Goal: Task Accomplishment & Management: Use online tool/utility

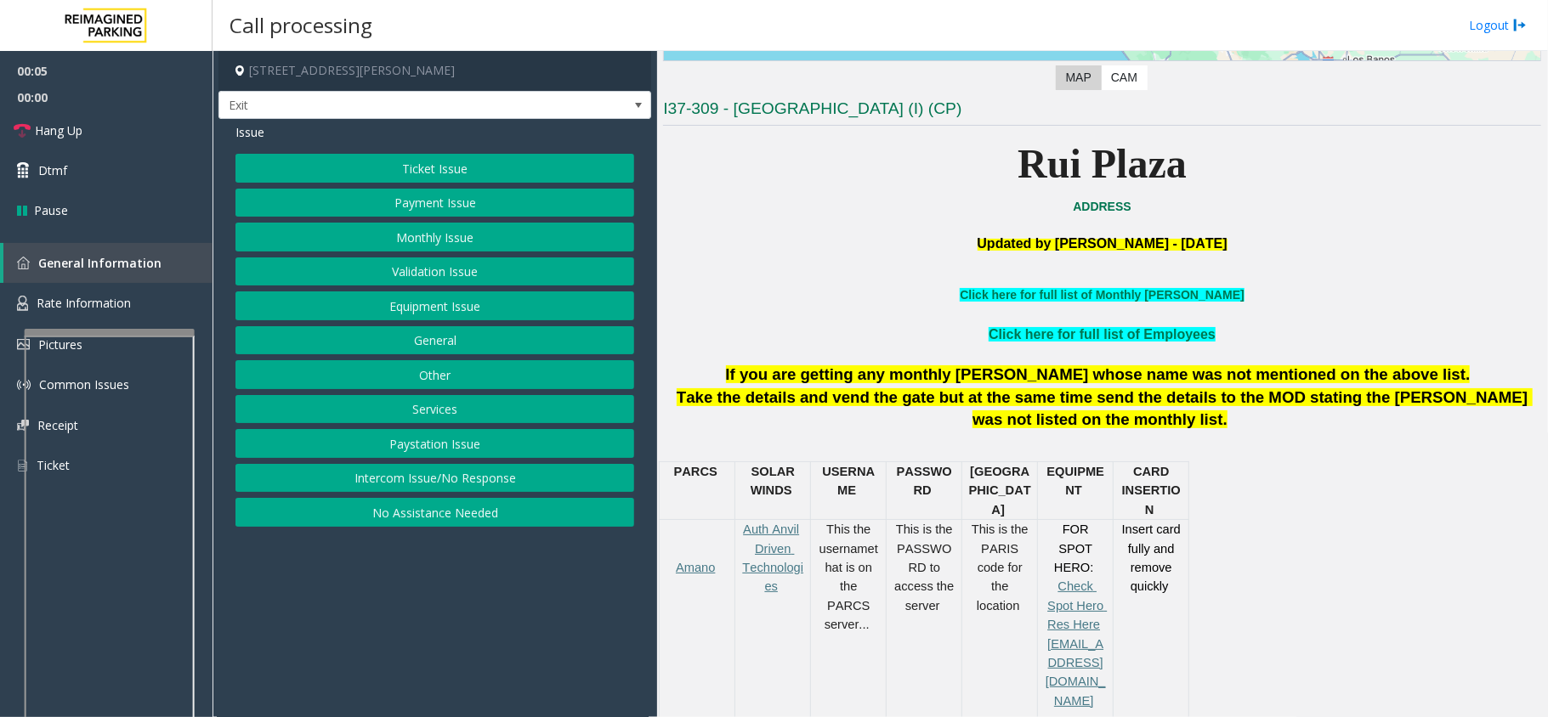
scroll to position [453, 0]
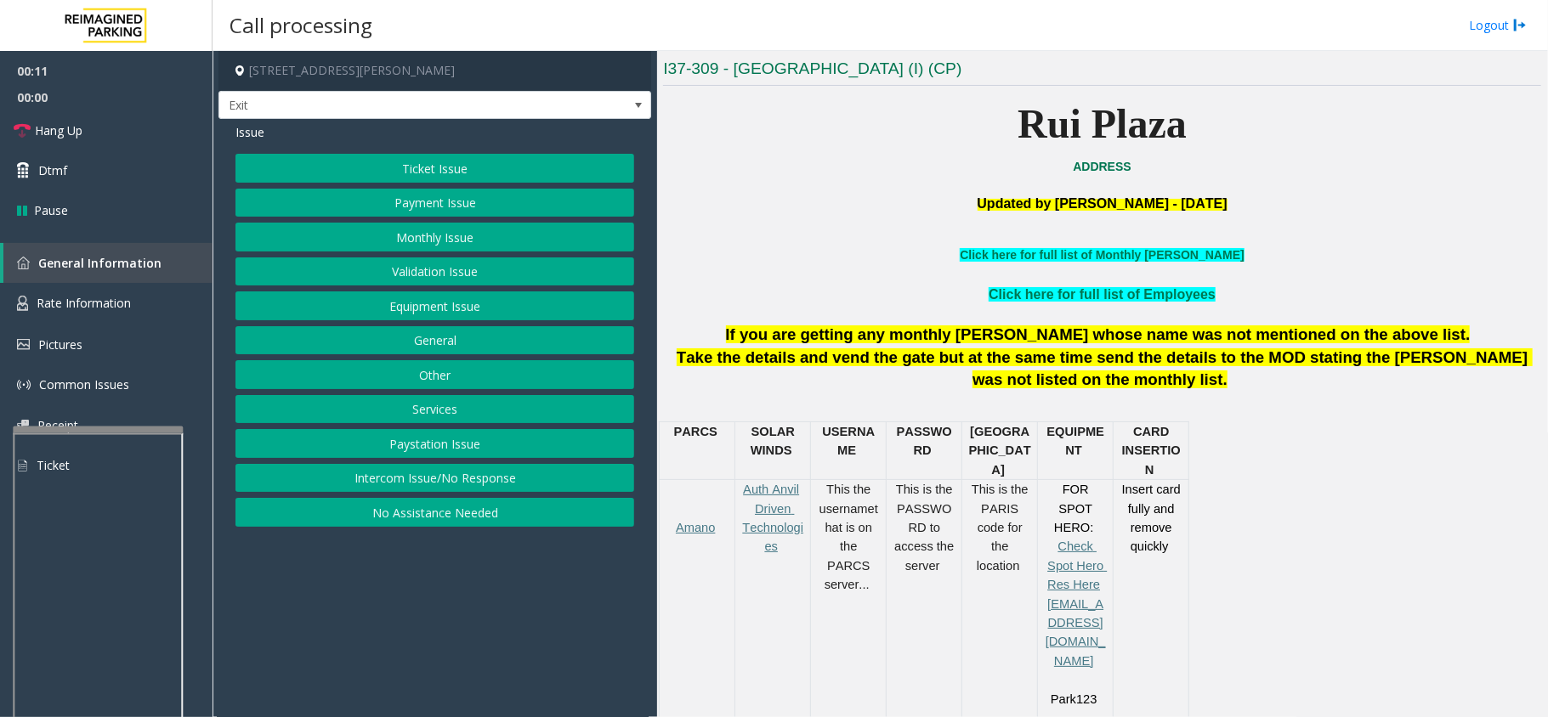
click at [145, 427] on div at bounding box center [98, 430] width 170 height 7
click at [126, 289] on link "Rate Information" at bounding box center [106, 304] width 213 height 42
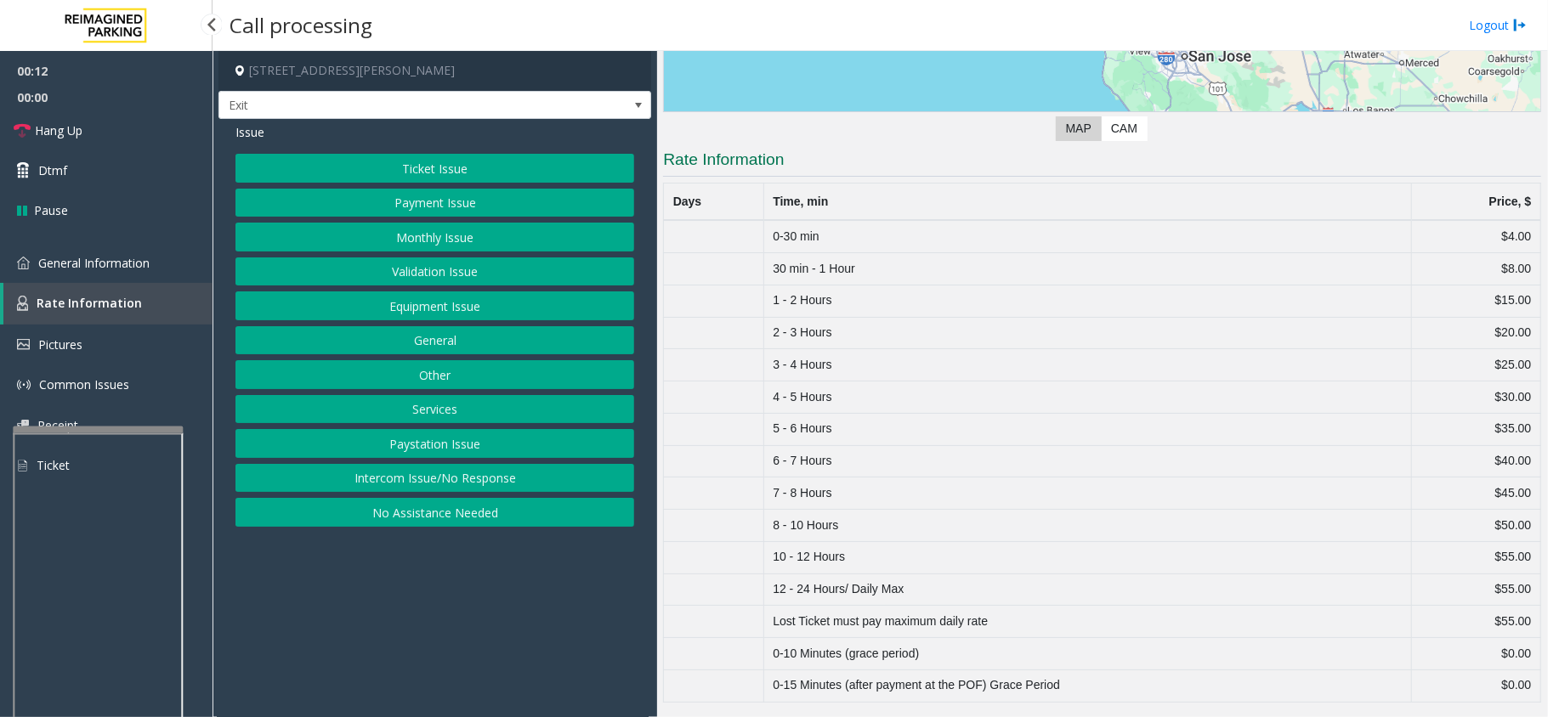
scroll to position [367, 0]
click at [100, 249] on link "General Information" at bounding box center [106, 263] width 213 height 40
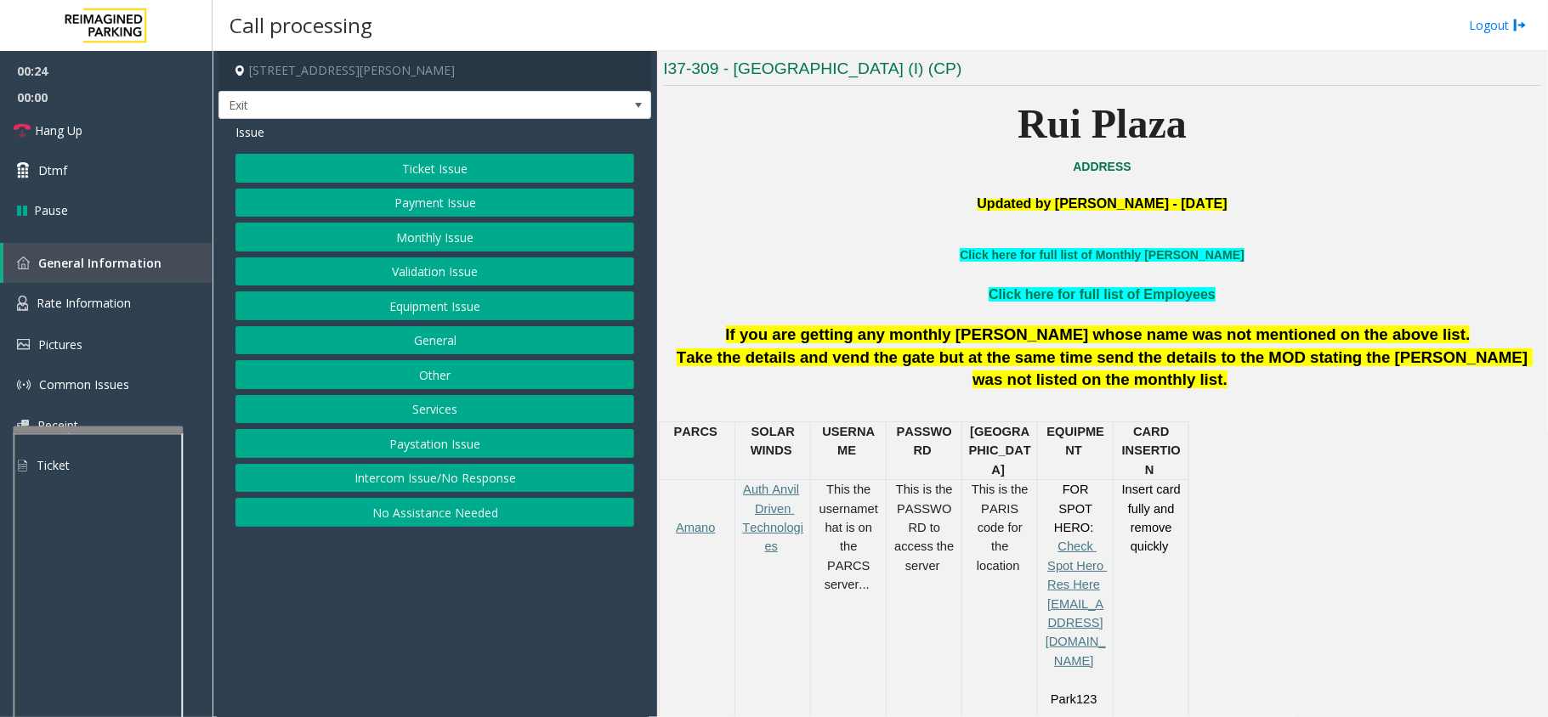
click at [470, 162] on button "Ticket Issue" at bounding box center [434, 168] width 399 height 29
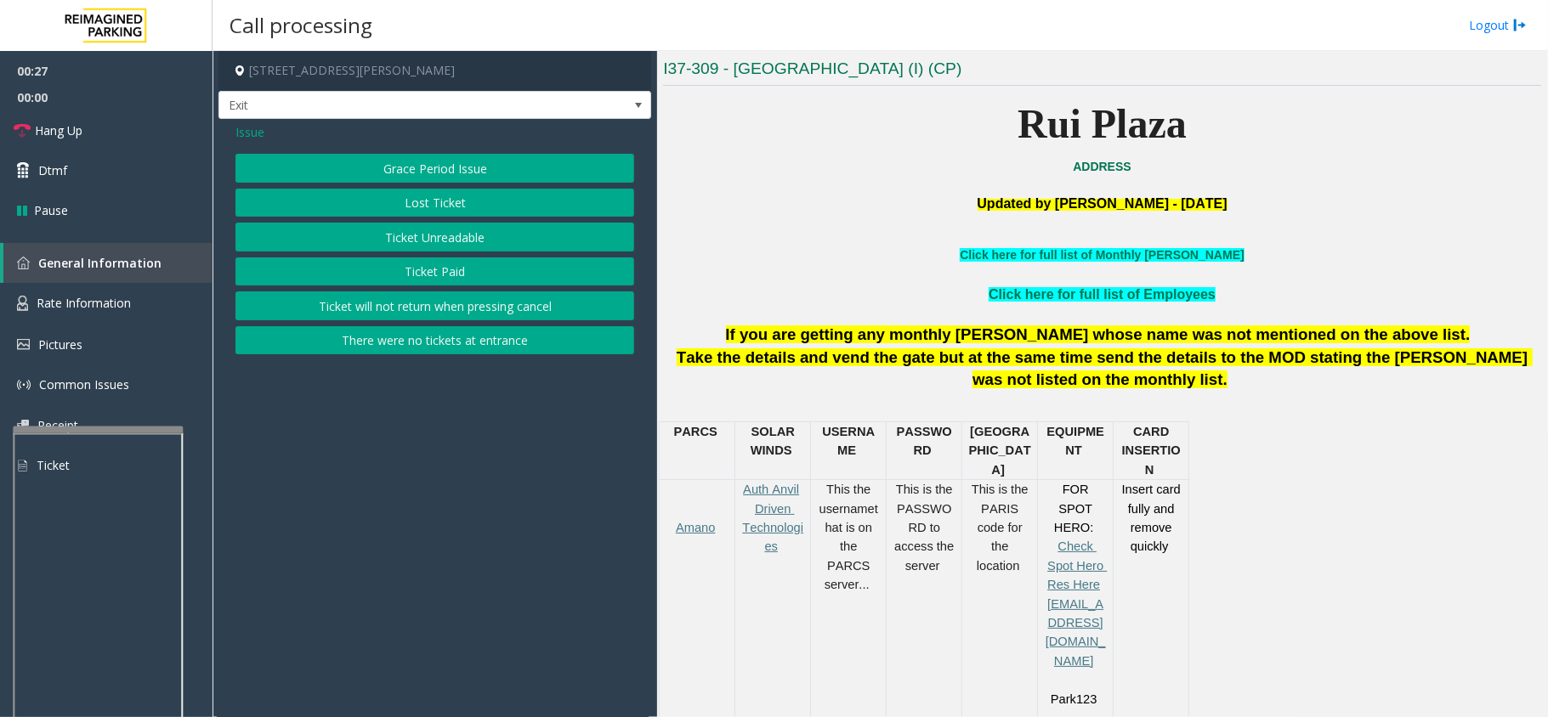
click at [454, 240] on button "Ticket Unreadable" at bounding box center [434, 237] width 399 height 29
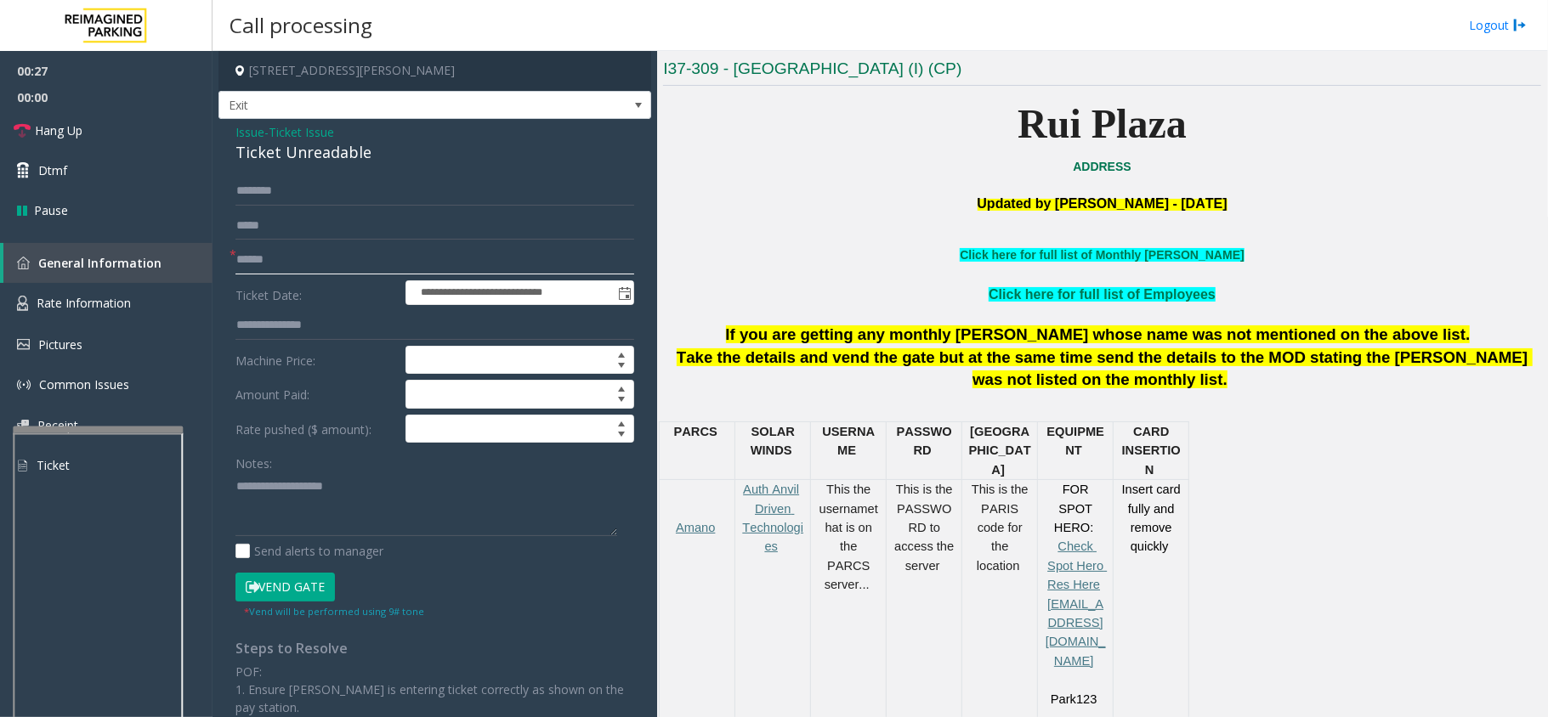
click at [358, 256] on input "text" at bounding box center [434, 260] width 399 height 29
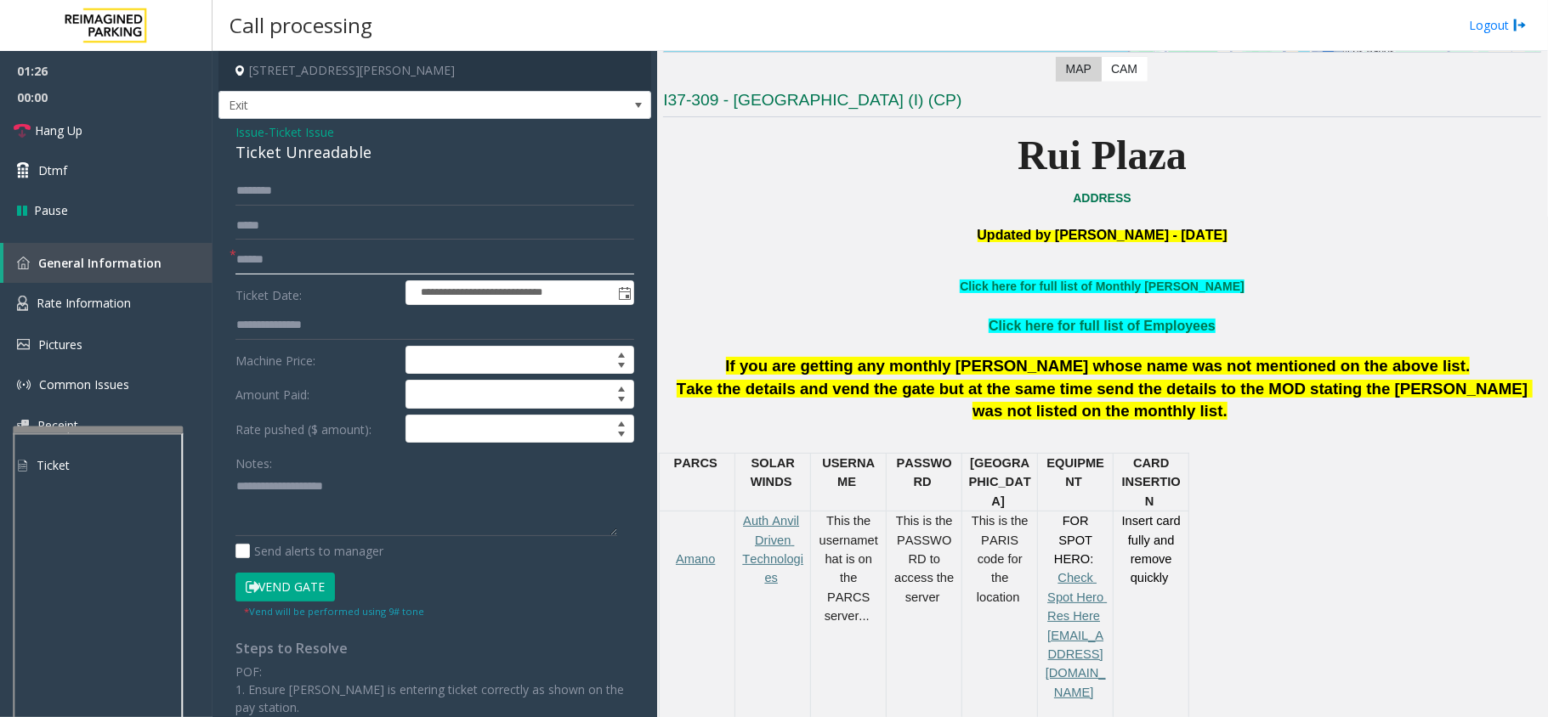
scroll to position [82, 0]
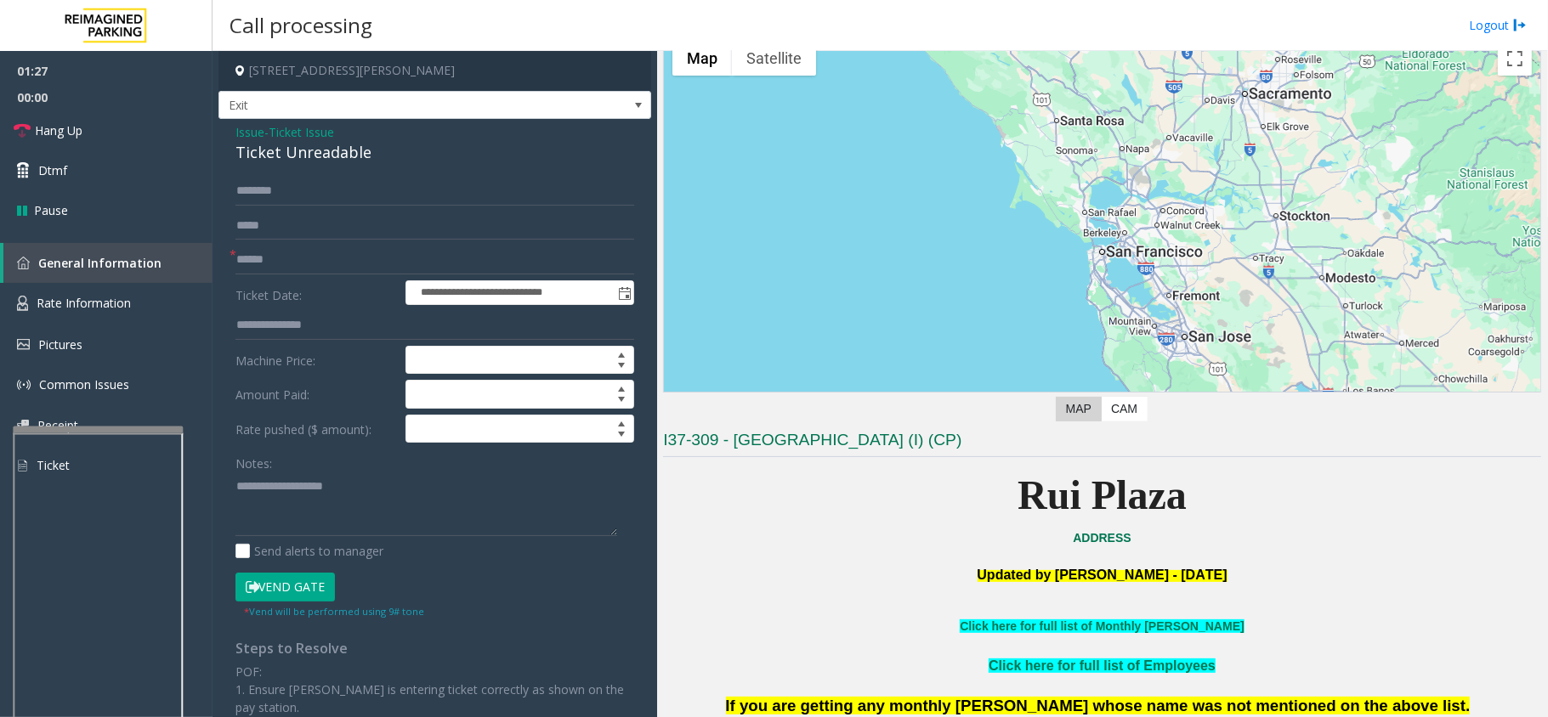
click at [307, 131] on span "Ticket Issue" at bounding box center [301, 132] width 65 height 18
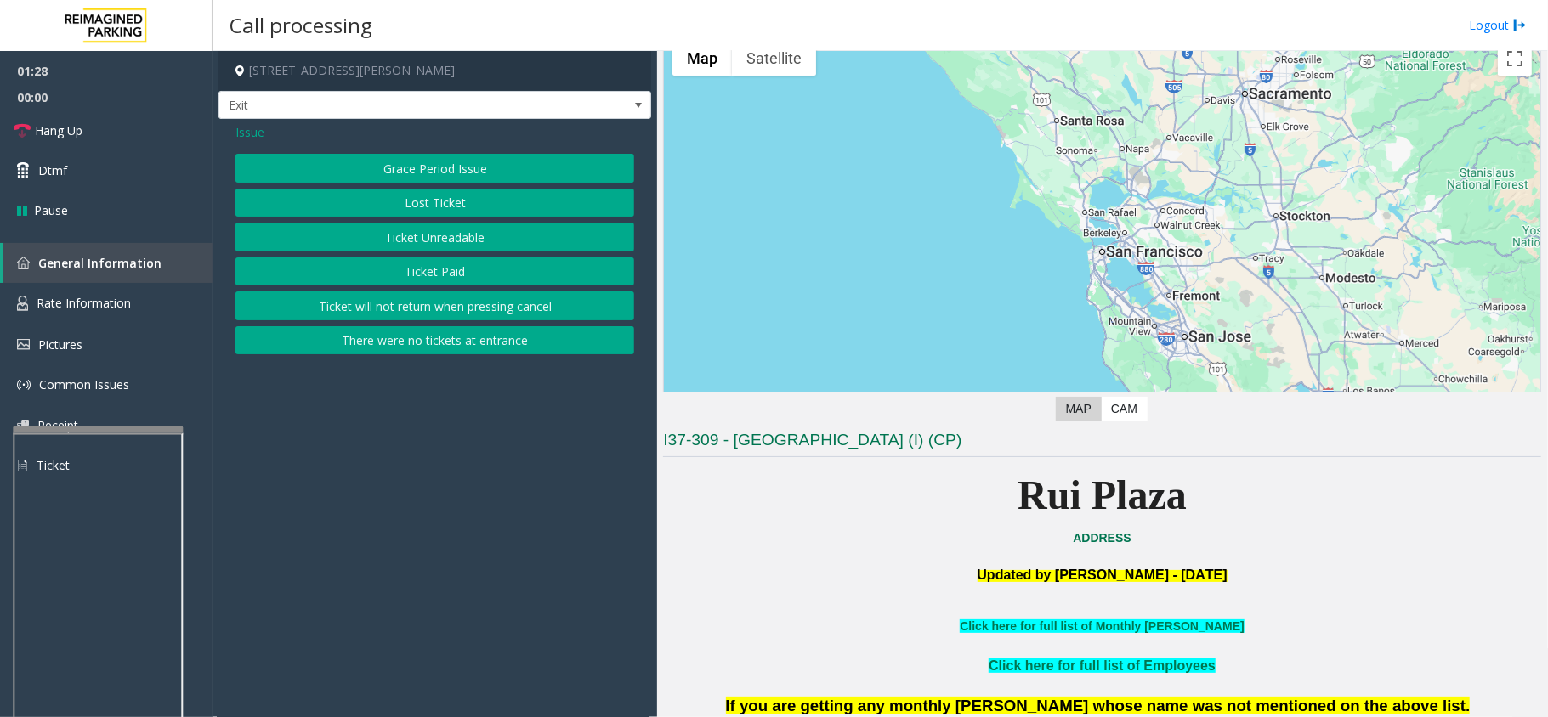
click at [260, 123] on span "Issue" at bounding box center [249, 132] width 29 height 18
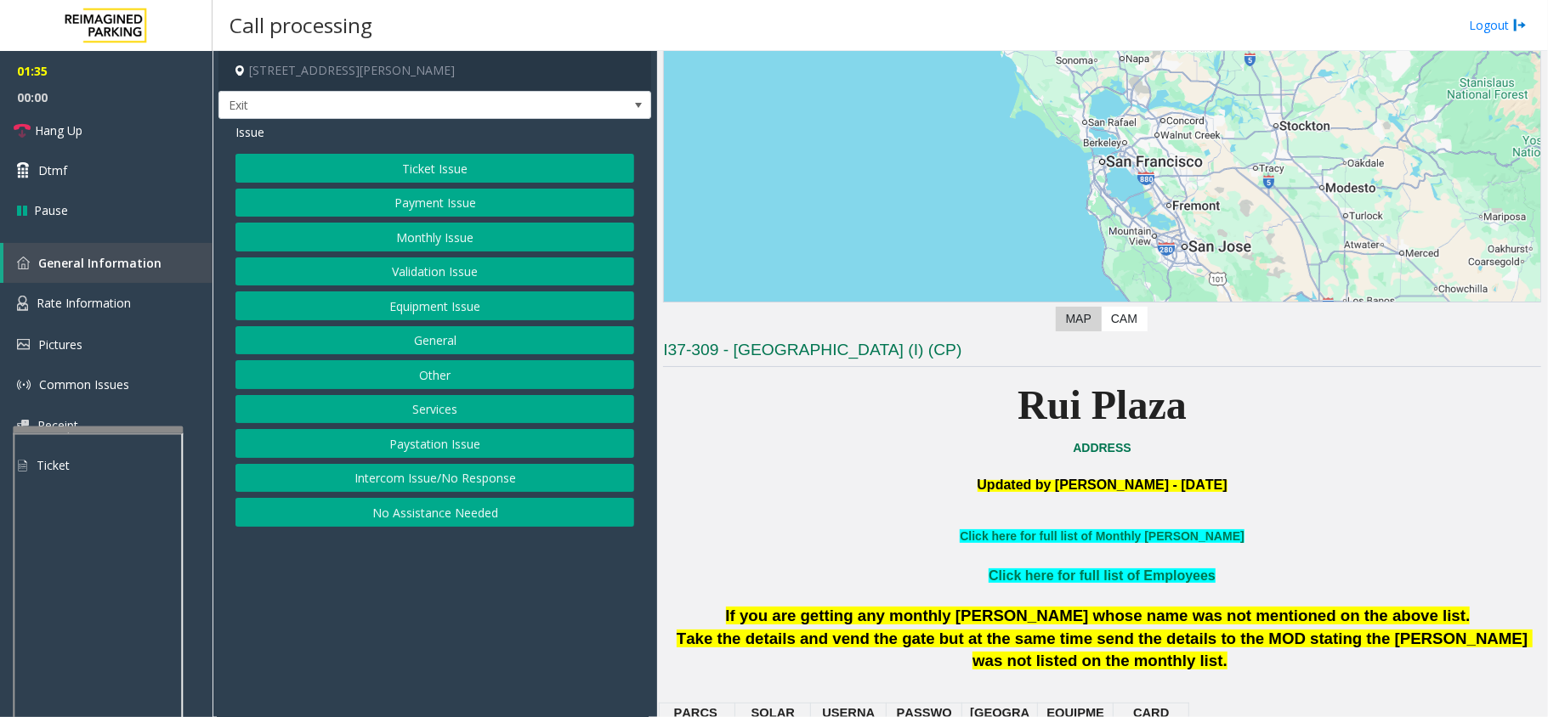
scroll to position [308, 0]
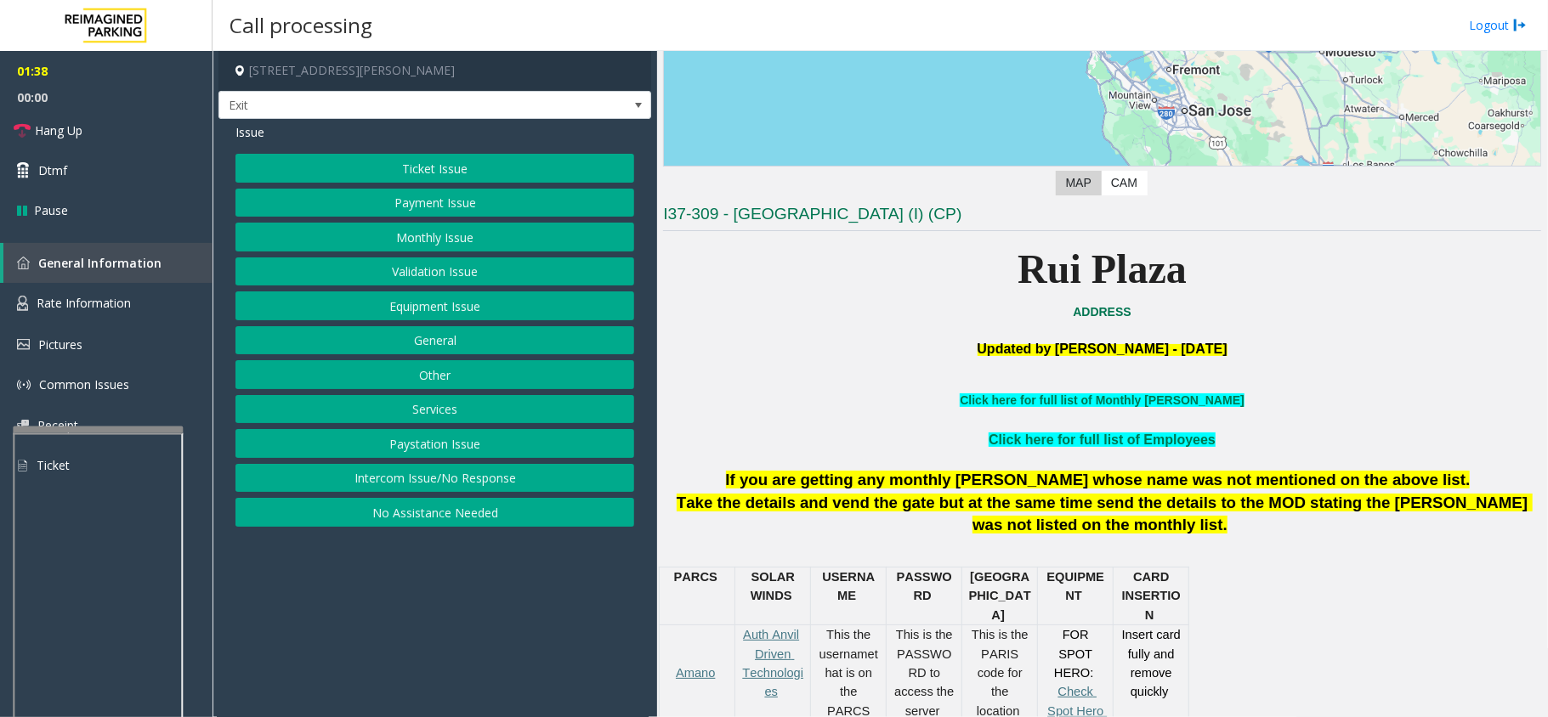
click at [497, 411] on button "Services" at bounding box center [434, 409] width 399 height 29
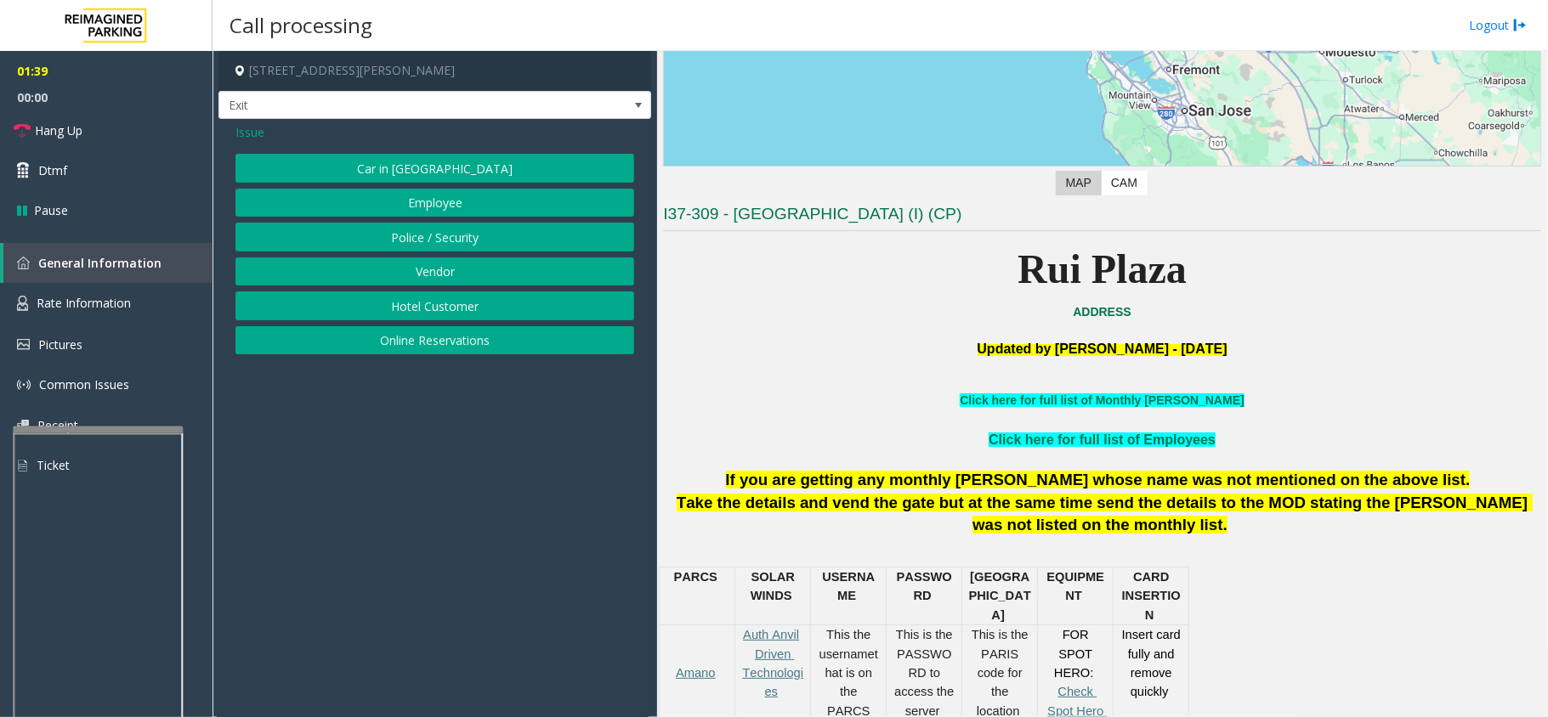
click at [466, 306] on button "Hotel Customer" at bounding box center [434, 306] width 399 height 29
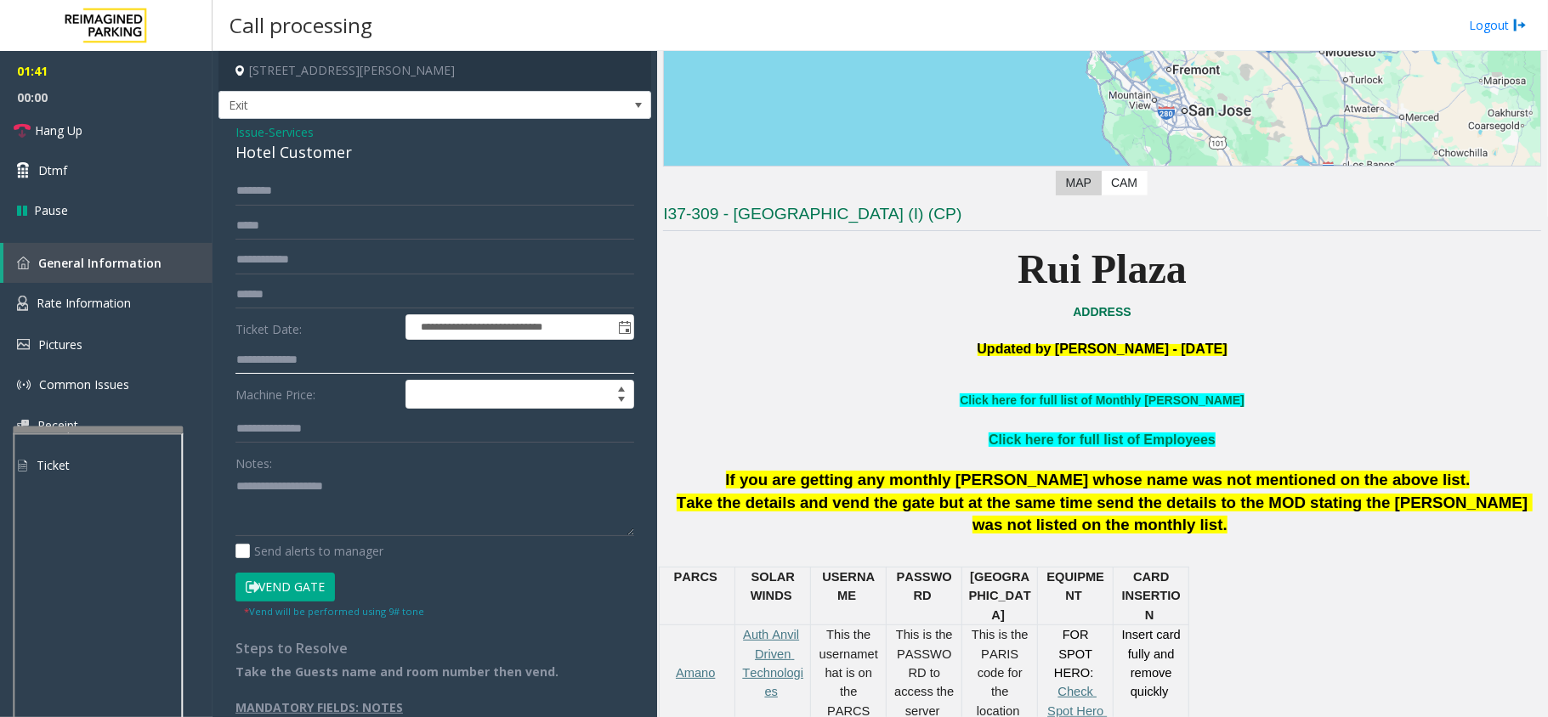
click at [341, 358] on input "text" at bounding box center [434, 360] width 399 height 29
type input "****"
click at [274, 500] on textarea at bounding box center [434, 505] width 399 height 64
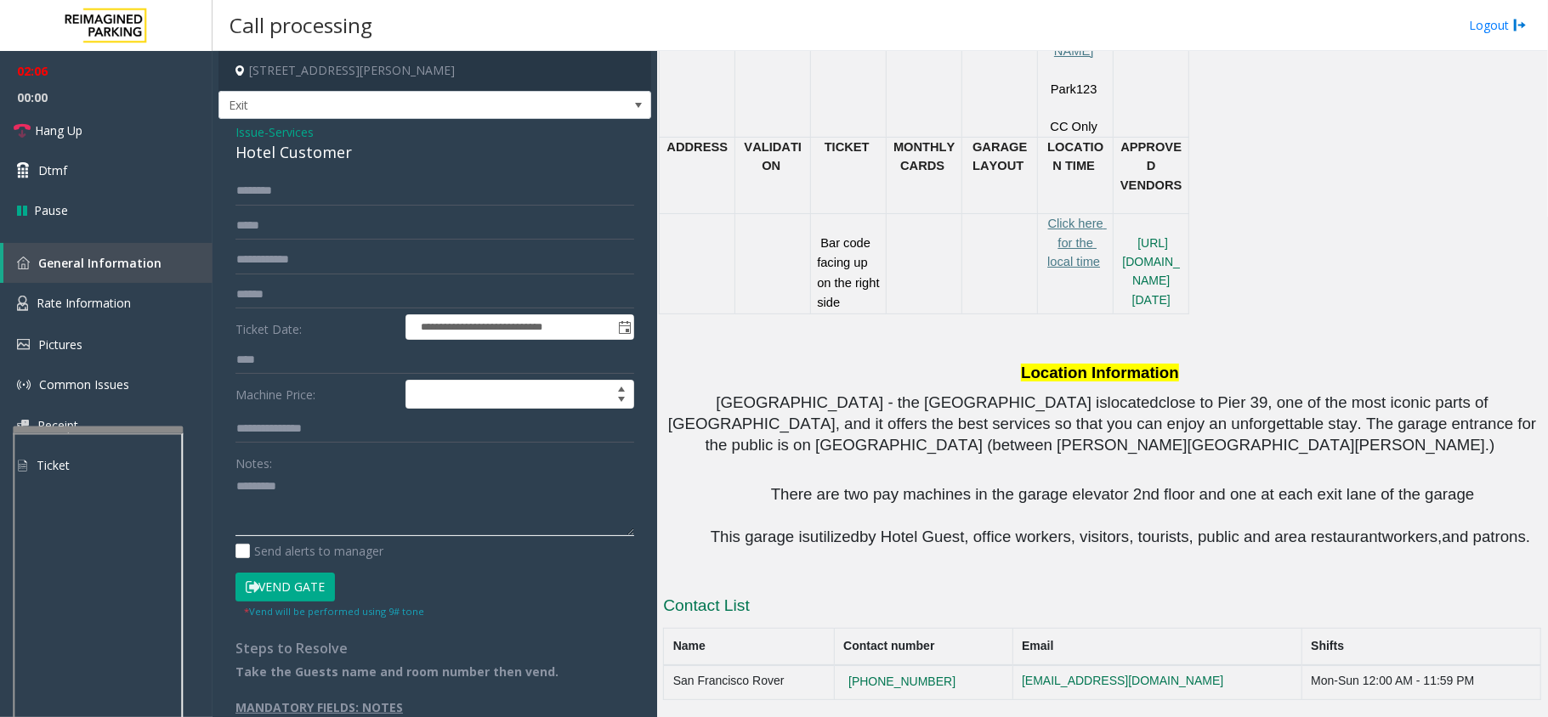
scroll to position [1328, 0]
type textarea "*********"
click at [111, 129] on link "Hang Up" at bounding box center [106, 131] width 213 height 40
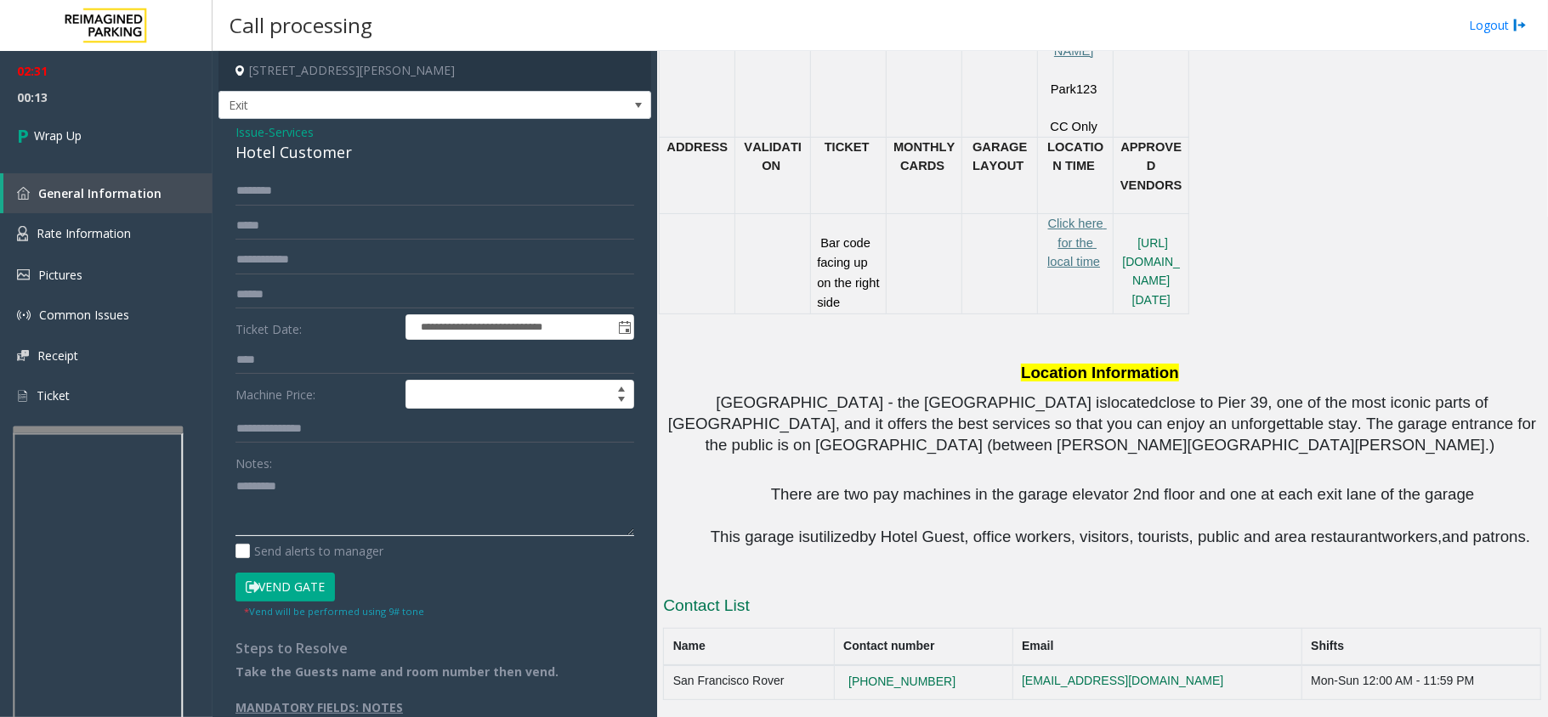
click at [328, 507] on textarea at bounding box center [434, 505] width 399 height 64
drag, startPoint x: 419, startPoint y: 486, endPoint x: 355, endPoint y: 498, distance: 64.9
click at [355, 498] on textarea at bounding box center [434, 505] width 399 height 64
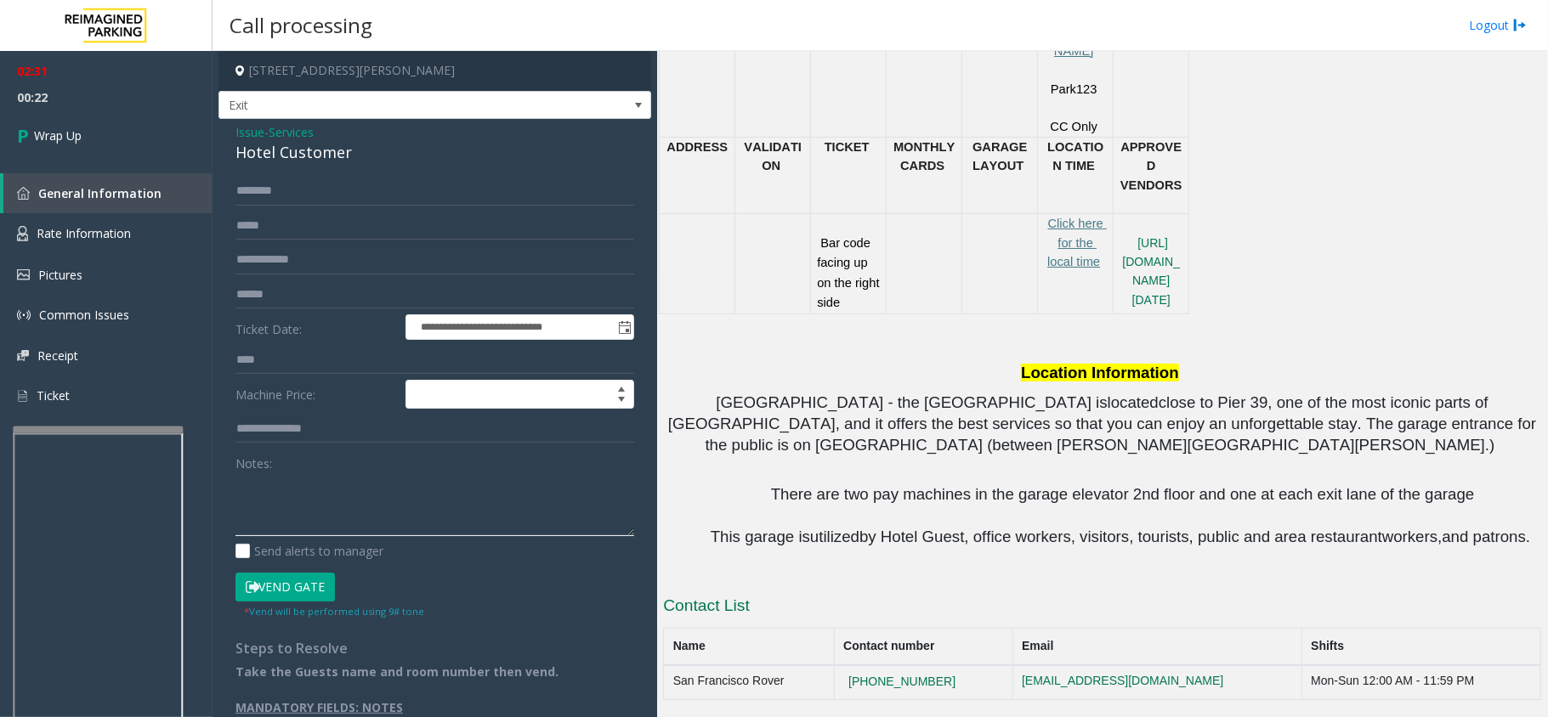
paste textarea "**********"
click at [355, 483] on textarea at bounding box center [434, 505] width 399 height 64
click at [355, 496] on textarea at bounding box center [434, 505] width 399 height 64
click at [358, 520] on textarea at bounding box center [434, 505] width 399 height 64
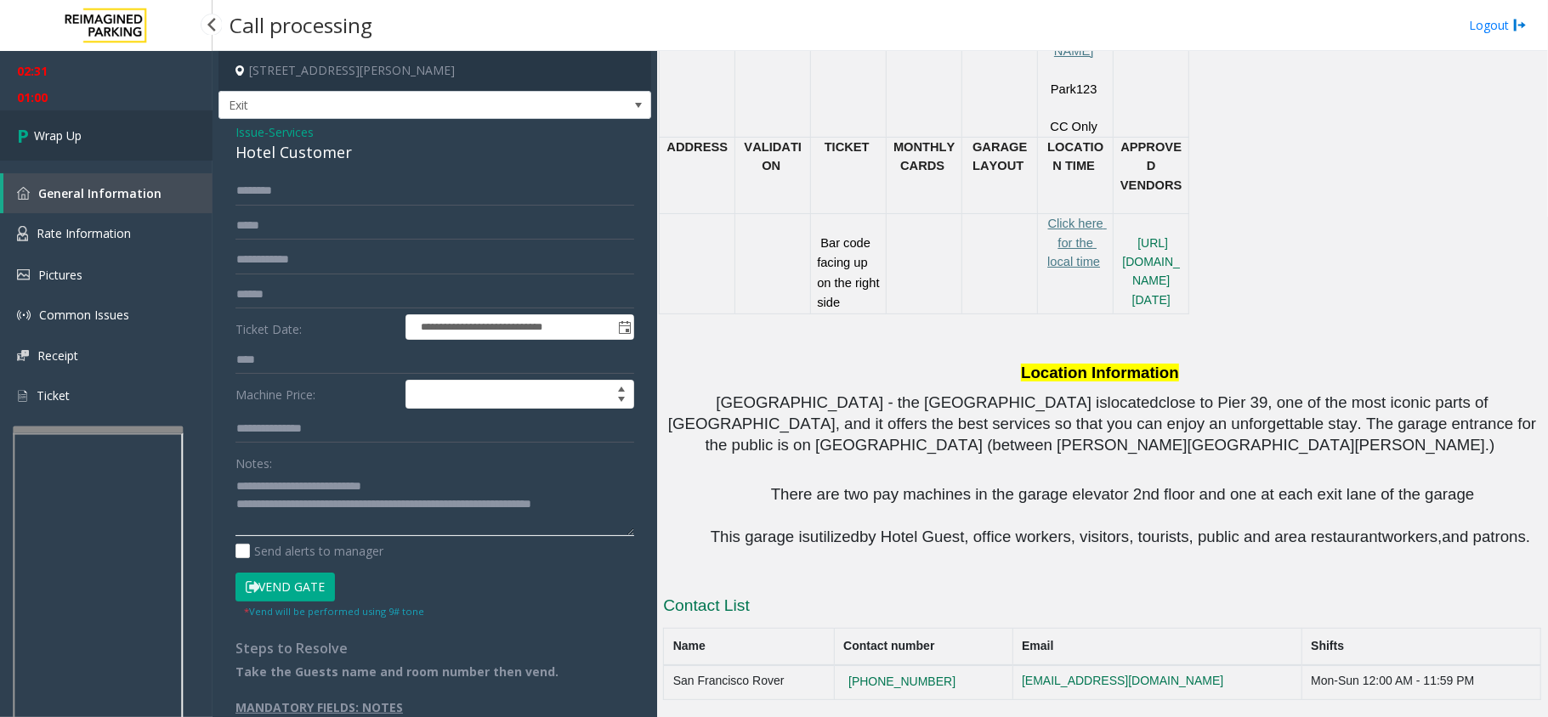
type textarea "**********"
click at [89, 121] on link "Wrap Up" at bounding box center [106, 136] width 213 height 50
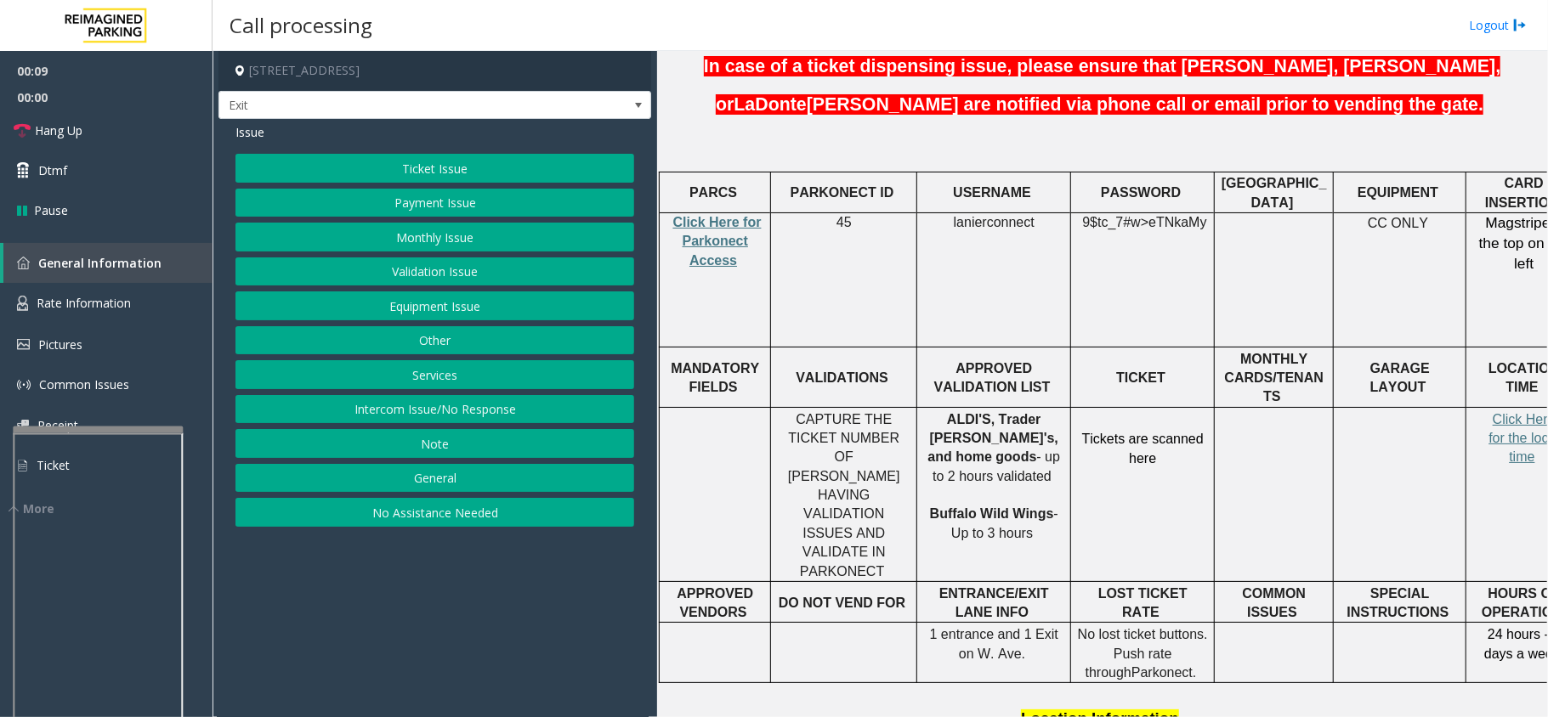
scroll to position [566, 0]
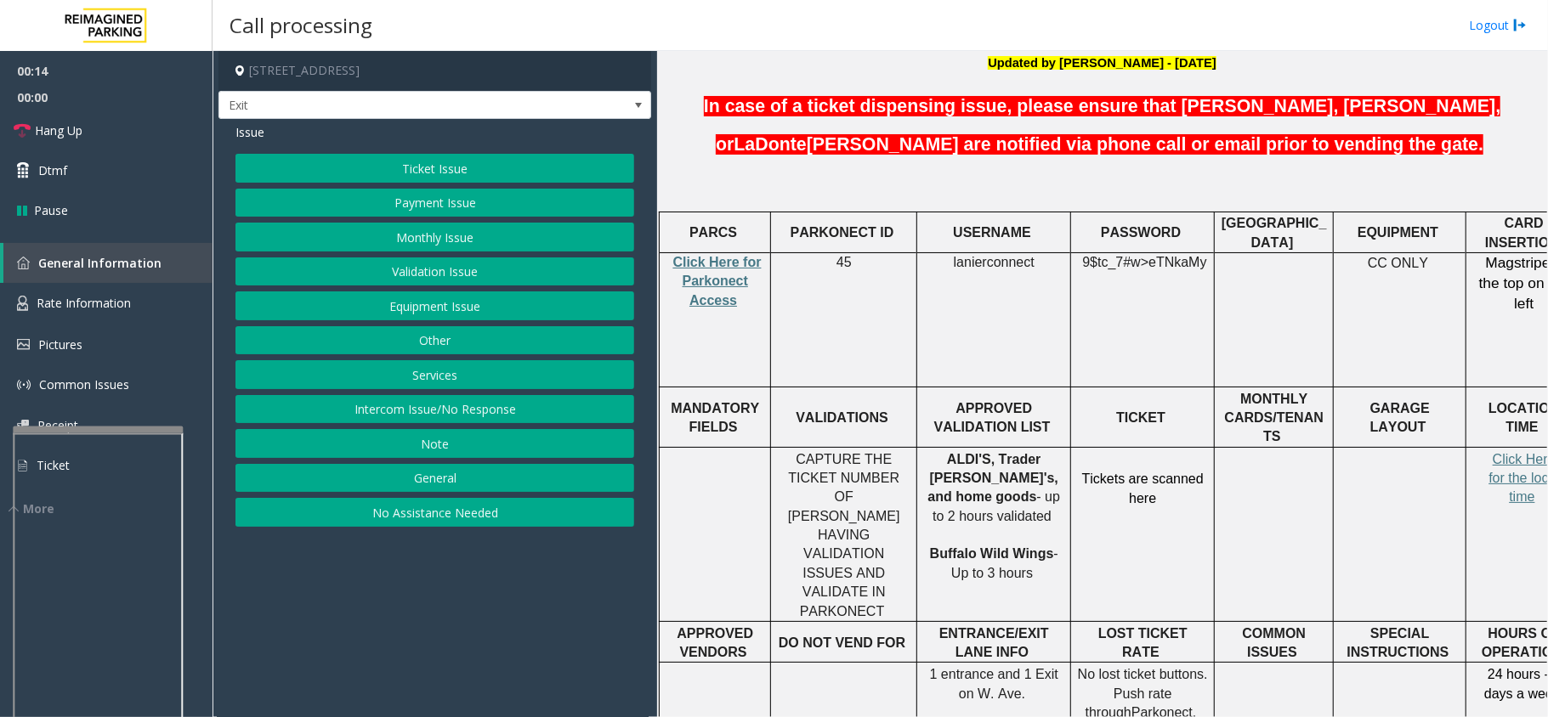
click at [439, 162] on button "Ticket Issue" at bounding box center [434, 168] width 399 height 29
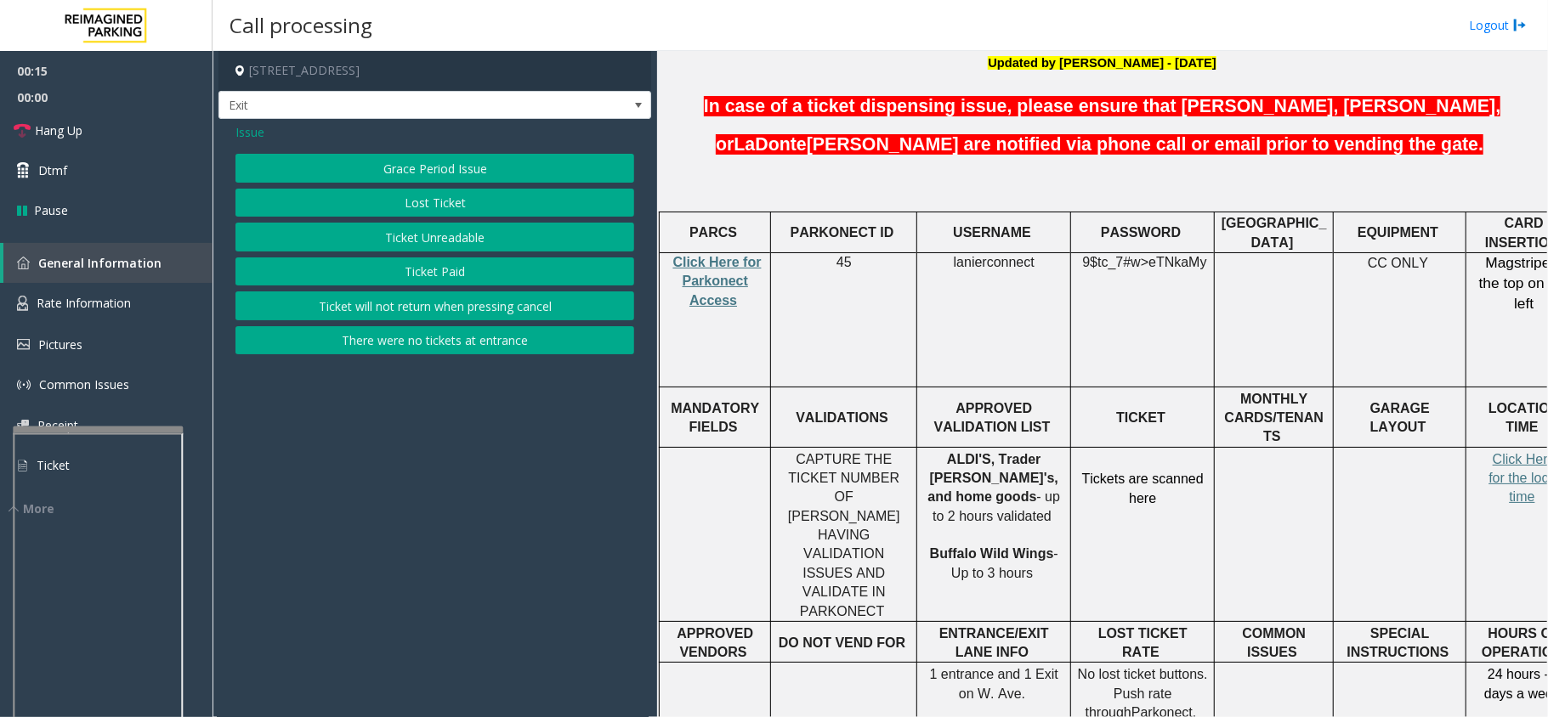
click at [417, 239] on button "Ticket Unreadable" at bounding box center [434, 237] width 399 height 29
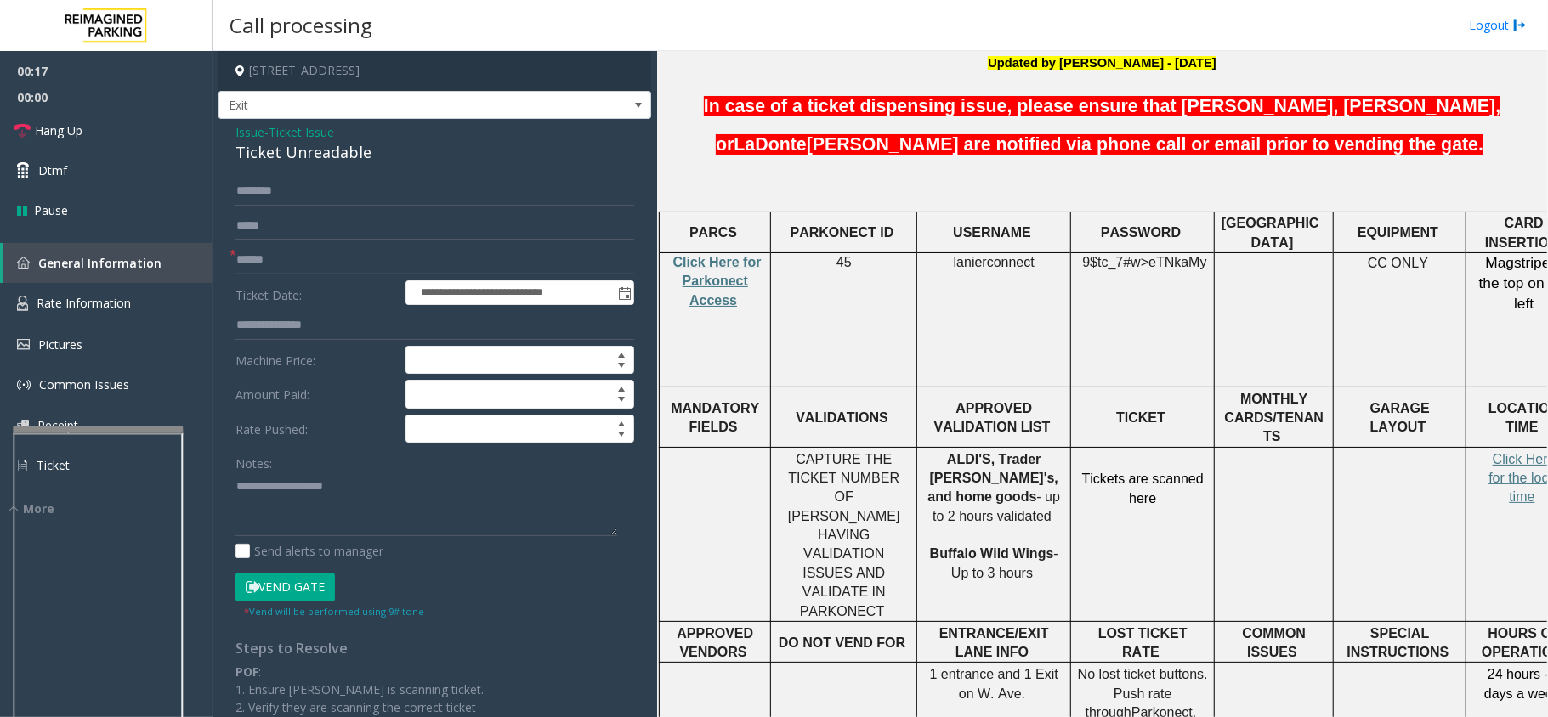
click at [360, 256] on input "text" at bounding box center [434, 260] width 399 height 29
click at [692, 255] on span "Click Here for Parkonect Access" at bounding box center [717, 281] width 88 height 53
drag, startPoint x: 955, startPoint y: 219, endPoint x: 1048, endPoint y: 213, distance: 92.9
click at [1048, 253] on p "lanierconnect" at bounding box center [993, 262] width 141 height 19
copy p "lanierconnect"
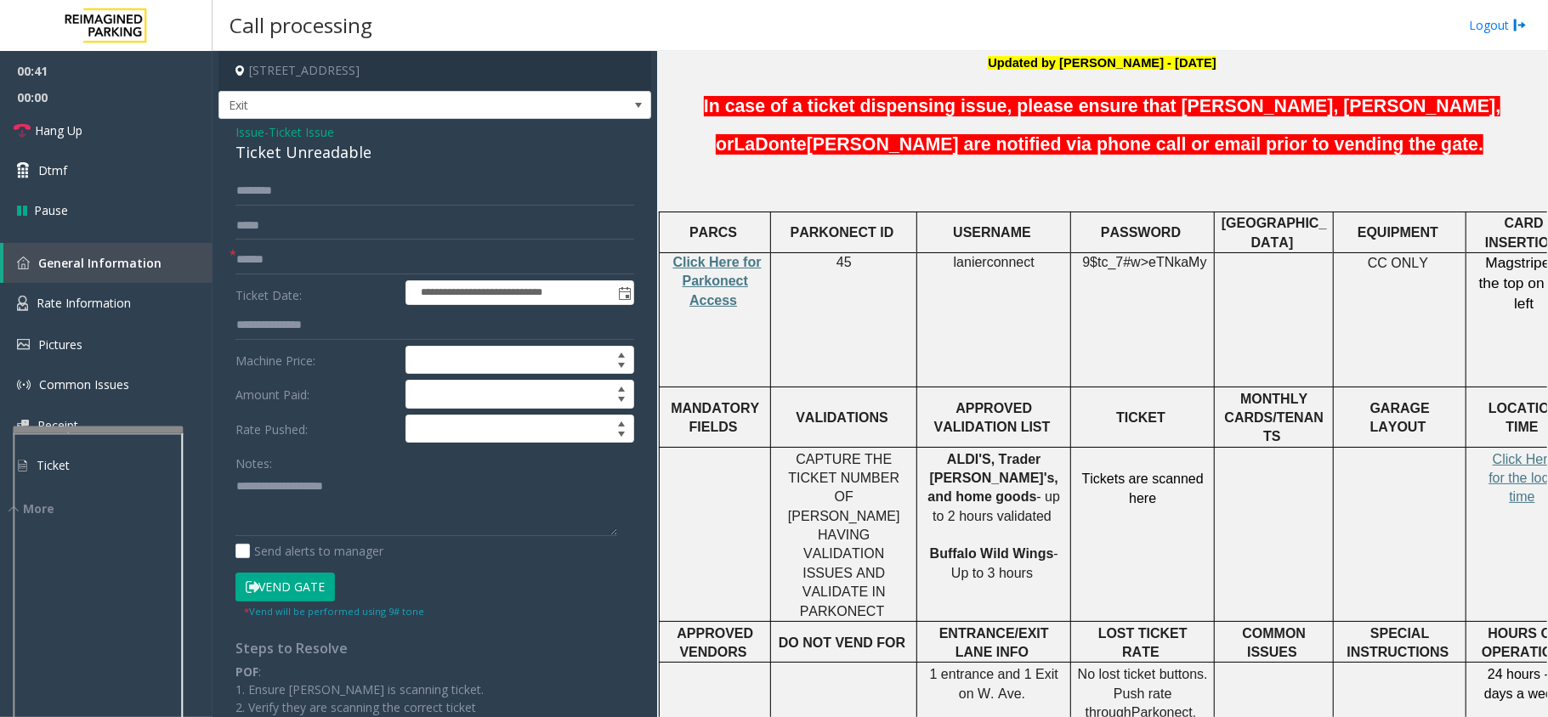
click at [724, 167] on h5 at bounding box center [1102, 186] width 878 height 38
click at [718, 255] on span "Click Here for Parkonect Access" at bounding box center [717, 281] width 88 height 53
click at [66, 122] on span "Hang Up" at bounding box center [59, 131] width 48 height 18
click at [361, 496] on textarea at bounding box center [426, 505] width 382 height 64
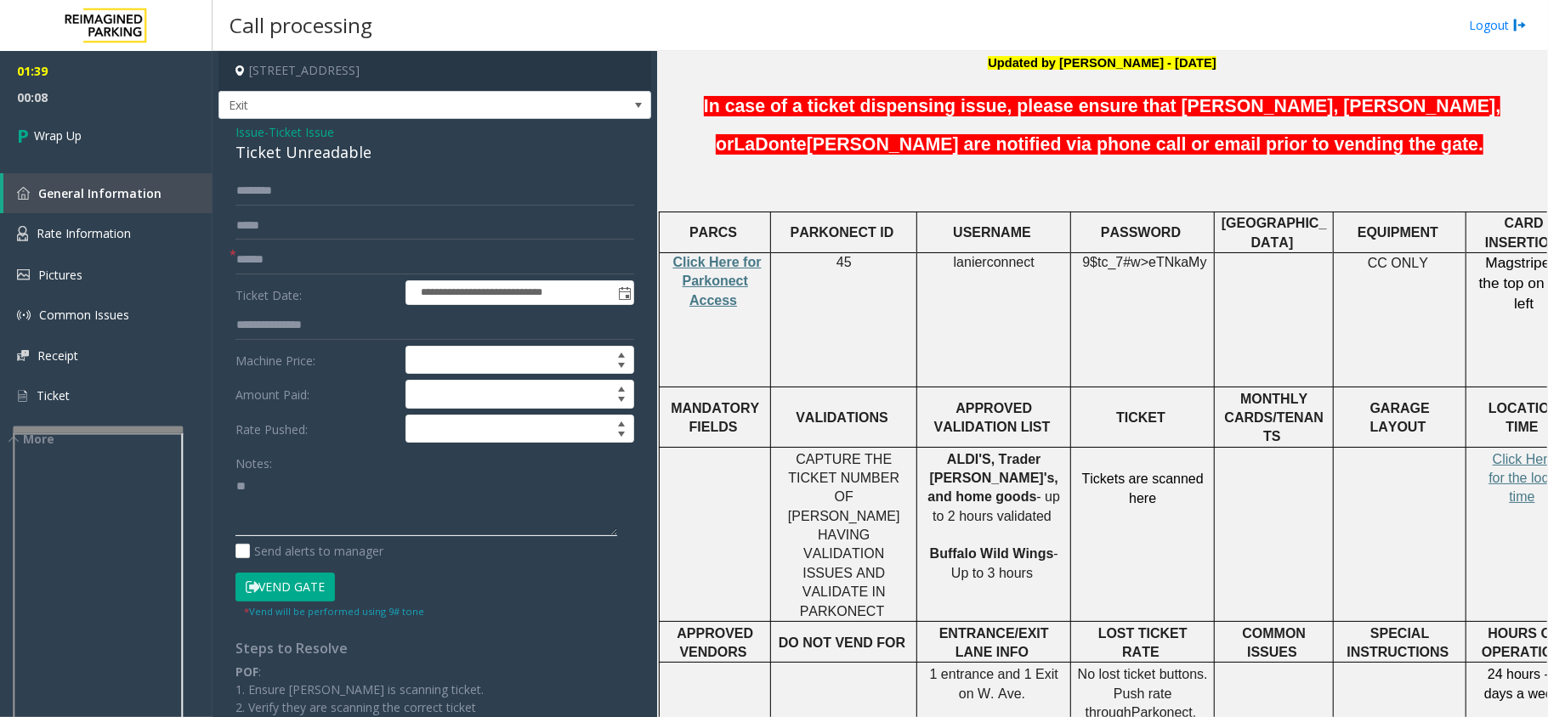
type textarea "*"
click at [447, 519] on textarea at bounding box center [426, 505] width 382 height 64
paste textarea "**********"
click at [418, 484] on textarea at bounding box center [426, 505] width 382 height 64
click at [318, 502] on textarea at bounding box center [426, 505] width 382 height 64
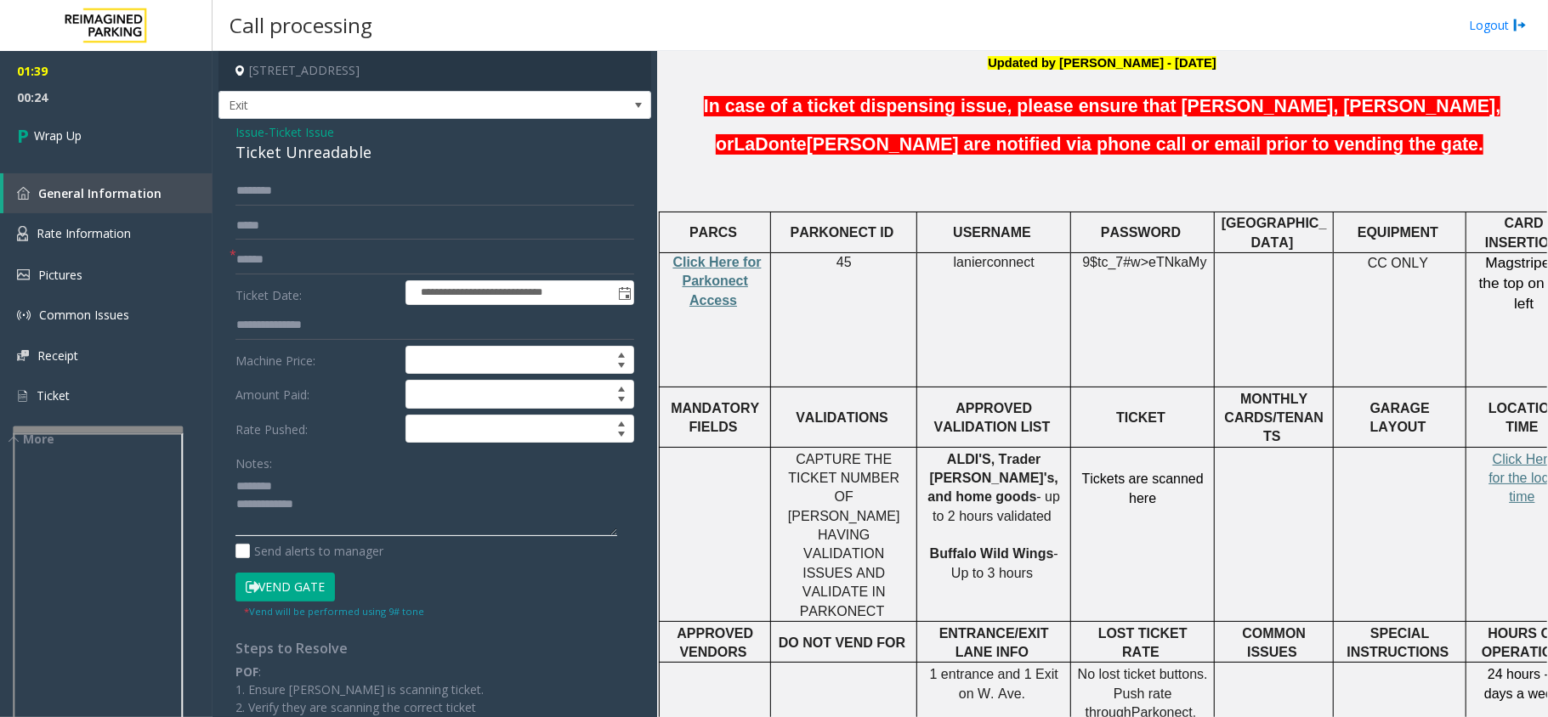
paste textarea "**********"
click at [318, 486] on textarea at bounding box center [426, 505] width 382 height 64
click at [300, 155] on div "Ticket Unreadable" at bounding box center [434, 152] width 399 height 23
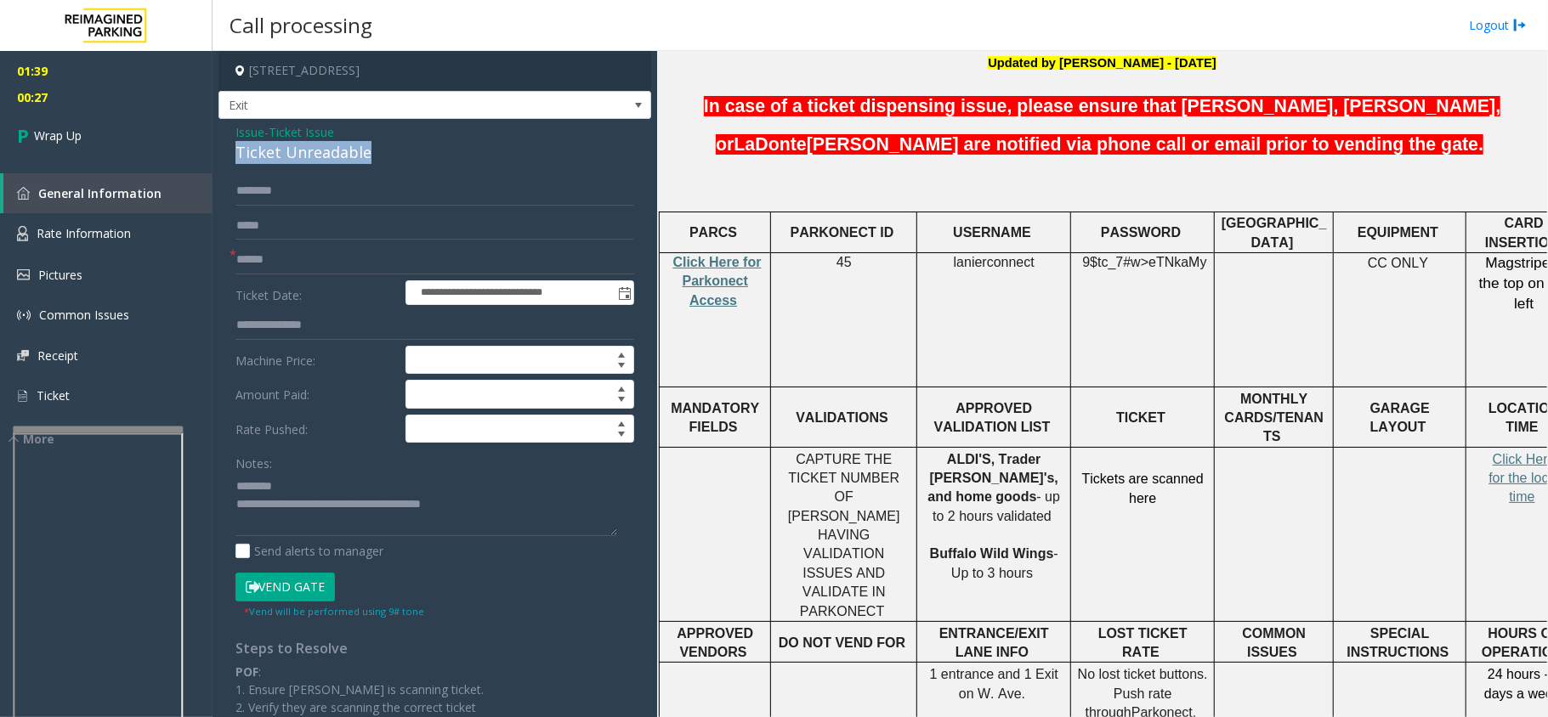
click at [300, 155] on div "Ticket Unreadable" at bounding box center [434, 152] width 399 height 23
drag, startPoint x: 300, startPoint y: 155, endPoint x: 333, endPoint y: 151, distance: 33.3
click at [333, 151] on div "Ticket Unreadable" at bounding box center [434, 152] width 399 height 23
type textarea "**********"
click at [266, 262] on input "text" at bounding box center [434, 260] width 399 height 29
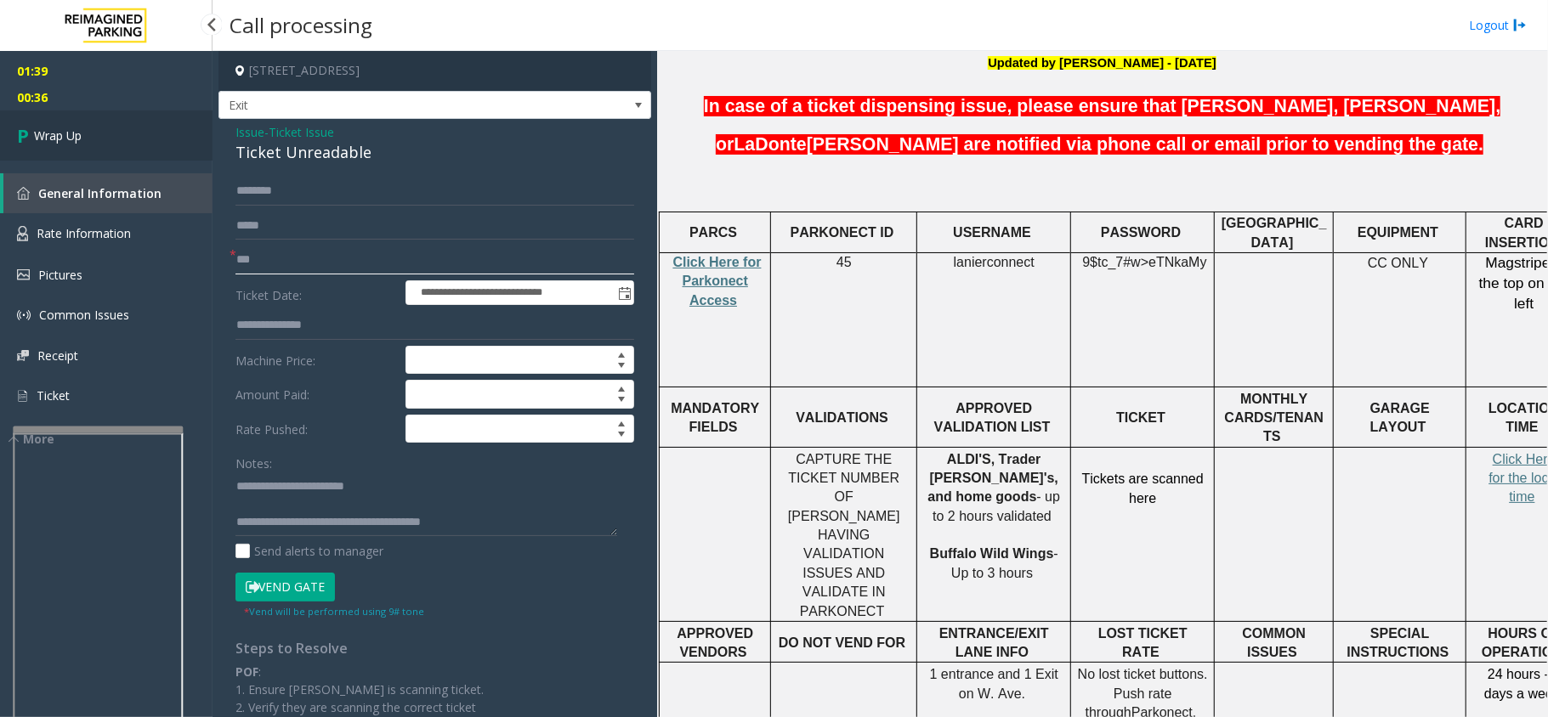
type input "***"
click at [89, 124] on link "Wrap Up" at bounding box center [106, 136] width 213 height 50
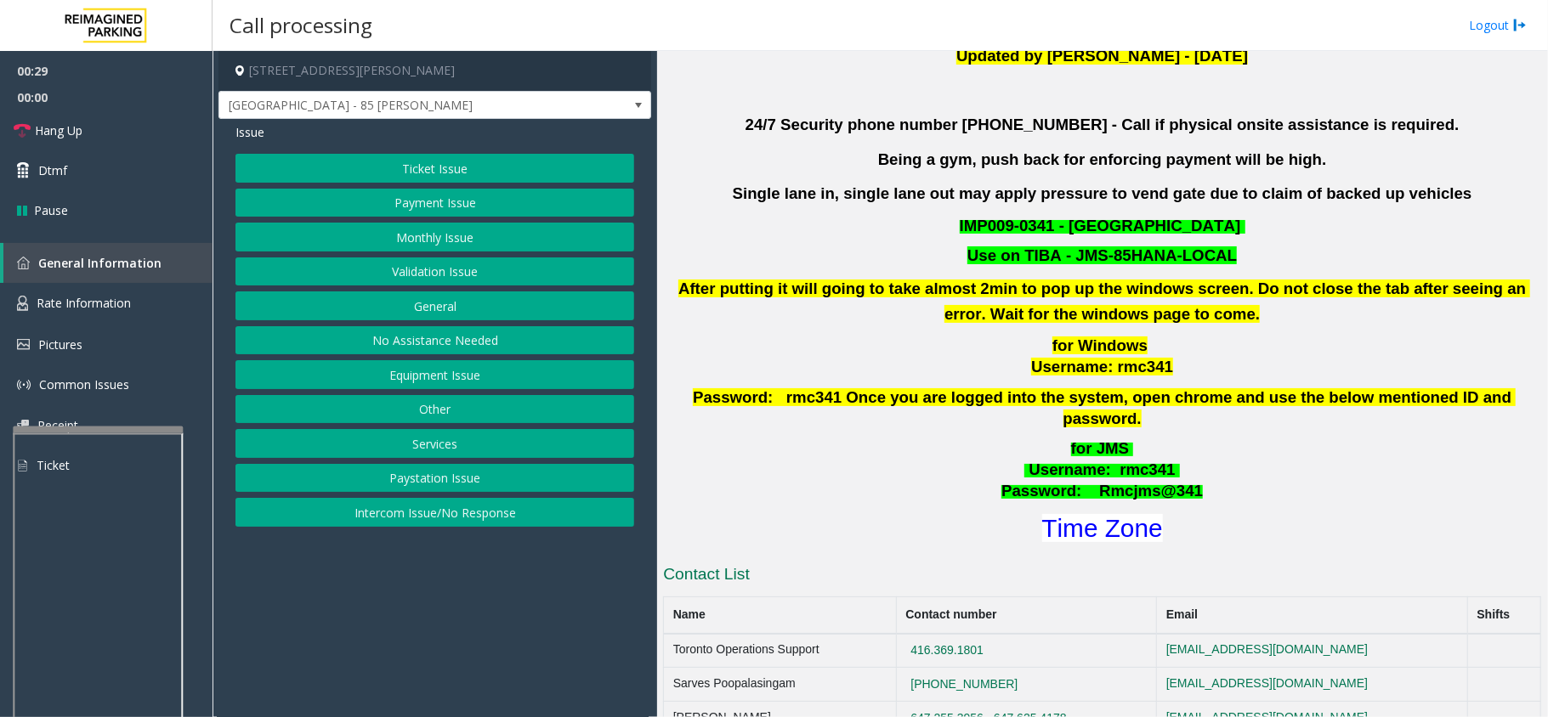
scroll to position [541, 0]
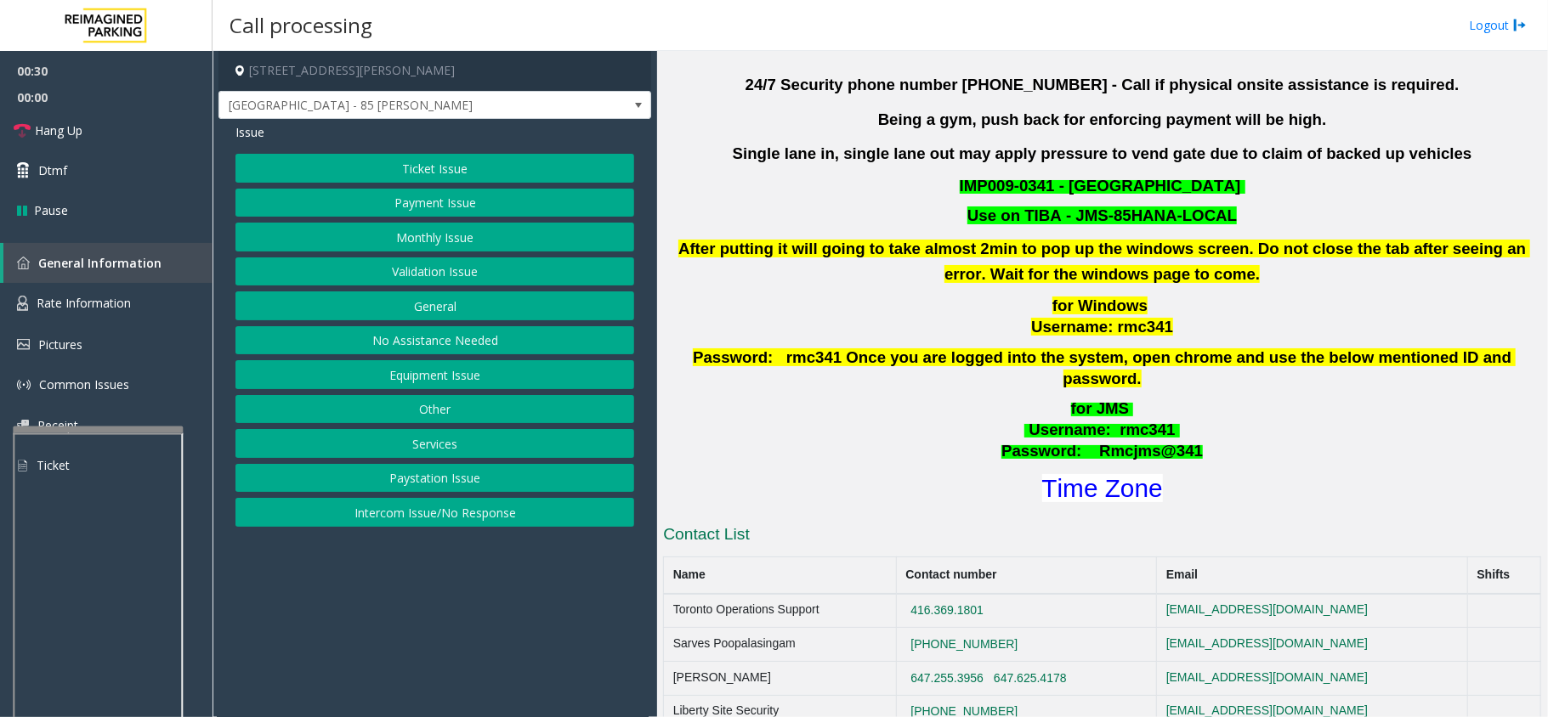
click at [459, 174] on button "Ticket Issue" at bounding box center [434, 168] width 399 height 29
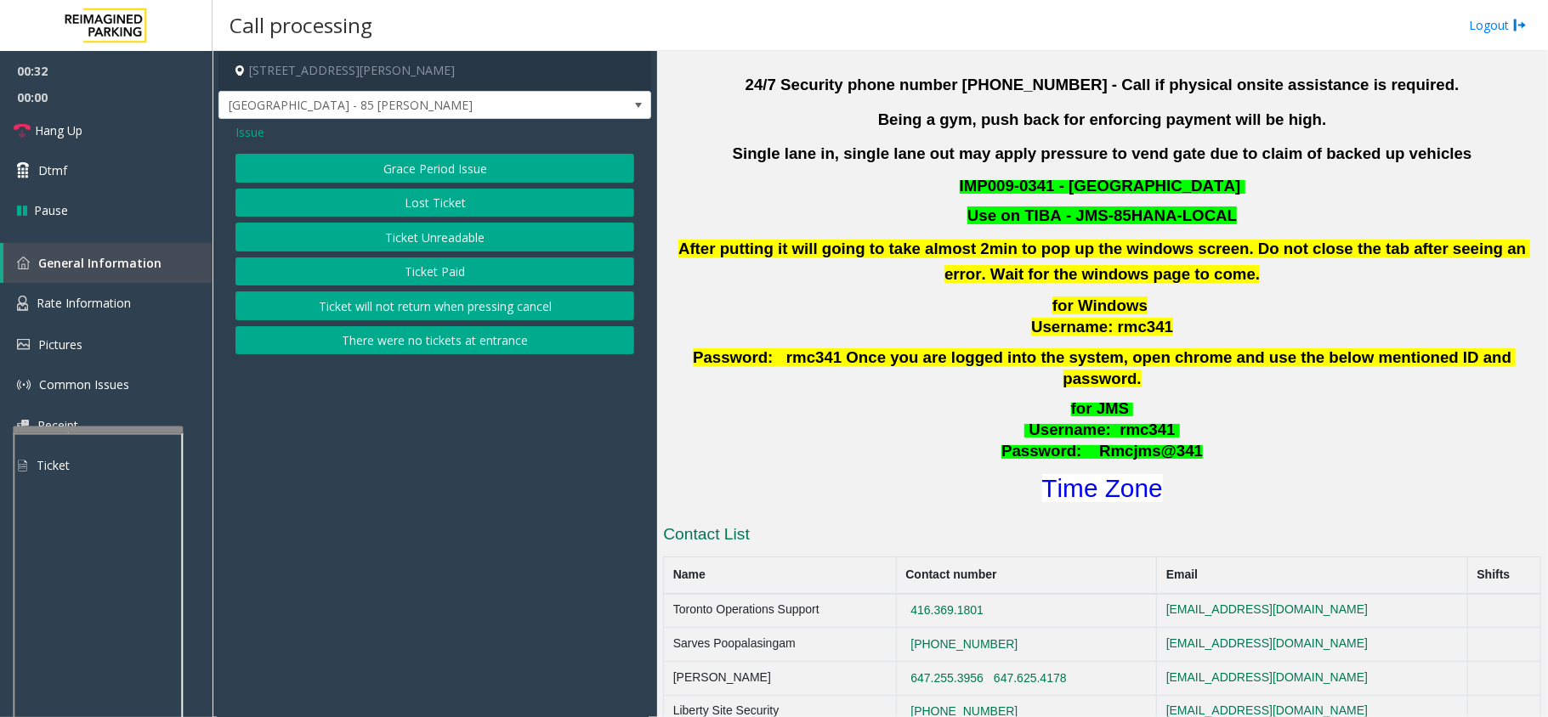
click at [454, 232] on button "Ticket Unreadable" at bounding box center [434, 237] width 399 height 29
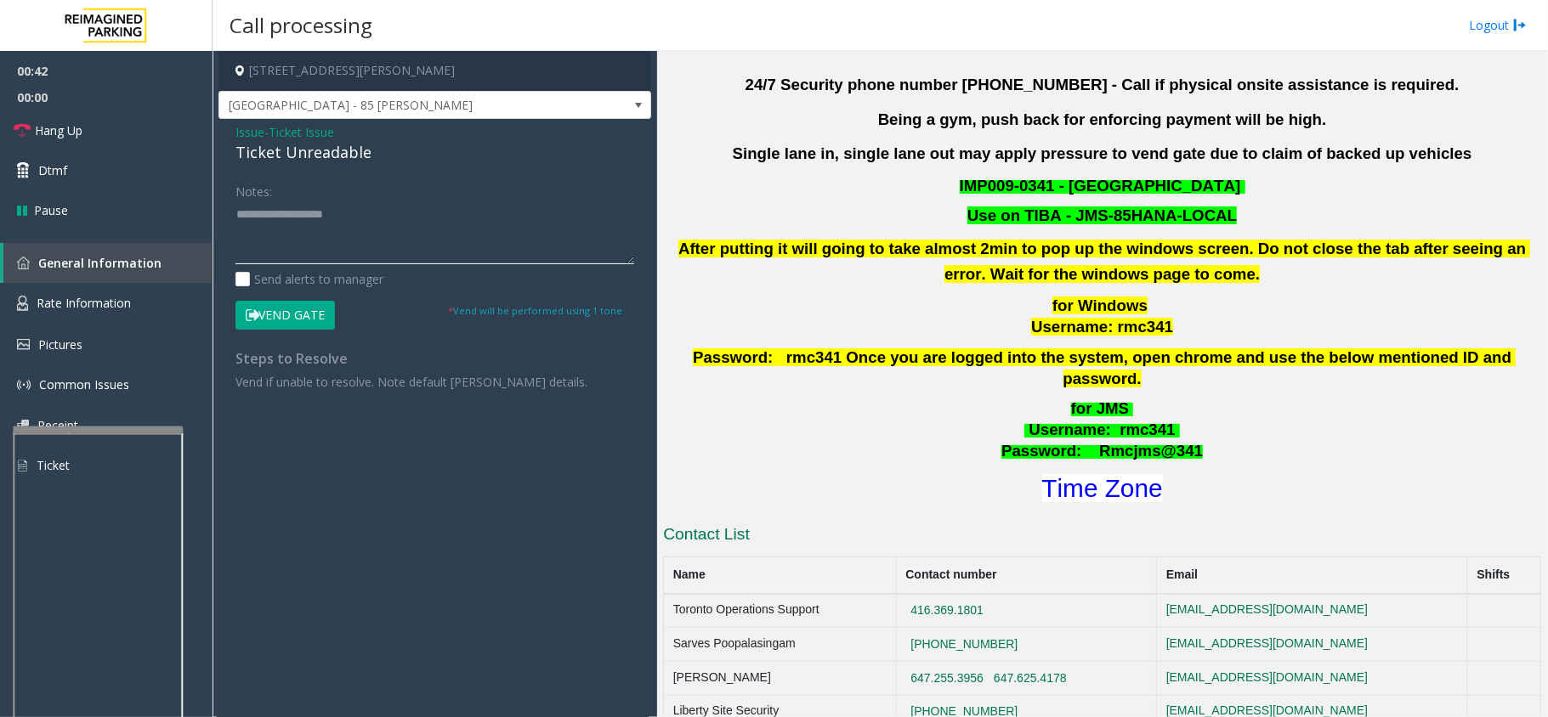
click at [257, 206] on textarea at bounding box center [434, 233] width 399 height 64
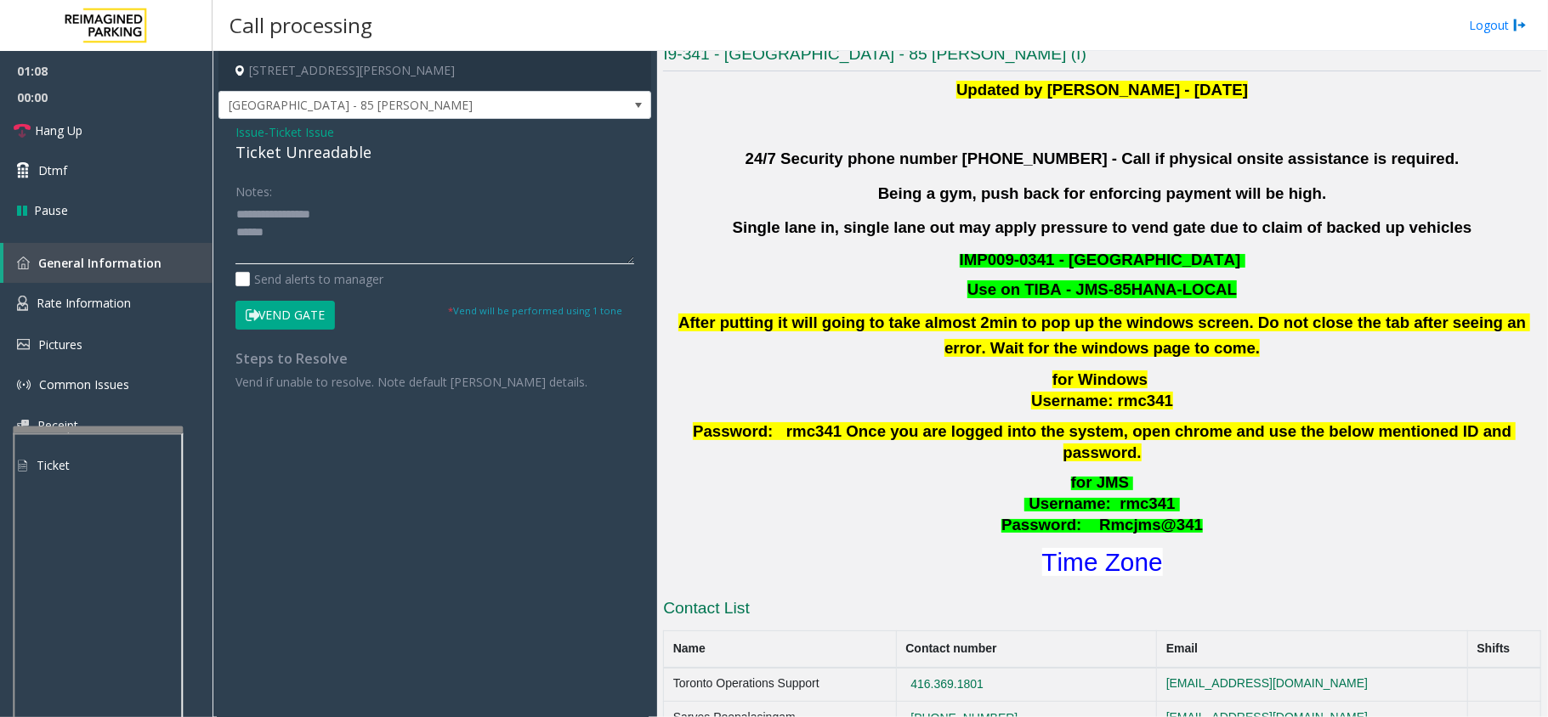
scroll to position [428, 0]
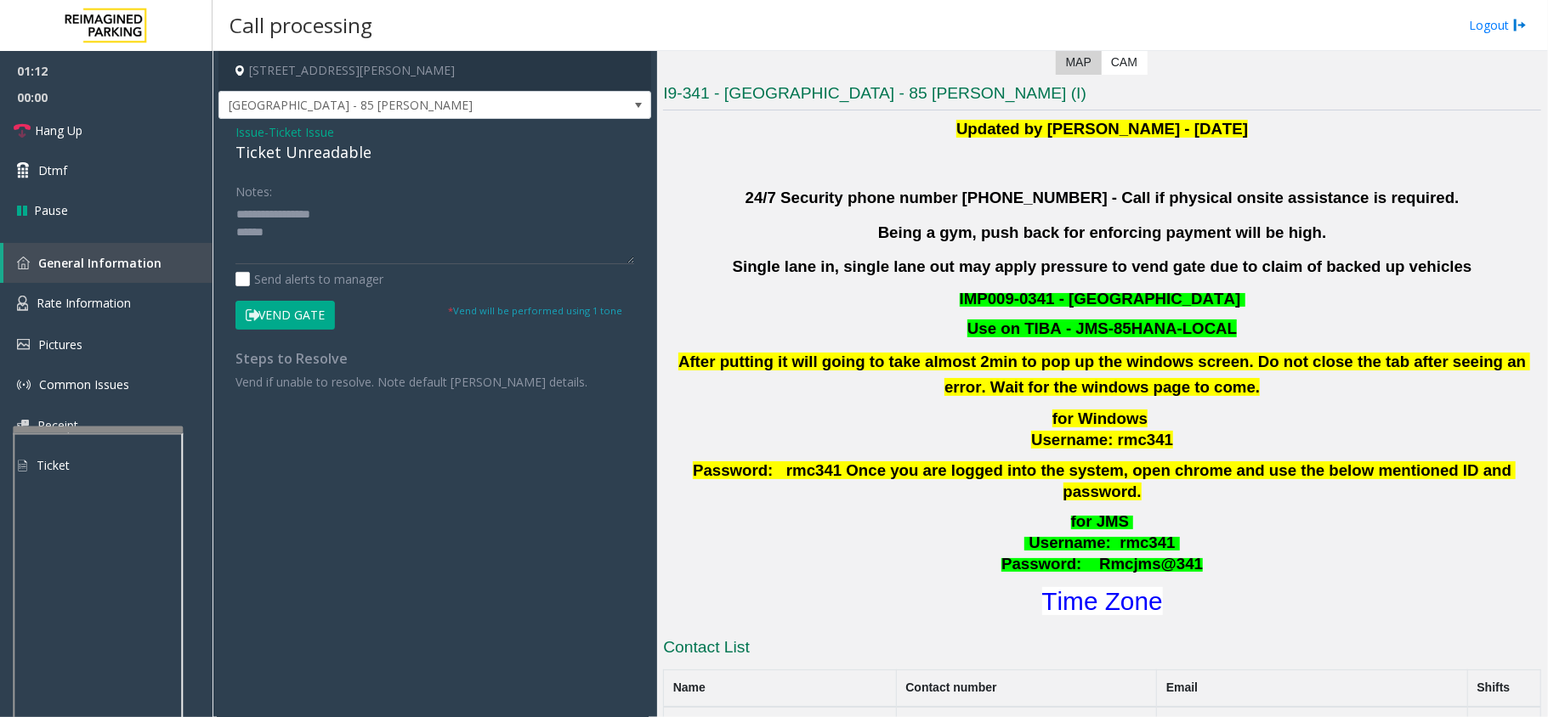
drag, startPoint x: 1071, startPoint y: 326, endPoint x: 1221, endPoint y: 328, distance: 149.6
click at [1221, 328] on p "Use on TIBA - JMS-85HANA-LOCAL" at bounding box center [1101, 329] width 881 height 21
copy font "JMS-85HANA-LOCAL"
click at [430, 228] on textarea at bounding box center [434, 233] width 399 height 64
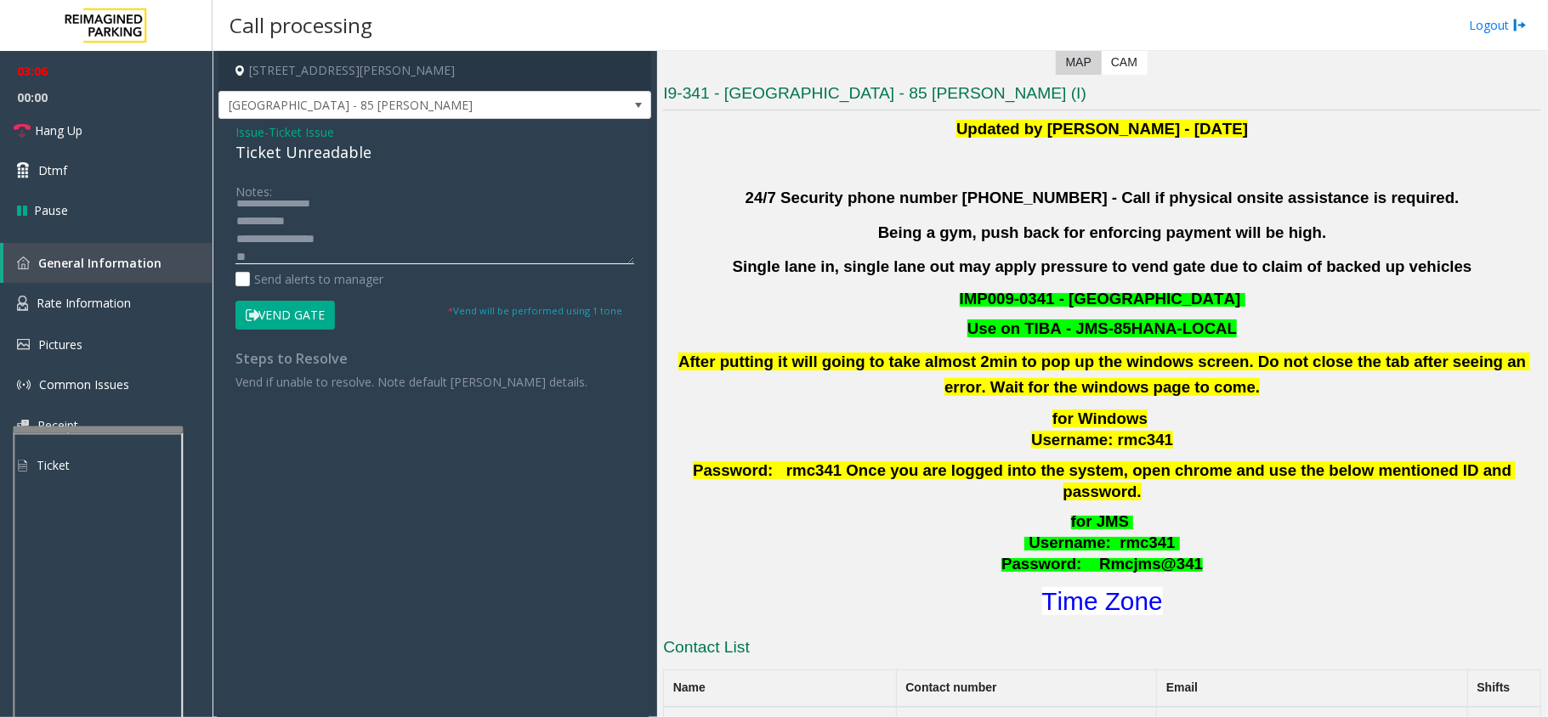
type textarea "**********"
click at [1108, 597] on h1 "Time Zone" at bounding box center [1101, 602] width 881 height 36
click at [1076, 587] on font "Time Zone" at bounding box center [1102, 601] width 121 height 28
click at [252, 133] on span "Issue" at bounding box center [249, 132] width 29 height 18
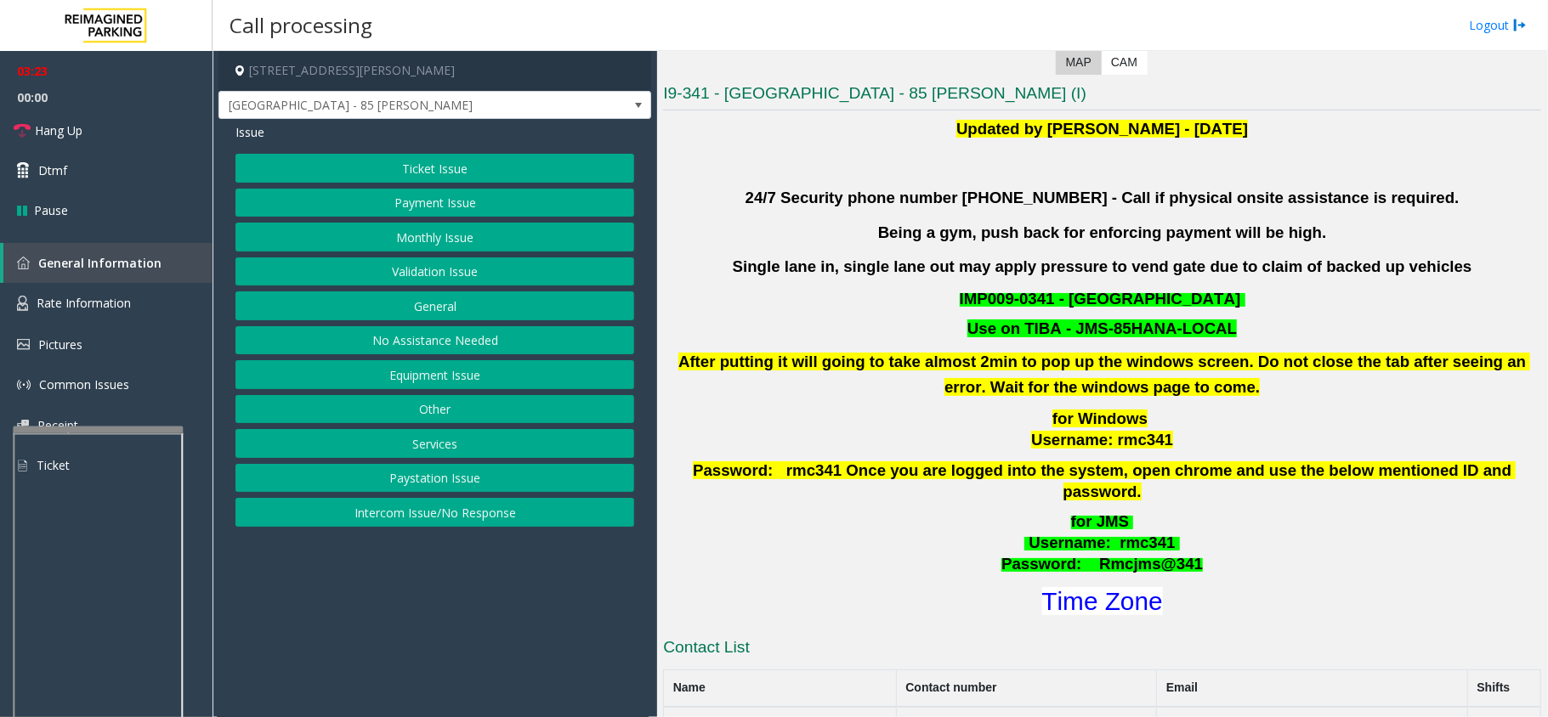
click at [452, 269] on button "Validation Issue" at bounding box center [434, 272] width 399 height 29
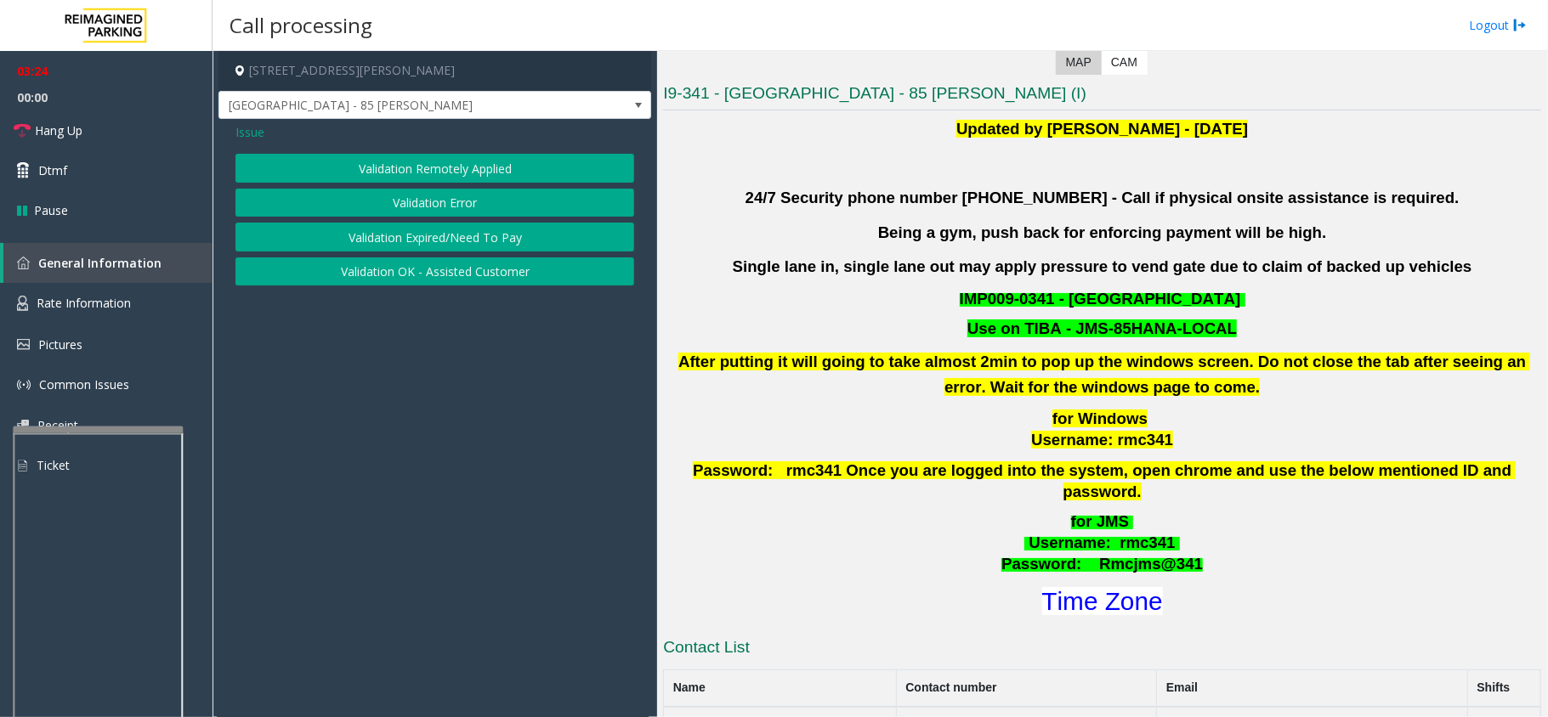
click at [451, 236] on button "Validation Expired/Need To Pay" at bounding box center [434, 237] width 399 height 29
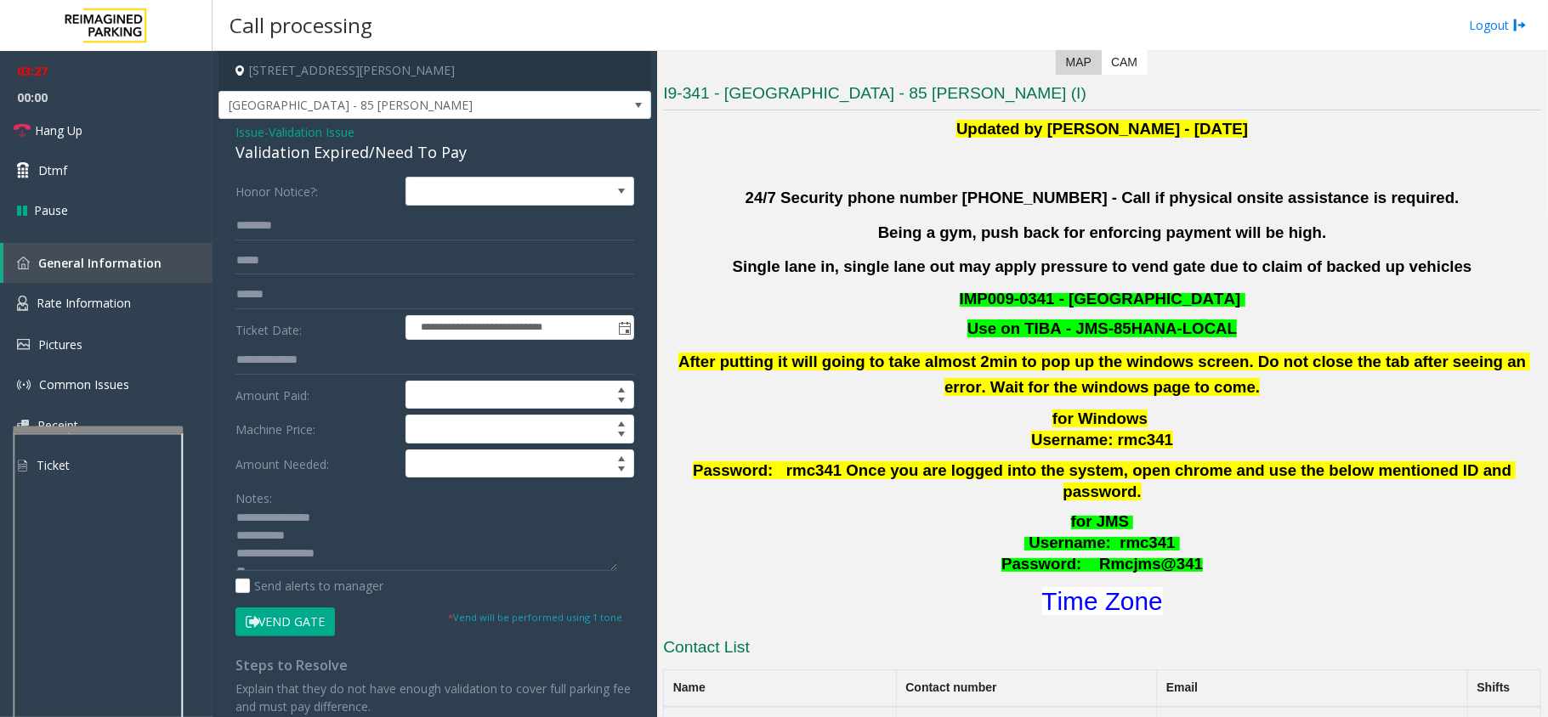
scroll to position [0, 0]
click at [332, 521] on textarea at bounding box center [426, 539] width 382 height 64
click at [323, 520] on textarea at bounding box center [426, 539] width 382 height 64
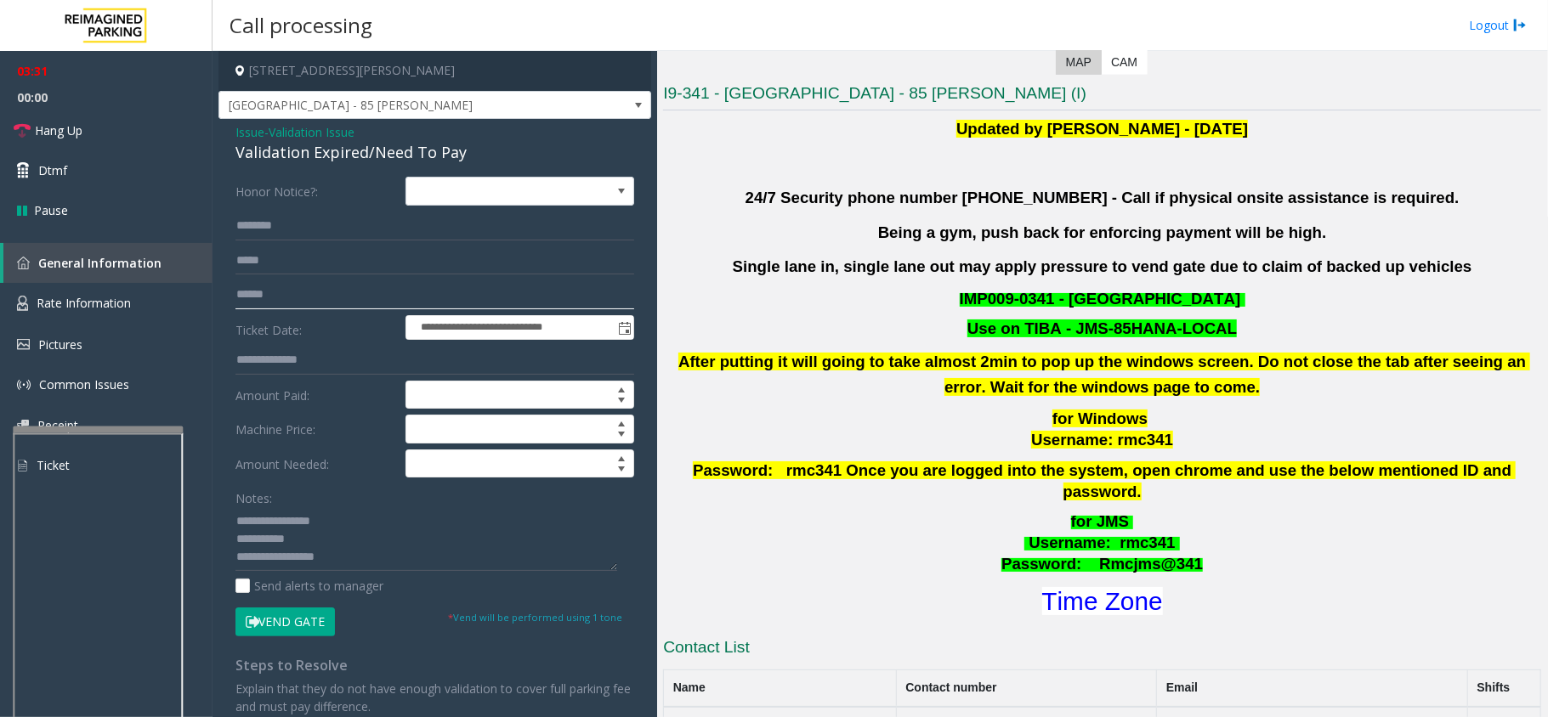
click at [289, 299] on input "text" at bounding box center [434, 295] width 399 height 29
paste input "******"
type input "******"
drag, startPoint x: 351, startPoint y: 521, endPoint x: 223, endPoint y: 507, distance: 129.2
click at [223, 507] on div "**********" at bounding box center [435, 473] width 424 height 592
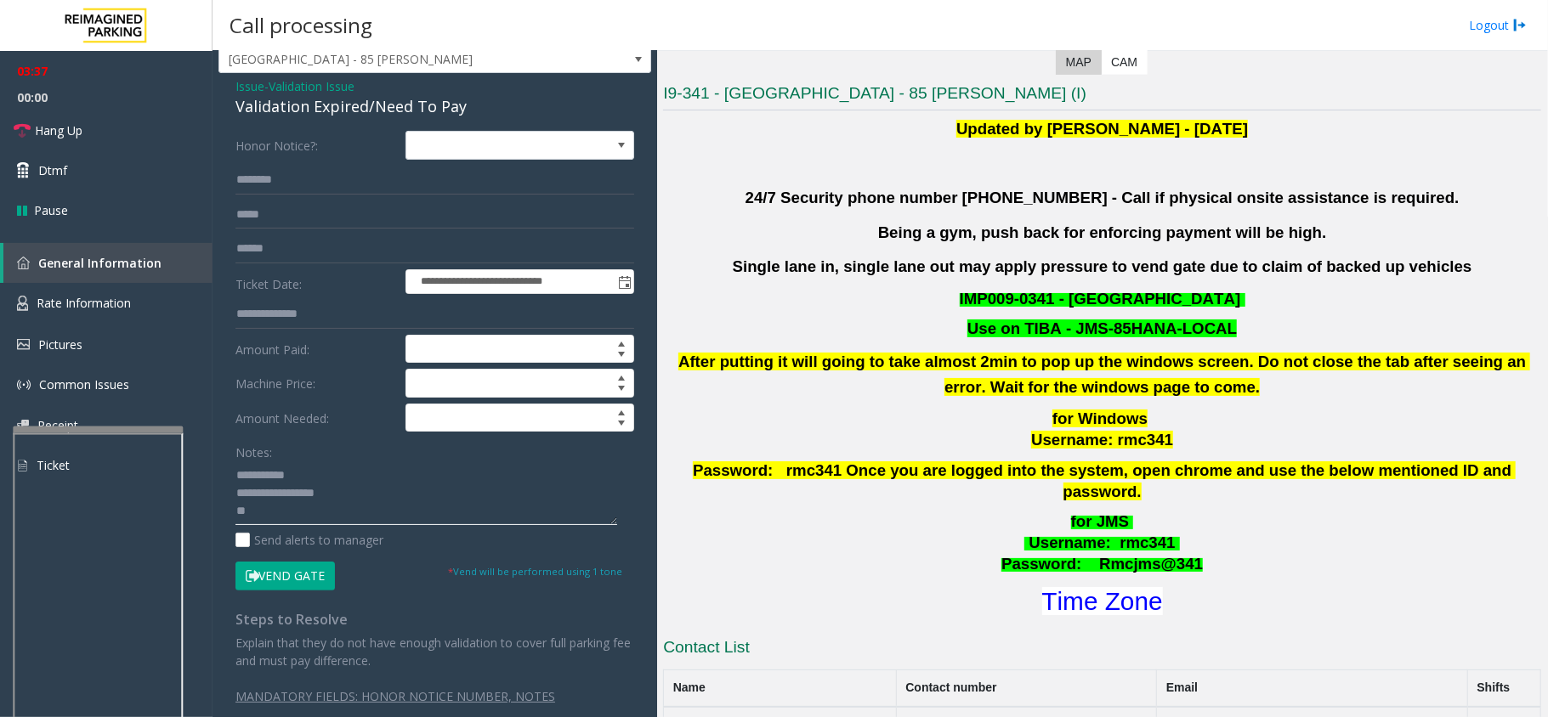
scroll to position [72, 0]
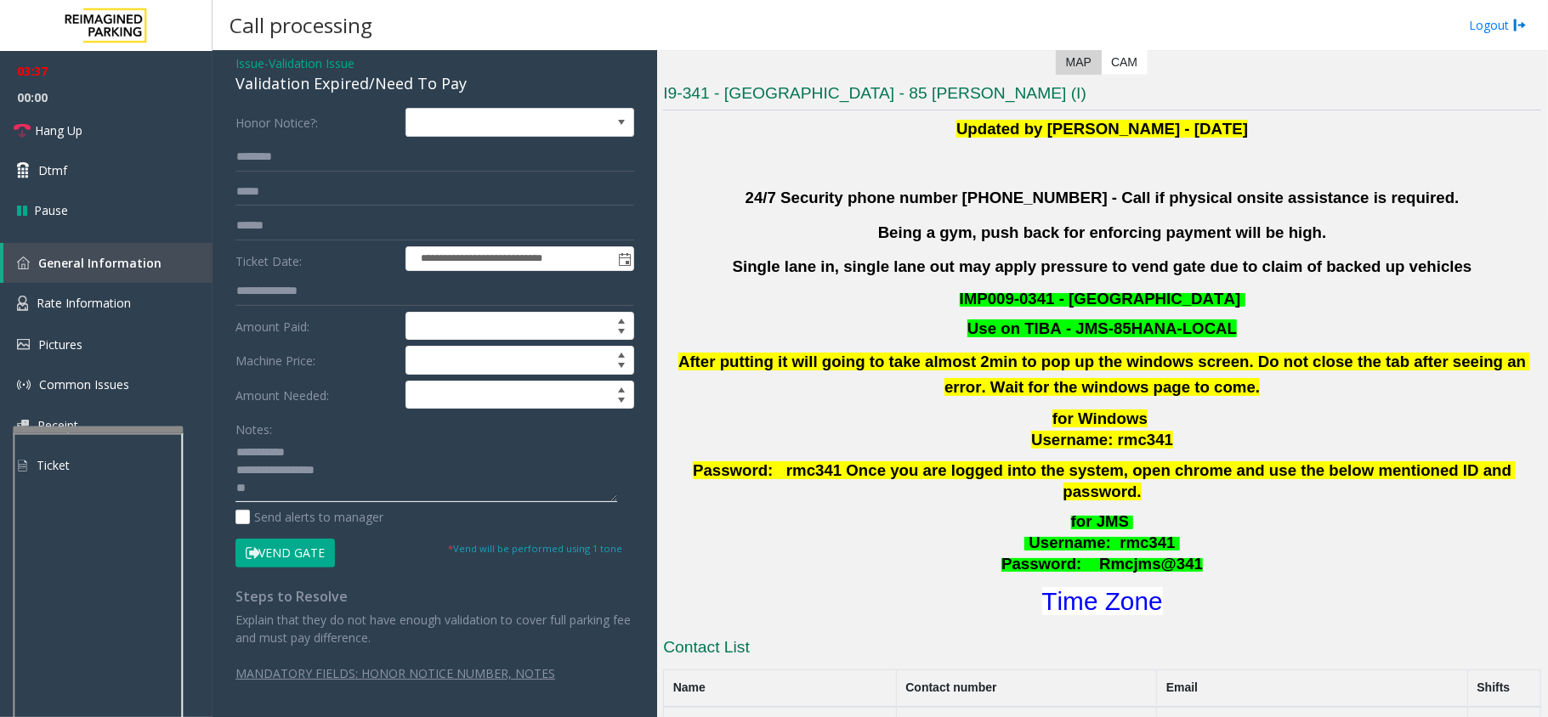
click at [282, 481] on textarea at bounding box center [426, 471] width 382 height 64
type textarea "**********"
click at [293, 548] on button "Vend Gate" at bounding box center [284, 553] width 99 height 29
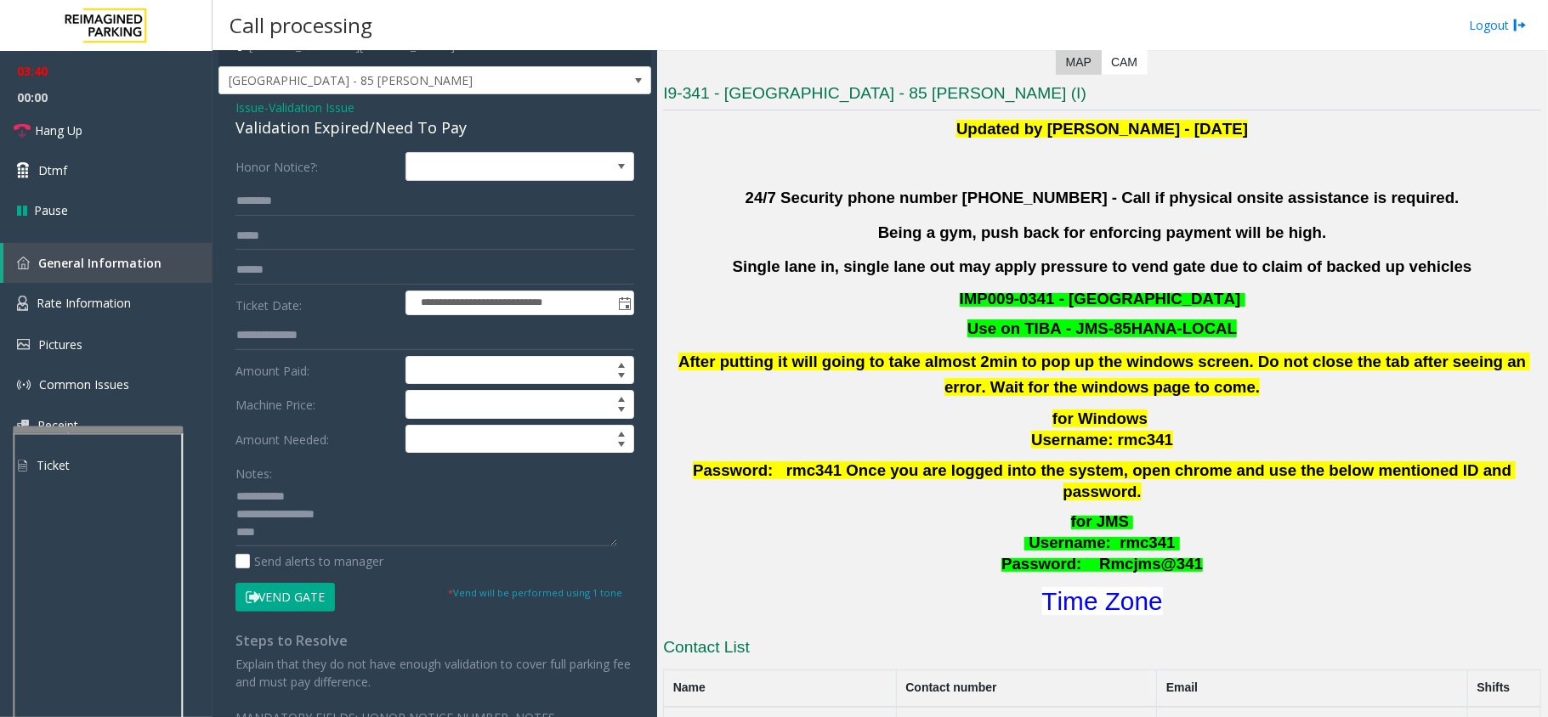
scroll to position [0, 0]
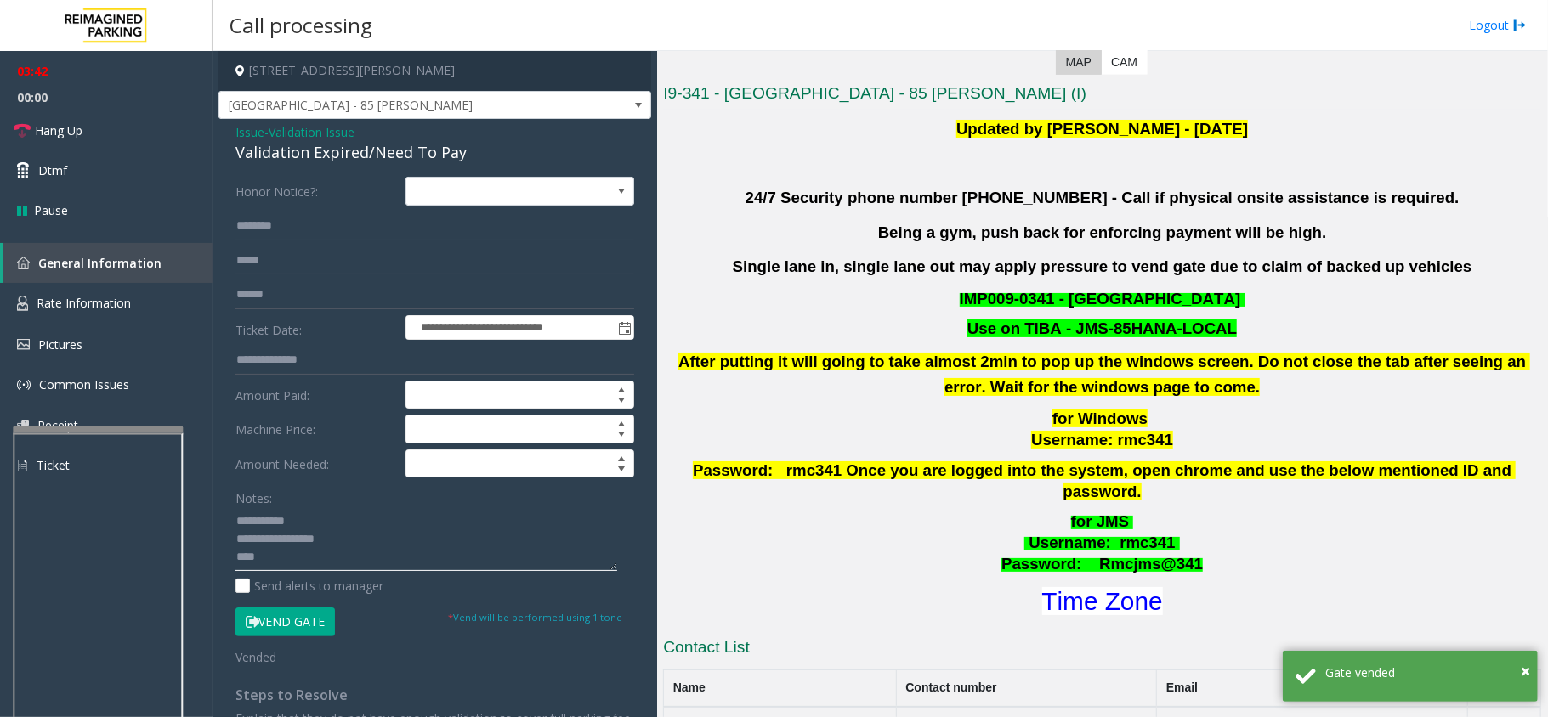
click at [298, 520] on textarea at bounding box center [426, 539] width 382 height 64
click at [246, 231] on input "text" at bounding box center [434, 226] width 399 height 29
paste input "****"
type input "****"
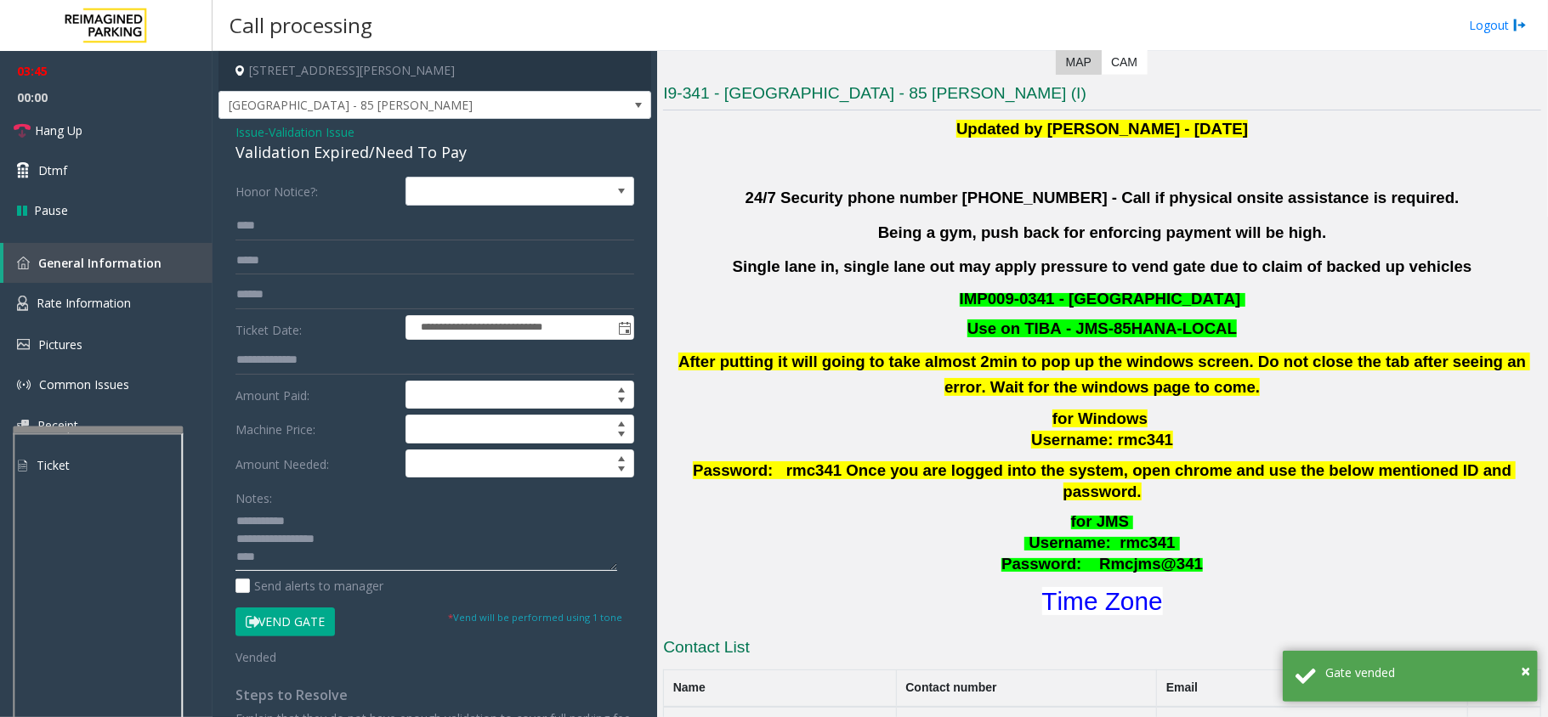
drag, startPoint x: 320, startPoint y: 515, endPoint x: 224, endPoint y: 494, distance: 98.4
click at [224, 494] on div "**********" at bounding box center [435, 488] width 424 height 622
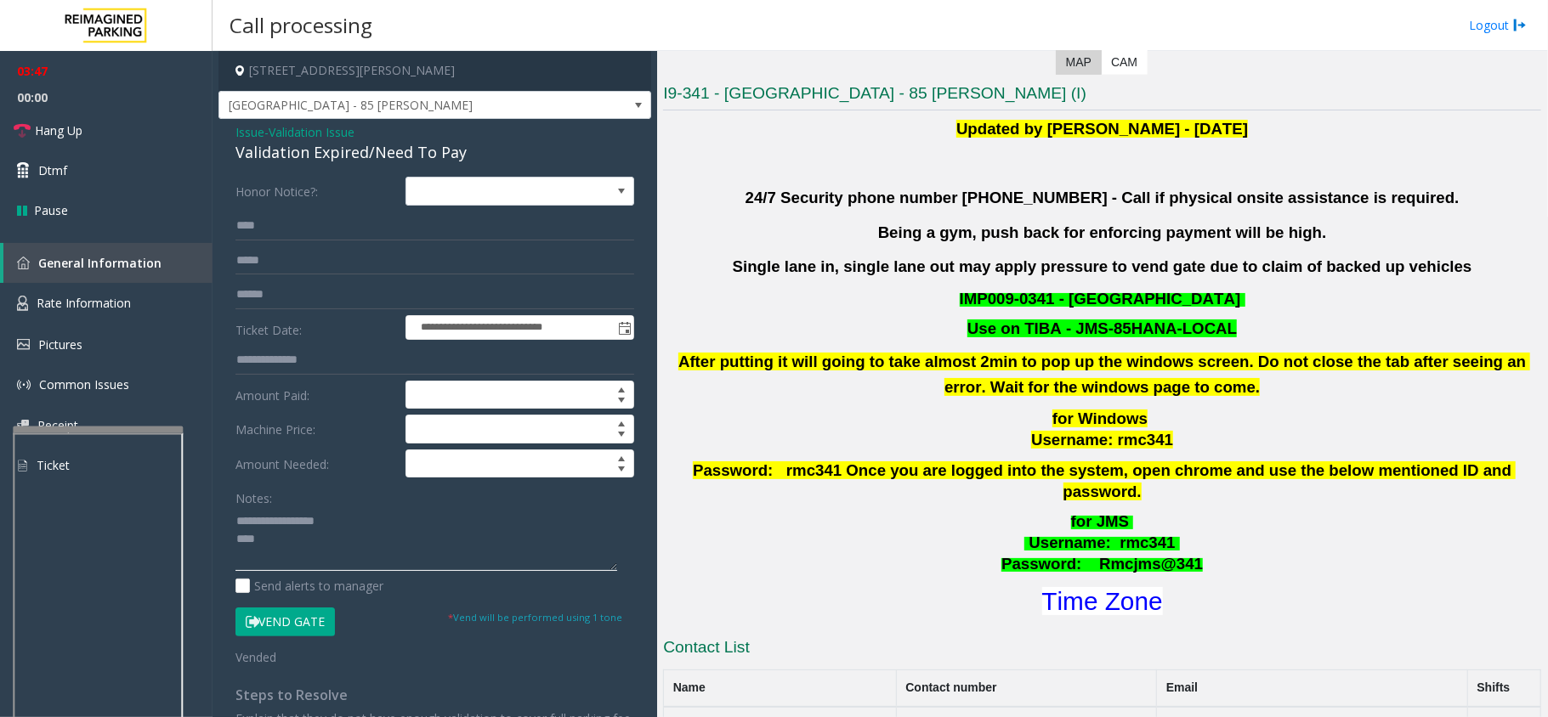
click at [323, 515] on textarea at bounding box center [426, 539] width 382 height 64
click at [385, 559] on textarea at bounding box center [426, 539] width 382 height 64
click at [71, 134] on span "Hang Up" at bounding box center [59, 131] width 48 height 18
click at [439, 565] on textarea at bounding box center [426, 539] width 382 height 64
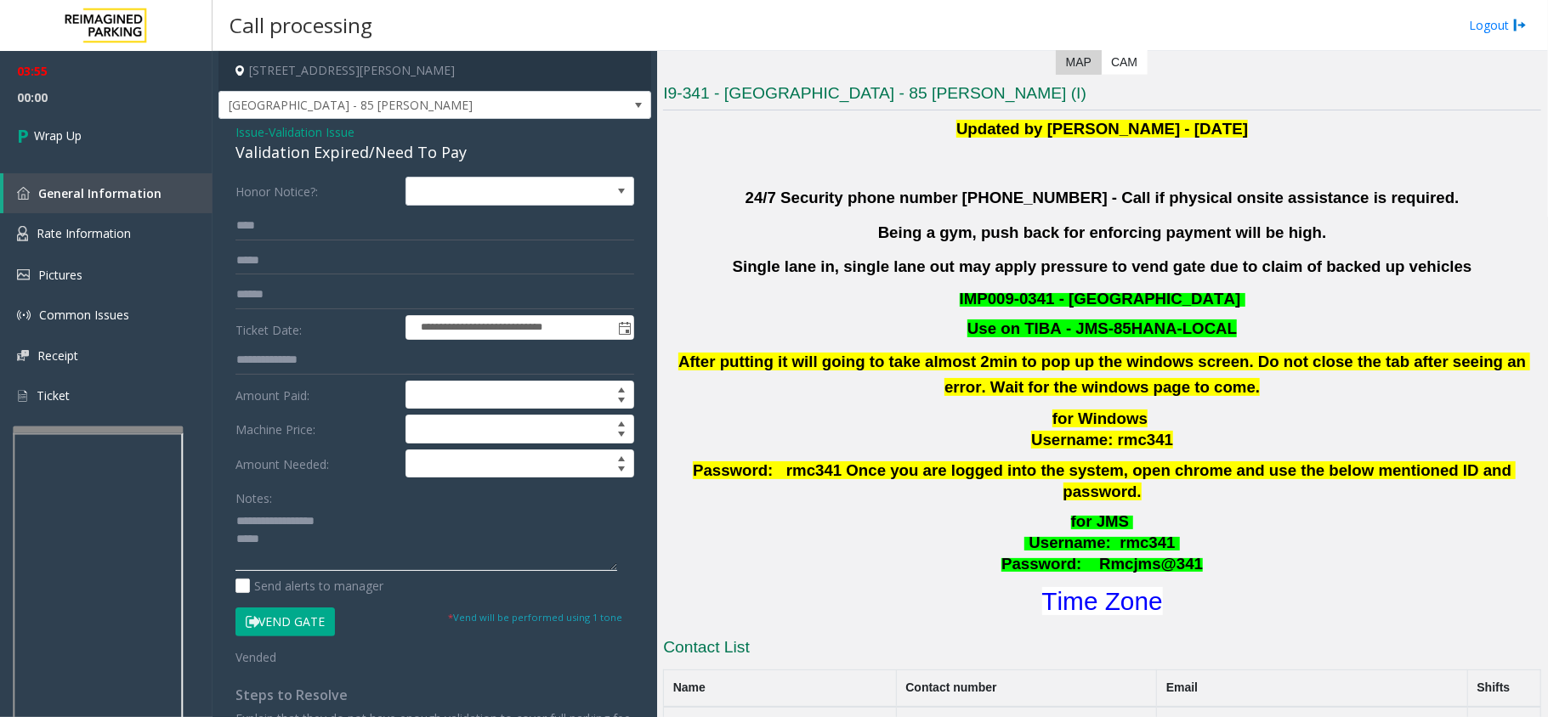
paste textarea "**********"
click at [381, 547] on textarea at bounding box center [426, 539] width 382 height 64
click at [371, 500] on div "Notes:" at bounding box center [434, 528] width 399 height 88
click at [374, 541] on textarea at bounding box center [426, 539] width 382 height 64
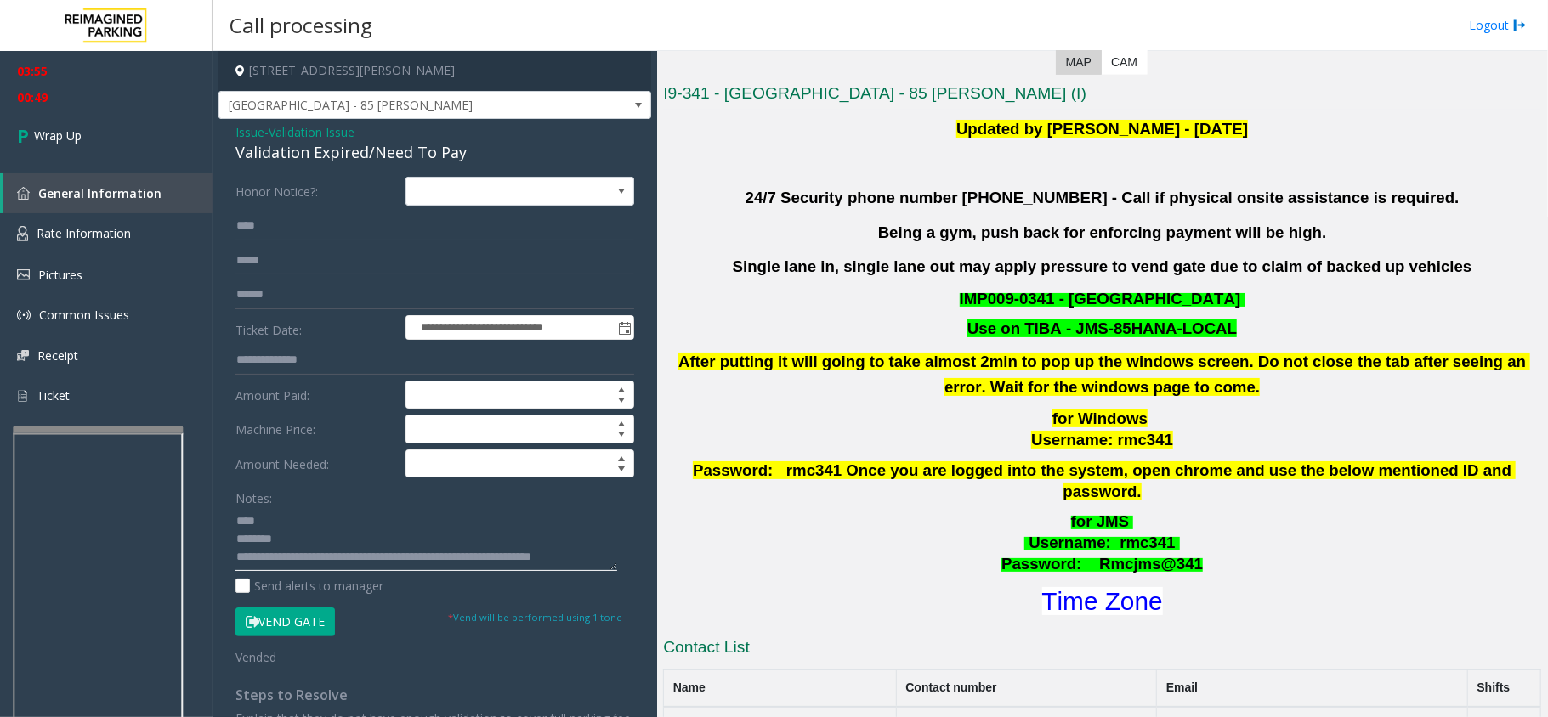
click at [401, 542] on textarea at bounding box center [426, 539] width 382 height 64
click at [394, 541] on textarea at bounding box center [426, 539] width 382 height 64
click at [310, 524] on textarea at bounding box center [426, 539] width 382 height 64
type textarea "**********"
click at [170, 133] on link "Wrap Up" at bounding box center [106, 136] width 213 height 50
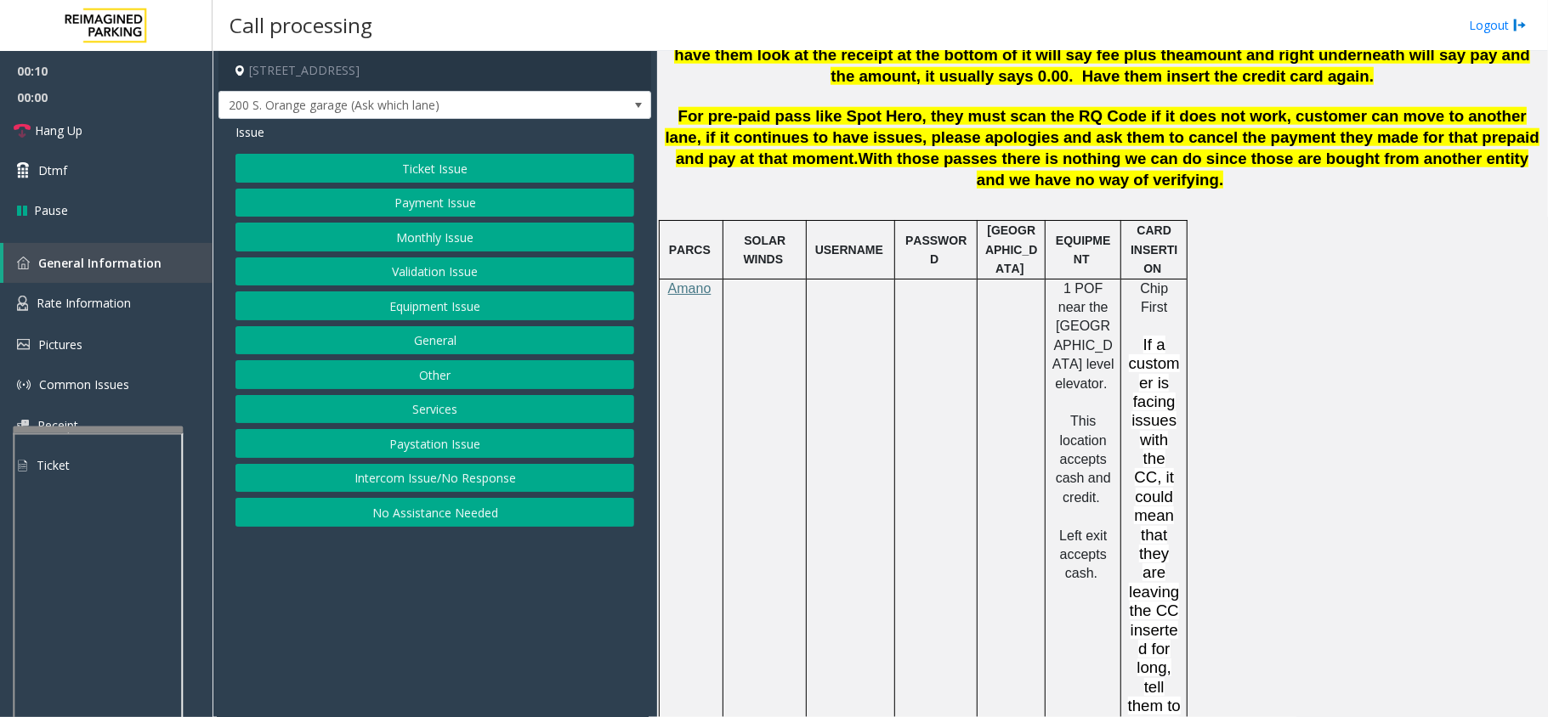
scroll to position [1360, 0]
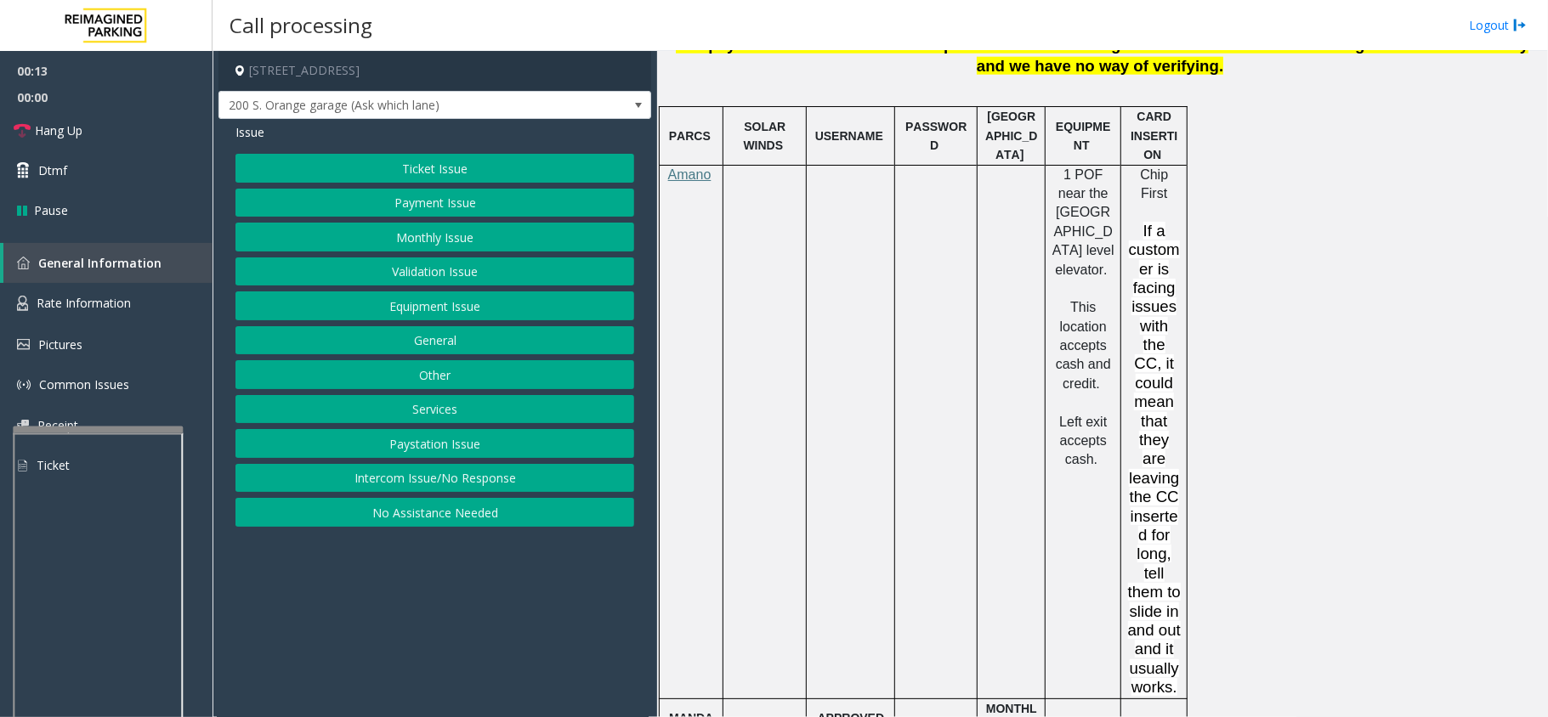
click at [415, 202] on button "Payment Issue" at bounding box center [434, 203] width 399 height 29
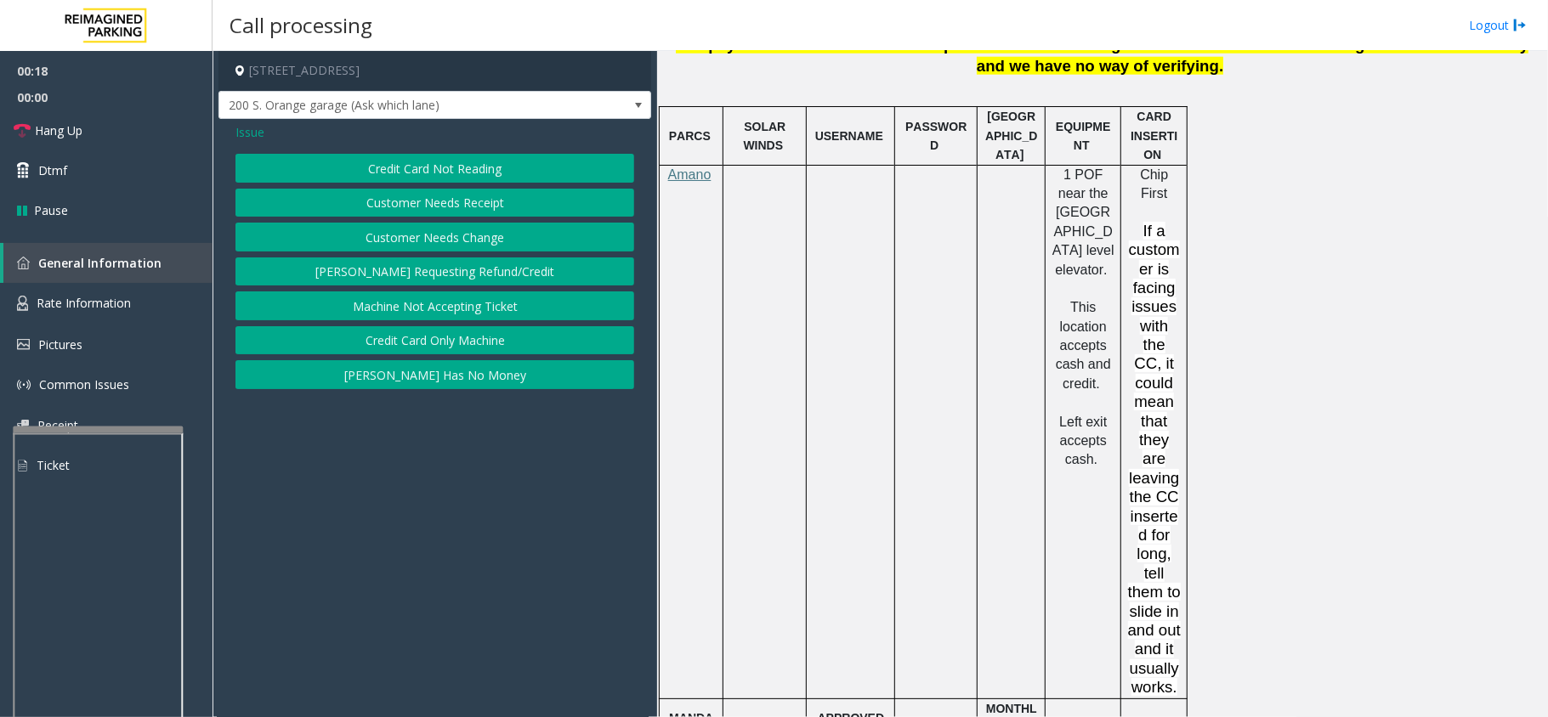
click at [439, 165] on button "Credit Card Not Reading" at bounding box center [434, 168] width 399 height 29
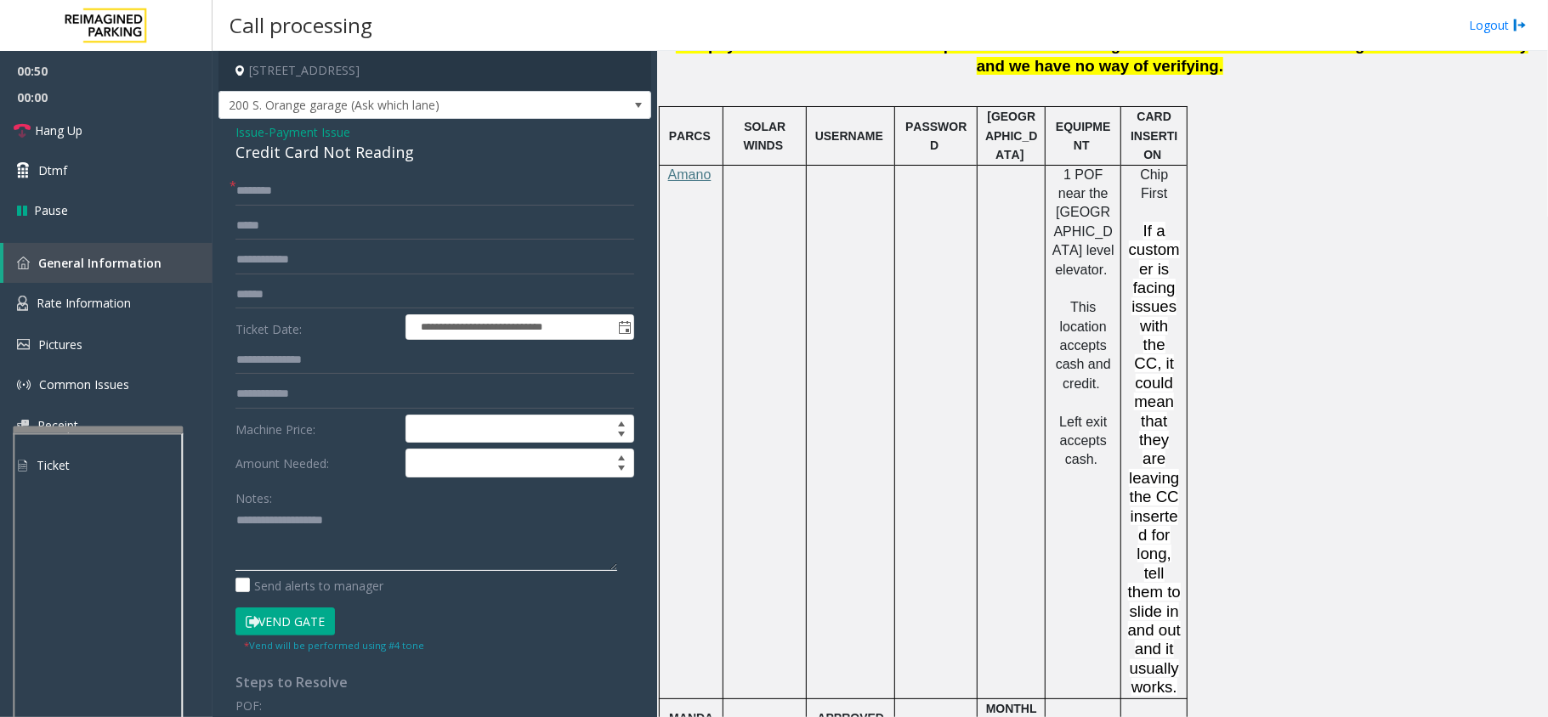
click at [266, 539] on textarea at bounding box center [426, 539] width 382 height 64
paste textarea "**********"
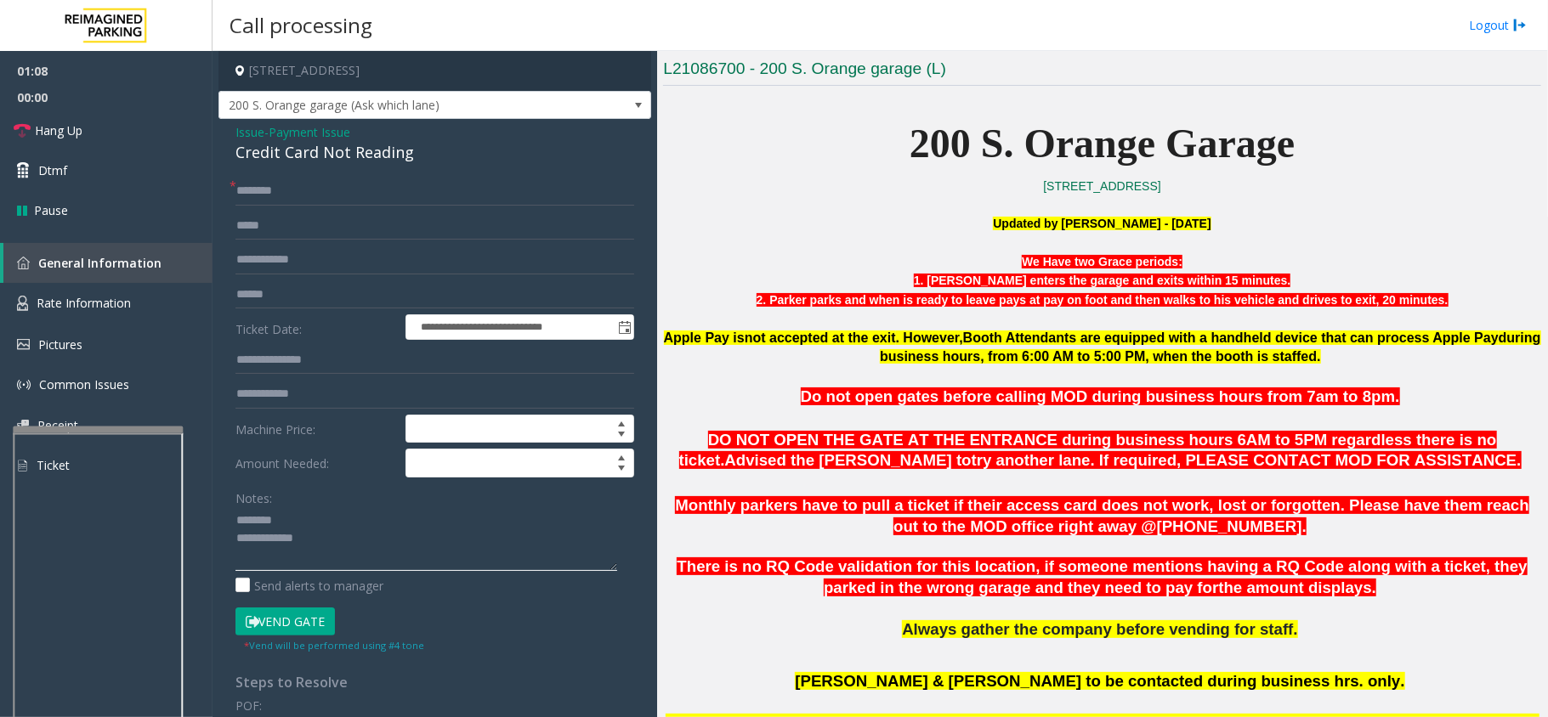
scroll to position [793, 0]
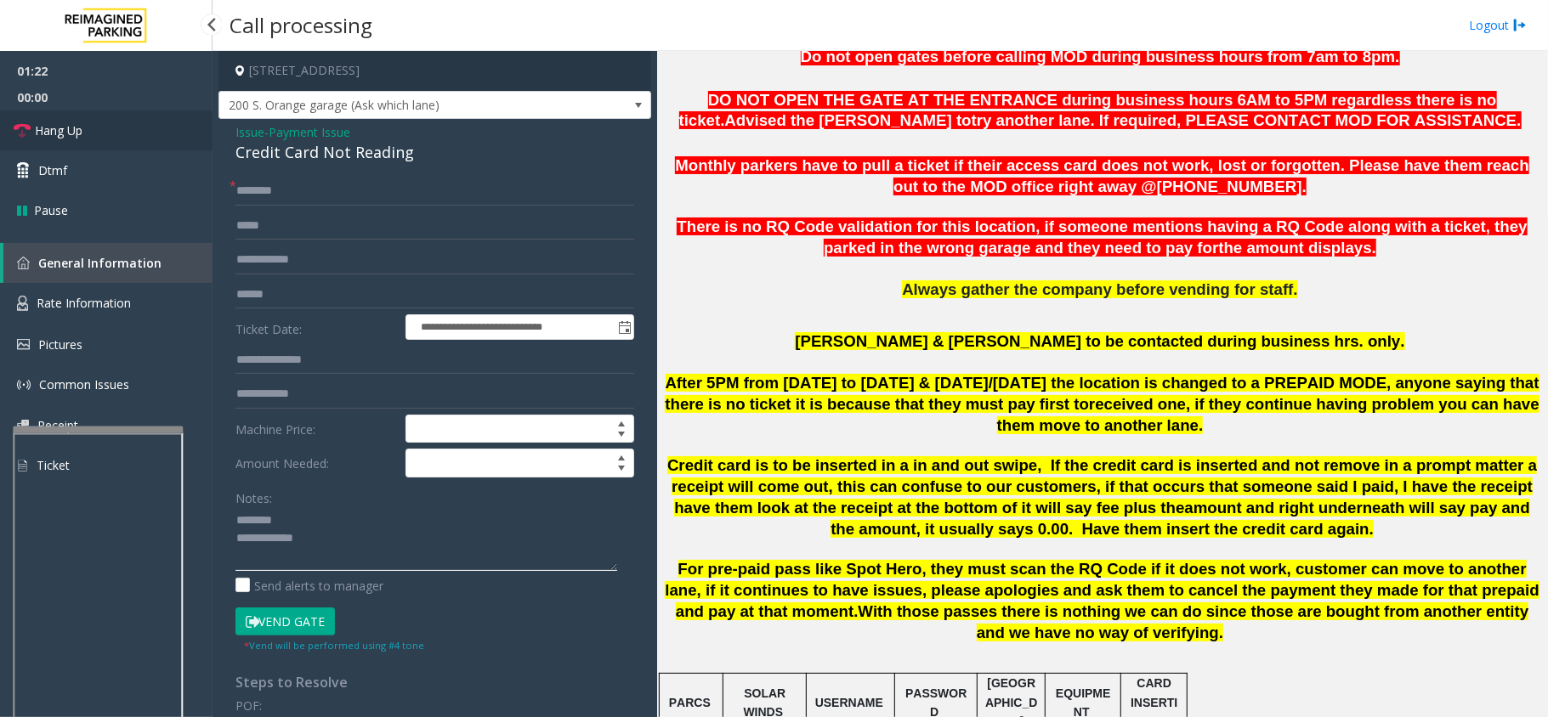
type textarea "**********"
click at [103, 133] on link "Hang Up" at bounding box center [106, 131] width 213 height 40
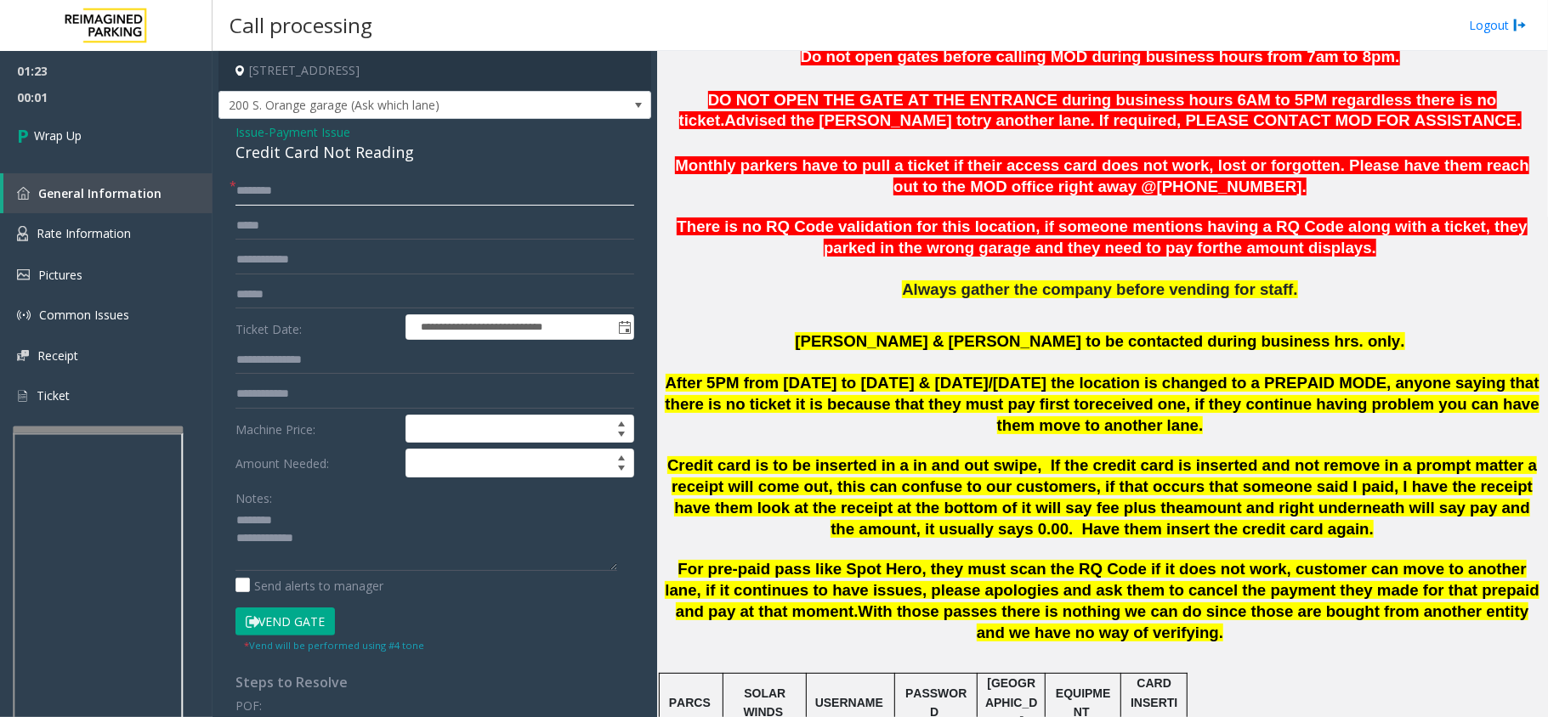
click at [335, 188] on input "text" at bounding box center [434, 191] width 399 height 29
type input "***"
click at [276, 143] on div "Credit Card Not Reading" at bounding box center [434, 152] width 399 height 23
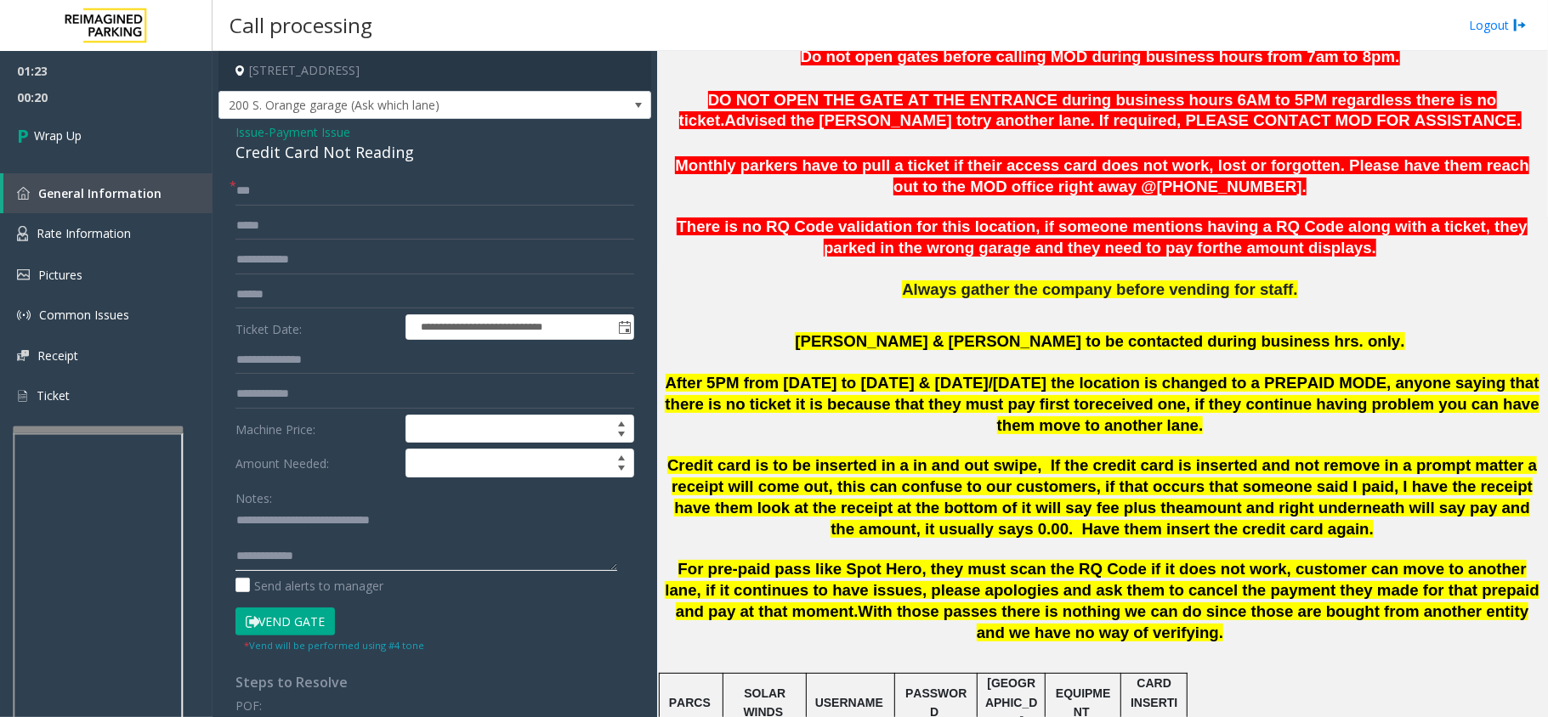
click at [358, 556] on textarea at bounding box center [426, 539] width 382 height 64
type textarea "**********"
click at [138, 133] on link "Wrap Up" at bounding box center [106, 136] width 213 height 50
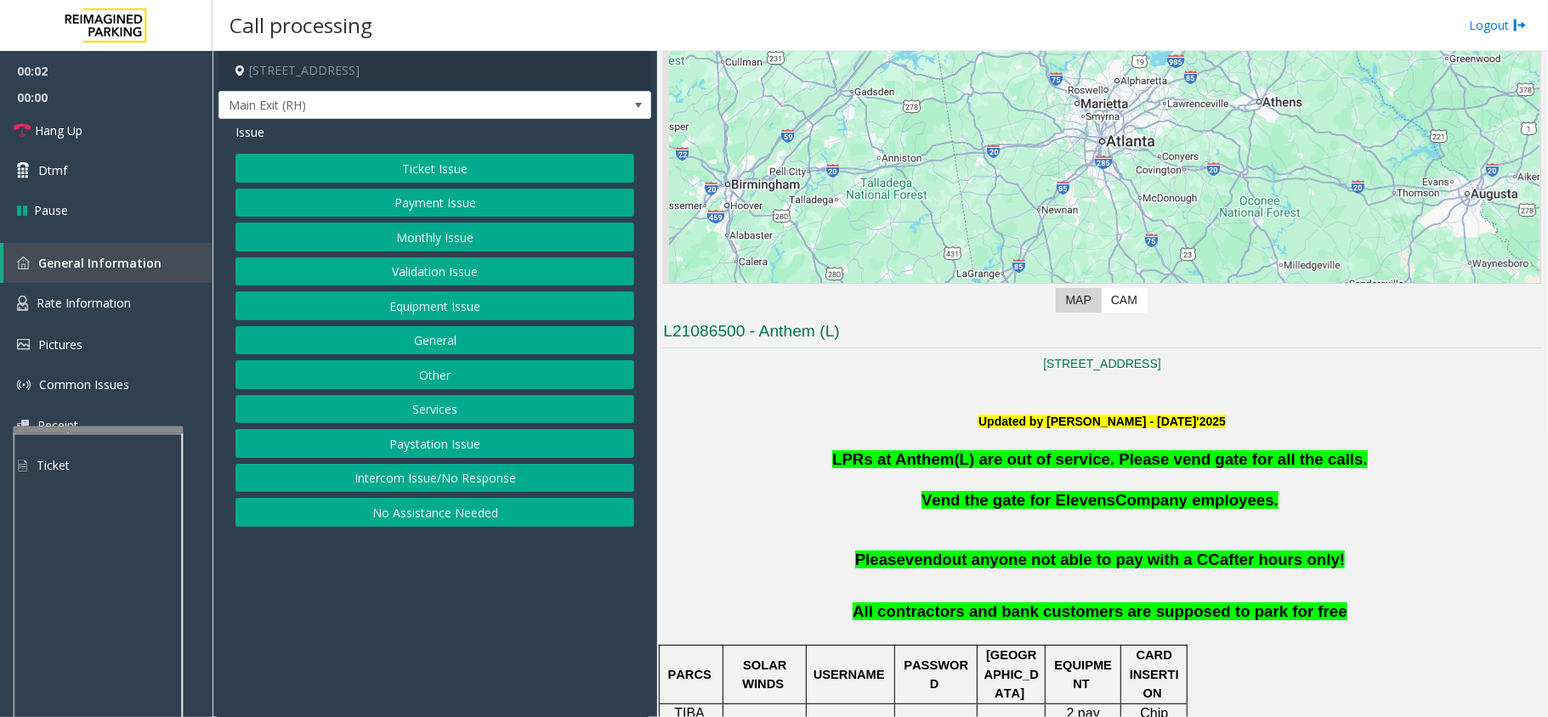
scroll to position [226, 0]
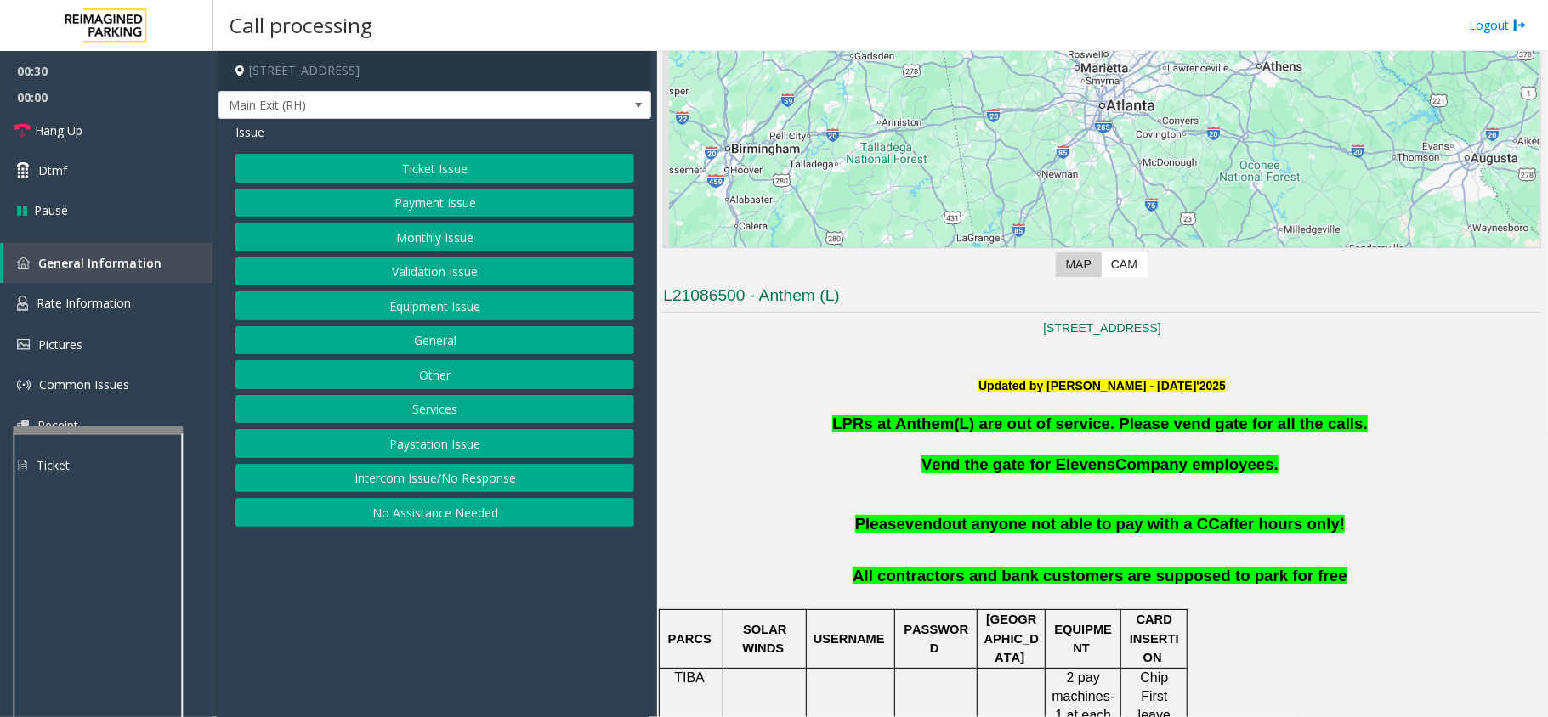
click at [349, 165] on button "Ticket Issue" at bounding box center [434, 168] width 399 height 29
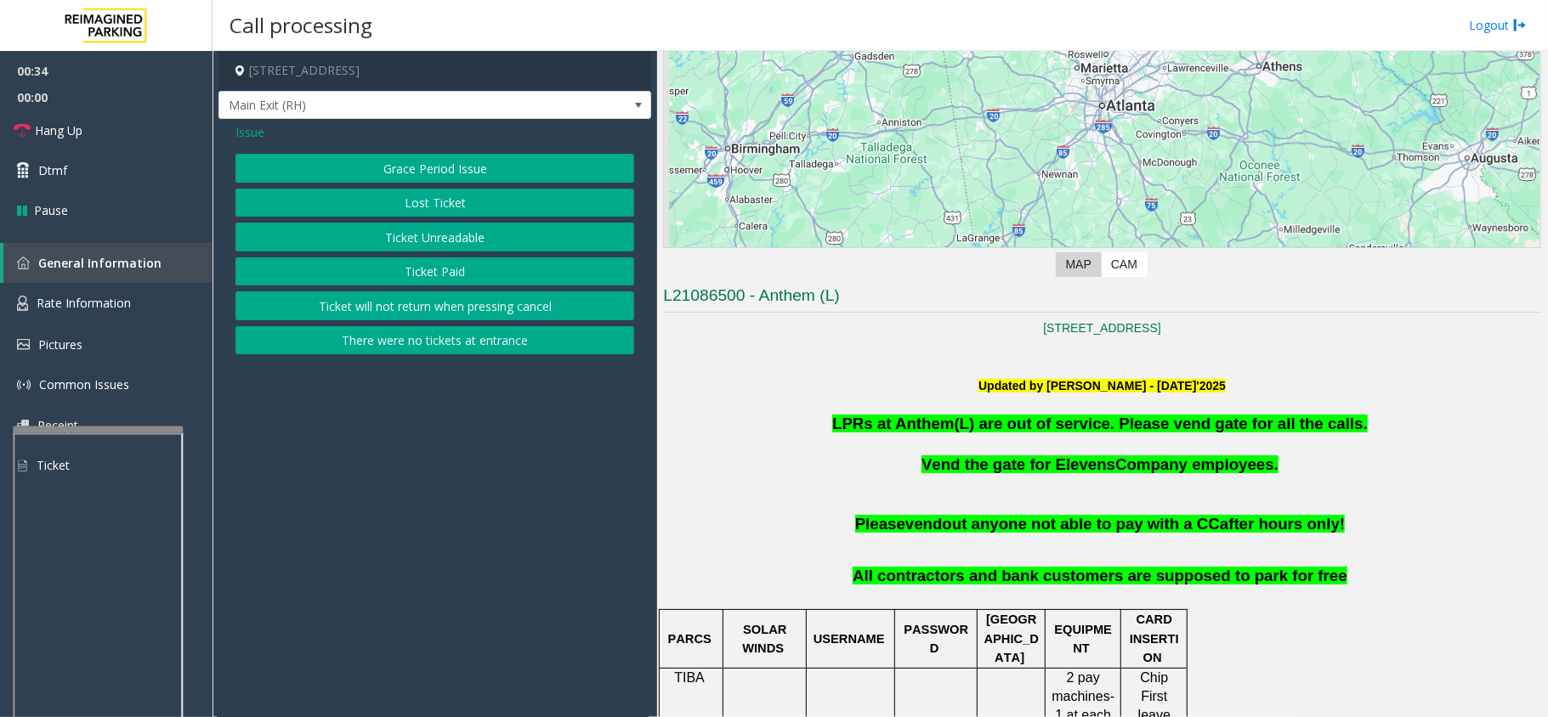
click at [349, 165] on button "Grace Period Issue" at bounding box center [434, 168] width 399 height 29
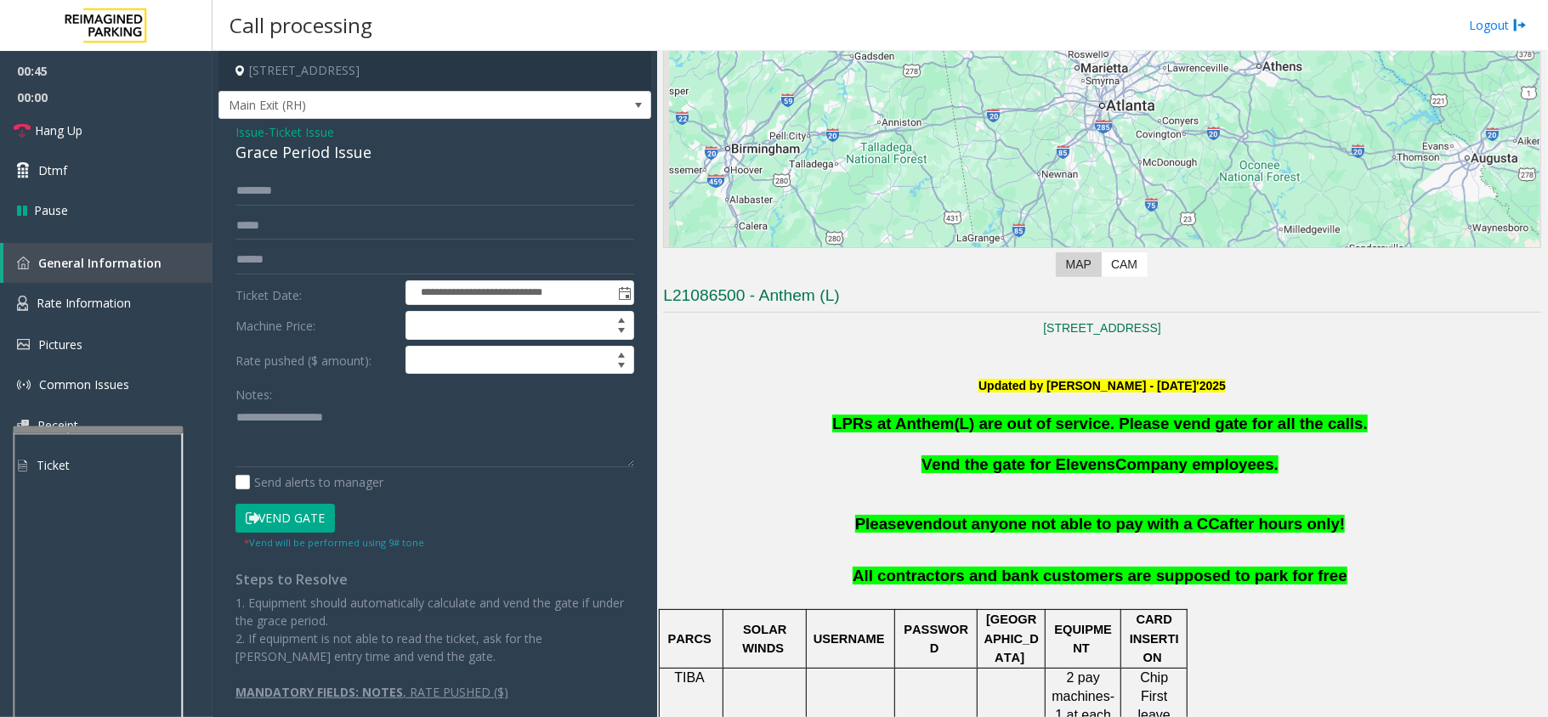
click at [282, 134] on span "Ticket Issue" at bounding box center [301, 132] width 65 height 18
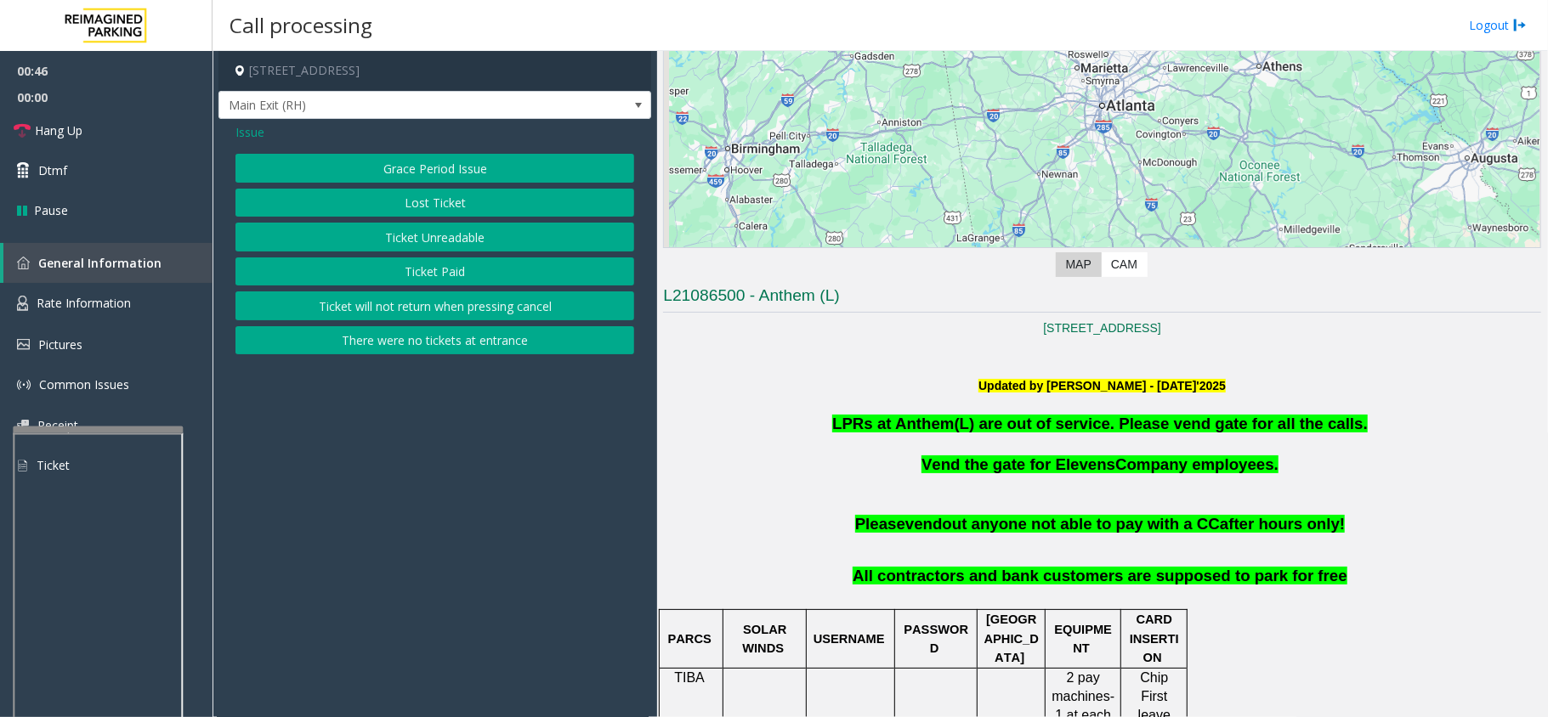
click at [243, 126] on span "Issue" at bounding box center [249, 132] width 29 height 18
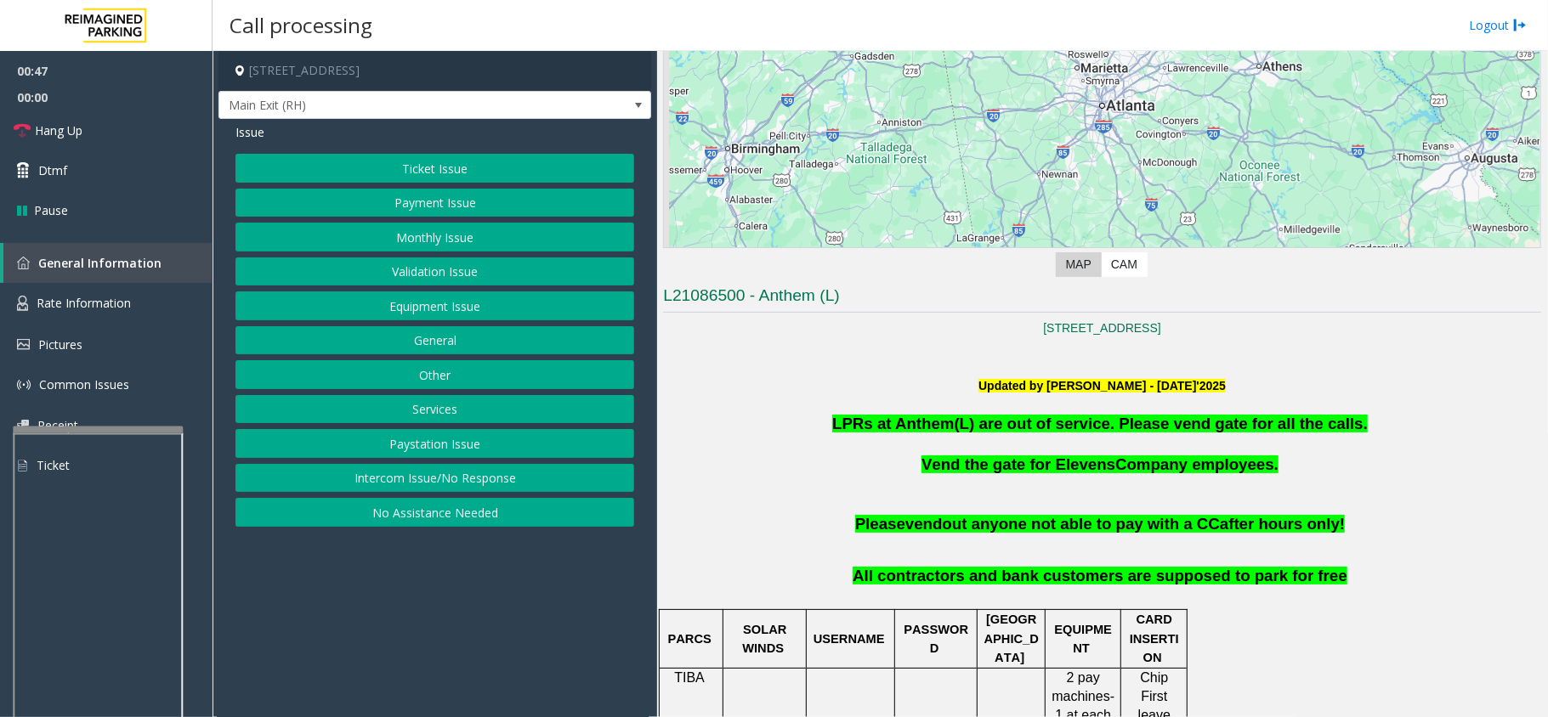
click at [290, 179] on button "Ticket Issue" at bounding box center [434, 168] width 399 height 29
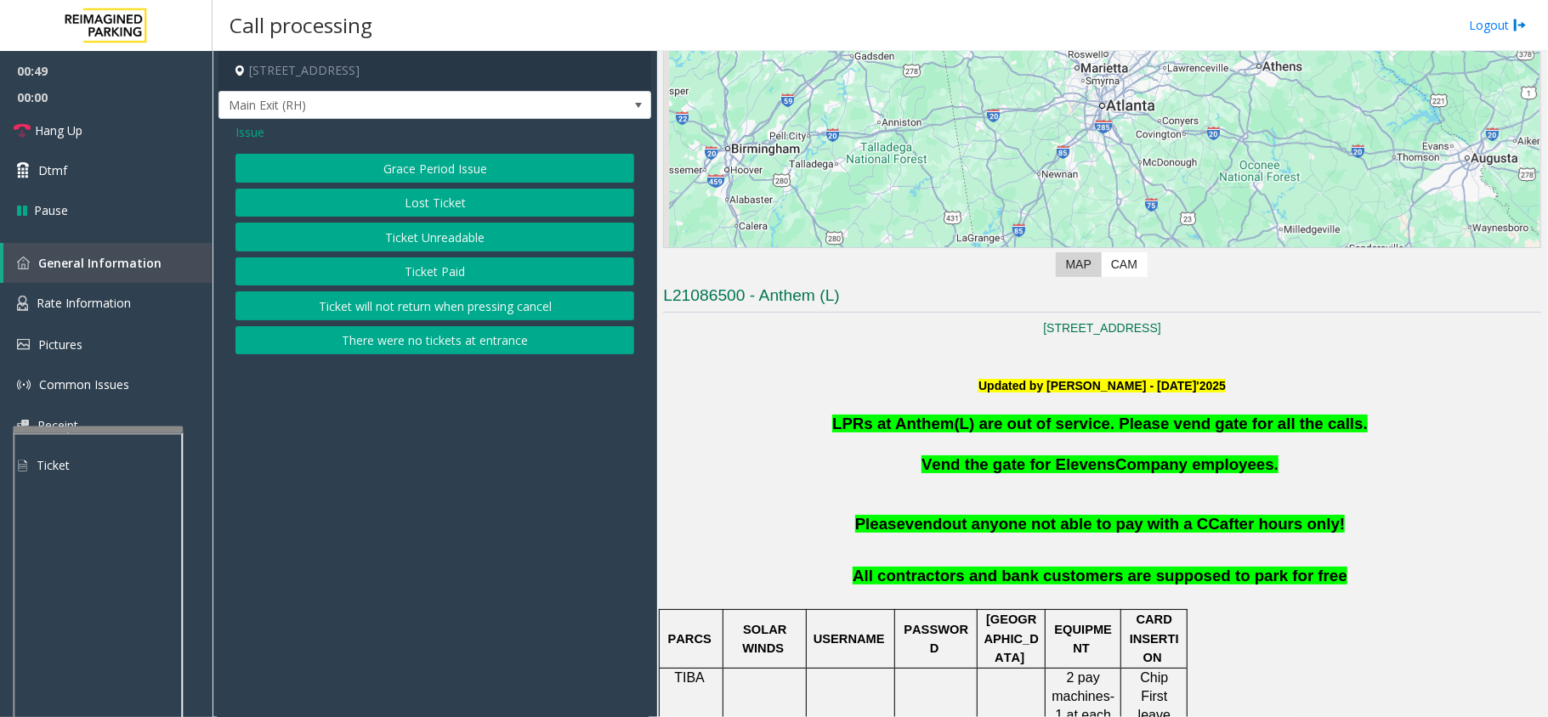
click at [300, 171] on button "Grace Period Issue" at bounding box center [434, 168] width 399 height 29
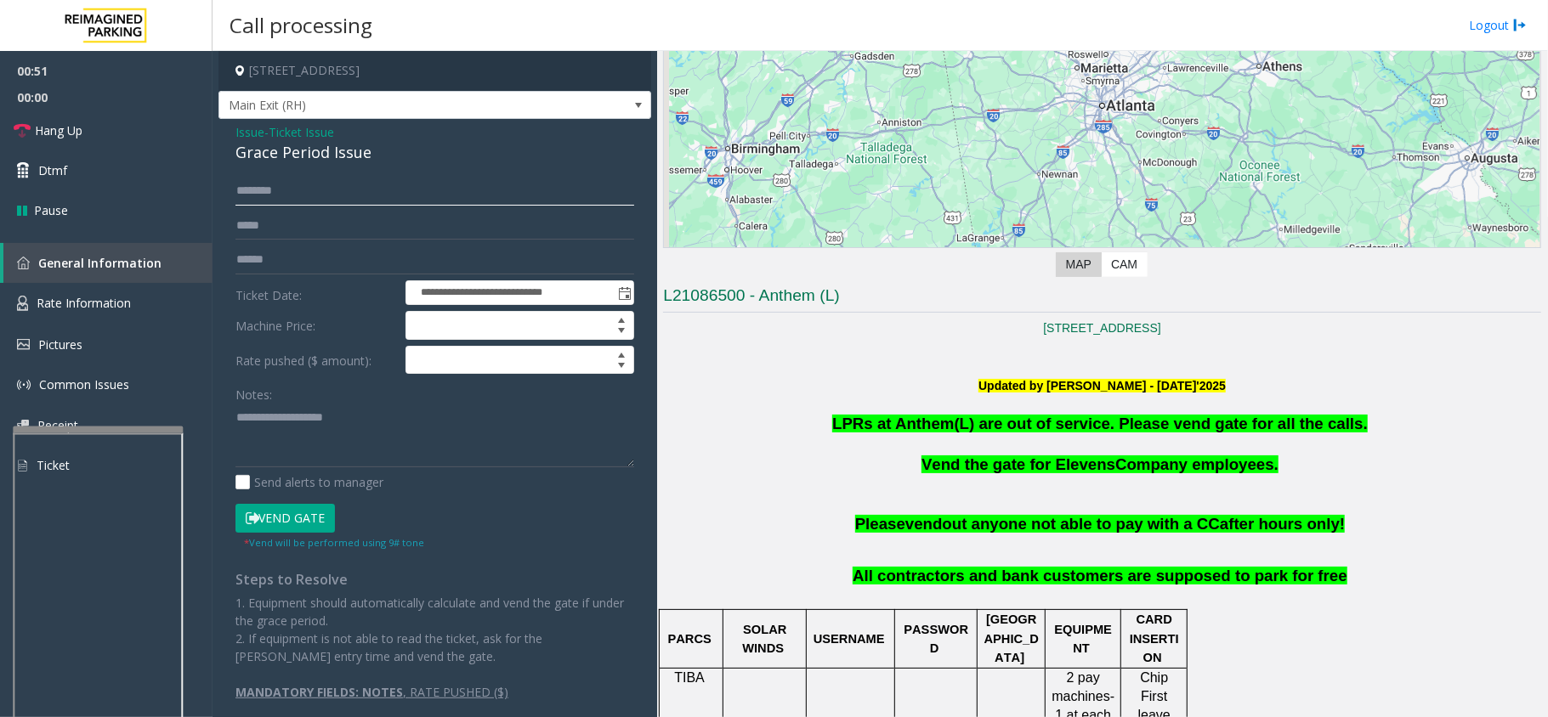
click at [296, 194] on input "text" at bounding box center [434, 191] width 399 height 29
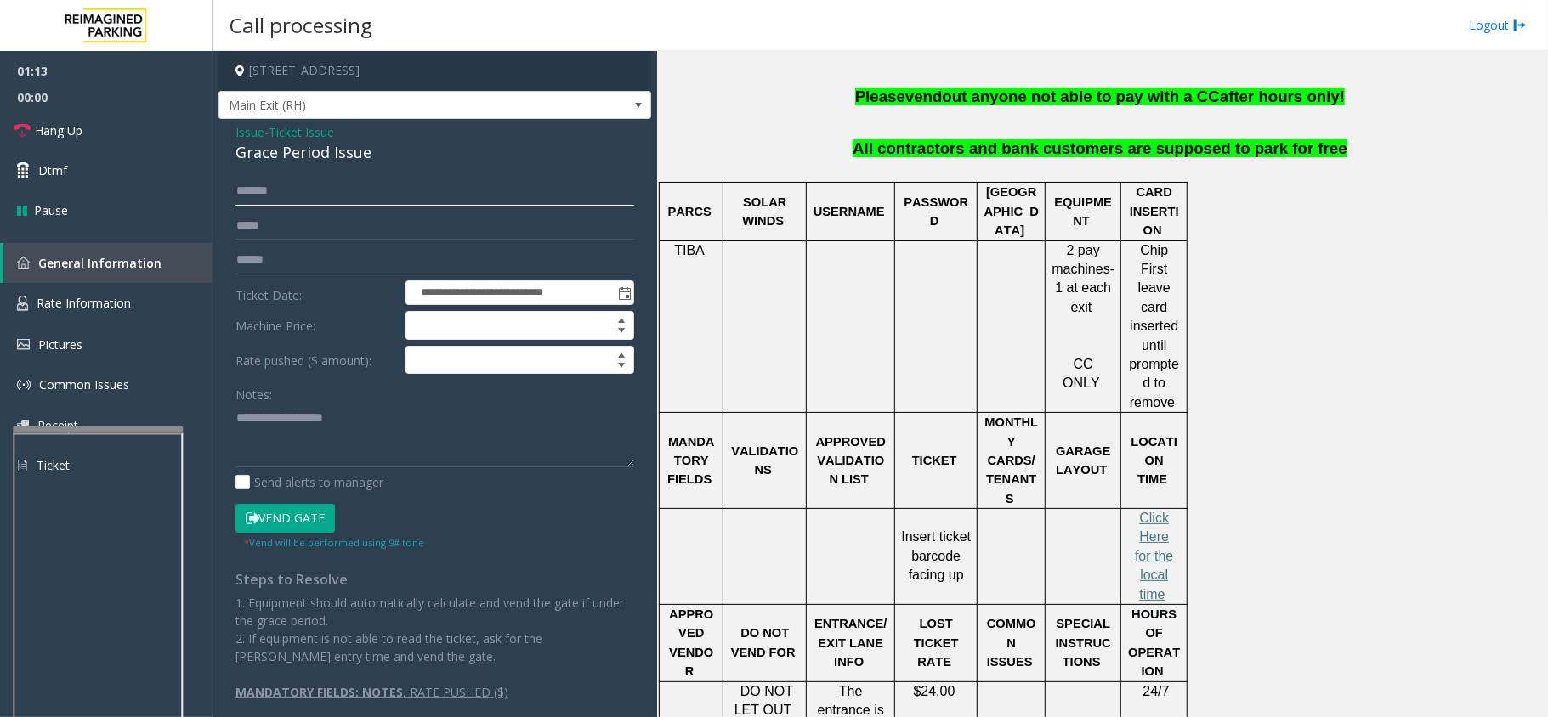
scroll to position [1020, 0]
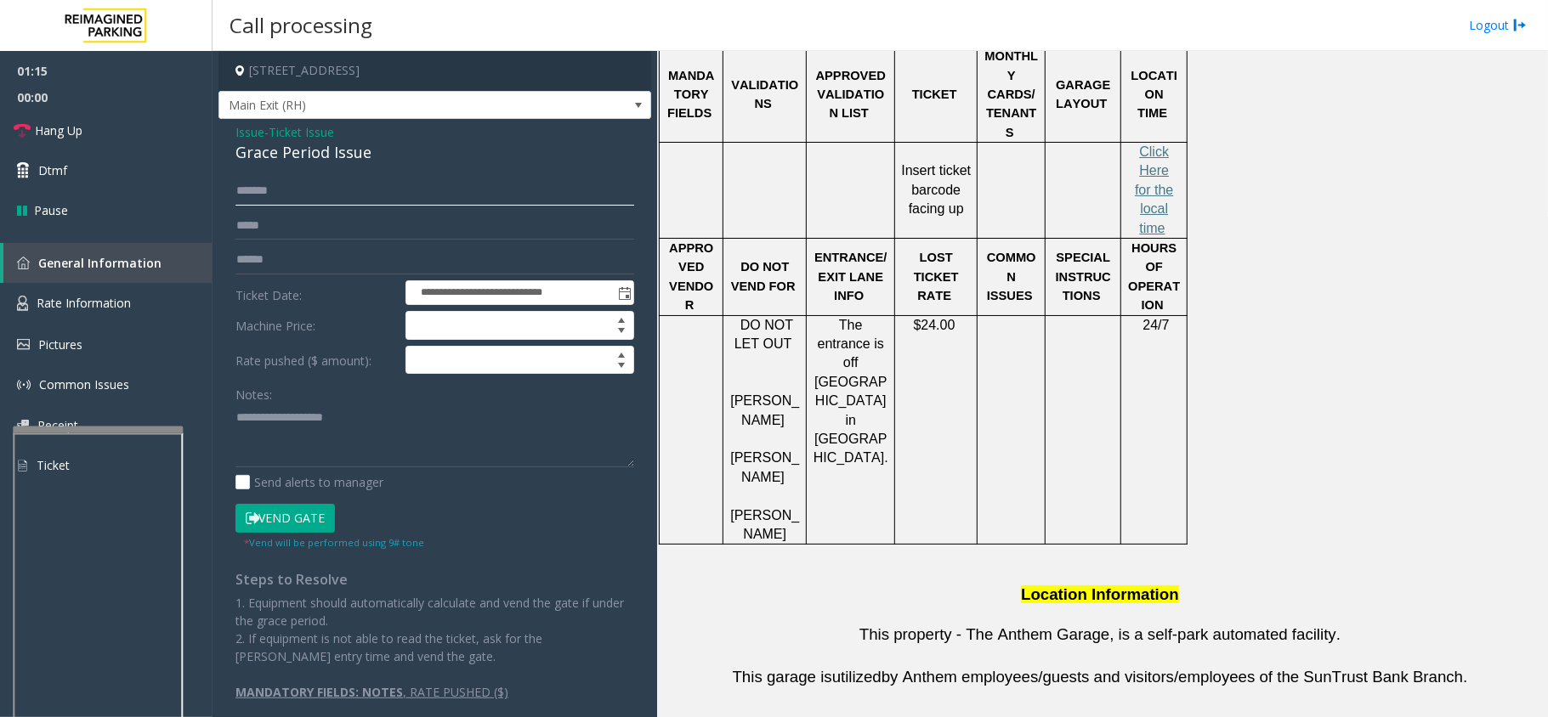
type input "*******"
click at [253, 255] on input "text" at bounding box center [434, 260] width 399 height 29
click at [275, 525] on button "Vend Gate" at bounding box center [284, 518] width 99 height 29
click at [150, 131] on link "Hang Up" at bounding box center [106, 131] width 213 height 40
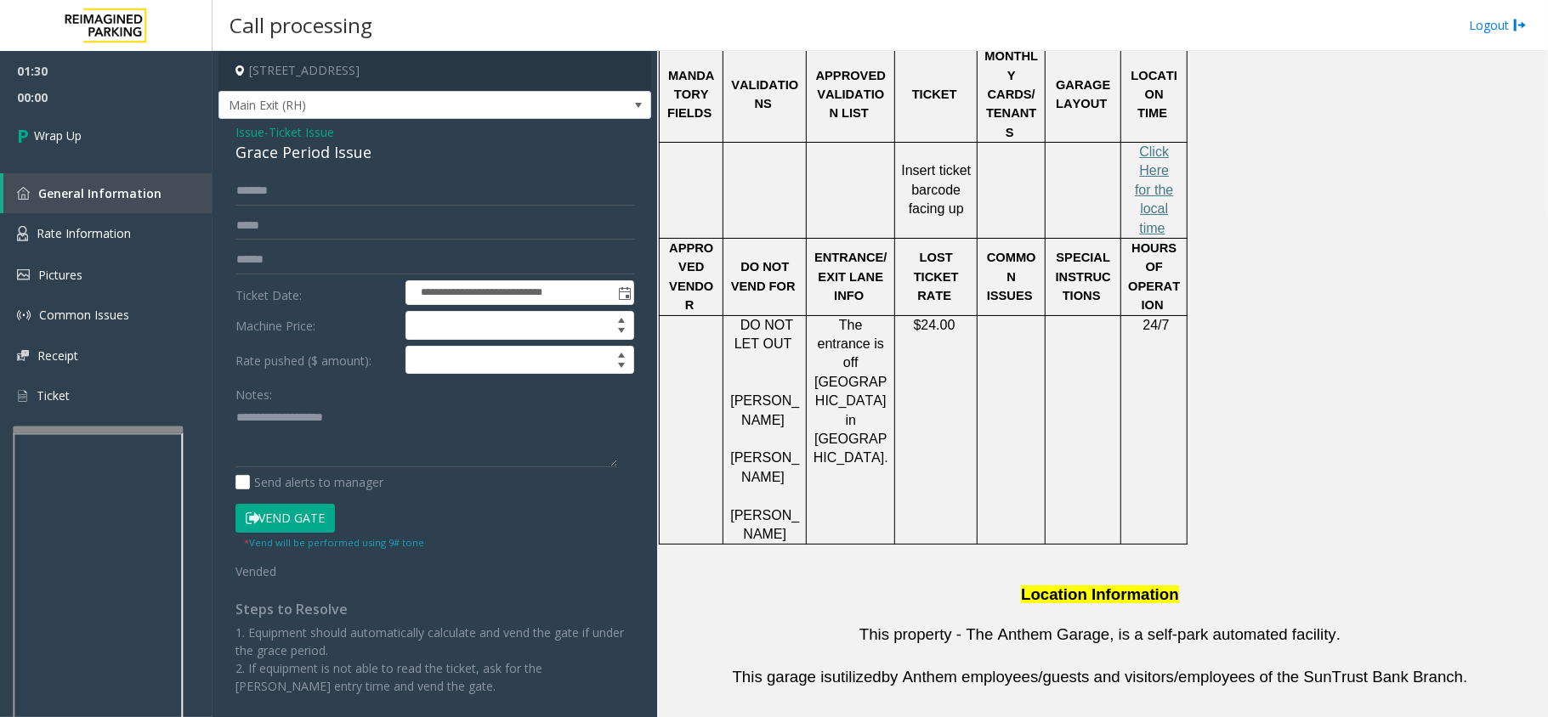
click at [283, 128] on span "Ticket Issue" at bounding box center [301, 132] width 65 height 18
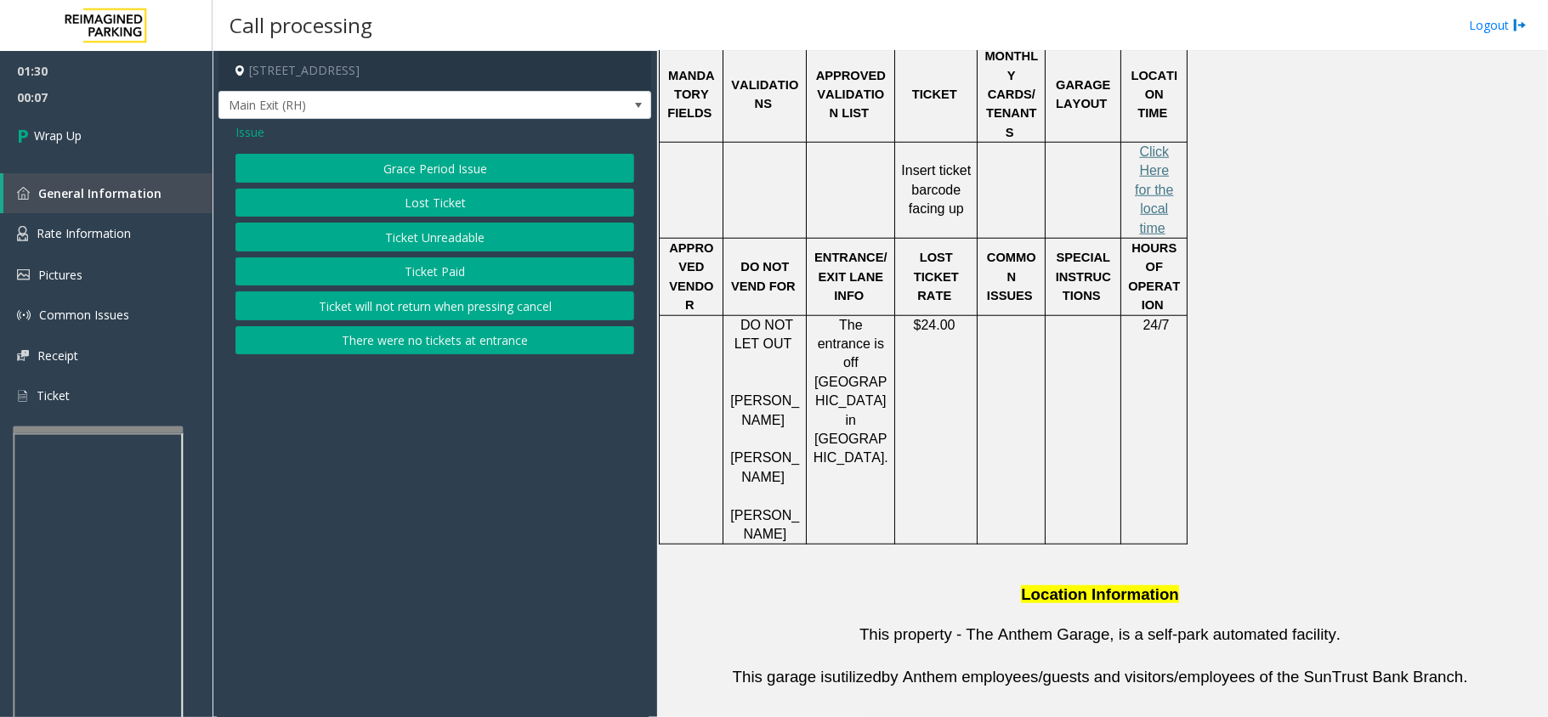
click at [252, 124] on span "Issue" at bounding box center [249, 132] width 29 height 18
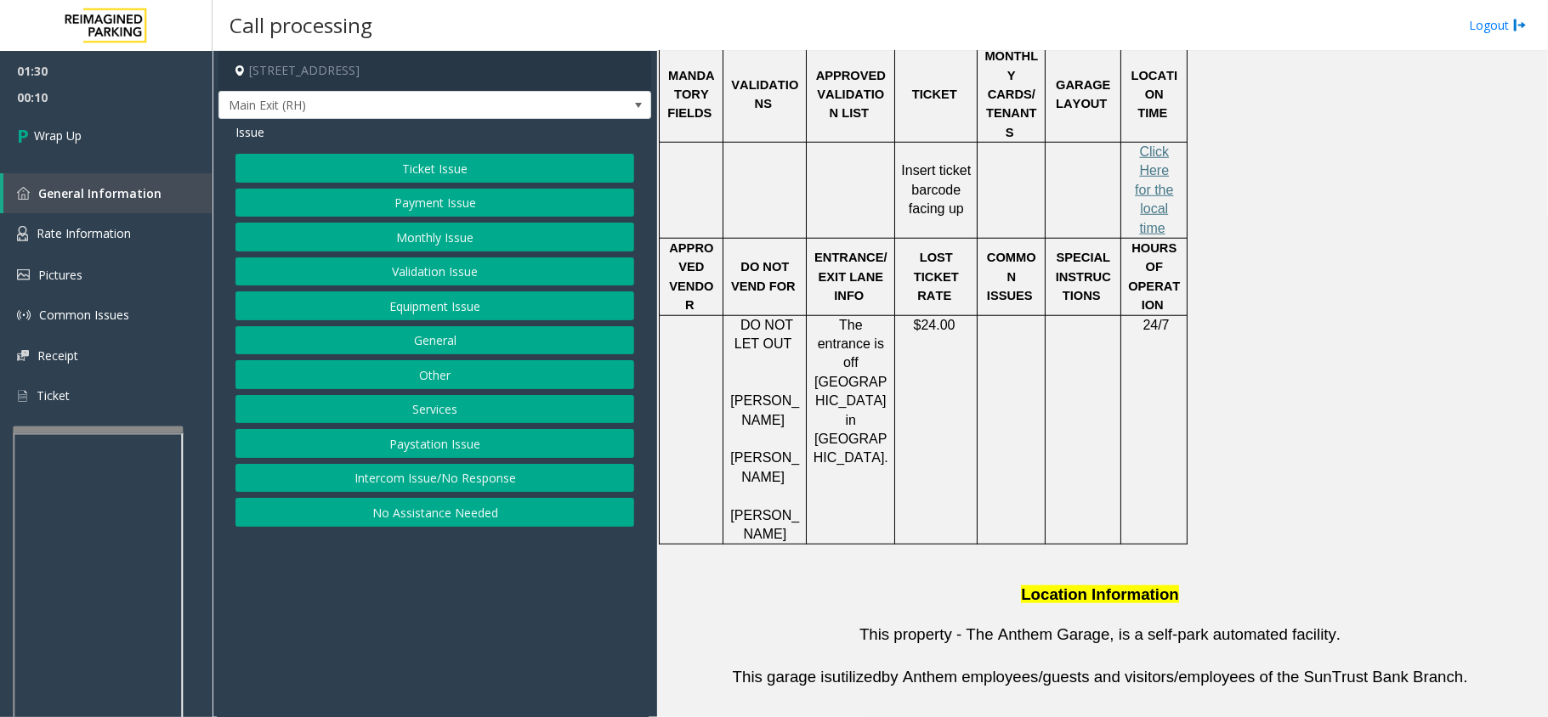
click at [447, 422] on button "Services" at bounding box center [434, 409] width 399 height 29
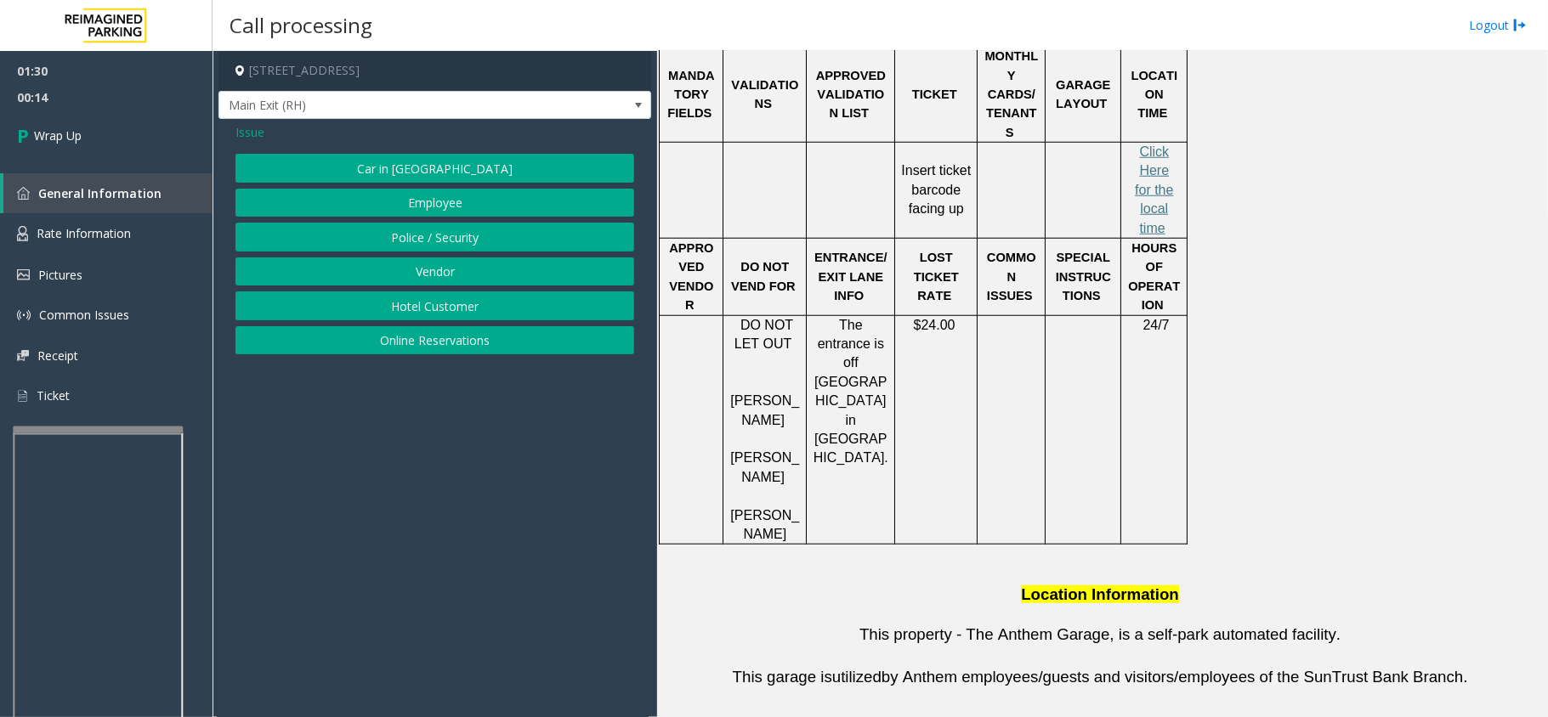
click at [354, 207] on button "Employee" at bounding box center [434, 203] width 399 height 29
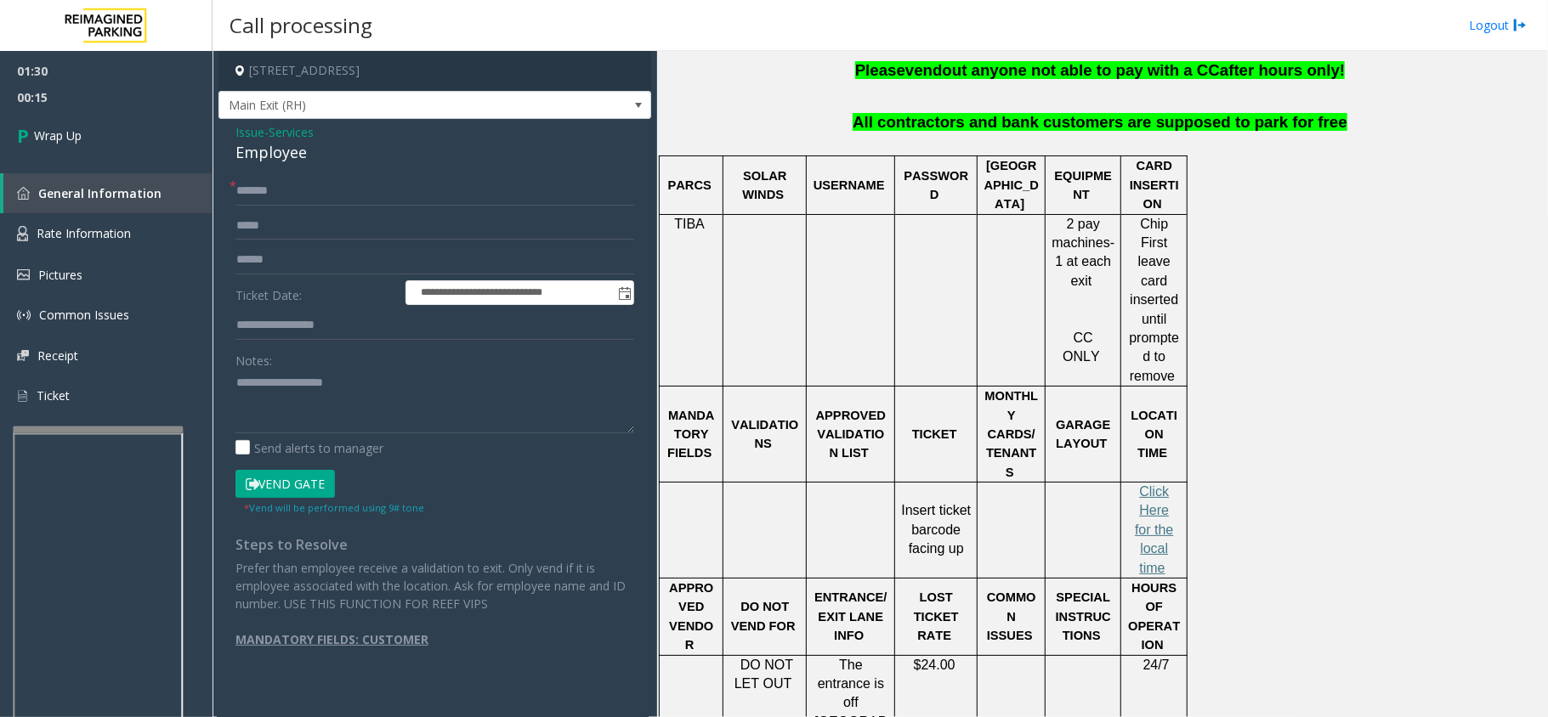
scroll to position [453, 0]
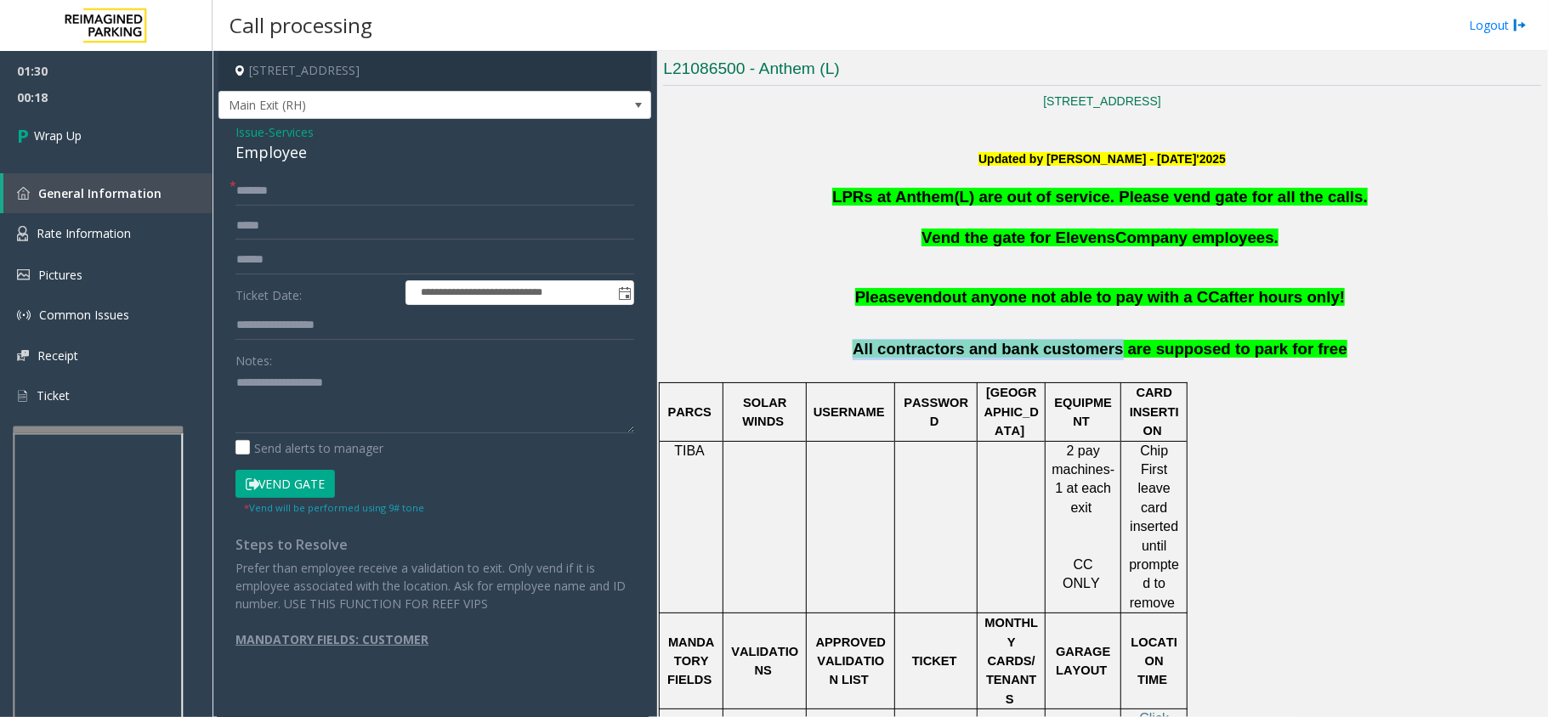
drag, startPoint x: 876, startPoint y: 357, endPoint x: 1109, endPoint y: 360, distance: 233.8
click at [1109, 360] on p "All contractors and bank customers are supposed to park for free" at bounding box center [1102, 360] width 878 height 43
click at [986, 341] on span "All contractors and bank customers are supposed to park for free" at bounding box center [1100, 349] width 495 height 18
click at [984, 341] on span "All contractors and bank customers are supposed to park for free" at bounding box center [1100, 349] width 495 height 18
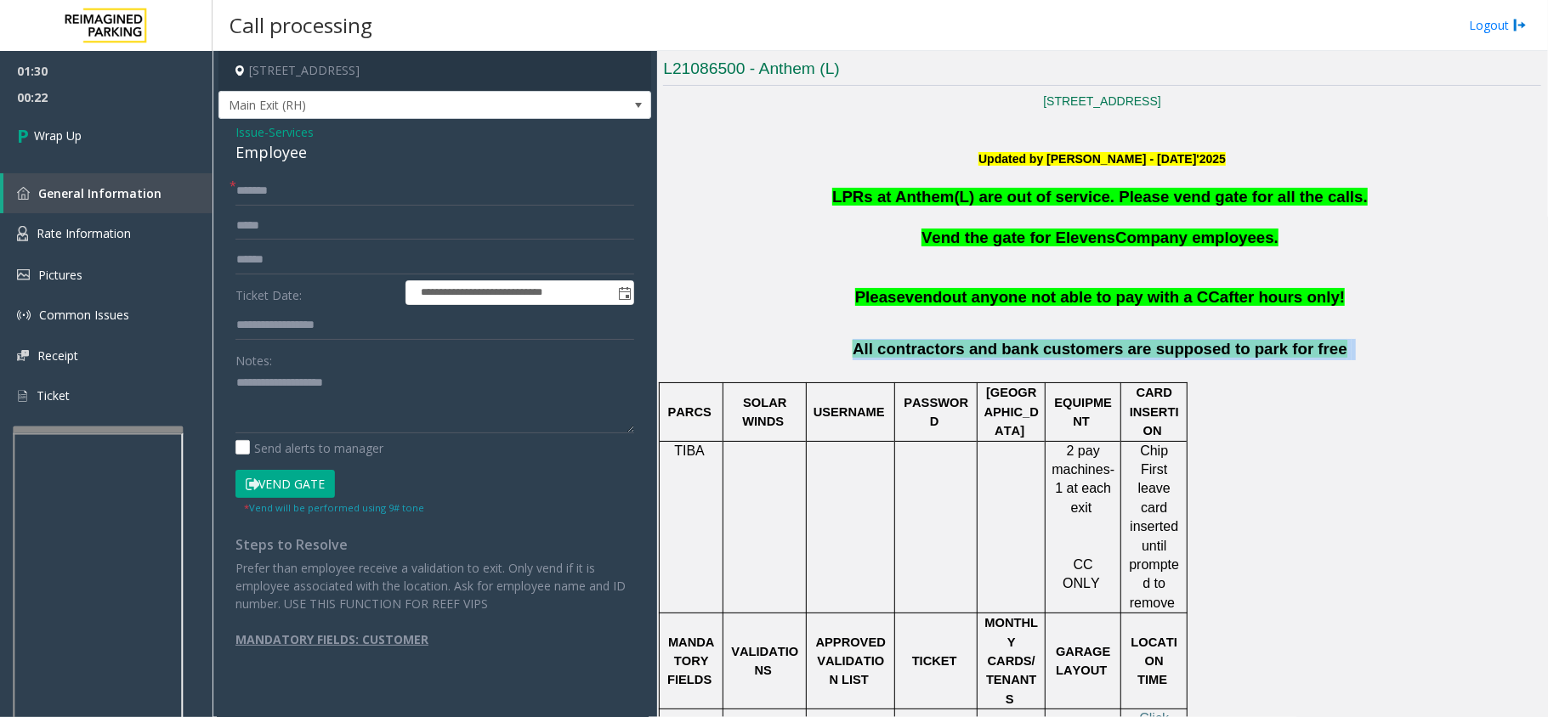
drag, startPoint x: 984, startPoint y: 341, endPoint x: 918, endPoint y: 334, distance: 66.6
click at [915, 355] on span "All contractors and bank customers are supposed to park for free" at bounding box center [1100, 349] width 495 height 18
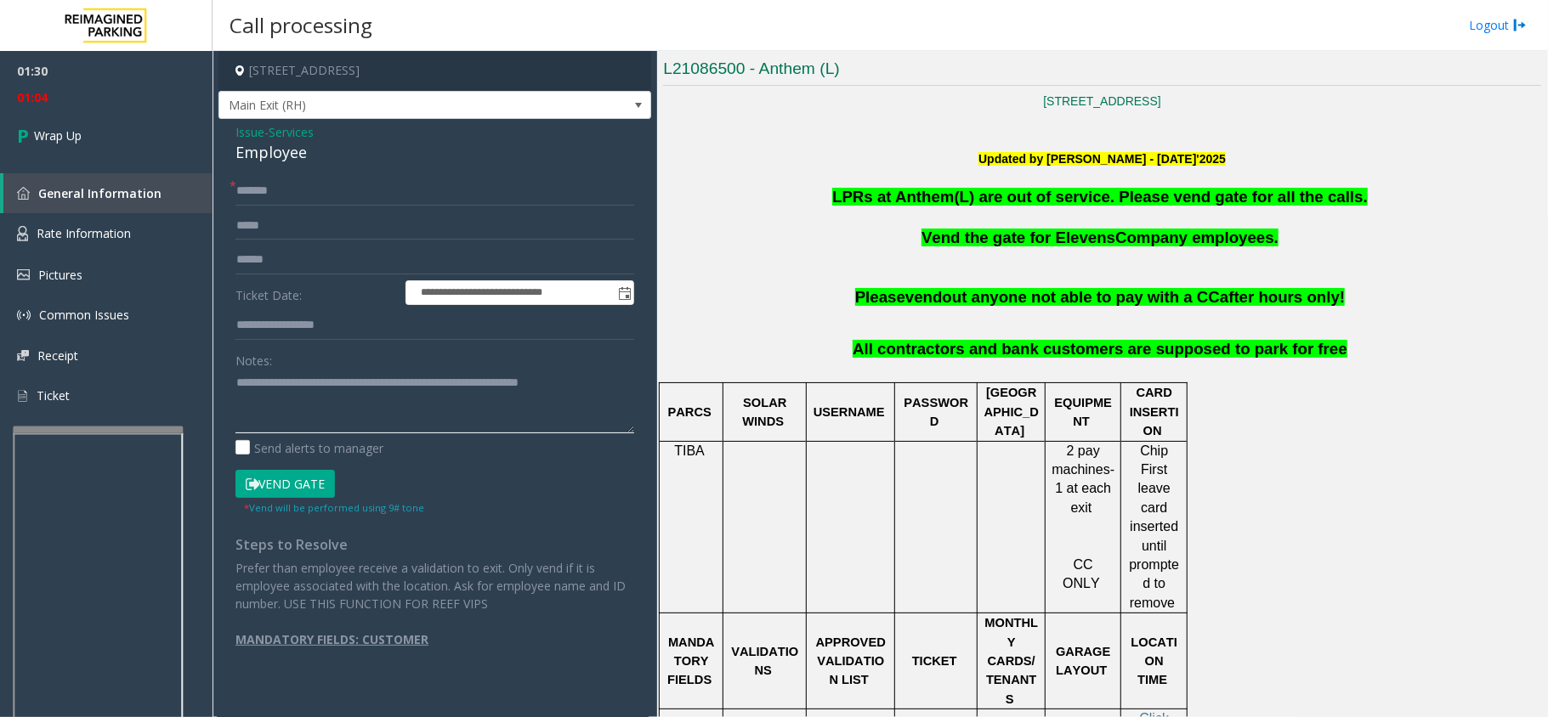
type textarea "**********"
click at [247, 126] on span "Issue" at bounding box center [249, 132] width 29 height 18
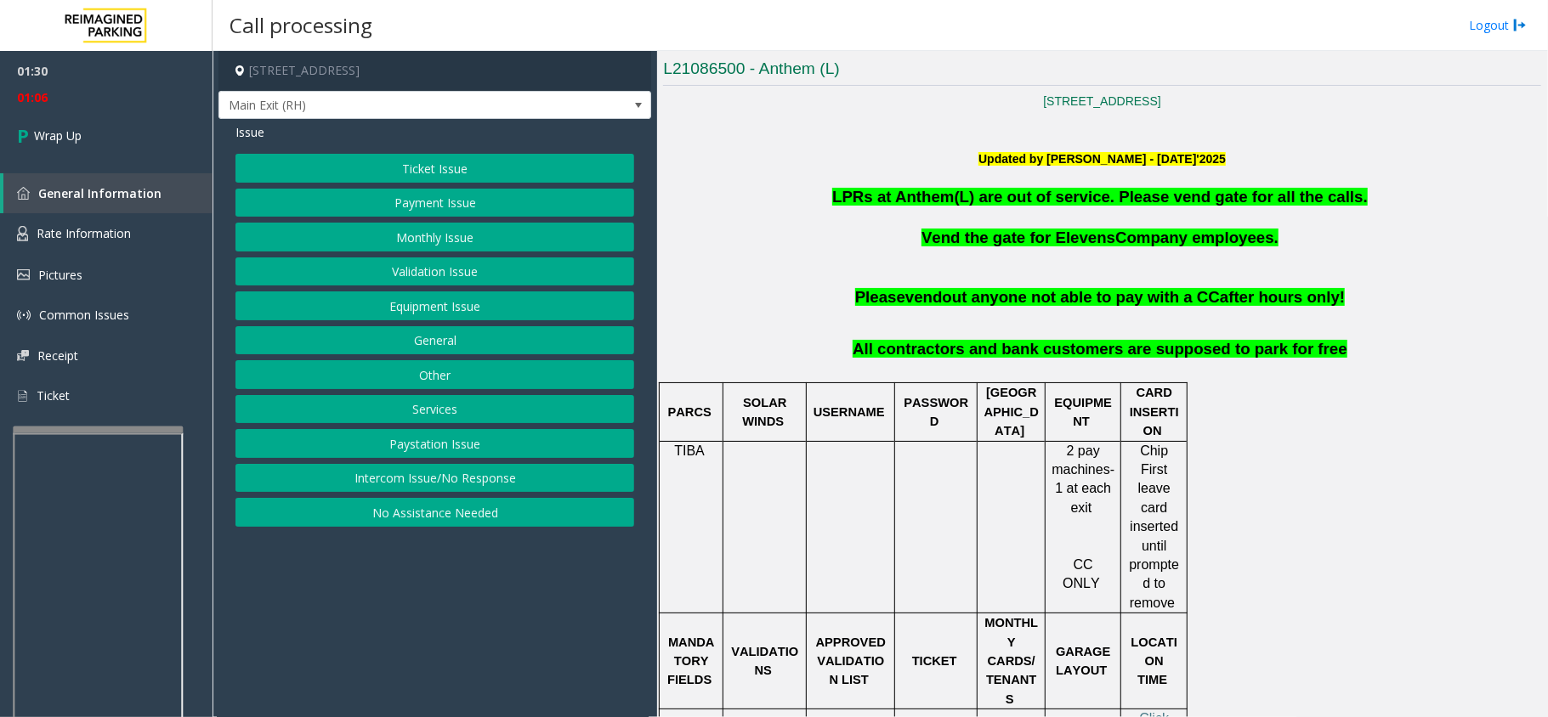
click at [405, 422] on button "Services" at bounding box center [434, 409] width 399 height 29
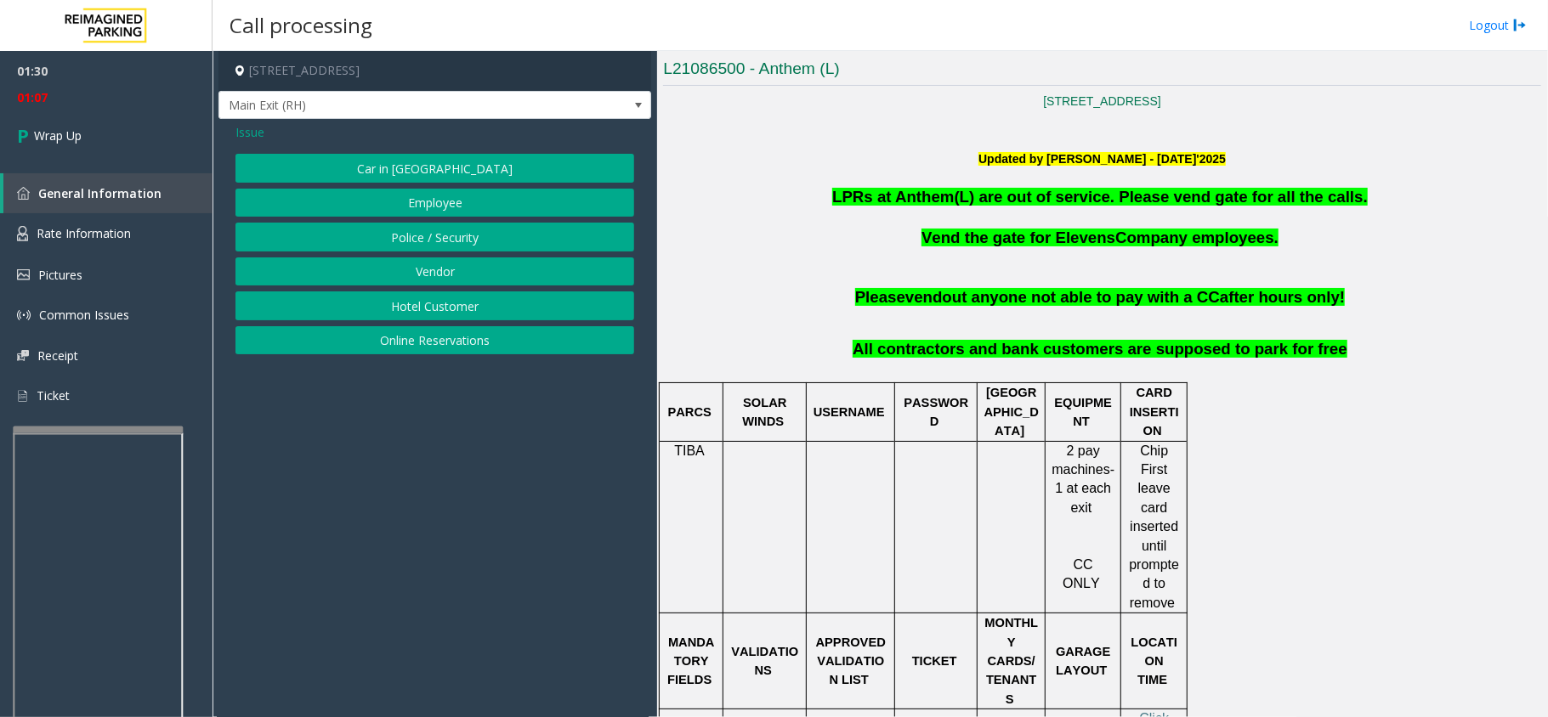
click at [408, 274] on button "Vendor" at bounding box center [434, 272] width 399 height 29
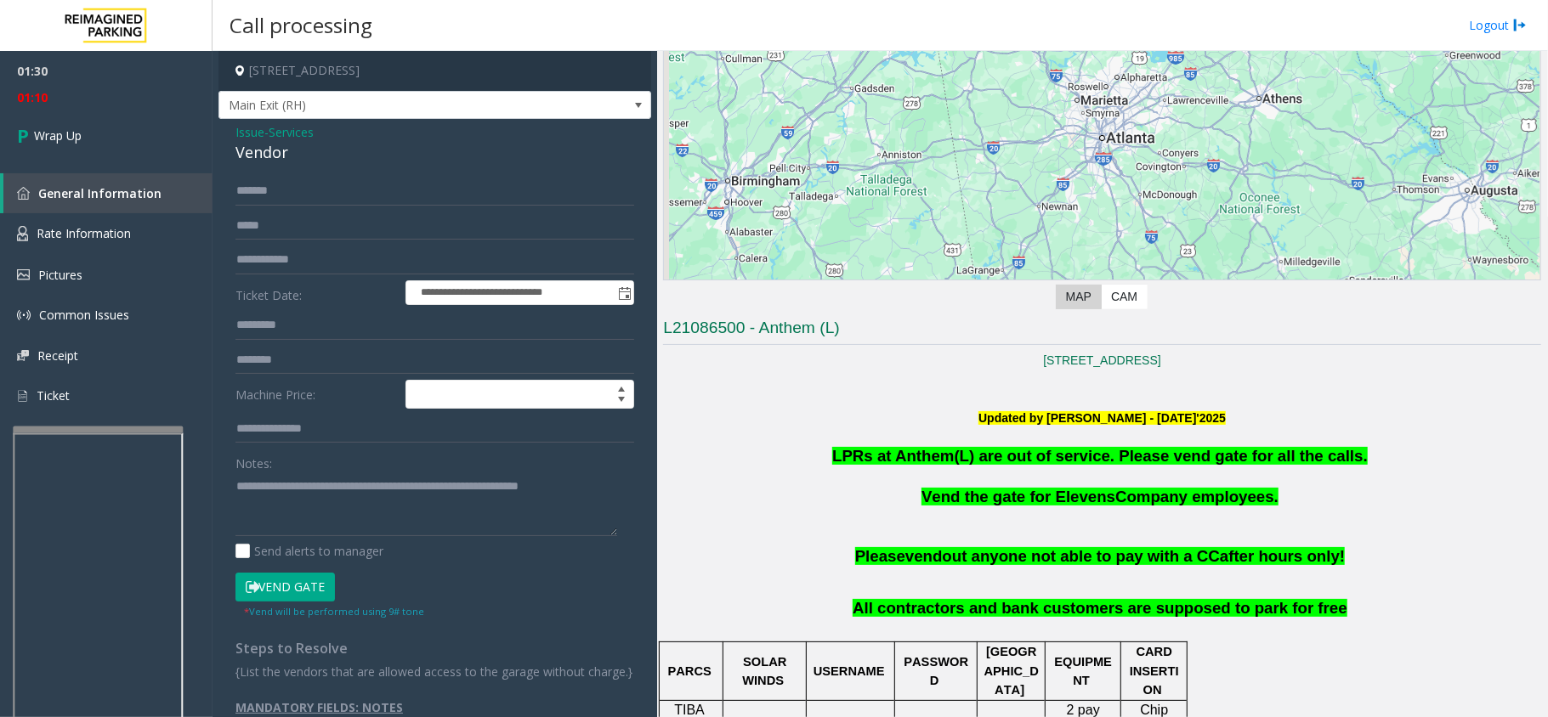
scroll to position [226, 0]
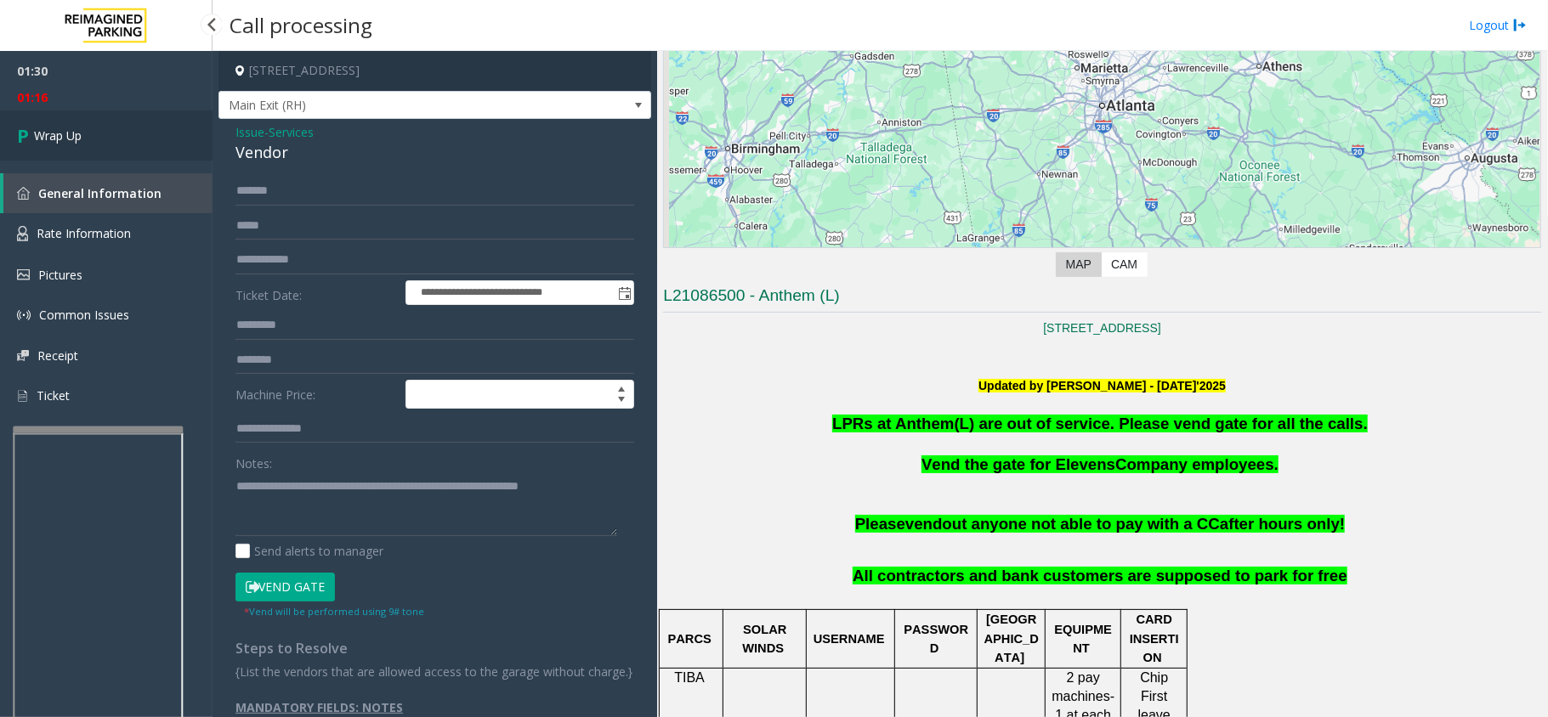
click at [116, 151] on link "Wrap Up" at bounding box center [106, 136] width 213 height 50
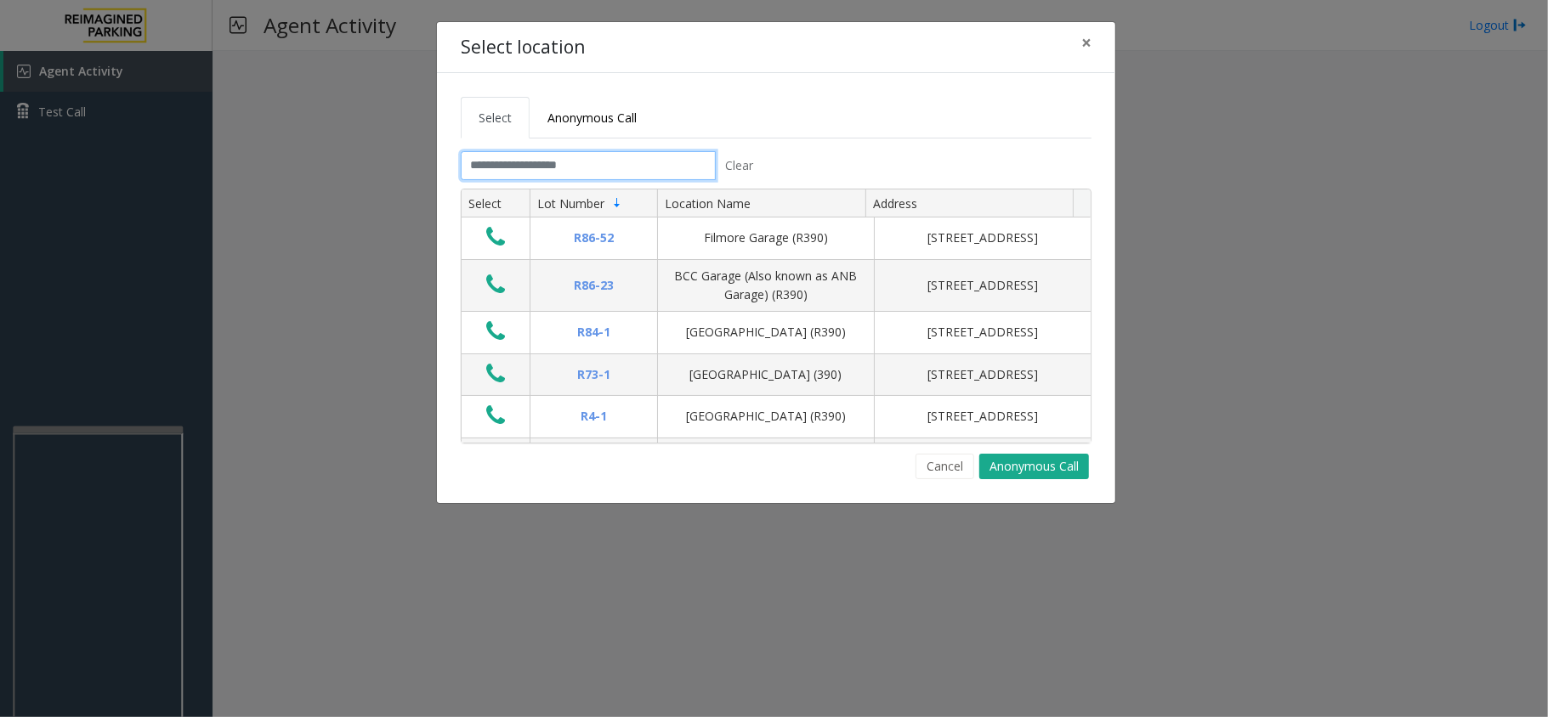
click at [527, 171] on input "text" at bounding box center [588, 165] width 255 height 29
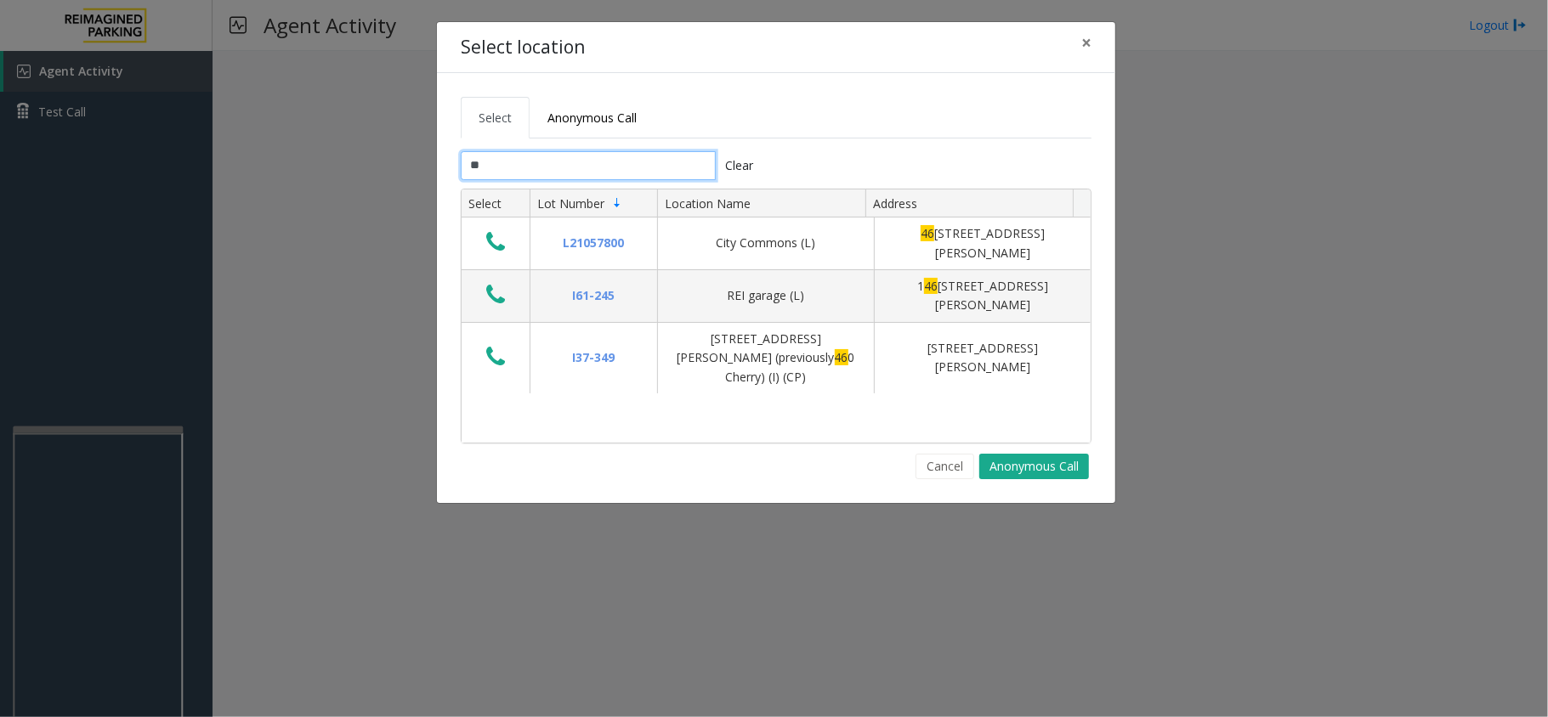
type input "*"
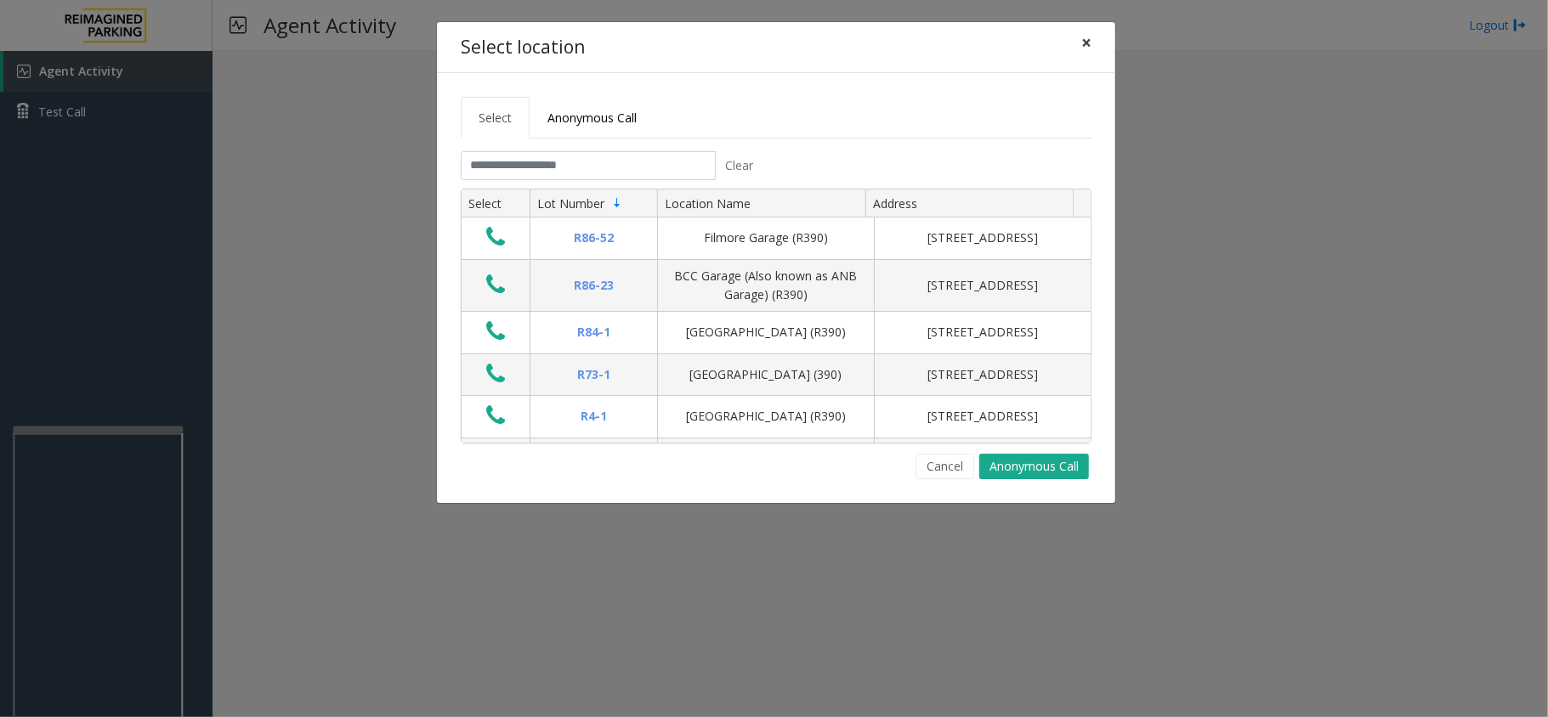
click at [1086, 43] on span "×" at bounding box center [1086, 43] width 10 height 24
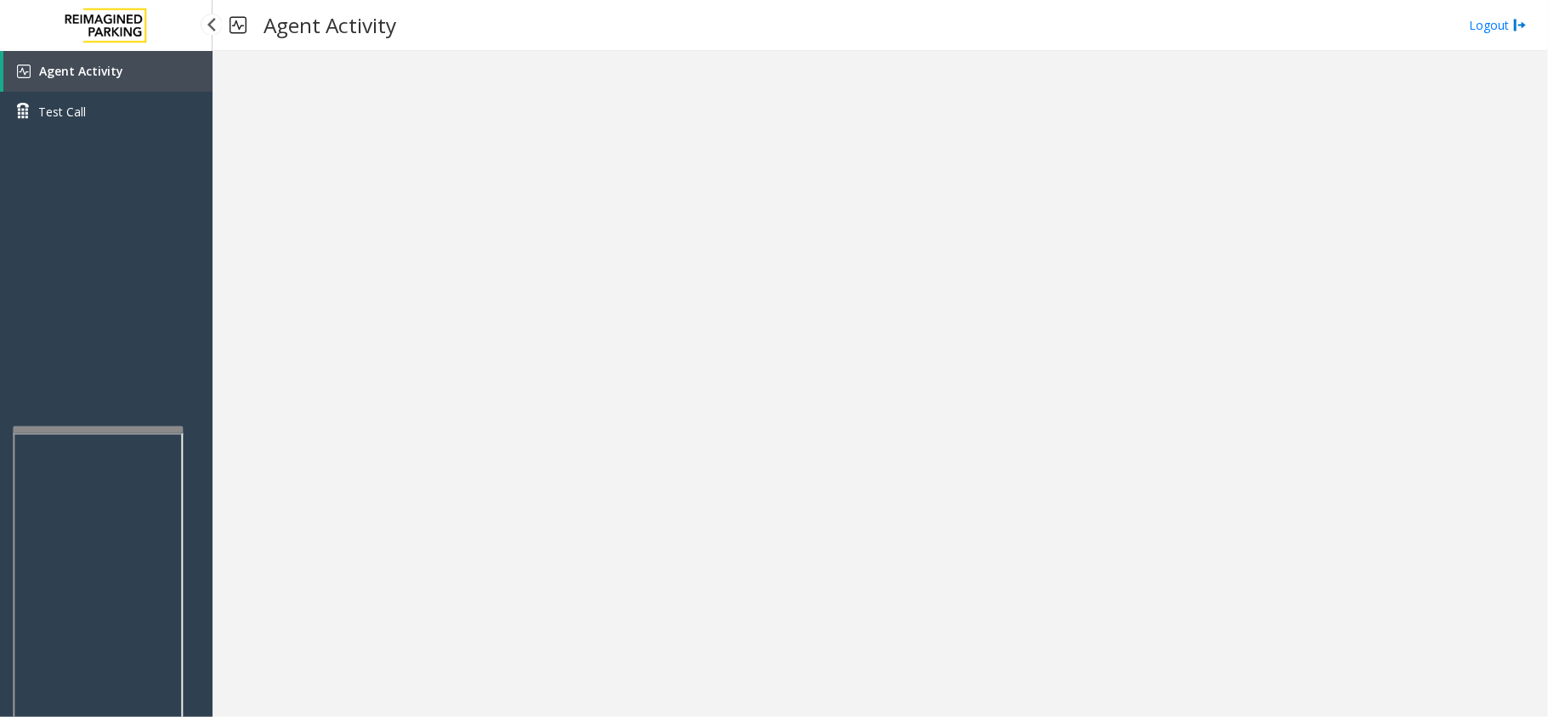
click at [59, 70] on span "Agent Activity" at bounding box center [81, 71] width 84 height 16
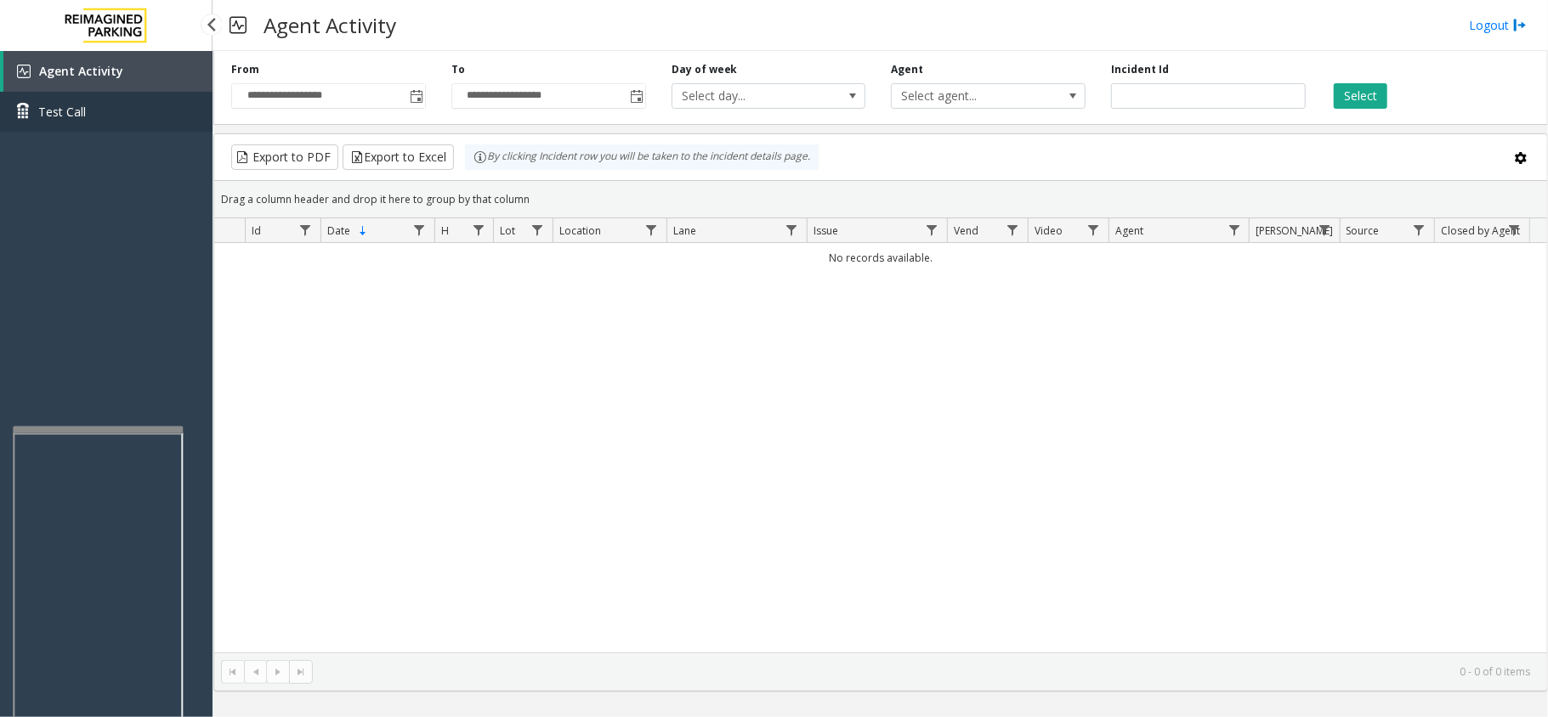
click at [60, 109] on span "Test Call" at bounding box center [62, 112] width 48 height 18
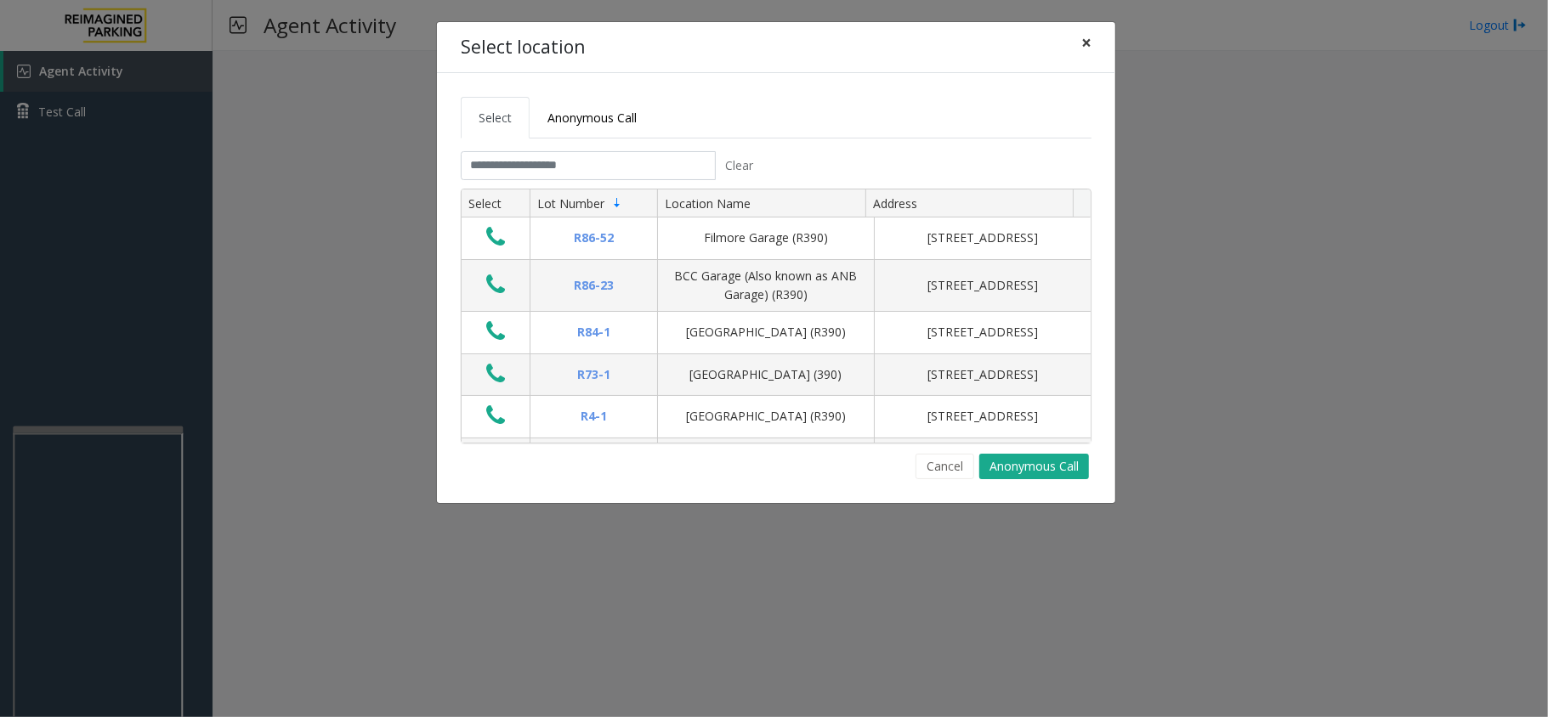
click at [1069, 43] on button "×" at bounding box center [1086, 43] width 34 height 42
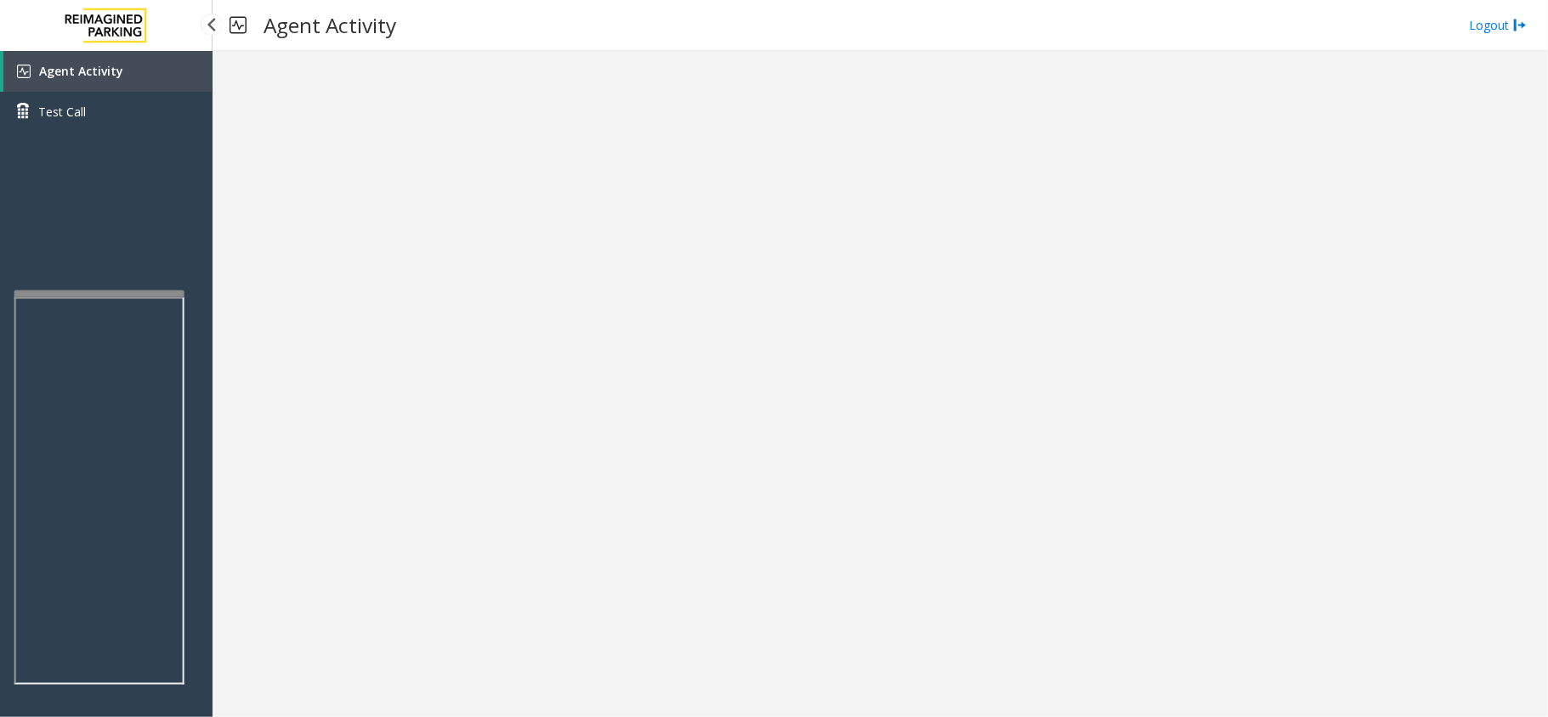
click at [102, 283] on app-root "Agent Activity Test Call × Close Powered by Umojo © 2025 Agent Activity Logout ×" at bounding box center [774, 358] width 1548 height 717
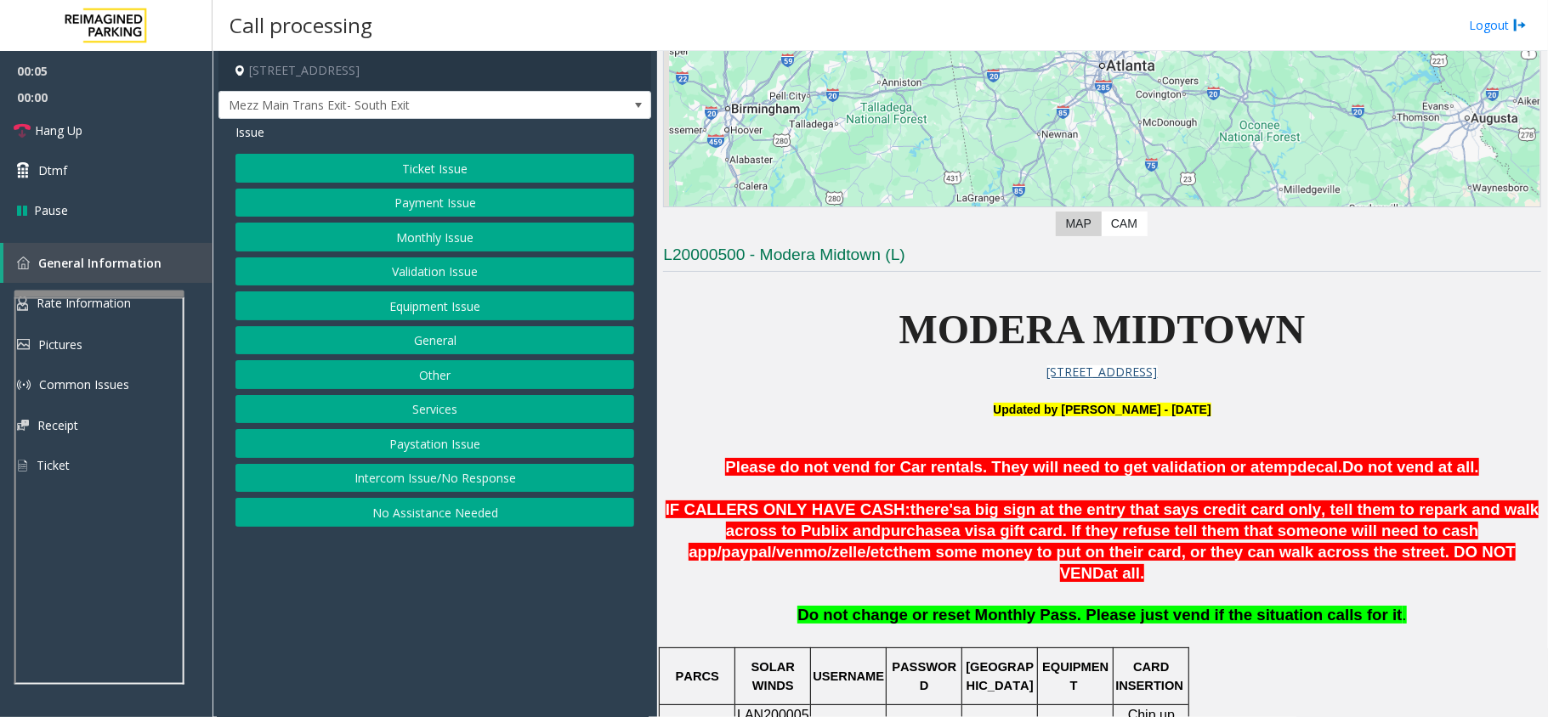
scroll to position [340, 0]
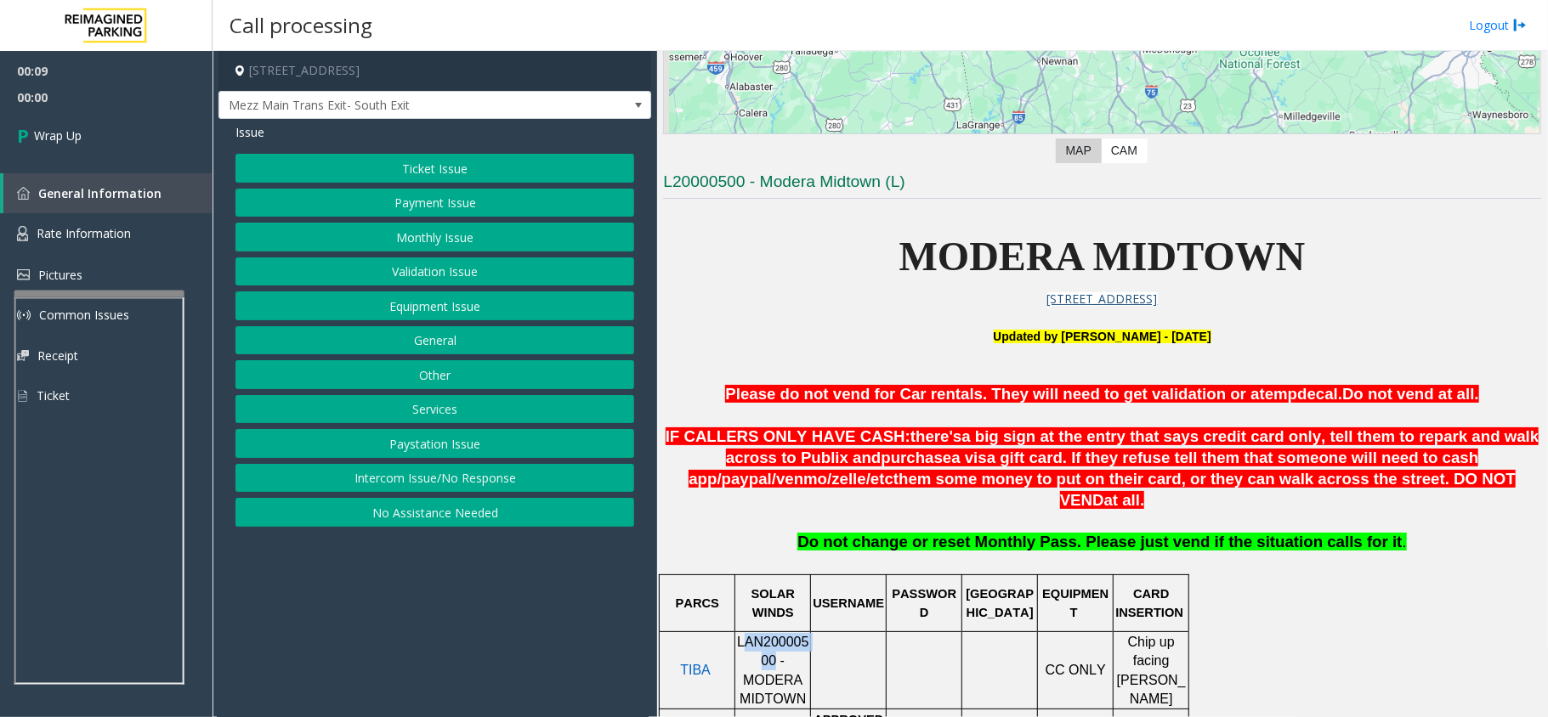
drag, startPoint x: 745, startPoint y: 644, endPoint x: 741, endPoint y: 619, distance: 25.7
click at [741, 635] on span "LAN20000500 - MODERA MIDTOWN" at bounding box center [773, 670] width 72 height 71
click at [434, 512] on button "No Assistance Needed" at bounding box center [434, 512] width 399 height 29
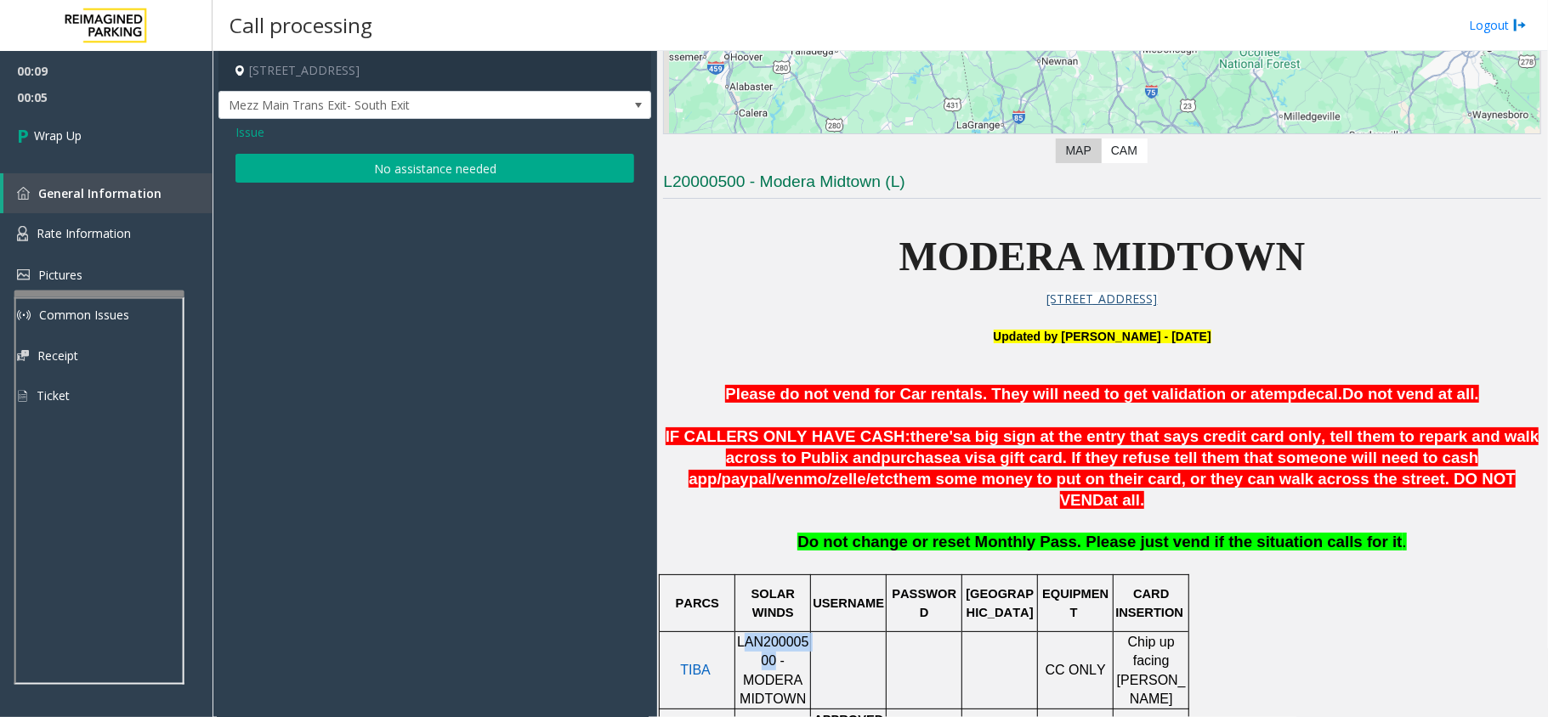
click at [320, 171] on button "No assistance needed" at bounding box center [434, 168] width 399 height 29
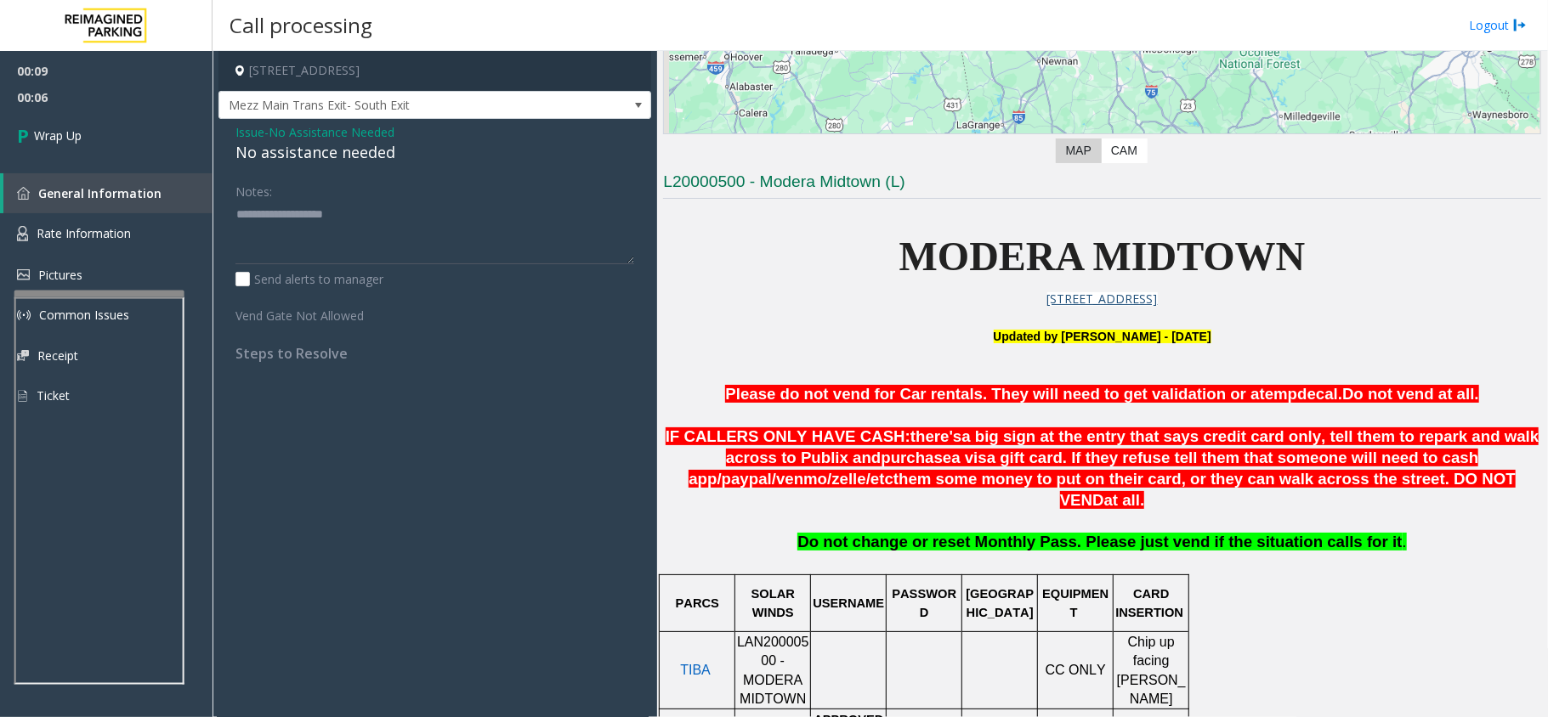
click at [280, 155] on div "No assistance needed" at bounding box center [434, 152] width 399 height 23
drag, startPoint x: 280, startPoint y: 155, endPoint x: 340, endPoint y: 160, distance: 60.6
click at [340, 160] on div "No assistance needed" at bounding box center [434, 152] width 399 height 23
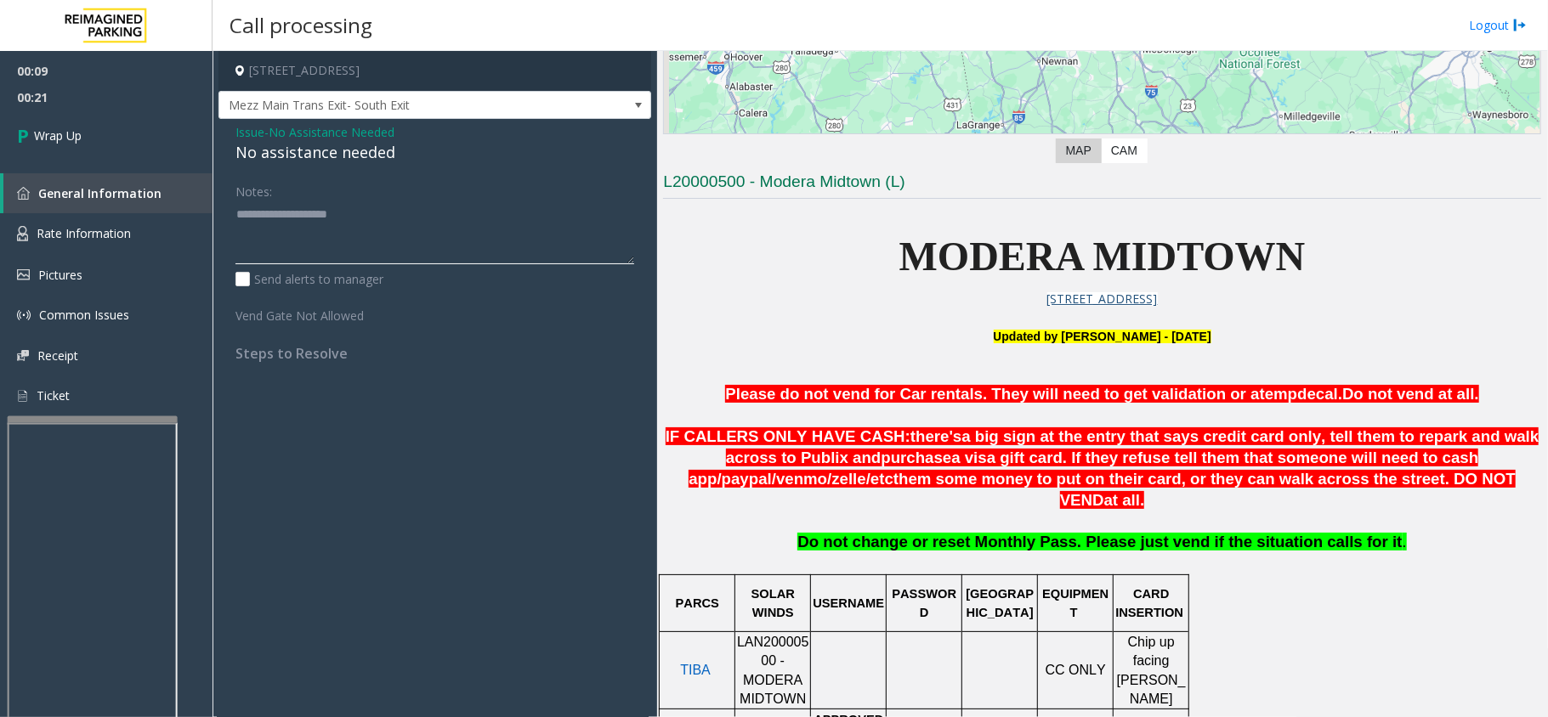
click at [117, 427] on div at bounding box center [93, 616] width 170 height 399
type textarea "**********"
click at [73, 150] on link "Wrap Up" at bounding box center [106, 136] width 213 height 50
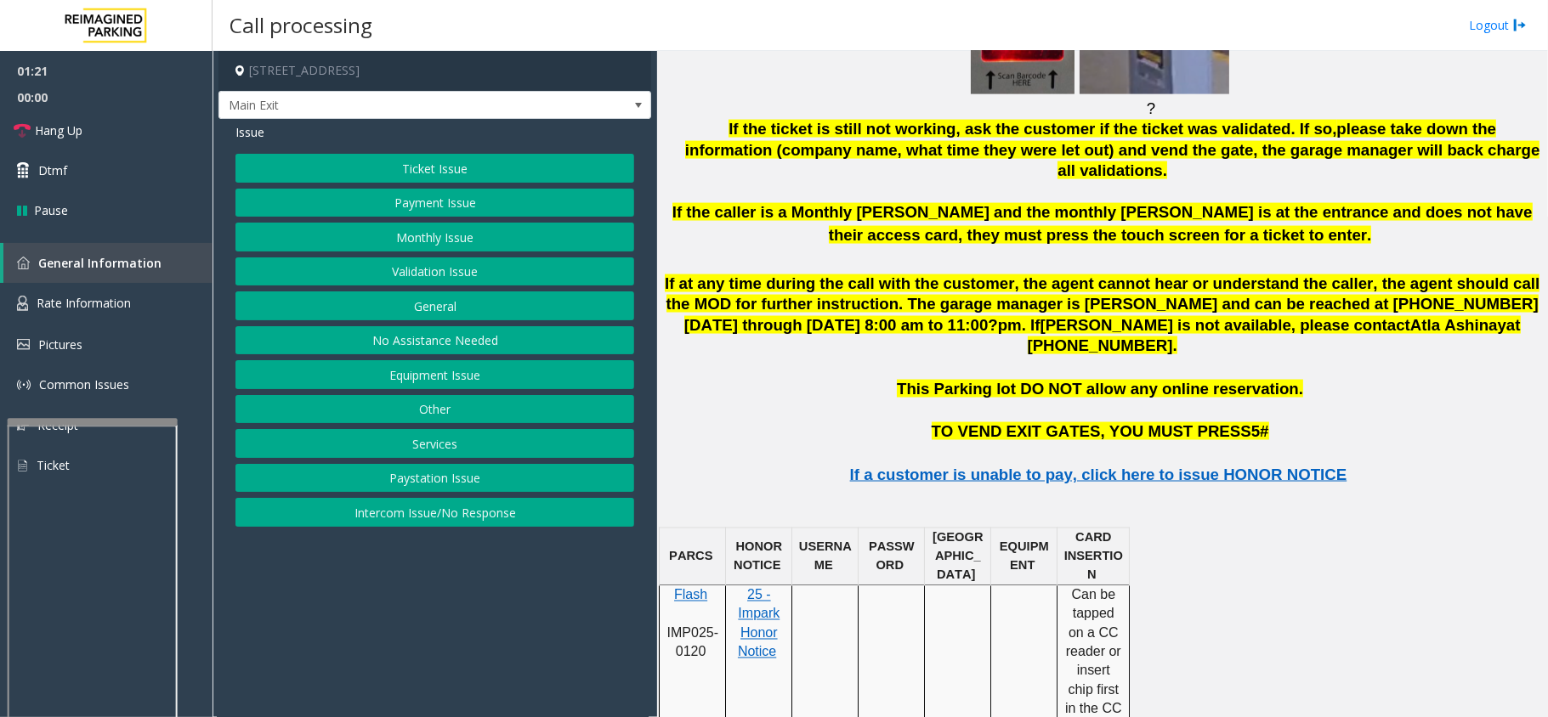
scroll to position [1813, 0]
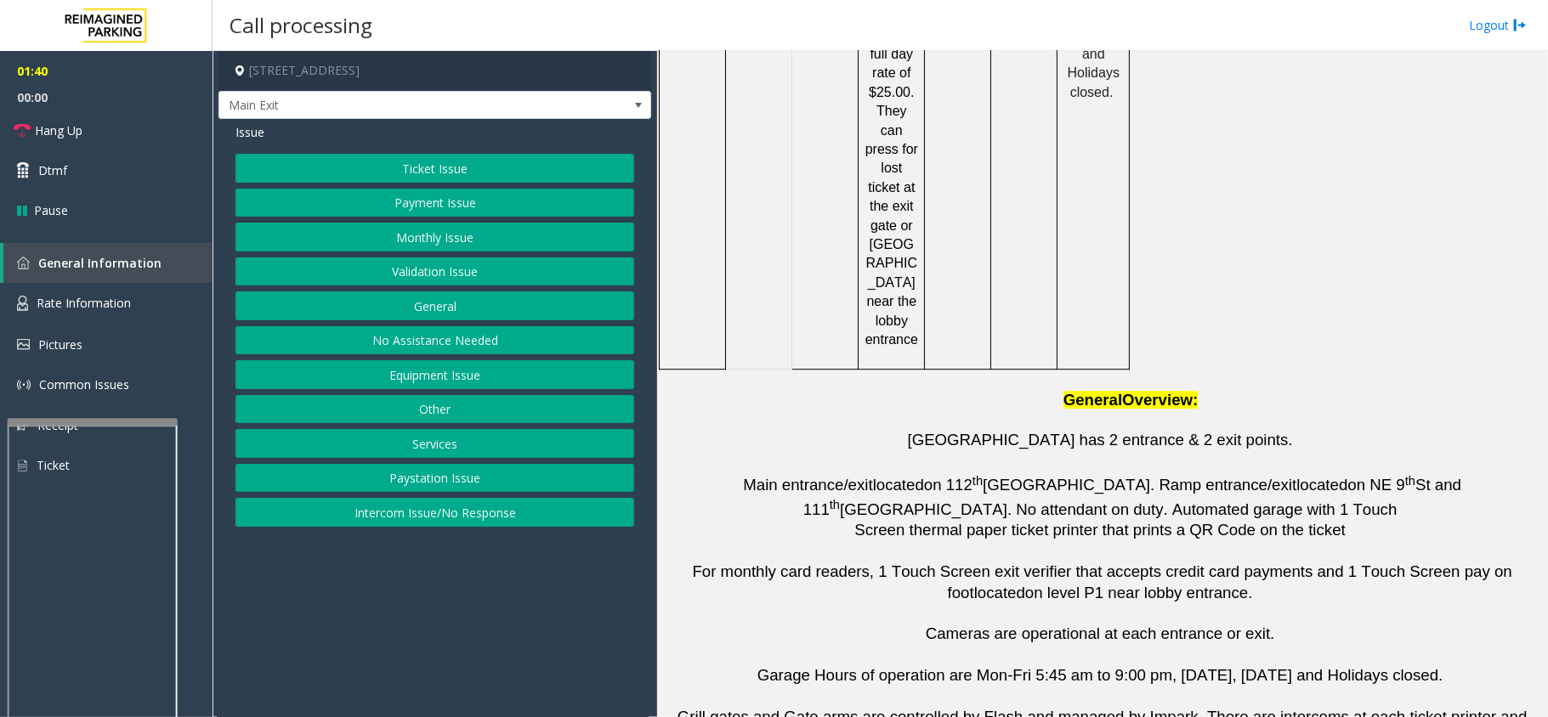
click at [894, 541] on p at bounding box center [1102, 551] width 878 height 20
drag, startPoint x: 878, startPoint y: 646, endPoint x: 901, endPoint y: 650, distance: 23.3
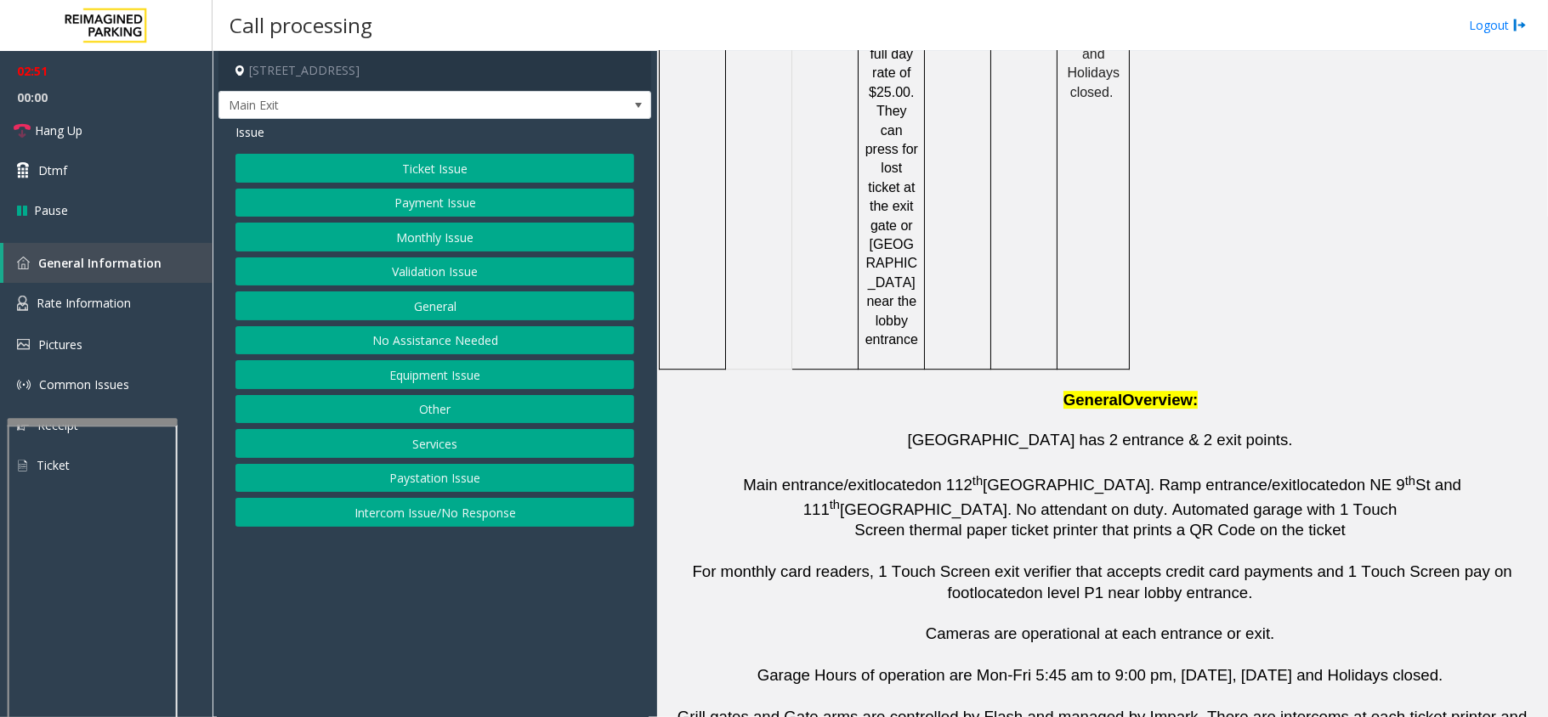
drag, startPoint x: 875, startPoint y: 647, endPoint x: 885, endPoint y: 650, distance: 10.8
drag, startPoint x: 867, startPoint y: 650, endPoint x: 959, endPoint y: 650, distance: 91.8
copy button "[PHONE_NUMBER]"
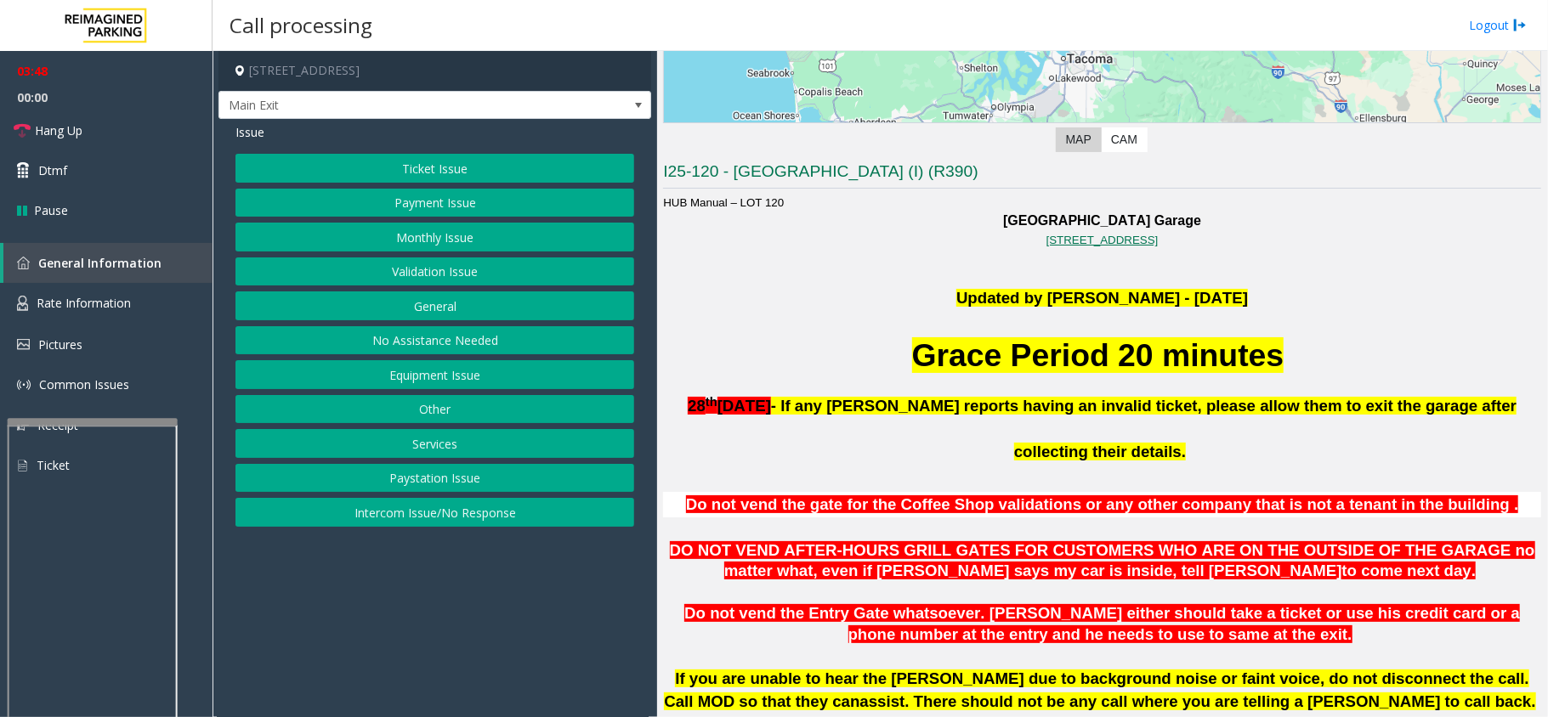
scroll to position [340, 0]
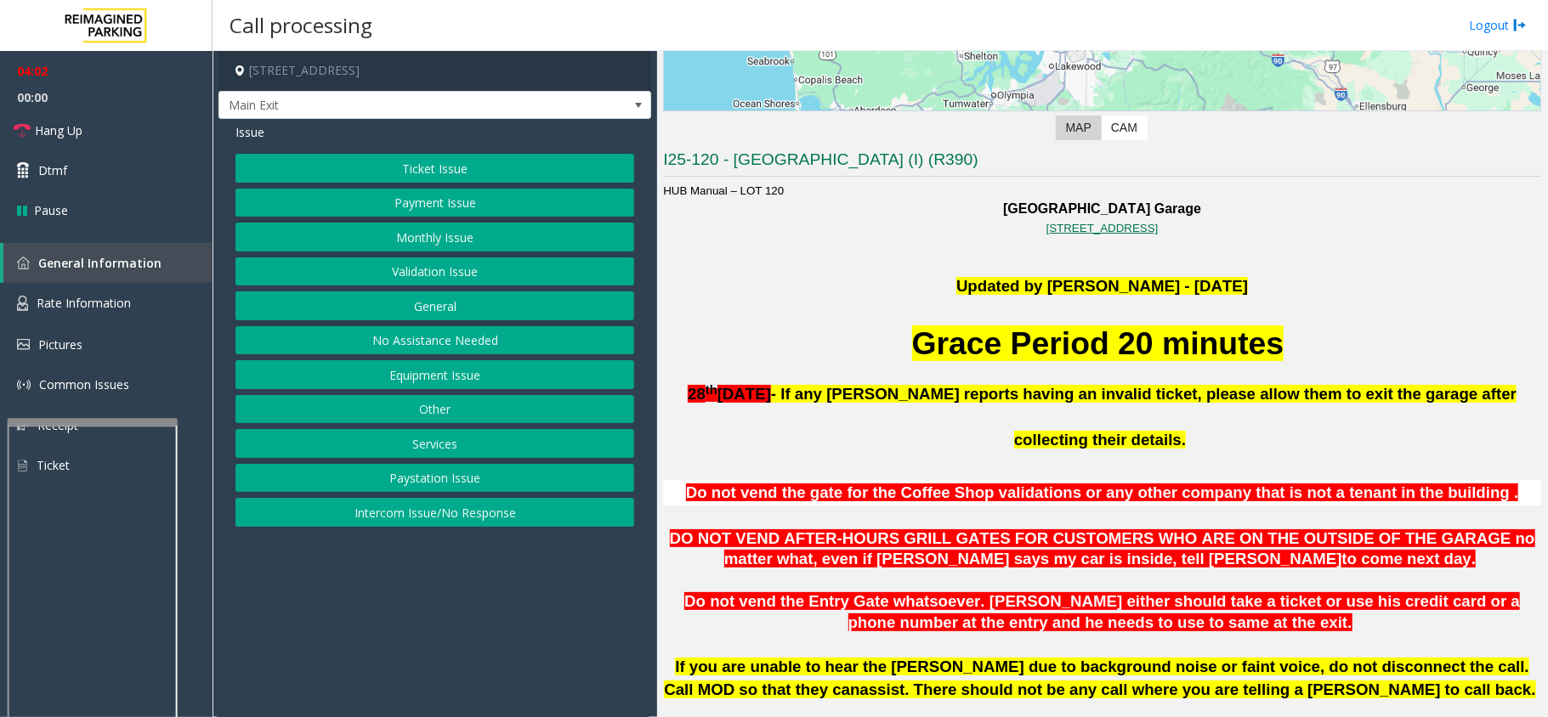
click at [436, 440] on button "Services" at bounding box center [434, 443] width 399 height 29
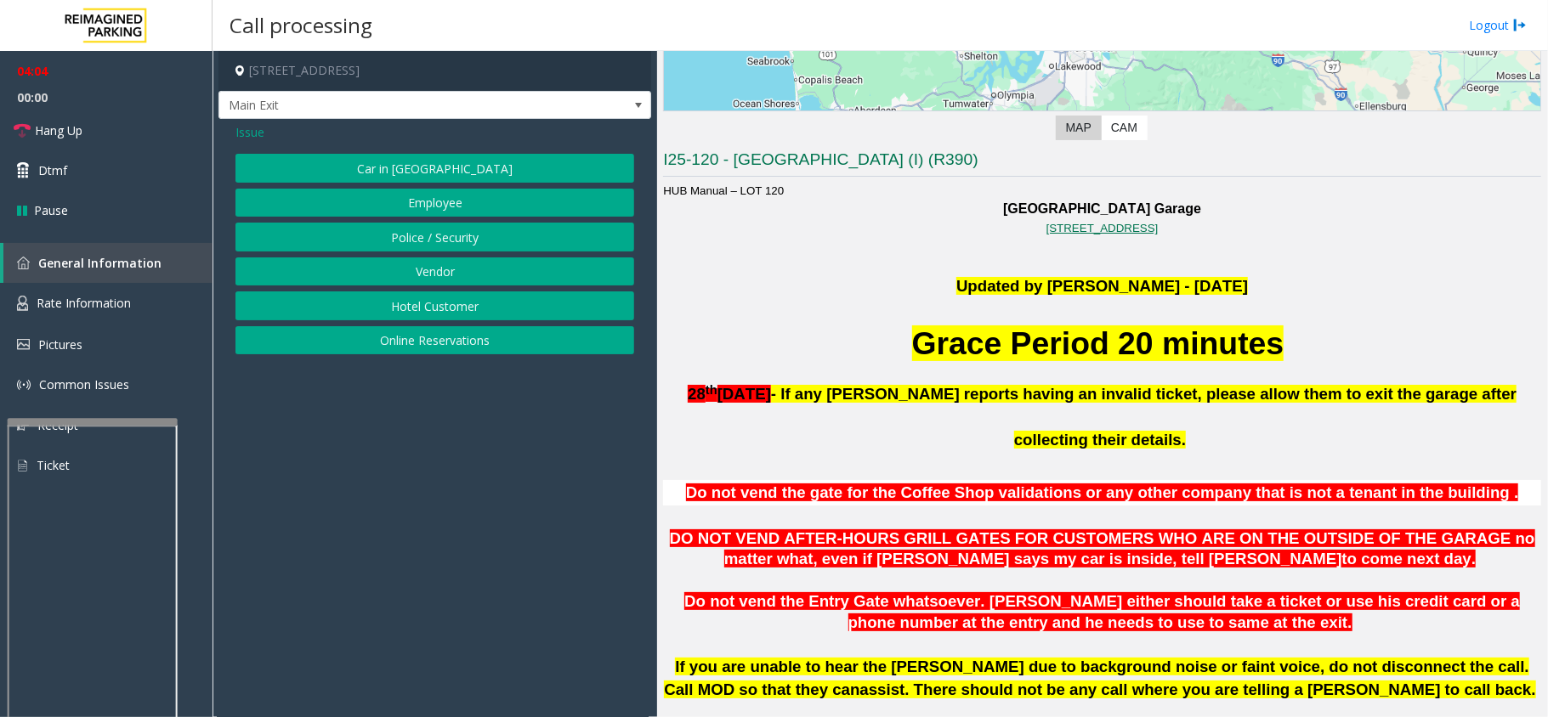
click at [426, 269] on button "Vendor" at bounding box center [434, 272] width 399 height 29
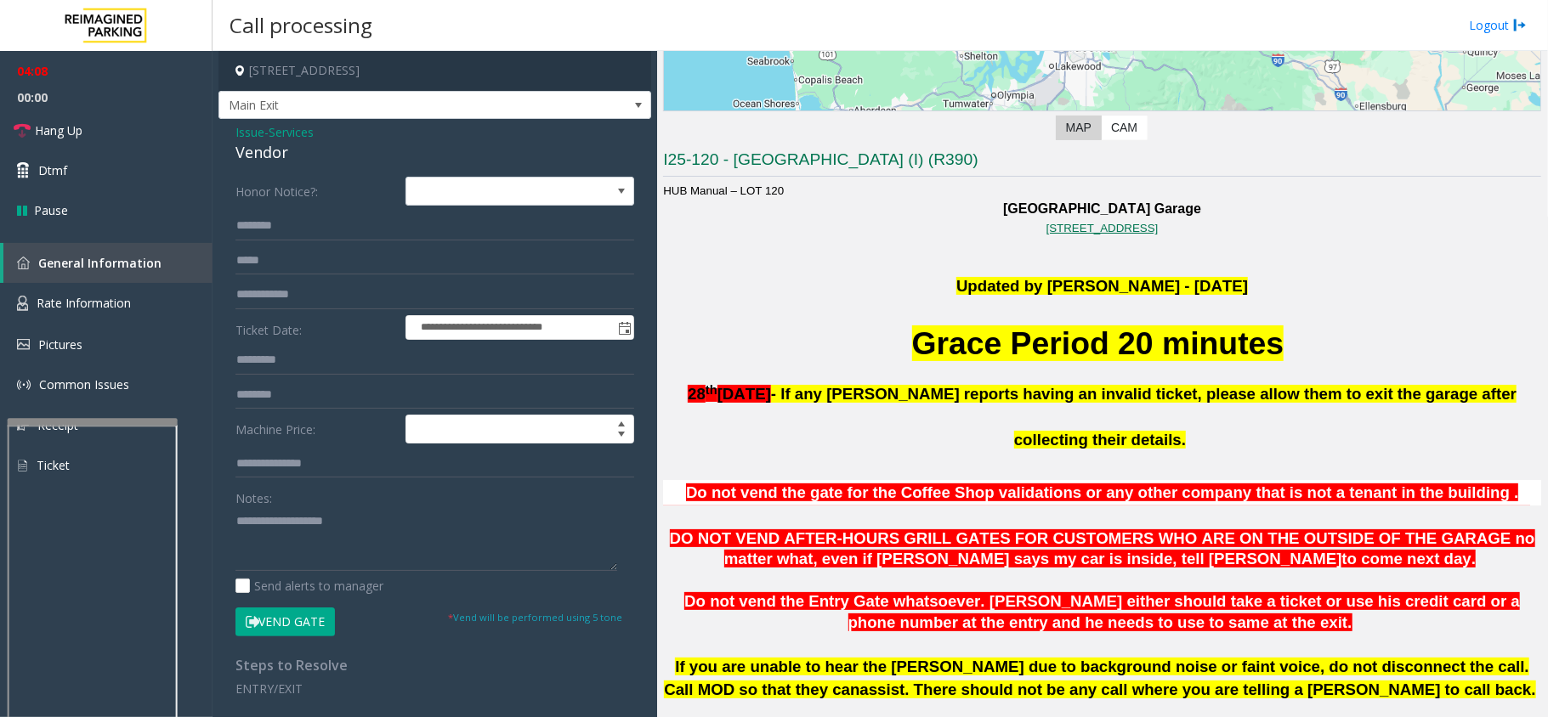
click at [264, 626] on button "Vend Gate" at bounding box center [284, 622] width 99 height 29
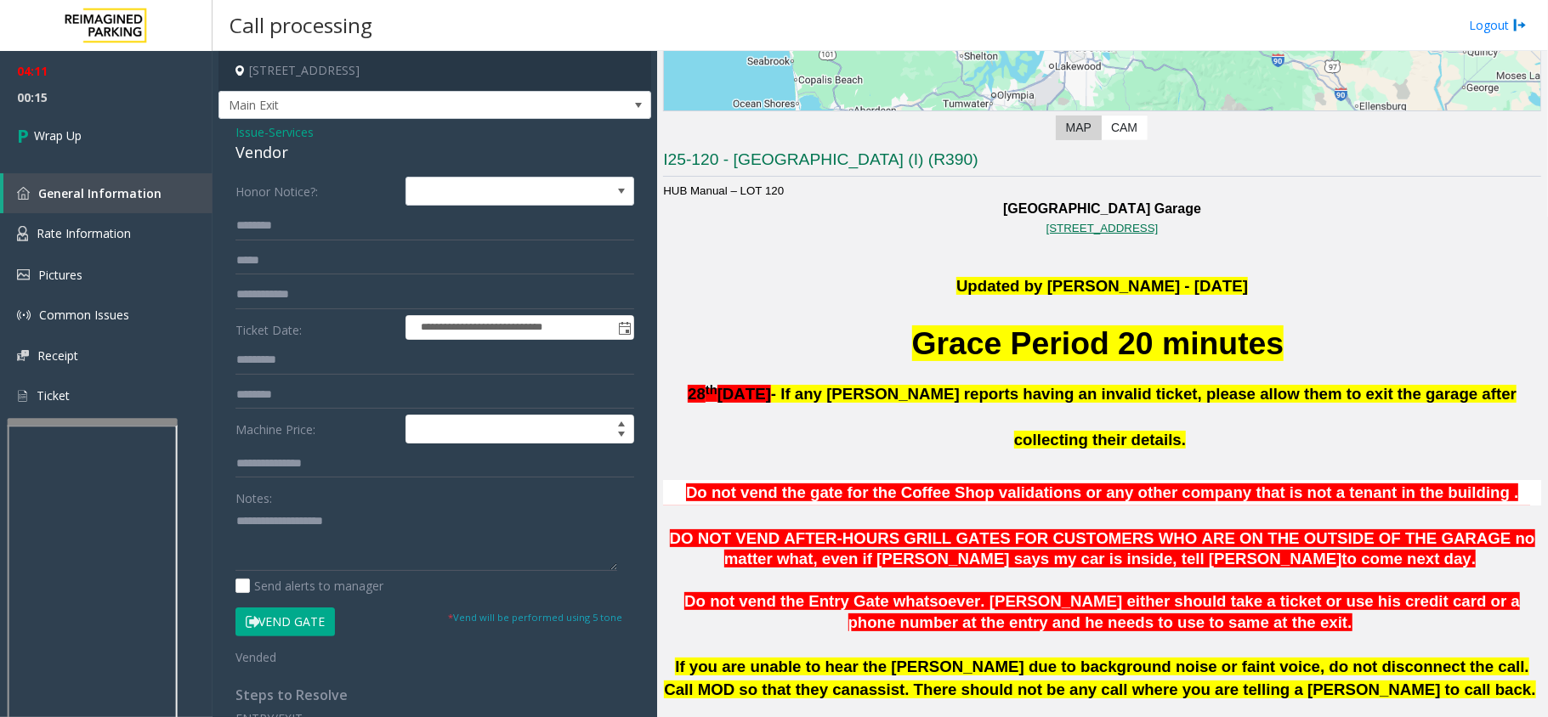
click at [249, 130] on span "Issue" at bounding box center [249, 132] width 29 height 18
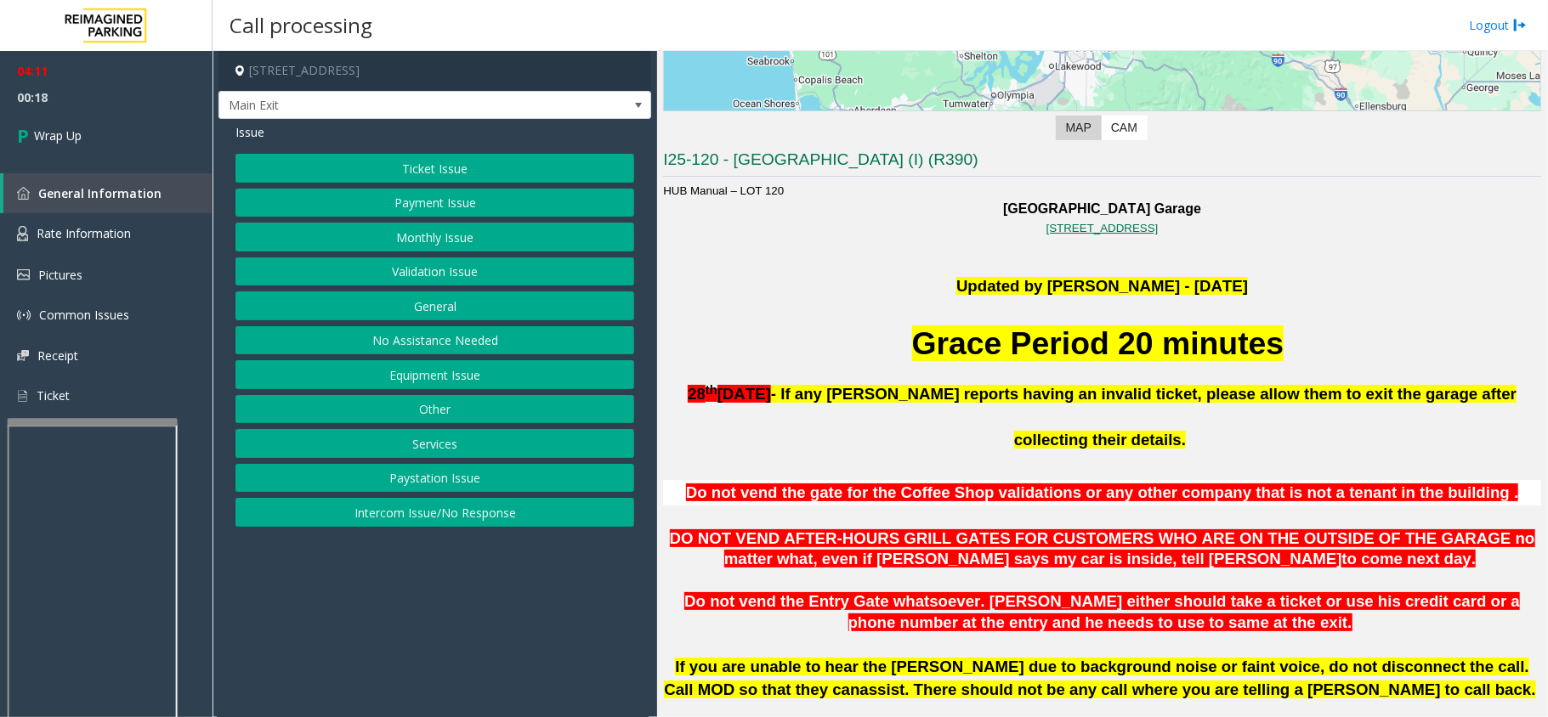
click at [463, 384] on button "Equipment Issue" at bounding box center [434, 374] width 399 height 29
click at [249, 129] on span "Issue" at bounding box center [249, 132] width 29 height 18
click at [420, 451] on button "Services" at bounding box center [434, 443] width 399 height 29
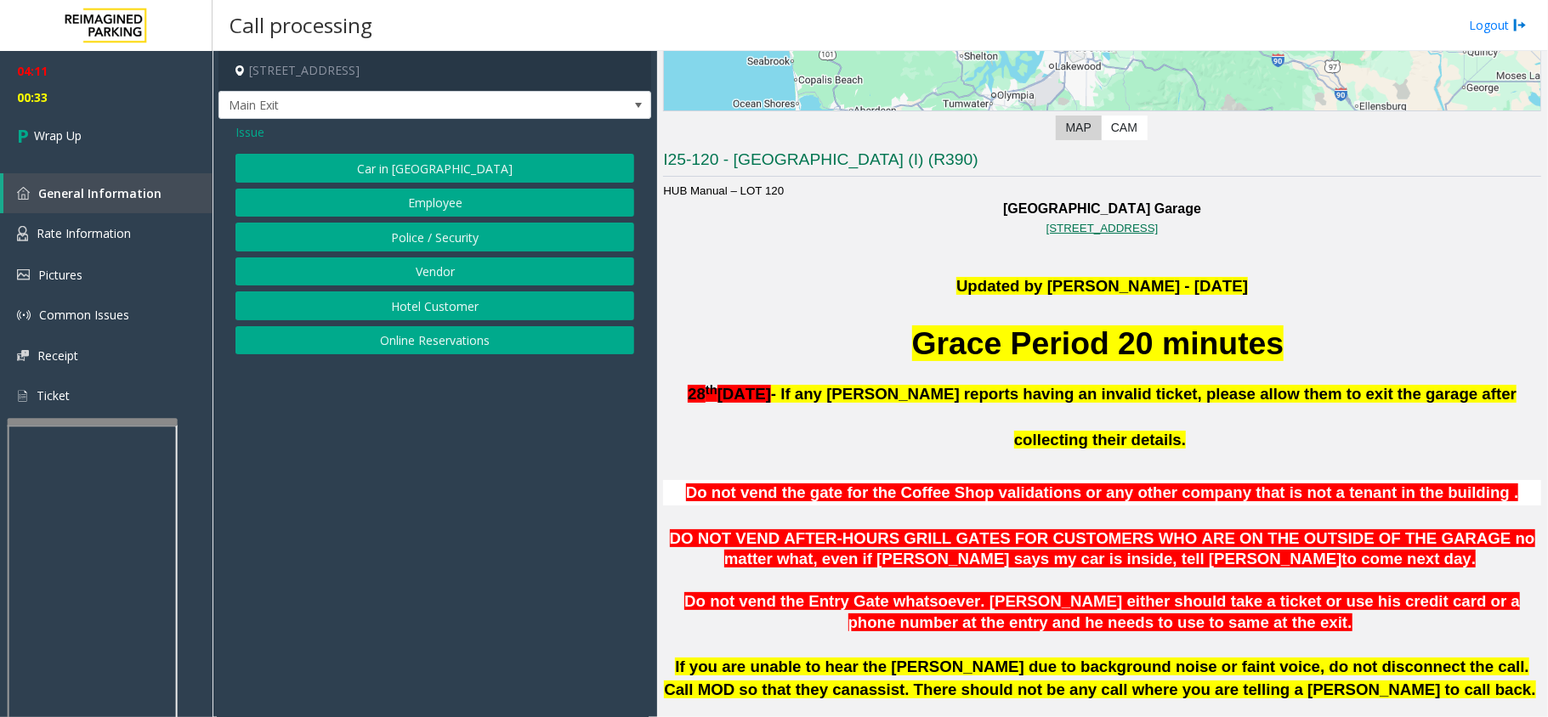
click at [419, 266] on button "Vendor" at bounding box center [434, 272] width 399 height 29
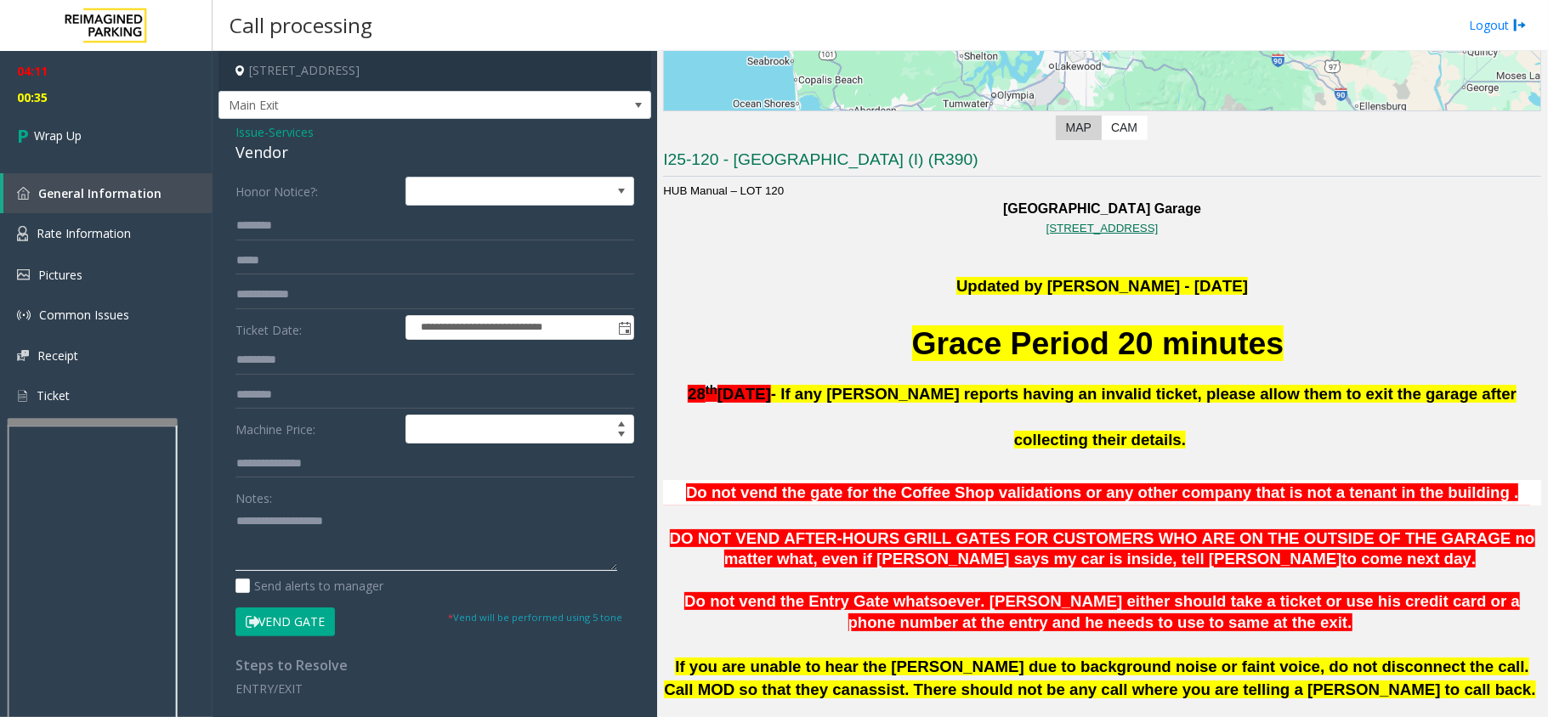
click at [292, 527] on textarea at bounding box center [426, 539] width 382 height 64
click at [242, 530] on textarea at bounding box center [426, 539] width 382 height 64
paste textarea "**********"
click at [283, 519] on textarea at bounding box center [426, 539] width 382 height 64
click at [331, 546] on textarea at bounding box center [426, 539] width 382 height 64
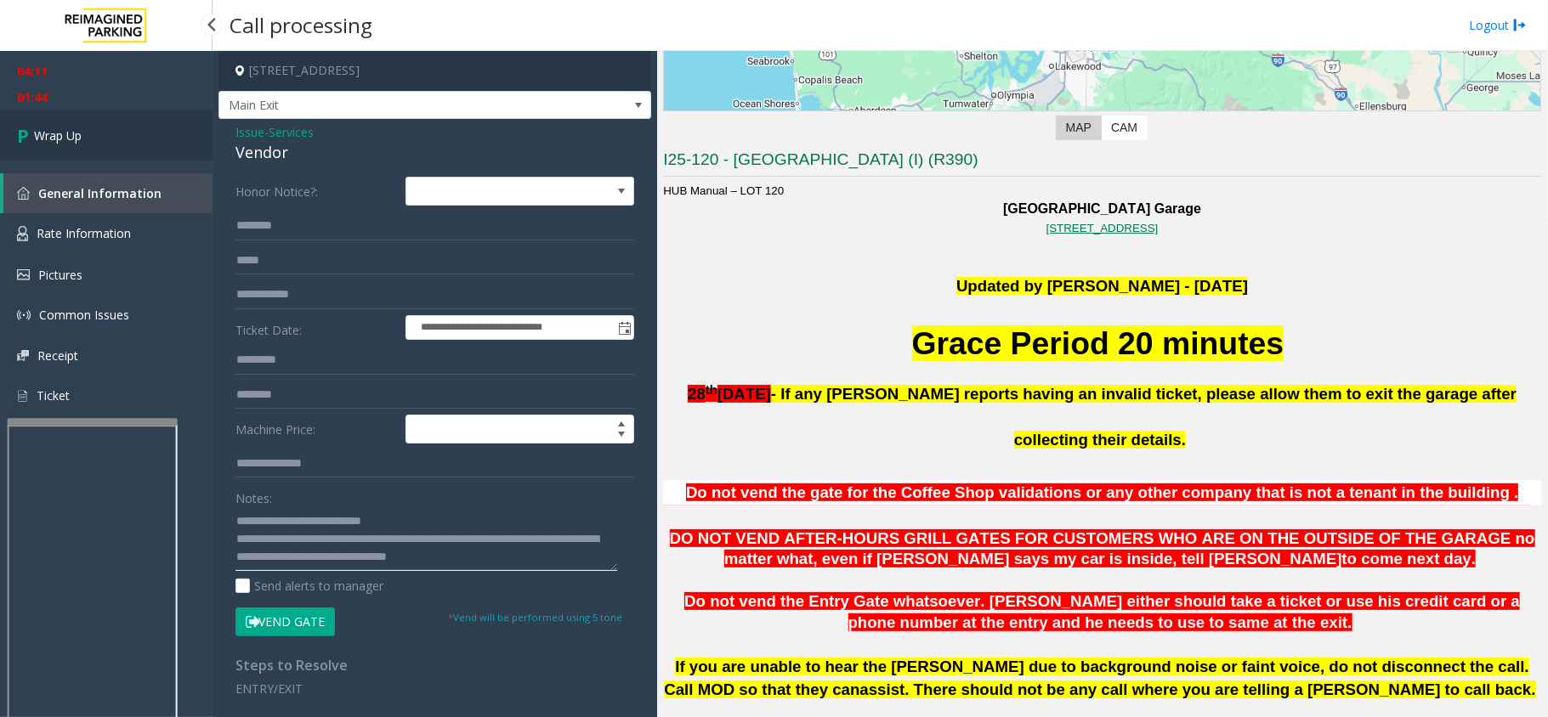
type textarea "**********"
click at [71, 123] on link "Wrap Up" at bounding box center [106, 136] width 213 height 50
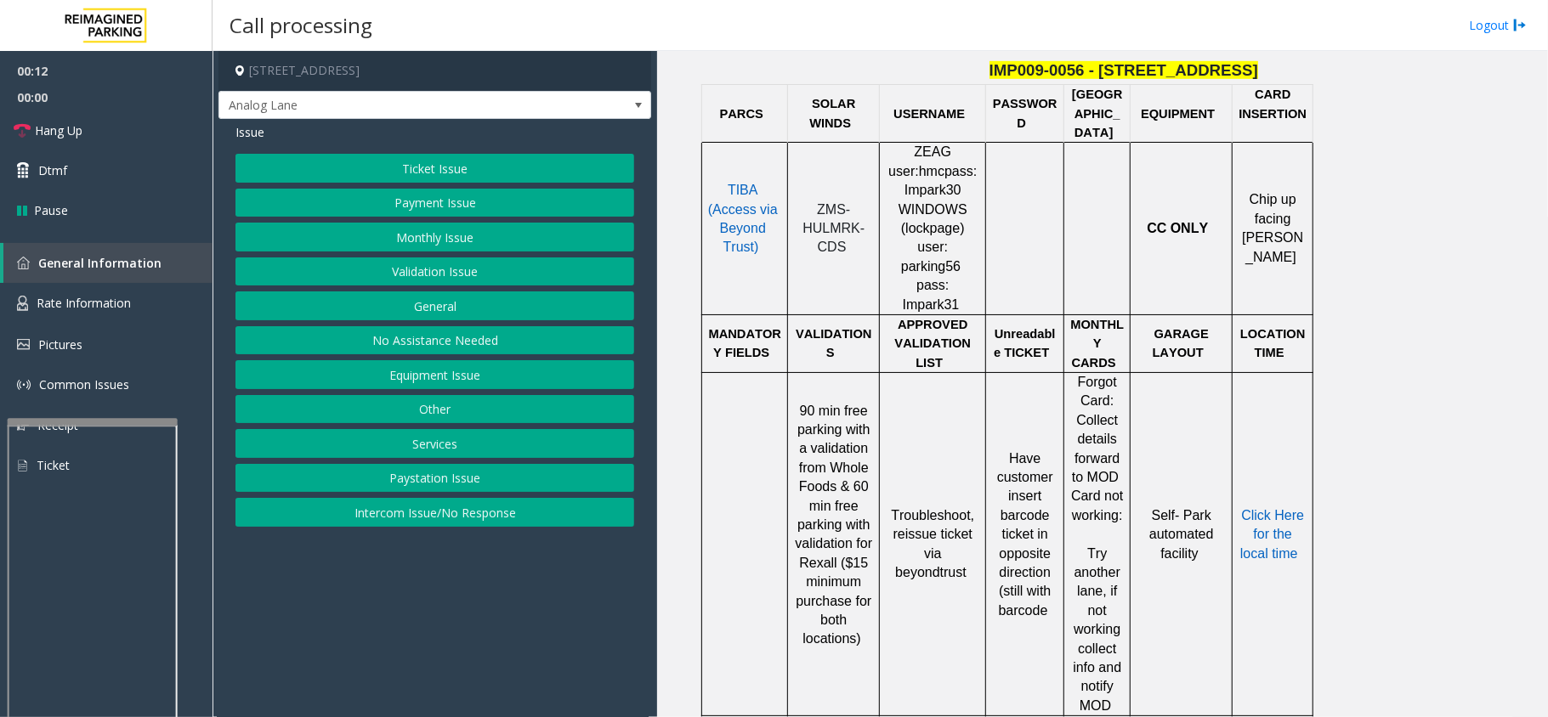
scroll to position [906, 0]
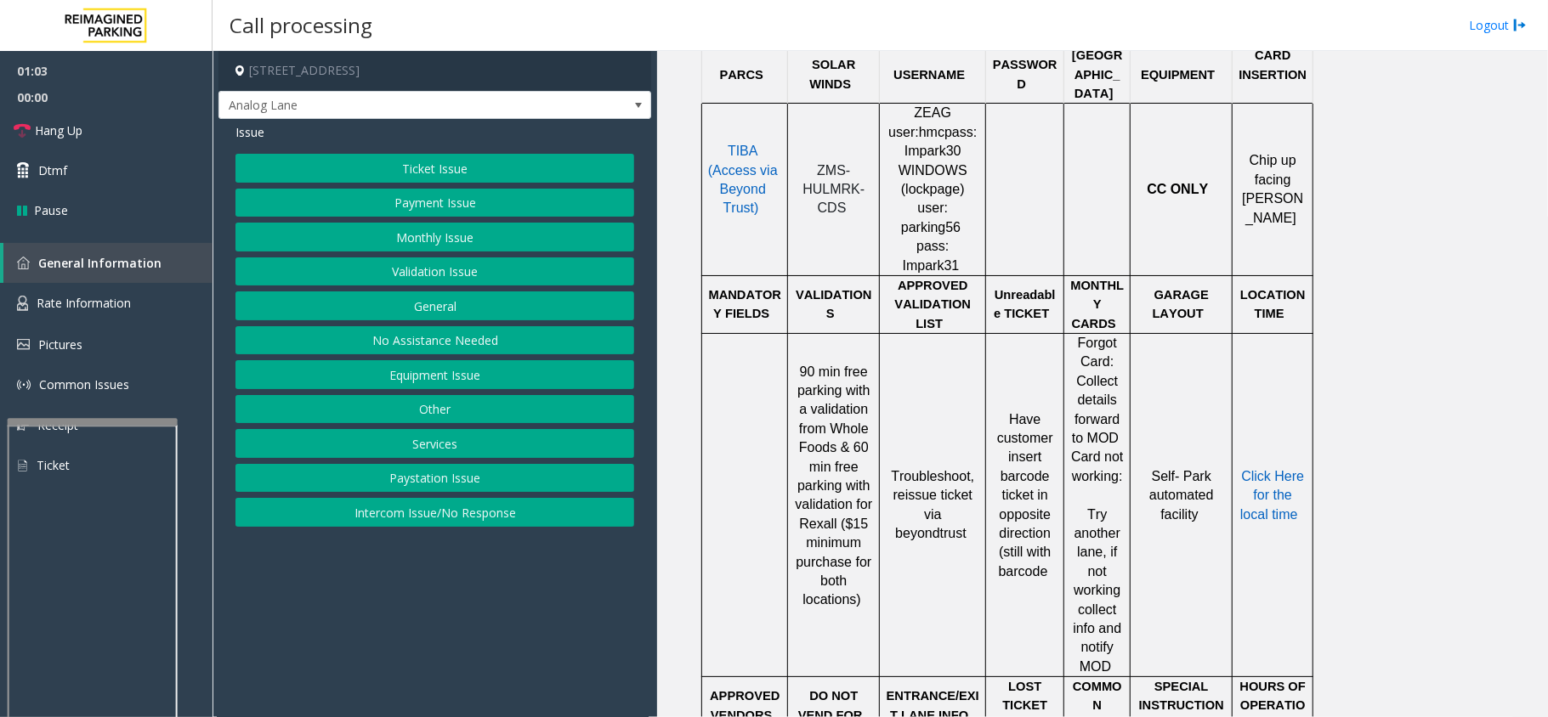
click at [745, 179] on span "TIBA (Access via Beyond Trust)" at bounding box center [743, 179] width 70 height 71
click at [723, 163] on span "TIBA (Access via Beyond Trust)" at bounding box center [743, 179] width 70 height 71
drag, startPoint x: 848, startPoint y: 207, endPoint x: 802, endPoint y: 167, distance: 60.9
click at [802, 167] on p "ZMS-HULMRK-CDS" at bounding box center [833, 190] width 79 height 57
copy p "ZMS-HULMRK-CDS"
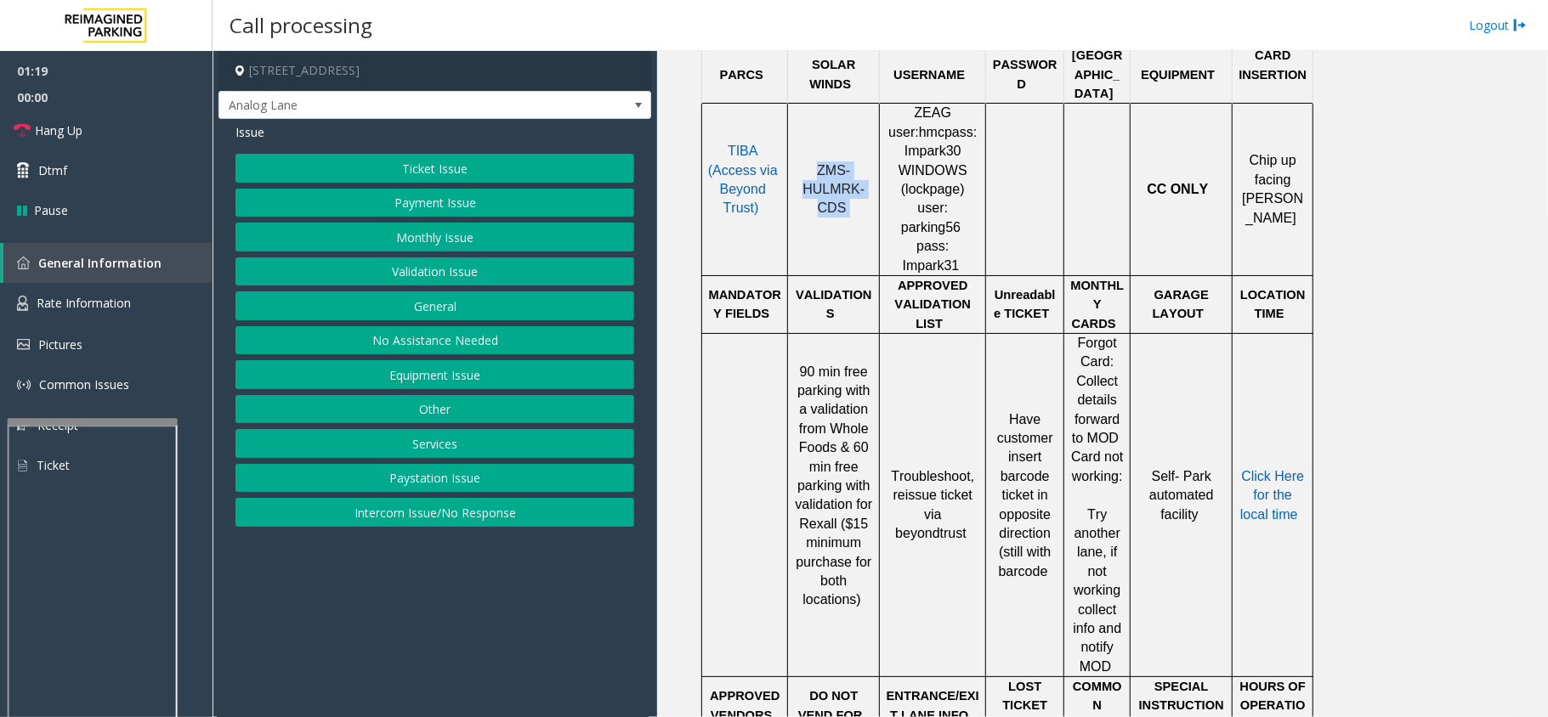
click at [395, 167] on button "Ticket Issue" at bounding box center [434, 168] width 399 height 29
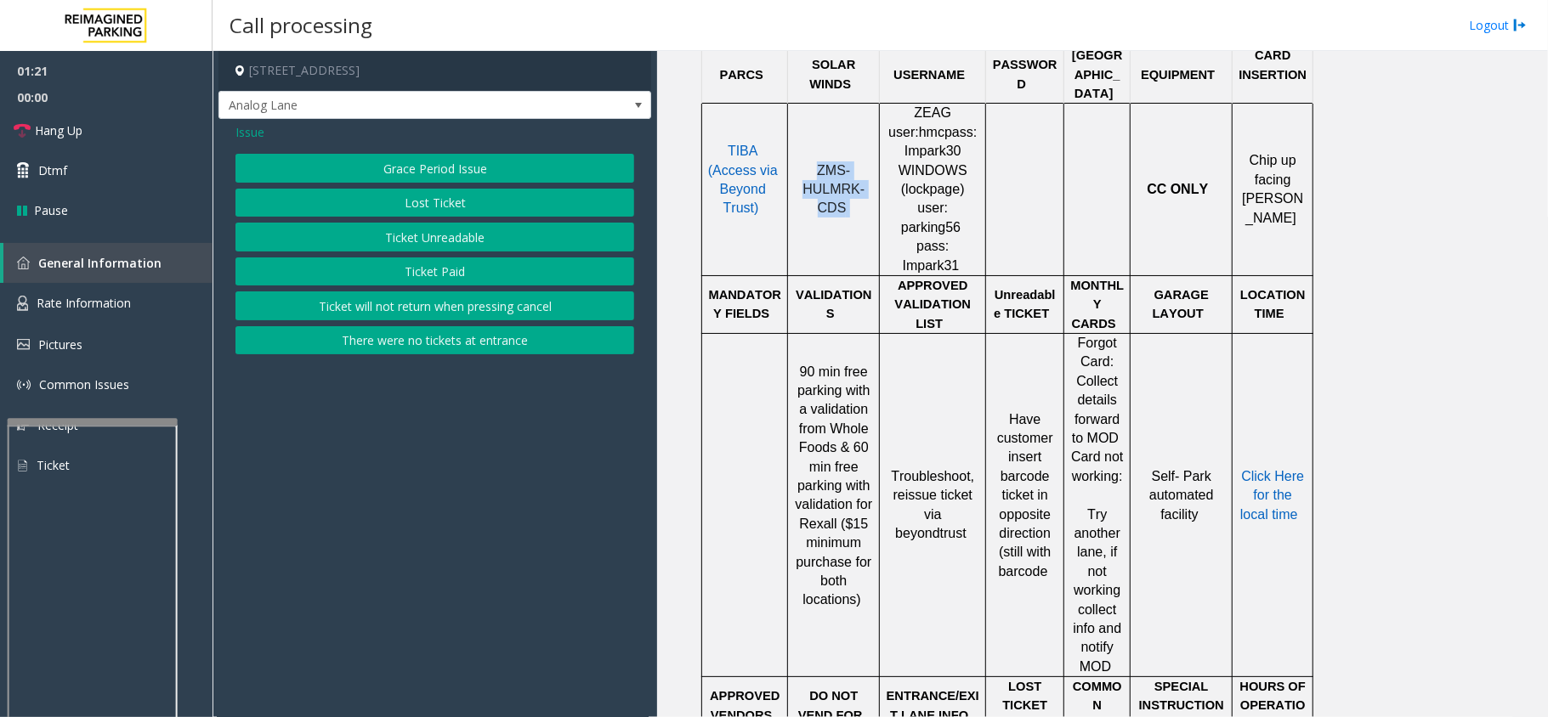
click at [412, 235] on button "Ticket Unreadable" at bounding box center [434, 237] width 399 height 29
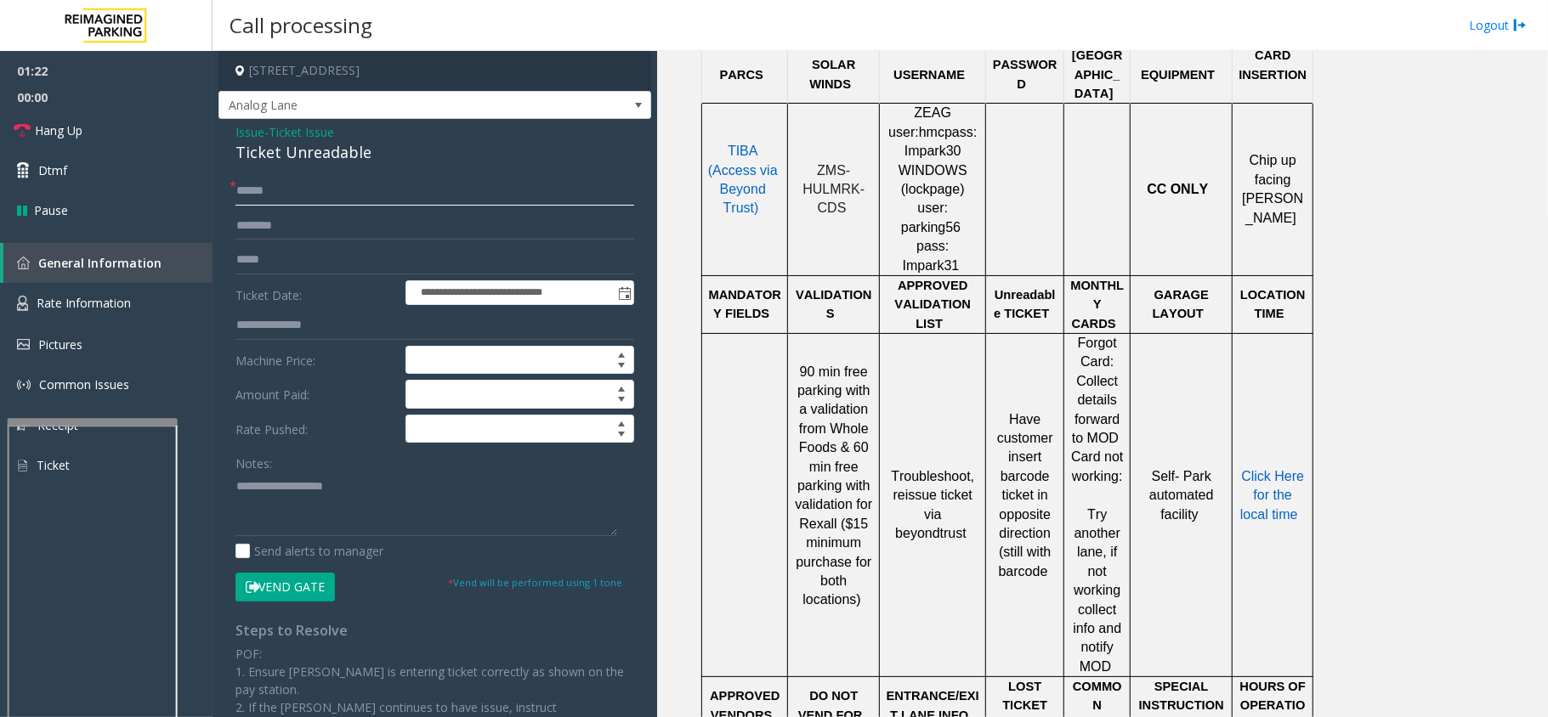
click at [269, 191] on input "text" at bounding box center [434, 191] width 399 height 29
click at [342, 190] on input "text" at bounding box center [434, 191] width 399 height 29
click at [136, 127] on link "Hang Up" at bounding box center [106, 131] width 213 height 40
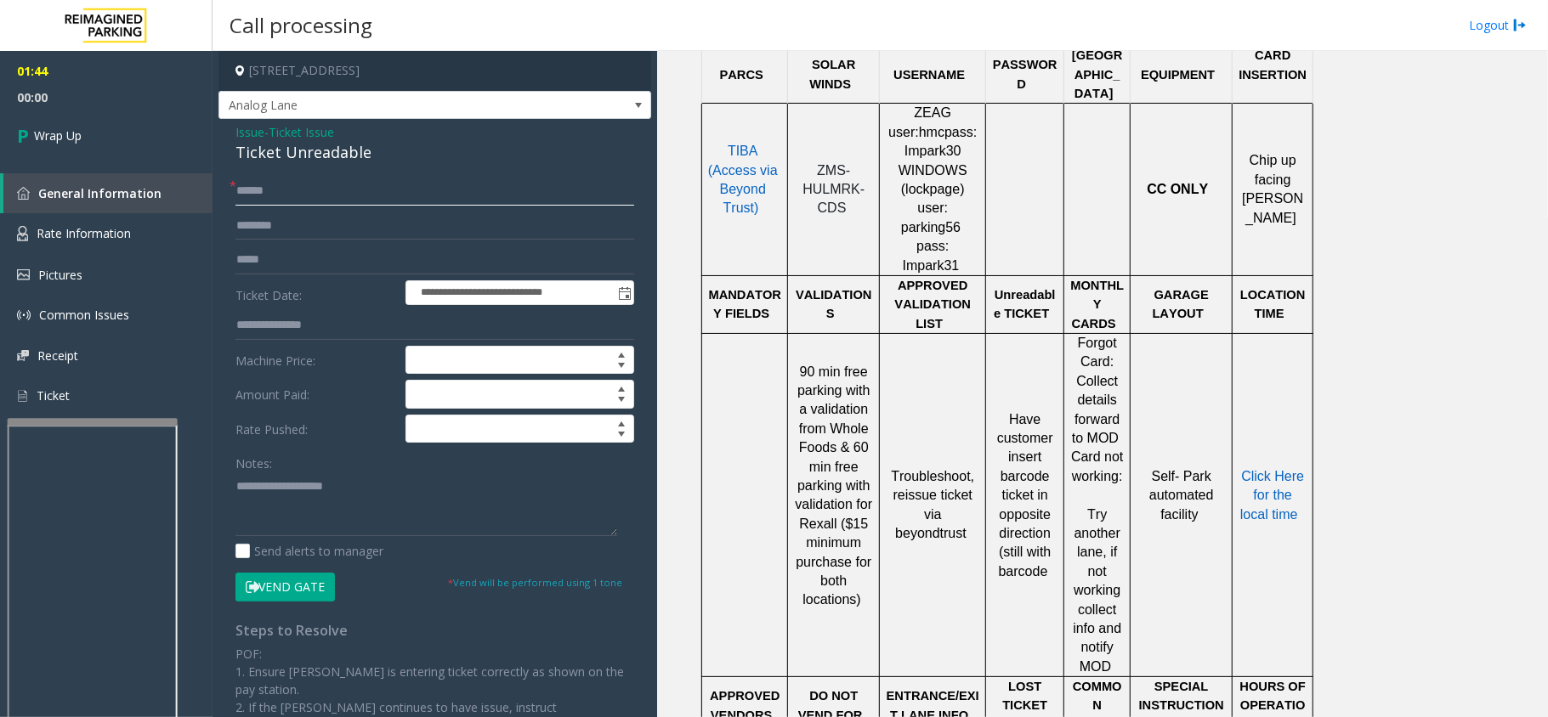
click at [290, 187] on input "text" at bounding box center [434, 191] width 399 height 29
type input "***"
click at [389, 501] on textarea at bounding box center [426, 505] width 382 height 64
paste textarea "**********"
click at [381, 491] on textarea at bounding box center [426, 505] width 382 height 64
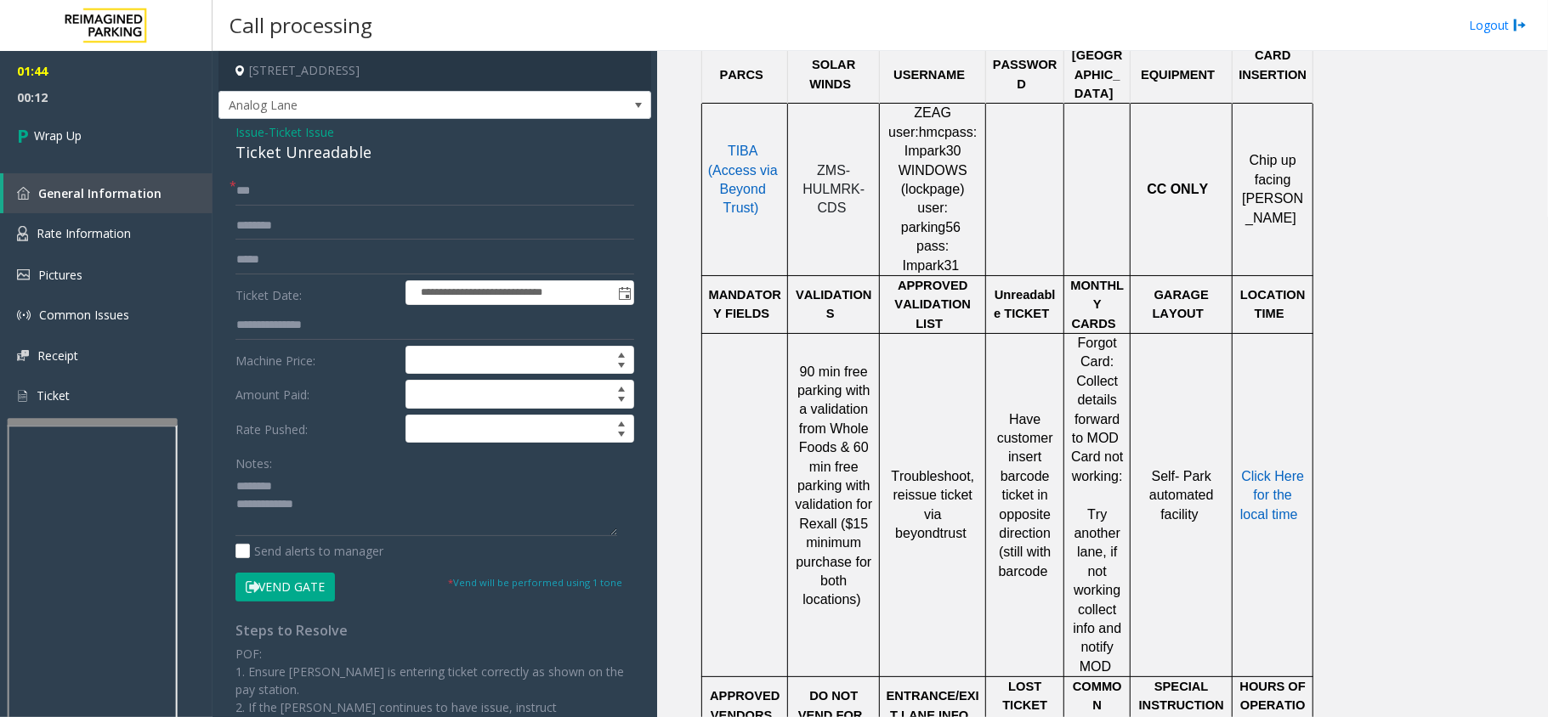
click at [265, 151] on div "Ticket Unreadable" at bounding box center [434, 152] width 399 height 23
drag, startPoint x: 265, startPoint y: 151, endPoint x: 307, endPoint y: 151, distance: 41.7
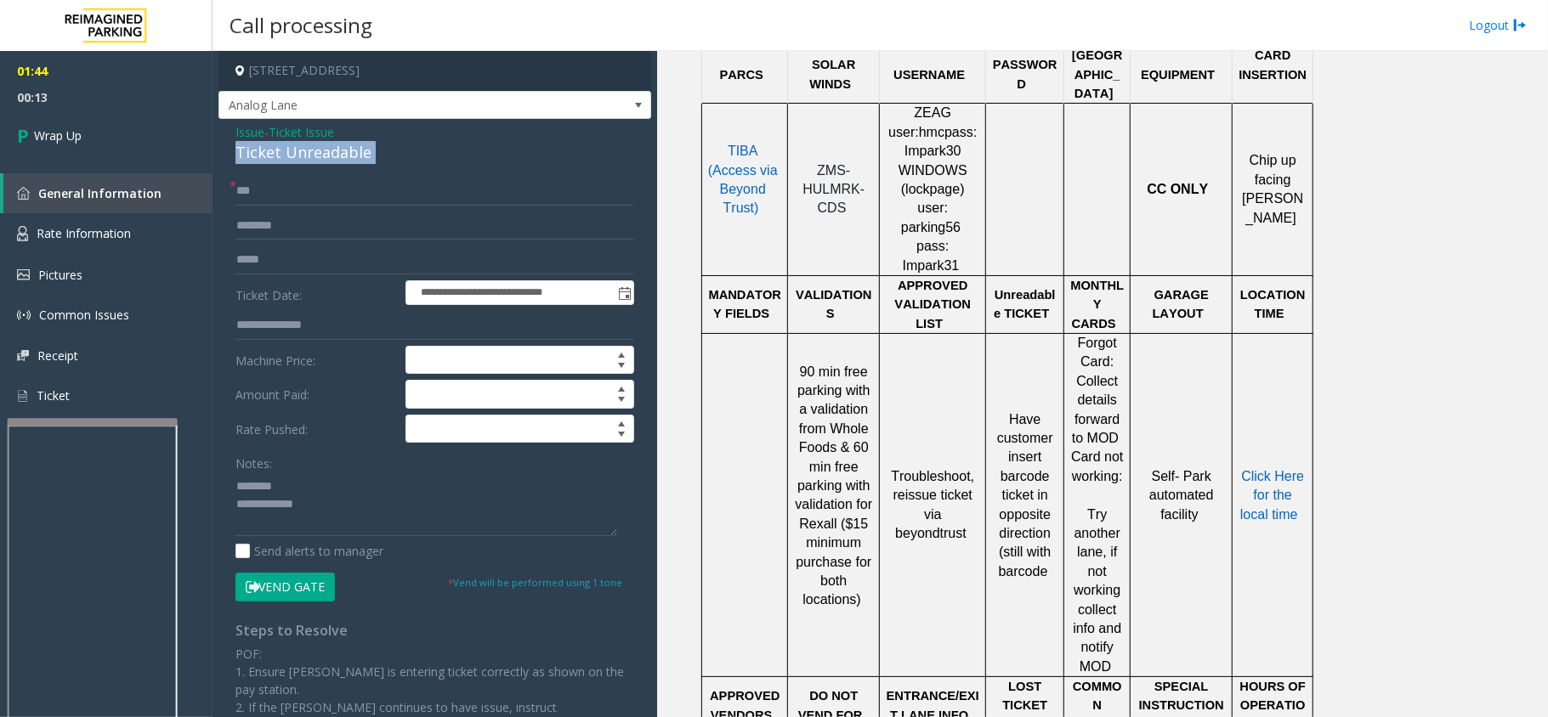
click at [307, 151] on div "Ticket Unreadable" at bounding box center [434, 152] width 399 height 23
click at [348, 517] on textarea at bounding box center [426, 505] width 382 height 64
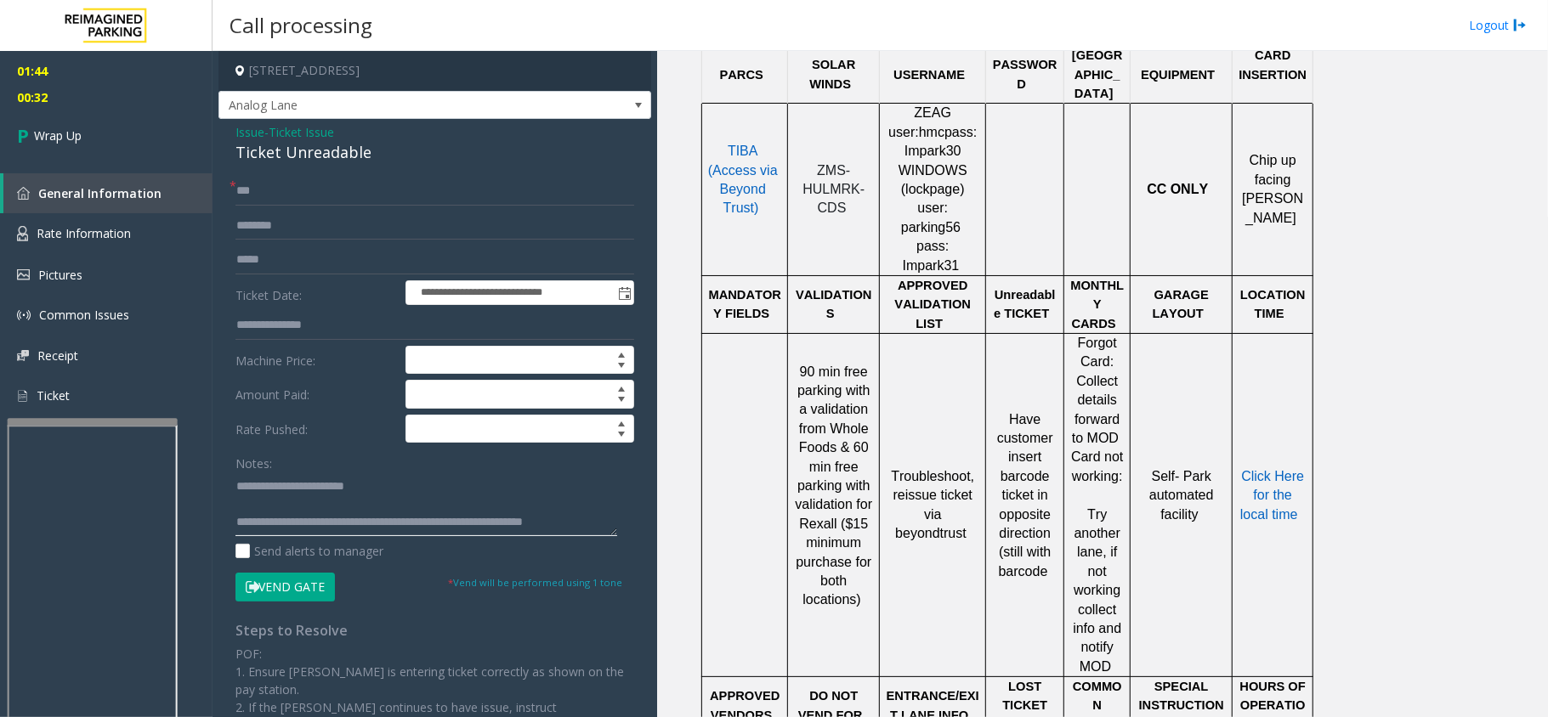
scroll to position [11, 0]
type textarea "**********"
click at [113, 131] on link "Wrap Up" at bounding box center [106, 136] width 213 height 50
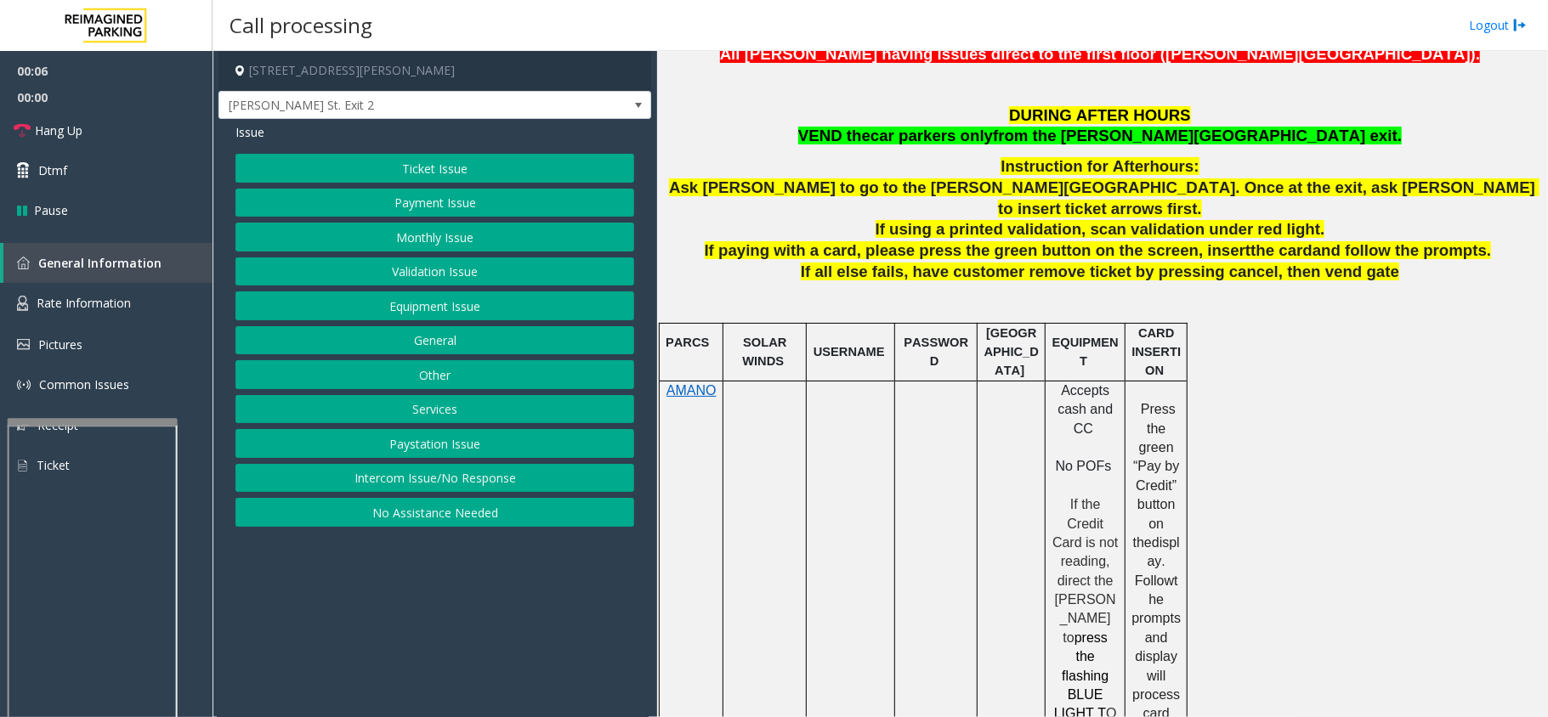
scroll to position [566, 0]
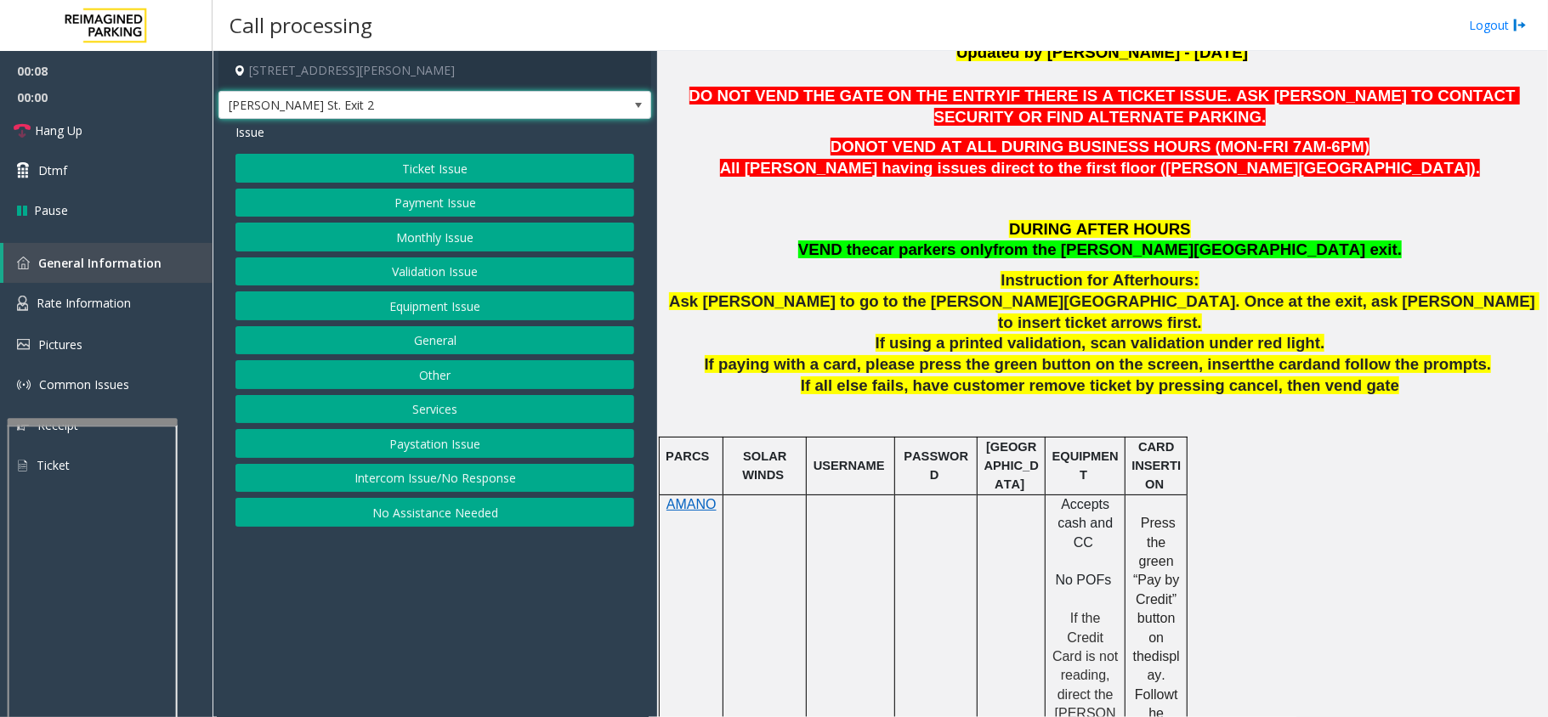
drag, startPoint x: 607, startPoint y: 112, endPoint x: 615, endPoint y: 113, distance: 8.5
click at [615, 113] on span "[PERSON_NAME] St. Exit 2" at bounding box center [434, 105] width 433 height 29
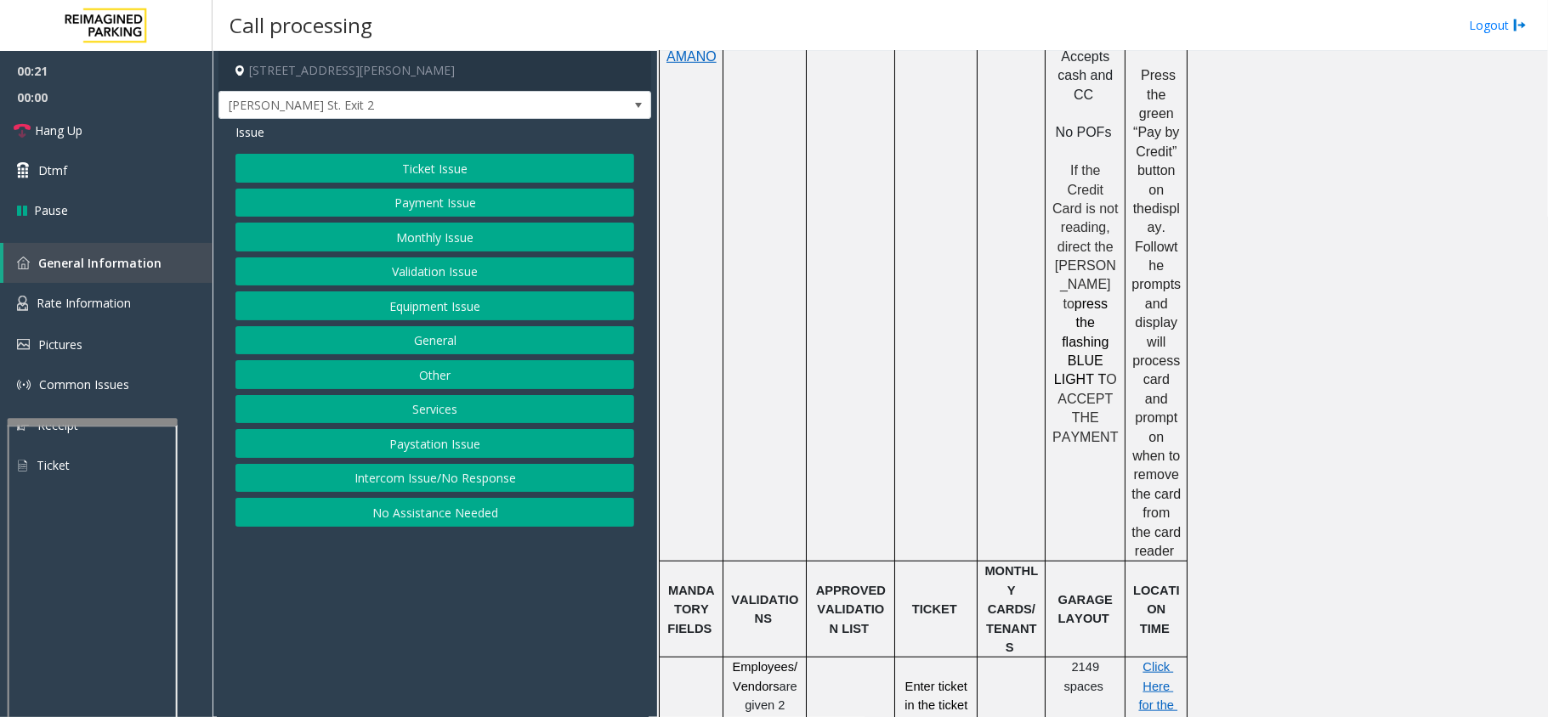
scroll to position [1020, 0]
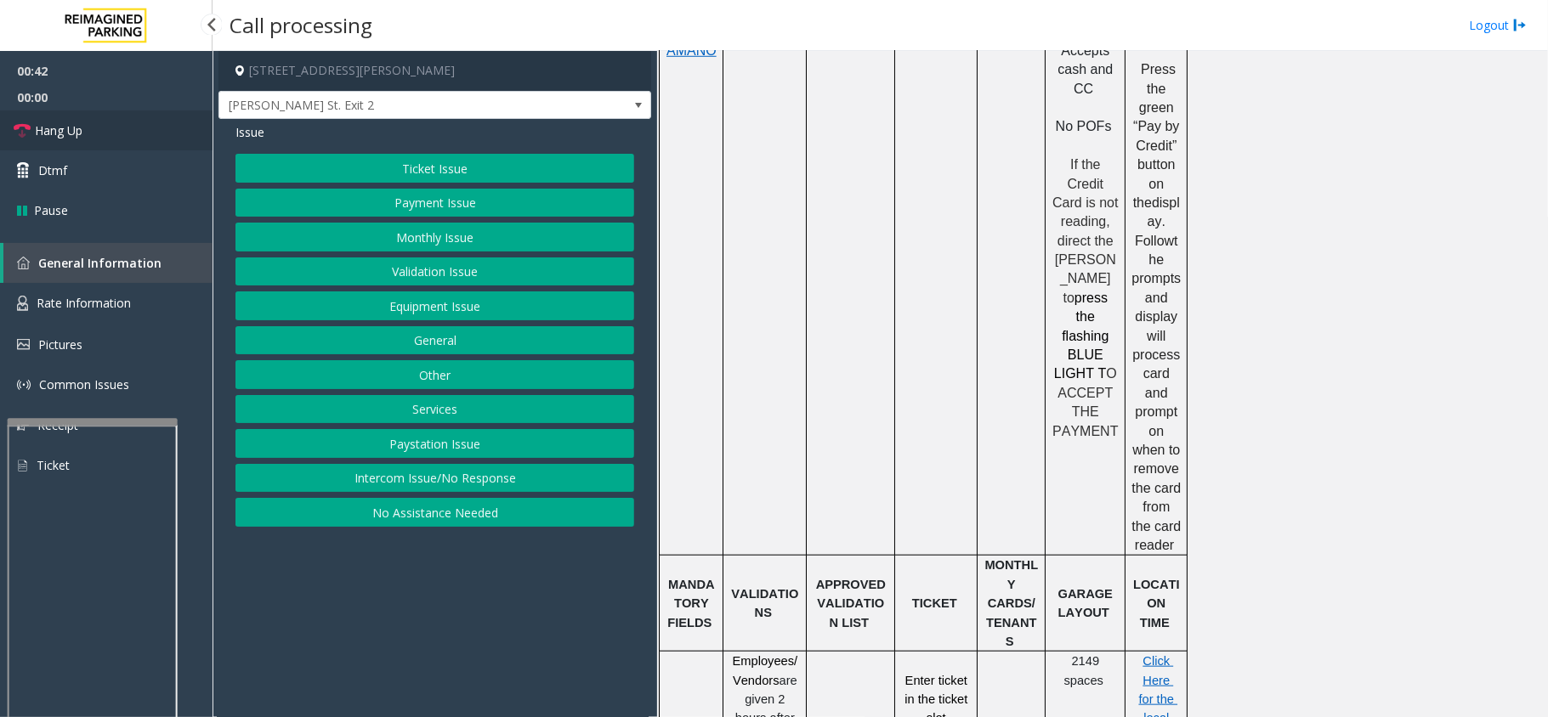
click at [131, 139] on link "Hang Up" at bounding box center [106, 131] width 213 height 40
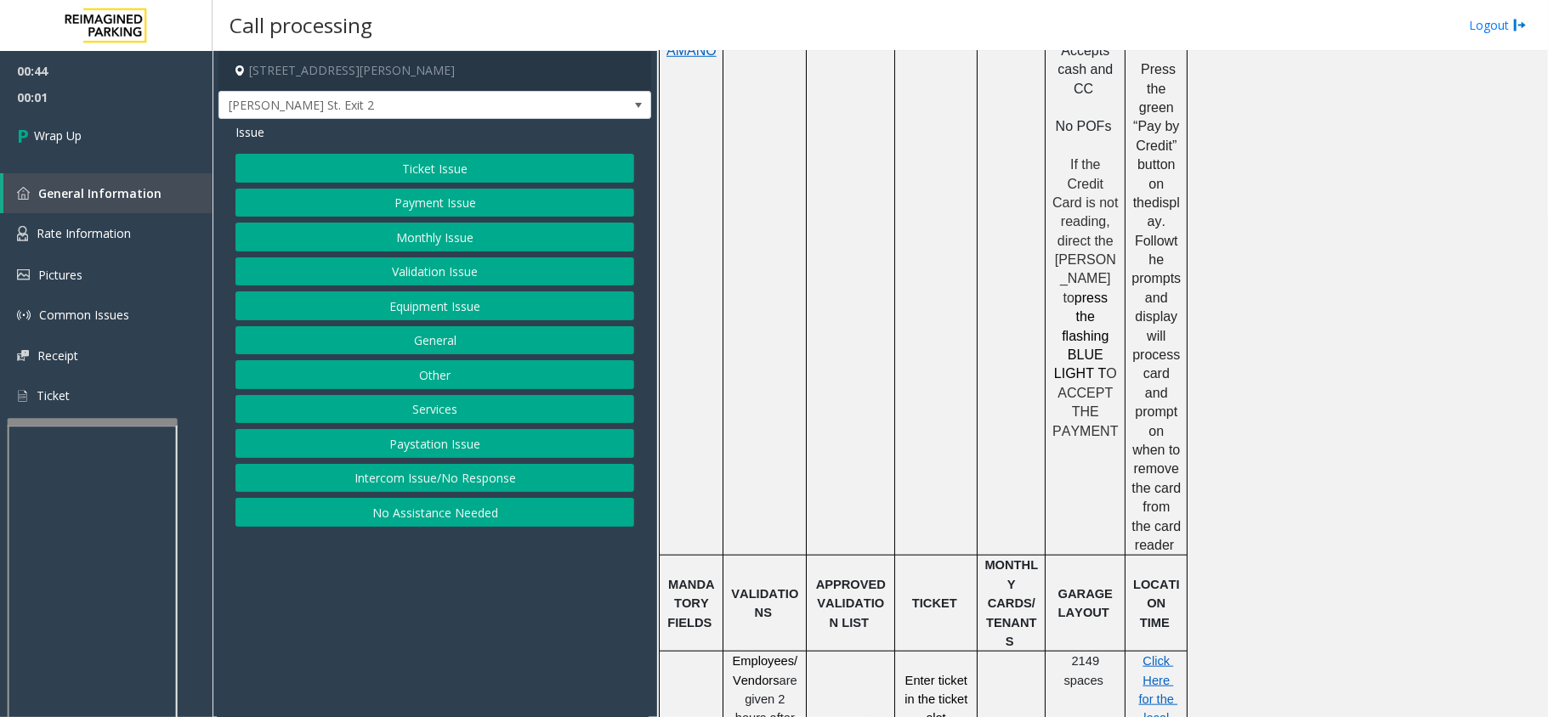
click at [345, 519] on button "No Assistance Needed" at bounding box center [434, 512] width 399 height 29
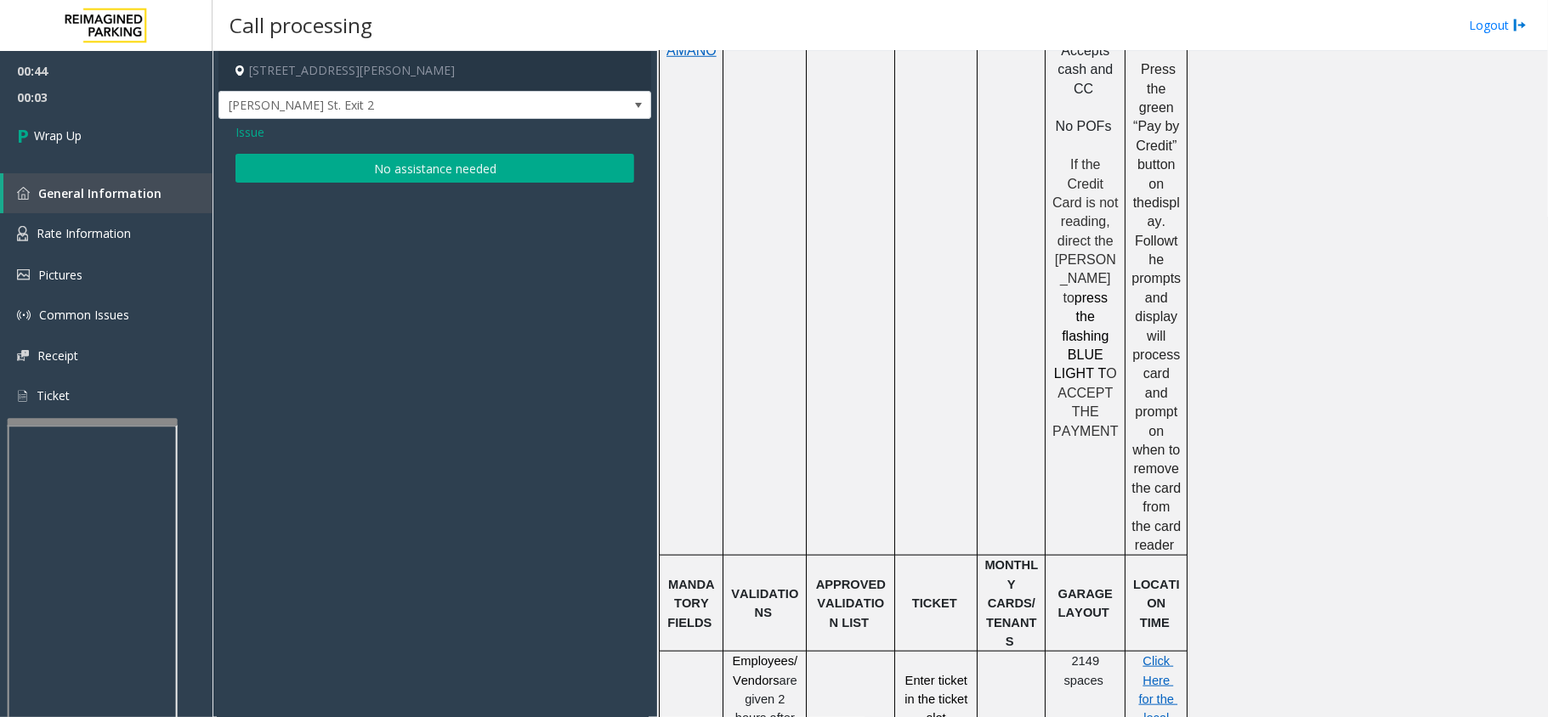
click at [246, 128] on span "Issue" at bounding box center [249, 132] width 29 height 18
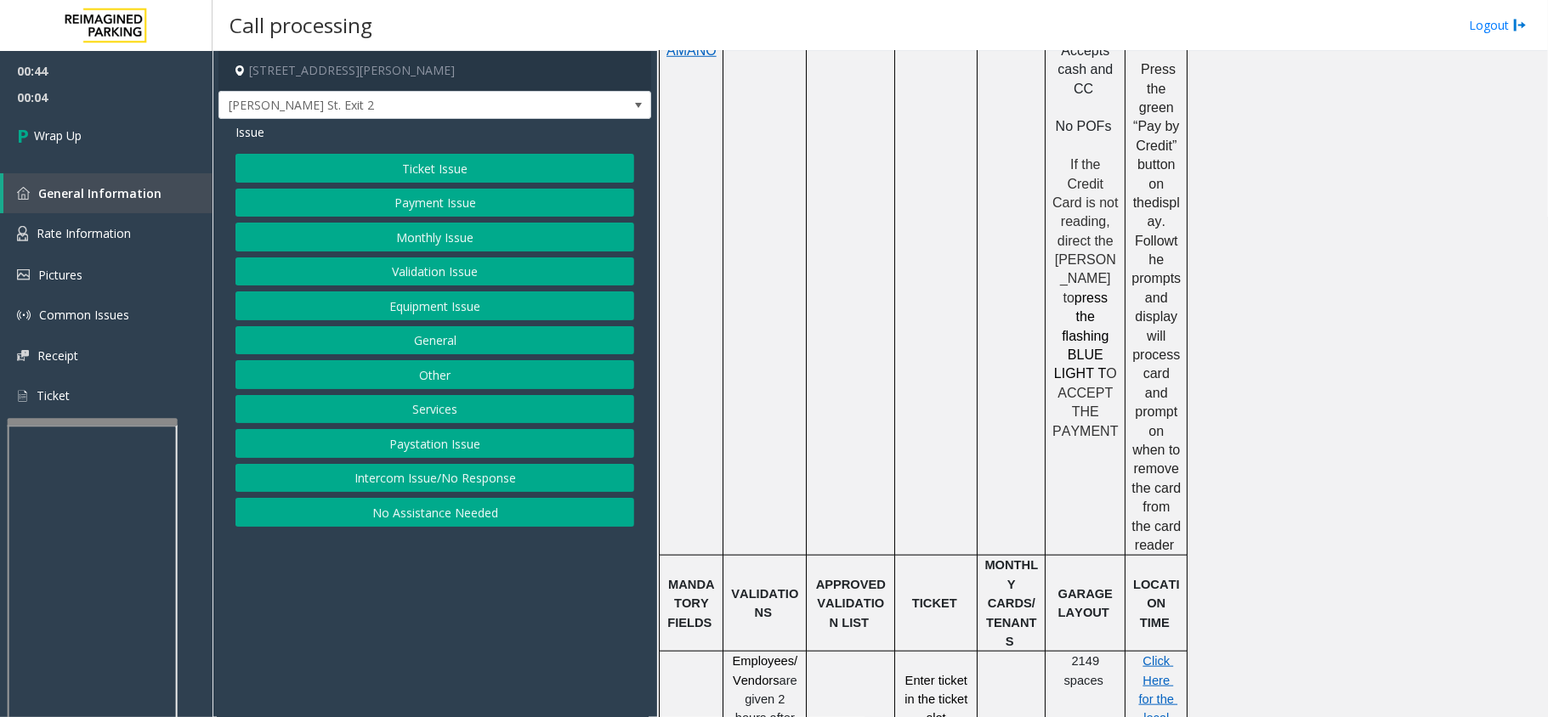
click at [403, 478] on button "Intercom Issue/No Response" at bounding box center [434, 478] width 399 height 29
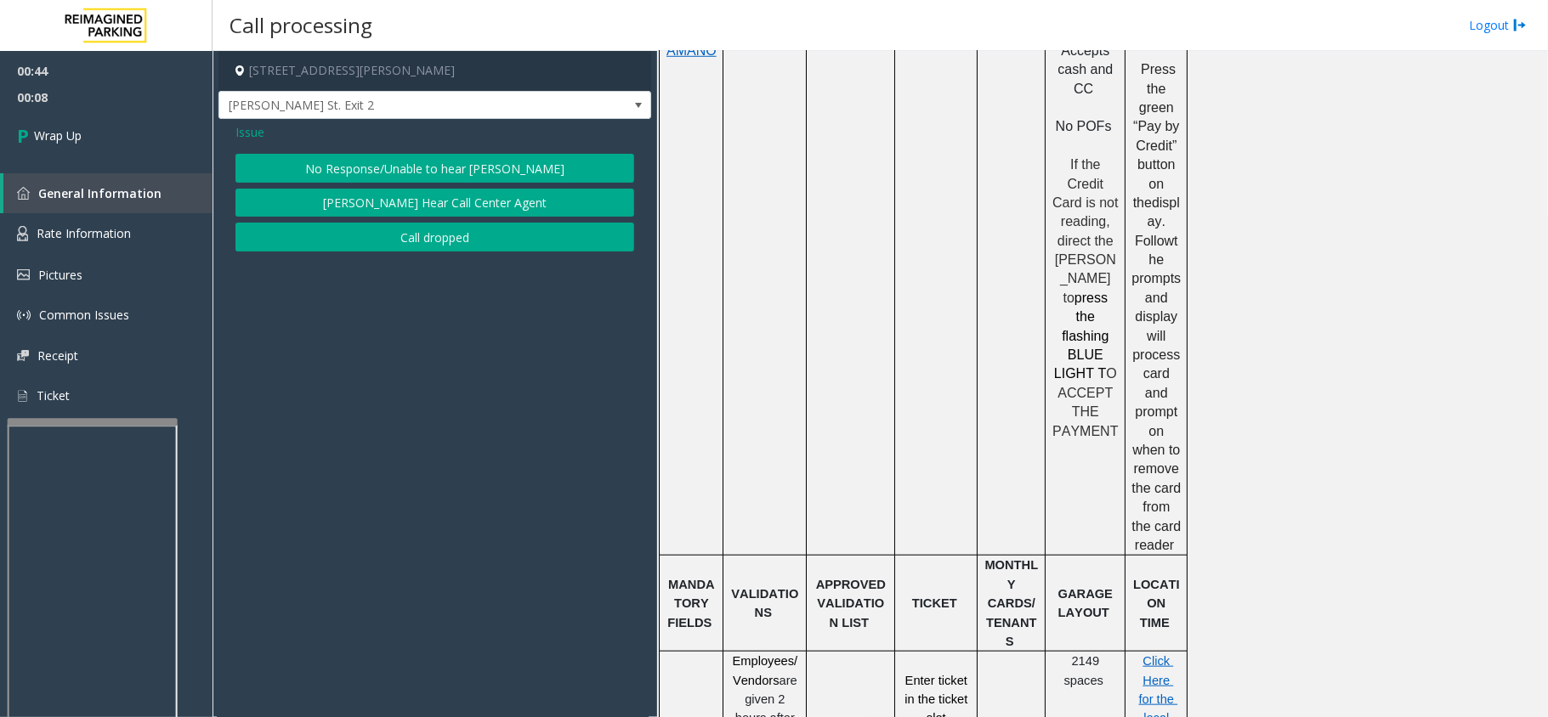
click at [453, 160] on button "No Response/Unable to hear [PERSON_NAME]" at bounding box center [434, 168] width 399 height 29
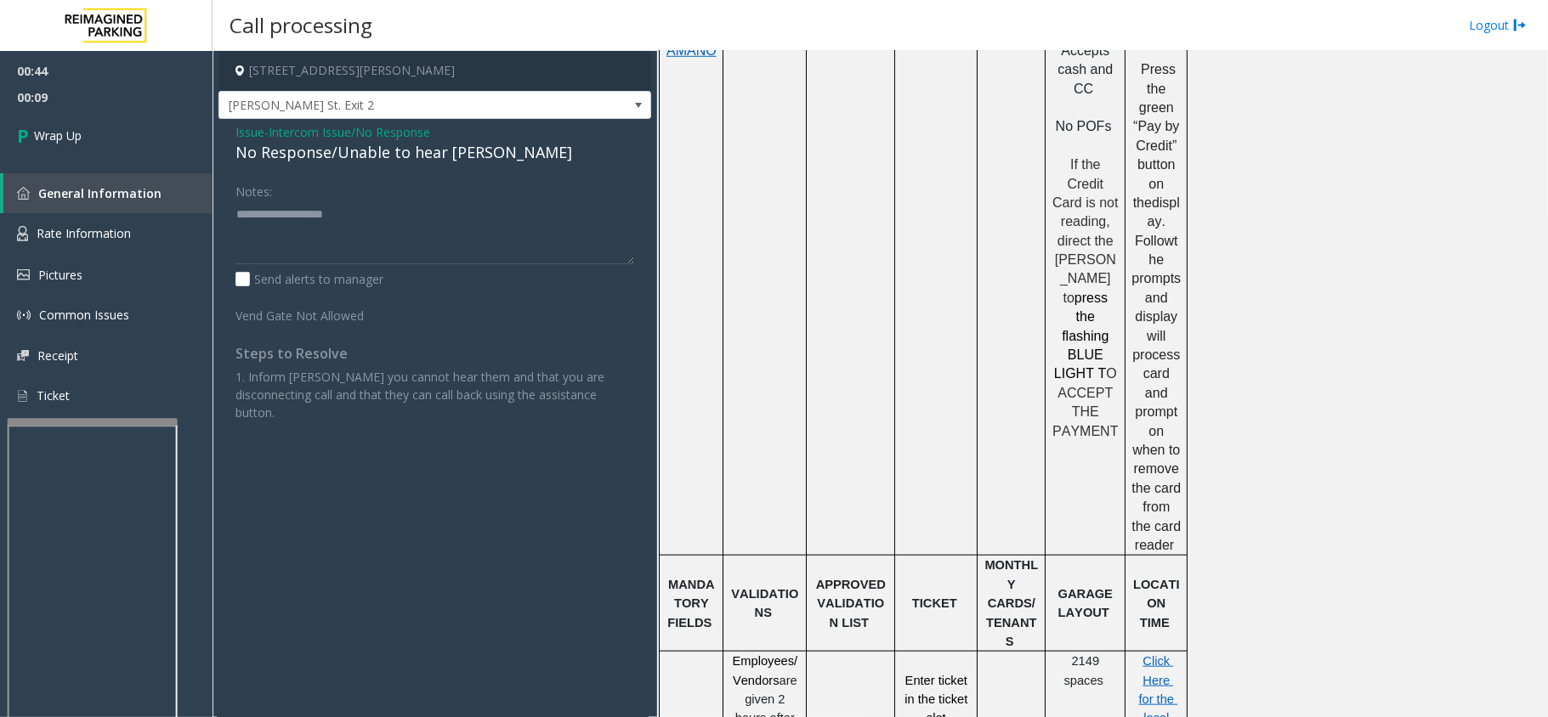
click at [309, 153] on div "No Response/Unable to hear [PERSON_NAME]" at bounding box center [434, 152] width 399 height 23
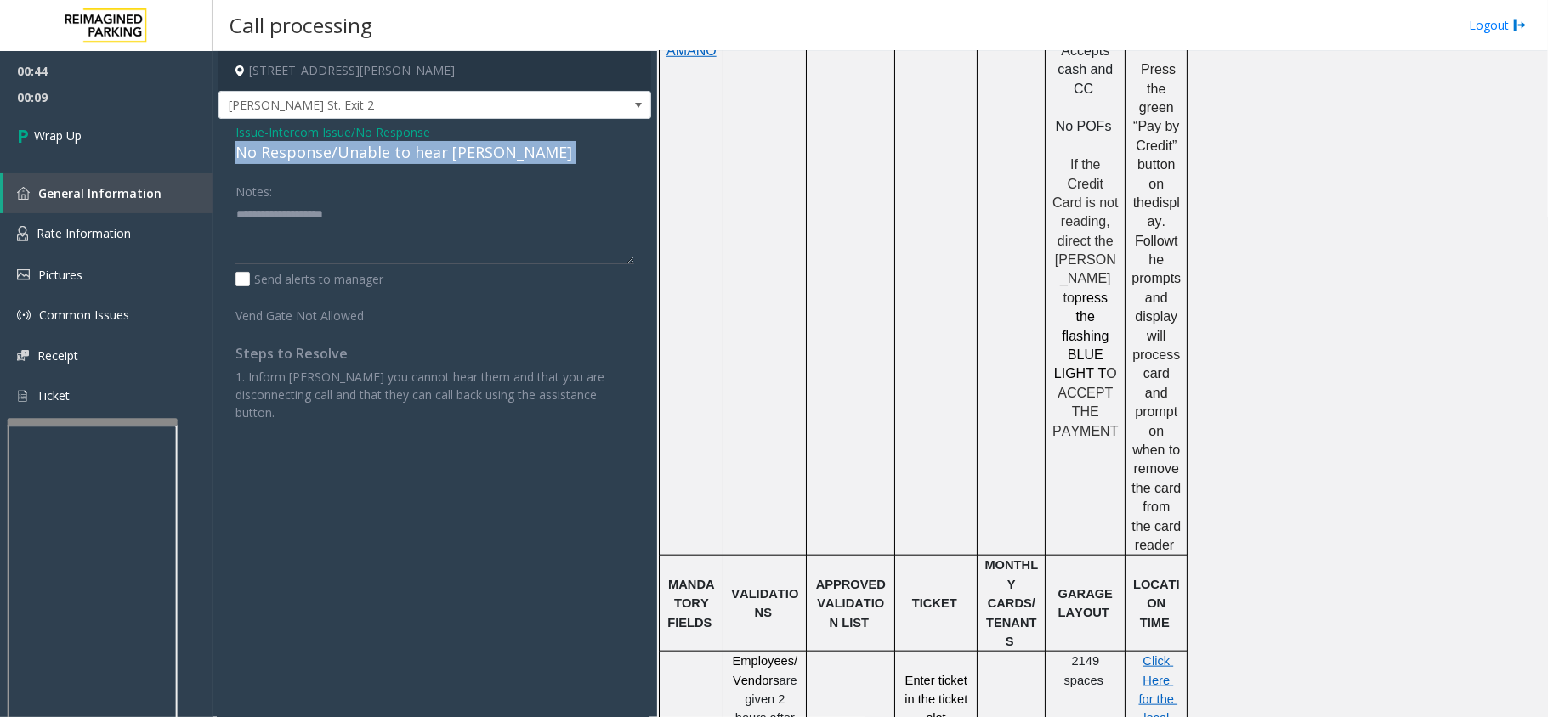
click at [309, 153] on div "No Response/Unable to hear [PERSON_NAME]" at bounding box center [434, 152] width 399 height 23
drag, startPoint x: 309, startPoint y: 153, endPoint x: 327, endPoint y: 228, distance: 76.9
click at [327, 228] on div "Issue - Intercom Issue/No Response No Response/Unable to hear [PERSON_NAME] Not…" at bounding box center [434, 279] width 433 height 320
click at [316, 160] on div "No Response/Unable to hear [PERSON_NAME]" at bounding box center [434, 152] width 399 height 23
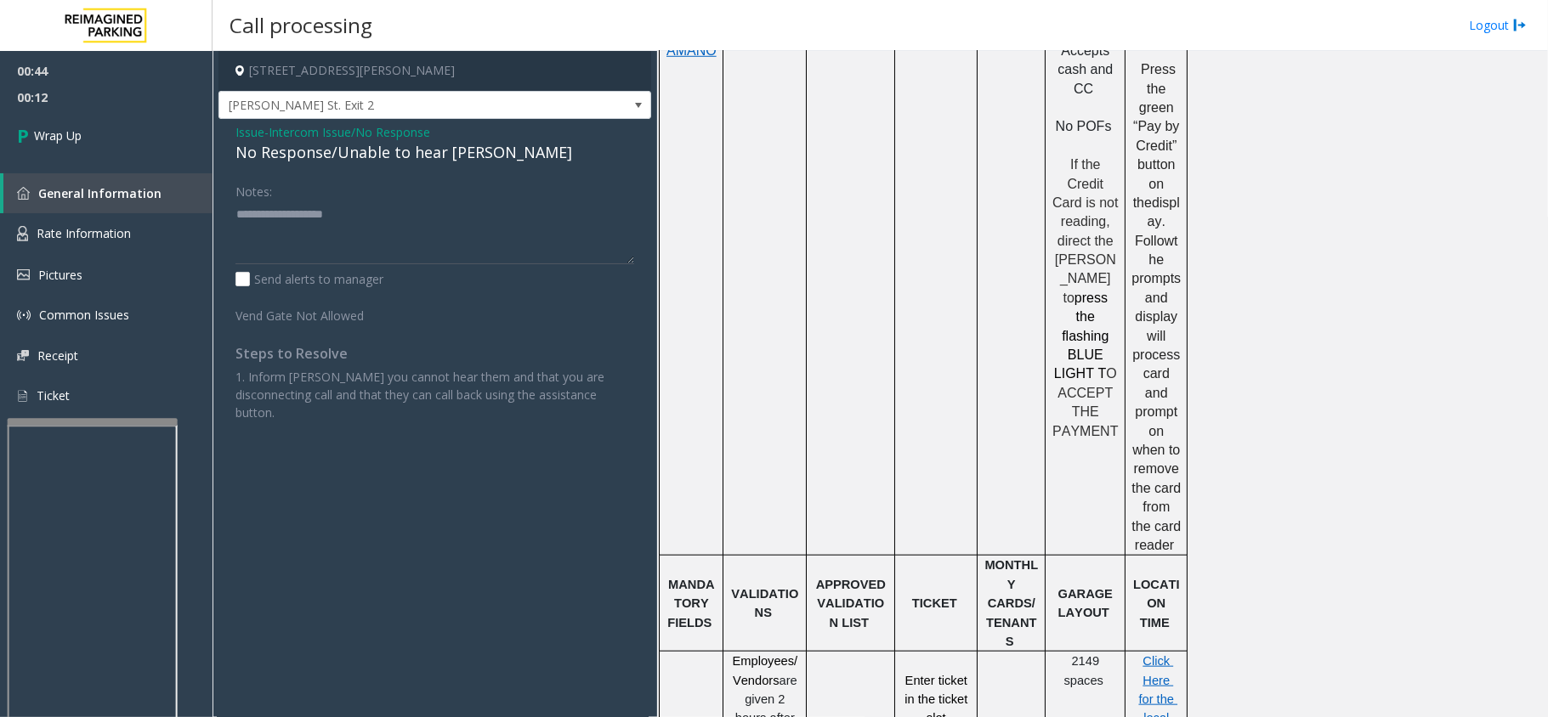
click at [311, 148] on div "No Response/Unable to hear [PERSON_NAME]" at bounding box center [434, 152] width 399 height 23
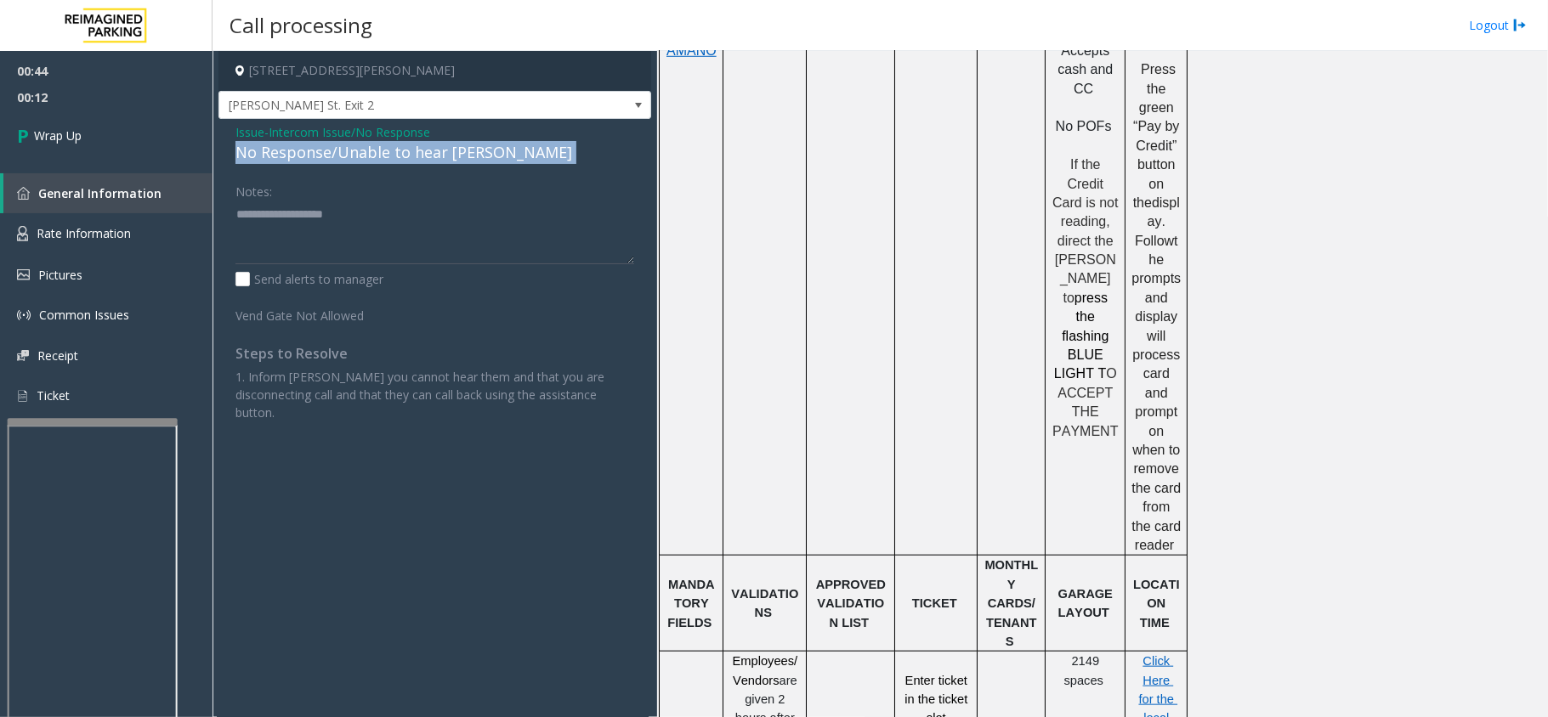
drag, startPoint x: 311, startPoint y: 148, endPoint x: 314, endPoint y: 158, distance: 10.5
click at [314, 158] on div "No Response/Unable to hear [PERSON_NAME]" at bounding box center [434, 152] width 399 height 23
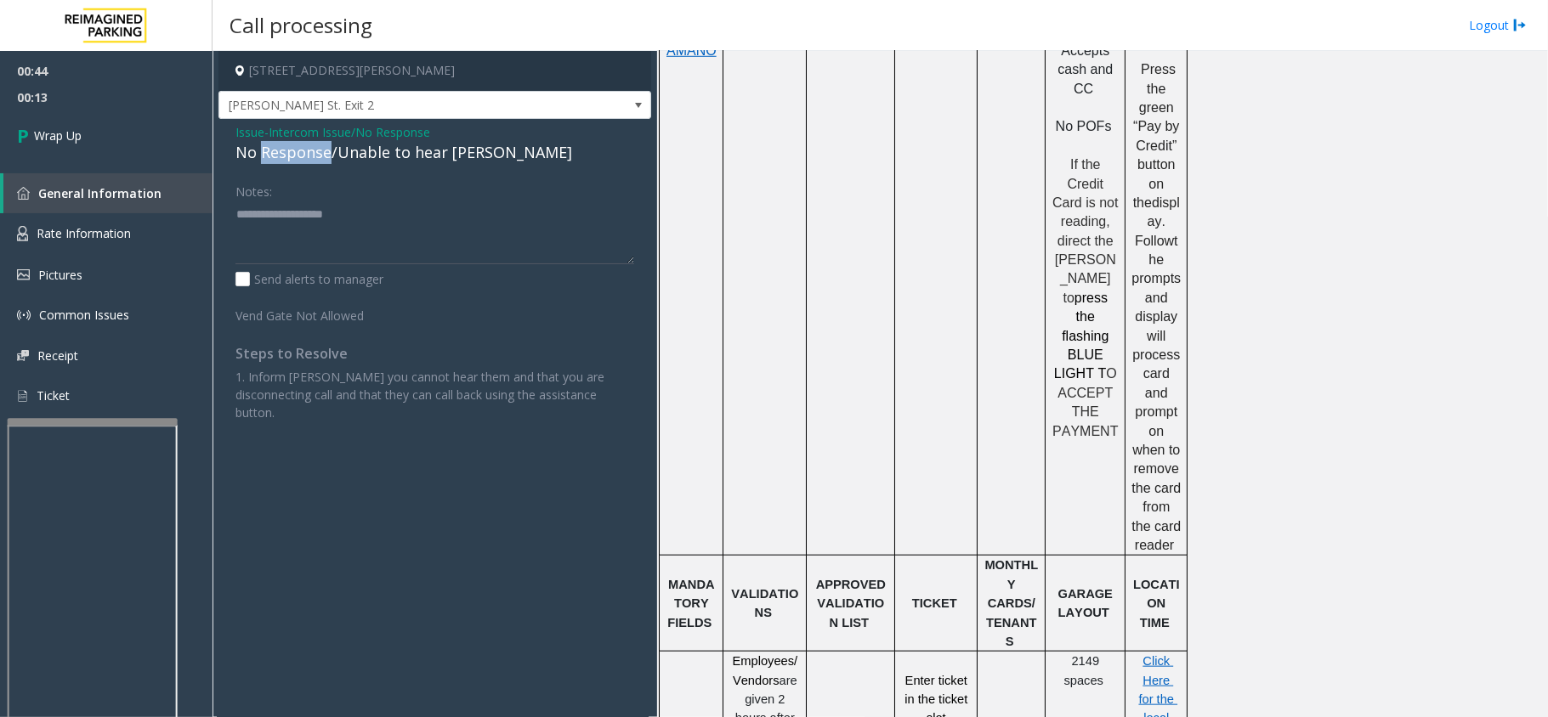
click at [314, 158] on div "No Response/Unable to hear [PERSON_NAME]" at bounding box center [434, 152] width 399 height 23
drag, startPoint x: 314, startPoint y: 158, endPoint x: 345, endPoint y: 147, distance: 33.3
click at [345, 147] on div "No Response/Unable to hear [PERSON_NAME]" at bounding box center [434, 152] width 399 height 23
type textarea "**********"
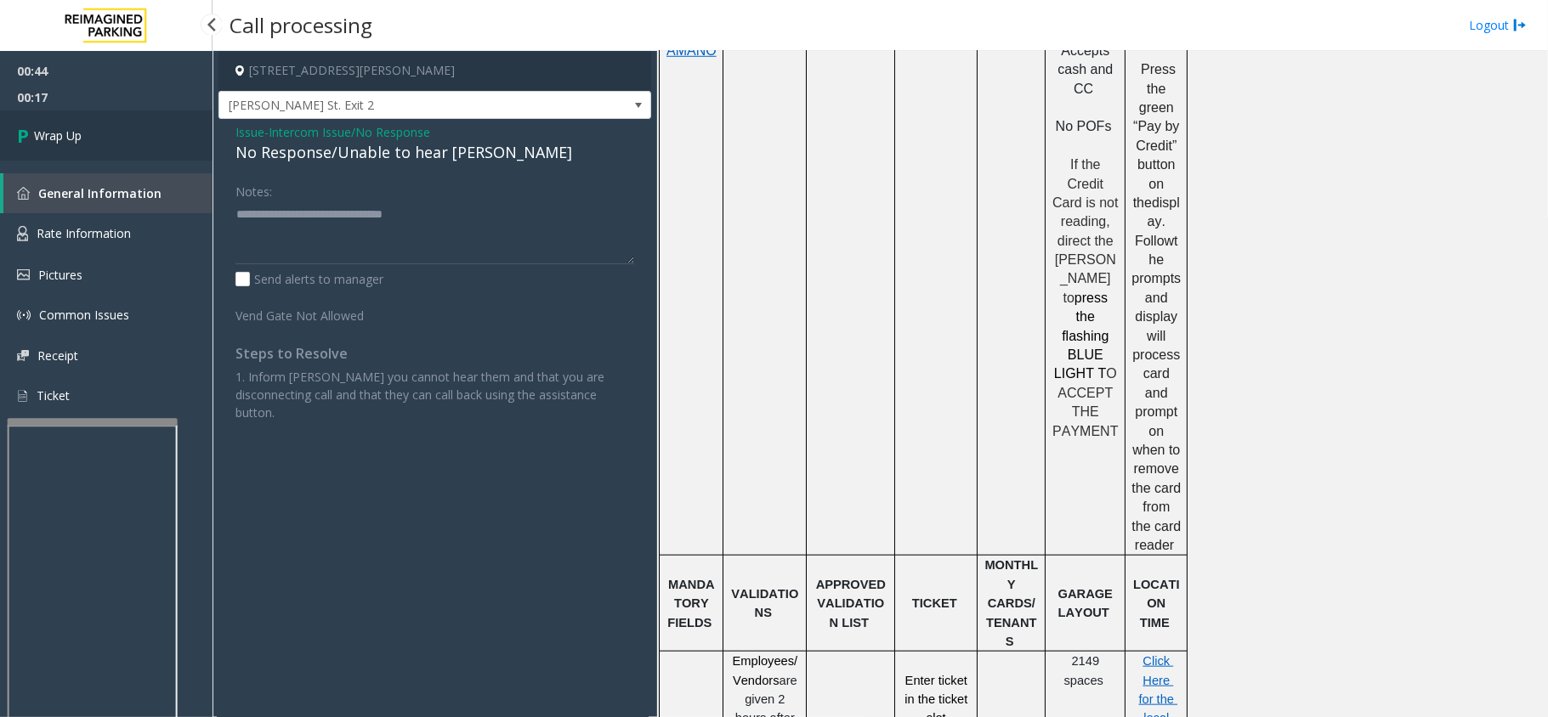
click at [103, 129] on link "Wrap Up" at bounding box center [106, 136] width 213 height 50
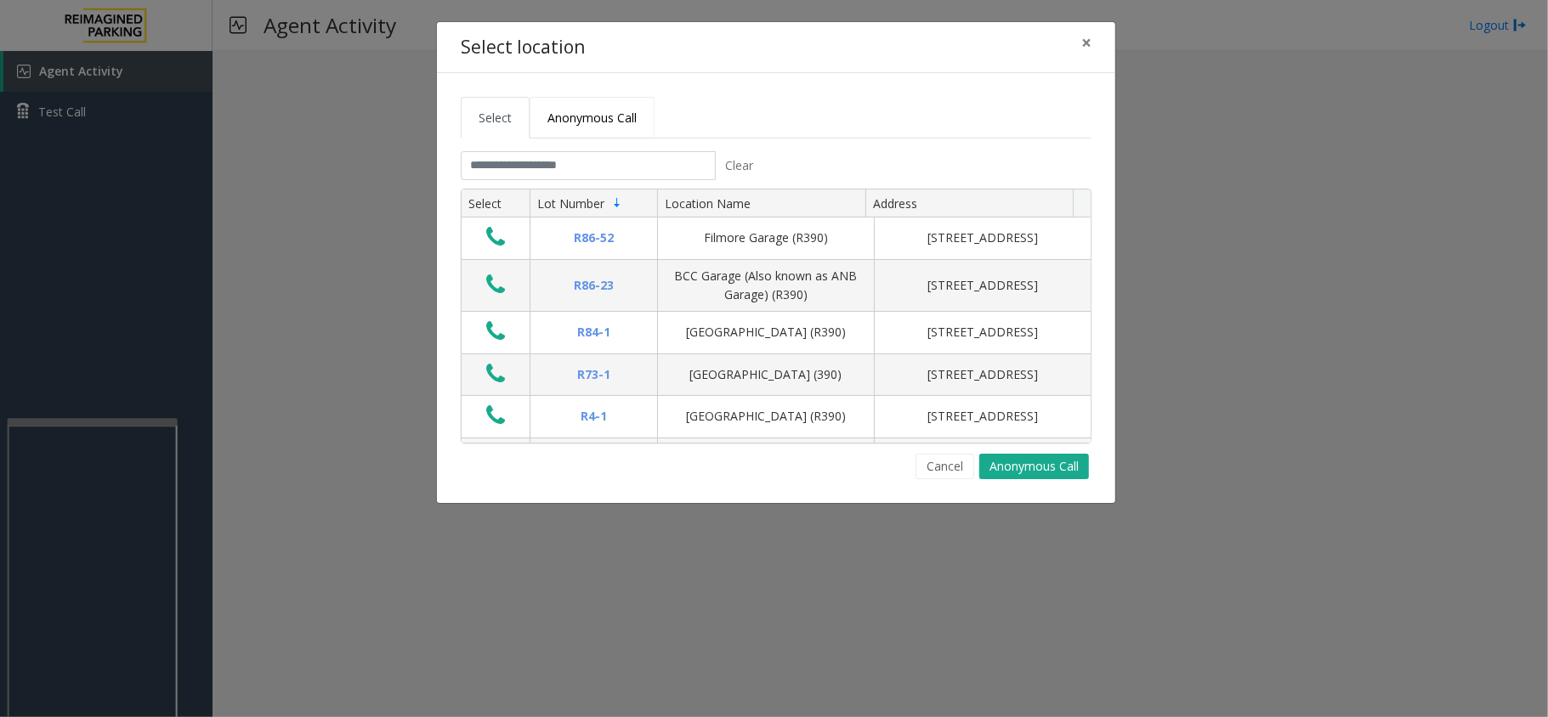
click at [535, 116] on link "Anonymous Call" at bounding box center [592, 118] width 125 height 42
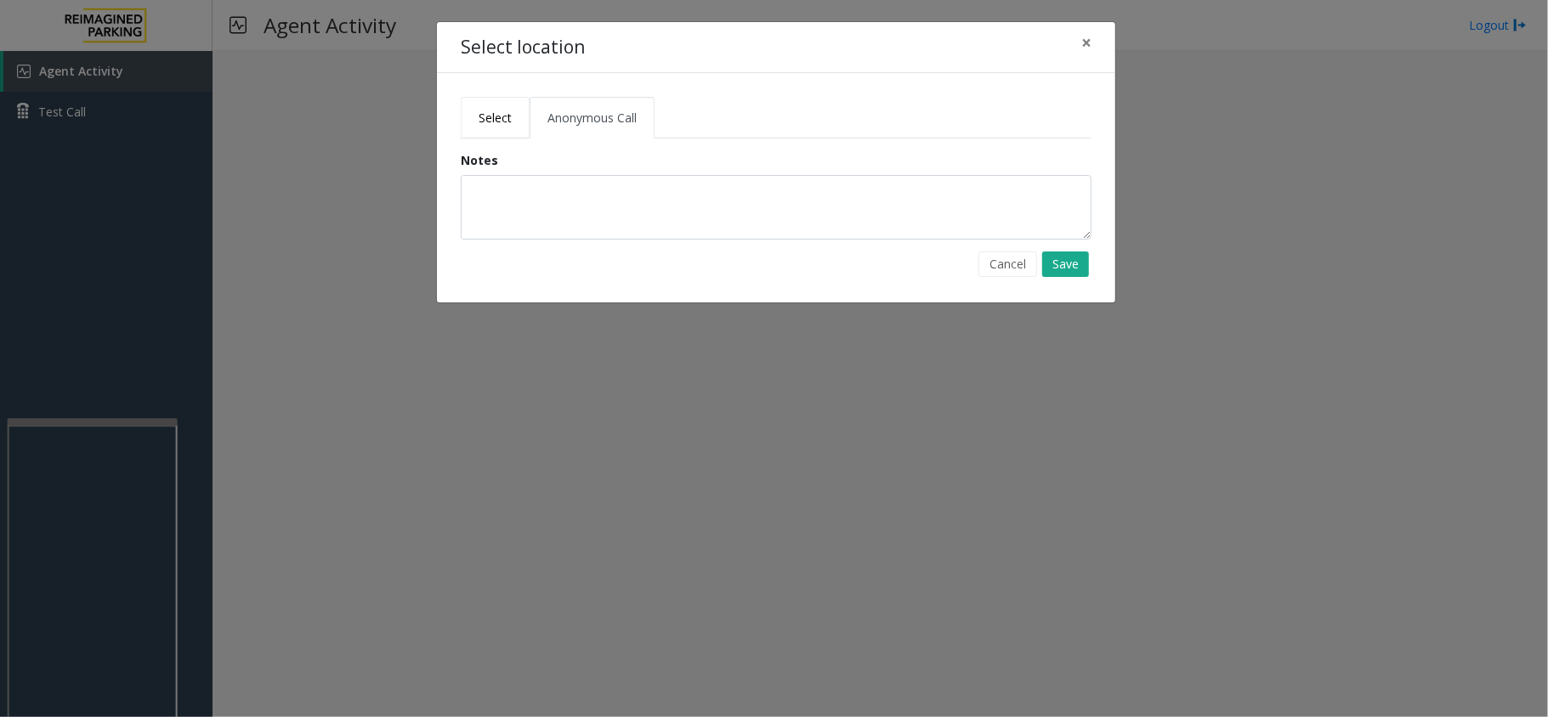
click at [490, 106] on link "Select" at bounding box center [495, 118] width 69 height 42
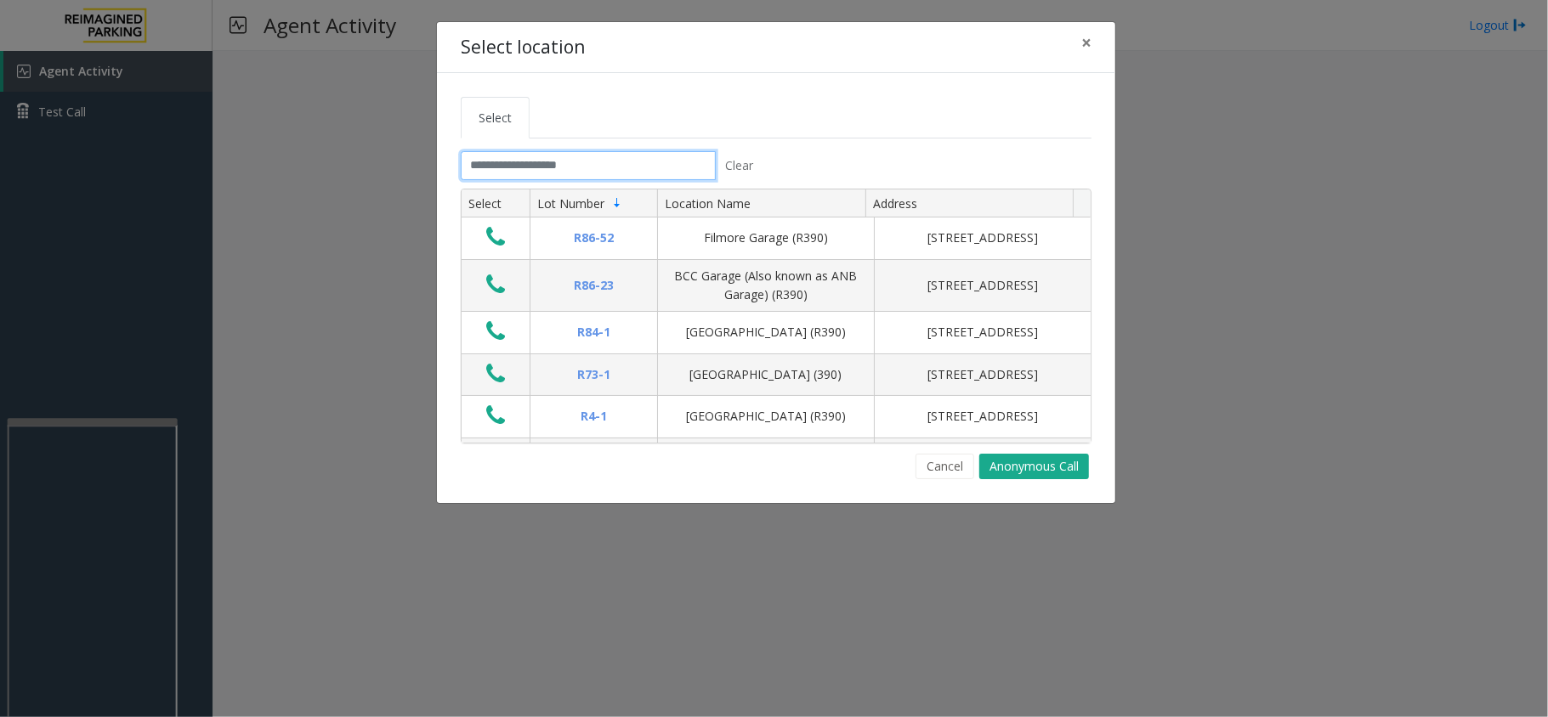
click at [524, 161] on input "text" at bounding box center [588, 165] width 255 height 29
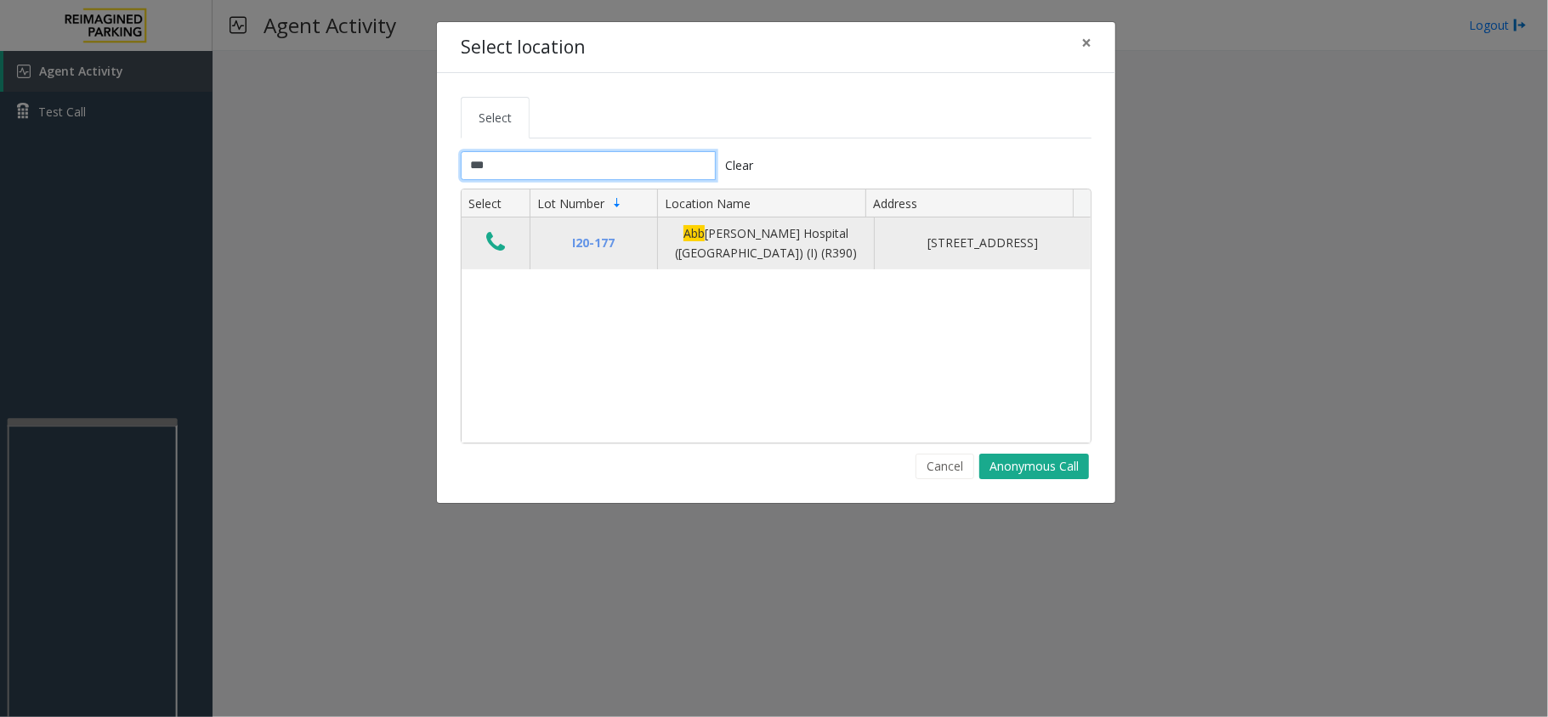
type input "***"
click at [503, 248] on icon "Data table" at bounding box center [495, 242] width 19 height 24
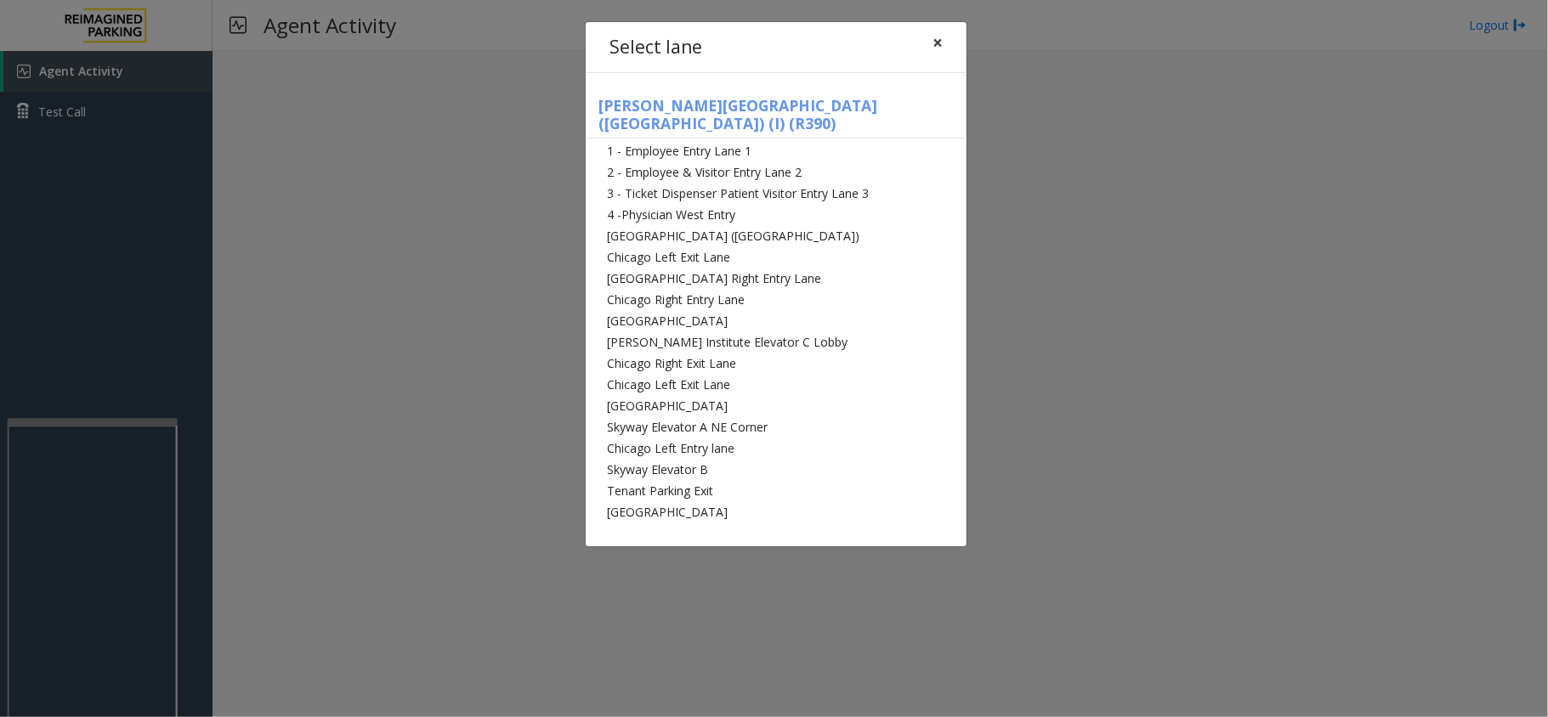
click at [935, 32] on span "×" at bounding box center [937, 43] width 10 height 24
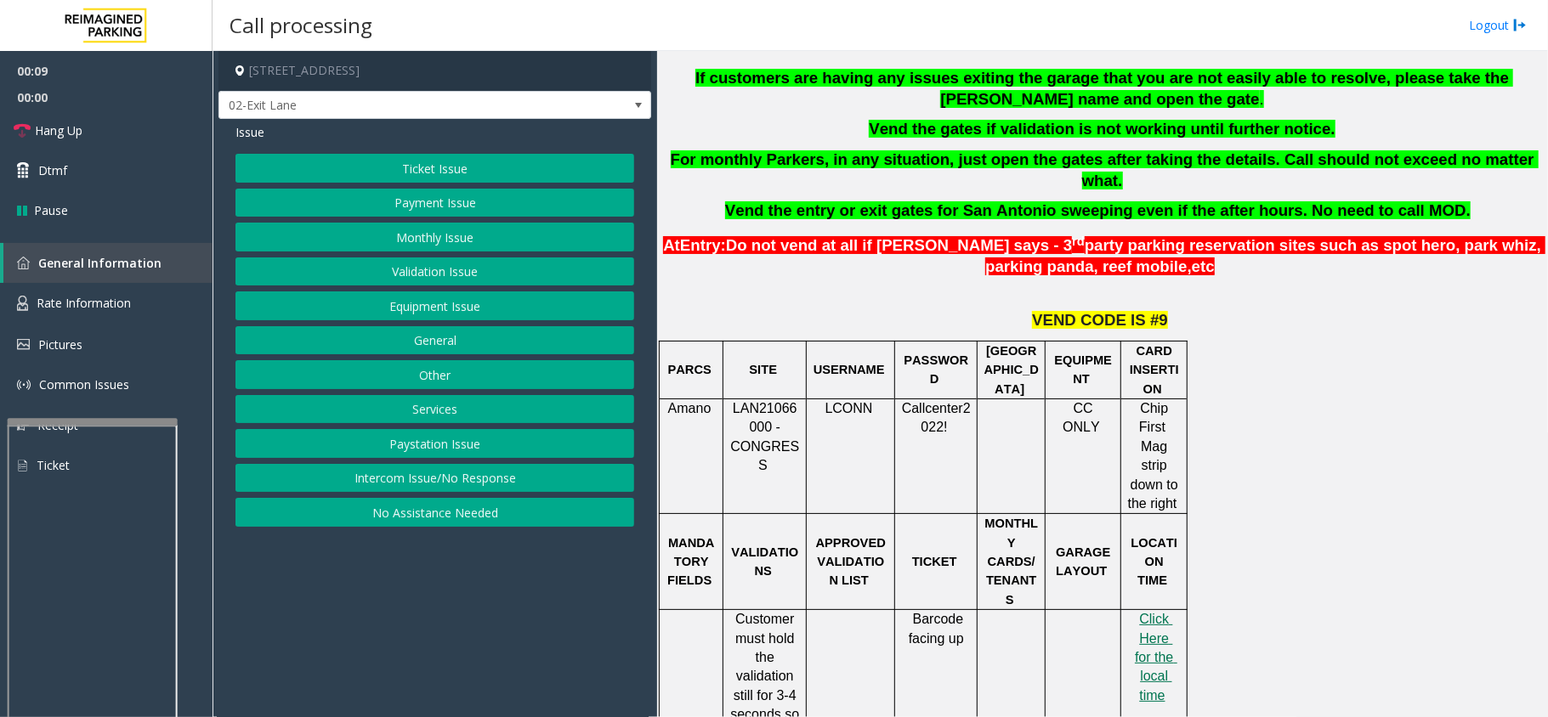
scroll to position [680, 0]
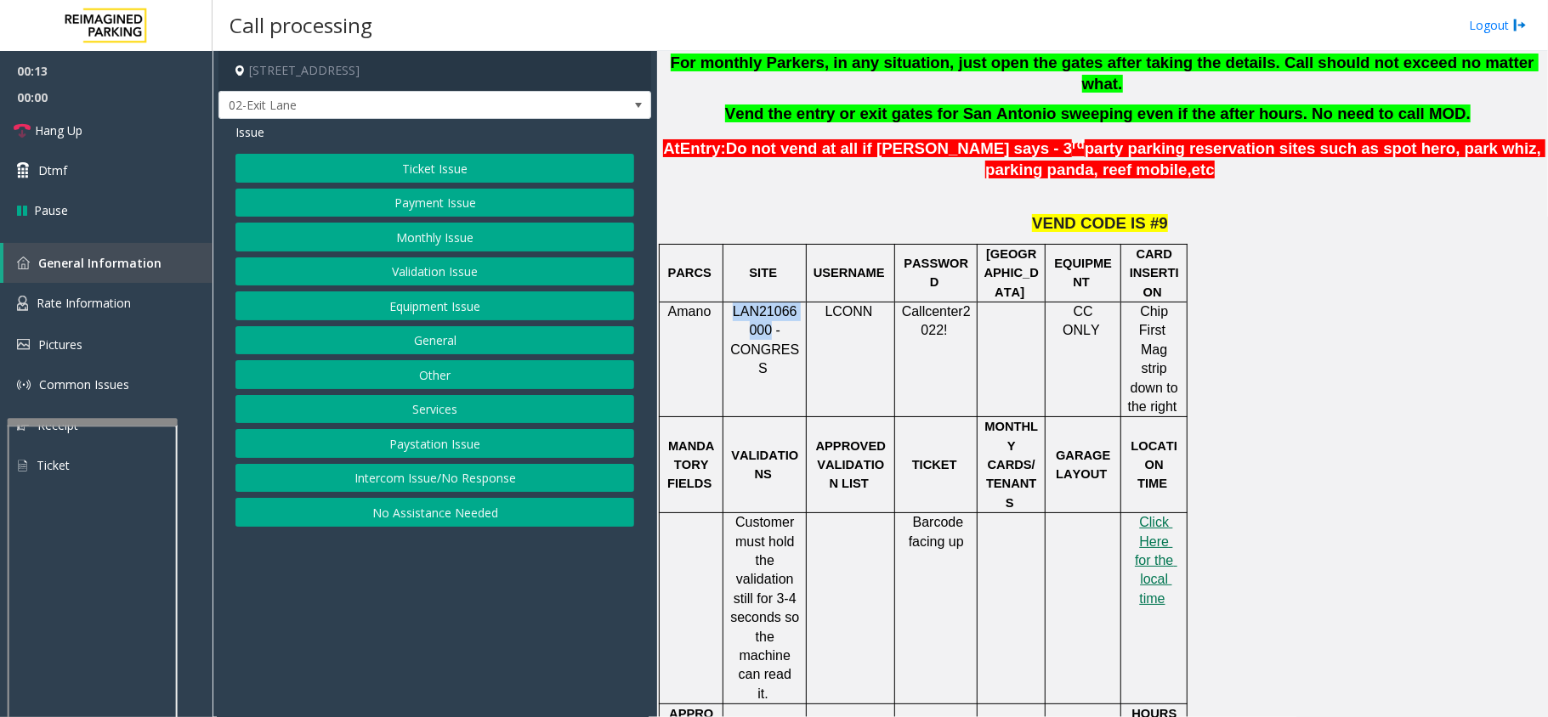
drag, startPoint x: 767, startPoint y: 308, endPoint x: 732, endPoint y: 292, distance: 38.1
click at [732, 303] on p "LAN21066000 - CONGRESS" at bounding box center [764, 341] width 71 height 77
copy span "LAN21066000"
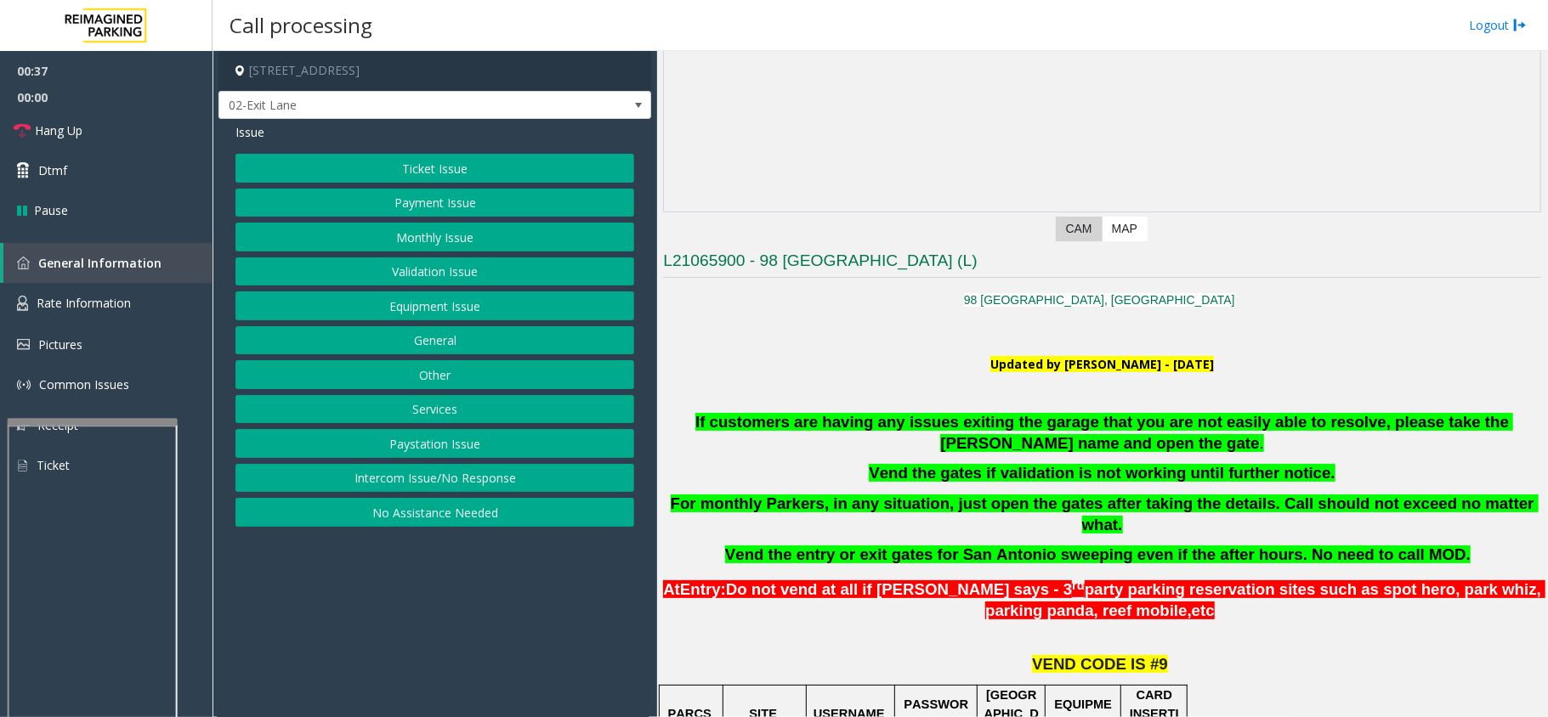
scroll to position [226, 0]
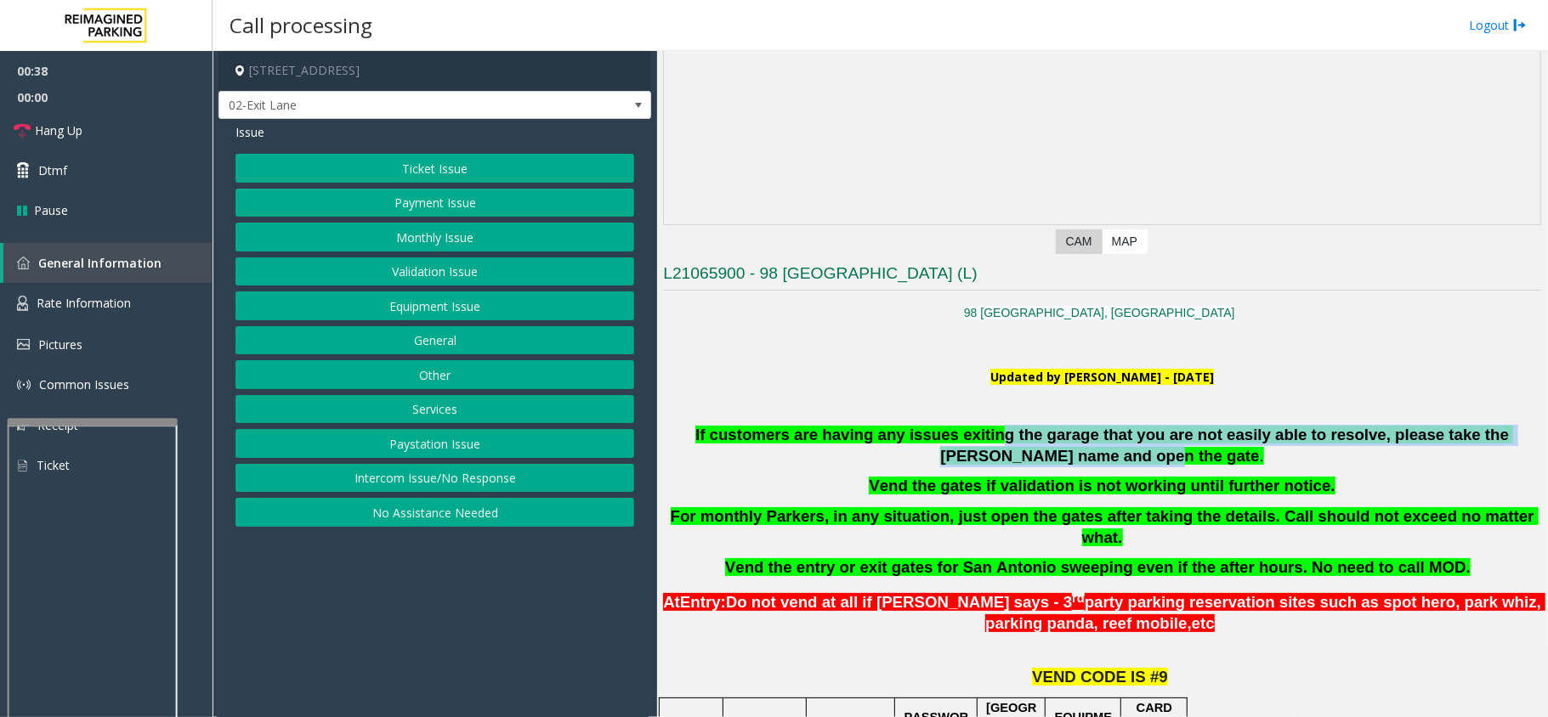
drag, startPoint x: 939, startPoint y: 439, endPoint x: 1093, endPoint y: 450, distance: 154.2
click at [1102, 450] on span "If customers are having any issues exiting the garage that you are not easily a…" at bounding box center [1104, 445] width 818 height 39
click at [466, 276] on button "Validation Issue" at bounding box center [434, 272] width 399 height 29
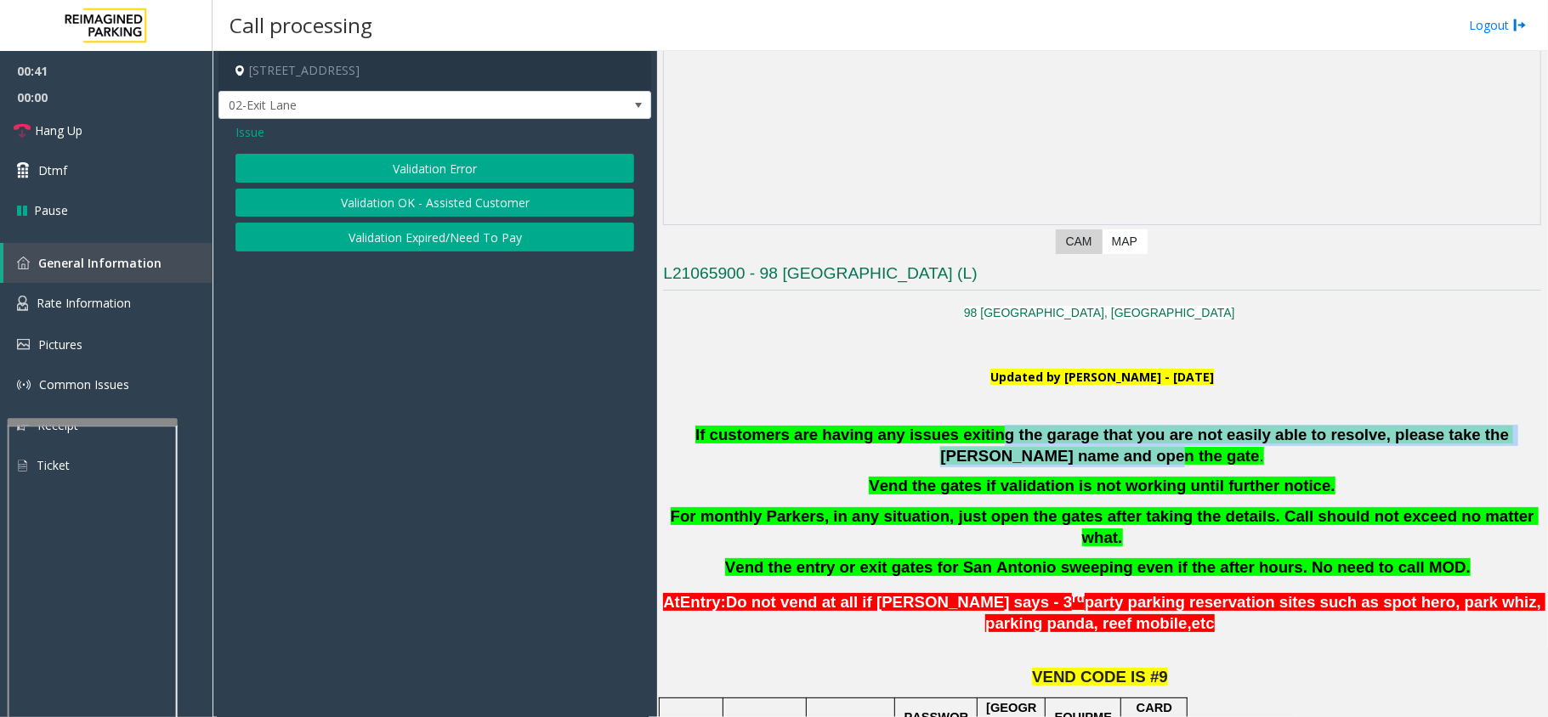
click at [449, 160] on button "Validation Error" at bounding box center [434, 168] width 399 height 29
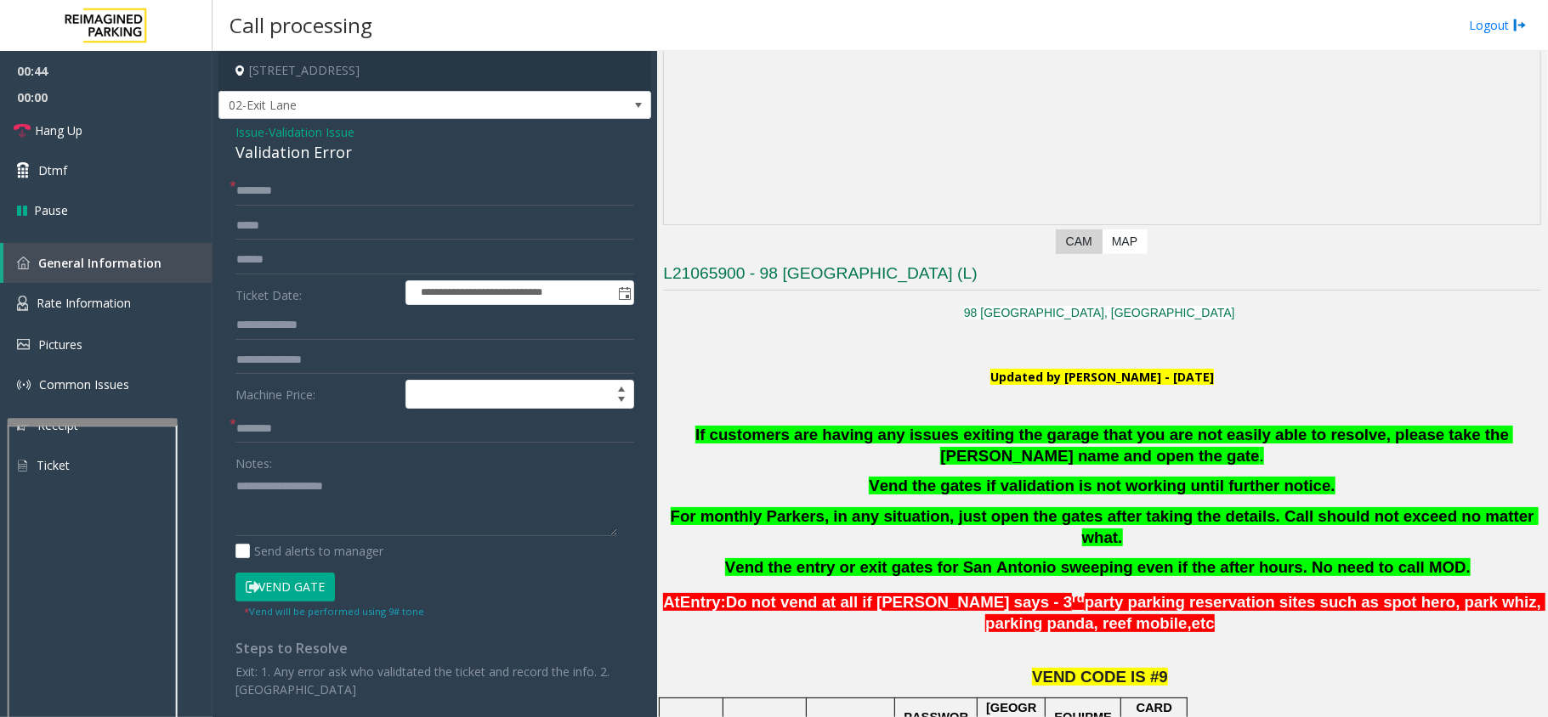
click at [1029, 486] on b "Vend the gates if validation is not working until further notice." at bounding box center [1102, 486] width 466 height 18
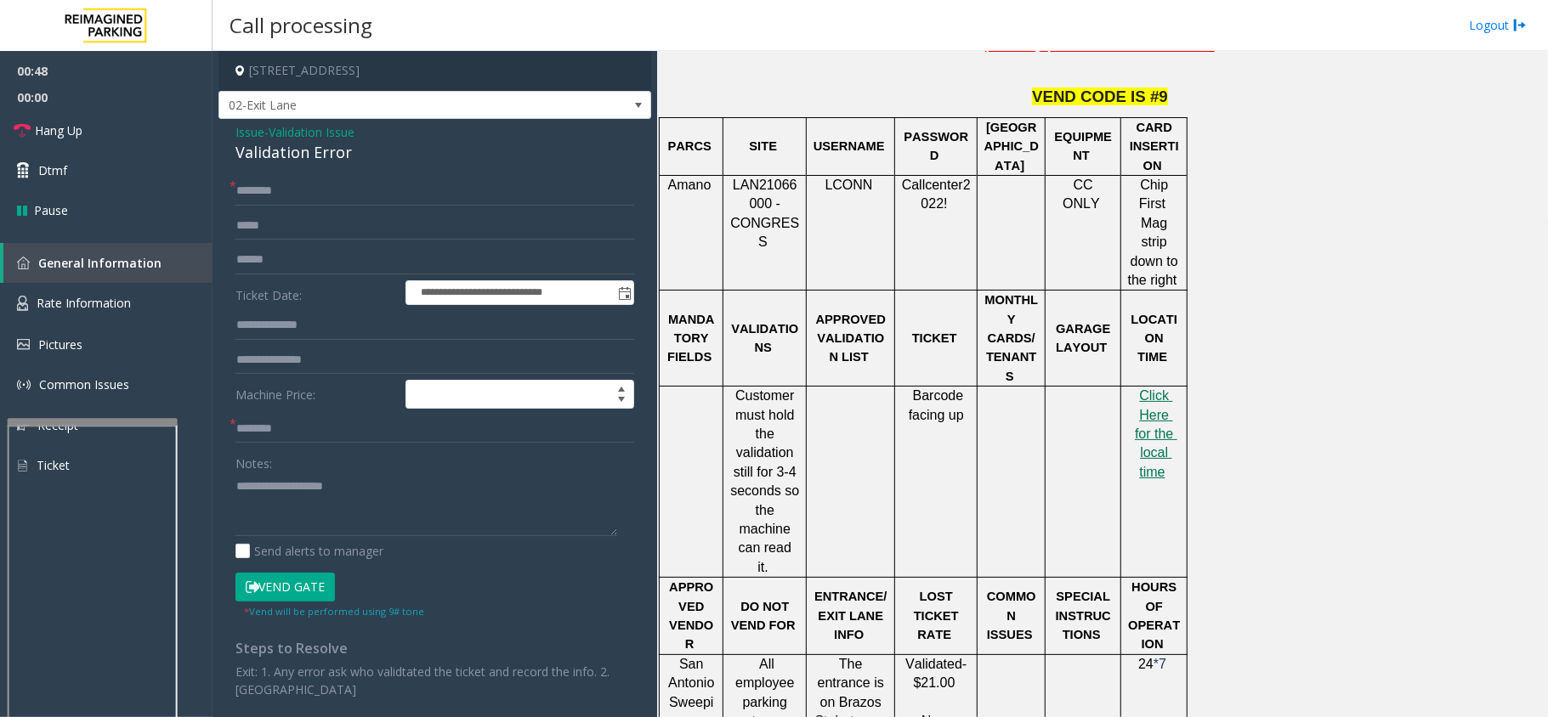
scroll to position [906, 0]
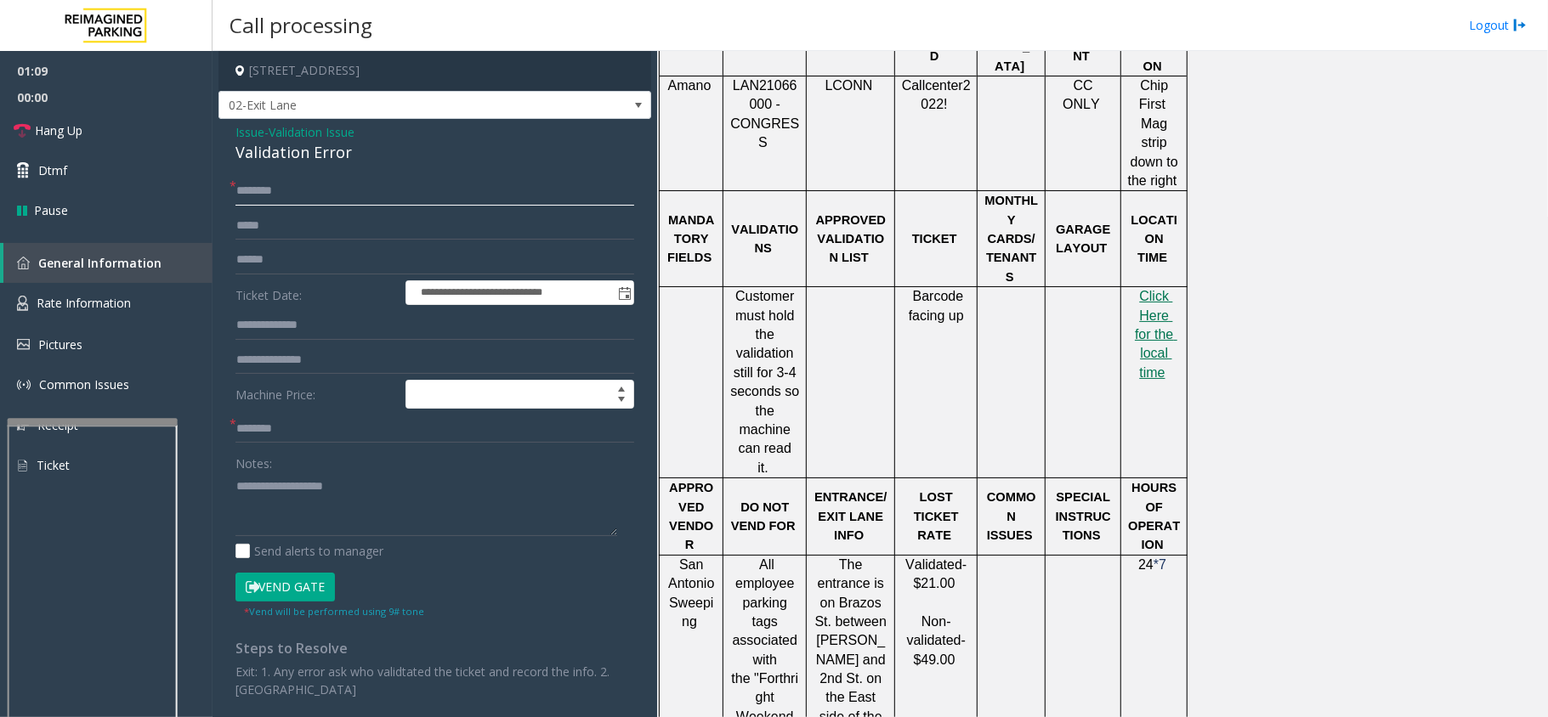
click at [256, 192] on input "text" at bounding box center [434, 191] width 399 height 29
type input "****"
click at [310, 260] on input "text" at bounding box center [434, 260] width 399 height 29
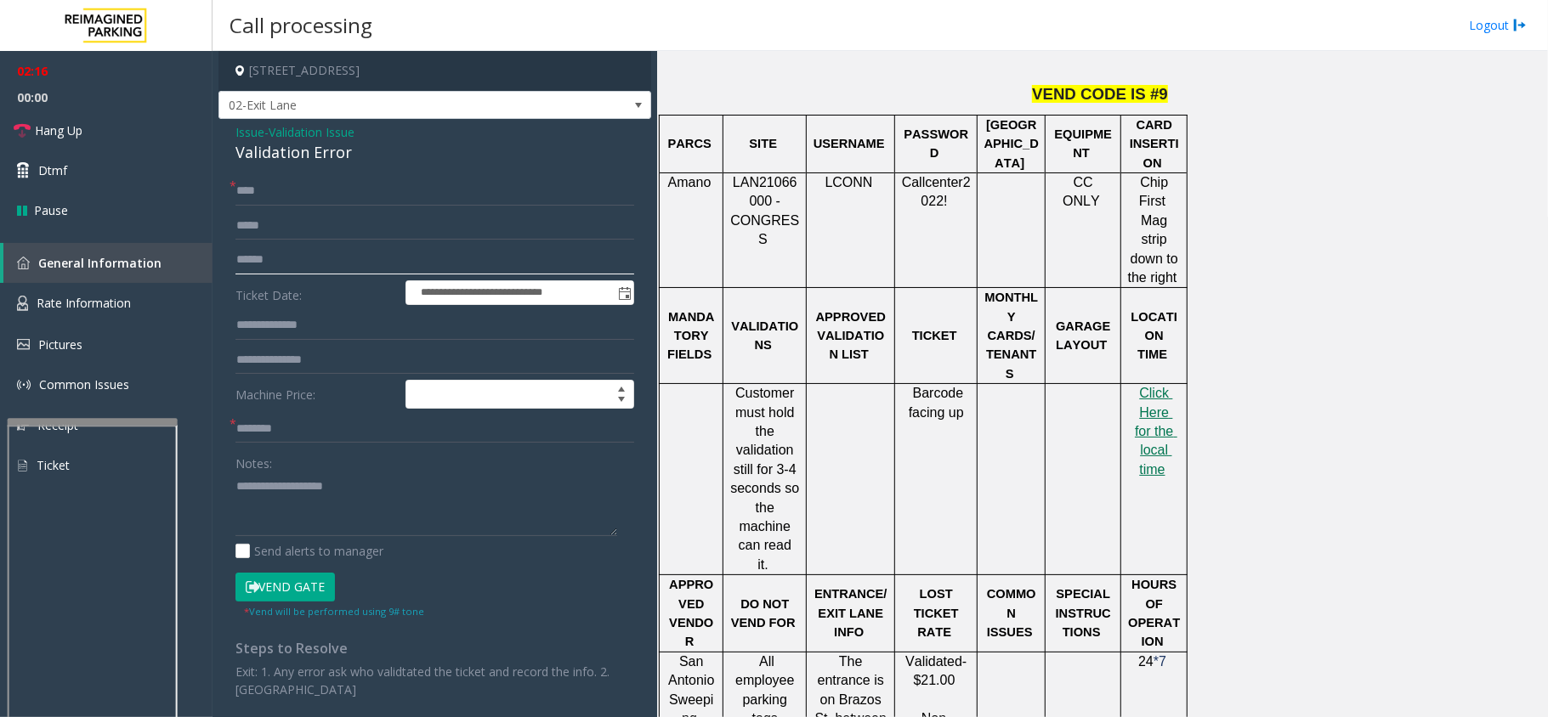
scroll to position [680, 0]
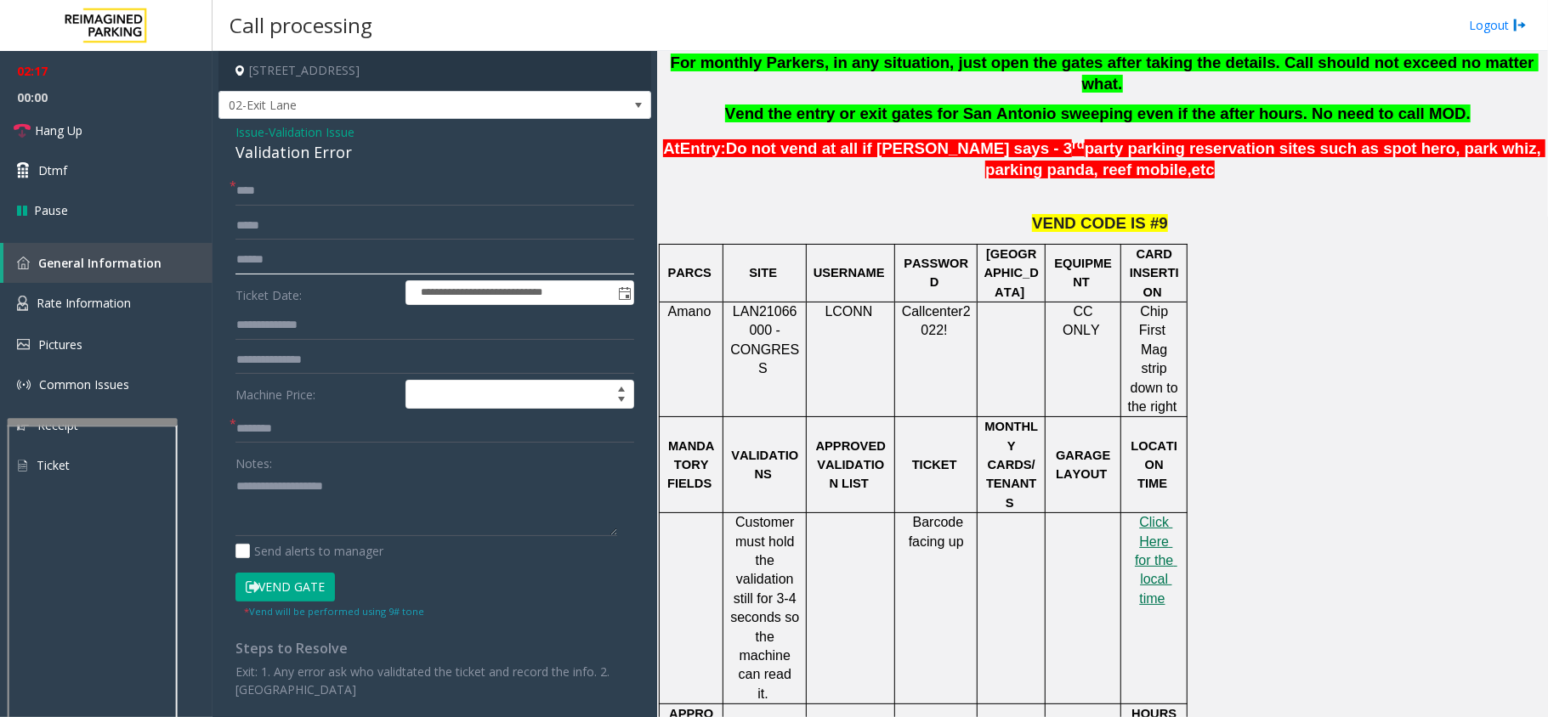
click at [439, 248] on input "text" at bounding box center [434, 260] width 399 height 29
type input "******"
click at [320, 439] on input "text" at bounding box center [434, 429] width 399 height 29
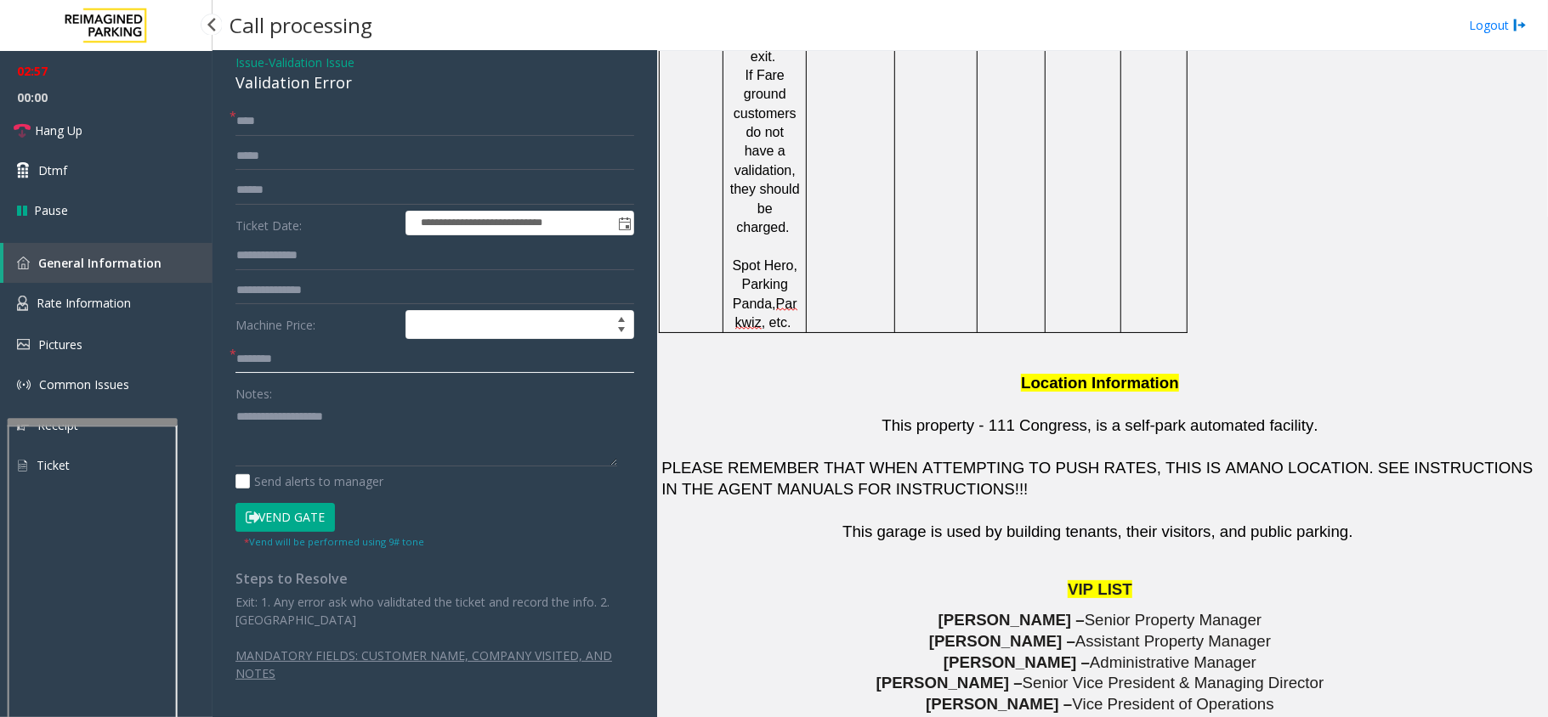
scroll to position [2040, 0]
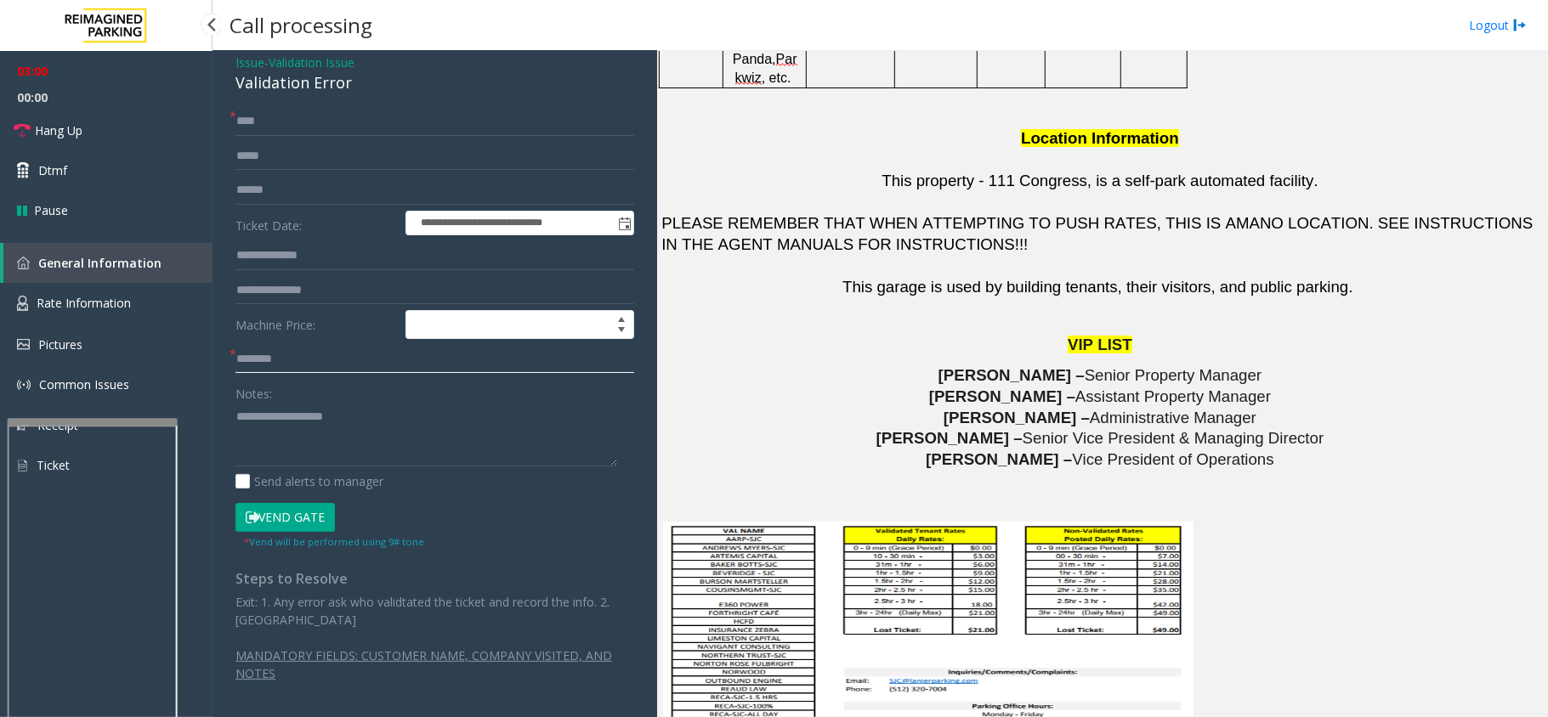
click at [250, 355] on input "text" at bounding box center [434, 359] width 399 height 29
click at [298, 352] on input "text" at bounding box center [434, 359] width 399 height 29
click at [277, 518] on button "Vend Gate" at bounding box center [284, 517] width 99 height 29
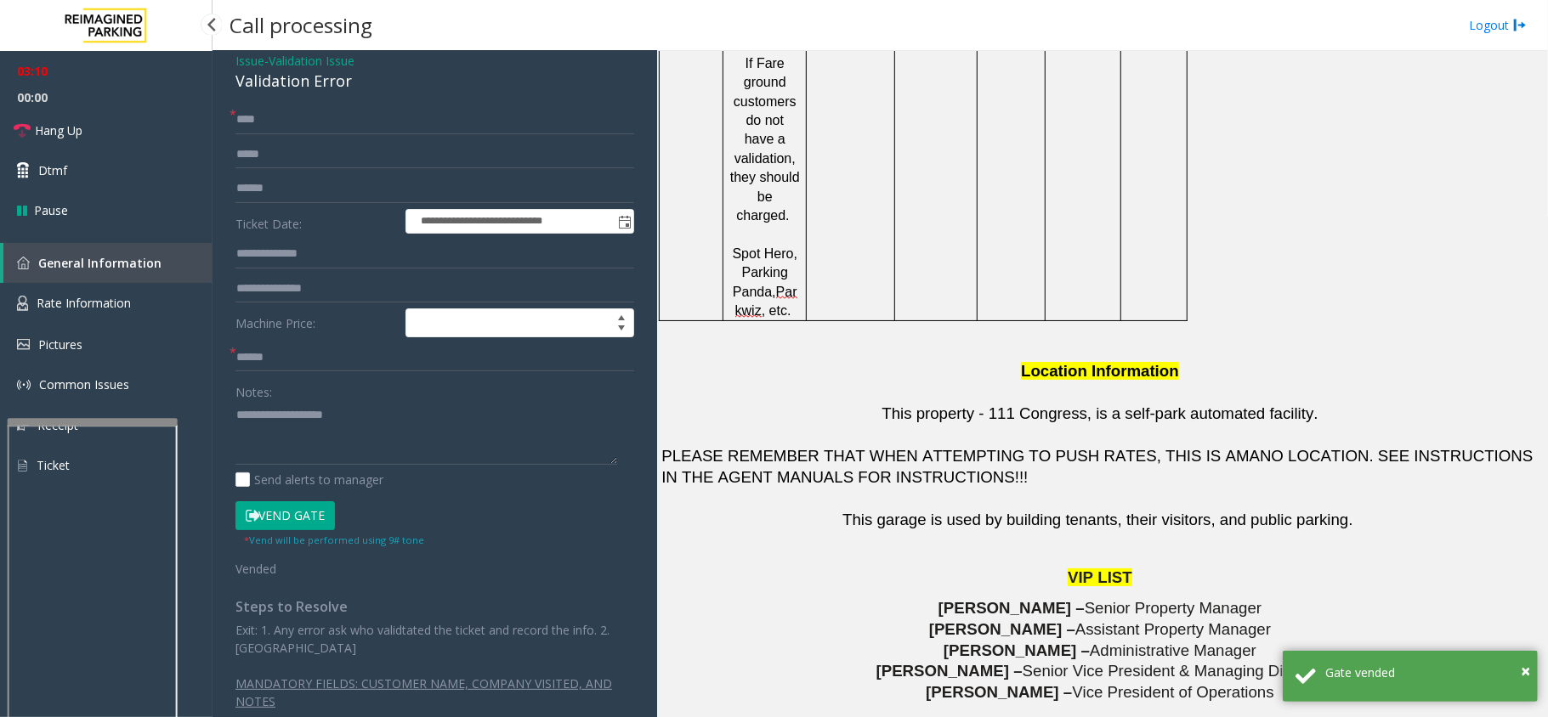
scroll to position [1700, 0]
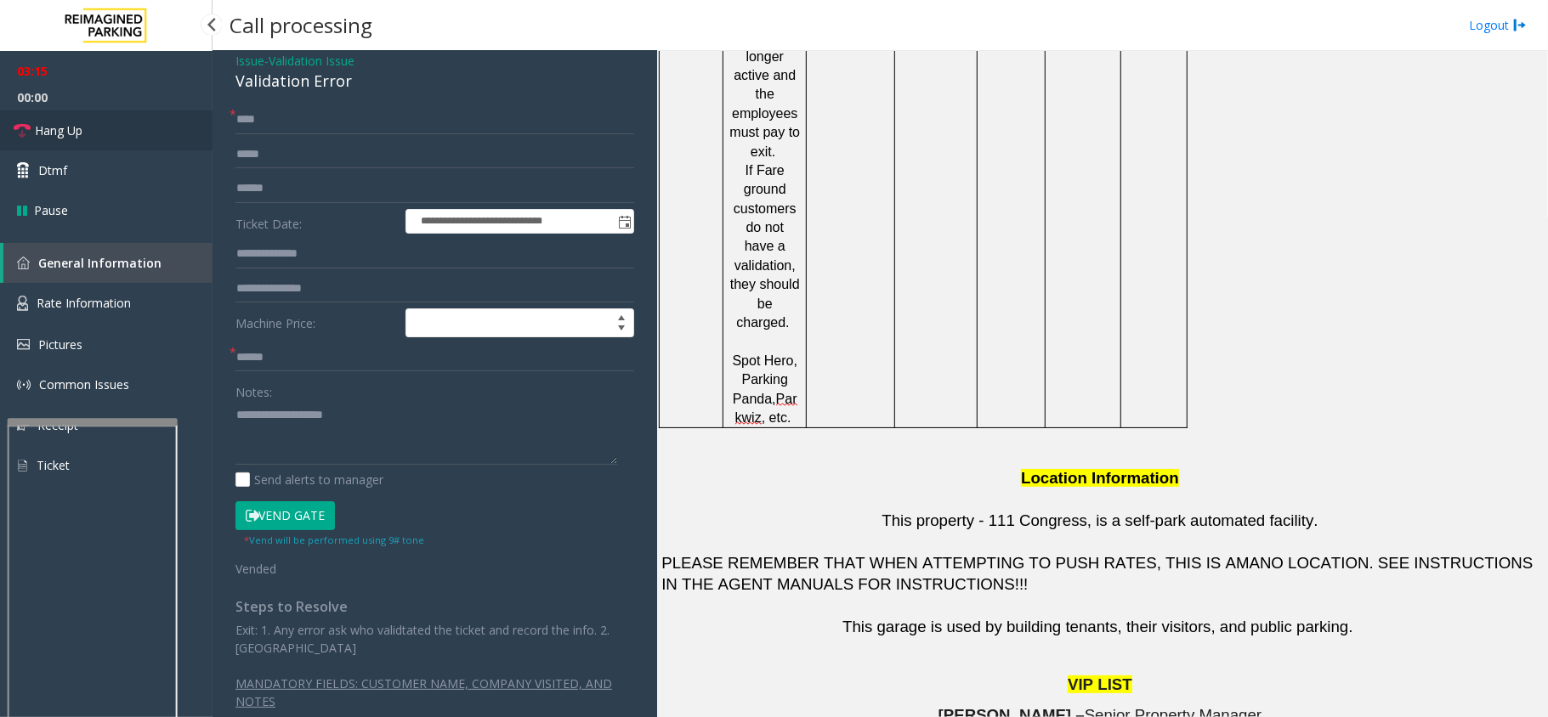
click at [56, 124] on span "Hang Up" at bounding box center [59, 131] width 48 height 18
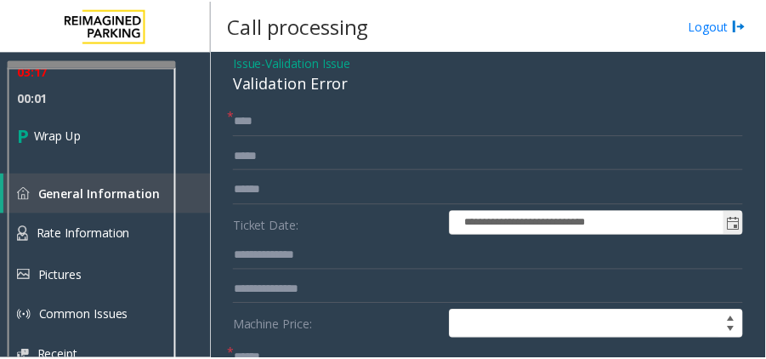
scroll to position [2152, 0]
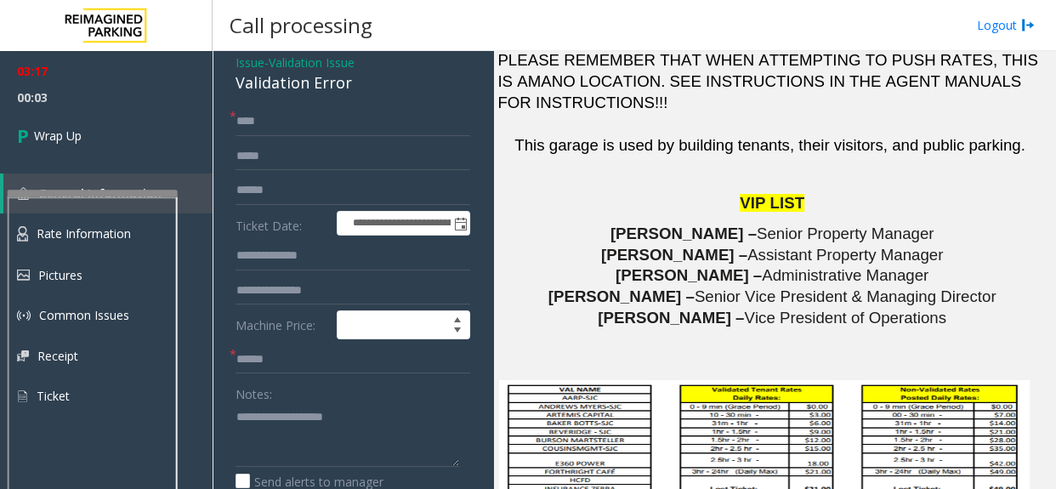
drag, startPoint x: 630, startPoint y: 373, endPoint x: 634, endPoint y: 339, distance: 34.3
click at [235, 357] on div "* ******" at bounding box center [352, 359] width 235 height 29
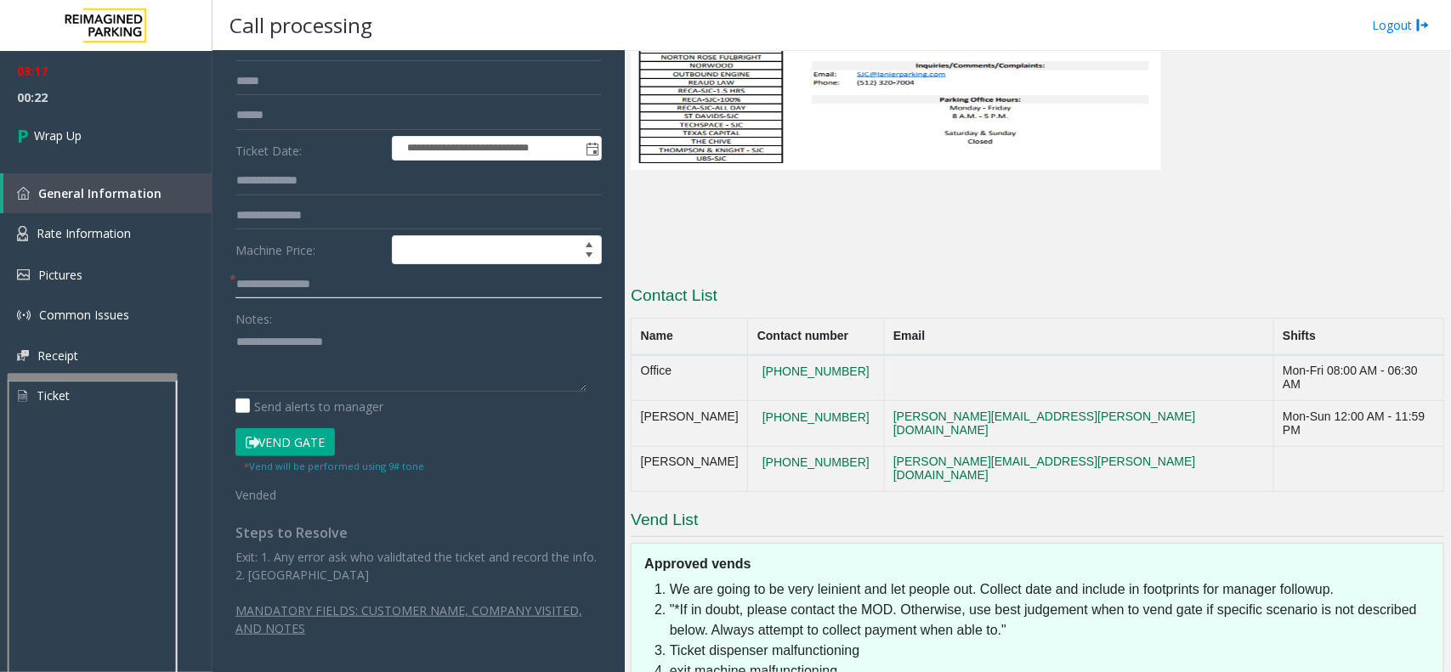
scroll to position [2621, 0]
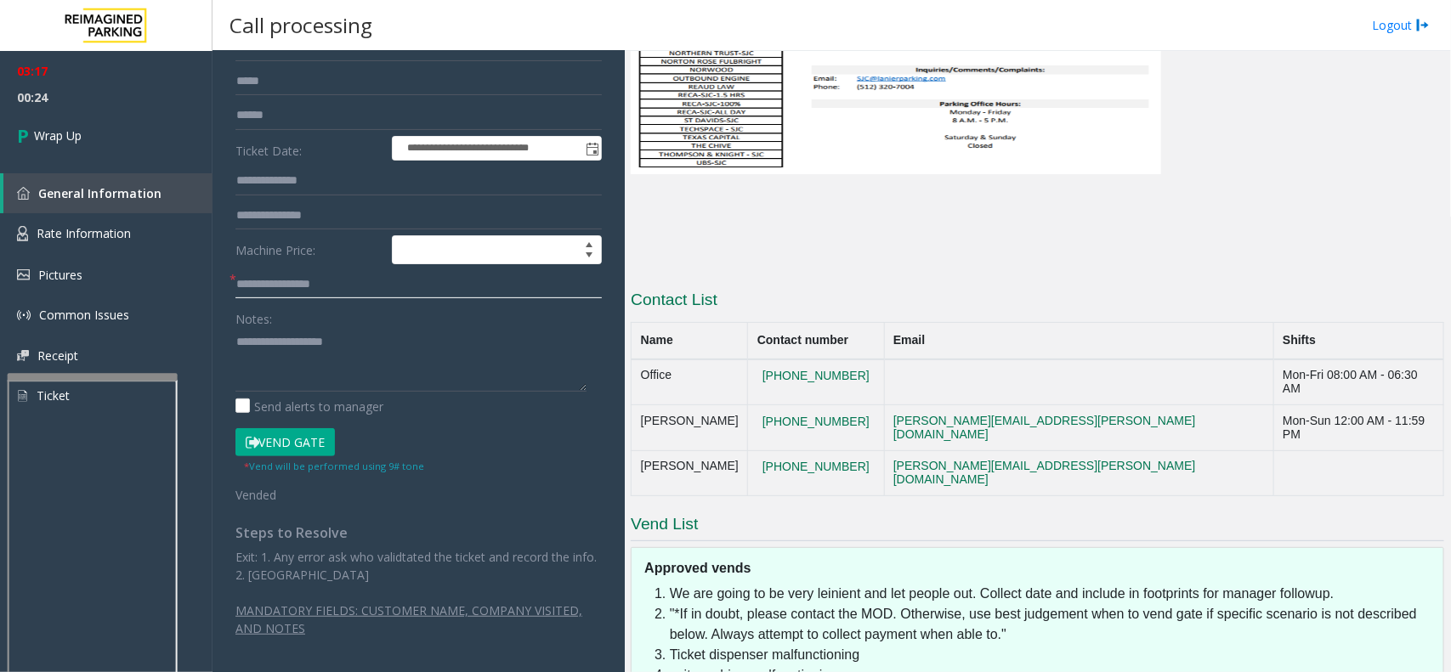
type input "**********"
click at [515, 336] on textarea at bounding box center [410, 360] width 351 height 64
paste textarea "**********"
type textarea "*"
paste textarea "**********"
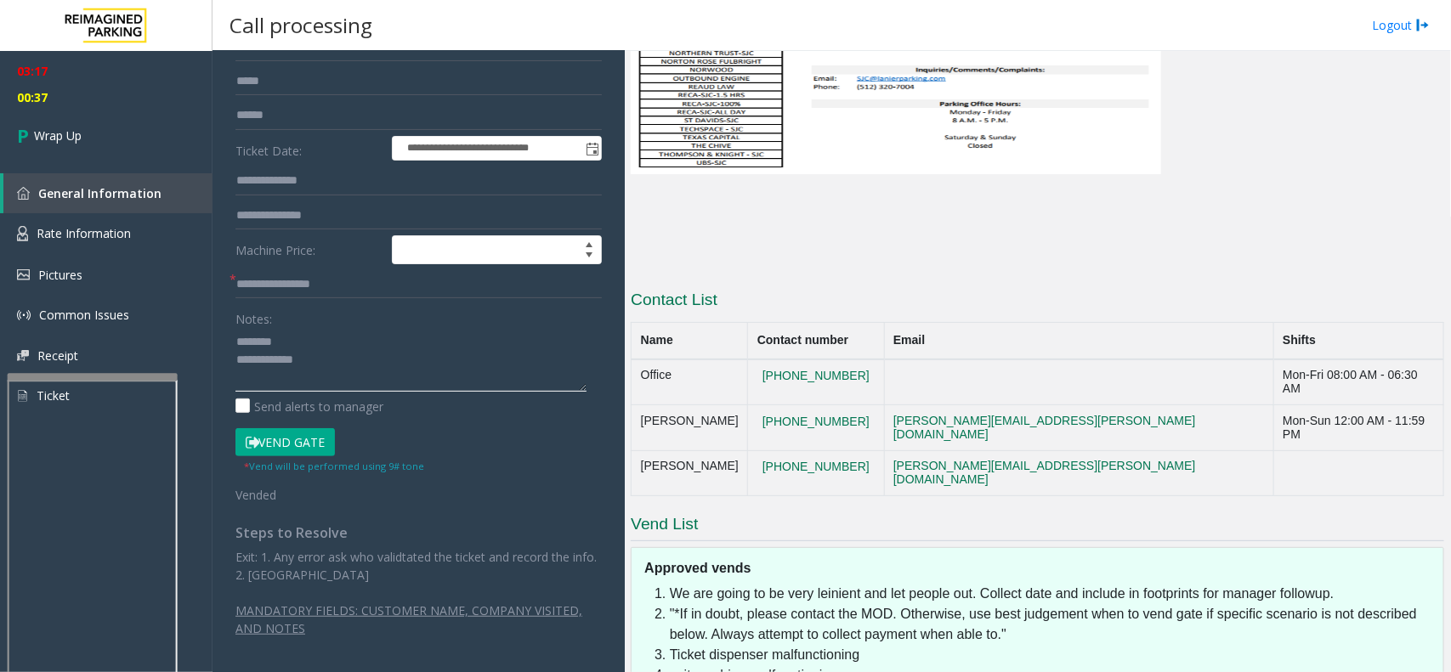
click at [413, 334] on textarea at bounding box center [410, 360] width 351 height 64
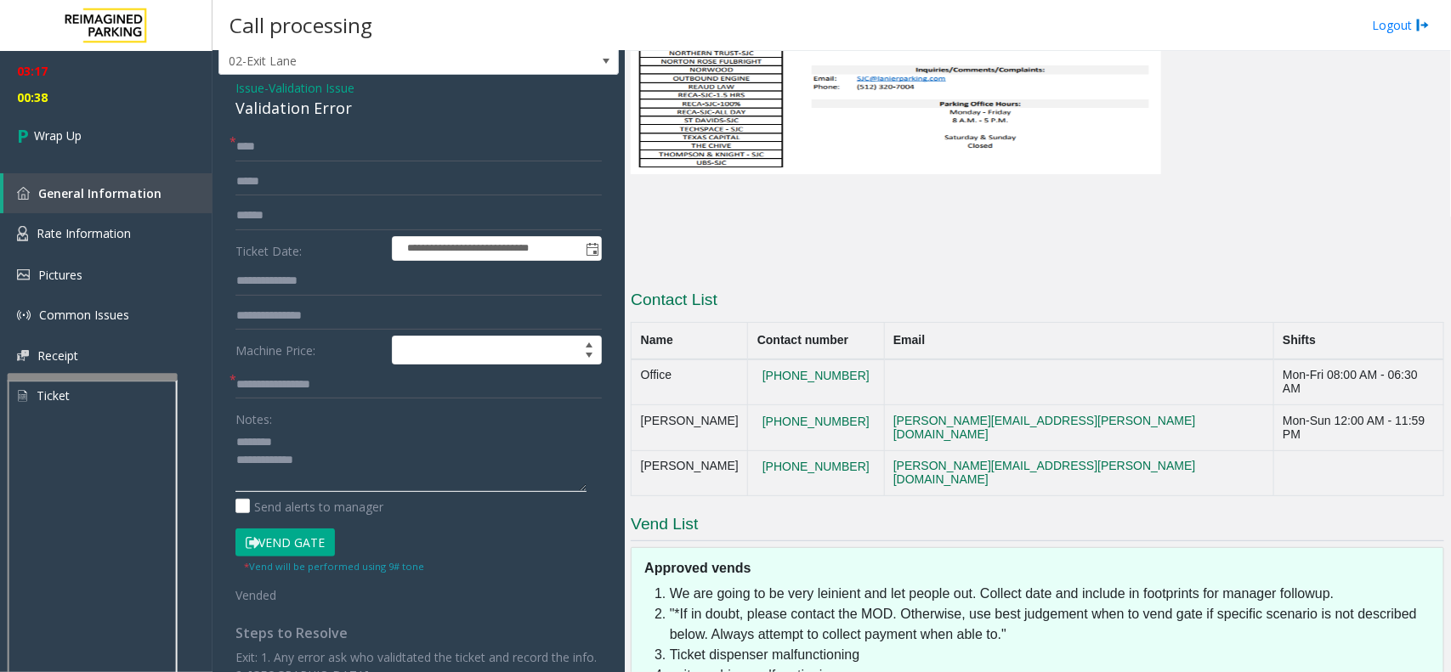
scroll to position [0, 0]
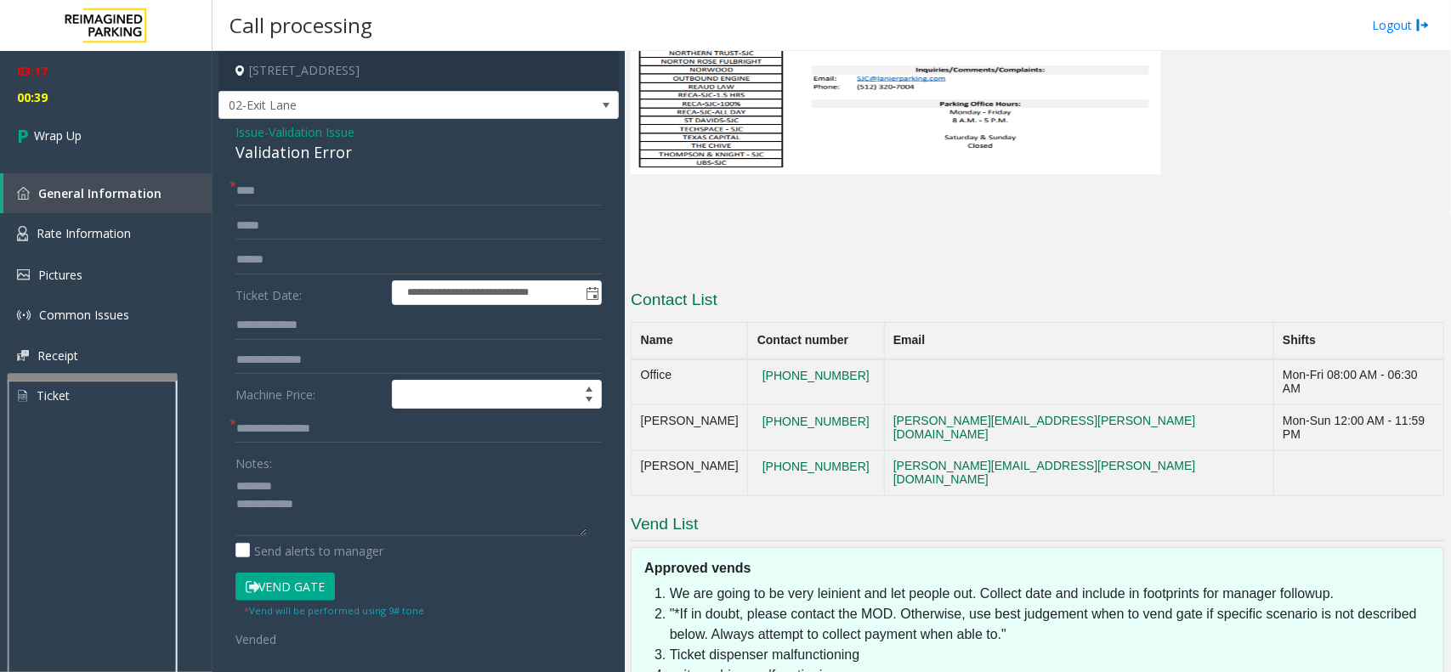
click at [298, 151] on div "Validation Error" at bounding box center [418, 152] width 366 height 23
drag, startPoint x: 298, startPoint y: 151, endPoint x: 366, endPoint y: 162, distance: 68.9
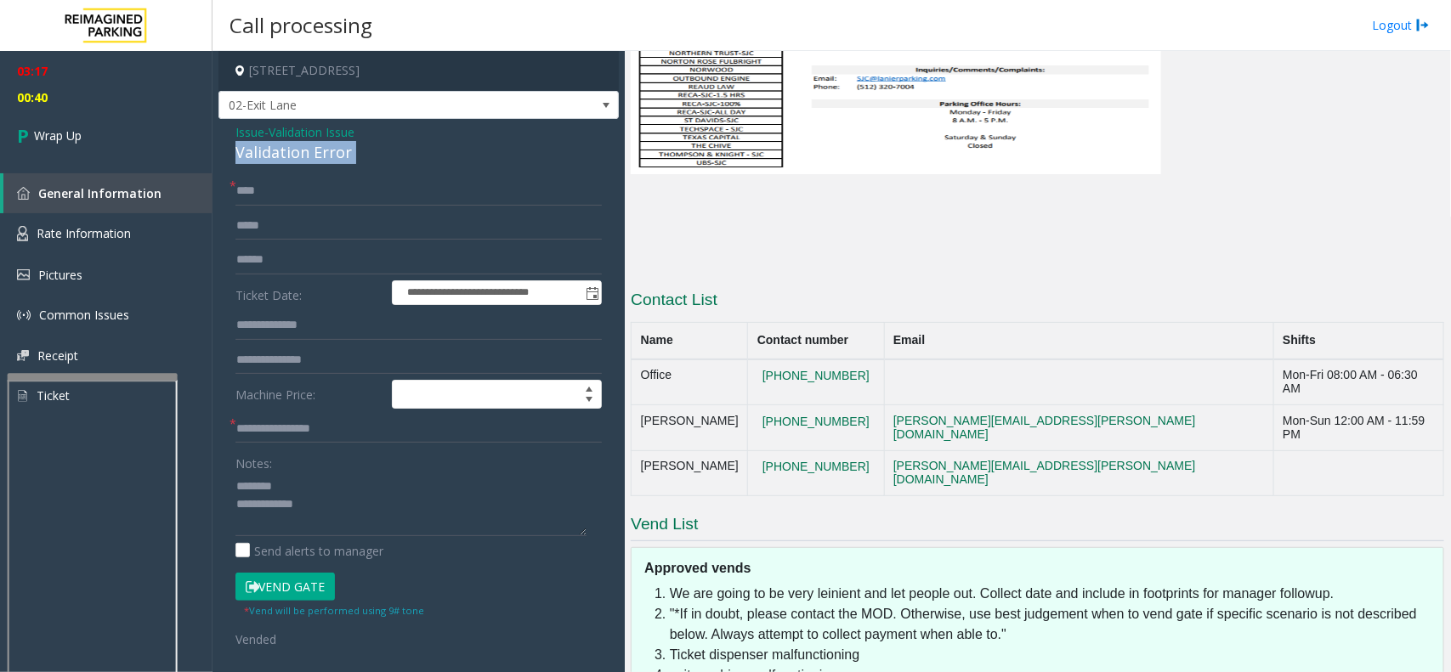
click at [366, 162] on div "Validation Error" at bounding box center [418, 152] width 366 height 23
click at [366, 519] on textarea at bounding box center [410, 505] width 351 height 64
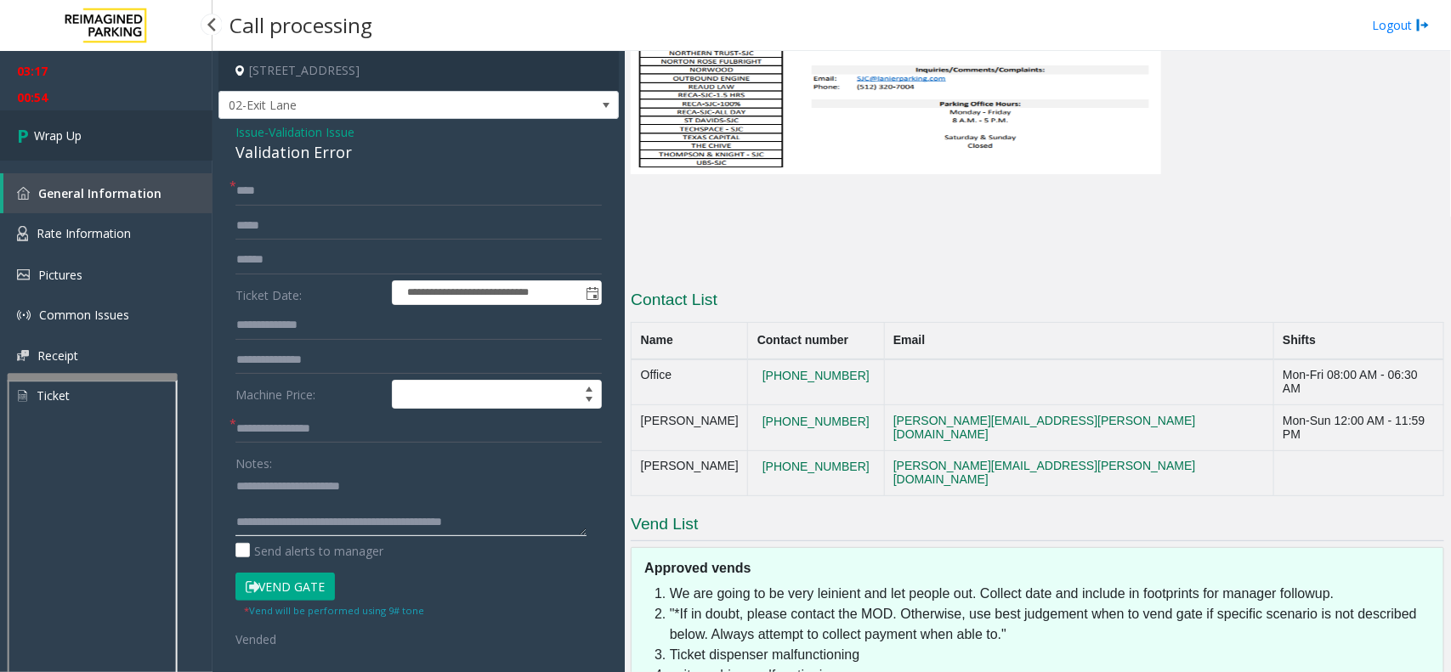
type textarea "**********"
click at [94, 113] on link "Wrap Up" at bounding box center [106, 136] width 213 height 50
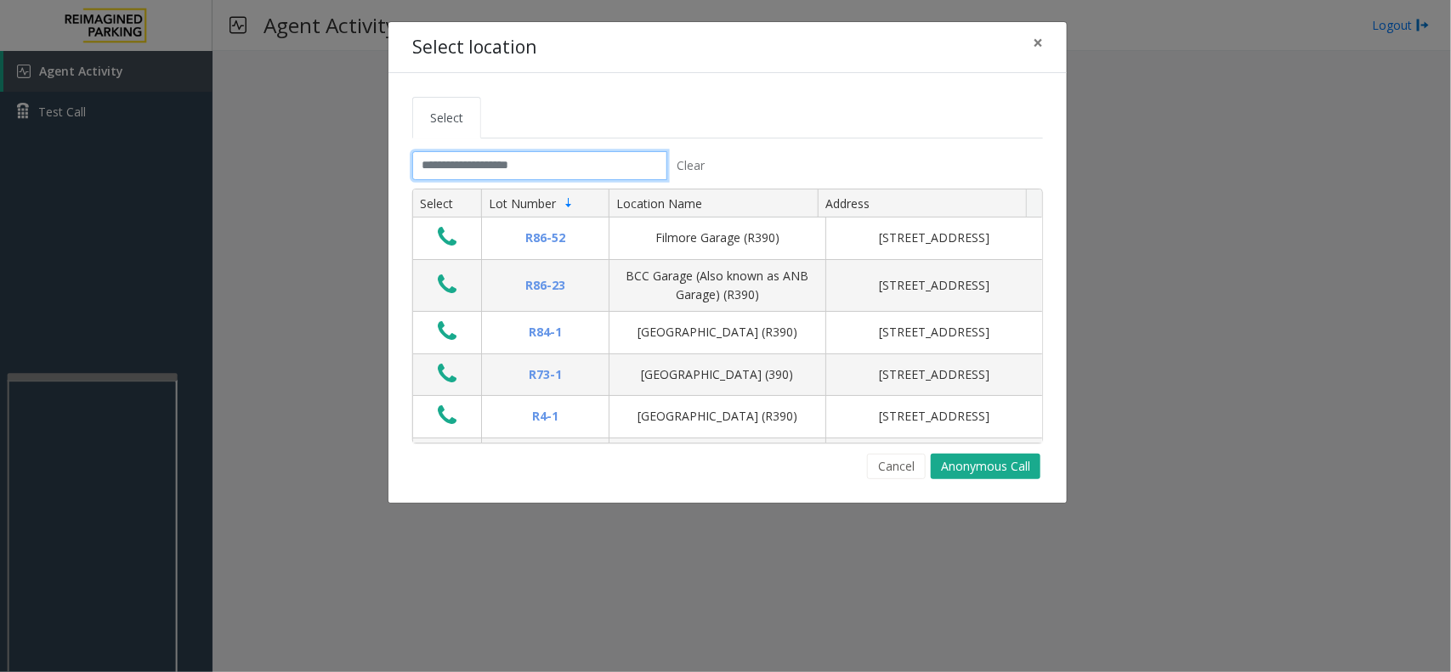
click at [445, 167] on input "text" at bounding box center [539, 165] width 255 height 29
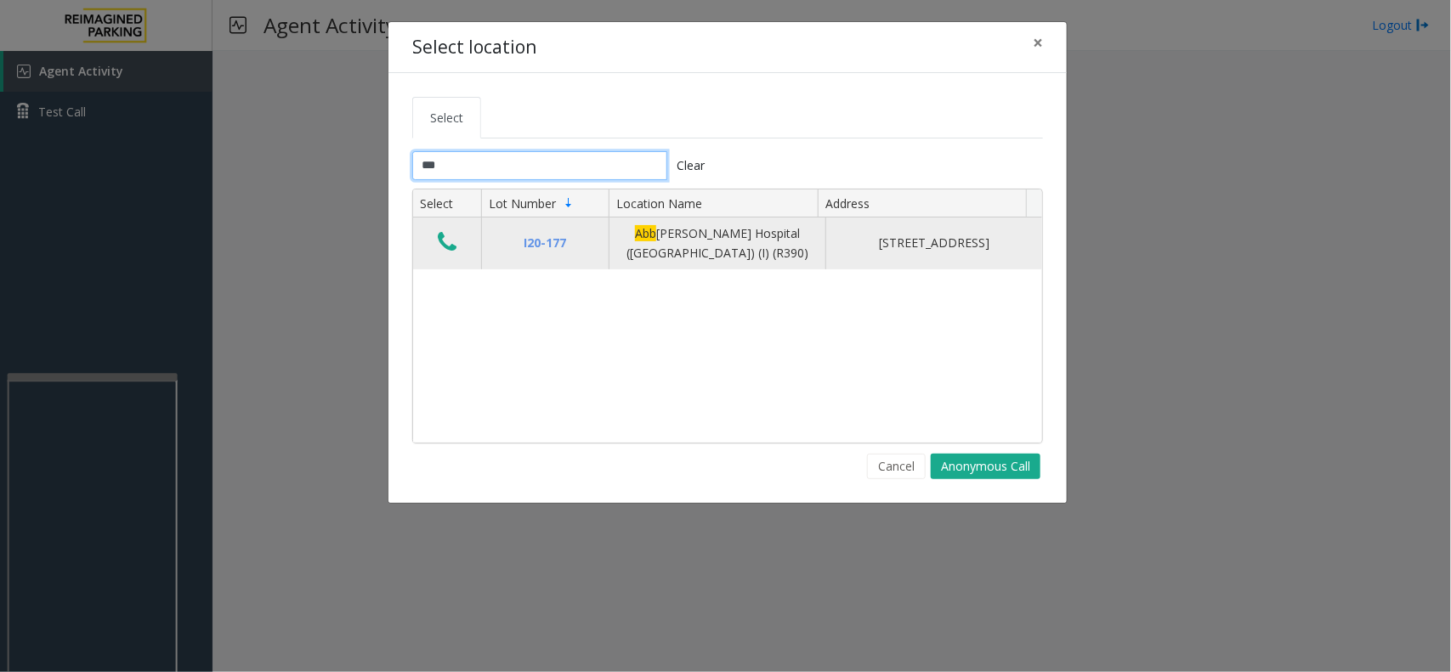
type input "***"
click at [434, 240] on button "Data table" at bounding box center [447, 243] width 29 height 27
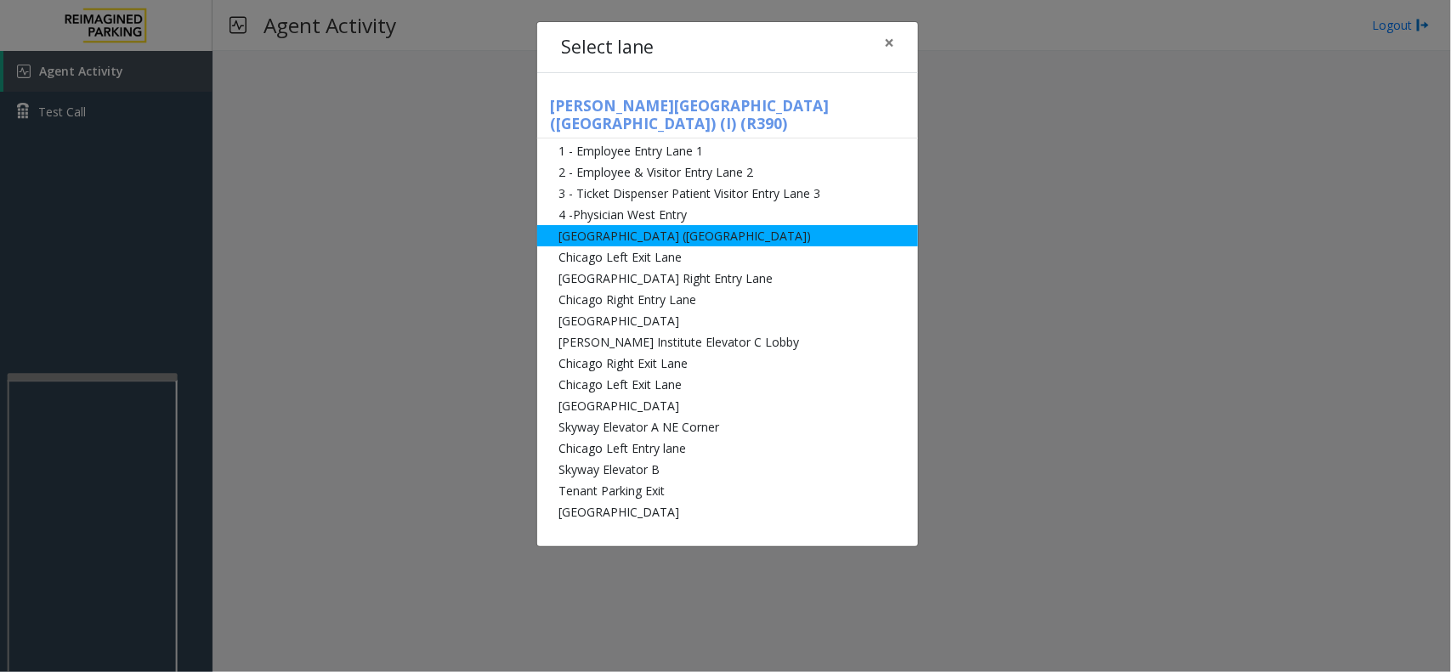
click at [677, 225] on li "[GEOGRAPHIC_DATA] ([GEOGRAPHIC_DATA])" at bounding box center [727, 235] width 381 height 21
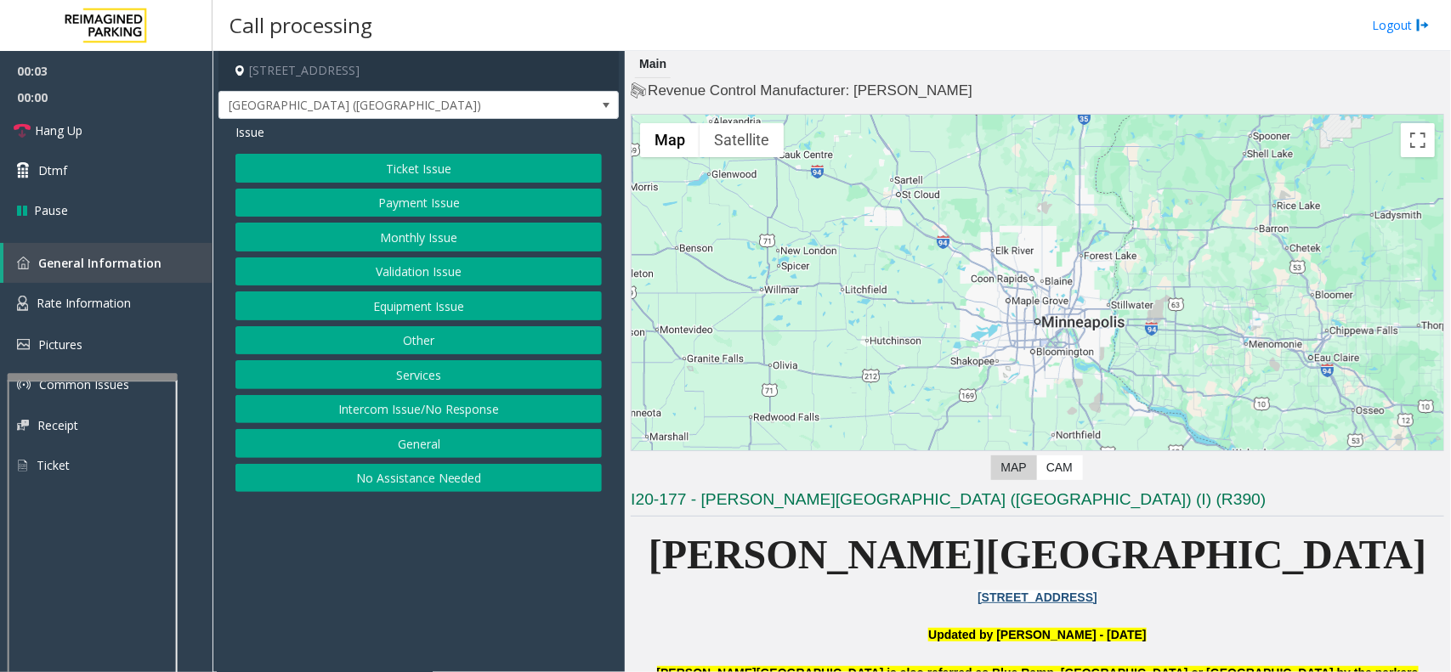
click at [408, 164] on button "Ticket Issue" at bounding box center [418, 168] width 366 height 29
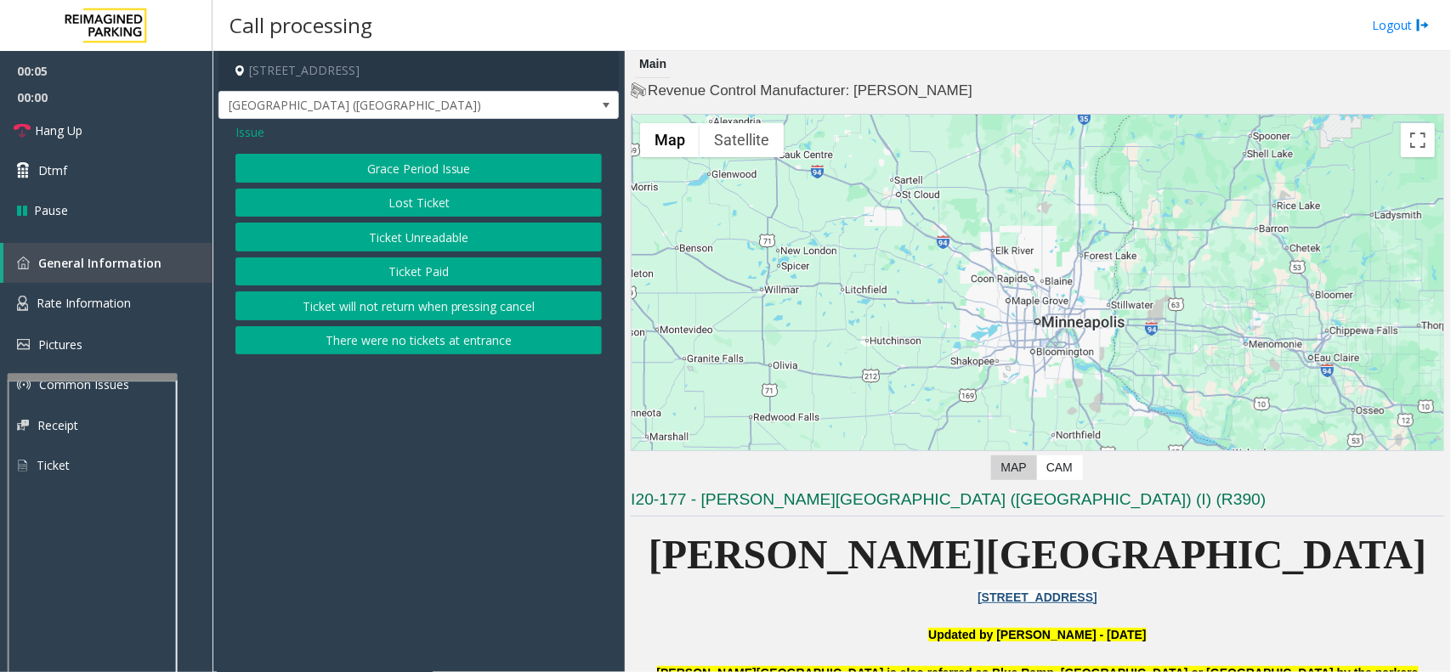
click at [405, 163] on button "Grace Period Issue" at bounding box center [418, 168] width 366 height 29
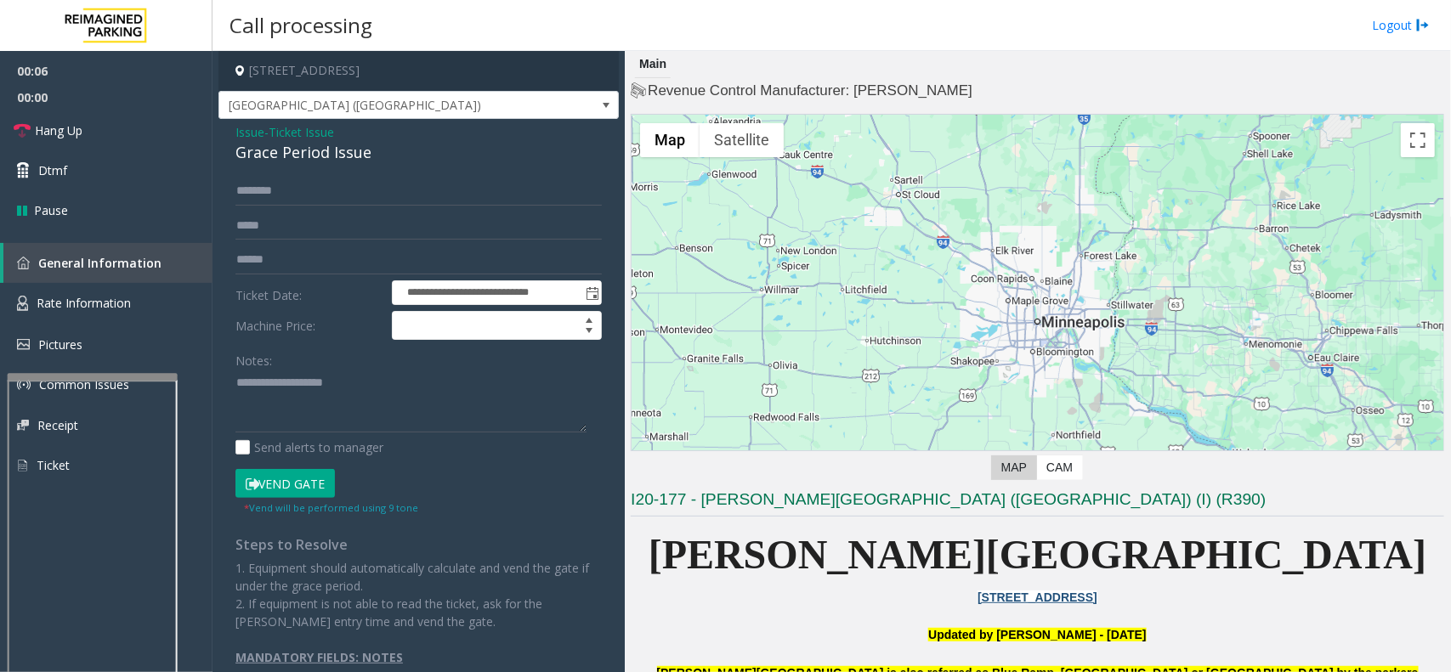
click at [286, 483] on button "Vend Gate" at bounding box center [284, 483] width 99 height 29
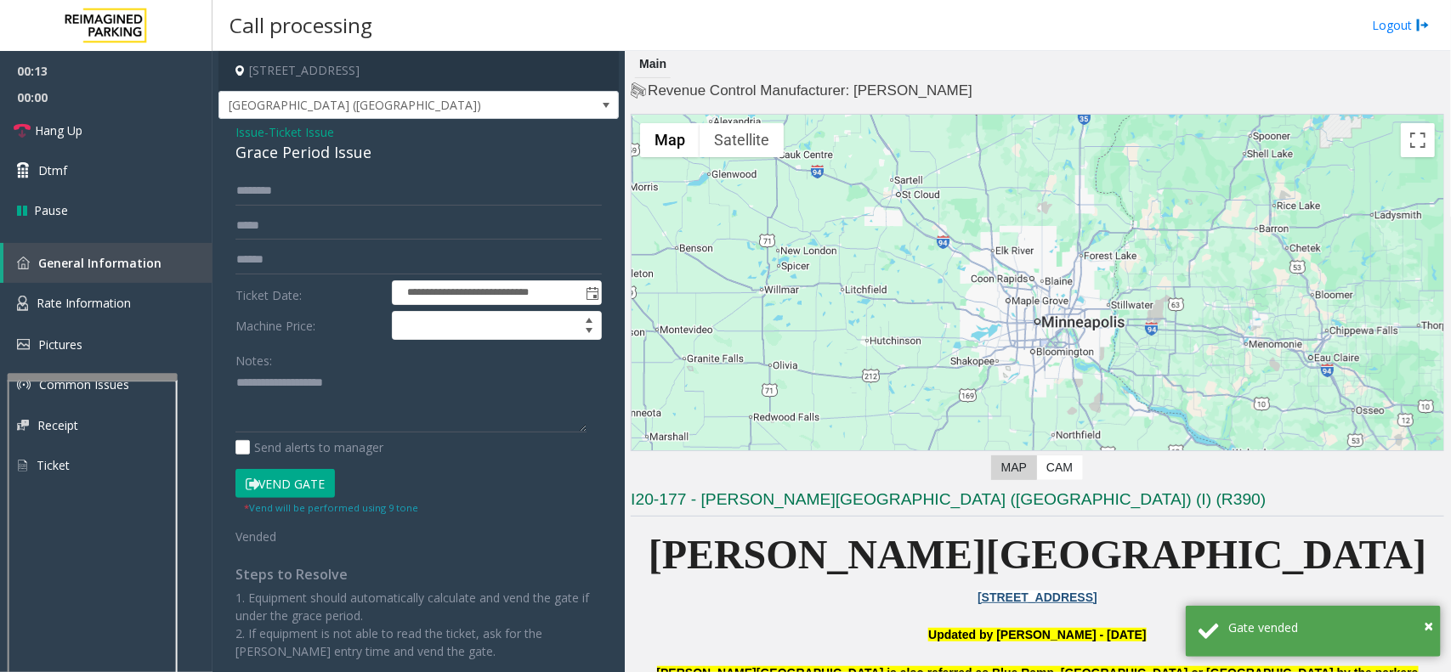
click at [255, 129] on span "Issue" at bounding box center [249, 132] width 29 height 18
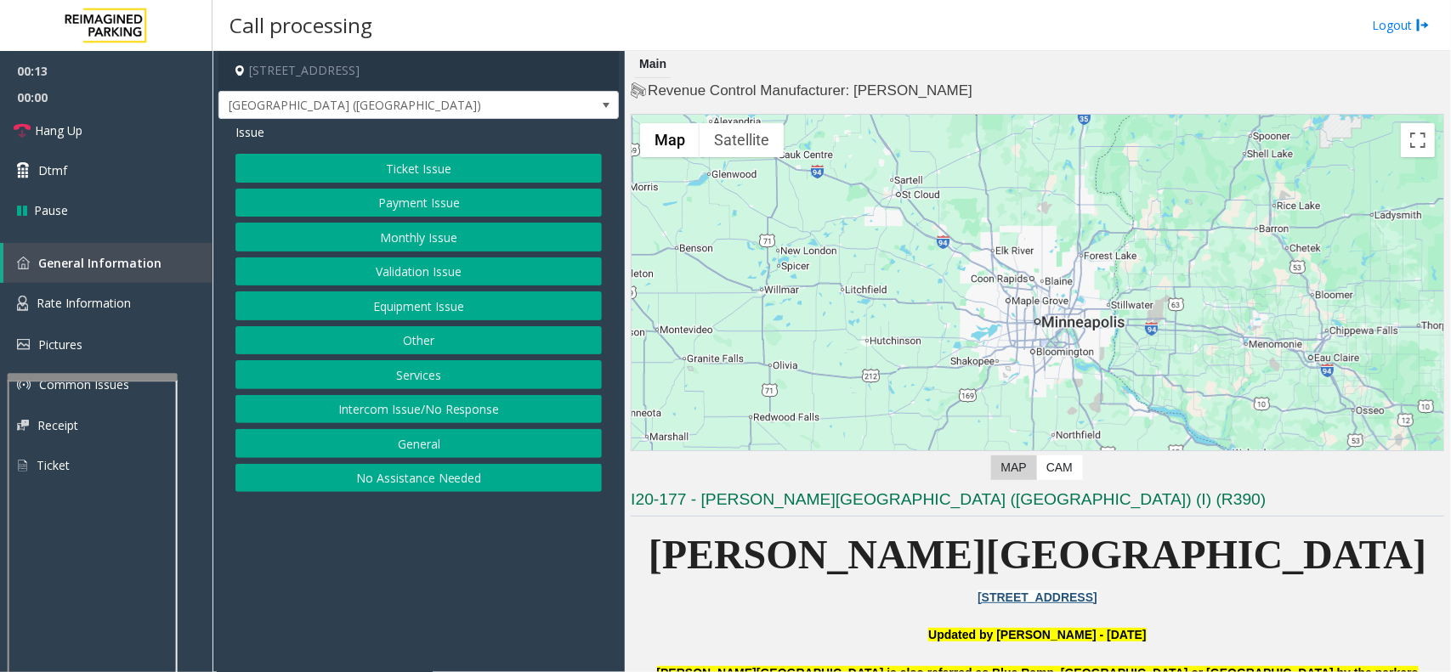
click at [400, 302] on button "Equipment Issue" at bounding box center [418, 306] width 366 height 29
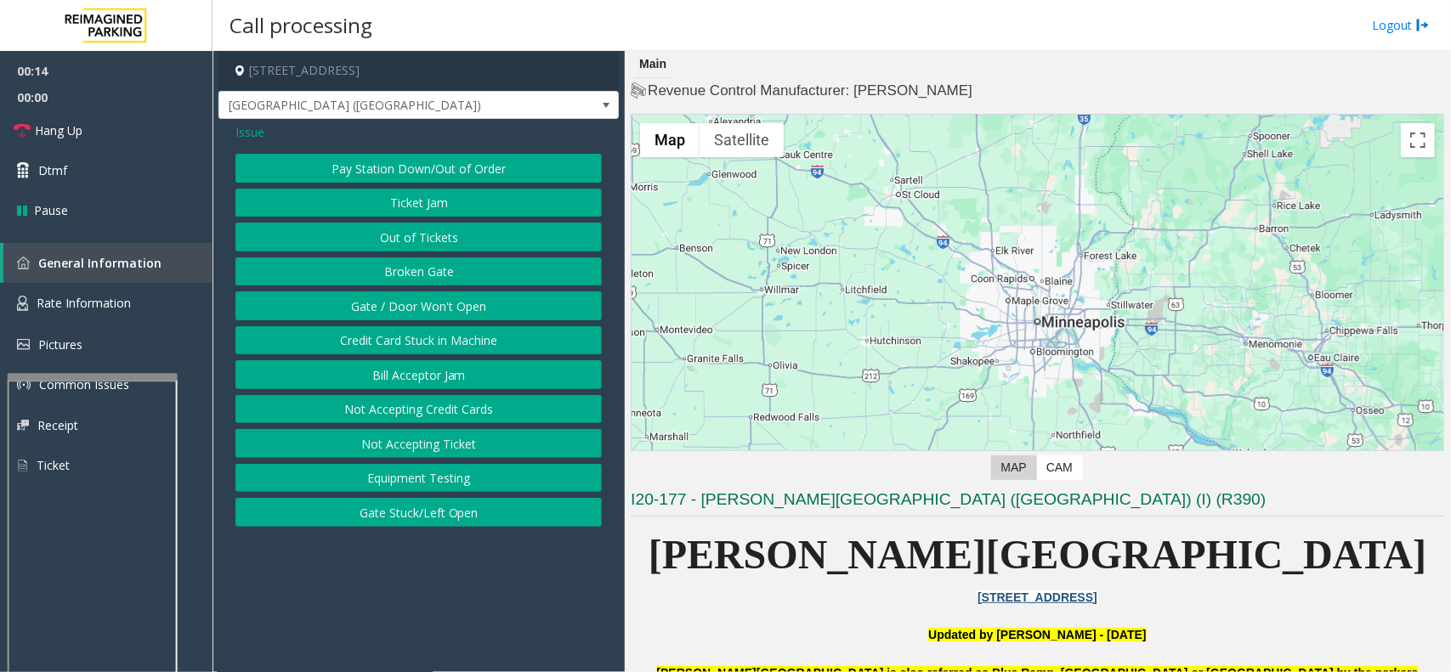
click at [434, 311] on button "Gate / Door Won't Open" at bounding box center [418, 306] width 366 height 29
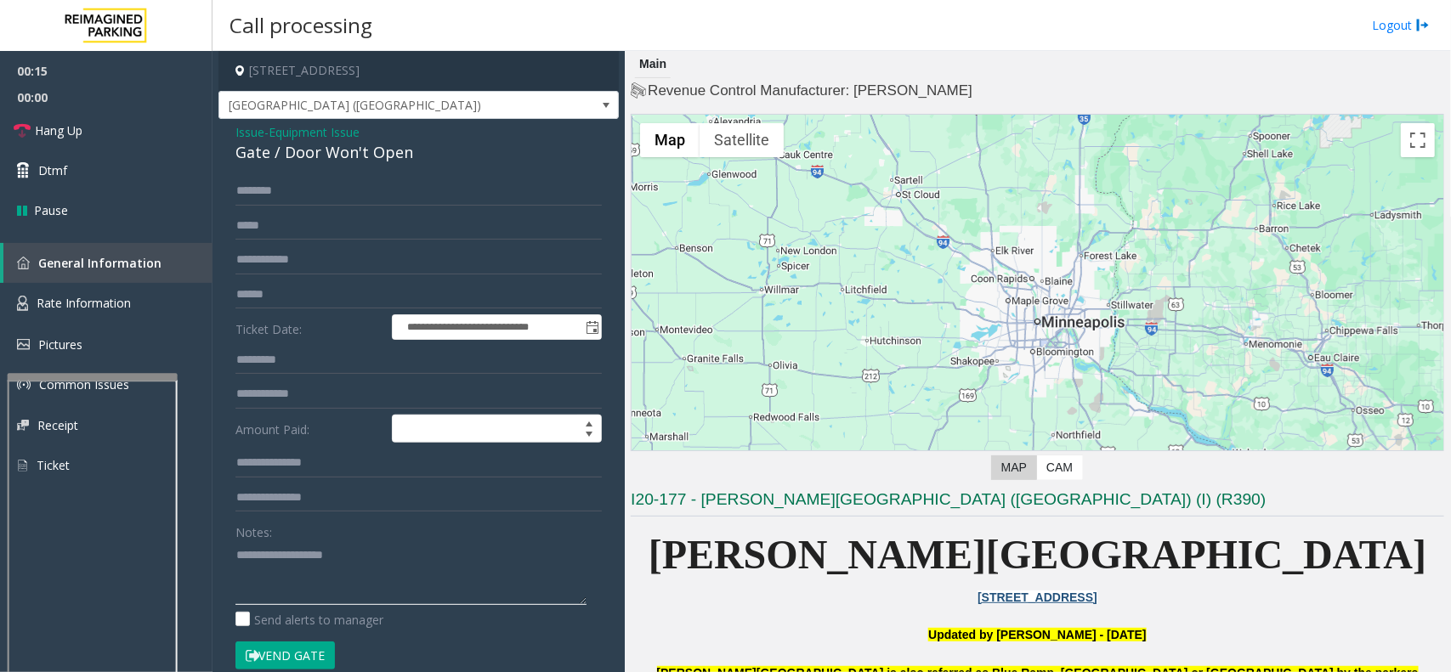
click at [366, 570] on textarea at bounding box center [410, 573] width 351 height 64
click at [491, 565] on textarea at bounding box center [410, 573] width 351 height 64
paste textarea "**********"
click at [48, 122] on span "Hang Up" at bounding box center [59, 131] width 48 height 18
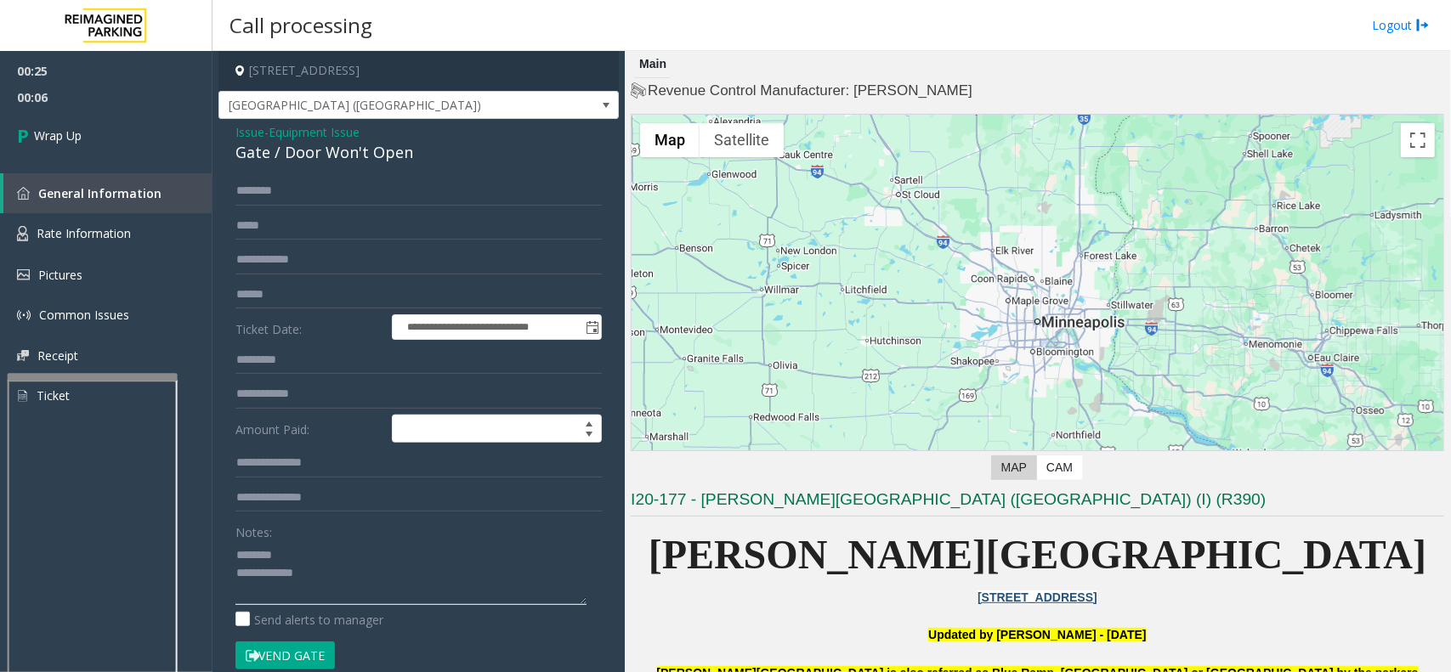
paste textarea "**********"
click at [253, 157] on div "Gate / Door Won't Open" at bounding box center [418, 152] width 366 height 23
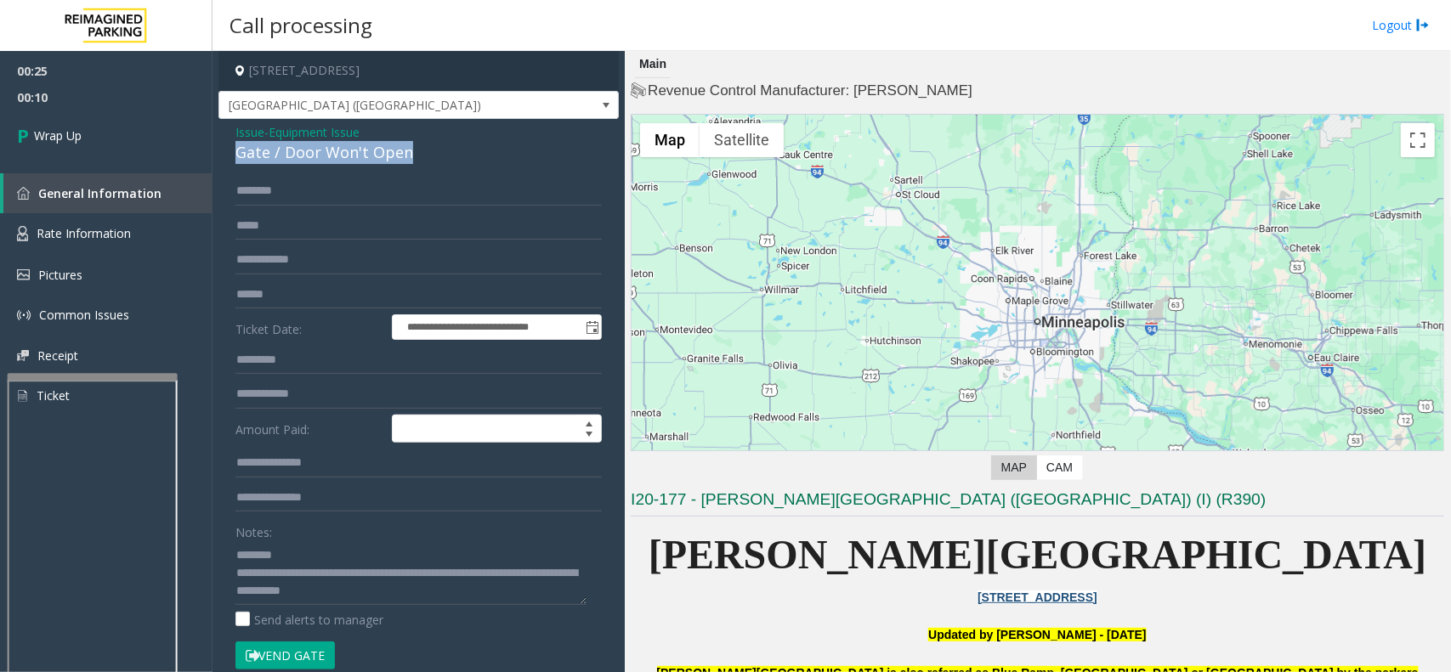
click at [253, 157] on div "Gate / Door Won't Open" at bounding box center [418, 152] width 366 height 23
drag, startPoint x: 253, startPoint y: 157, endPoint x: 317, endPoint y: 159, distance: 63.8
click at [317, 159] on div "Gate / Door Won't Open" at bounding box center [418, 152] width 366 height 23
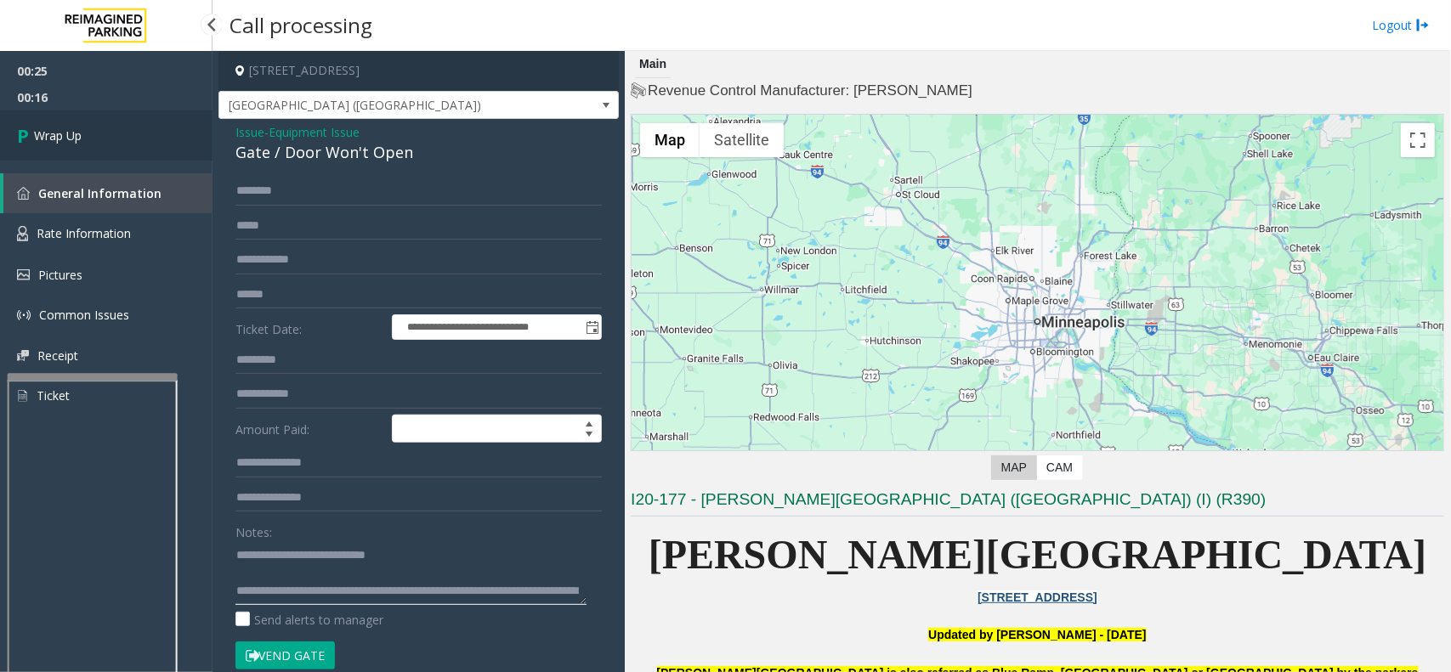
type textarea "**********"
click at [26, 147] on icon at bounding box center [25, 136] width 17 height 28
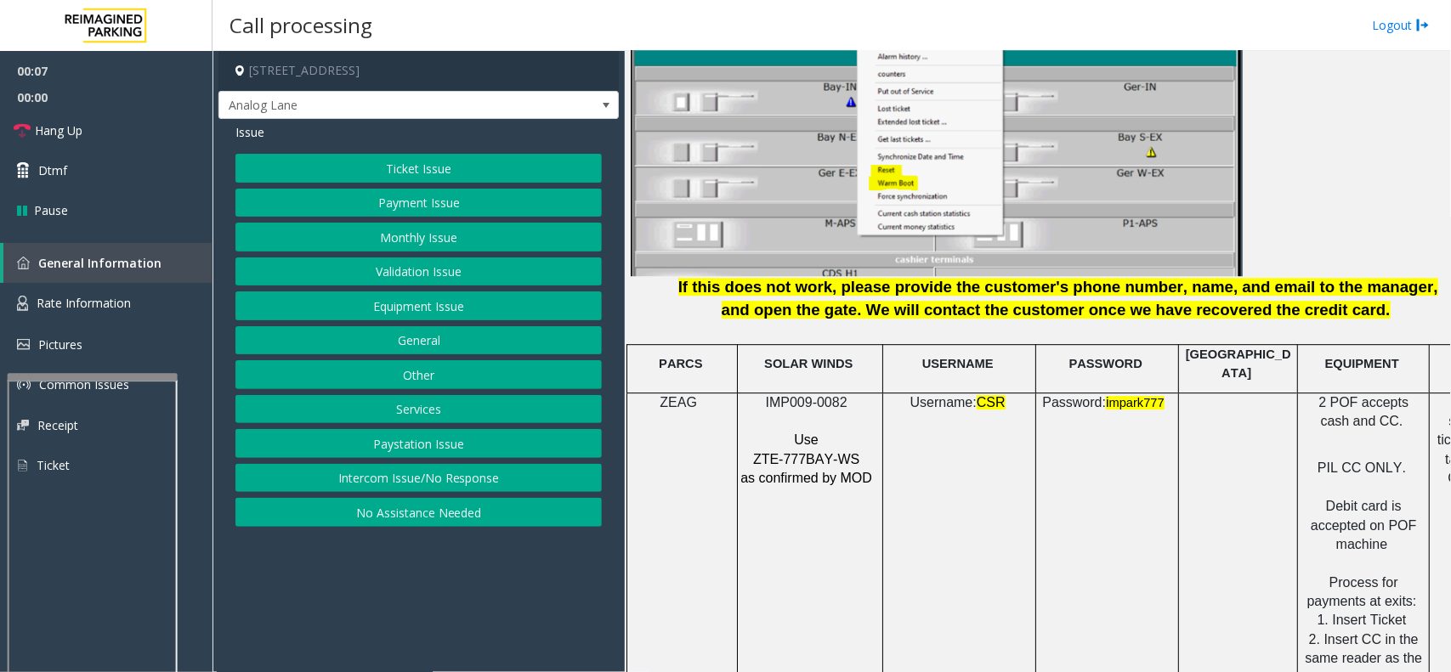
scroll to position [2125, 0]
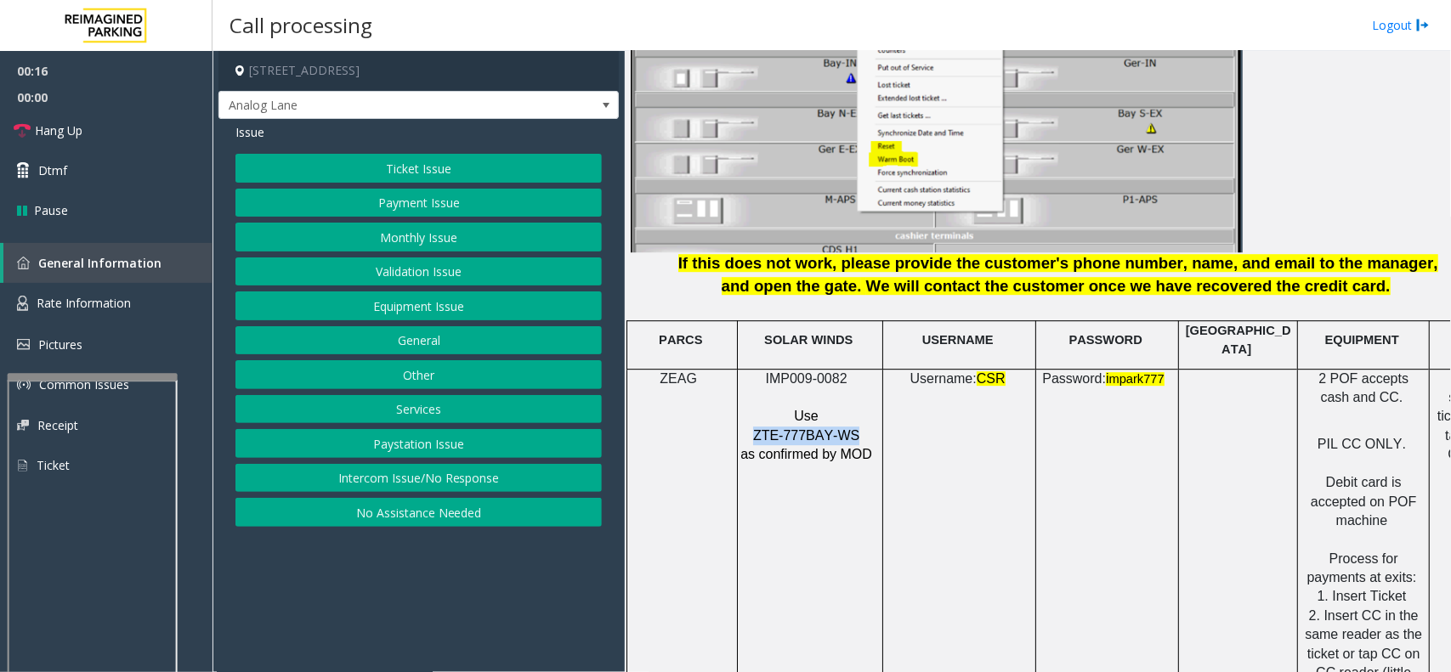
drag, startPoint x: 852, startPoint y: 418, endPoint x: 757, endPoint y: 427, distance: 95.6
click at [757, 427] on p "ZTE-777BAY-WS" at bounding box center [808, 436] width 137 height 19
copy span "ZTE-777BAY-WS"
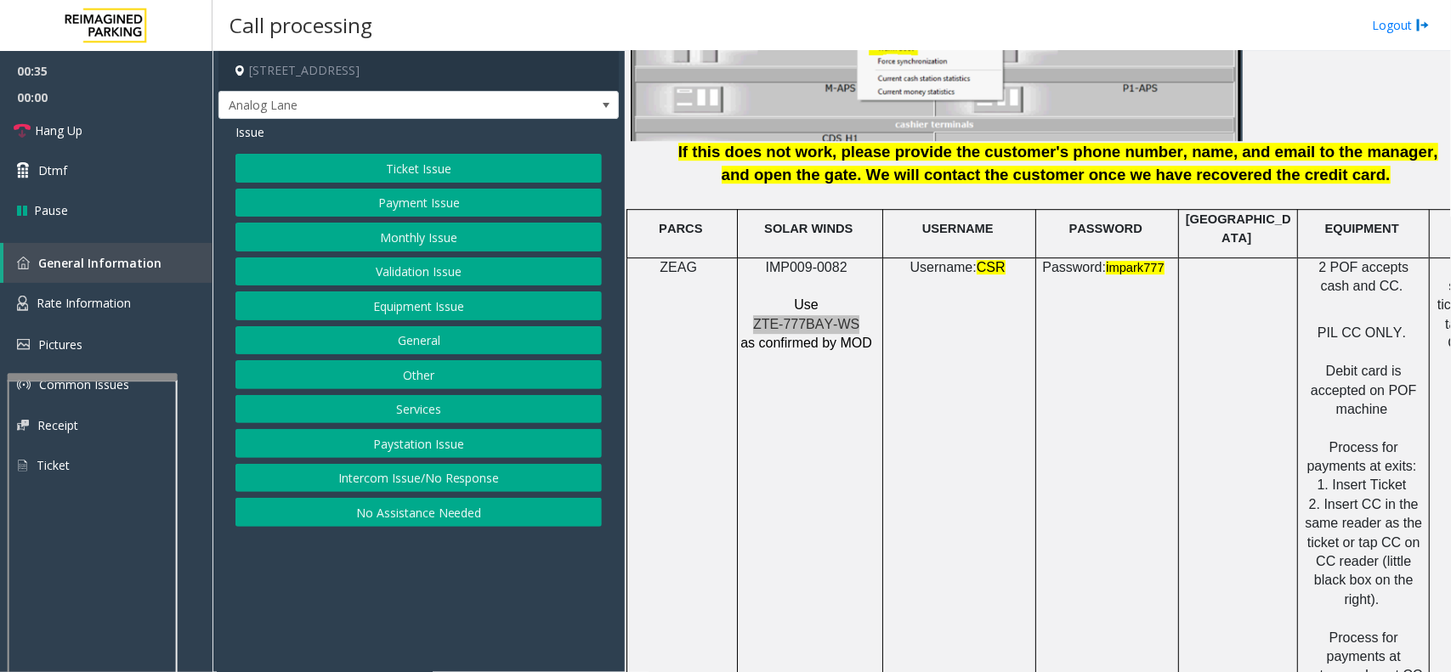
scroll to position [2231, 0]
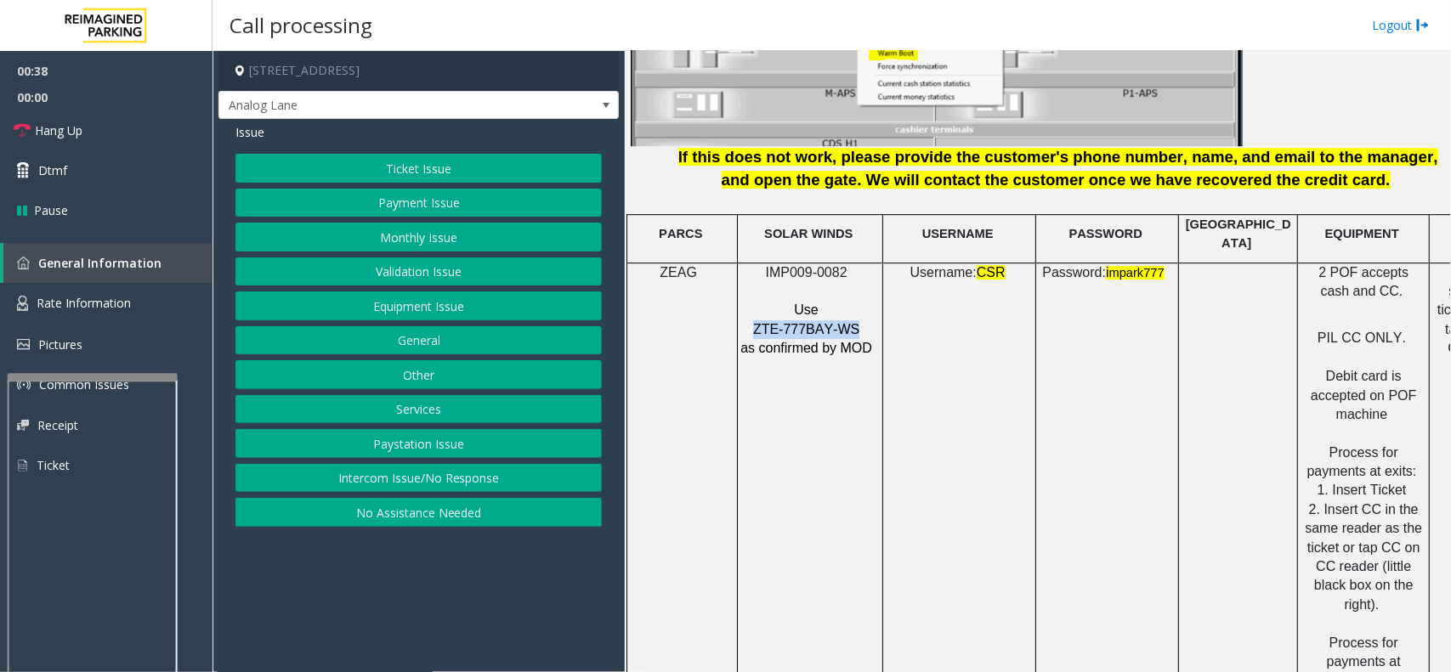
click at [412, 174] on button "Ticket Issue" at bounding box center [418, 168] width 366 height 29
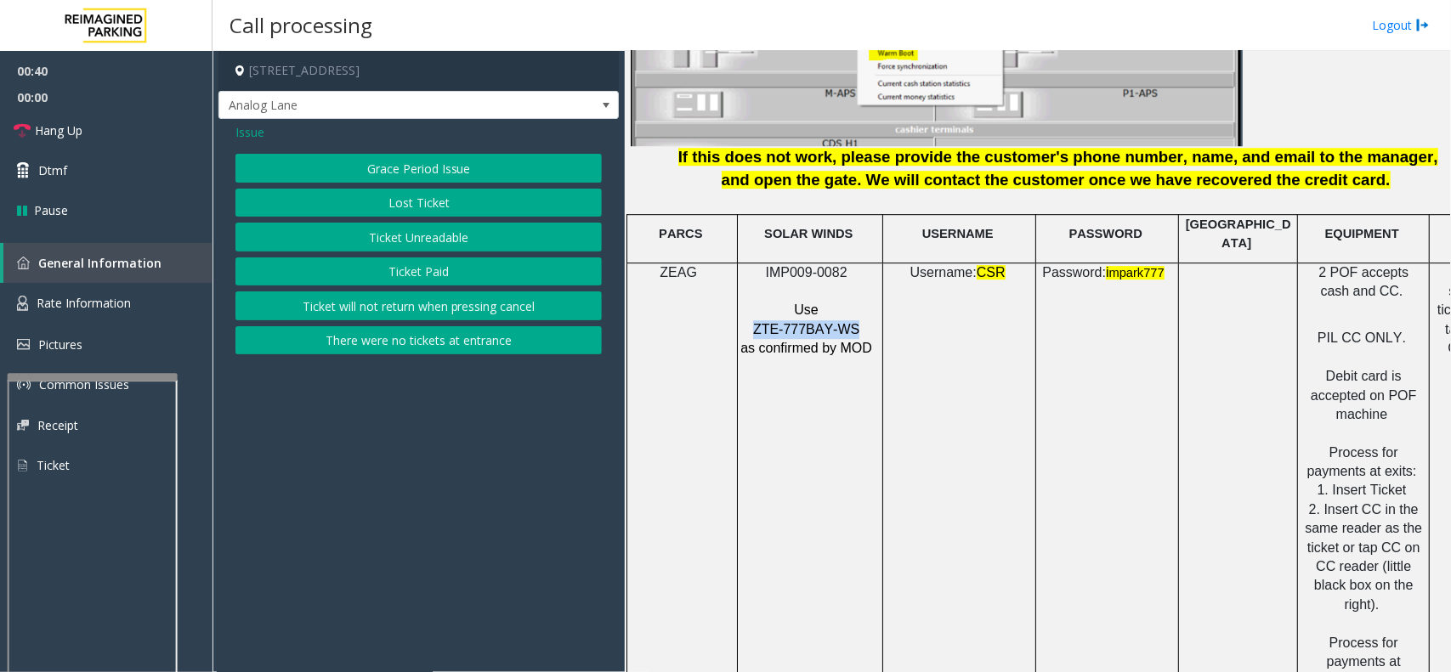
click at [412, 269] on button "Ticket Paid" at bounding box center [418, 272] width 366 height 29
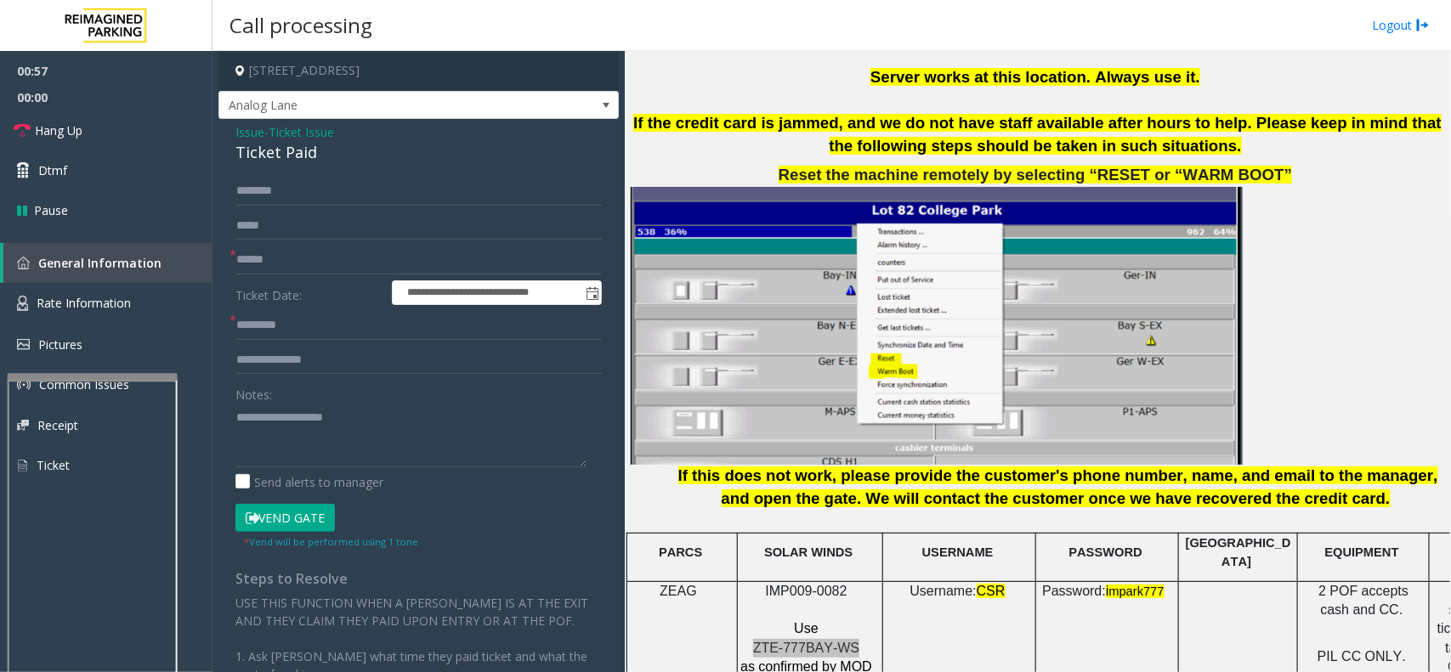
scroll to position [1806, 0]
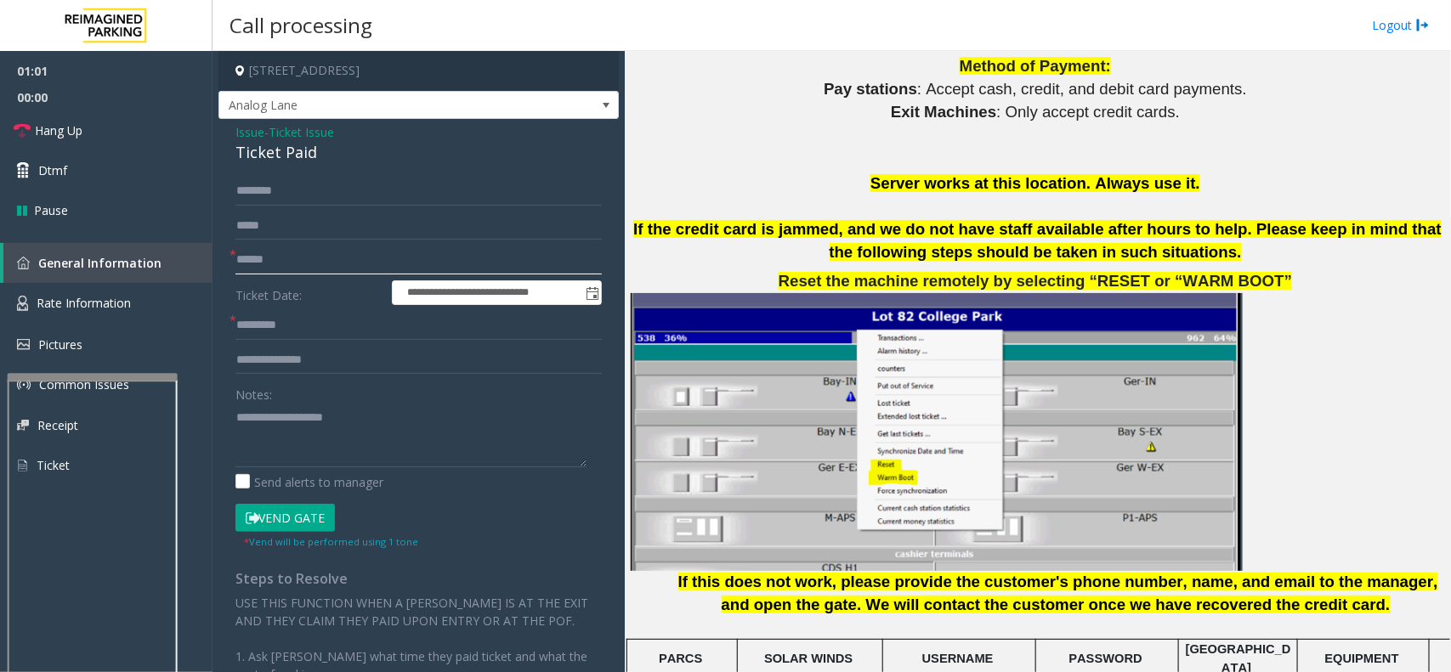
click at [323, 258] on input "text" at bounding box center [418, 260] width 366 height 29
click at [283, 431] on textarea at bounding box center [410, 436] width 351 height 64
click at [310, 321] on input "text" at bounding box center [418, 325] width 366 height 29
click at [334, 197] on input "text" at bounding box center [418, 191] width 366 height 29
click at [291, 439] on textarea at bounding box center [410, 436] width 351 height 64
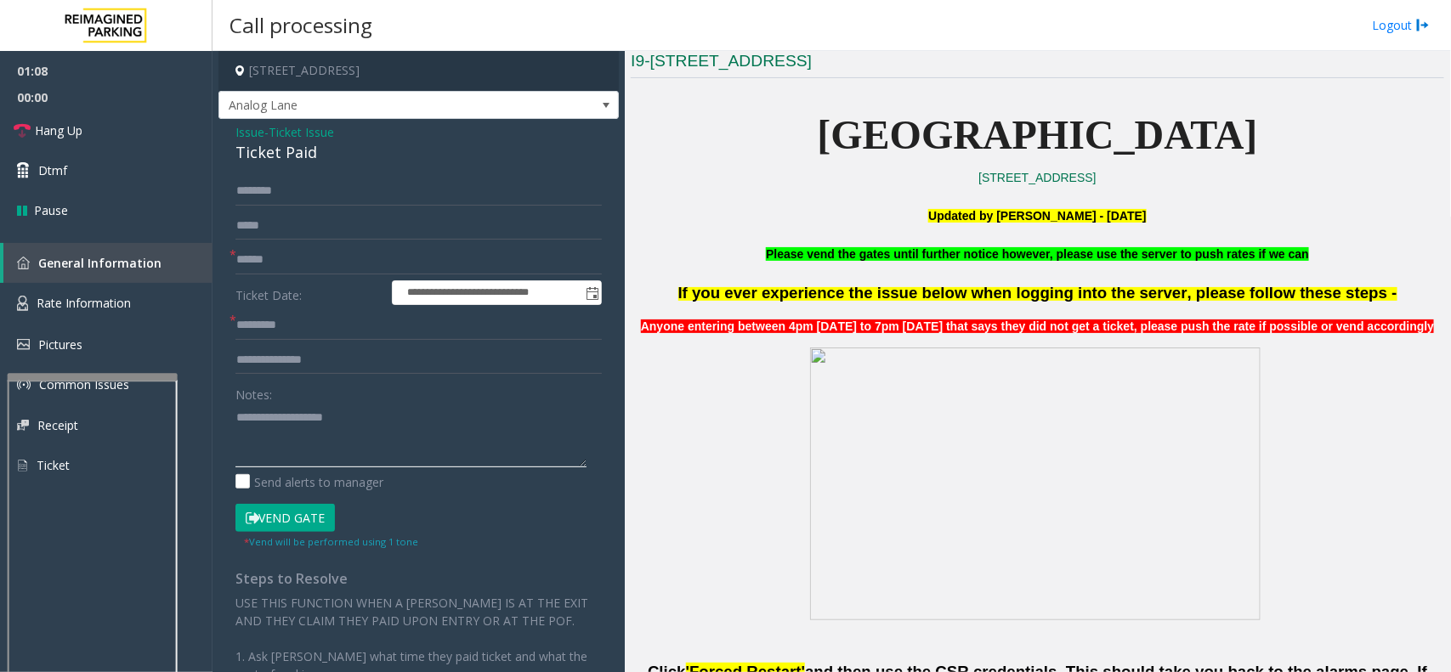
scroll to position [425, 0]
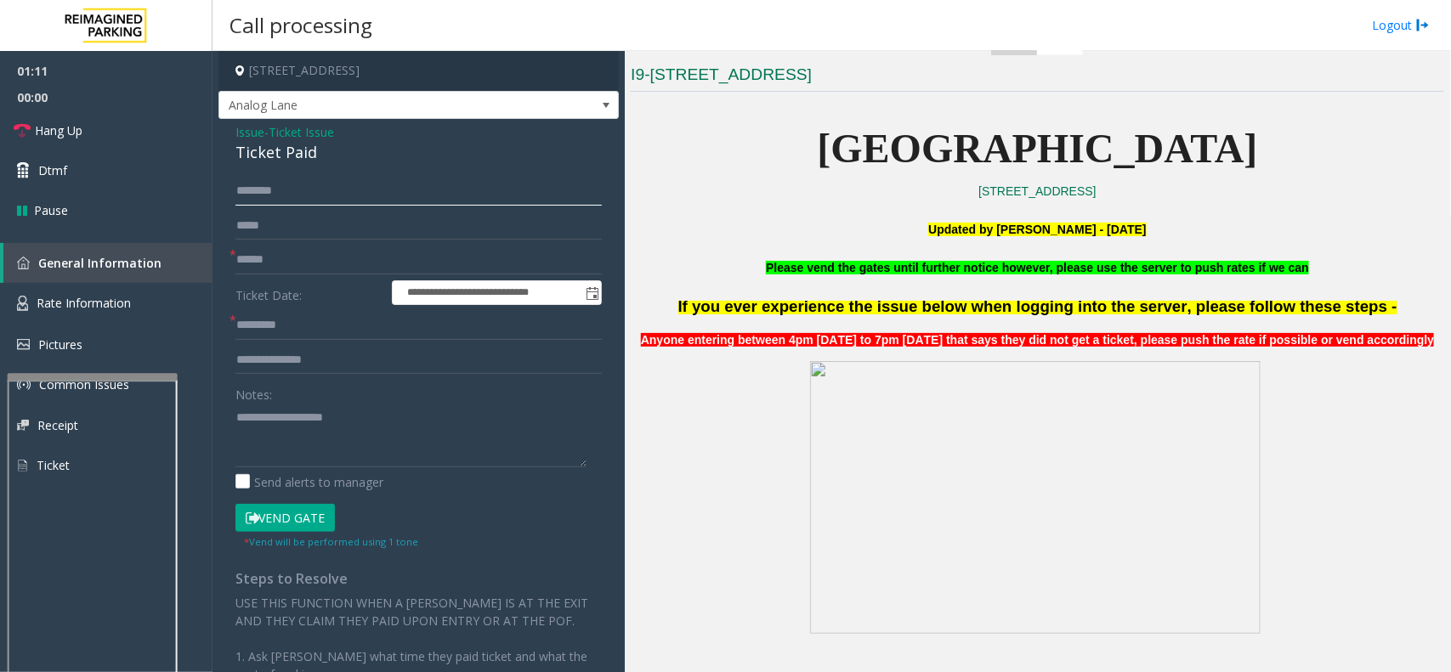
click at [326, 183] on input "text" at bounding box center [418, 191] width 366 height 29
click at [320, 264] on input "text" at bounding box center [418, 260] width 366 height 29
click at [245, 190] on input "*******" at bounding box center [418, 191] width 366 height 29
type input "*******"
click at [244, 252] on input "text" at bounding box center [418, 260] width 366 height 29
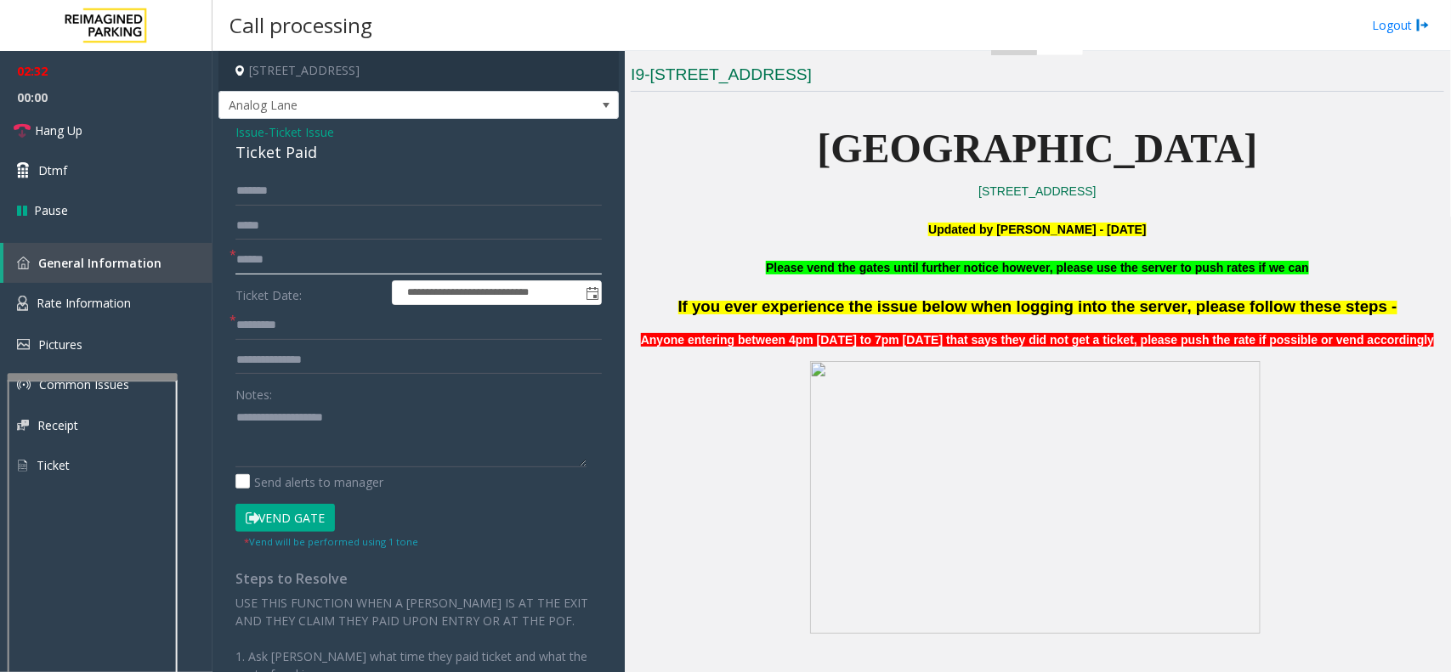
type input "******"
click at [298, 321] on input "text" at bounding box center [418, 325] width 366 height 29
type input "*"
type input "**"
click at [281, 361] on input "text" at bounding box center [418, 360] width 366 height 29
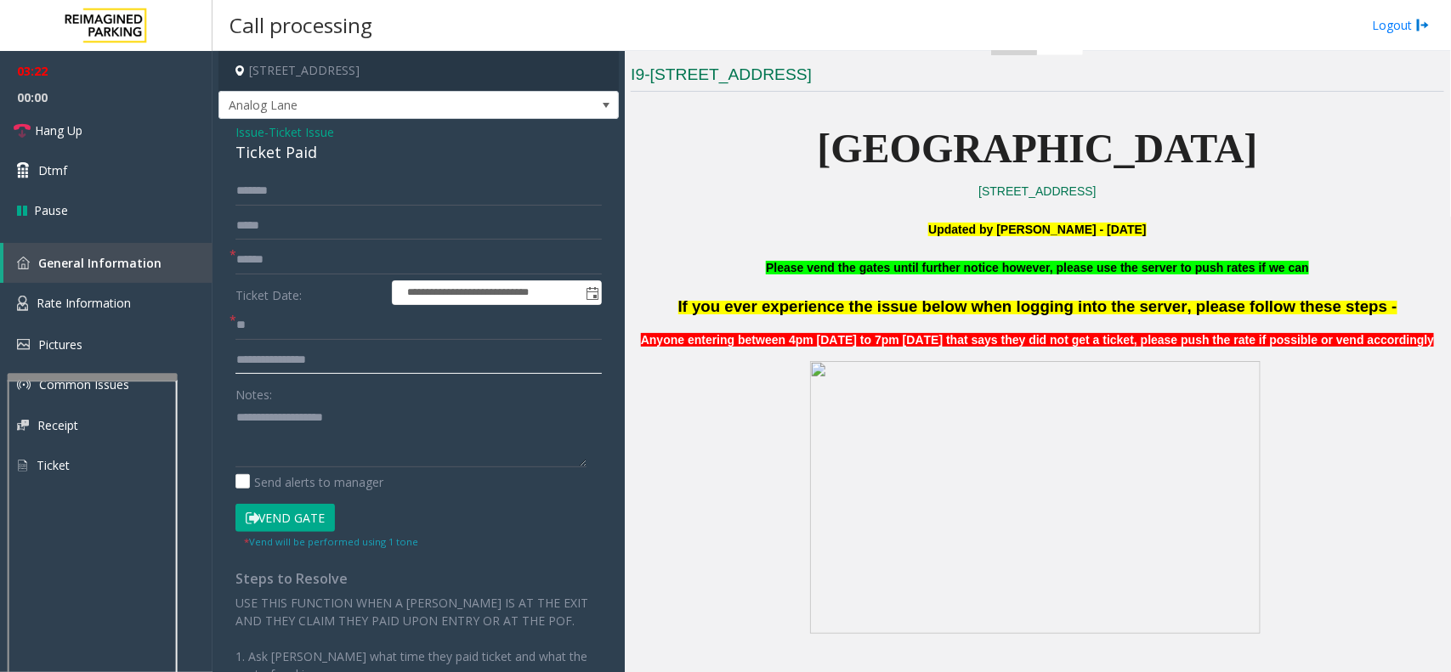
type input "**********"
click at [286, 524] on button "Vend Gate" at bounding box center [284, 518] width 99 height 29
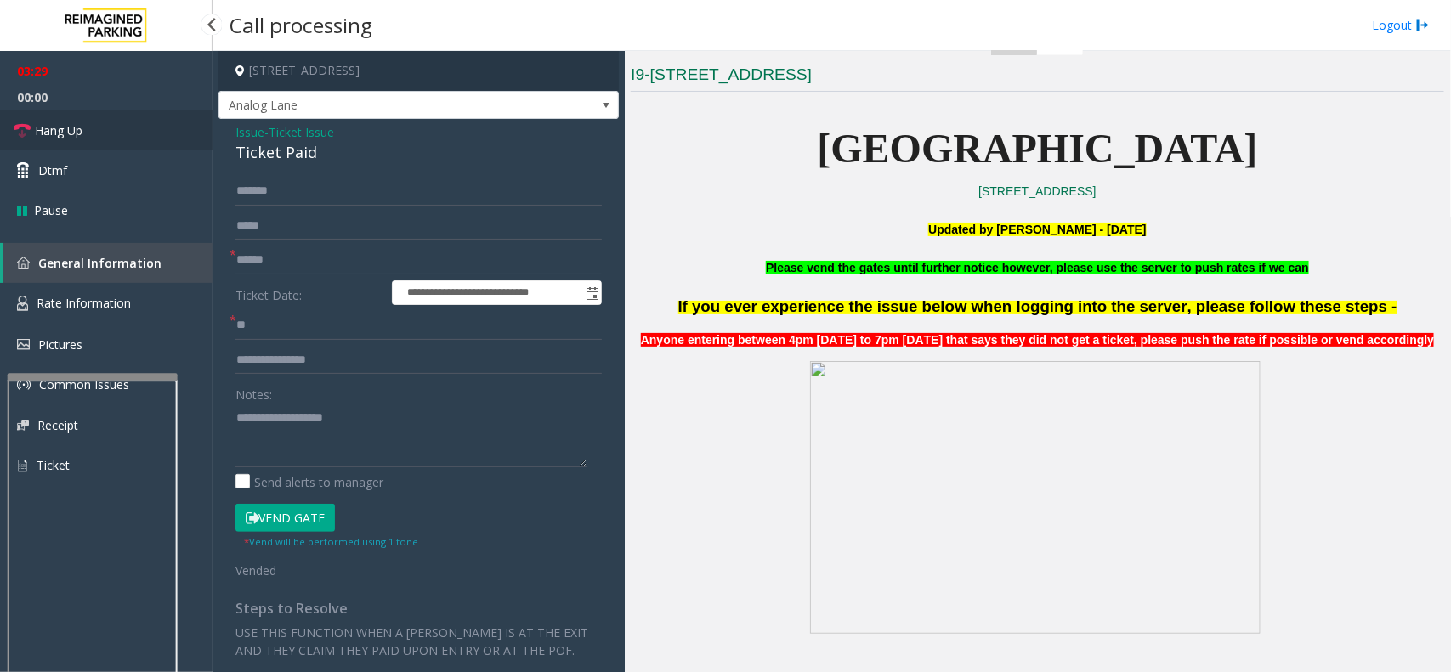
click at [108, 121] on link "Hang Up" at bounding box center [106, 131] width 213 height 40
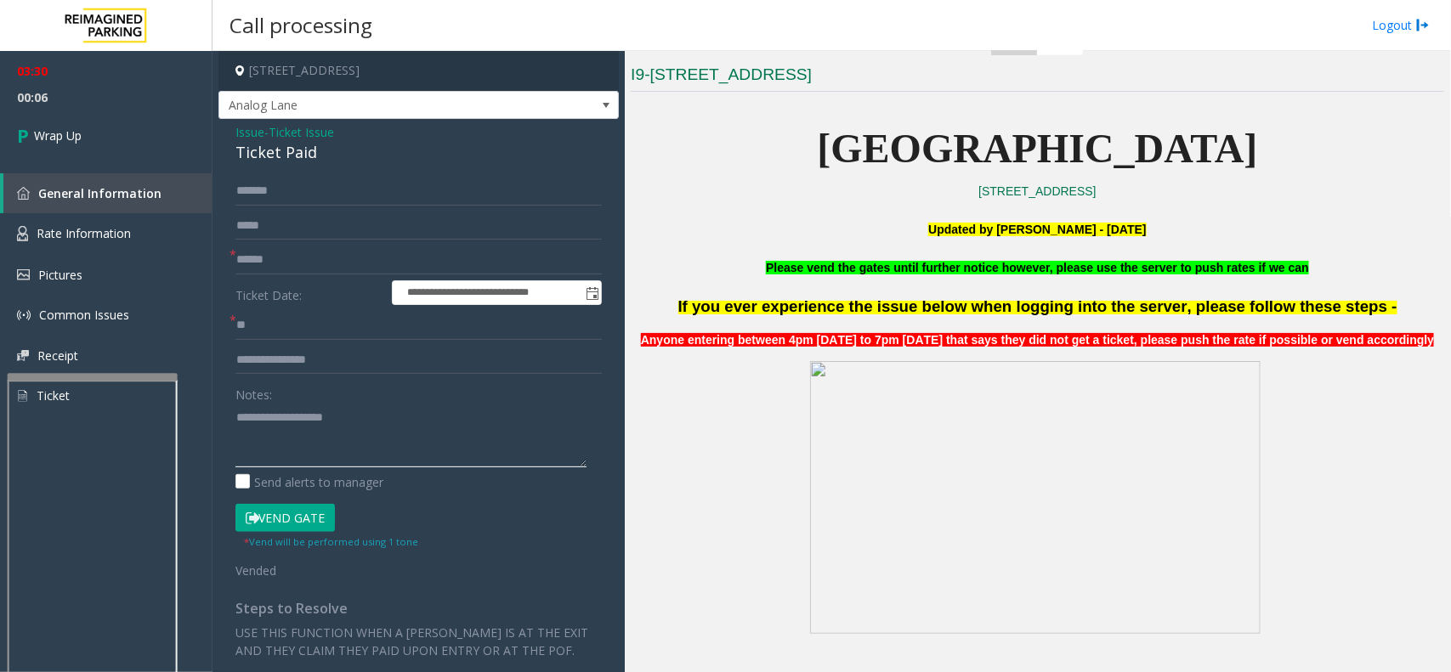
paste textarea "**********"
click at [295, 150] on div "Ticket Paid" at bounding box center [418, 152] width 366 height 23
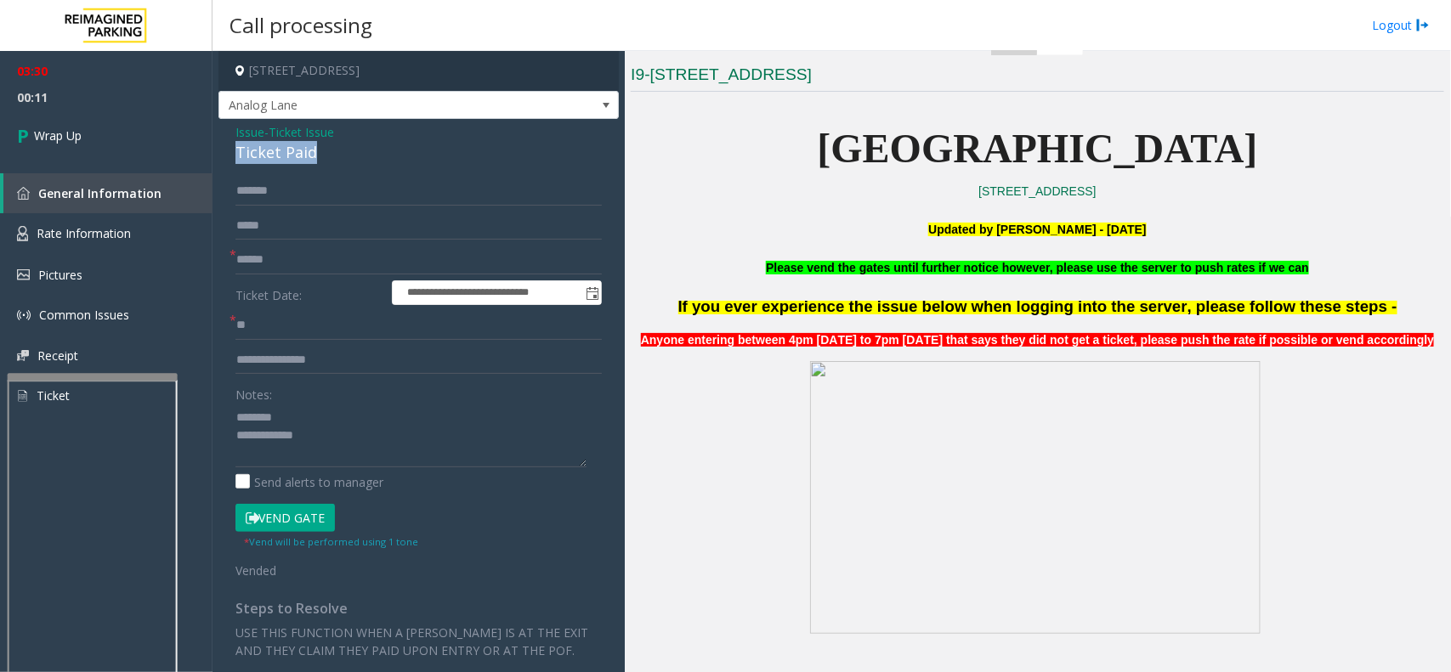
click at [302, 150] on div "Ticket Paid" at bounding box center [418, 152] width 366 height 23
click at [336, 439] on textarea at bounding box center [410, 436] width 351 height 64
click at [338, 449] on textarea at bounding box center [410, 436] width 351 height 64
type textarea "**********"
click at [298, 364] on input "**********" at bounding box center [418, 360] width 366 height 29
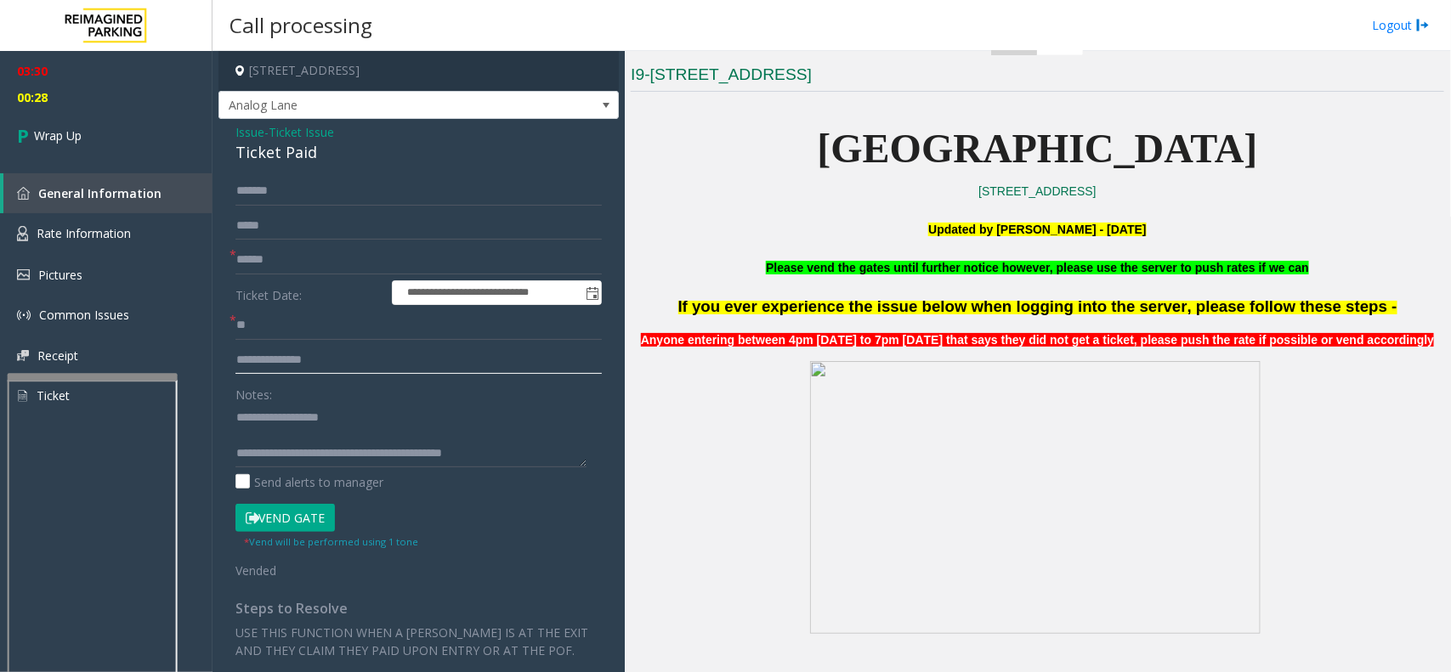
click at [330, 362] on input "**********" at bounding box center [418, 360] width 366 height 29
type input "**********"
click at [230, 405] on div "**********" at bounding box center [419, 534] width 392 height 714
click at [231, 412] on div "**********" at bounding box center [419, 534] width 392 height 714
click at [234, 413] on div "**********" at bounding box center [419, 534] width 392 height 714
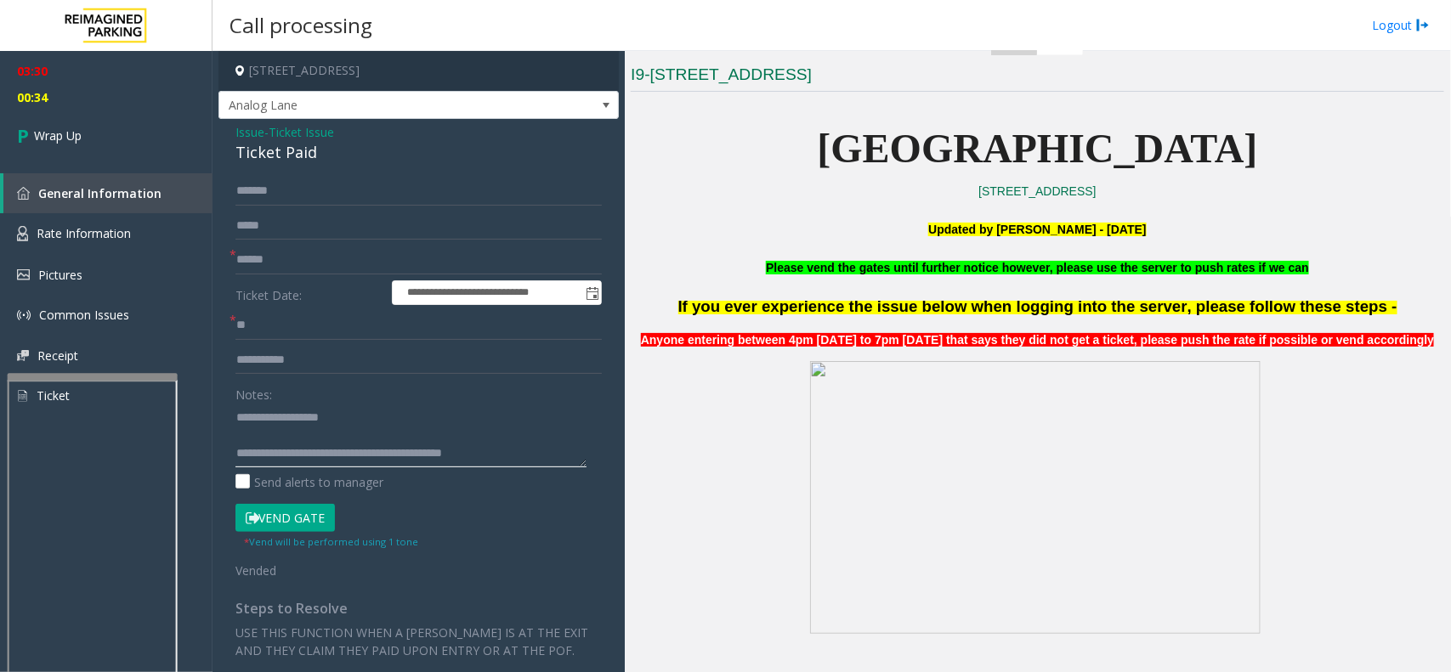
click at [238, 415] on textarea at bounding box center [410, 436] width 351 height 64
click at [235, 413] on textarea at bounding box center [410, 436] width 351 height 64
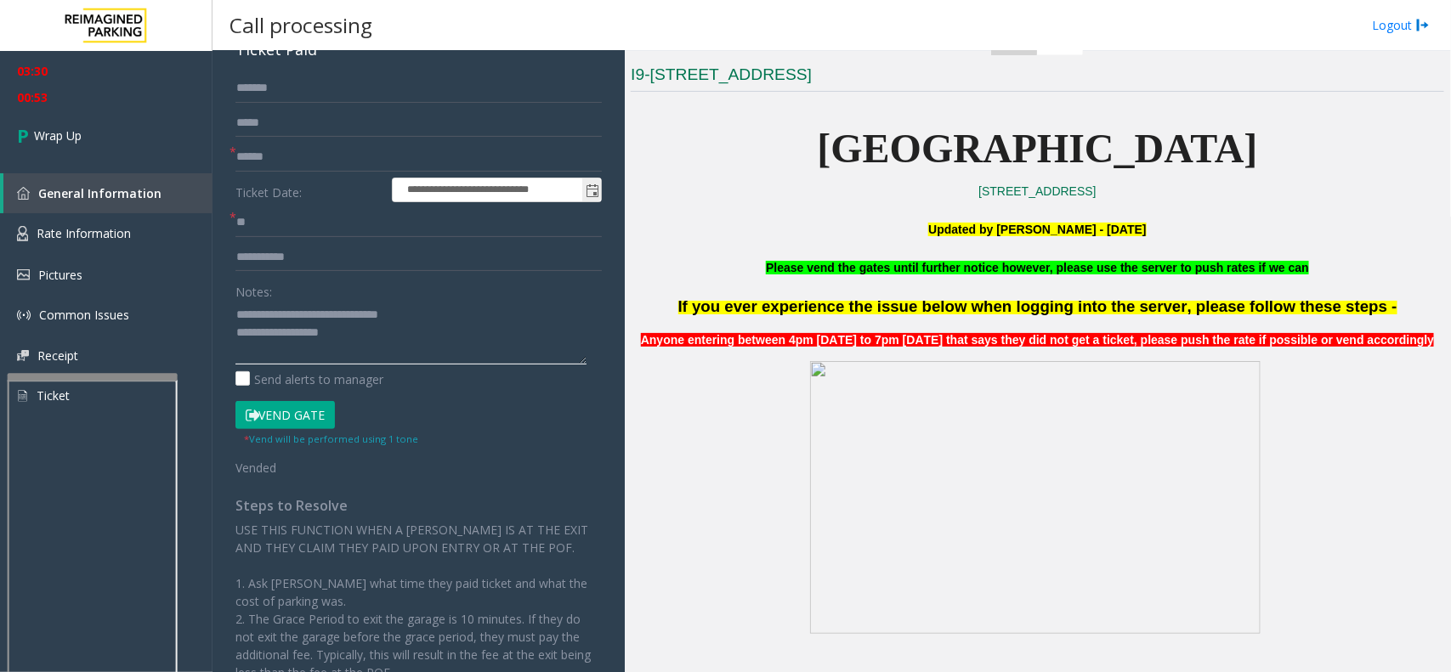
scroll to position [0, 0]
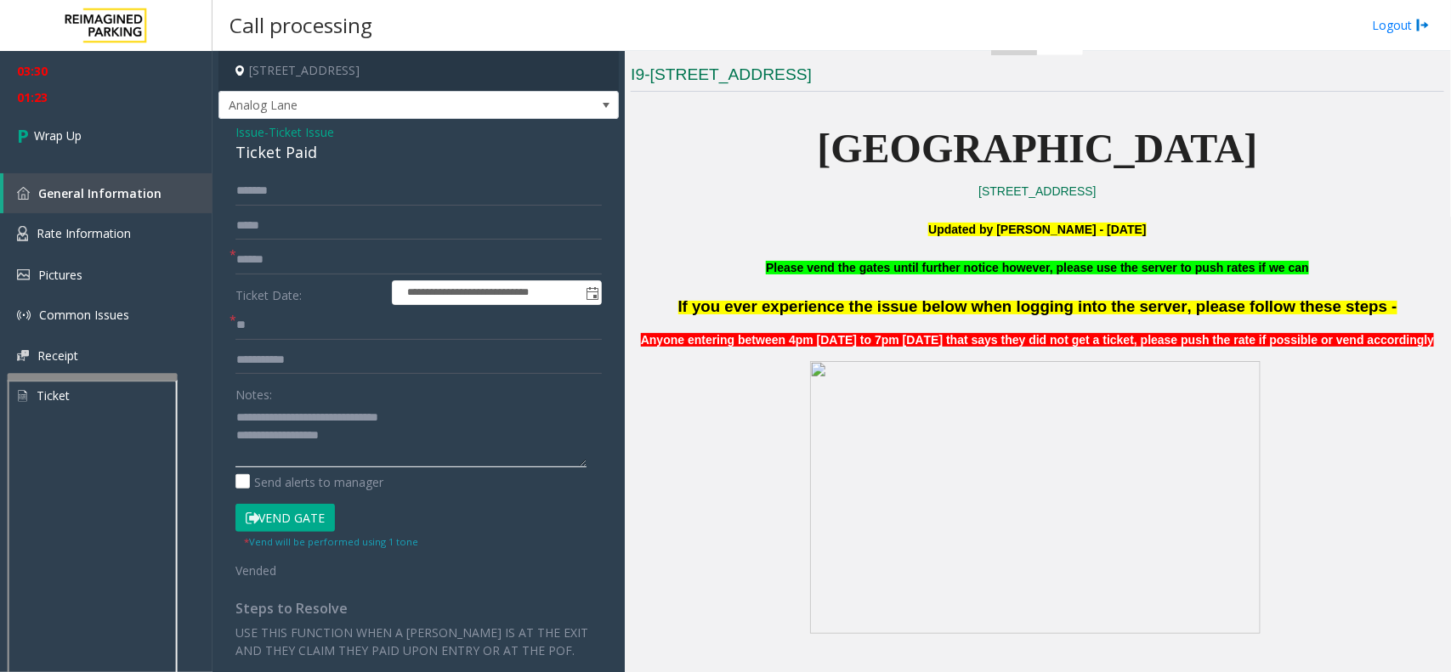
type textarea "**********"
click at [286, 338] on input "**" at bounding box center [418, 325] width 366 height 29
type input "*"
type input "**"
click at [139, 145] on link "Wrap Up" at bounding box center [106, 136] width 213 height 50
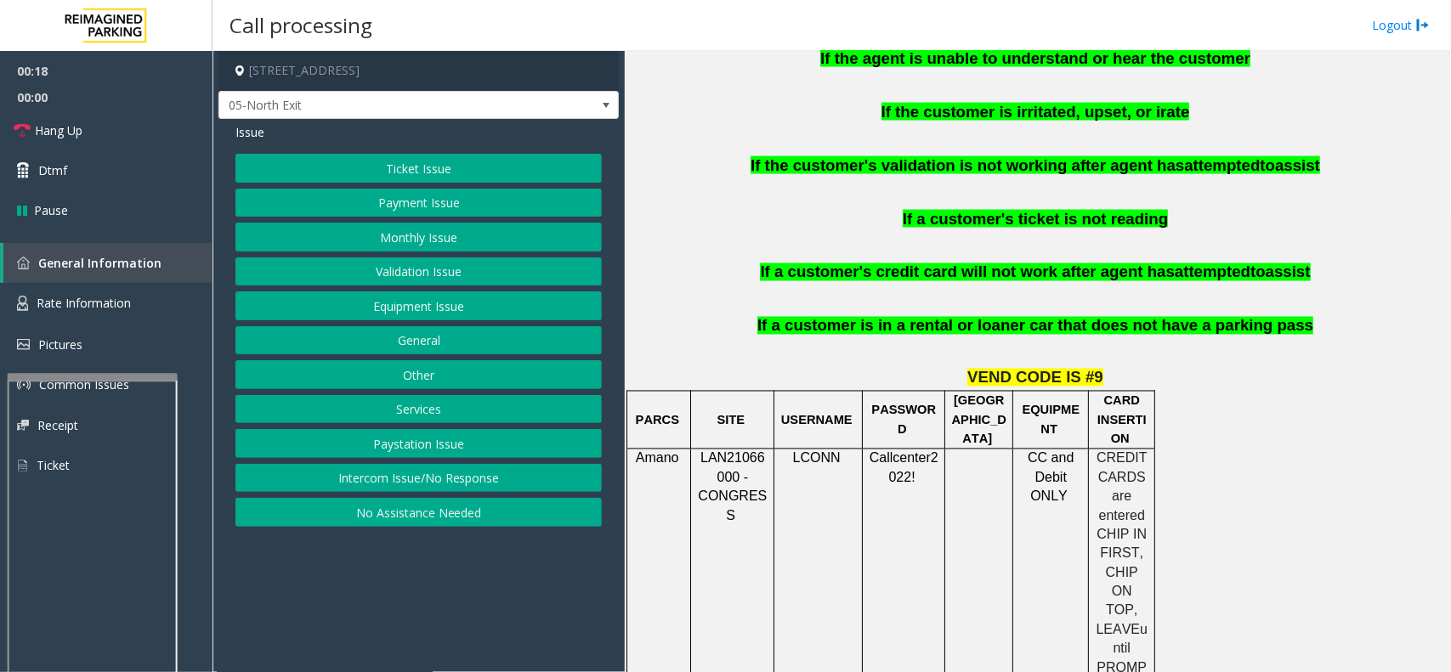
scroll to position [1488, 0]
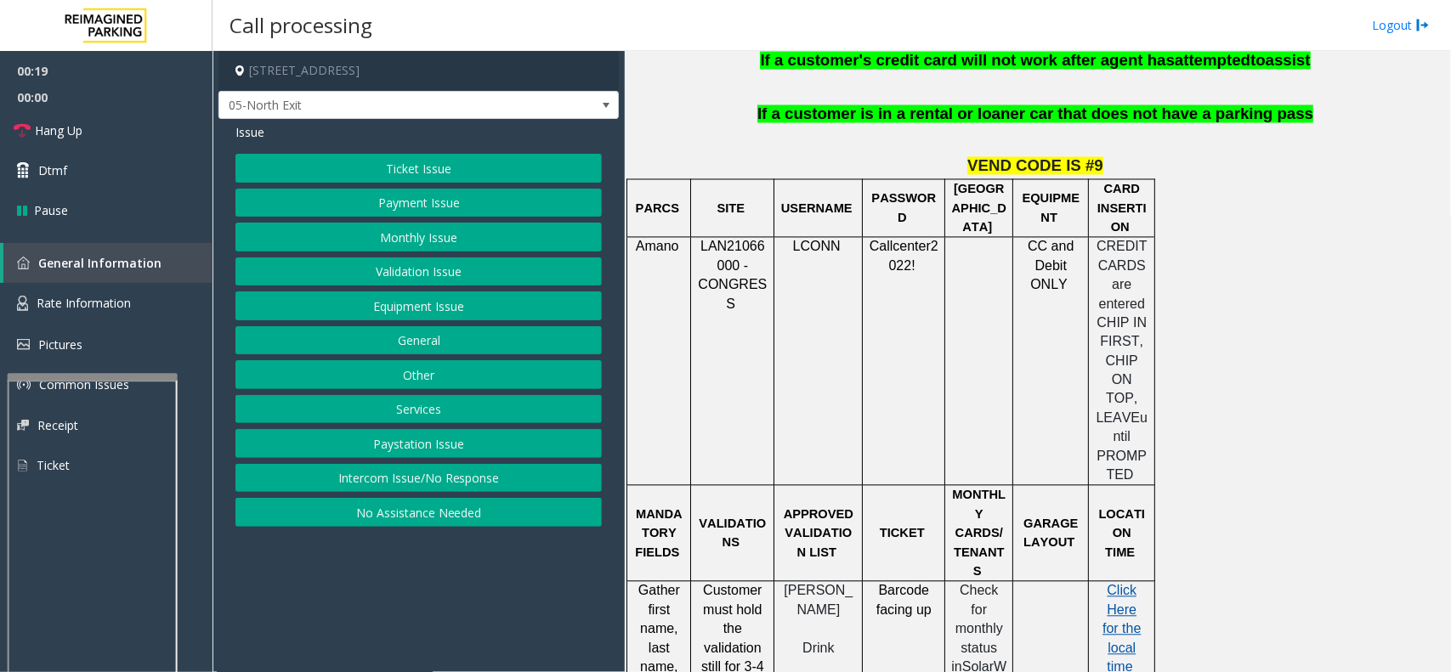
click at [1118, 584] on span "Click Here for the local time" at bounding box center [1121, 629] width 38 height 91
drag, startPoint x: 750, startPoint y: 231, endPoint x: 700, endPoint y: 218, distance: 52.0
click at [700, 238] on p "LAN21066000 - CONGRESS" at bounding box center [732, 276] width 71 height 77
copy span "LAN21066000 -"
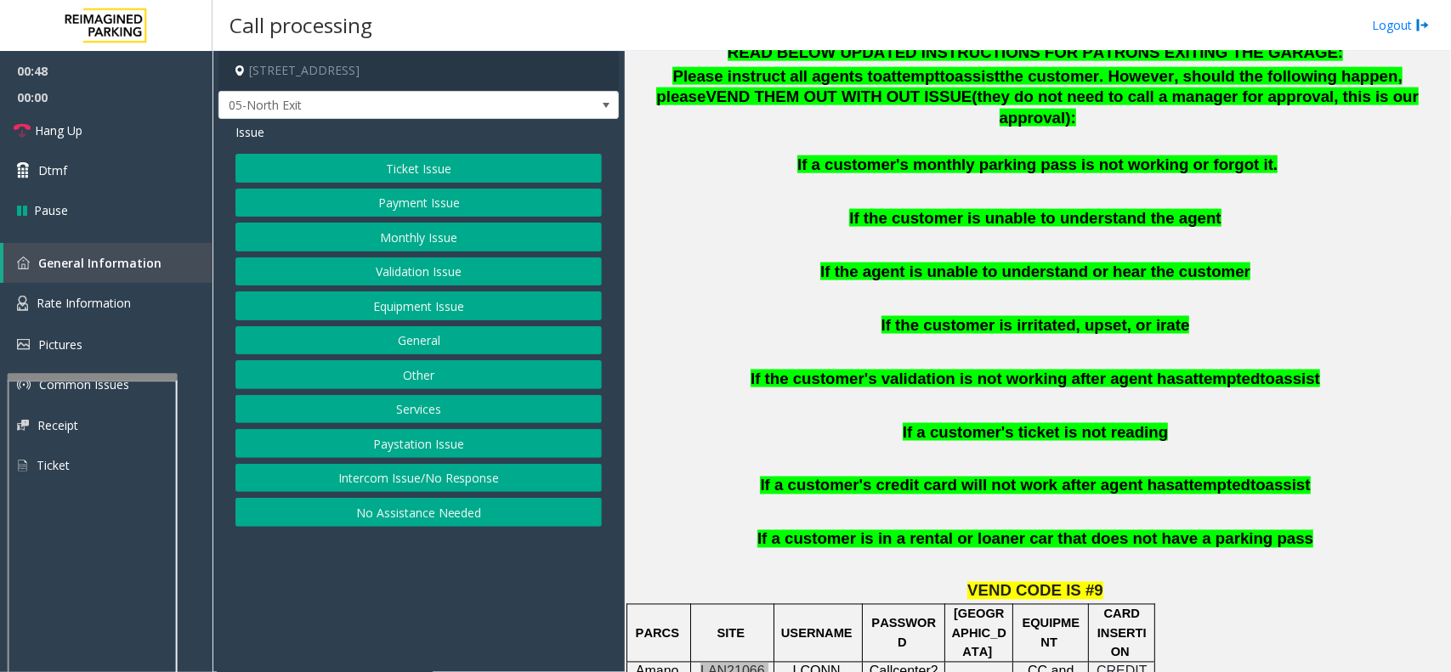
scroll to position [956, 0]
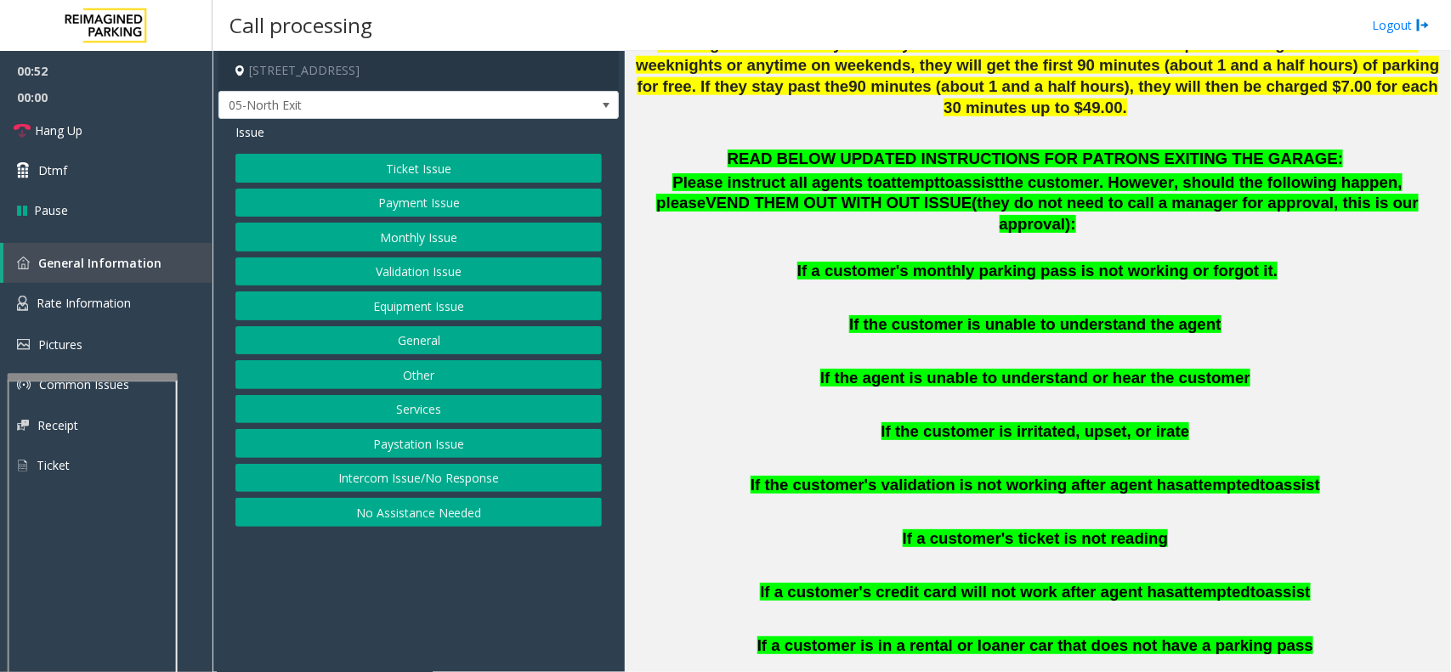
click at [490, 157] on button "Ticket Issue" at bounding box center [418, 168] width 366 height 29
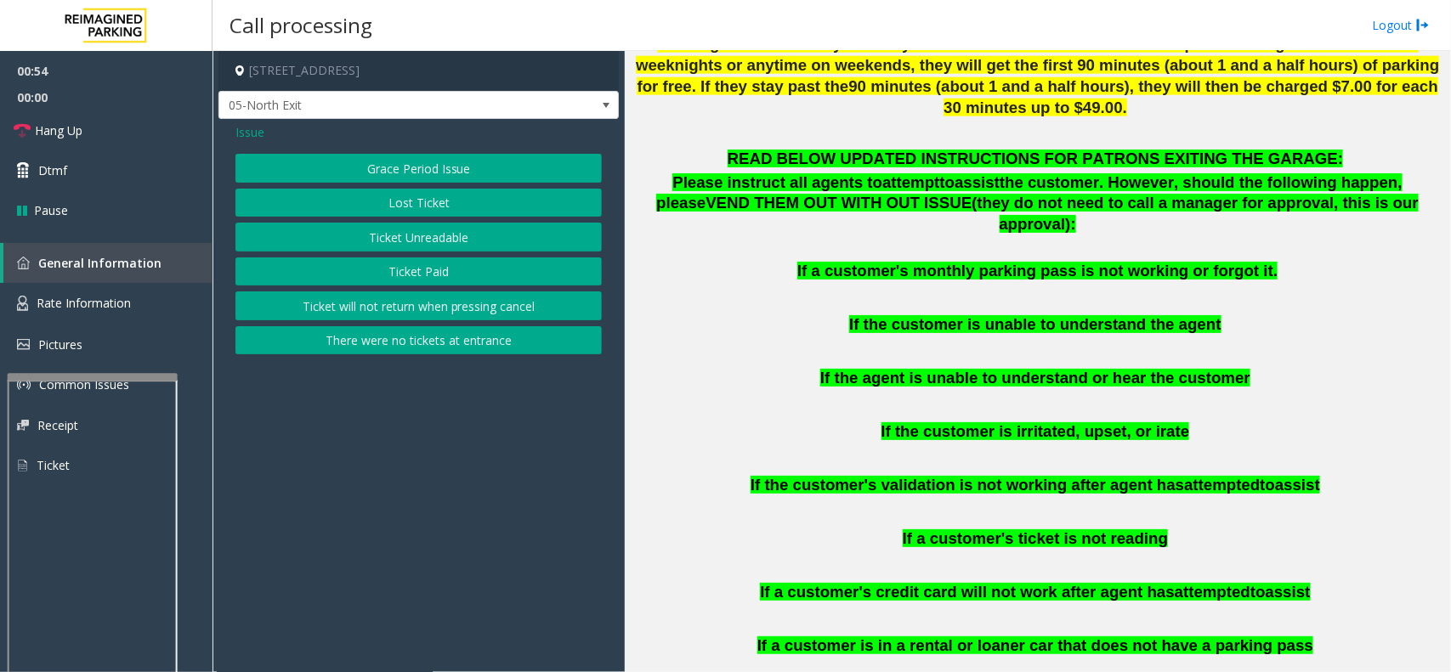
click at [491, 350] on button "There were no tickets at entrance" at bounding box center [418, 340] width 366 height 29
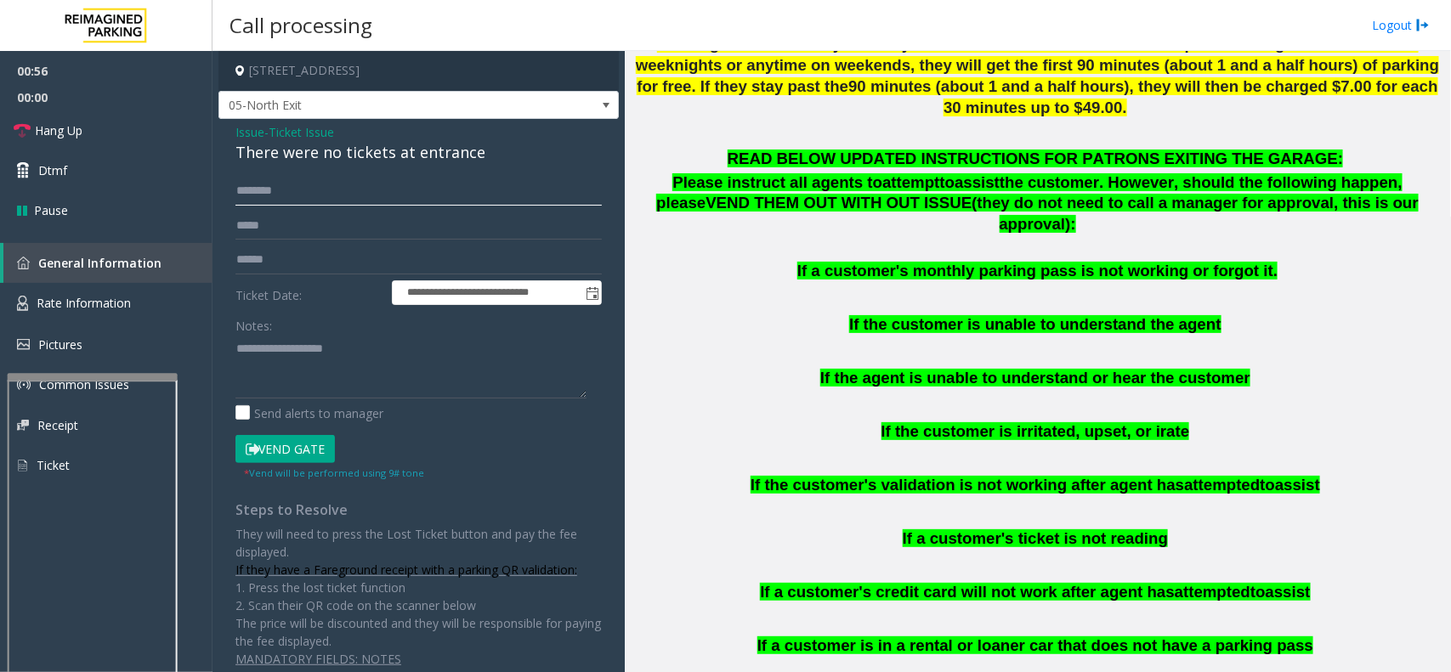
click at [354, 191] on input "text" at bounding box center [418, 191] width 366 height 29
type input "****"
paste textarea "**********"
click at [319, 354] on textarea at bounding box center [410, 367] width 351 height 64
click at [260, 154] on div "There were no tickets at entrance" at bounding box center [418, 152] width 366 height 23
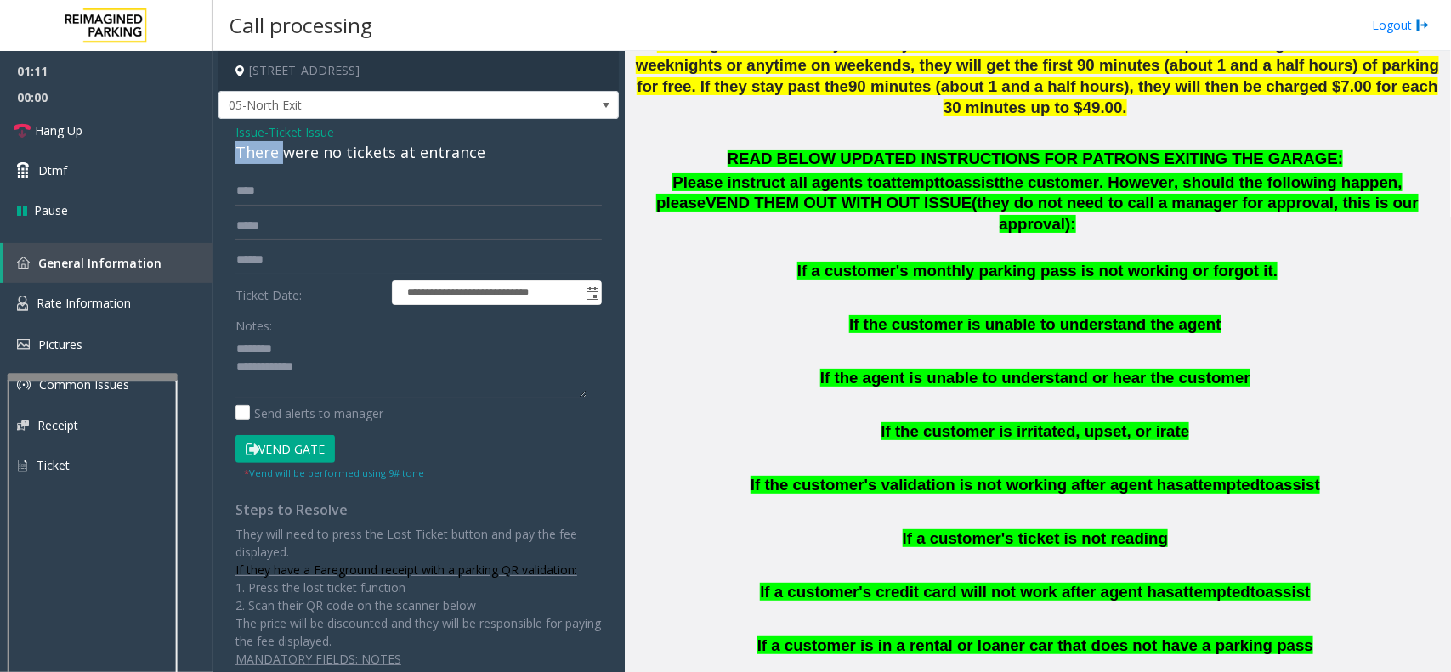
click at [260, 154] on div "There were no tickets at entrance" at bounding box center [418, 152] width 366 height 23
drag, startPoint x: 260, startPoint y: 154, endPoint x: 299, endPoint y: 146, distance: 39.8
click at [299, 146] on div "There were no tickets at entrance" at bounding box center [418, 152] width 366 height 23
click at [353, 378] on textarea at bounding box center [410, 367] width 351 height 64
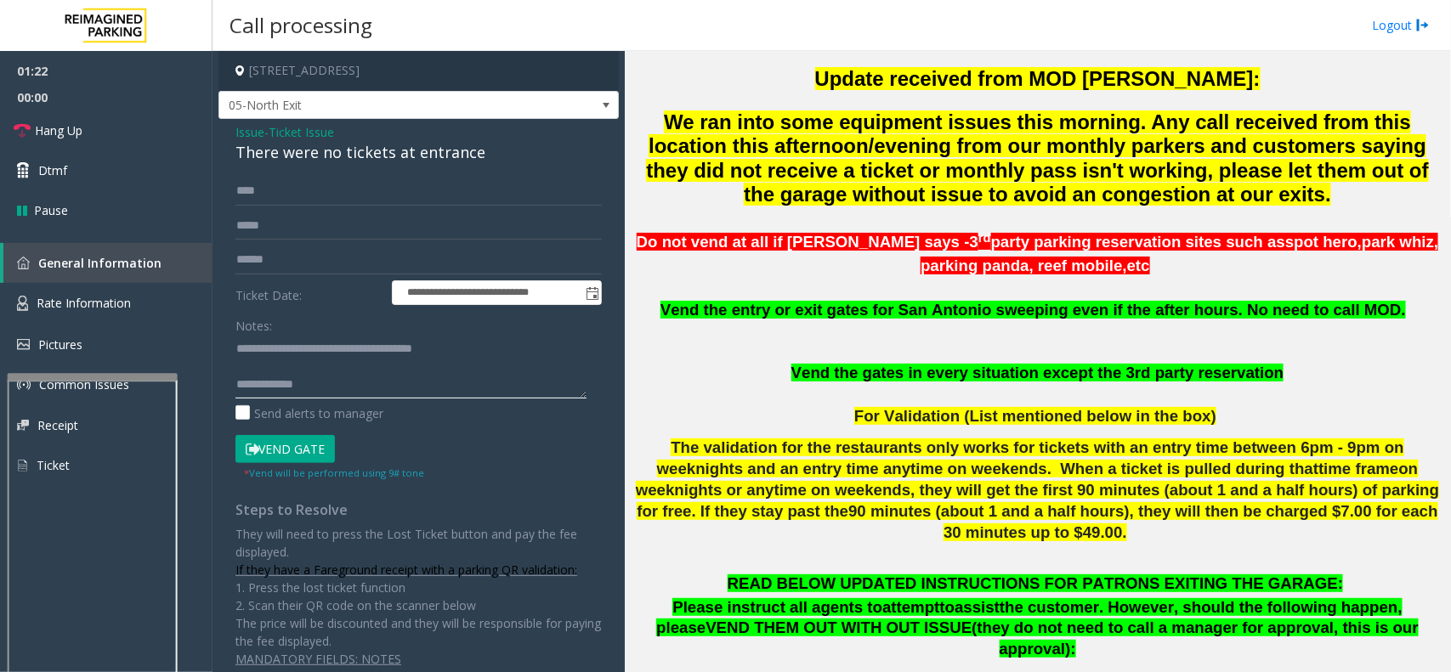
scroll to position [638, 0]
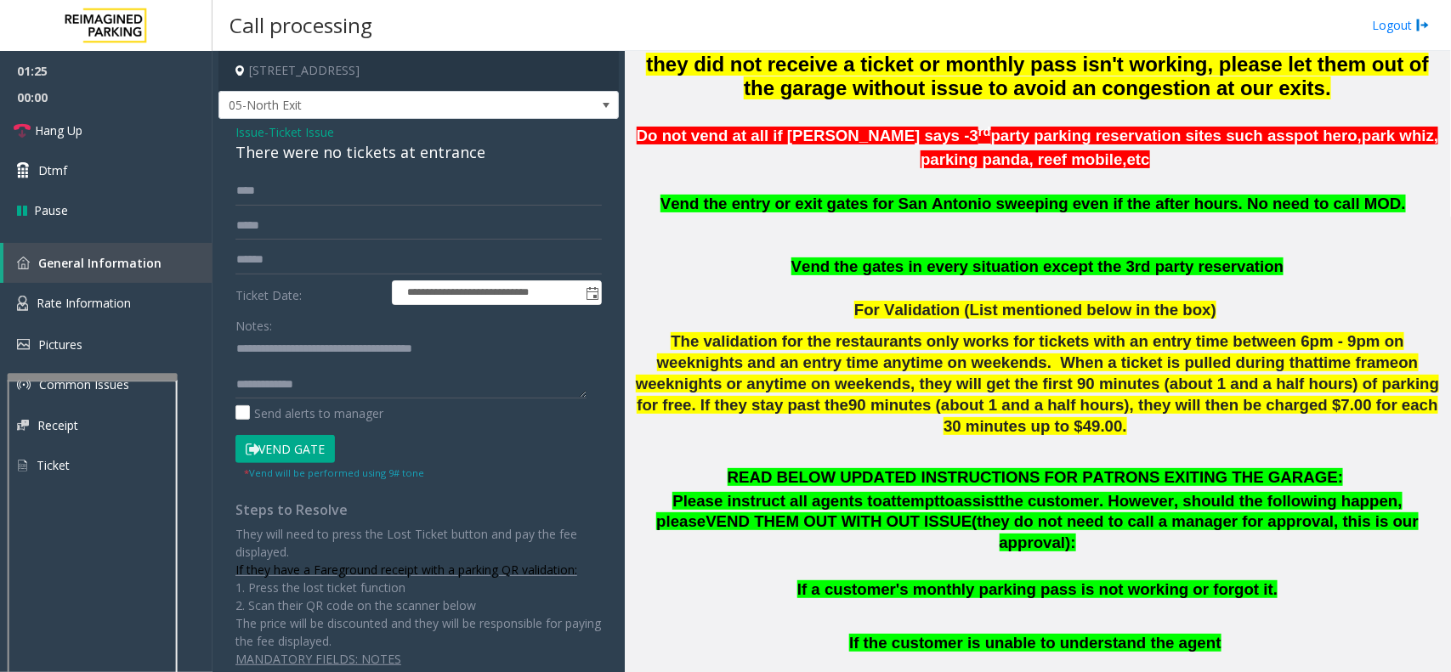
click at [325, 451] on button "Vend Gate" at bounding box center [284, 449] width 99 height 29
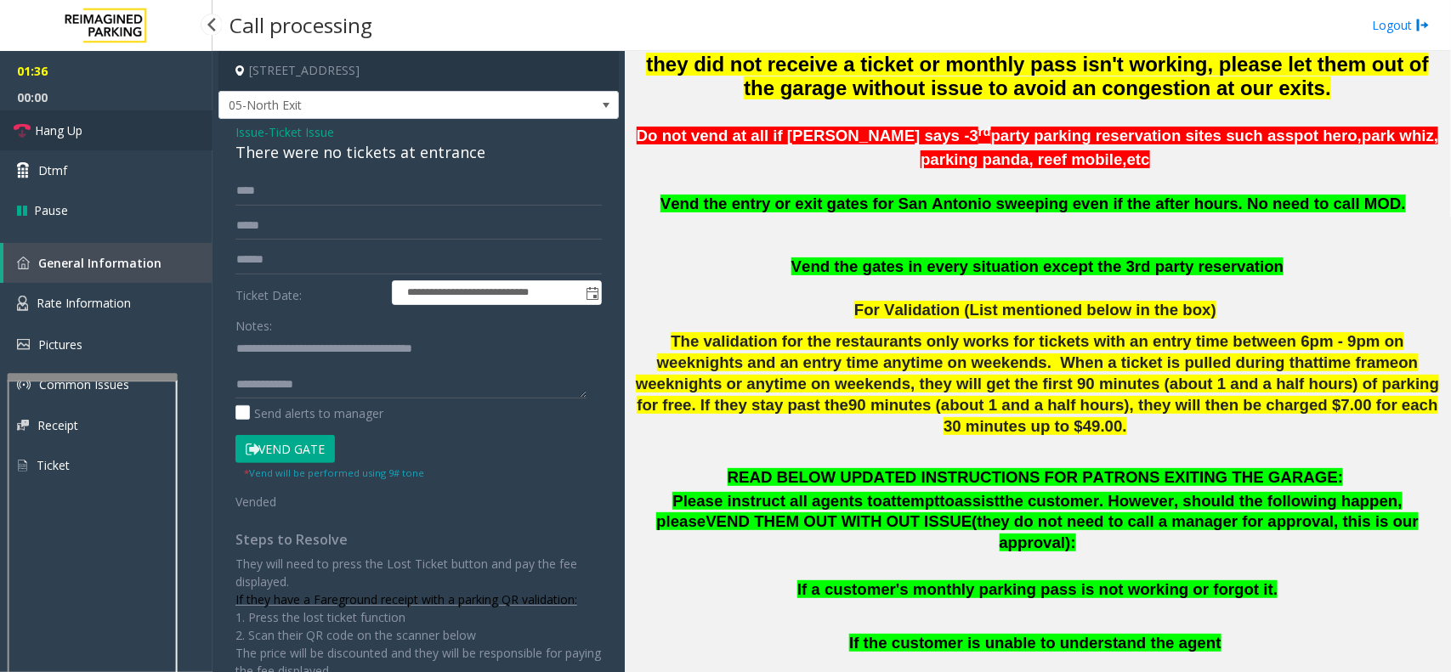
click at [90, 132] on link "Hang Up" at bounding box center [106, 131] width 213 height 40
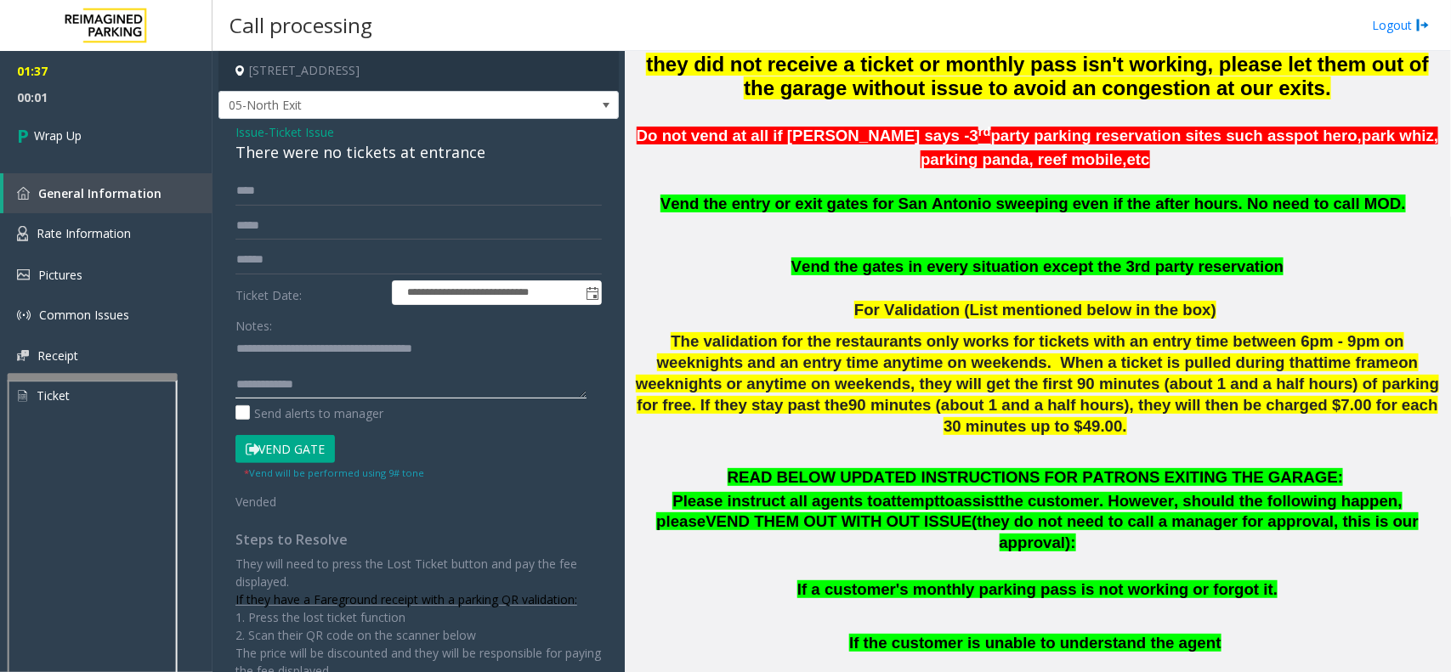
click at [378, 387] on textarea at bounding box center [410, 367] width 351 height 64
click at [816, 273] on b "Vend the gates in every situation except the 3rd party reservation" at bounding box center [1037, 267] width 493 height 18
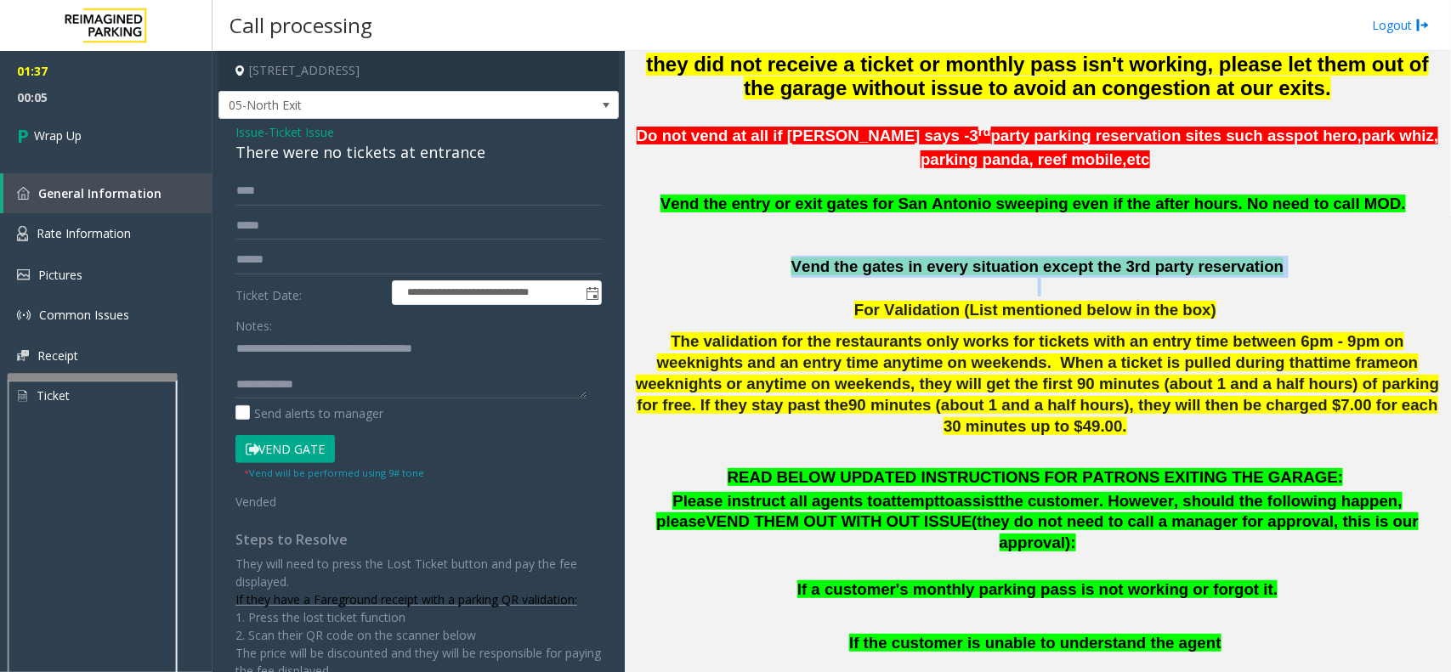
click at [816, 273] on b "Vend the gates in every situation except the 3rd party reservation" at bounding box center [1037, 267] width 493 height 18
drag, startPoint x: 816, startPoint y: 273, endPoint x: 854, endPoint y: 278, distance: 38.6
click at [854, 275] on b "Vend the gates in every situation except the 3rd party reservation" at bounding box center [1037, 267] width 493 height 18
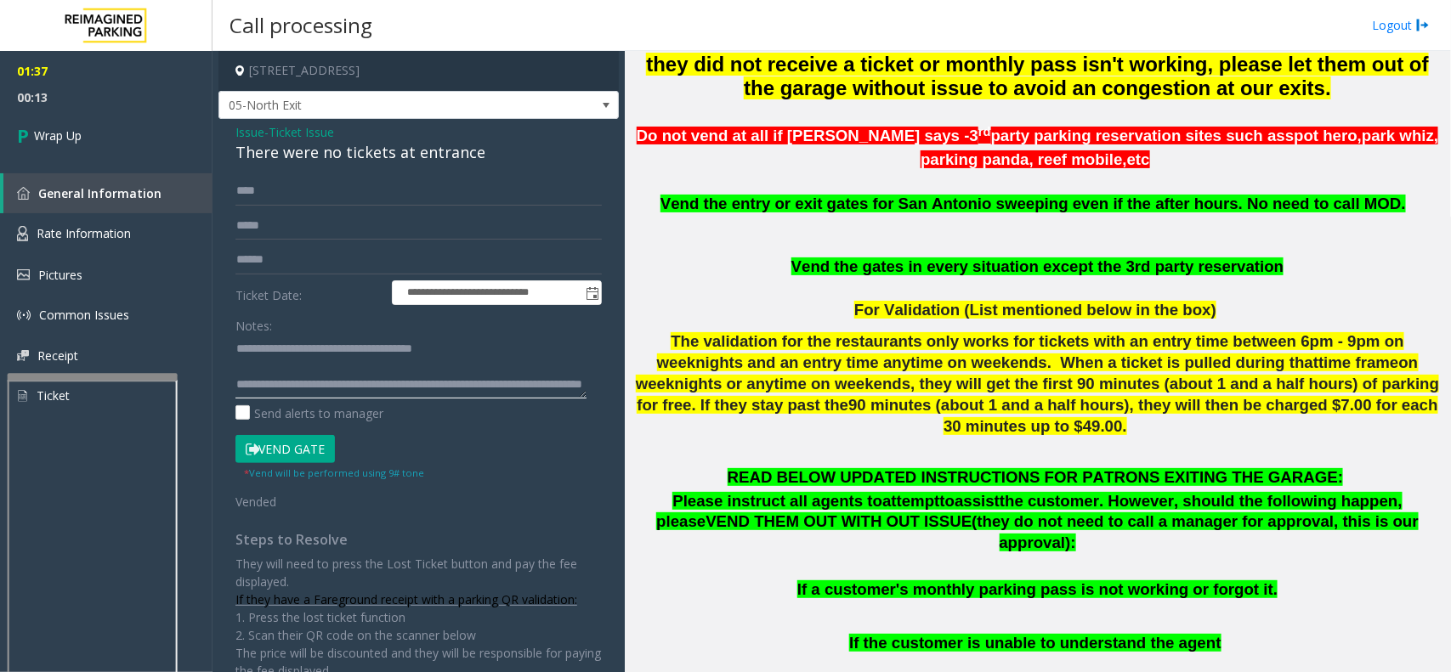
scroll to position [0, 0]
click at [357, 360] on textarea at bounding box center [410, 367] width 351 height 64
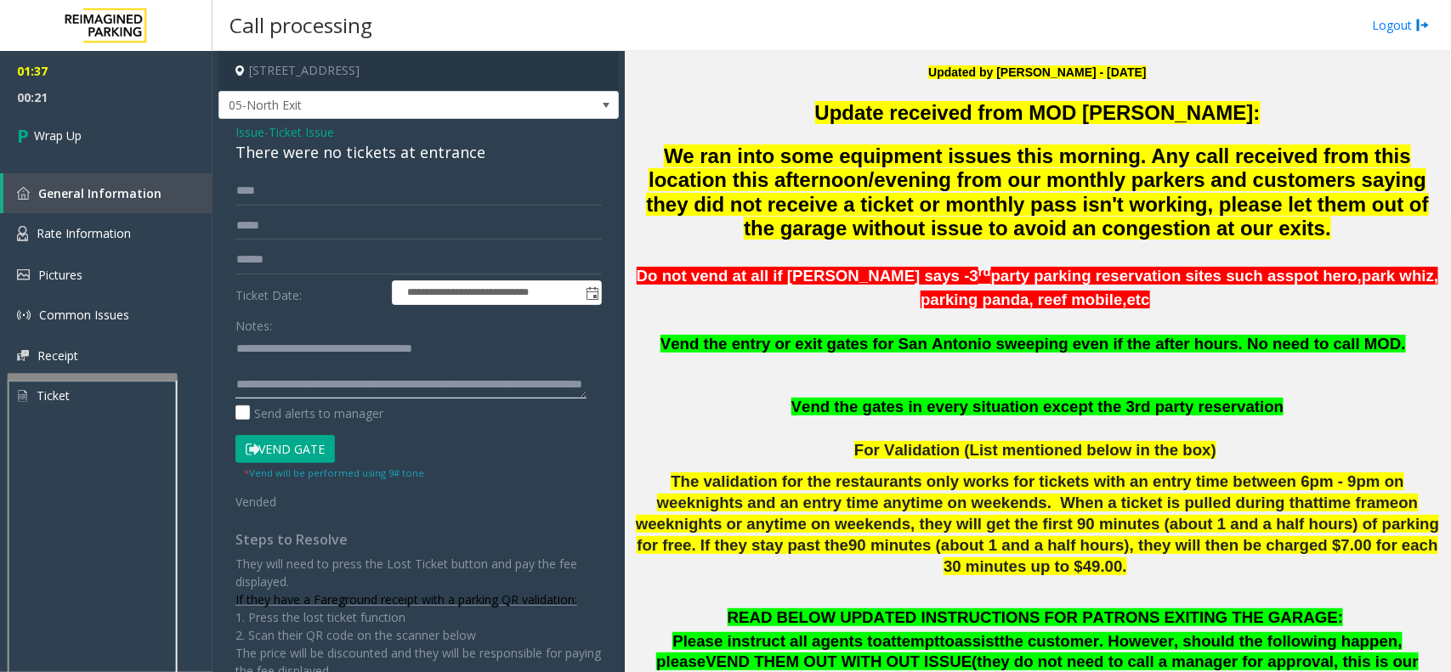
scroll to position [425, 0]
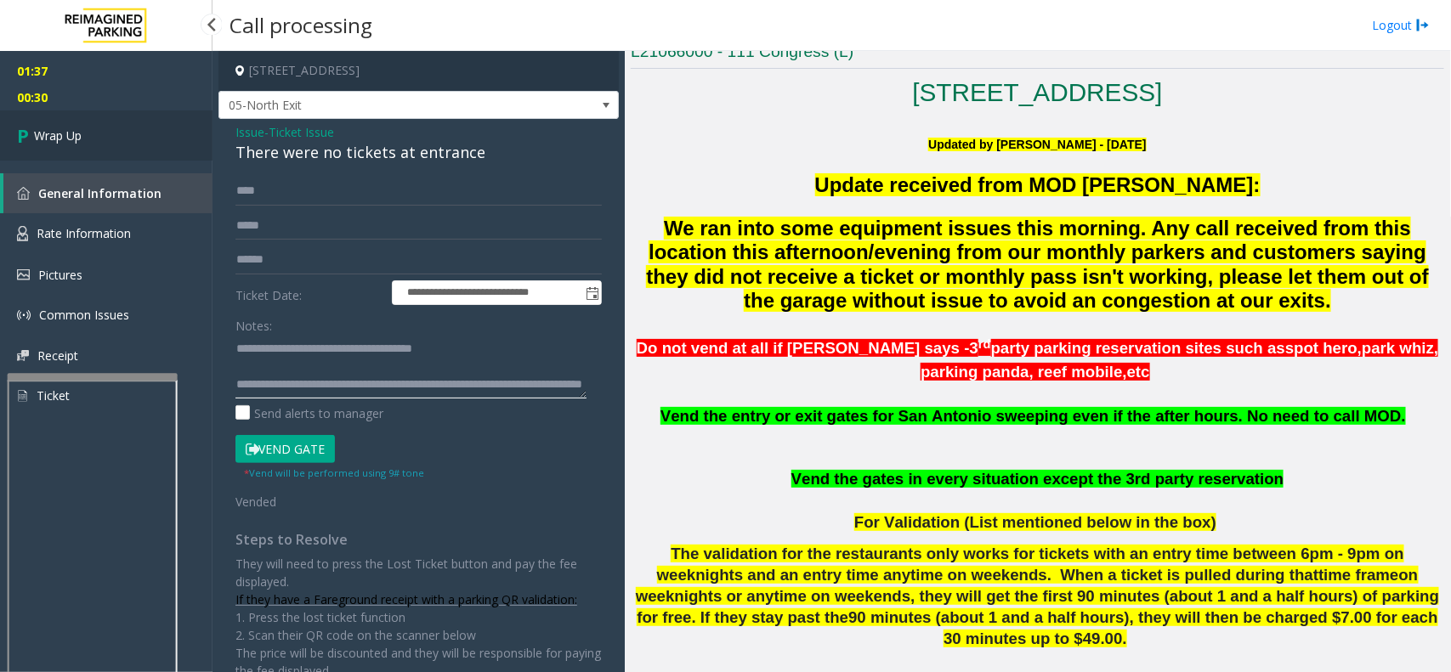
type textarea "**********"
click at [133, 140] on link "Wrap Up" at bounding box center [106, 136] width 213 height 50
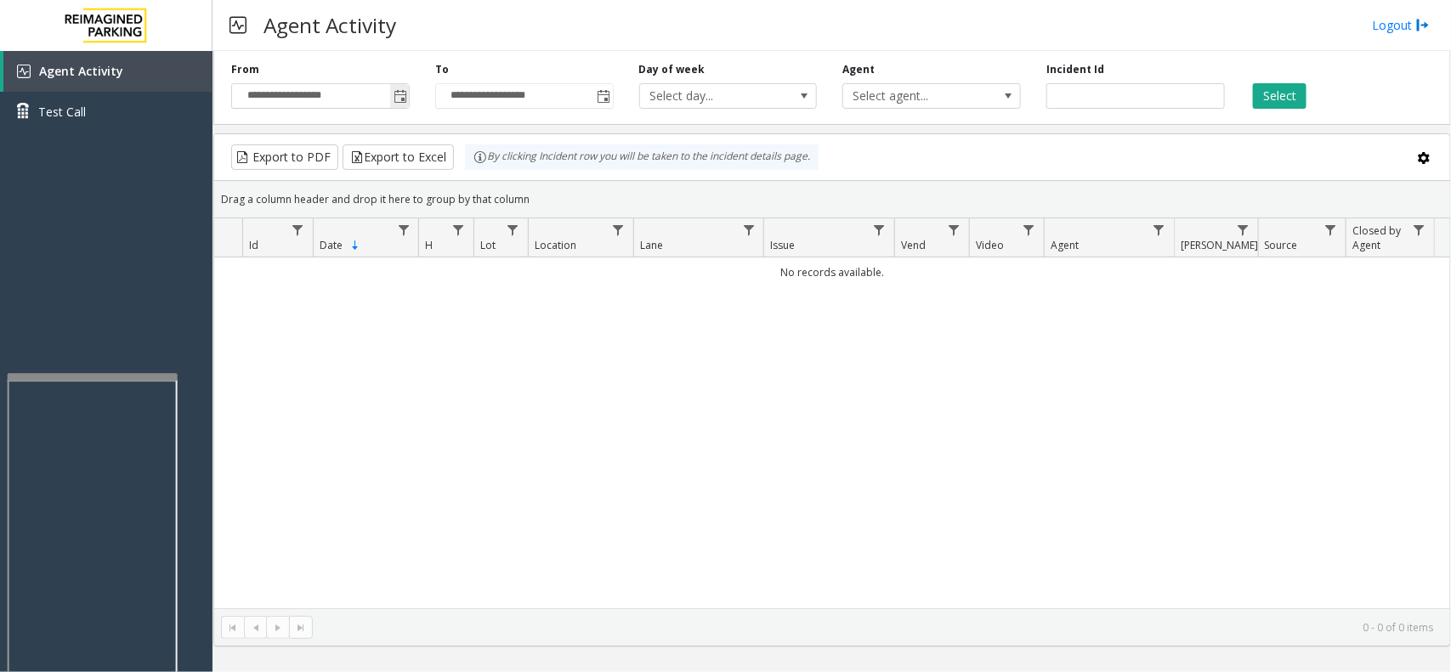
click at [392, 102] on span "Toggle popup" at bounding box center [399, 95] width 19 height 27
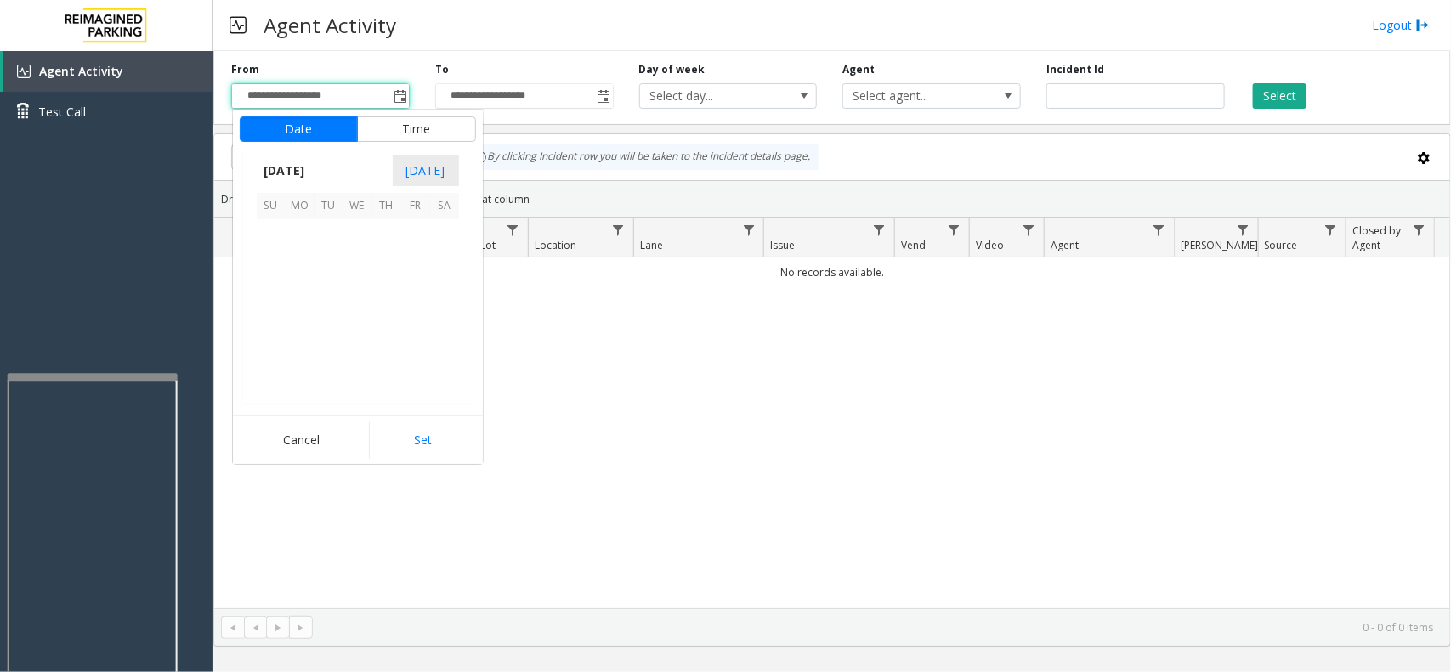
scroll to position [305135, 0]
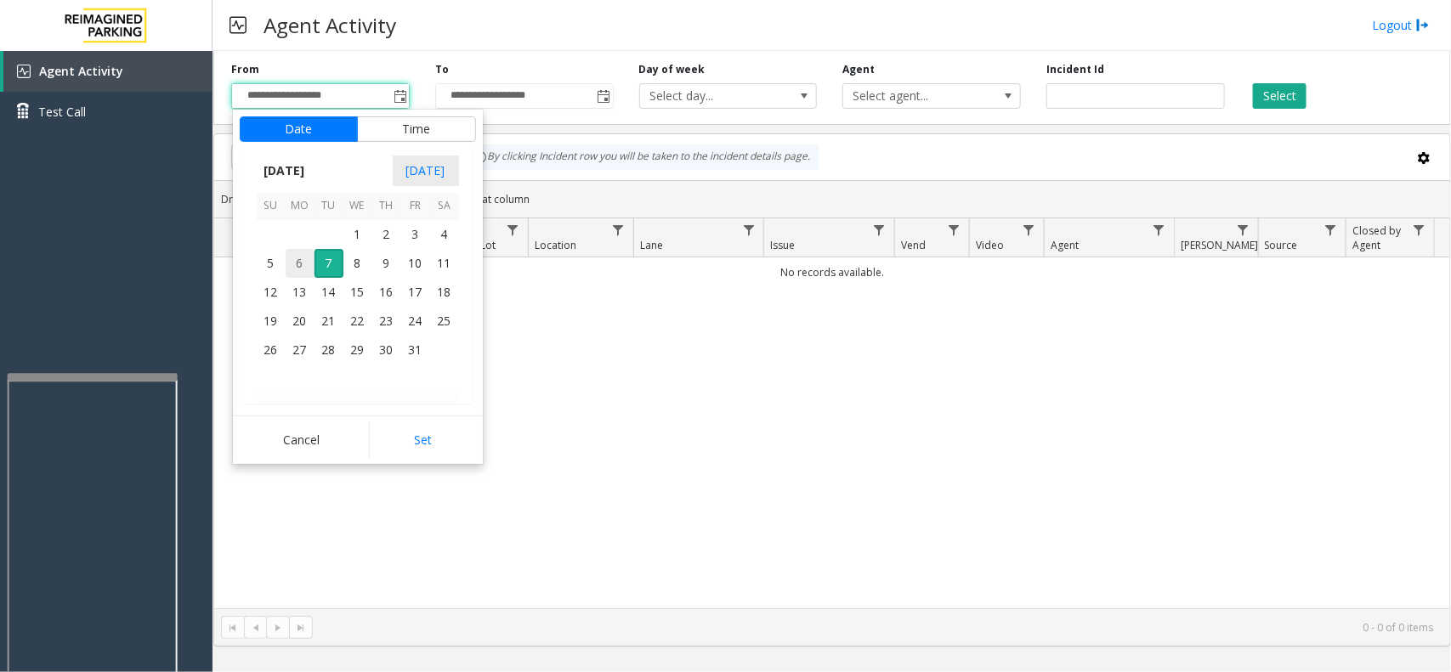
click at [307, 256] on span "6" at bounding box center [300, 263] width 29 height 29
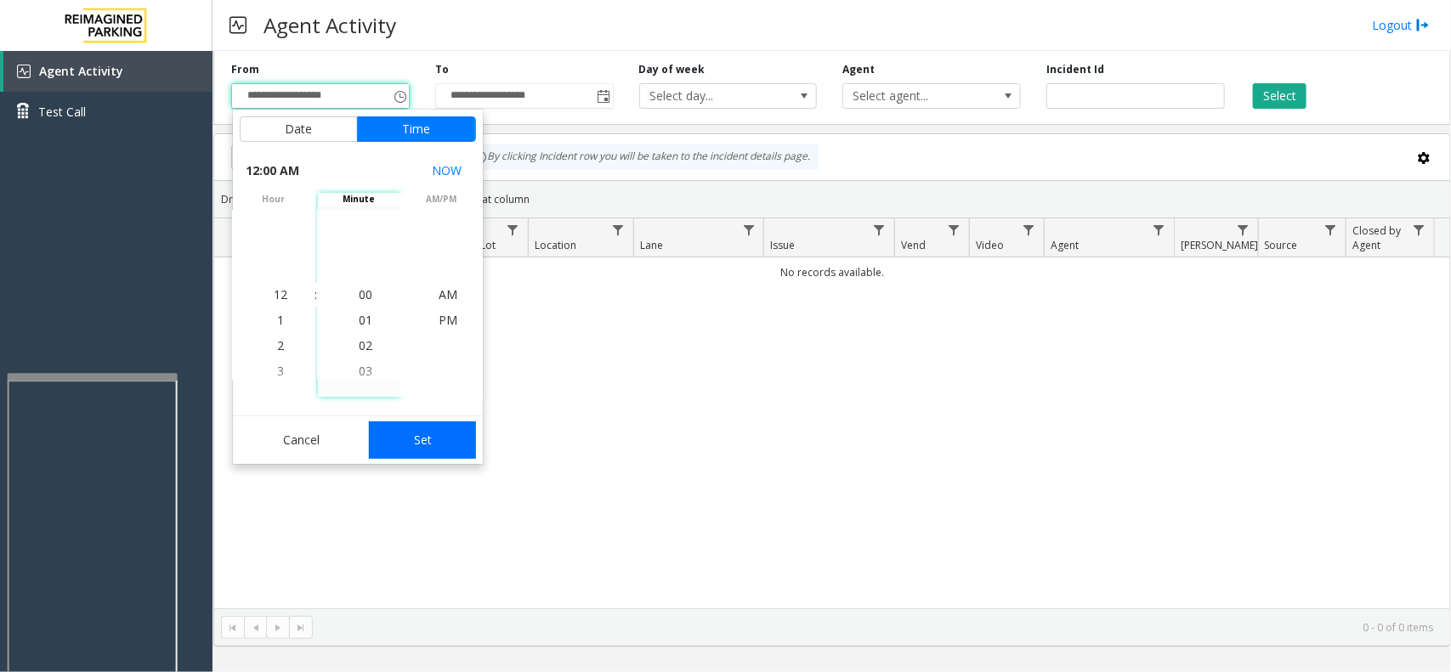
click at [387, 426] on button "Set" at bounding box center [422, 440] width 107 height 37
type input "**********"
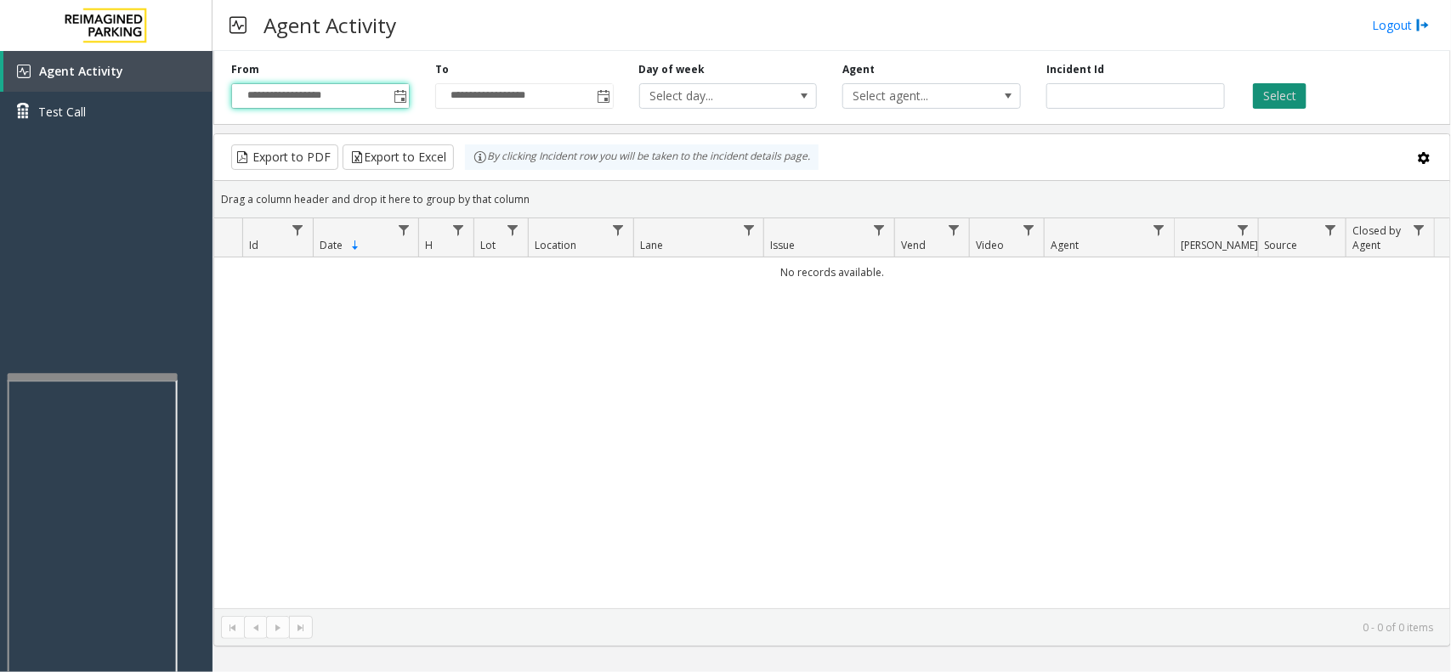
click at [1272, 104] on button "Select" at bounding box center [1280, 96] width 54 height 26
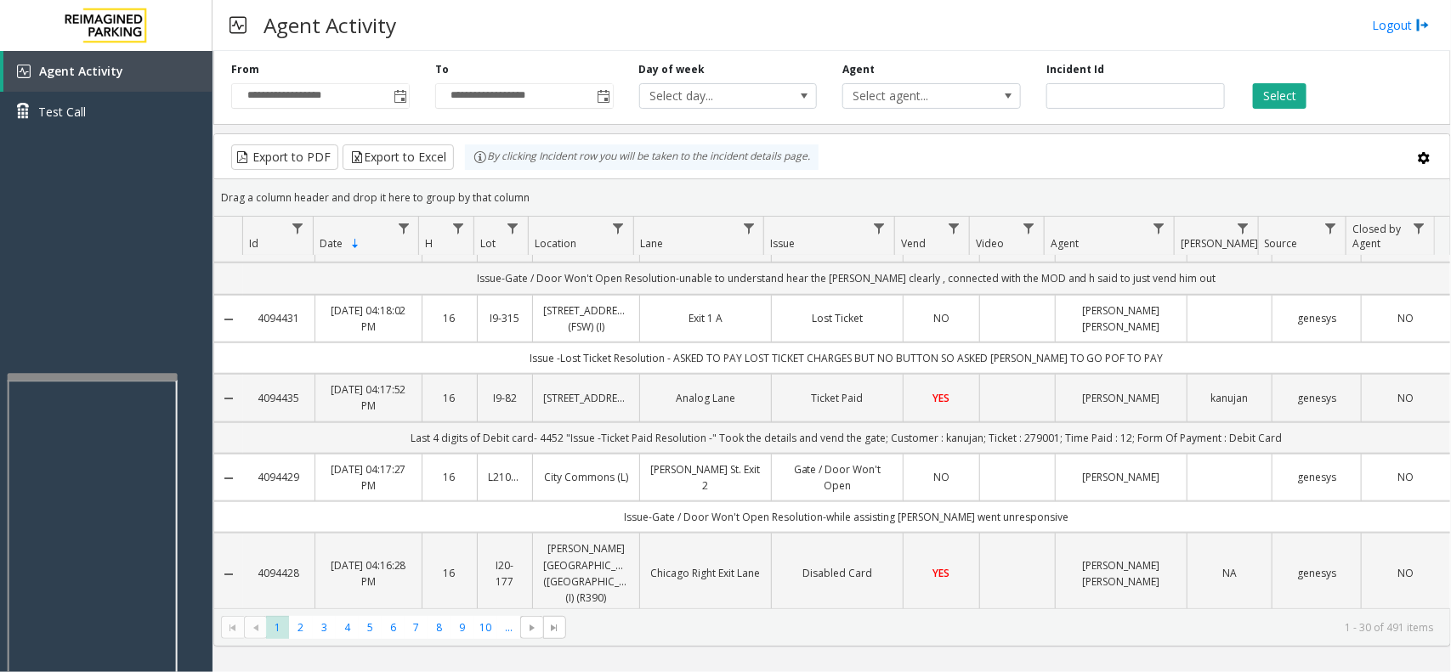
scroll to position [638, 0]
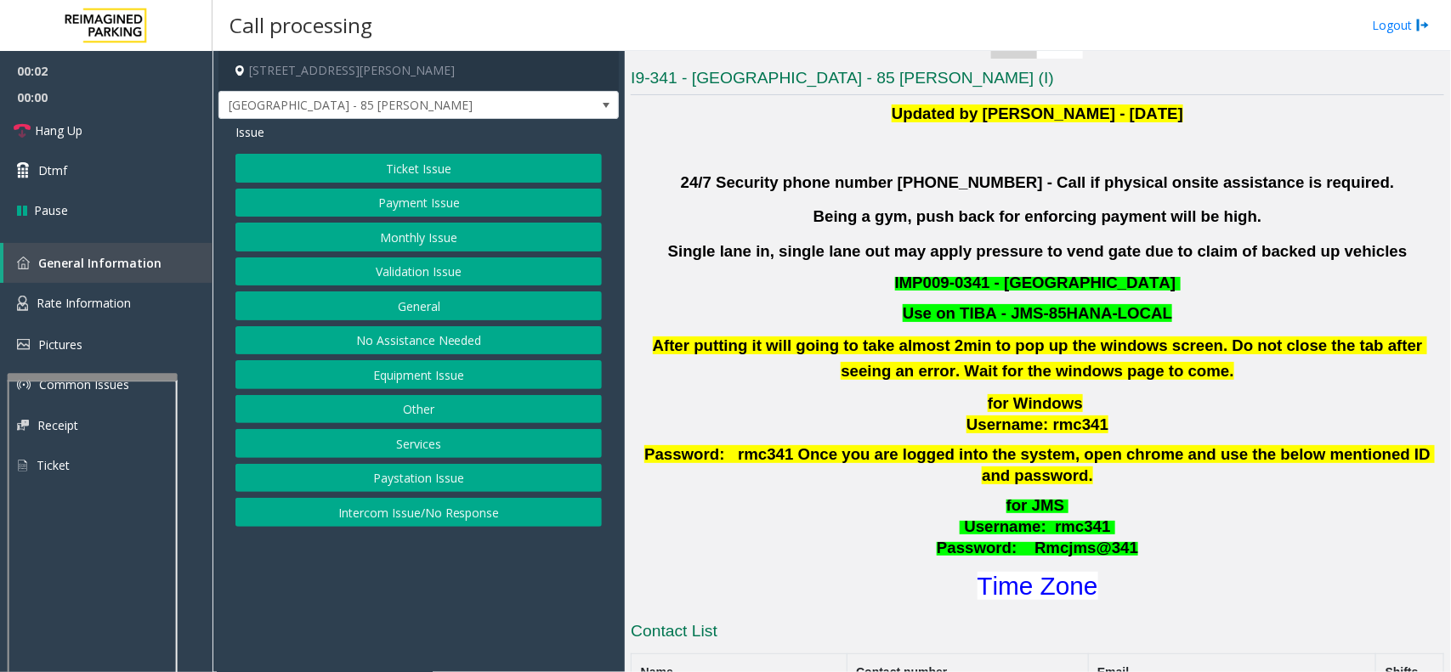
scroll to position [425, 0]
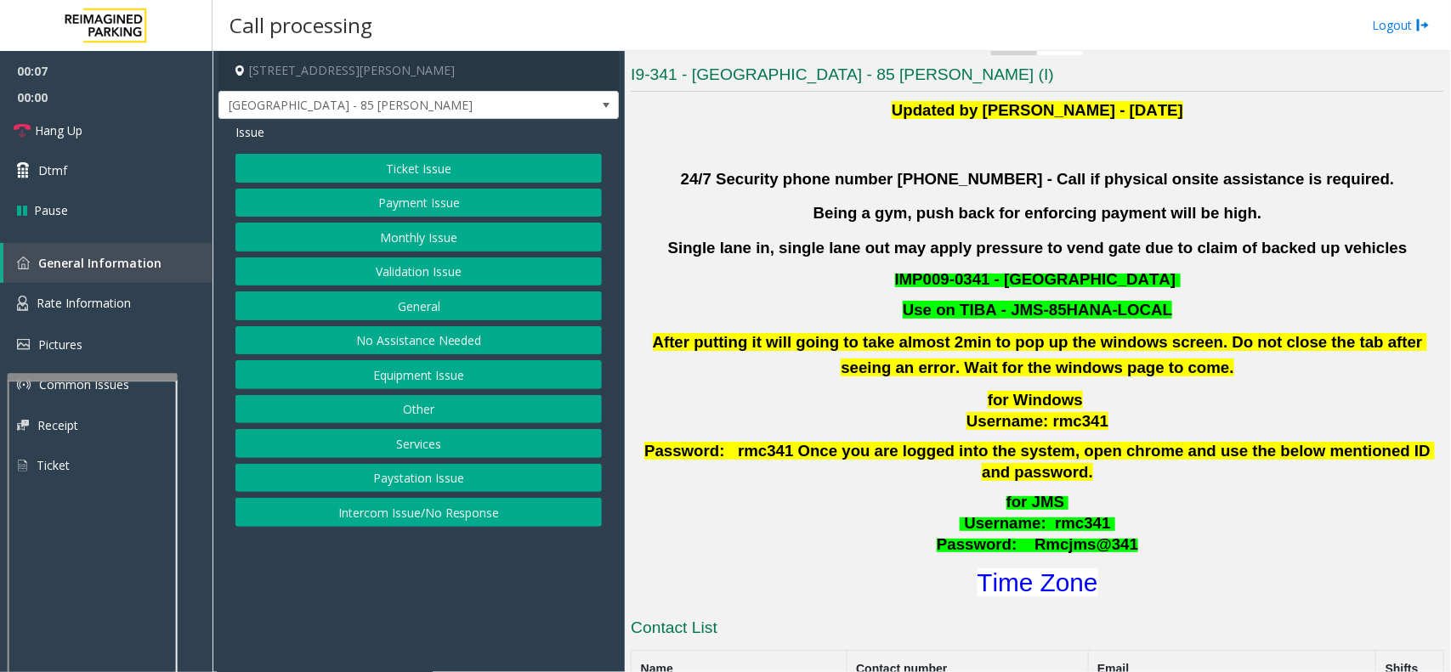
click at [422, 167] on button "Ticket Issue" at bounding box center [418, 168] width 366 height 29
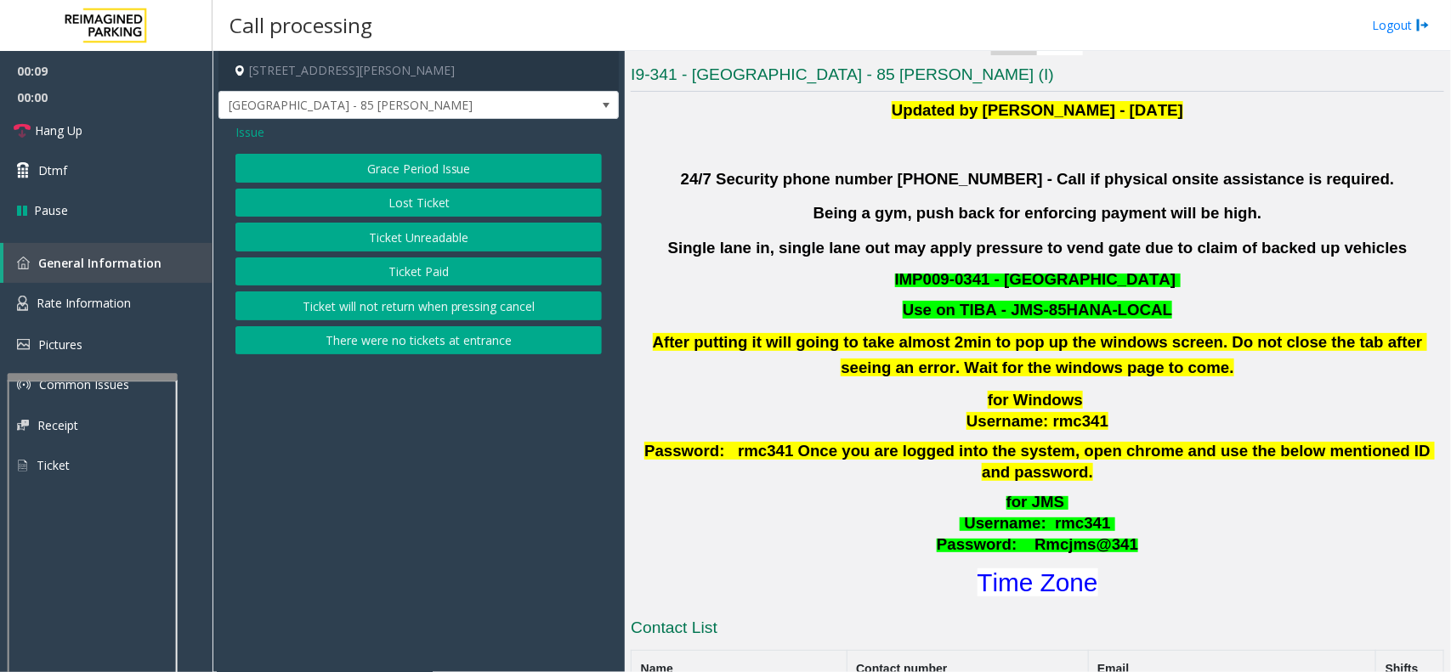
click at [410, 235] on button "Ticket Unreadable" at bounding box center [418, 237] width 366 height 29
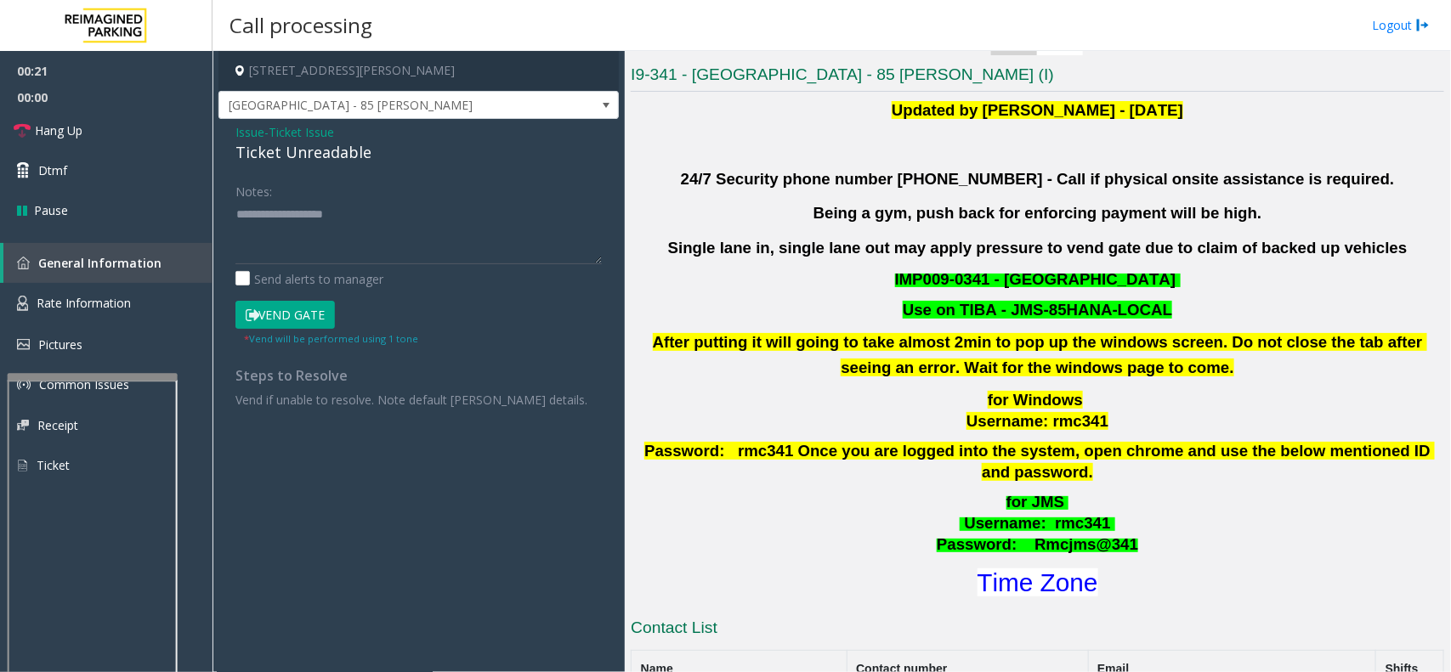
scroll to position [744, 0]
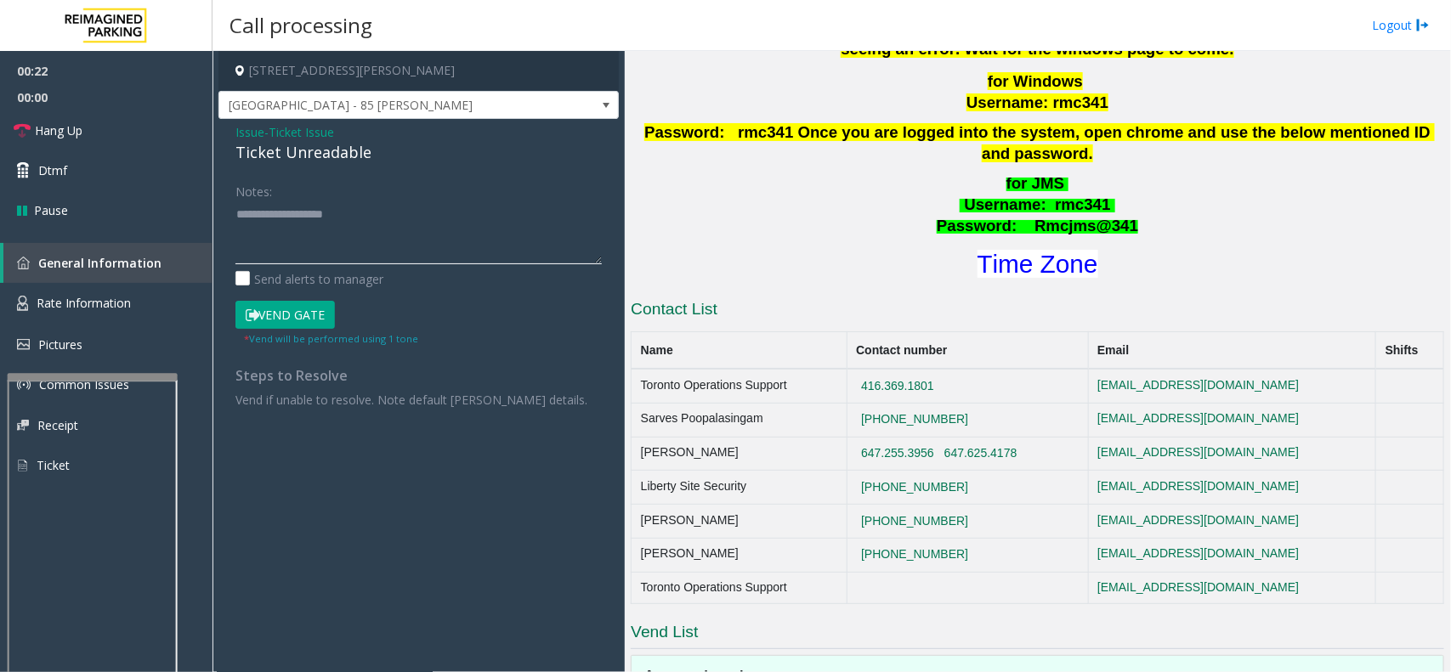
click at [358, 231] on textarea at bounding box center [418, 233] width 366 height 64
click at [310, 217] on textarea at bounding box center [418, 233] width 366 height 64
click at [326, 232] on textarea at bounding box center [418, 233] width 366 height 64
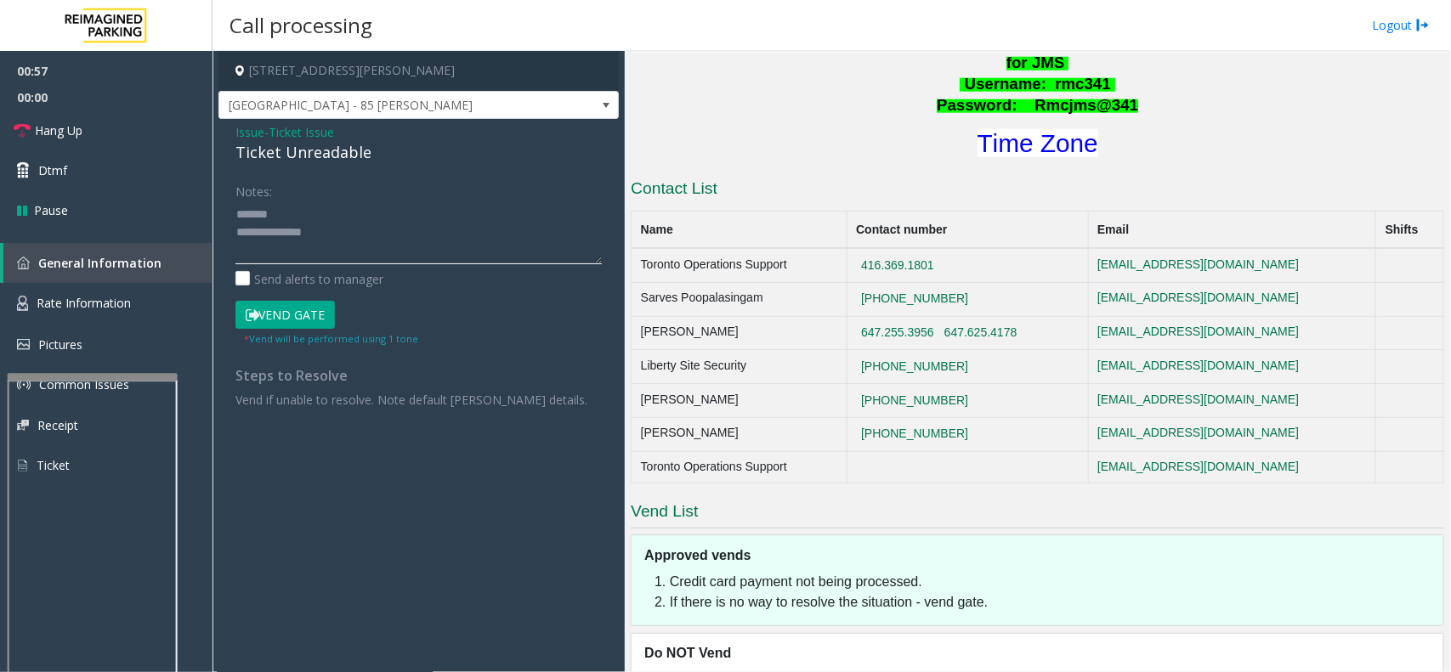
scroll to position [1017, 0]
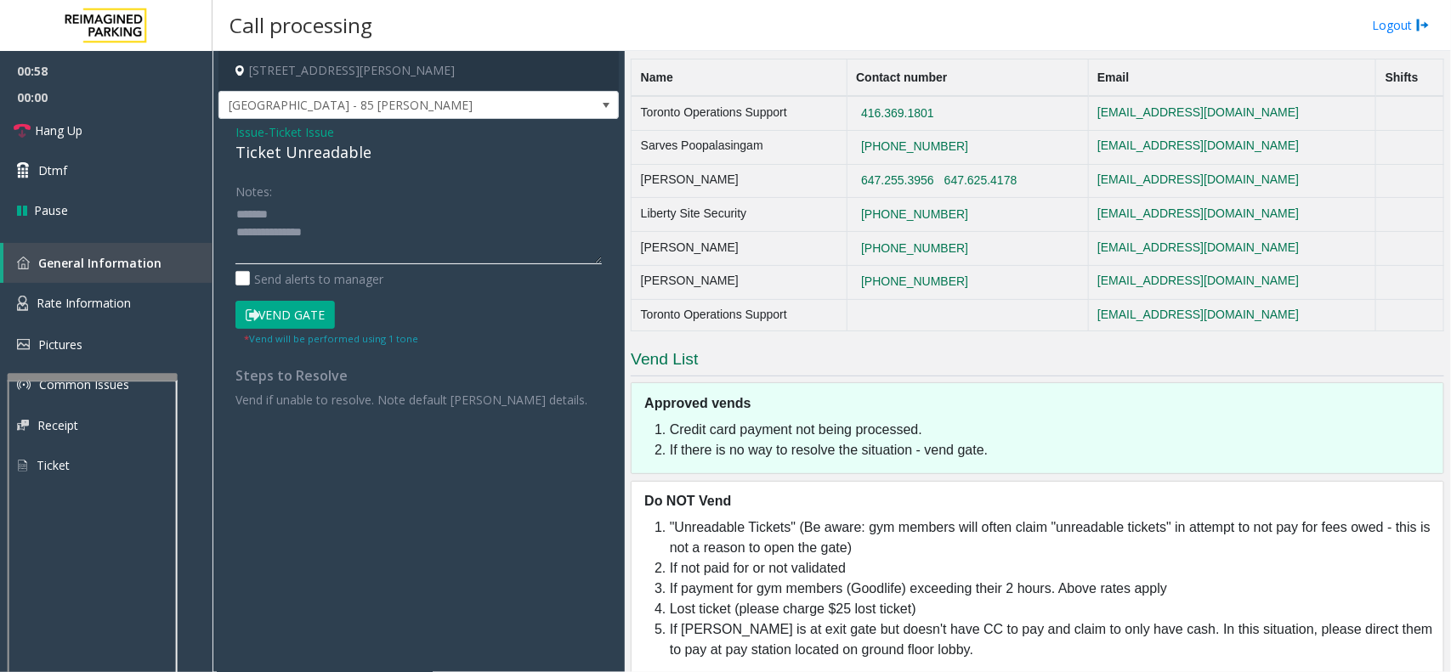
click at [409, 251] on textarea at bounding box center [418, 233] width 366 height 64
click at [283, 309] on button "Vend Gate" at bounding box center [284, 315] width 99 height 29
click at [62, 137] on span "Hang Up" at bounding box center [59, 131] width 48 height 18
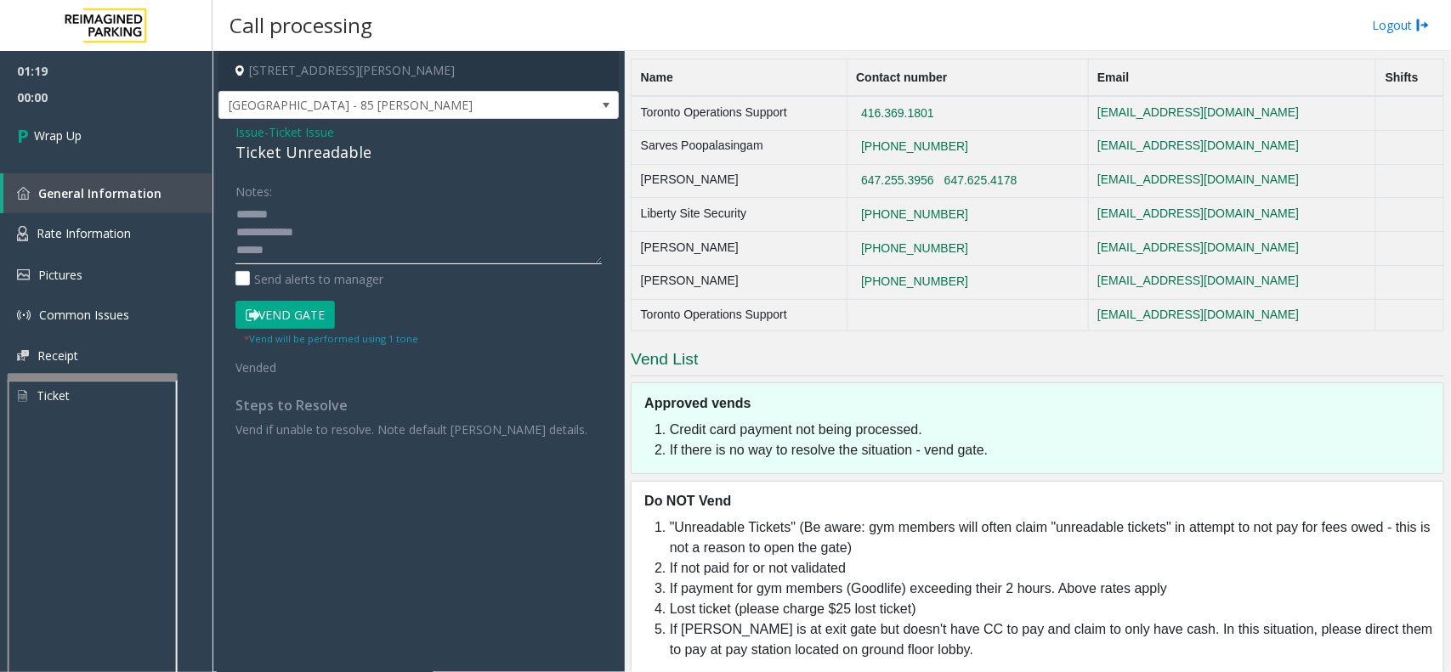
click at [268, 253] on textarea at bounding box center [418, 233] width 366 height 64
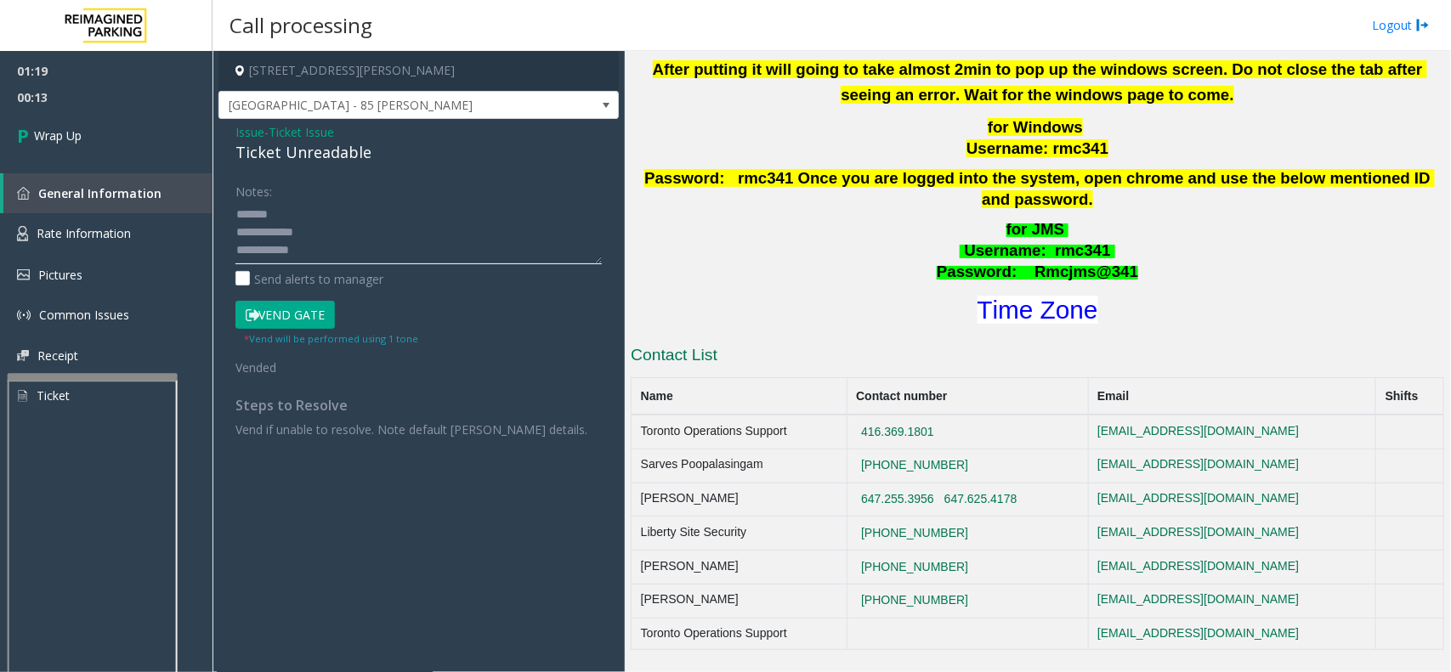
scroll to position [485, 0]
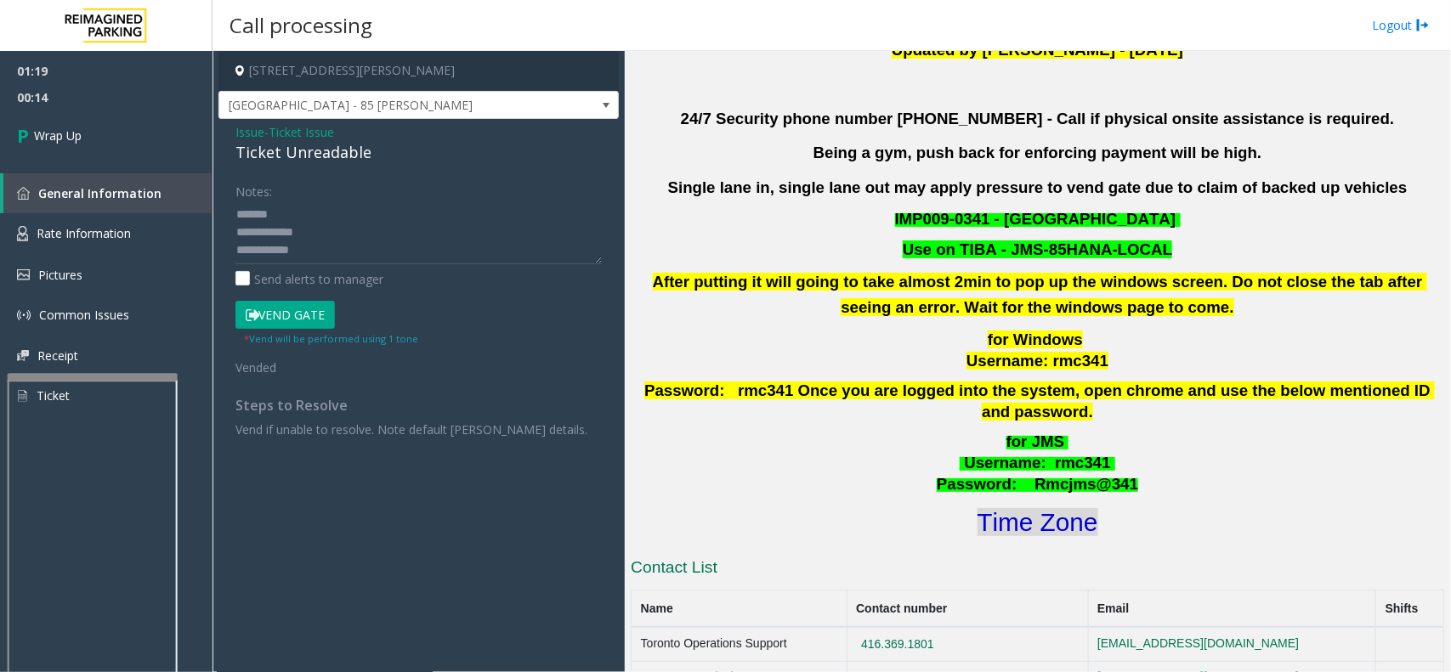
click at [1003, 514] on font "Time Zone" at bounding box center [1038, 522] width 121 height 28
click at [342, 247] on textarea at bounding box center [418, 233] width 366 height 64
click at [303, 211] on textarea at bounding box center [418, 233] width 366 height 64
click at [370, 248] on textarea at bounding box center [418, 233] width 366 height 64
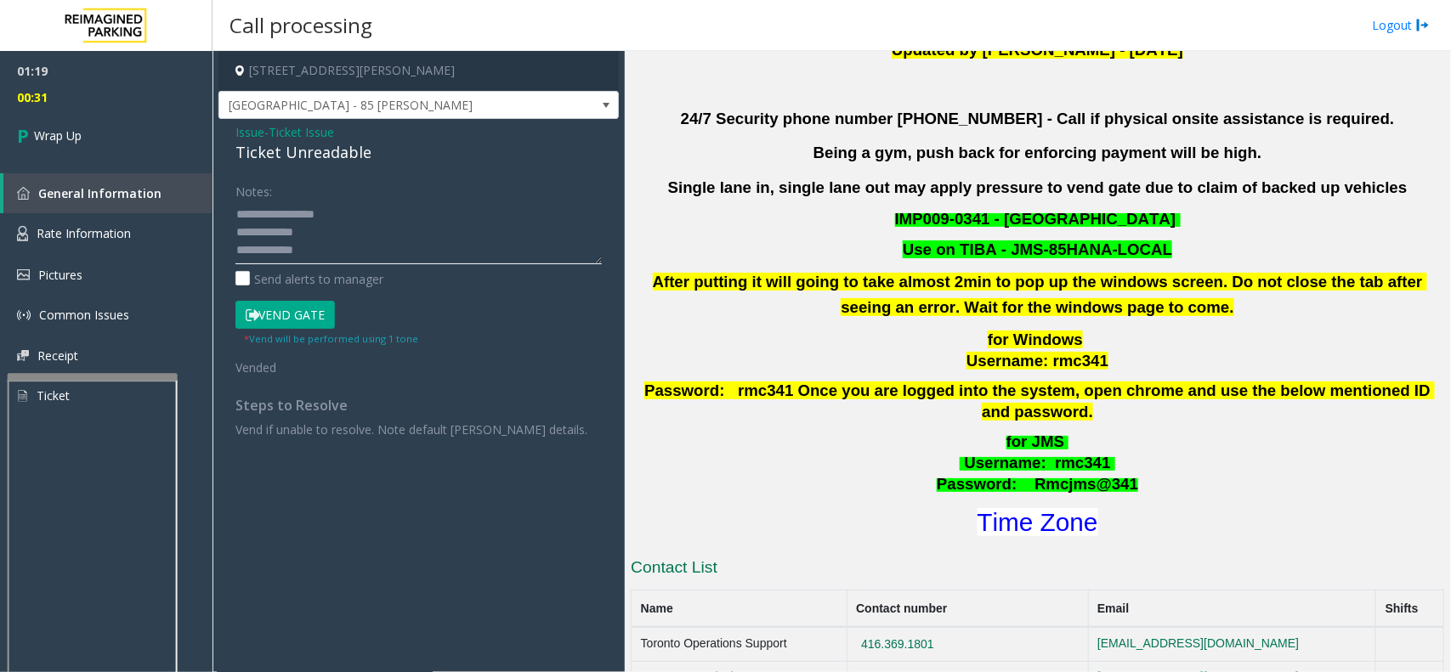
paste textarea "**********"
type textarea "**********"
click at [290, 156] on div "Ticket Unreadable" at bounding box center [418, 152] width 366 height 23
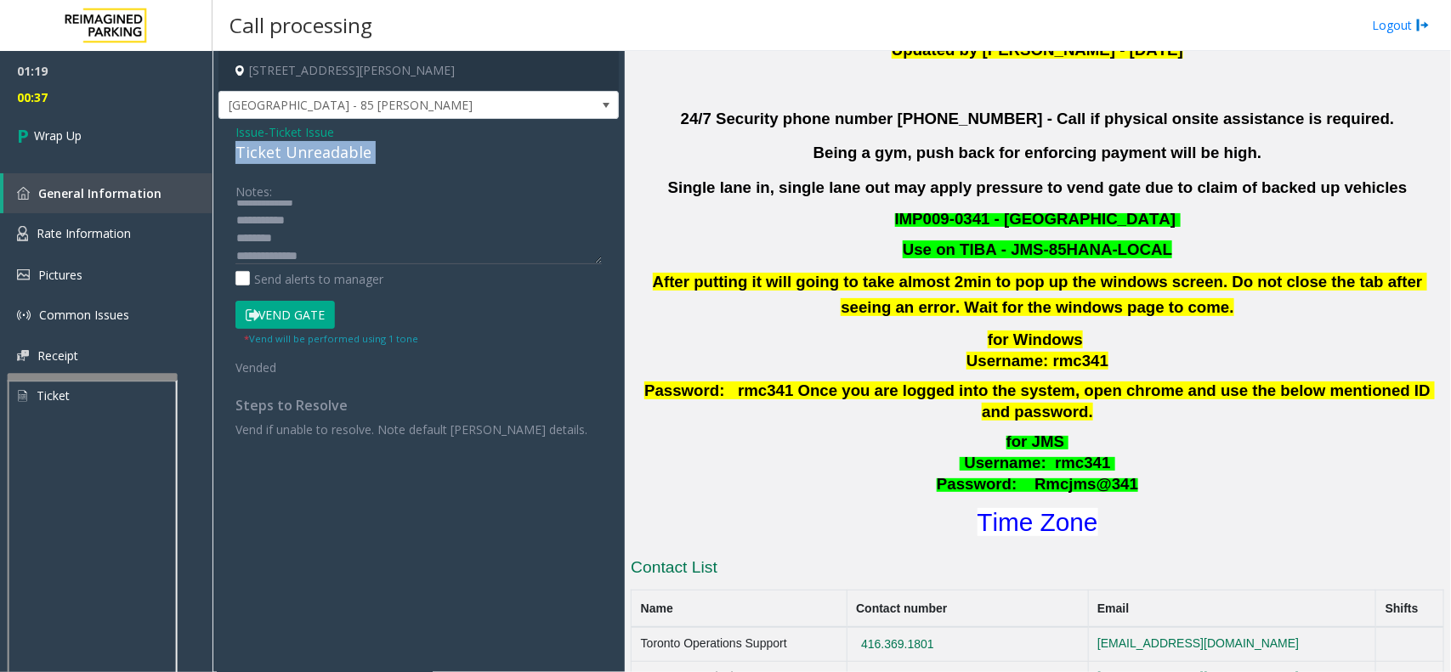
click at [290, 156] on div "Ticket Unreadable" at bounding box center [418, 152] width 366 height 23
click at [248, 128] on span "Issue" at bounding box center [249, 132] width 29 height 18
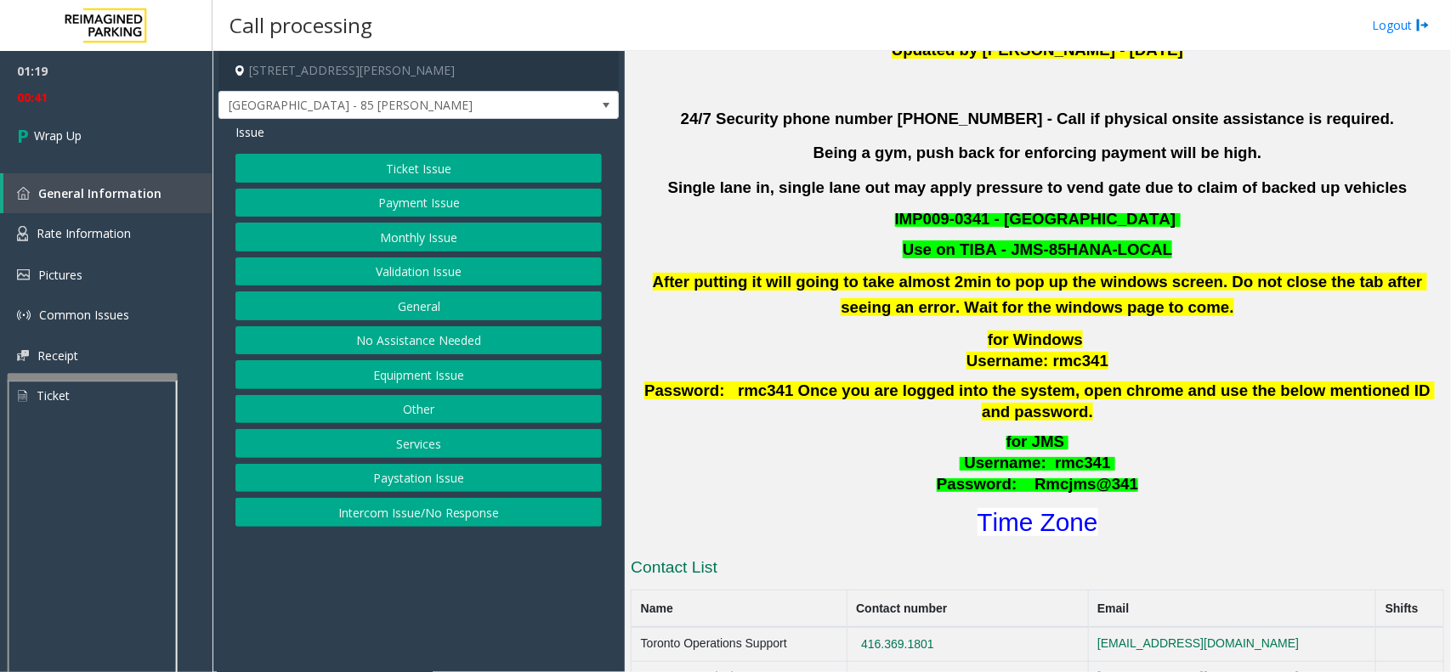
click at [391, 275] on button "Validation Issue" at bounding box center [418, 272] width 366 height 29
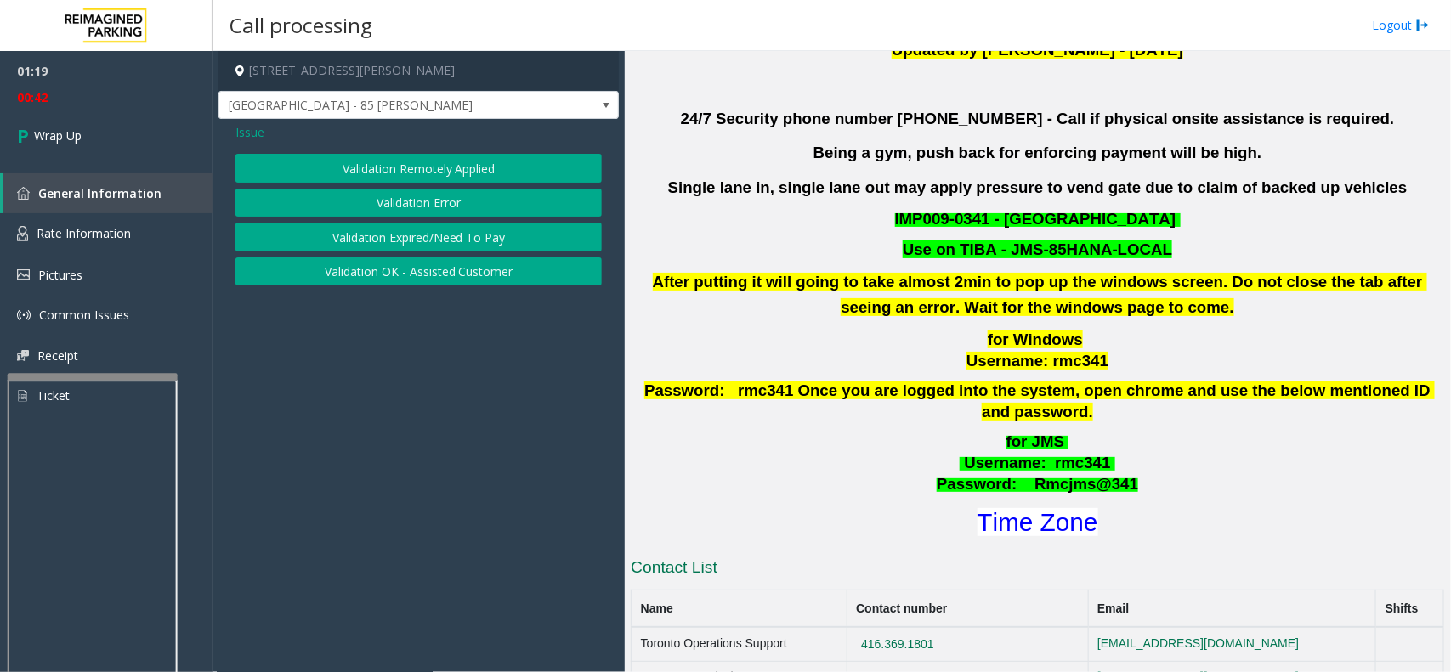
click at [372, 205] on button "Validation Error" at bounding box center [418, 203] width 366 height 29
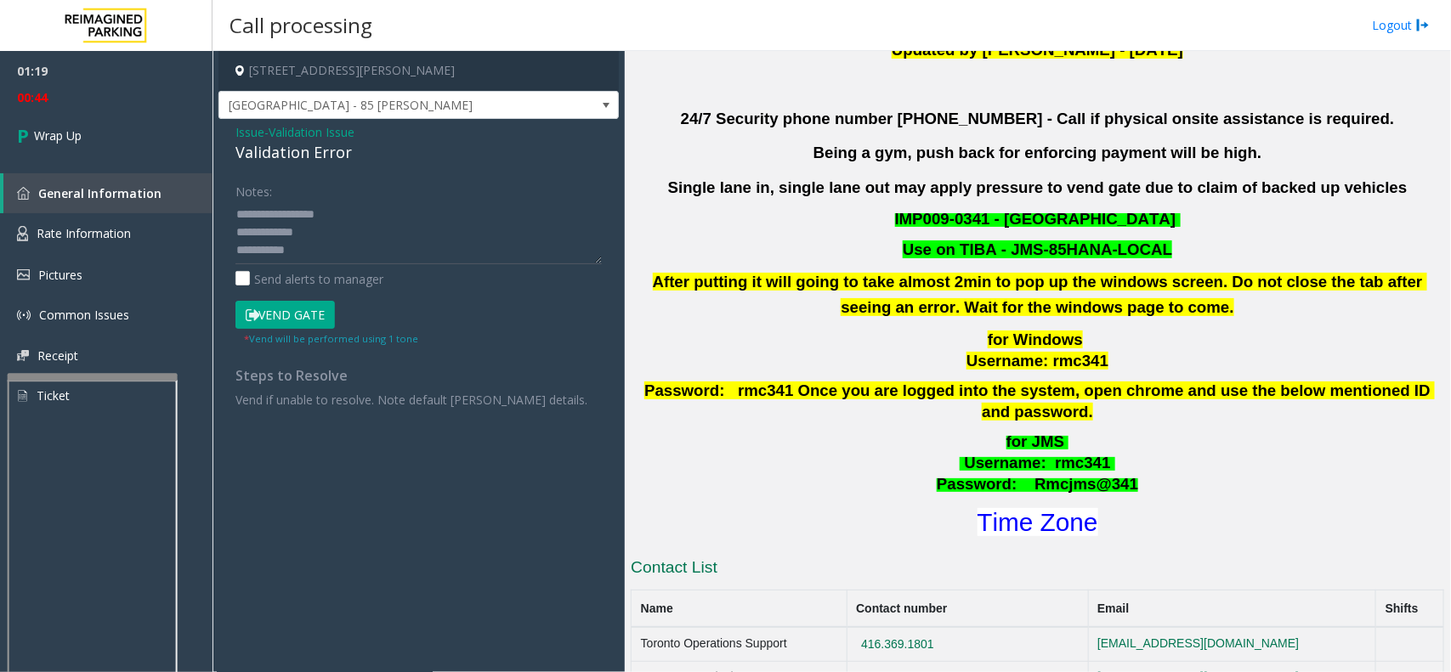
click at [275, 156] on div "Validation Error" at bounding box center [418, 152] width 366 height 23
click at [293, 155] on div "Validation Error" at bounding box center [418, 152] width 366 height 23
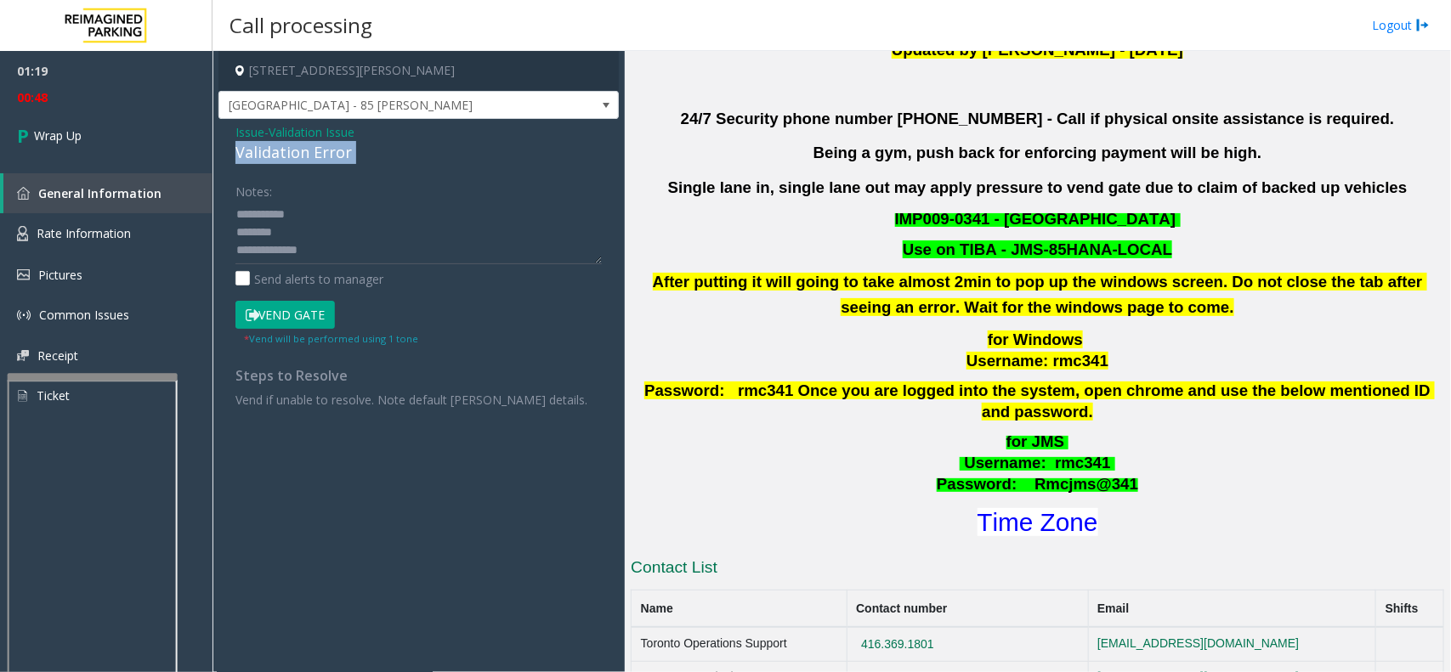
click at [293, 155] on div "Validation Error" at bounding box center [418, 152] width 366 height 23
drag, startPoint x: 293, startPoint y: 155, endPoint x: 349, endPoint y: 149, distance: 55.6
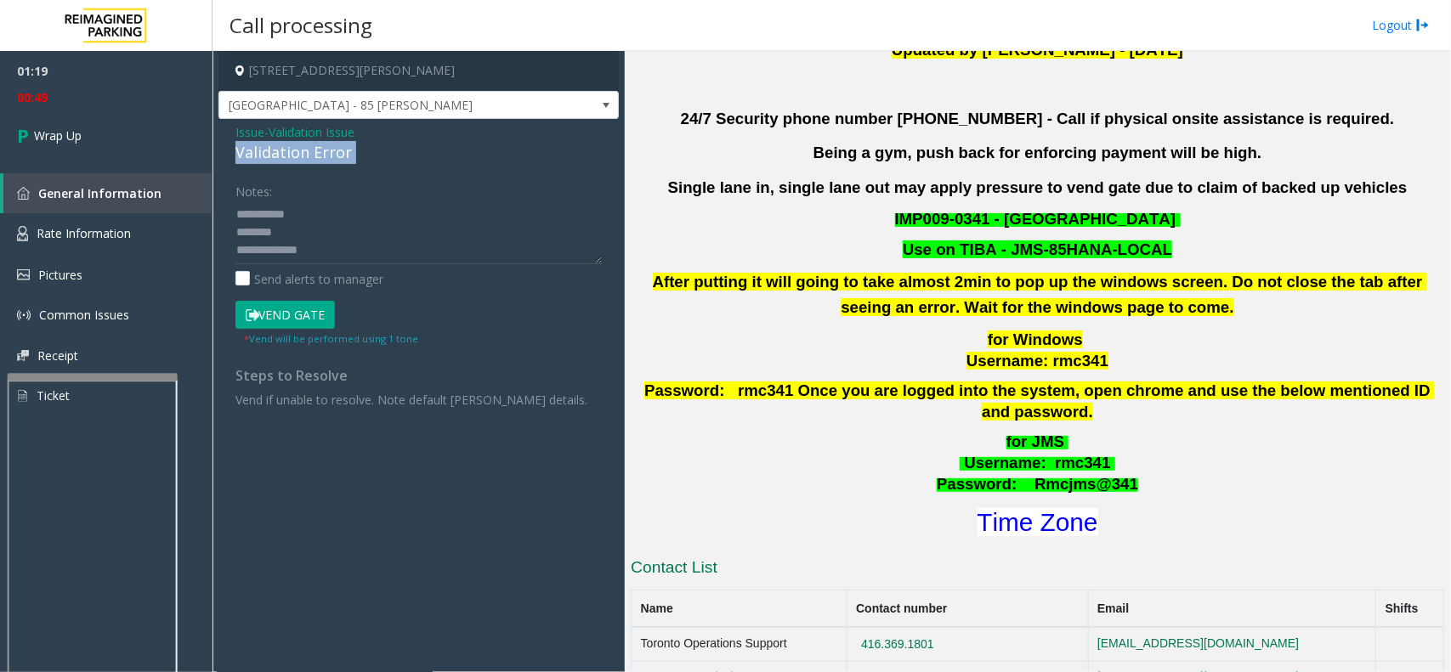
click at [349, 149] on div "Validation Error" at bounding box center [418, 152] width 366 height 23
click at [349, 247] on textarea at bounding box center [418, 233] width 366 height 64
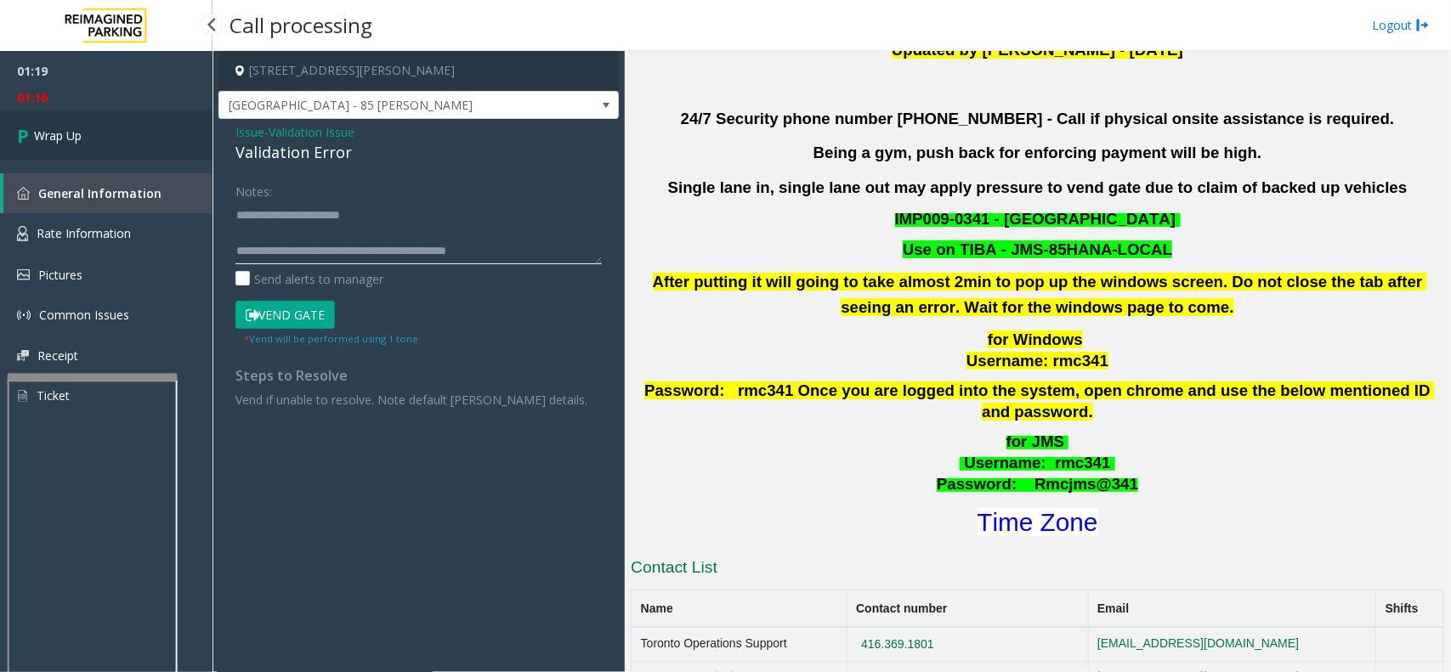
type textarea "**********"
click at [5, 140] on link "Wrap Up" at bounding box center [106, 136] width 213 height 50
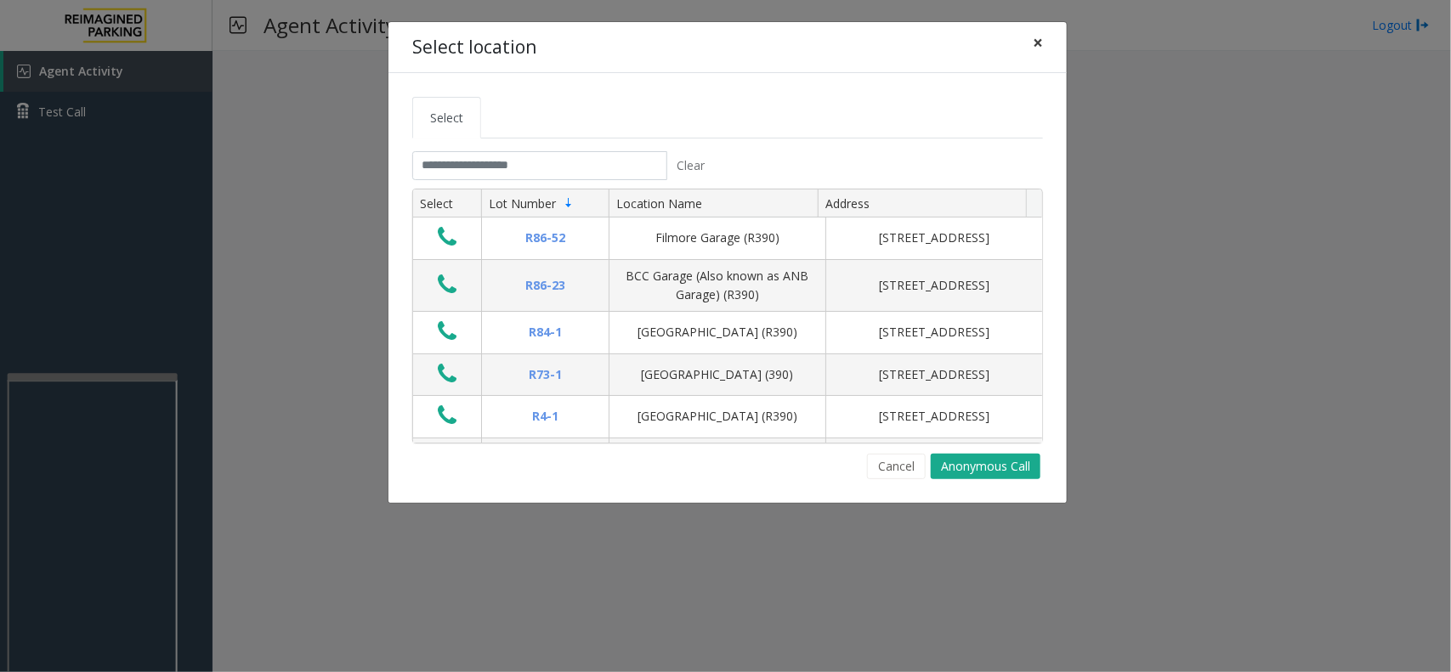
click at [1033, 41] on span "×" at bounding box center [1038, 43] width 10 height 24
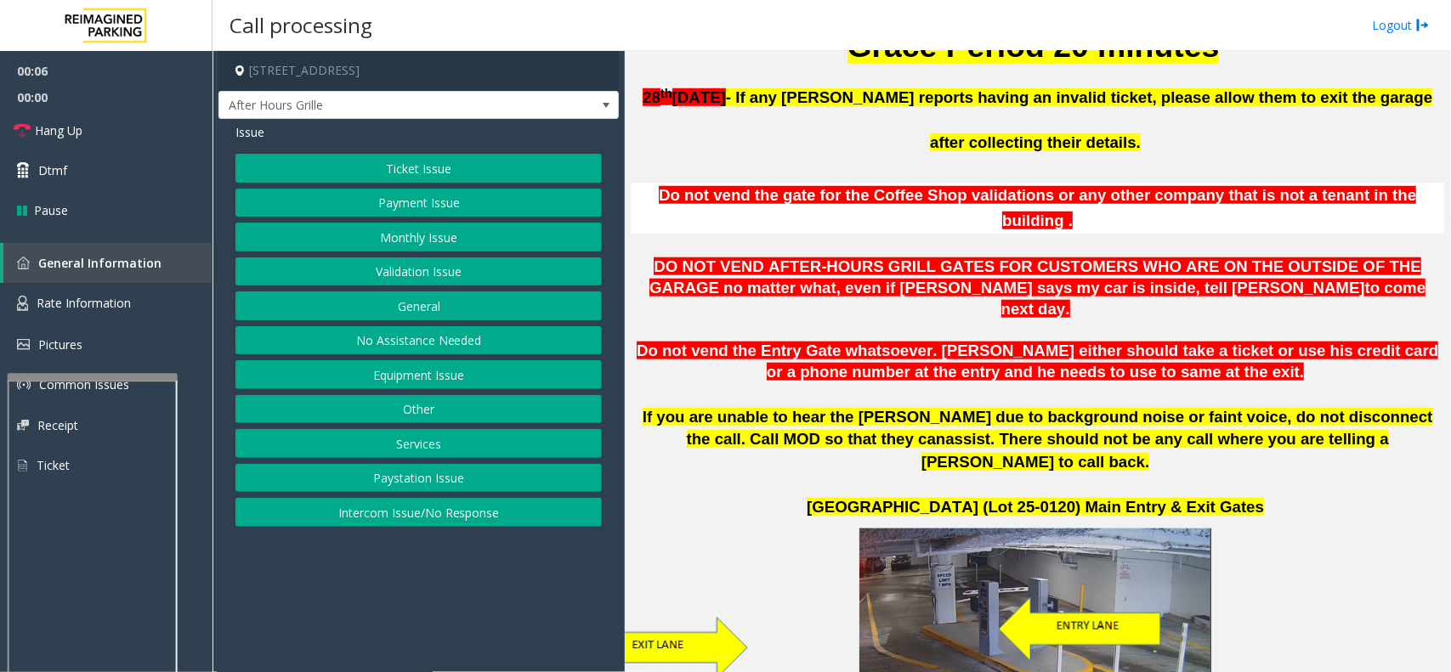
scroll to position [425, 0]
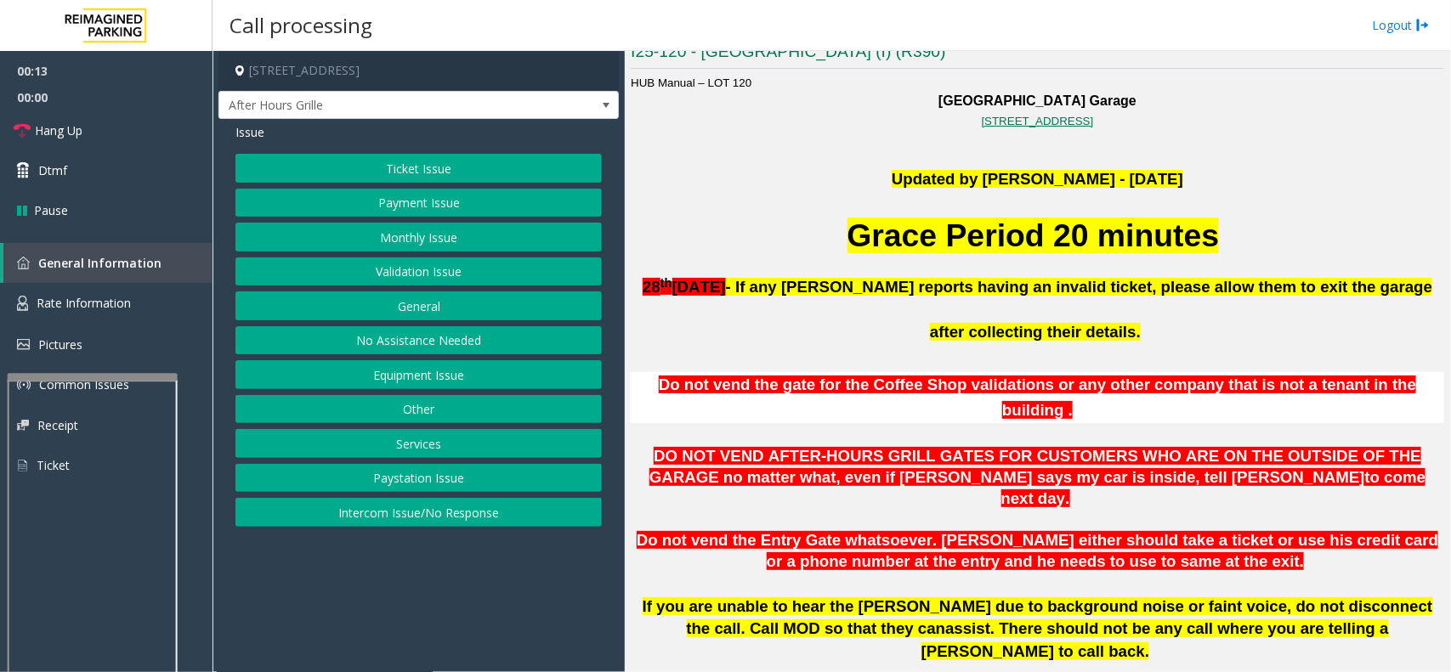
click at [1238, 208] on p at bounding box center [1037, 202] width 813 height 23
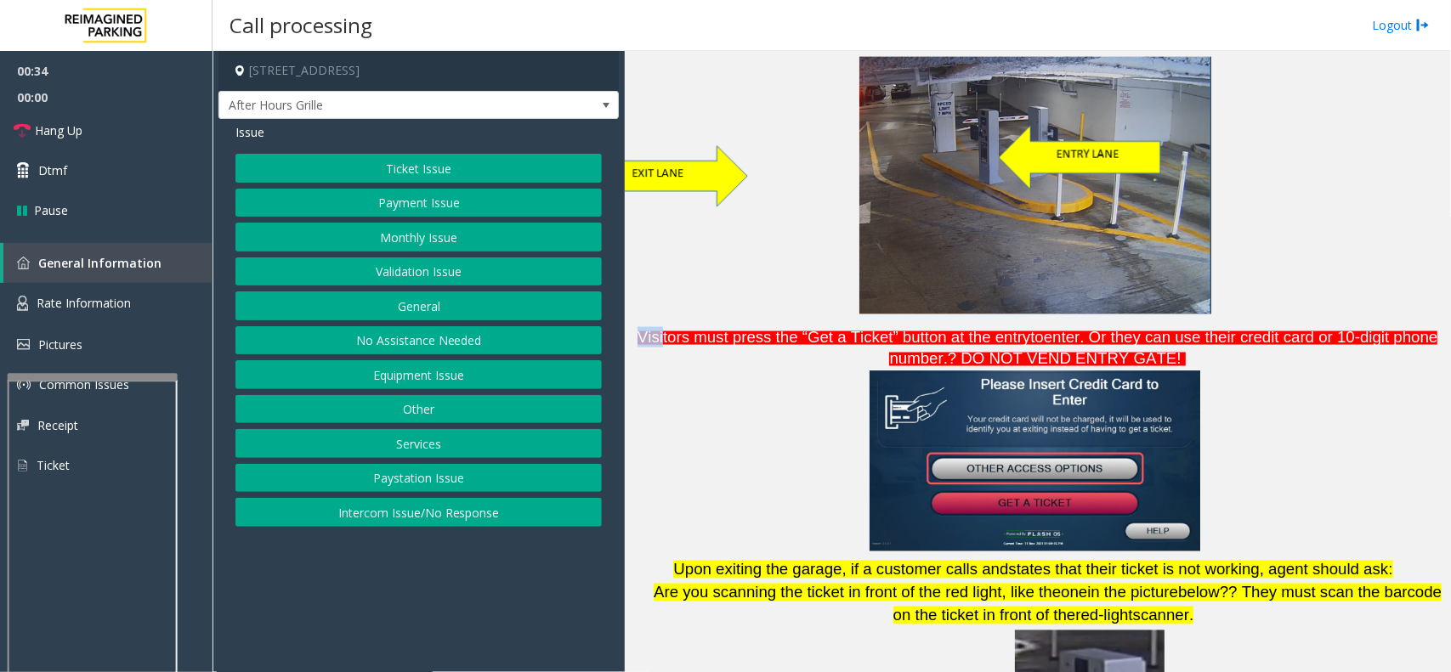
scroll to position [1099, 0]
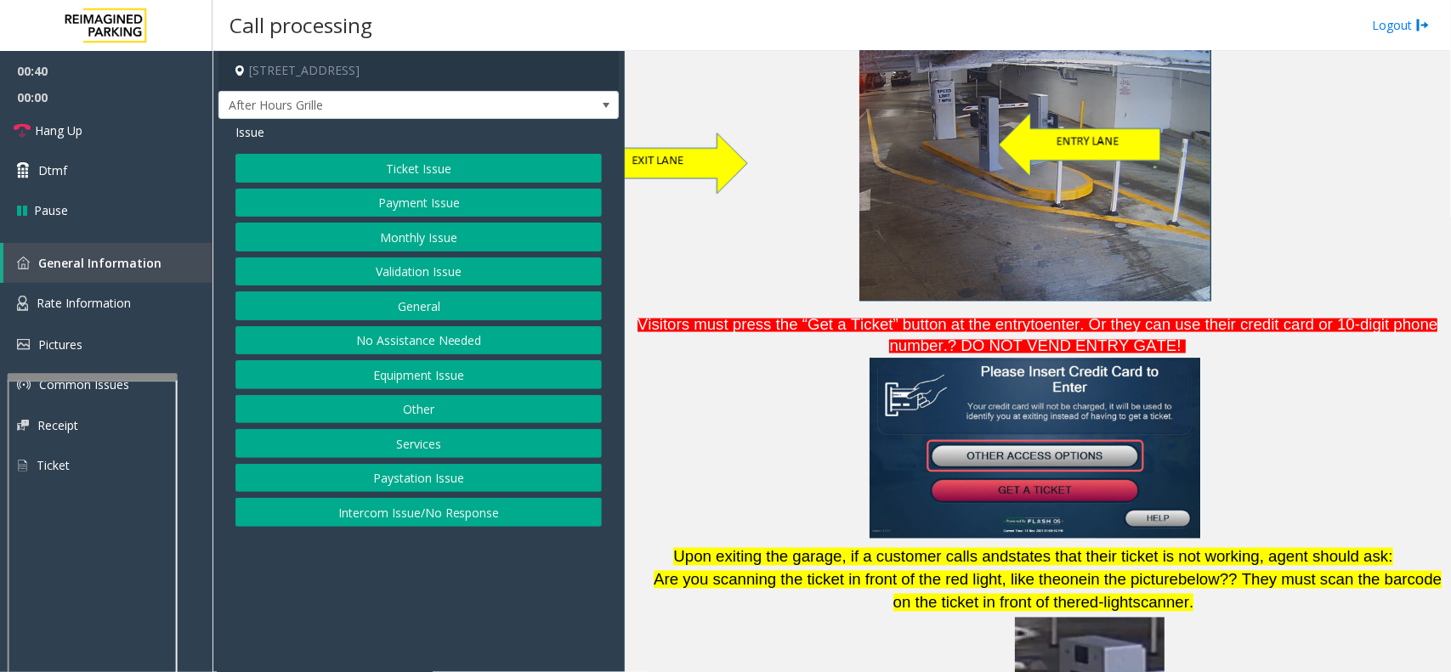
click at [684, 315] on p "Visitors must press the “Get a Ticket” button at the entry to enter. Or they ca…" at bounding box center [1037, 336] width 813 height 42
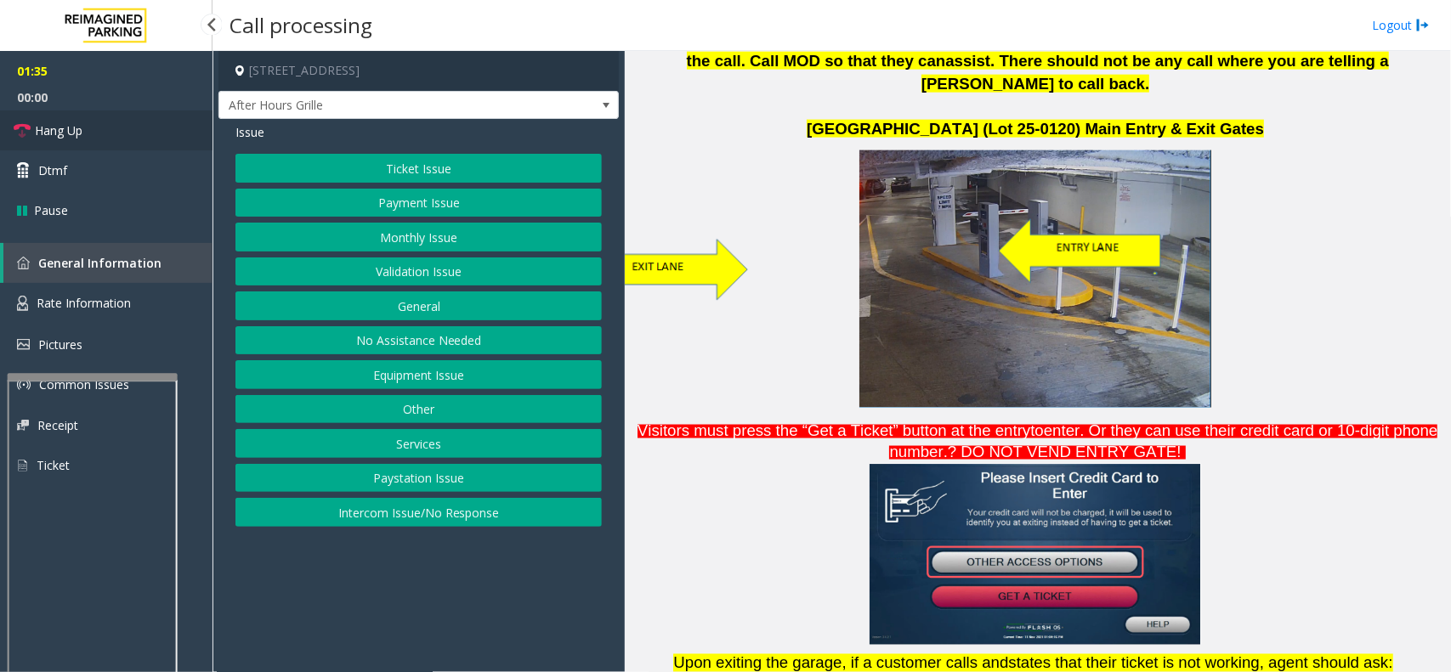
click at [89, 139] on link "Hang Up" at bounding box center [106, 131] width 213 height 40
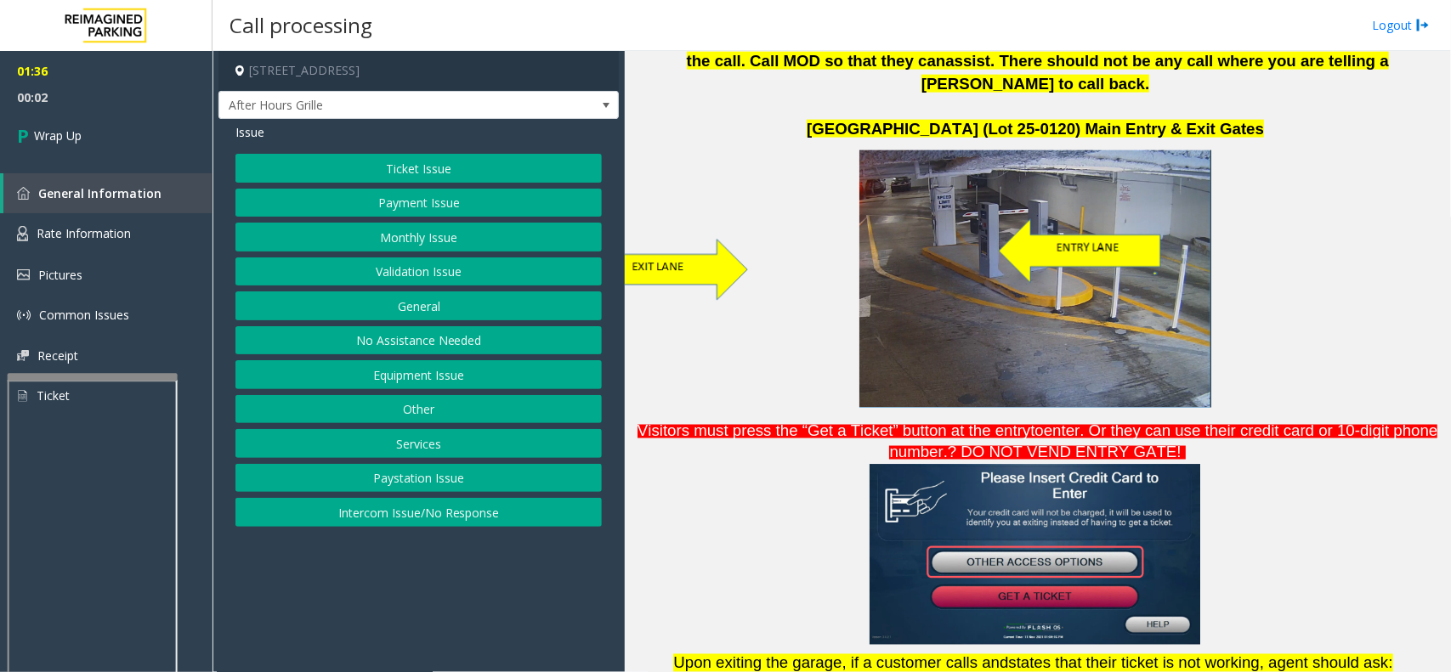
click at [426, 408] on button "Other" at bounding box center [418, 409] width 366 height 29
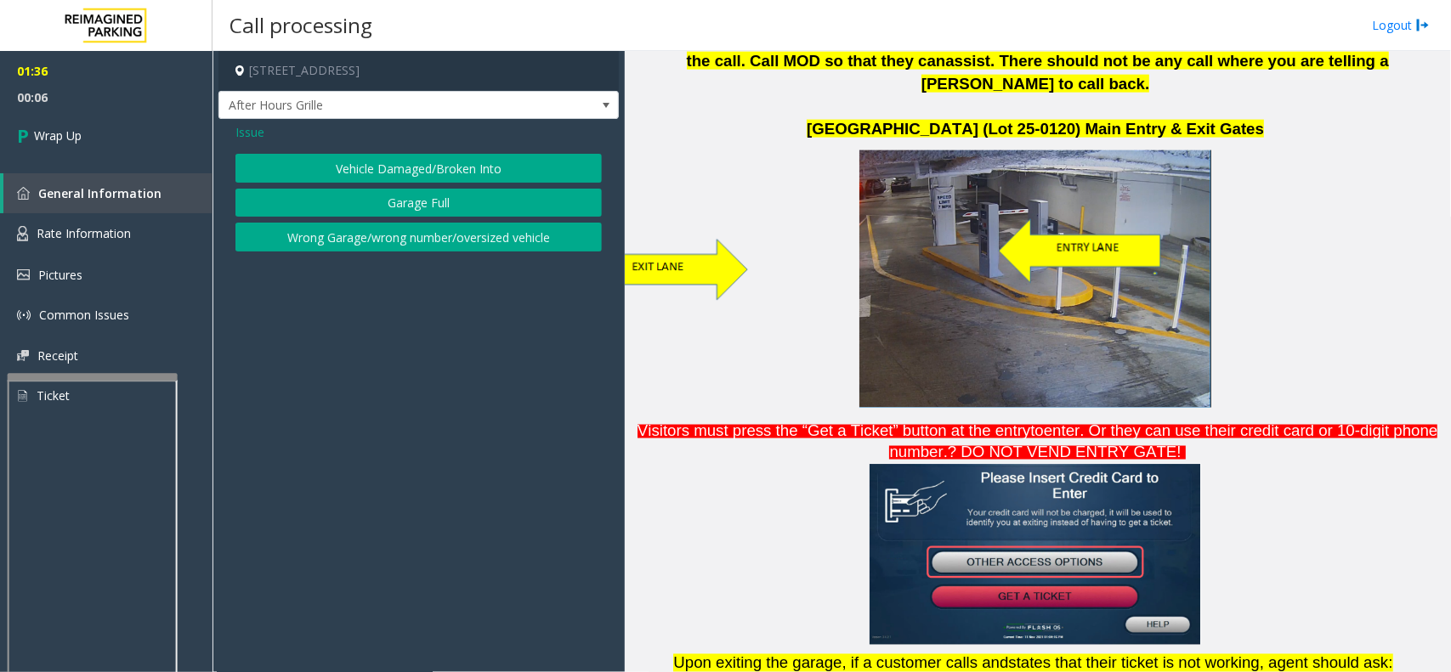
click at [244, 133] on span "Issue" at bounding box center [249, 132] width 29 height 18
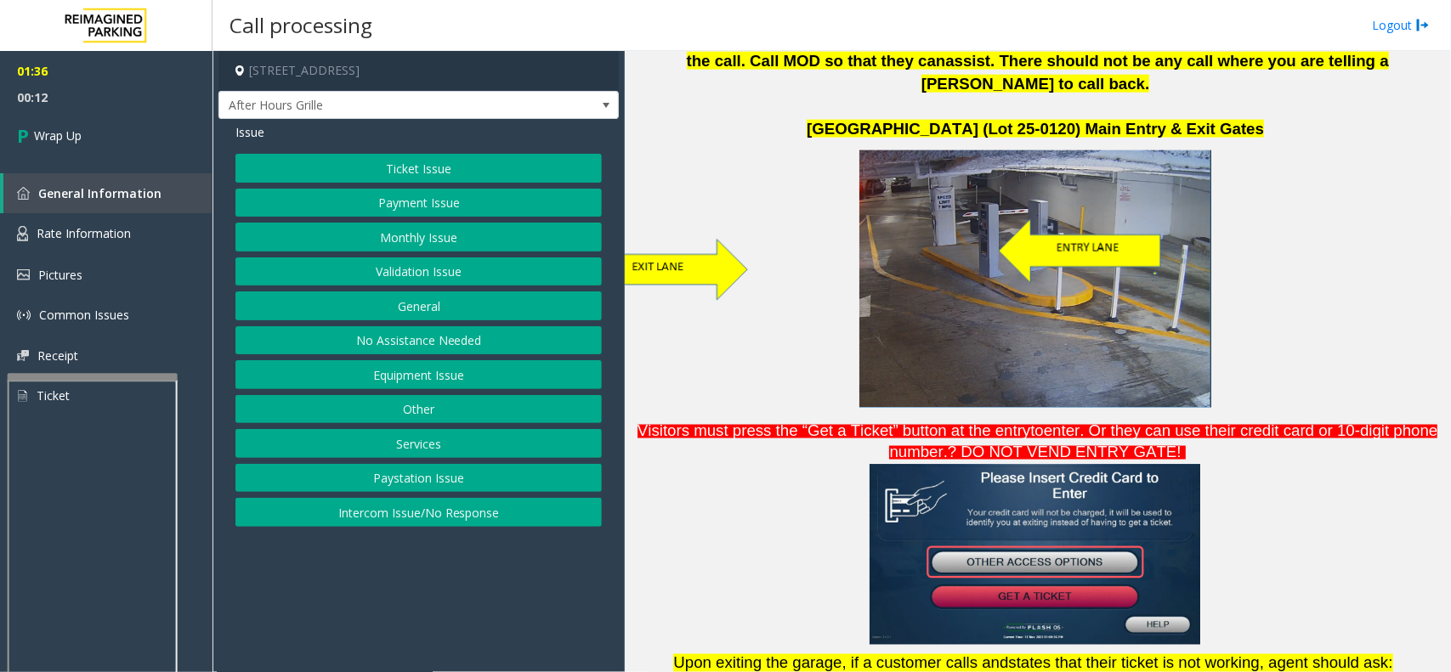
click at [423, 300] on button "General" at bounding box center [418, 306] width 366 height 29
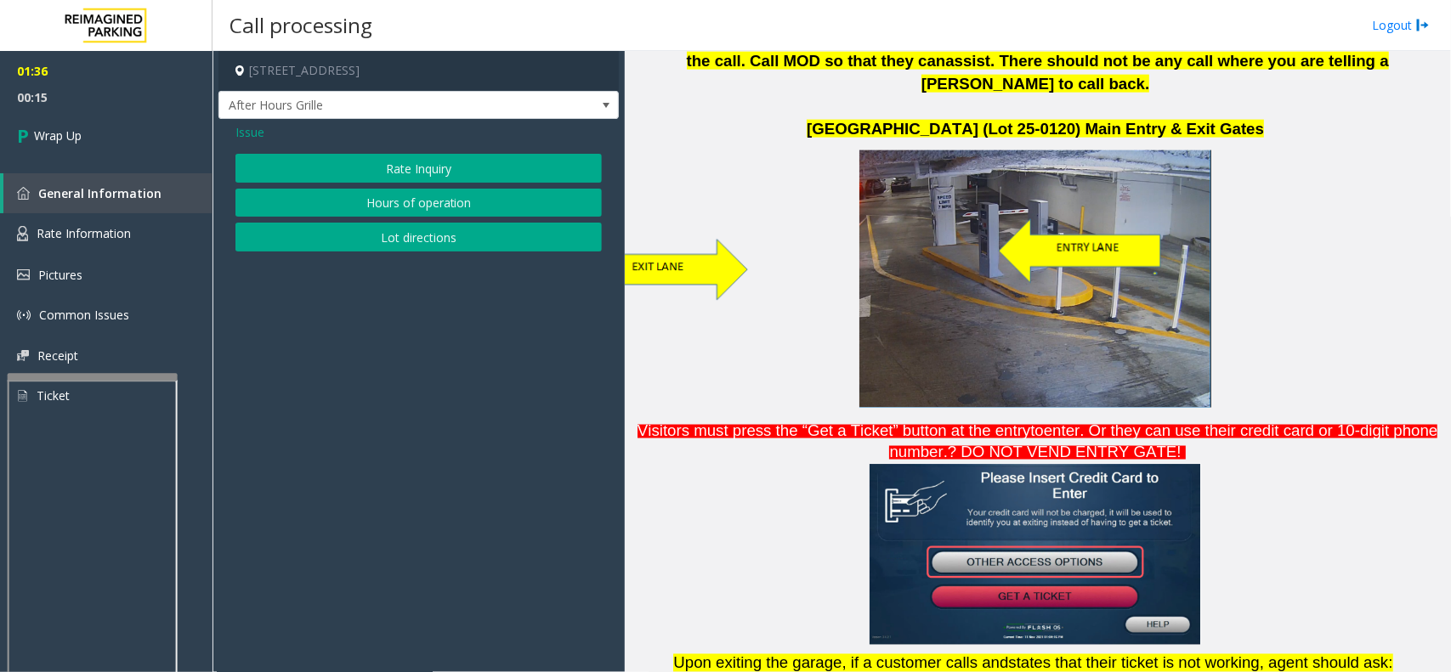
click at [357, 248] on button "Lot directions" at bounding box center [418, 237] width 366 height 29
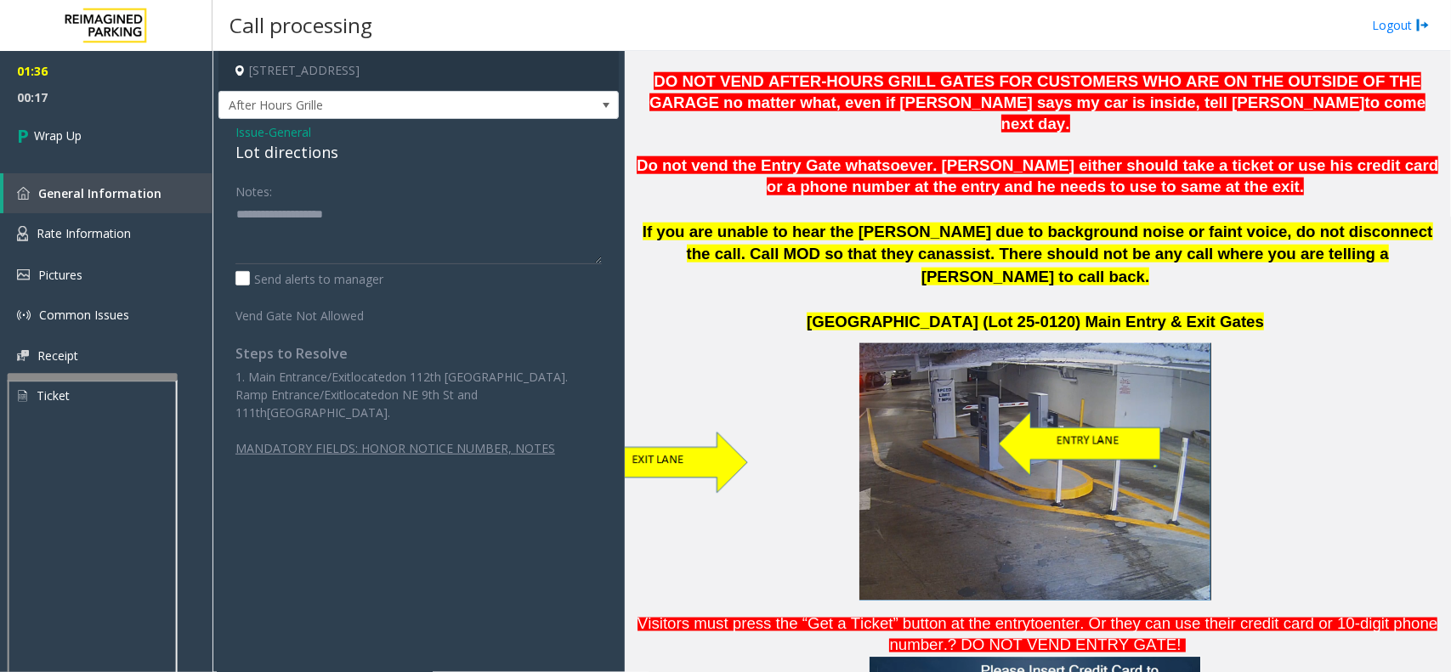
scroll to position [780, 0]
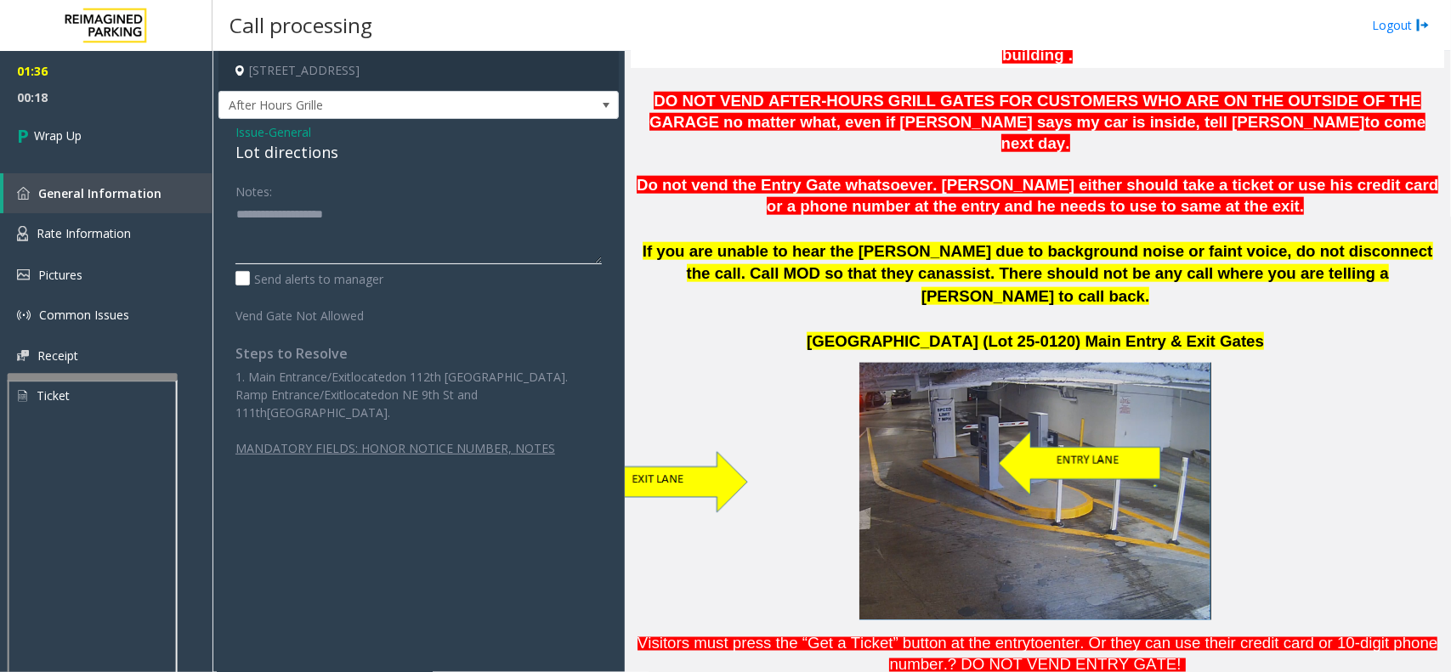
click at [243, 223] on textarea at bounding box center [418, 233] width 366 height 64
paste textarea "**********"
click at [336, 213] on textarea at bounding box center [418, 233] width 366 height 64
type textarea "**********"
click at [274, 126] on span "General" at bounding box center [290, 132] width 43 height 18
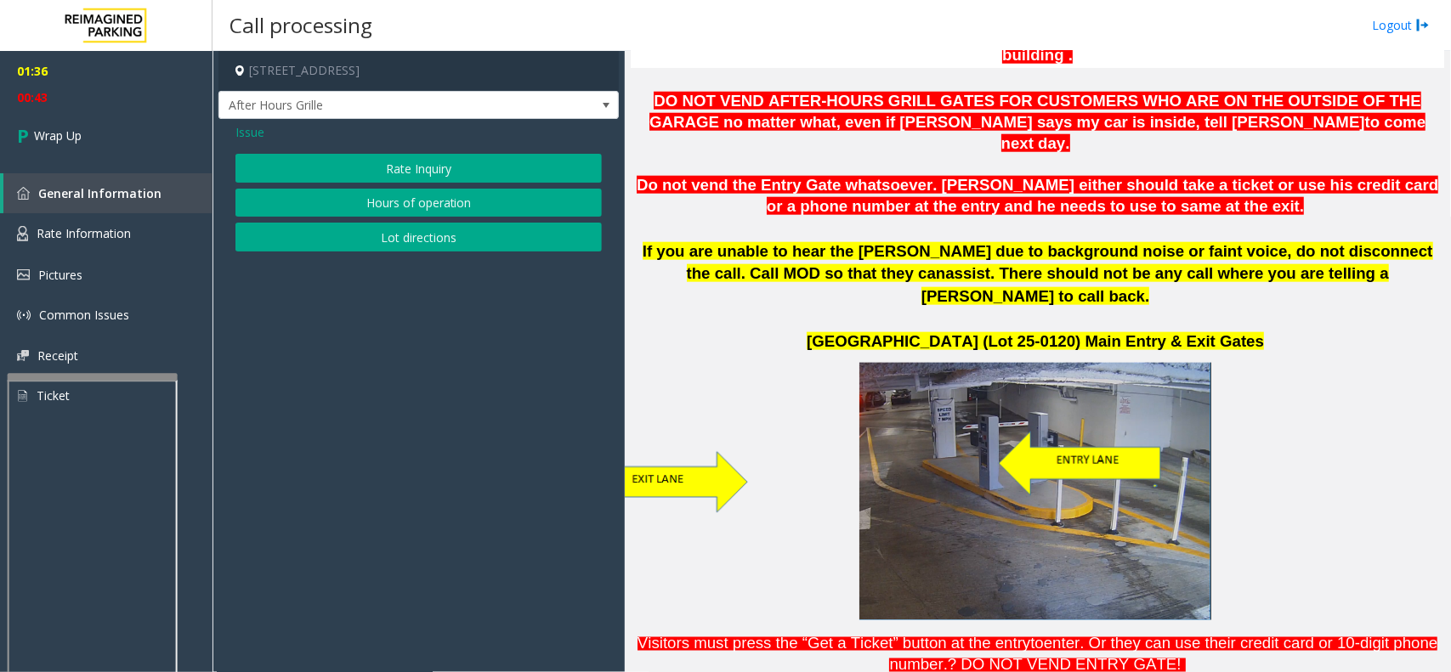
click at [259, 132] on span "Issue" at bounding box center [249, 132] width 29 height 18
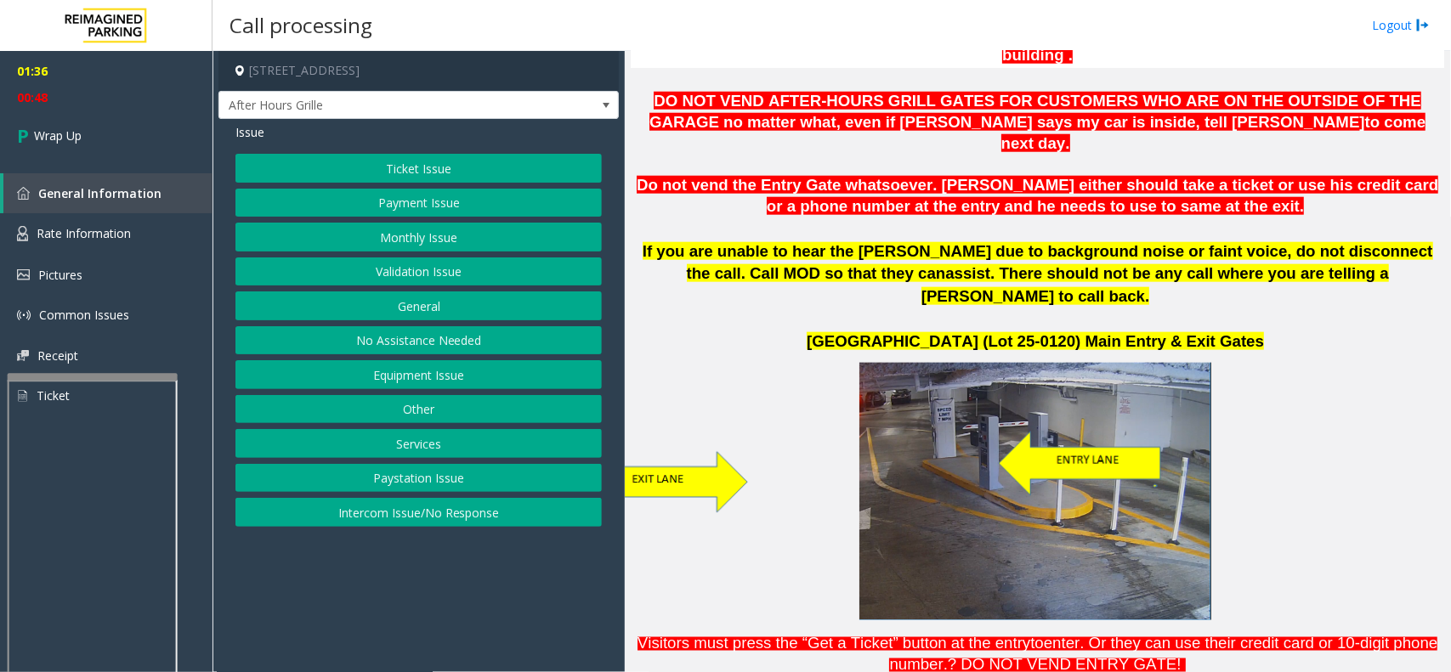
click at [413, 380] on button "Equipment Issue" at bounding box center [418, 374] width 366 height 29
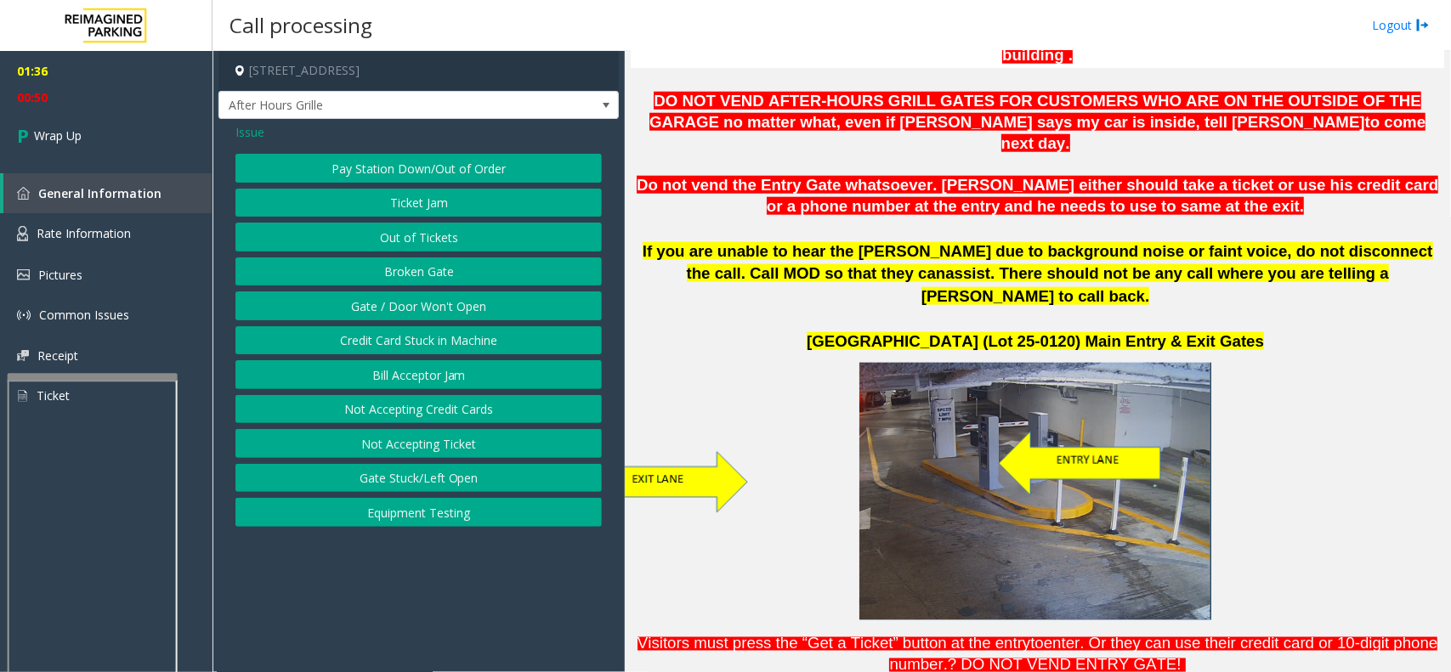
click at [405, 315] on button "Gate / Door Won't Open" at bounding box center [418, 306] width 366 height 29
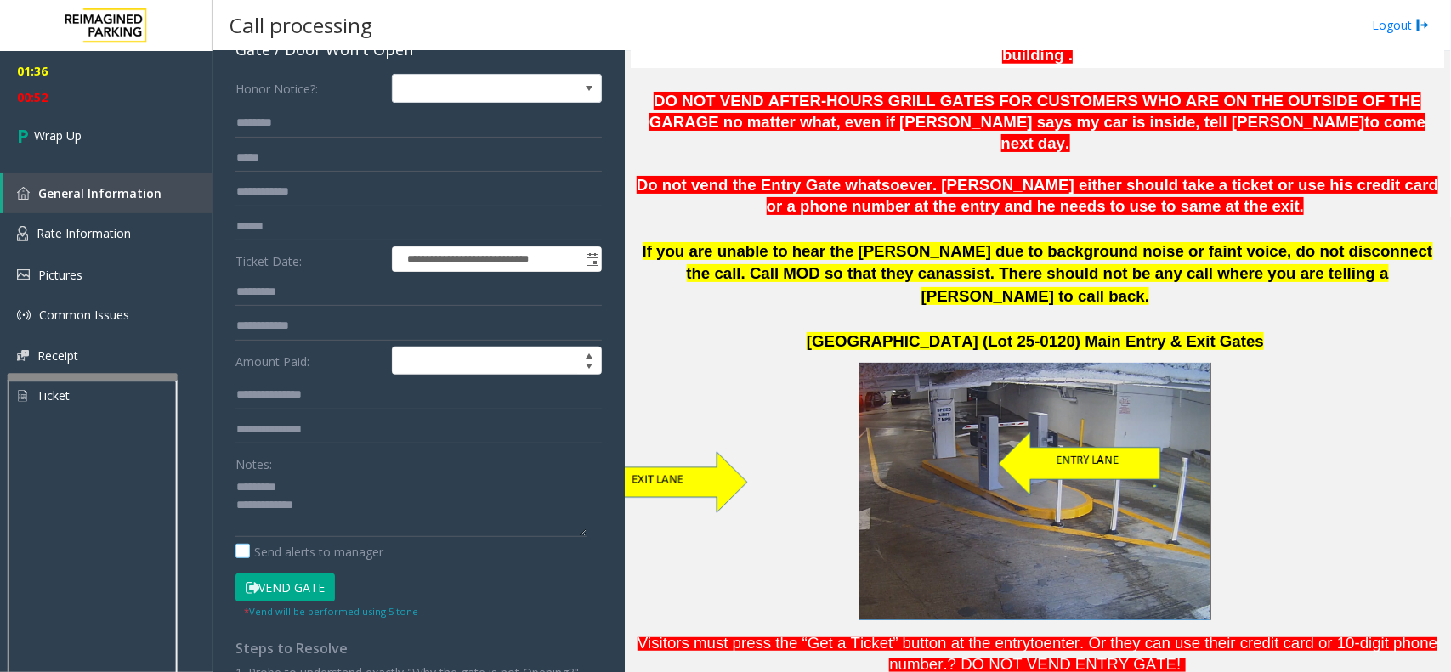
scroll to position [219, 0]
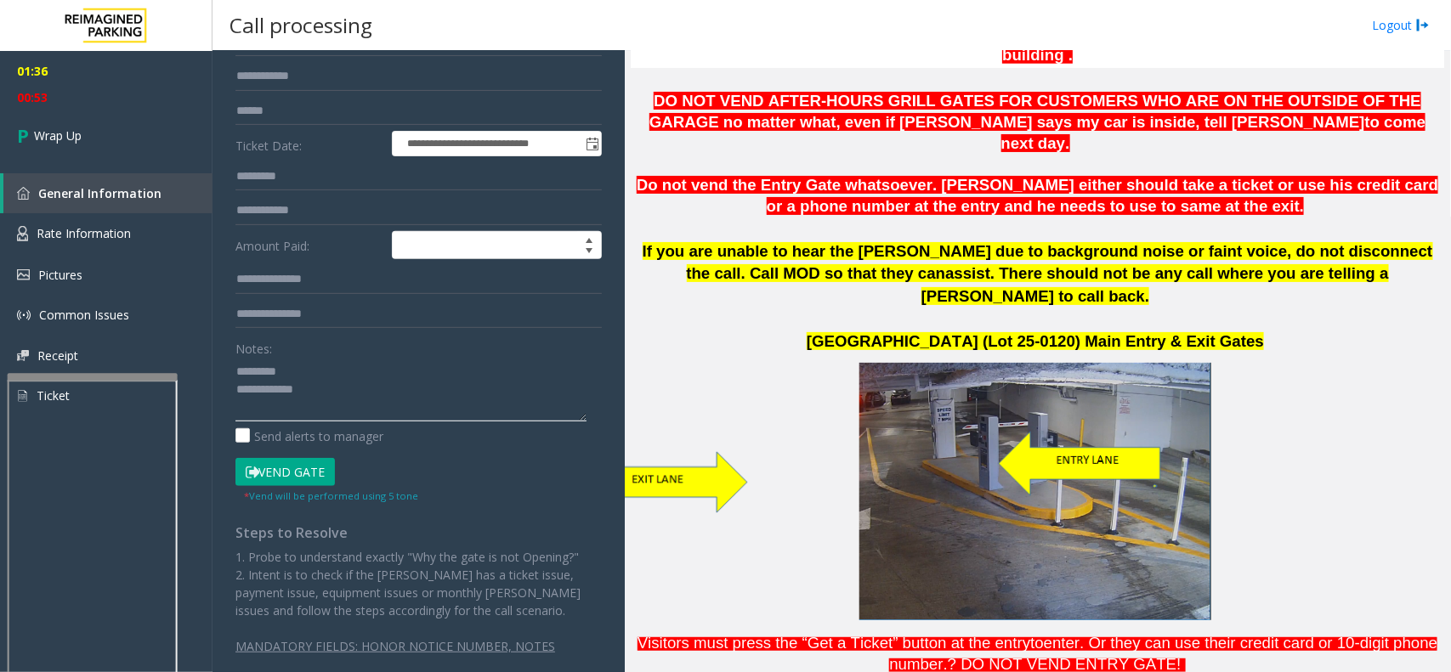
click at [311, 370] on textarea at bounding box center [410, 390] width 351 height 64
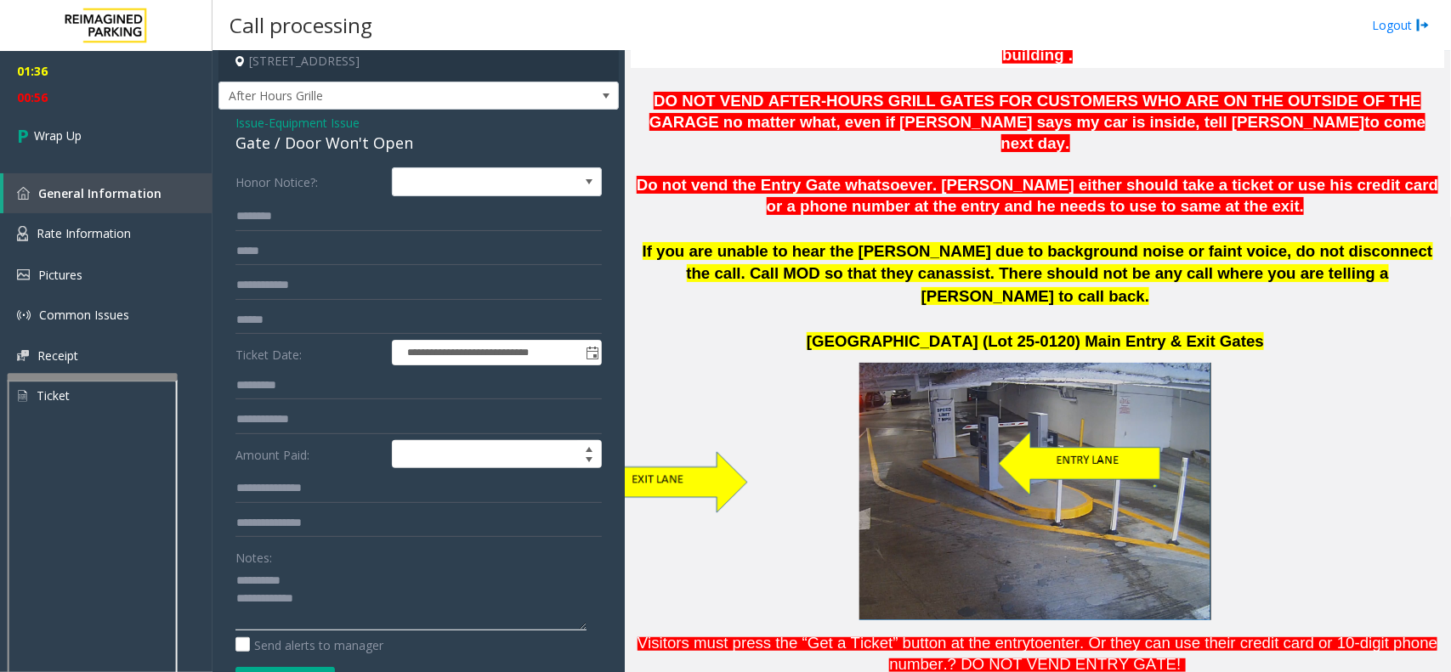
scroll to position [7, 0]
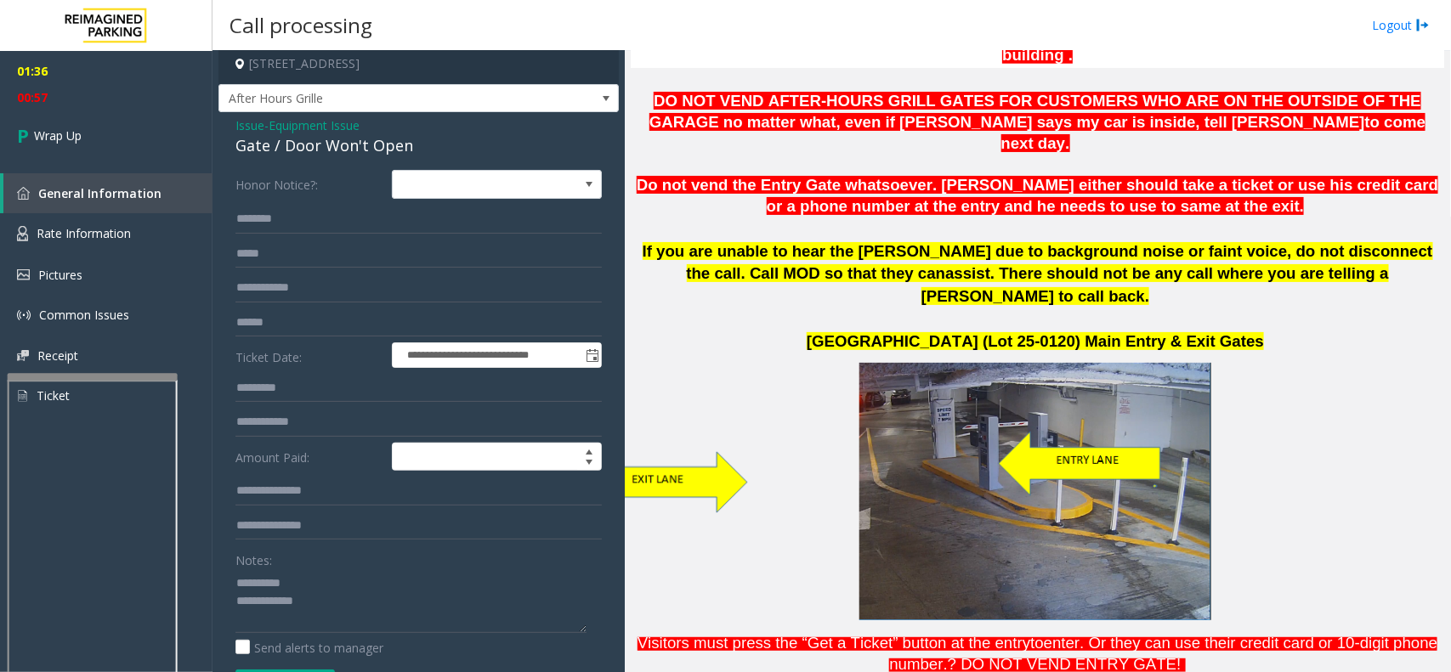
click at [307, 141] on div "Gate / Door Won't Open" at bounding box center [418, 145] width 366 height 23
copy div "Gate / Door Won't Open"
paste textarea "**********"
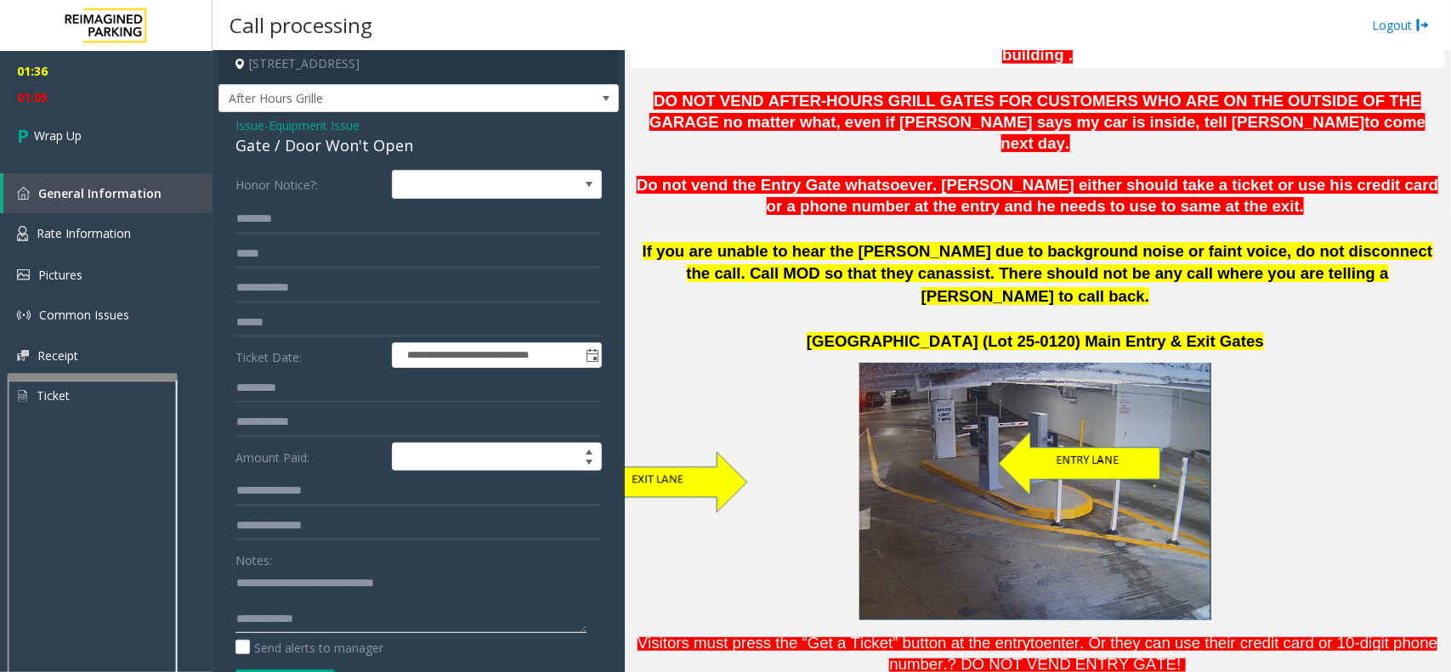
click at [400, 600] on textarea at bounding box center [410, 602] width 351 height 64
click at [395, 619] on textarea at bounding box center [410, 602] width 351 height 64
click at [327, 617] on textarea at bounding box center [410, 602] width 351 height 64
type textarea "**********"
click at [41, 125] on link "Wrap Up" at bounding box center [106, 136] width 213 height 50
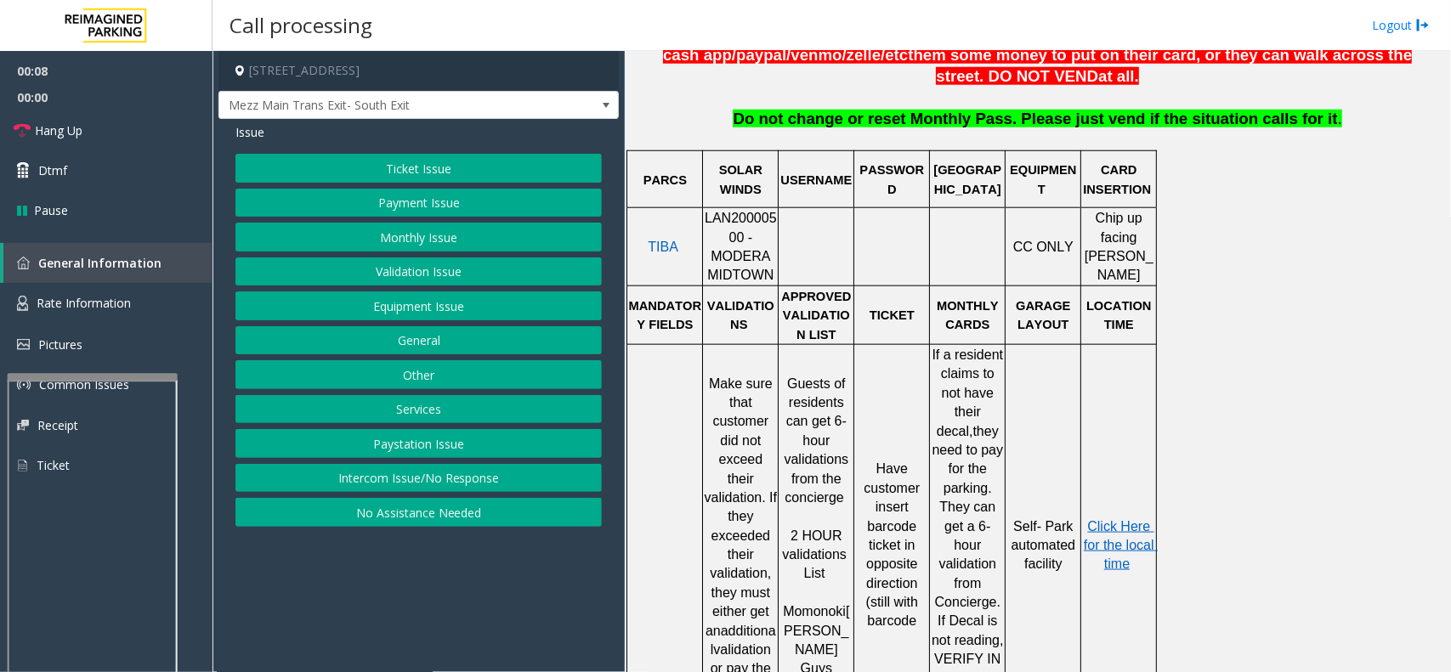
scroll to position [744, 0]
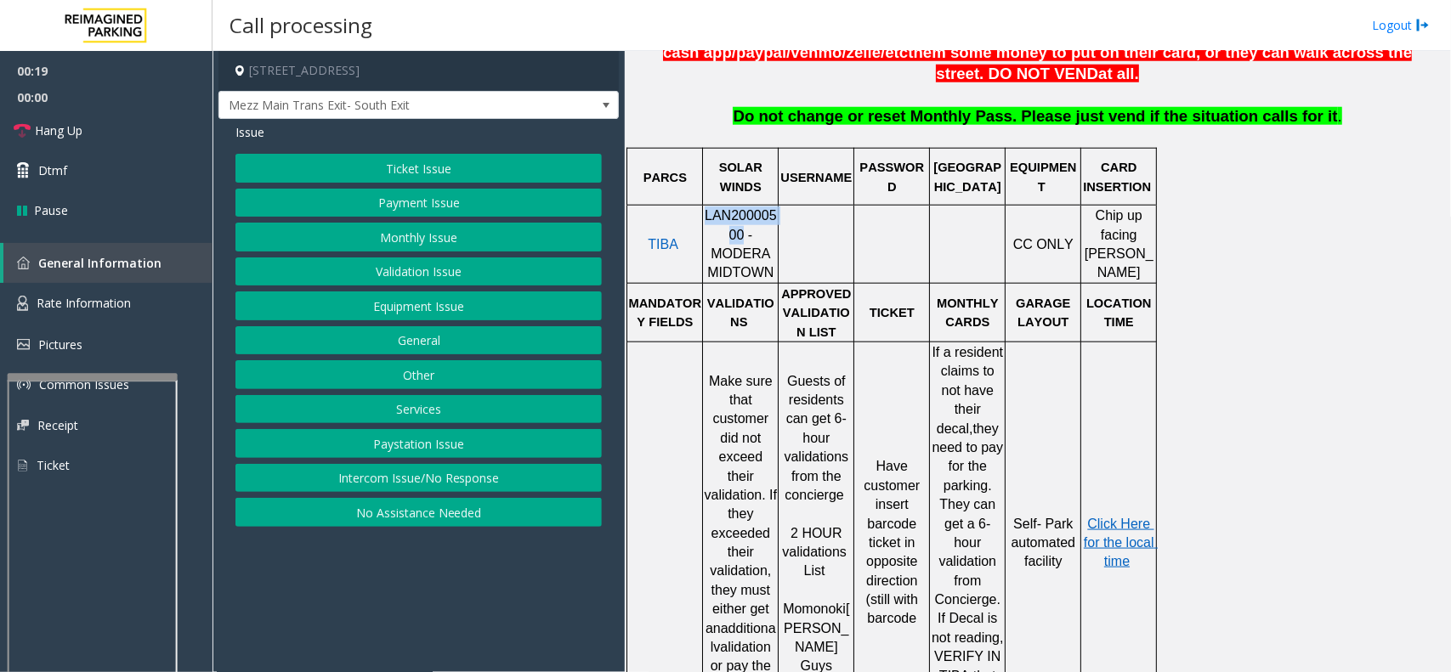
drag, startPoint x: 711, startPoint y: 240, endPoint x: 707, endPoint y: 227, distance: 13.2
click at [707, 227] on span "LAN20000500 - MODERA MIDTOWN" at bounding box center [741, 243] width 72 height 71
copy span "LAN20000500"
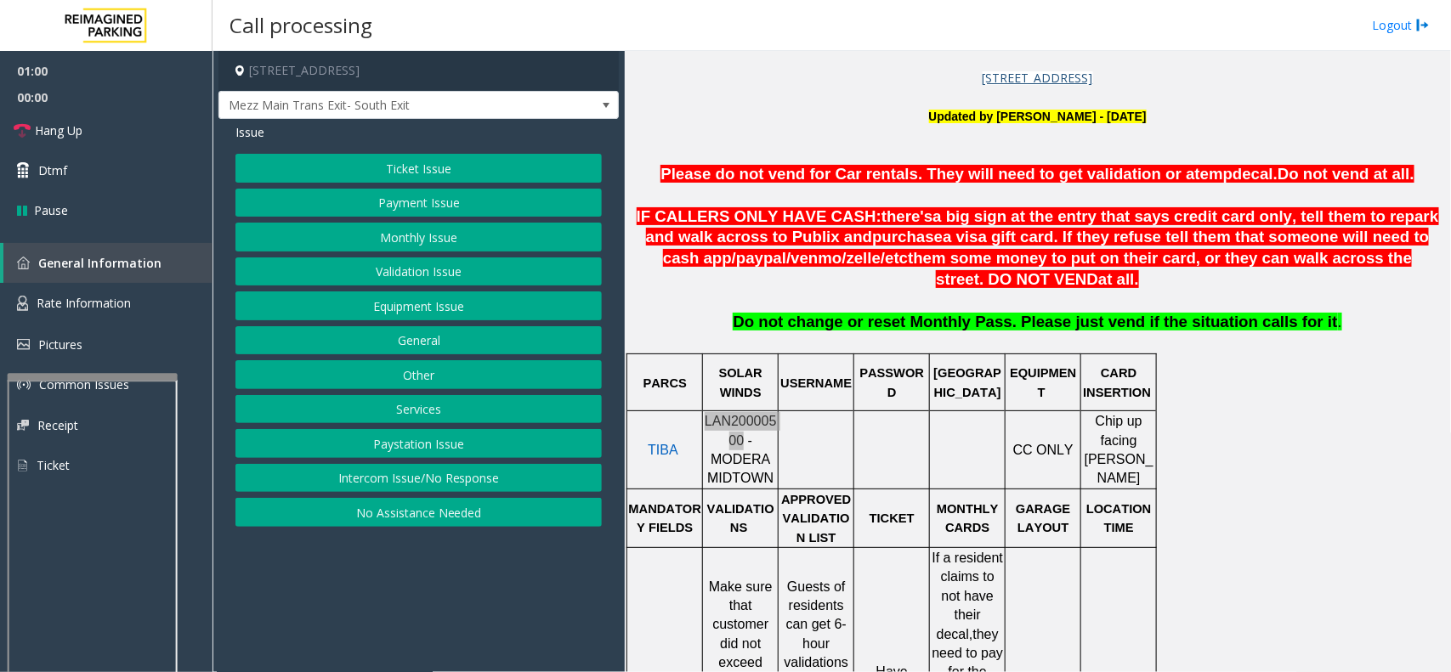
scroll to position [531, 0]
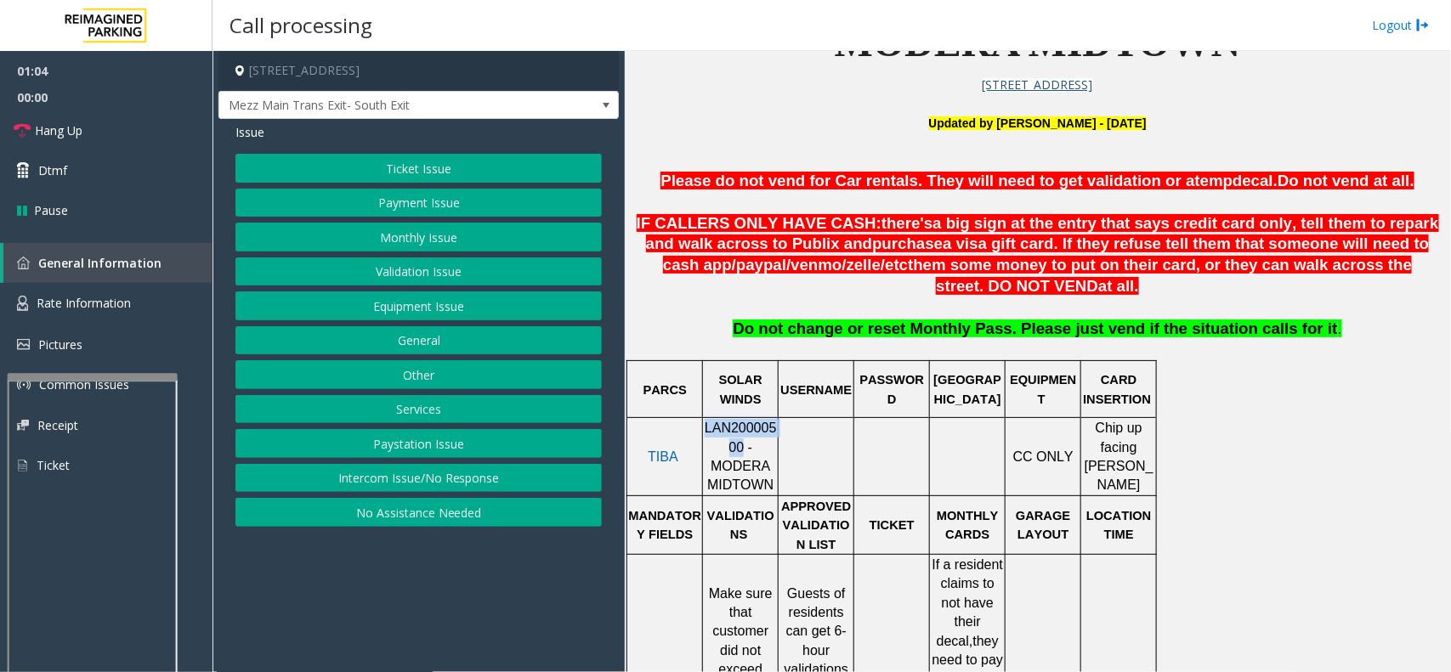
click at [483, 273] on button "Validation Issue" at bounding box center [418, 272] width 366 height 29
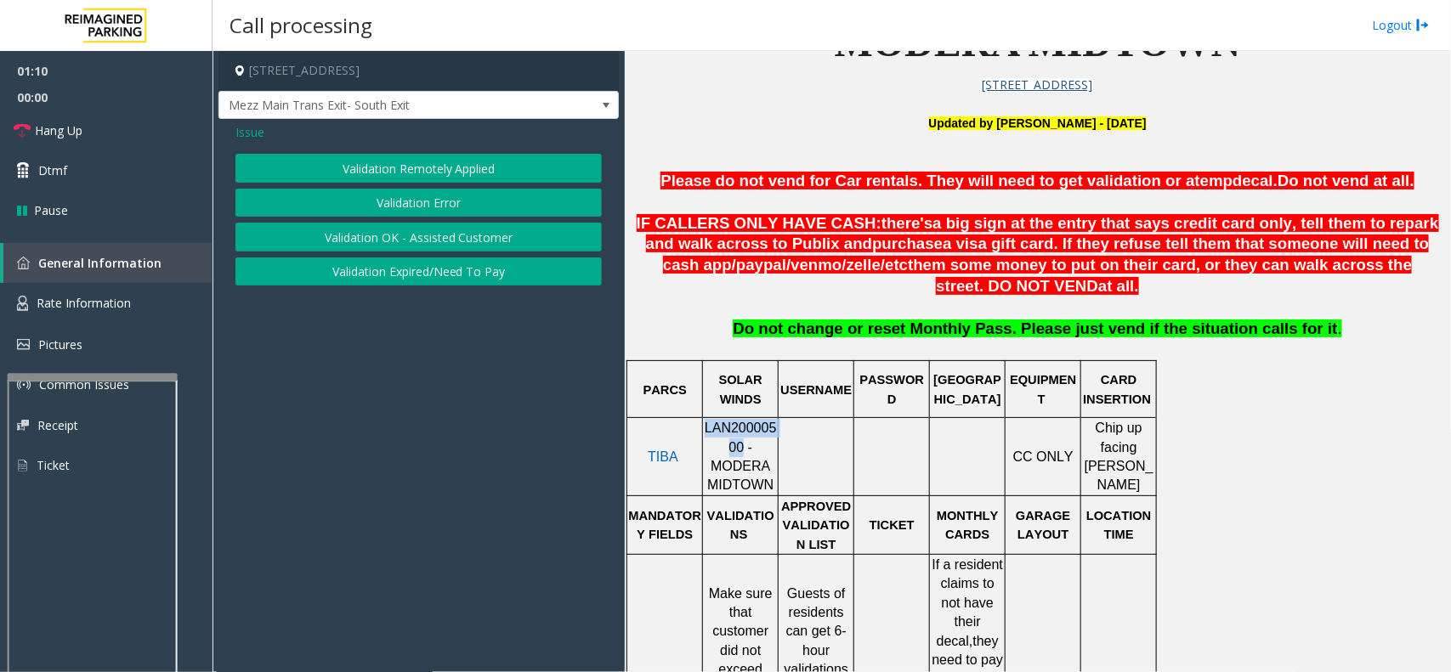
click at [461, 200] on button "Validation Error" at bounding box center [418, 203] width 366 height 29
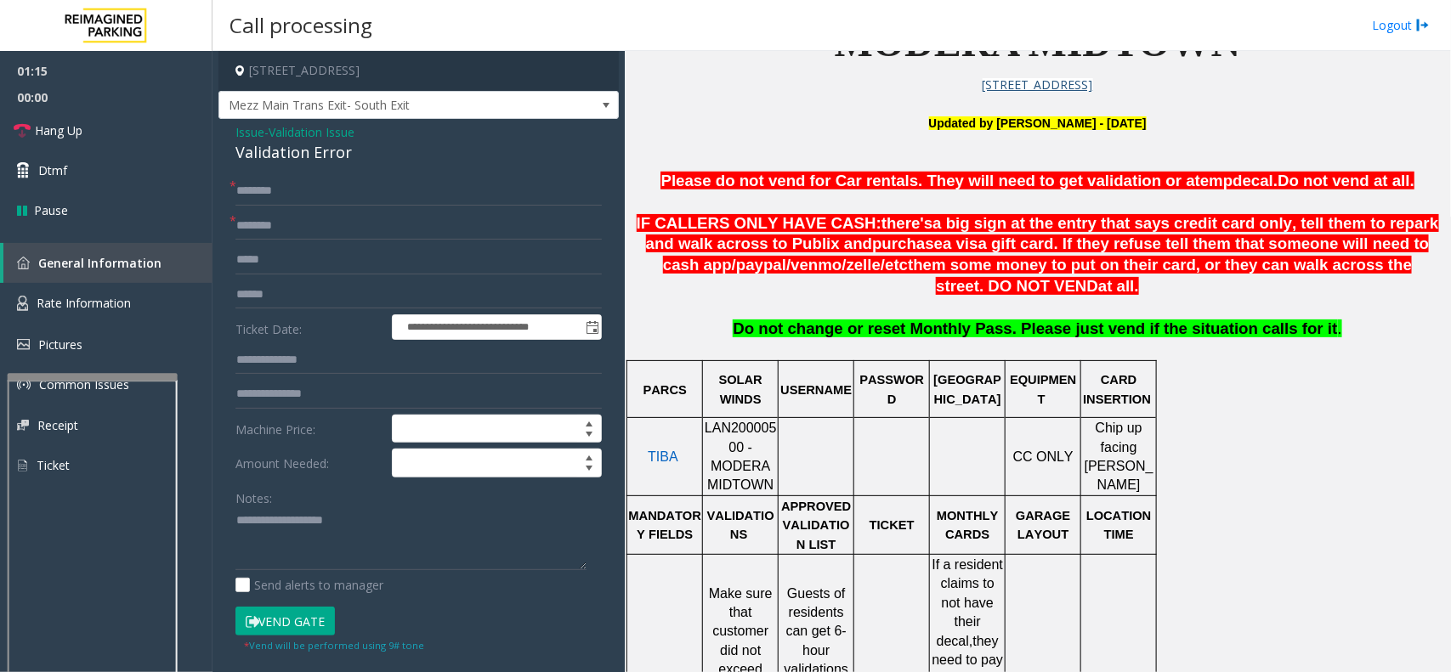
click at [754, 316] on p at bounding box center [1037, 308] width 813 height 21
click at [354, 222] on input "text" at bounding box center [418, 226] width 366 height 29
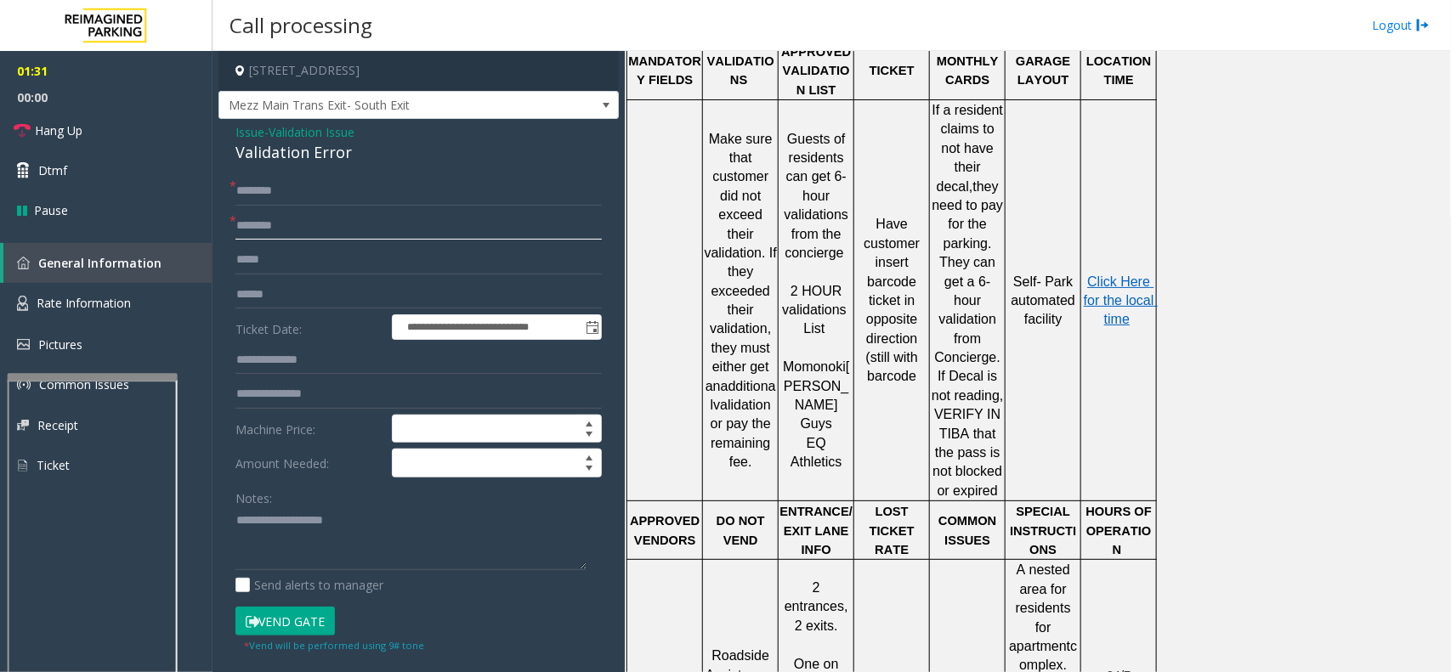
scroll to position [956, 0]
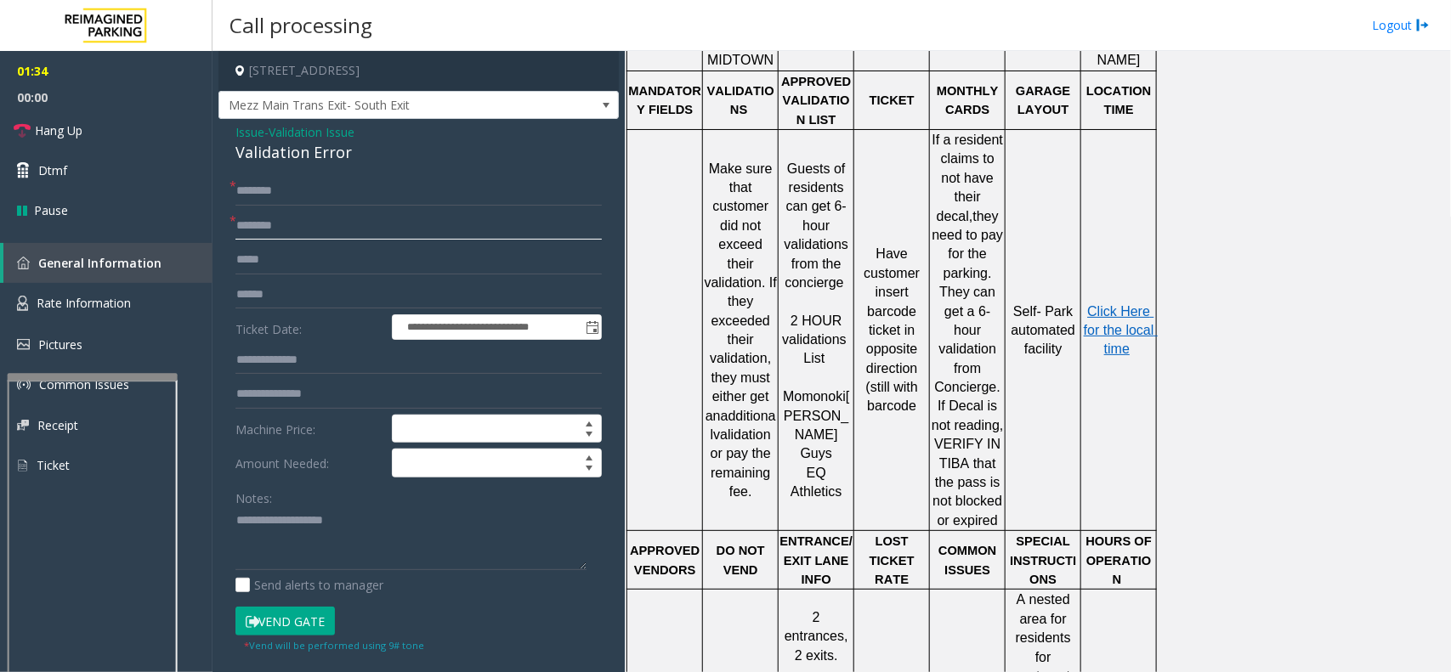
click at [295, 230] on input "text" at bounding box center [418, 226] width 366 height 29
click at [353, 218] on input "***" at bounding box center [418, 226] width 366 height 29
type input "********"
click at [291, 197] on input "text" at bounding box center [418, 191] width 366 height 29
type input "******"
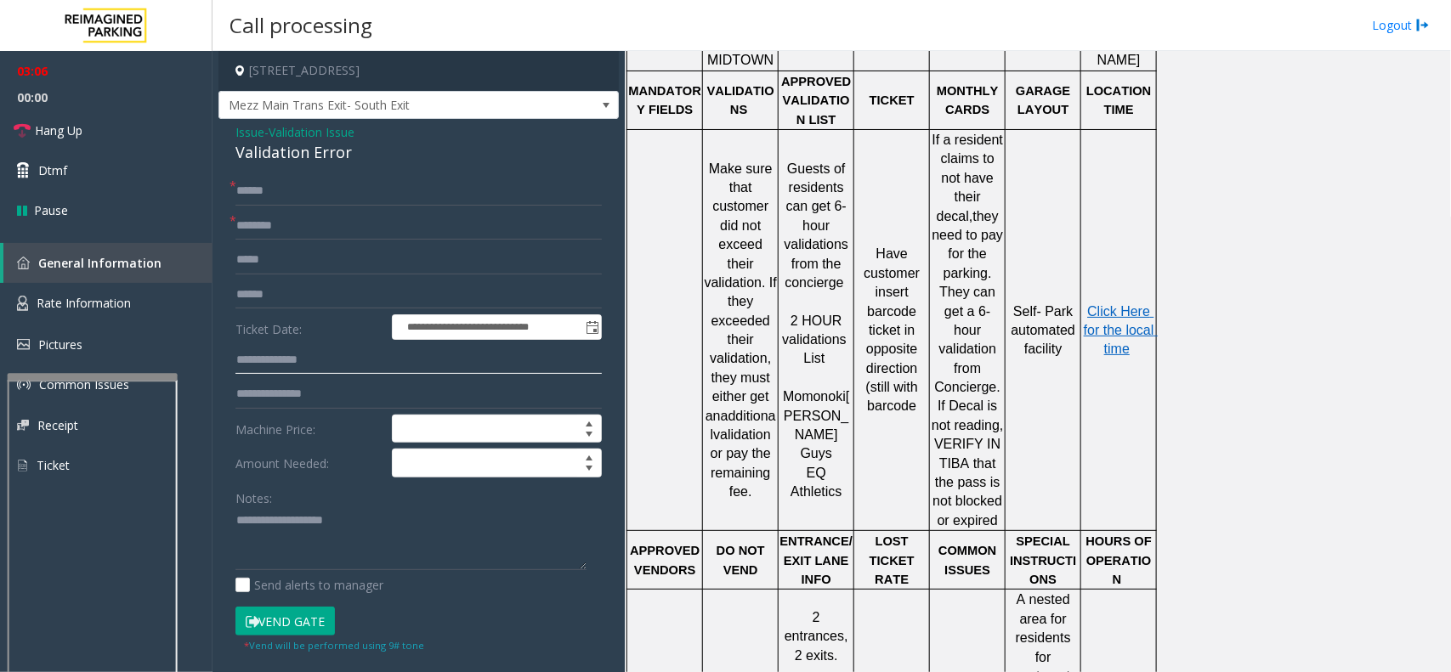
click at [319, 363] on input "text" at bounding box center [418, 360] width 366 height 29
type input "******"
click at [265, 296] on input "text" at bounding box center [418, 295] width 366 height 29
type input "*******"
click at [247, 632] on button "Vend Gate" at bounding box center [284, 621] width 99 height 29
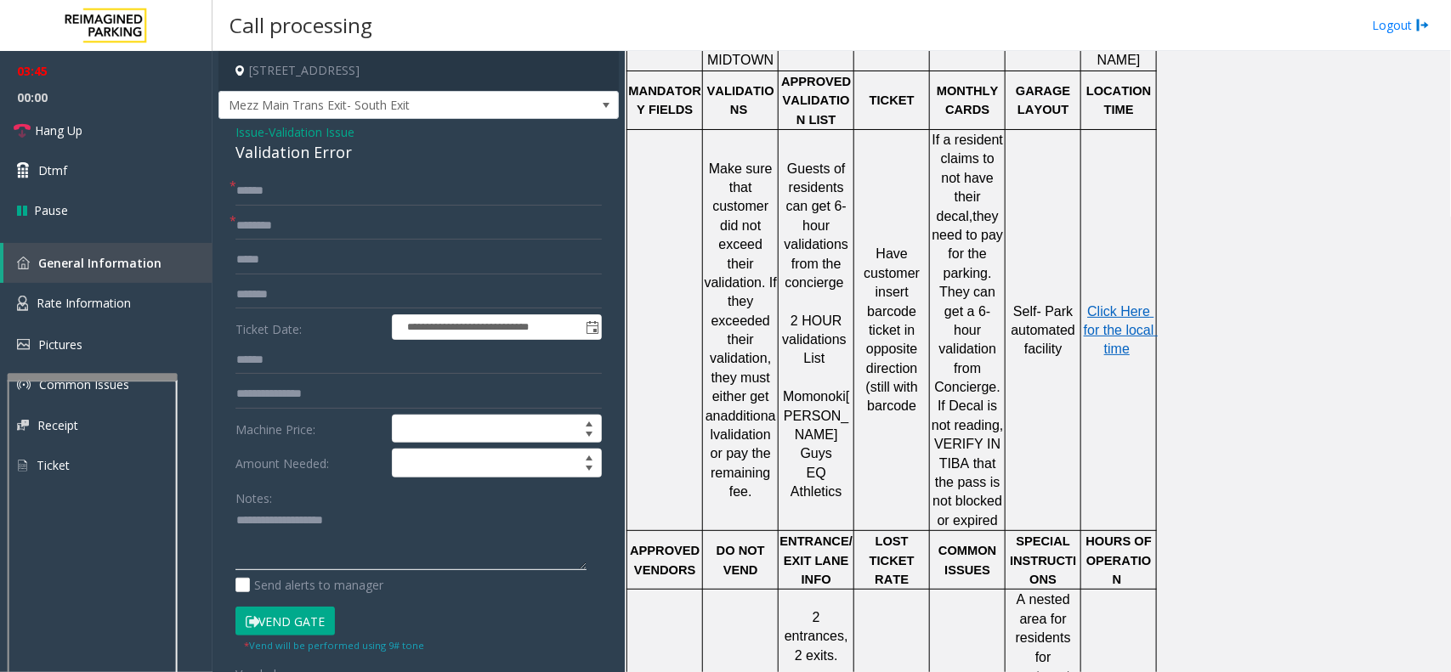
paste textarea "**********"
click at [86, 117] on link "Hang Up" at bounding box center [106, 131] width 213 height 40
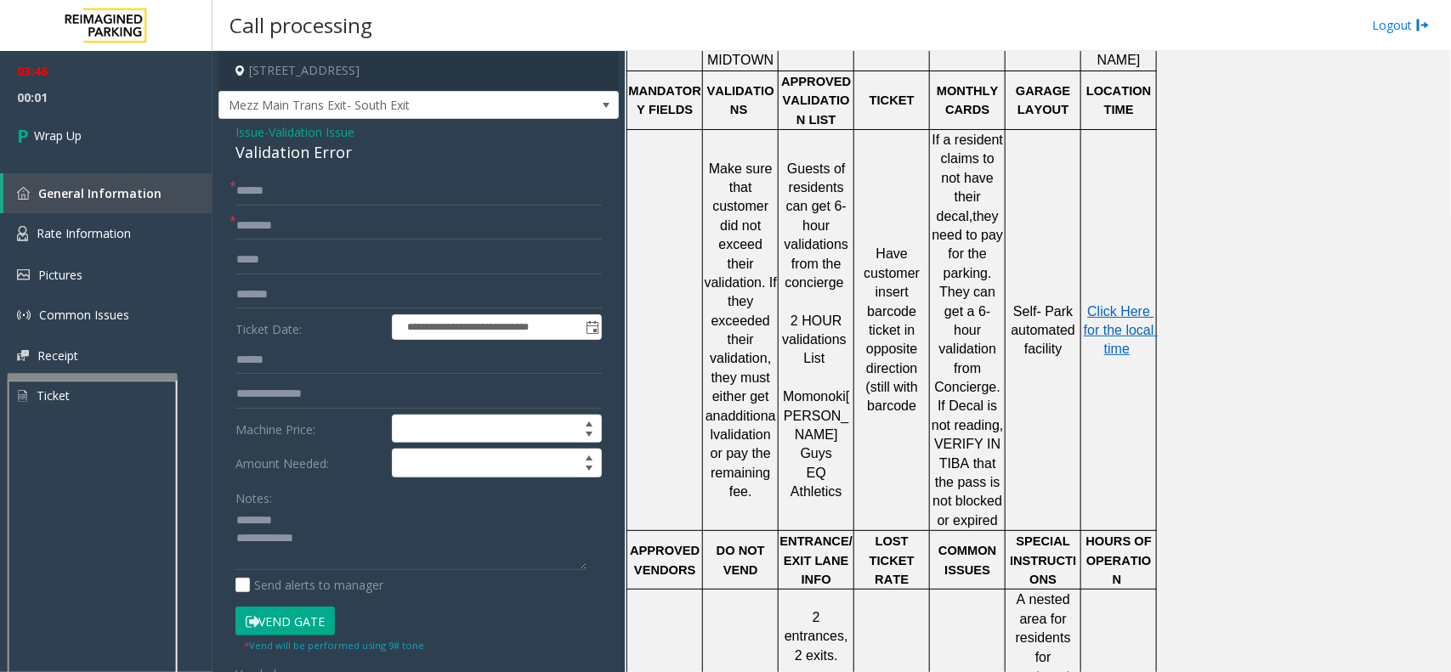
click at [262, 155] on div "Validation Error" at bounding box center [418, 152] width 366 height 23
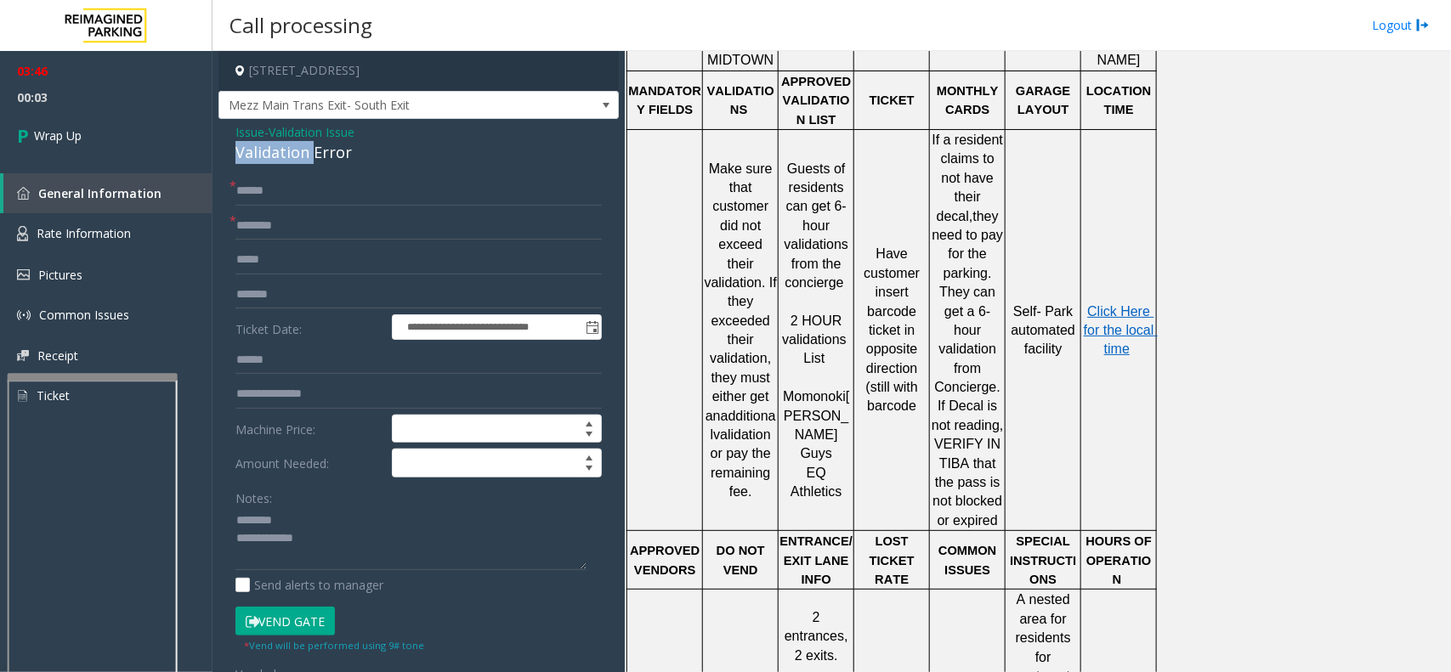
click at [262, 155] on div "Validation Error" at bounding box center [418, 152] width 366 height 23
drag, startPoint x: 262, startPoint y: 155, endPoint x: 290, endPoint y: 155, distance: 28.1
click at [290, 155] on div "Validation Error" at bounding box center [418, 152] width 366 height 23
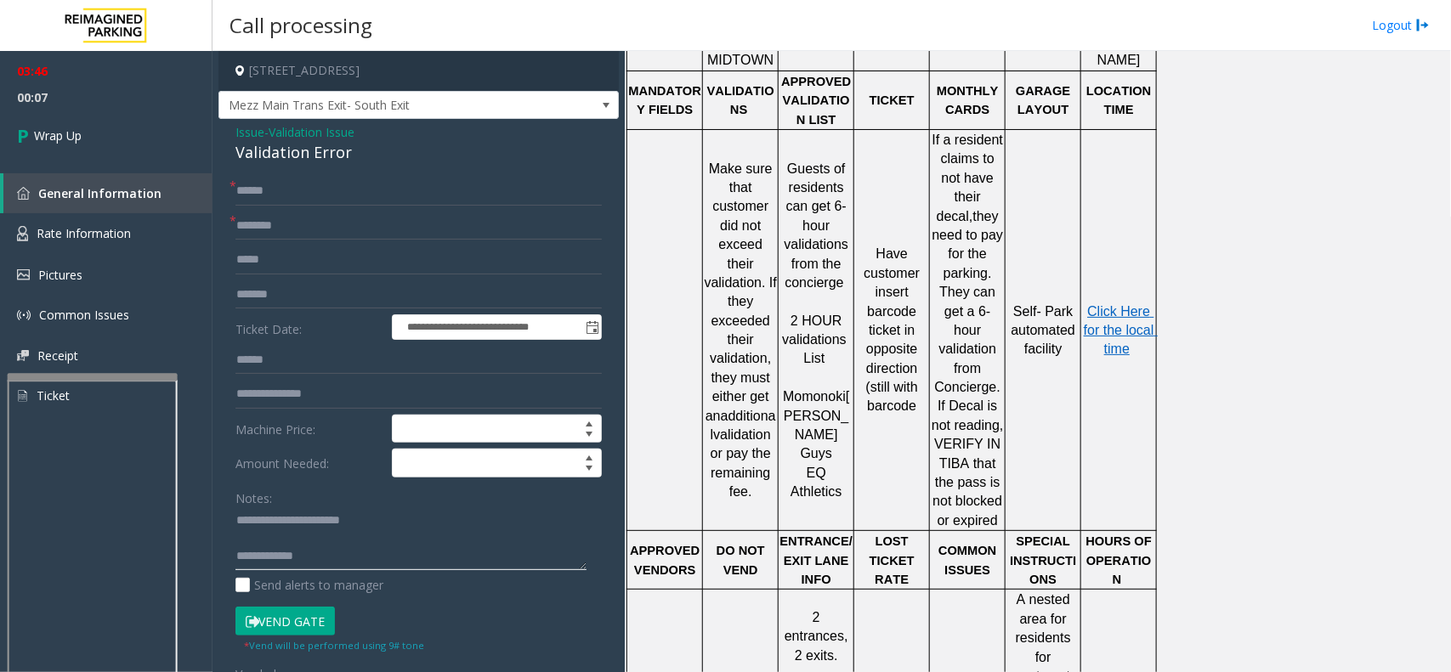
click at [388, 553] on textarea at bounding box center [410, 539] width 351 height 64
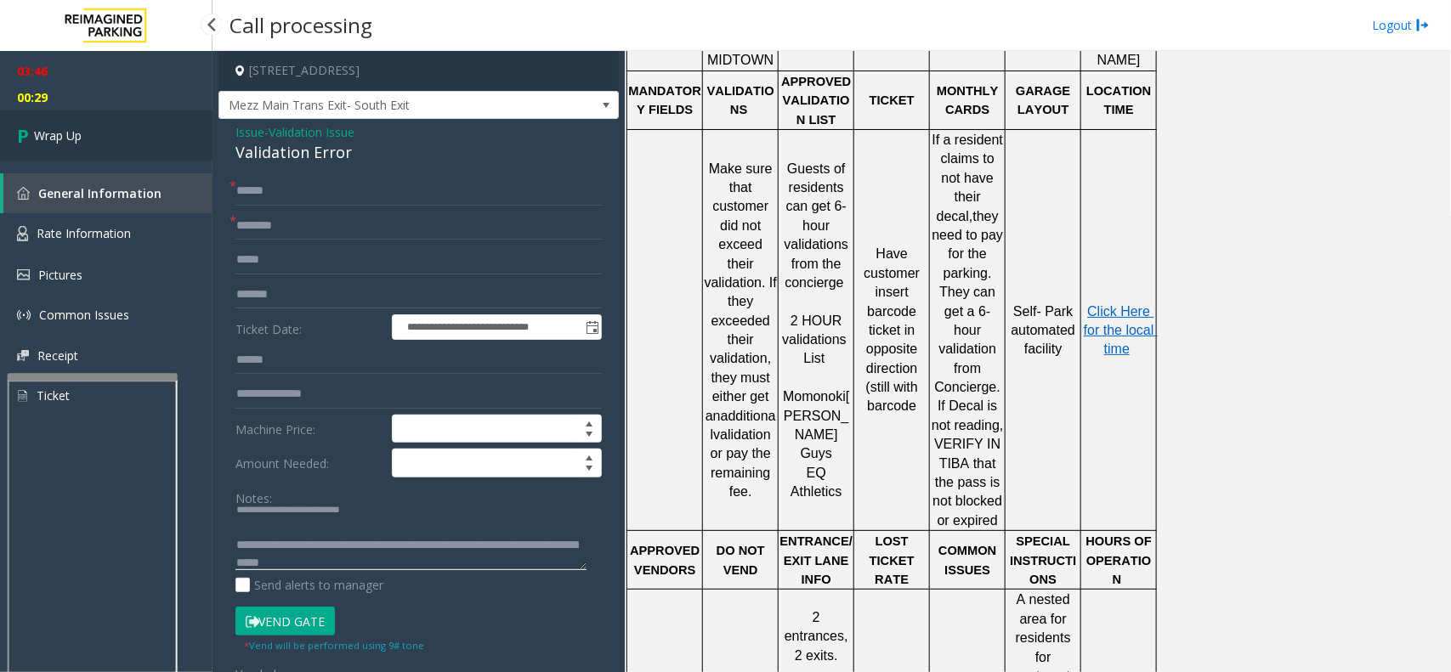
type textarea "**********"
click at [86, 124] on link "Wrap Up" at bounding box center [106, 136] width 213 height 50
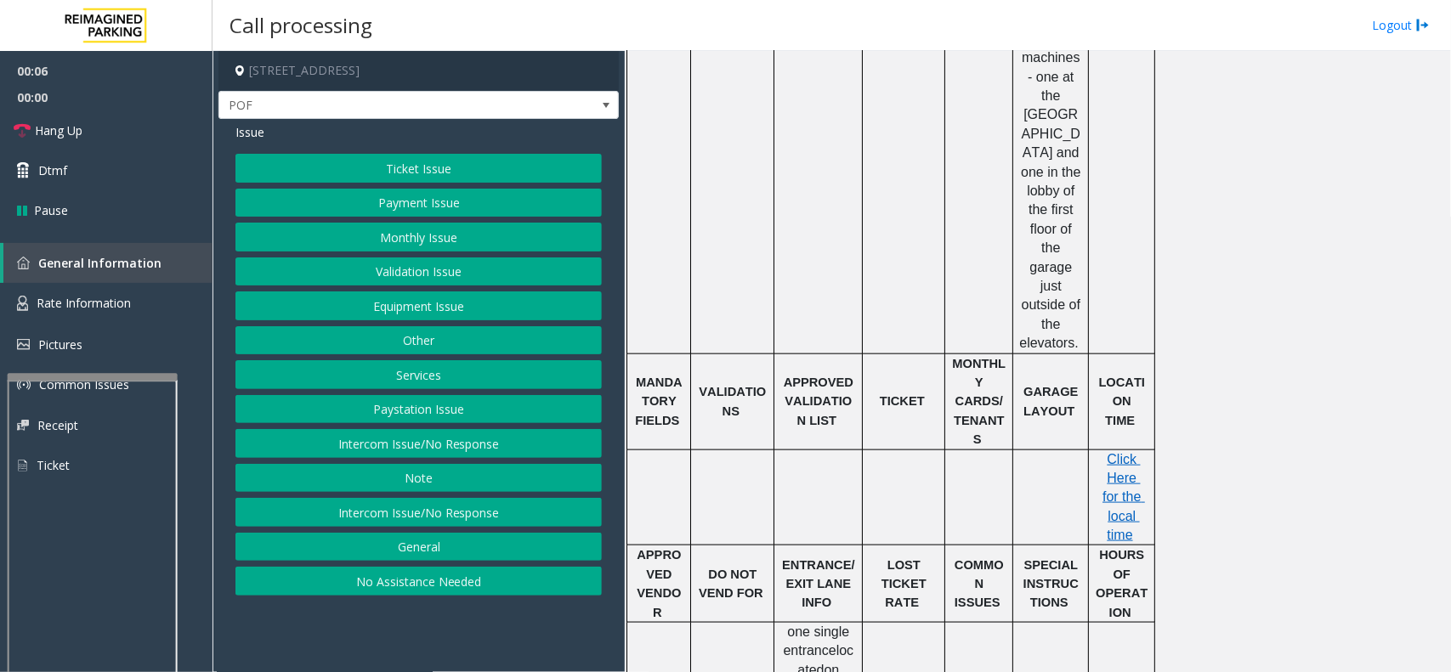
scroll to position [744, 0]
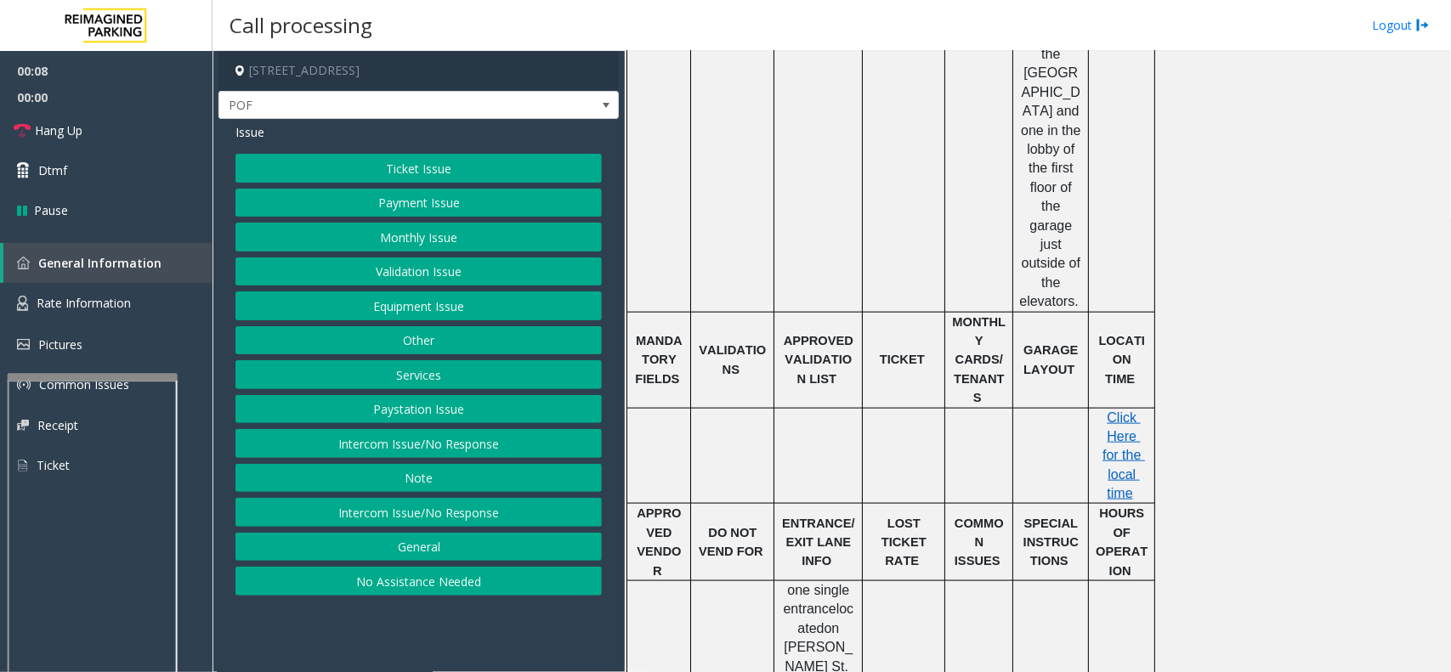
click at [483, 272] on button "Validation Issue" at bounding box center [418, 272] width 366 height 29
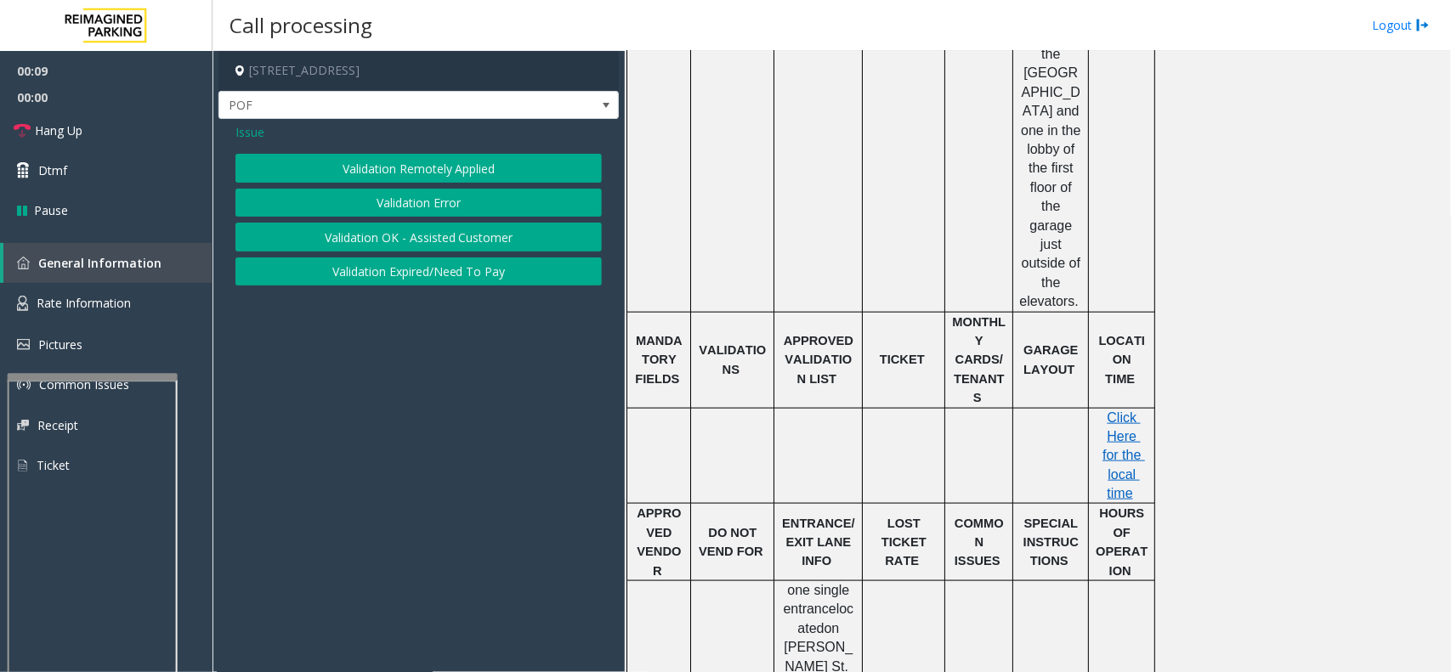
click at [456, 193] on button "Validation Error" at bounding box center [418, 203] width 366 height 29
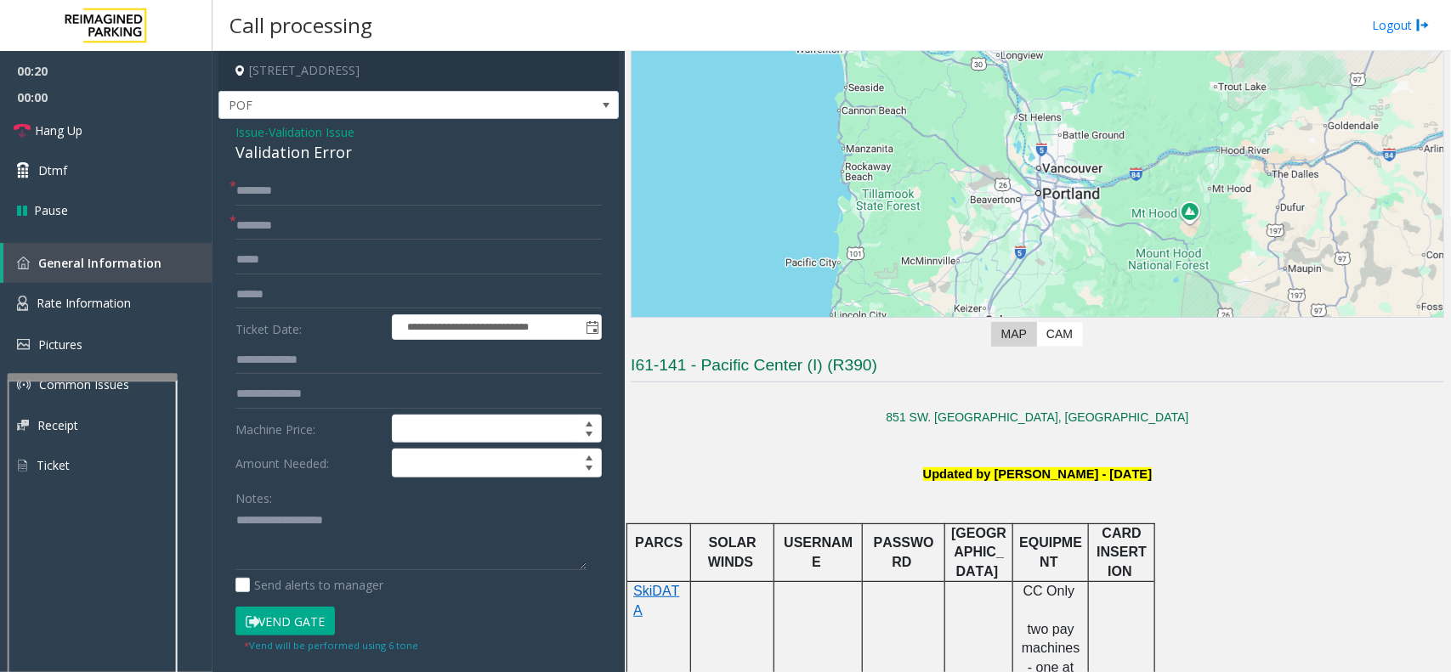
scroll to position [213, 0]
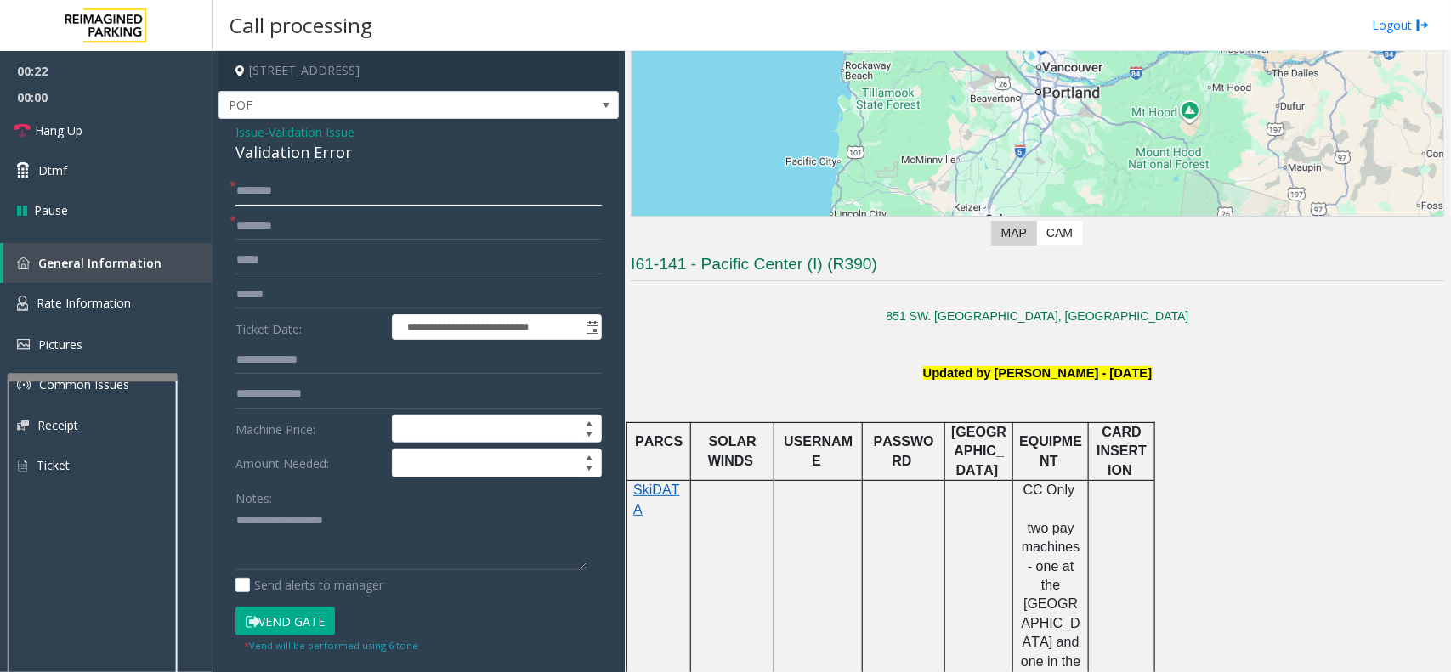
click at [357, 193] on input "text" at bounding box center [418, 191] width 366 height 29
click at [116, 129] on link "Hang Up" at bounding box center [106, 131] width 213 height 40
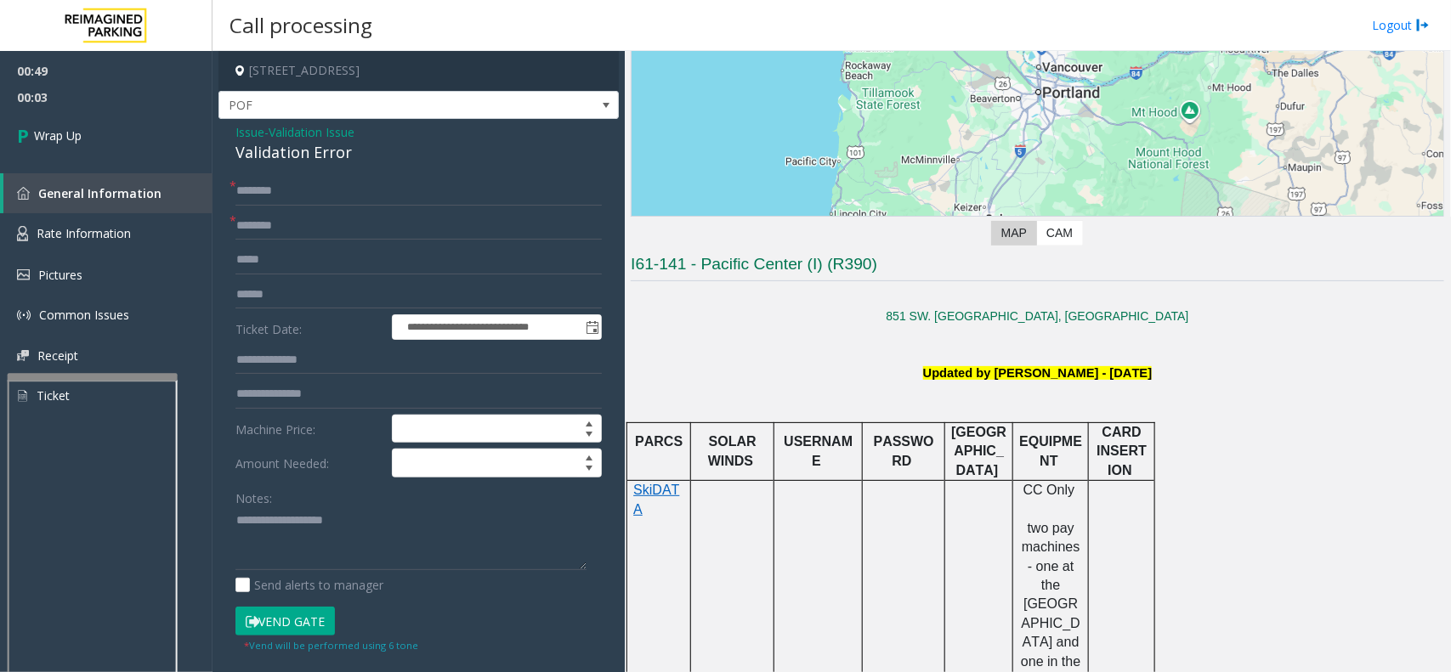
click at [258, 134] on span "Issue" at bounding box center [249, 132] width 29 height 18
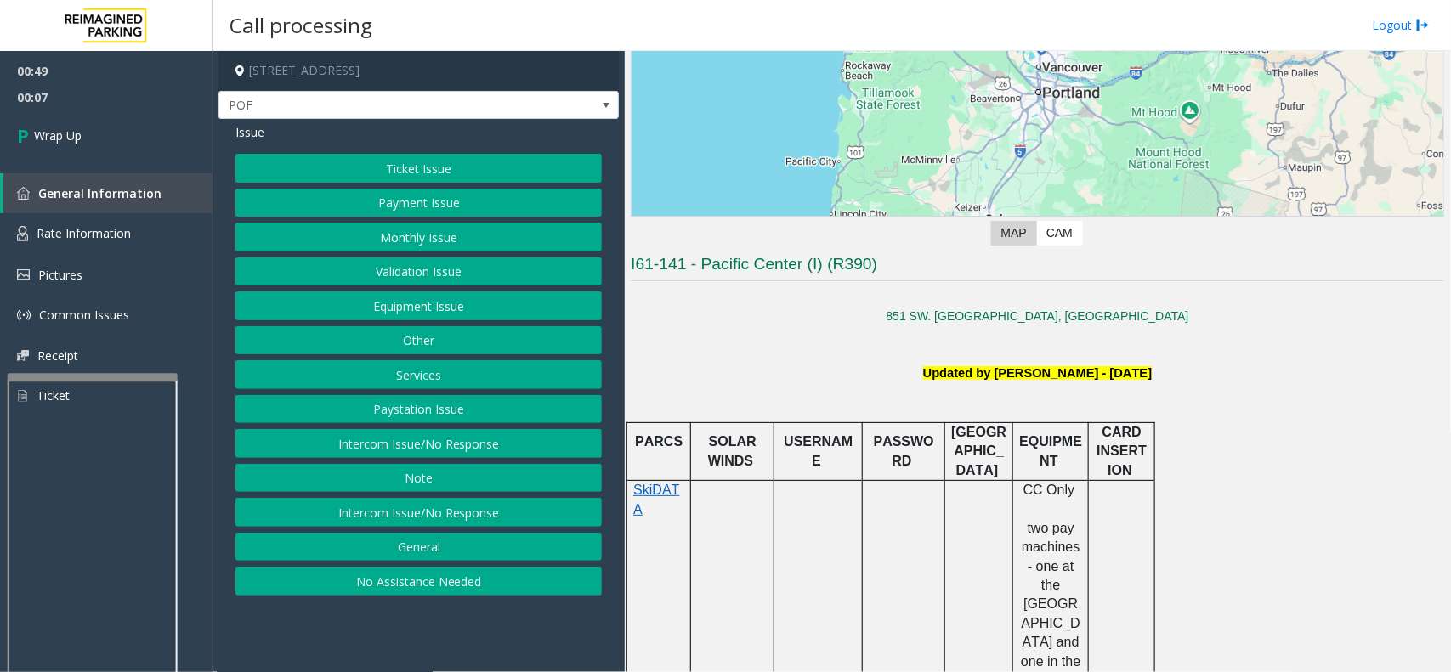
click at [405, 550] on button "General" at bounding box center [418, 547] width 366 height 29
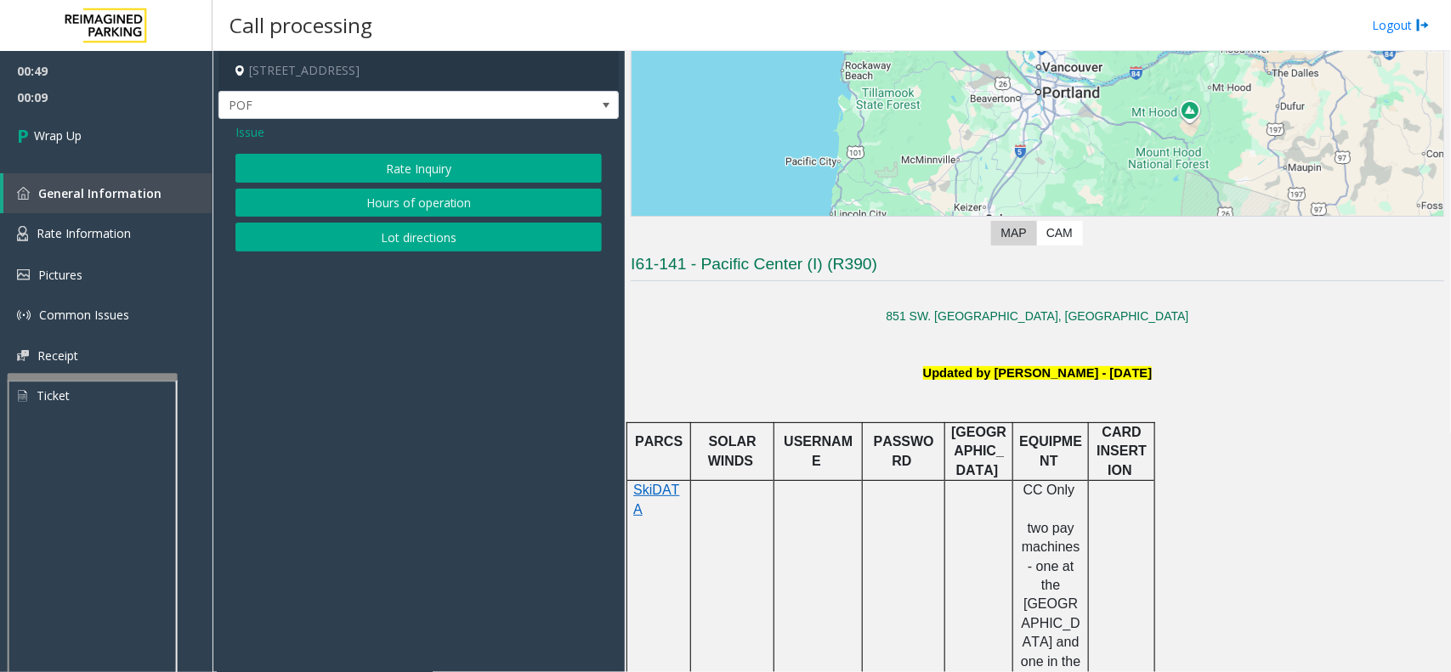
click at [379, 241] on button "Lot directions" at bounding box center [418, 237] width 366 height 29
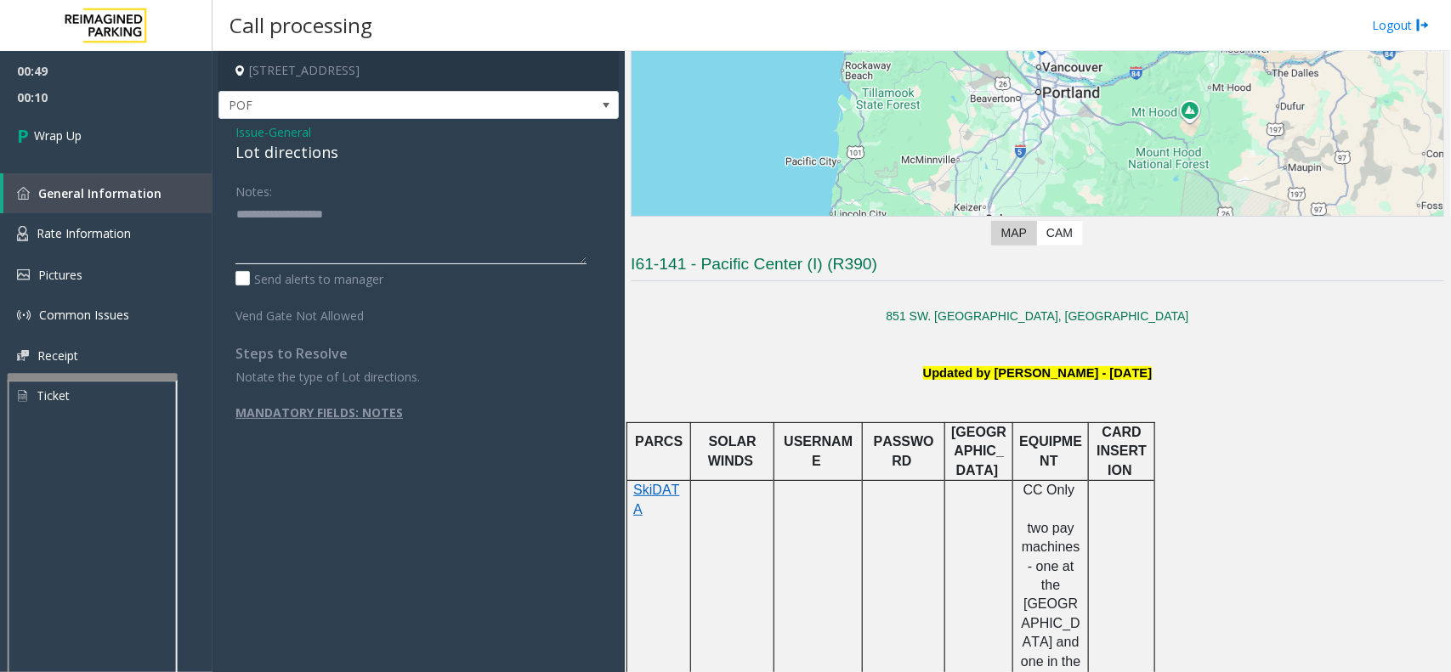
click at [323, 223] on textarea at bounding box center [410, 233] width 351 height 64
type textarea "**********"
click at [287, 133] on span "General" at bounding box center [290, 132] width 43 height 18
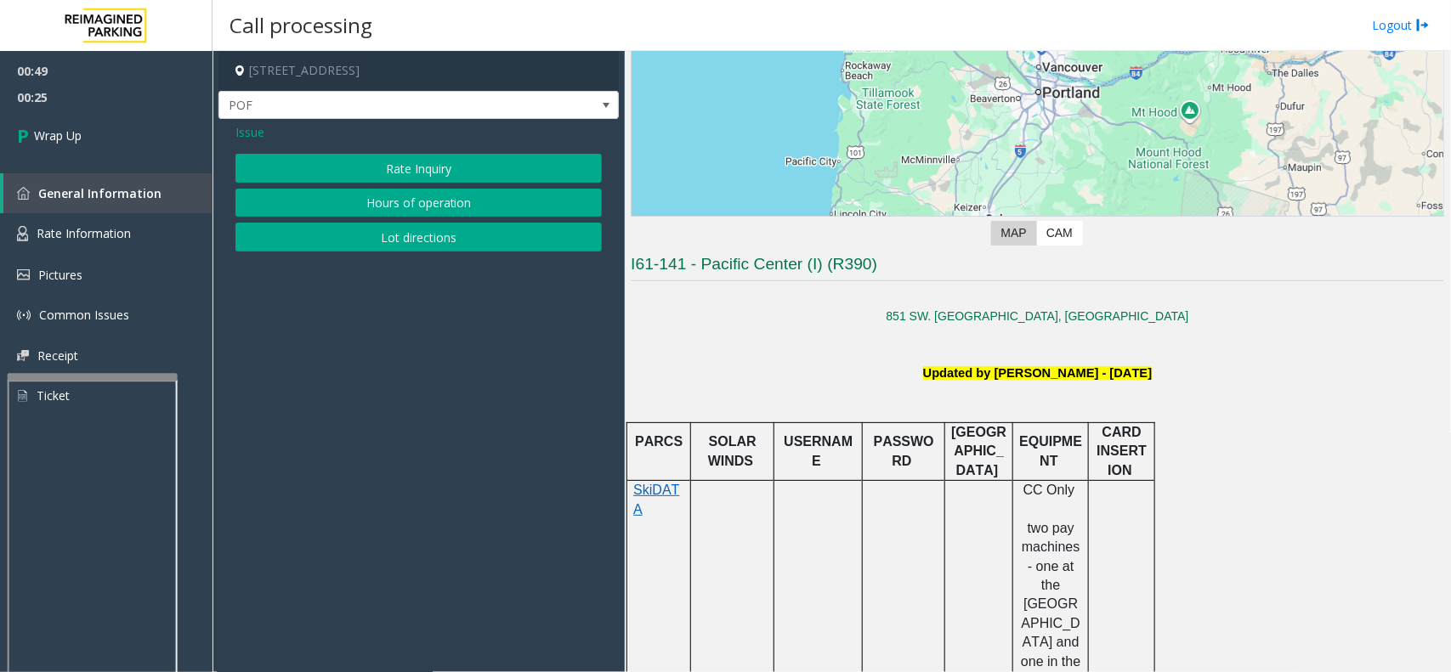
click at [251, 128] on span "Issue" at bounding box center [249, 132] width 29 height 18
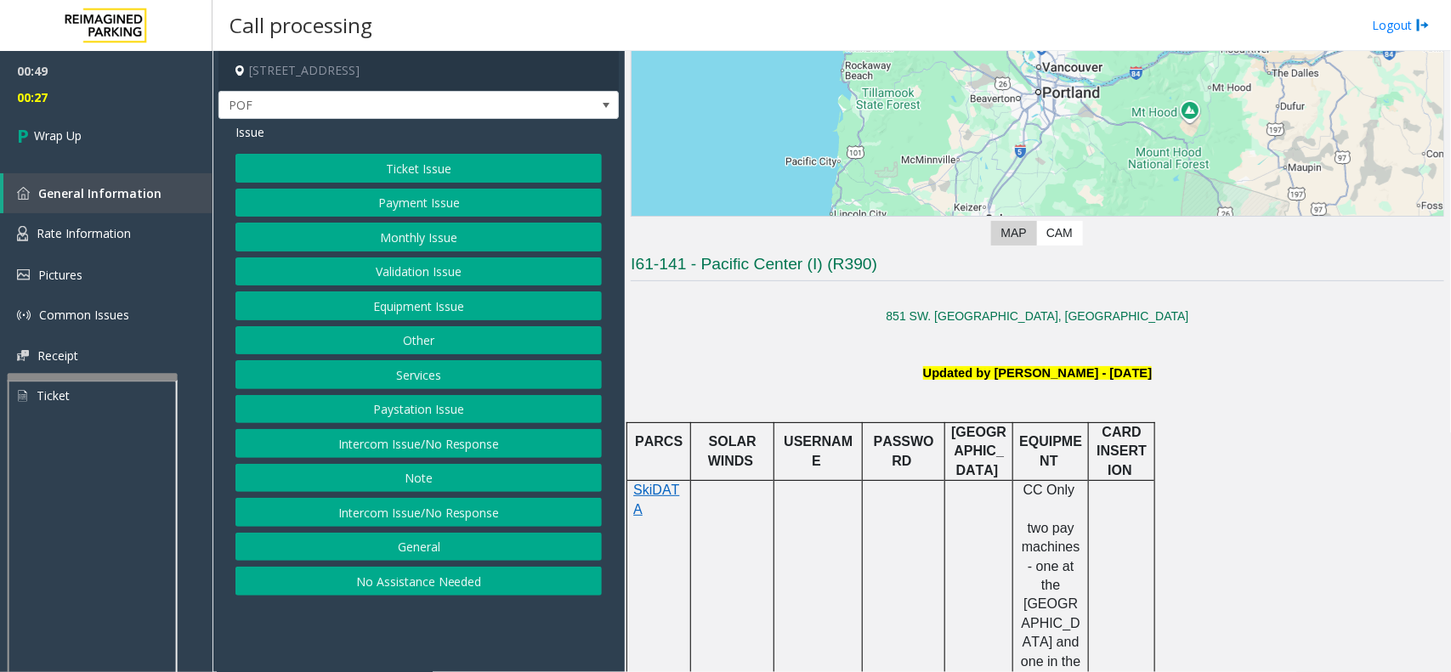
click at [402, 272] on button "Validation Issue" at bounding box center [418, 272] width 366 height 29
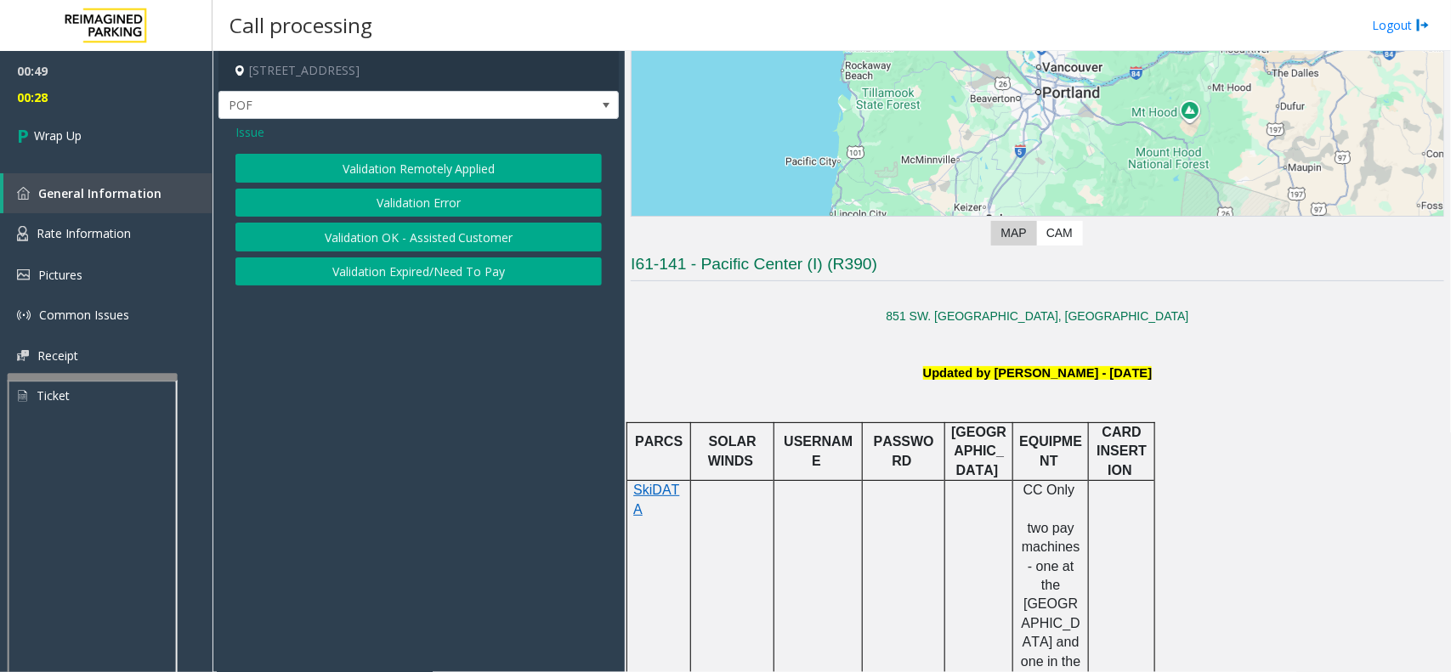
click at [358, 211] on button "Validation Error" at bounding box center [418, 203] width 366 height 29
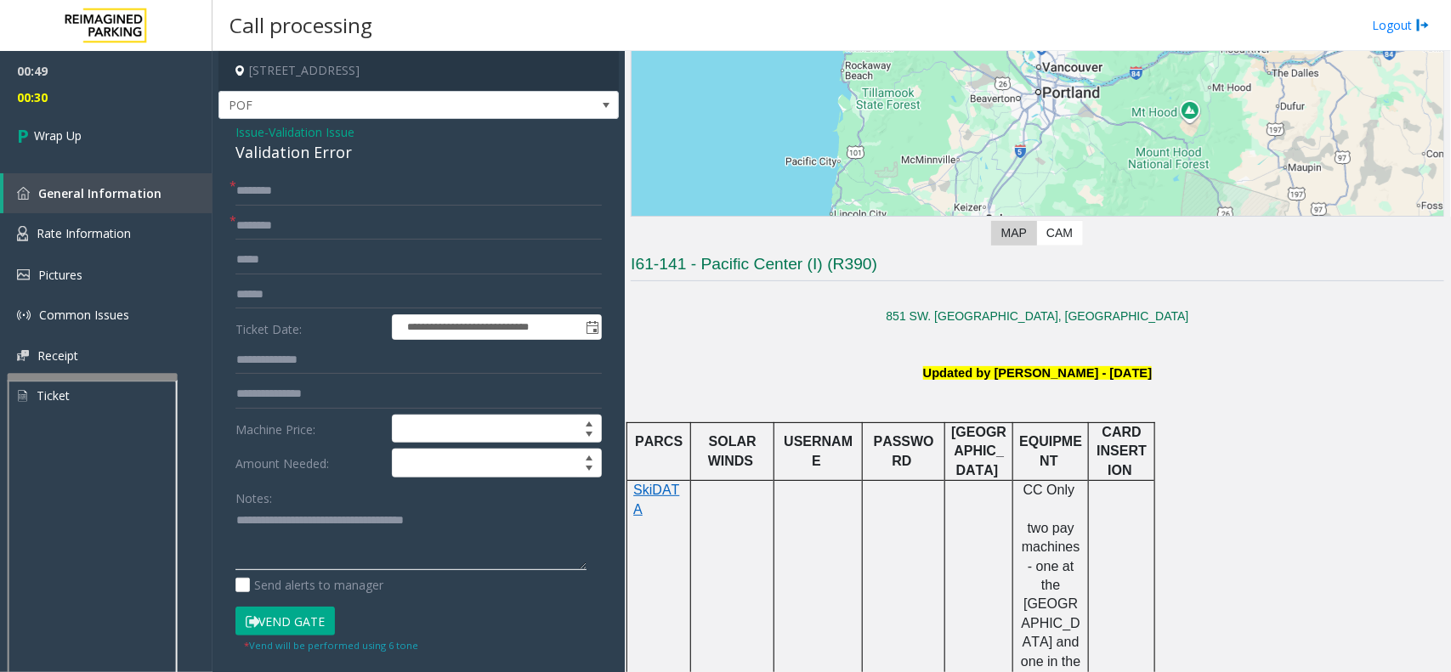
drag, startPoint x: 440, startPoint y: 533, endPoint x: 449, endPoint y: 530, distance: 9.2
click at [442, 532] on textarea at bounding box center [410, 539] width 351 height 64
drag, startPoint x: 231, startPoint y: 520, endPoint x: 236, endPoint y: 528, distance: 9.2
click at [236, 528] on textarea at bounding box center [410, 539] width 351 height 64
paste textarea "**********"
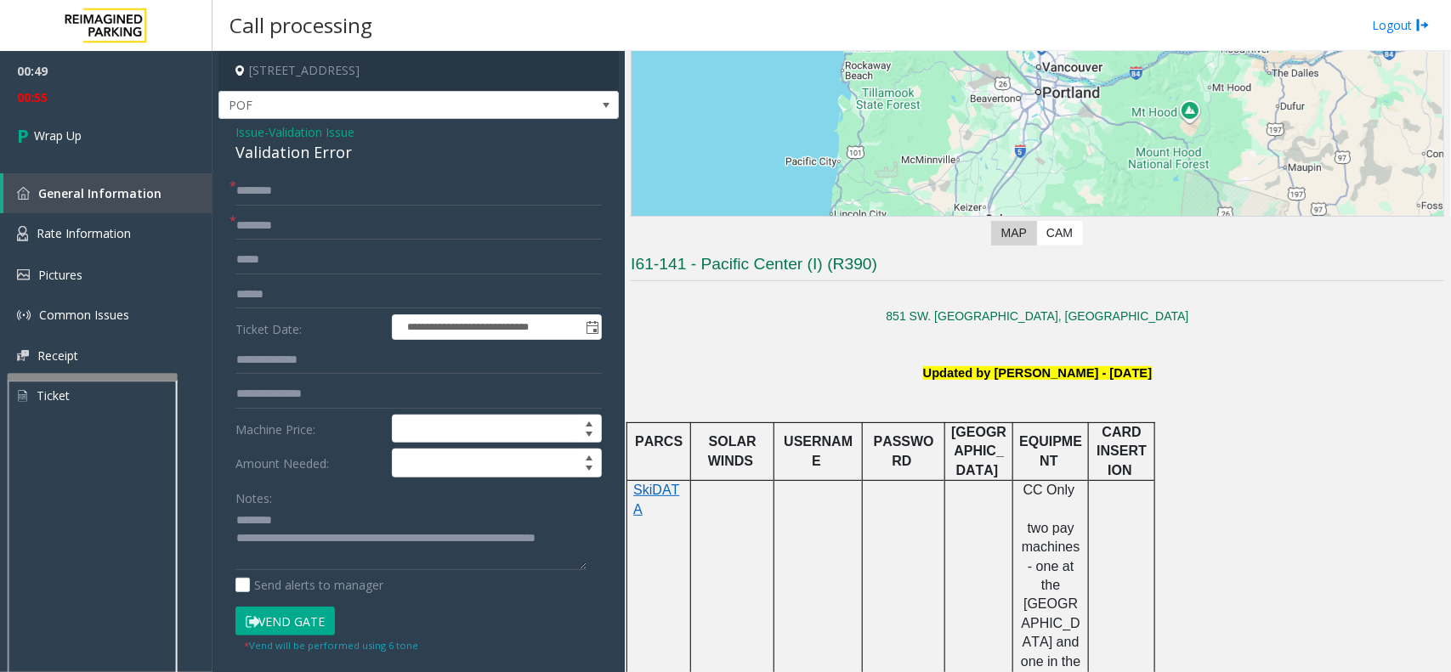
click at [303, 507] on div "Notes:" at bounding box center [418, 528] width 366 height 88
click at [299, 516] on textarea at bounding box center [410, 539] width 351 height 64
click at [299, 153] on div "Validation Error" at bounding box center [418, 152] width 366 height 23
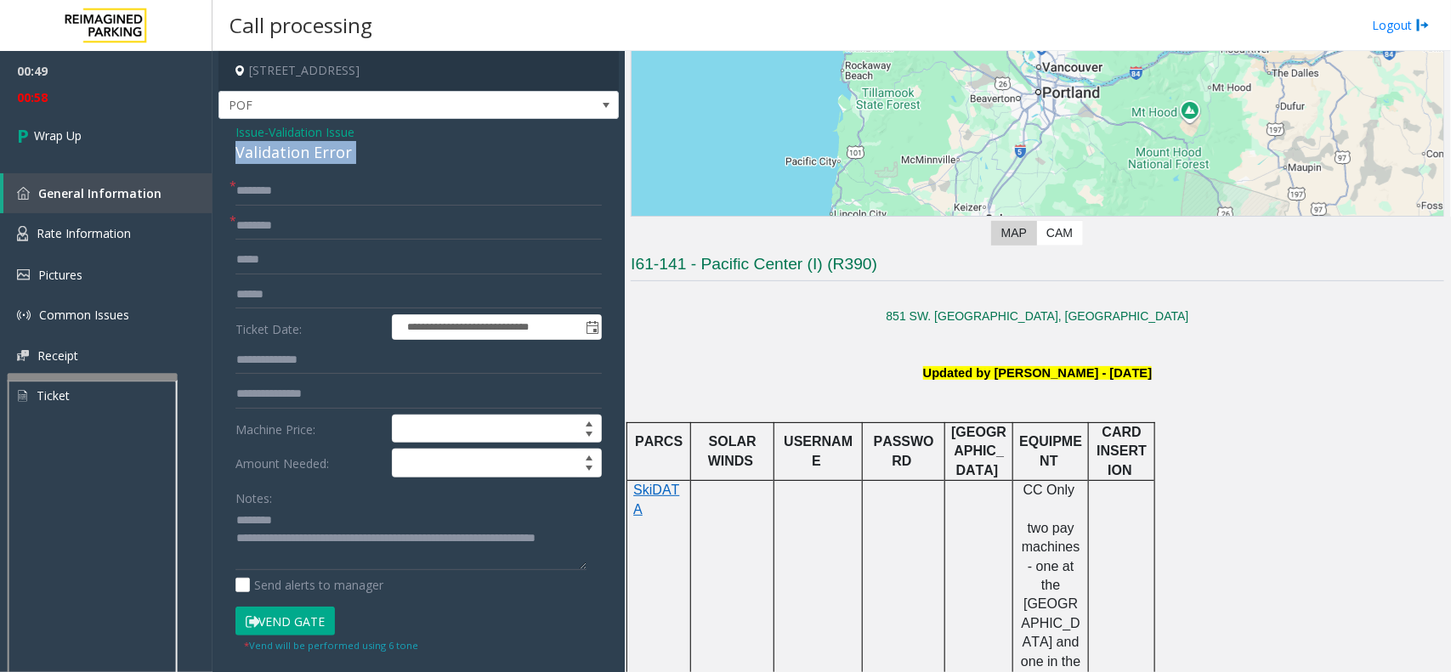
click at [299, 153] on div "Validation Error" at bounding box center [418, 152] width 366 height 23
drag, startPoint x: 299, startPoint y: 153, endPoint x: 344, endPoint y: 150, distance: 45.2
click at [344, 150] on div "Validation Error" at bounding box center [418, 152] width 366 height 23
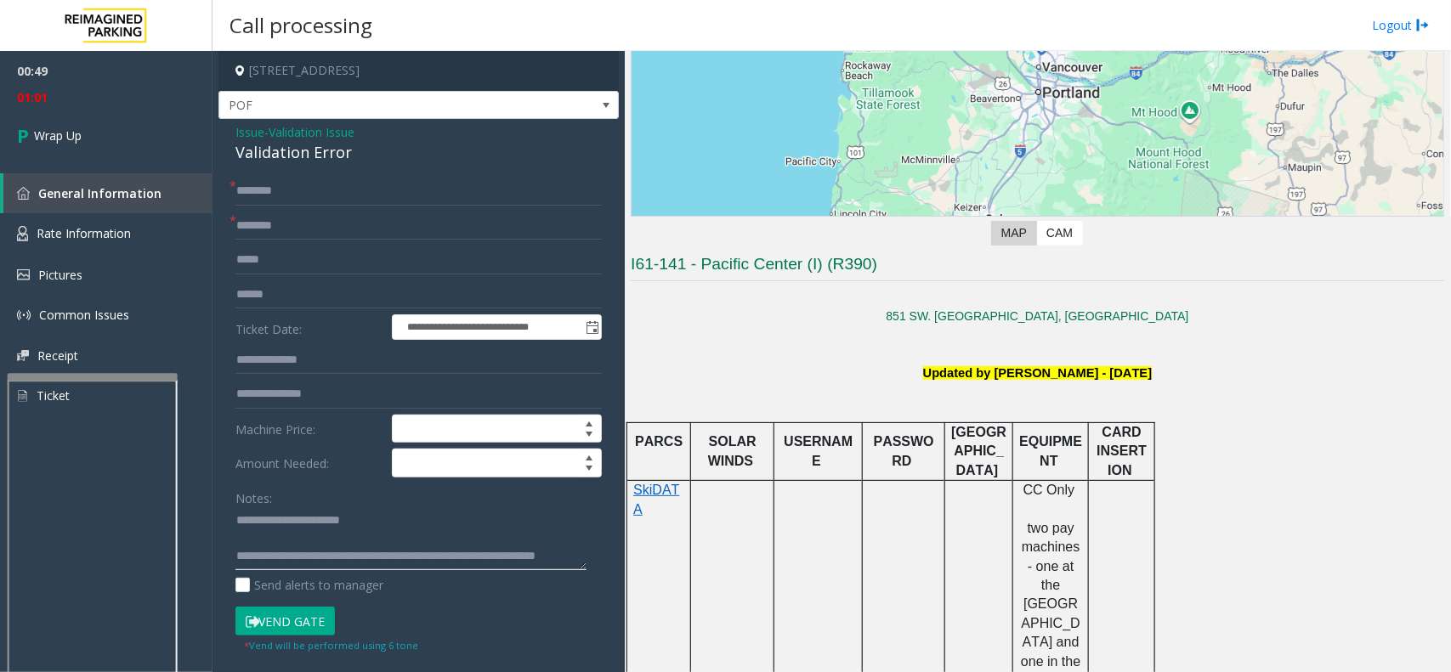
type textarea "**********"
click at [278, 222] on input "text" at bounding box center [418, 226] width 366 height 29
type input "***"
click at [268, 183] on input "text" at bounding box center [418, 191] width 366 height 29
type input "***"
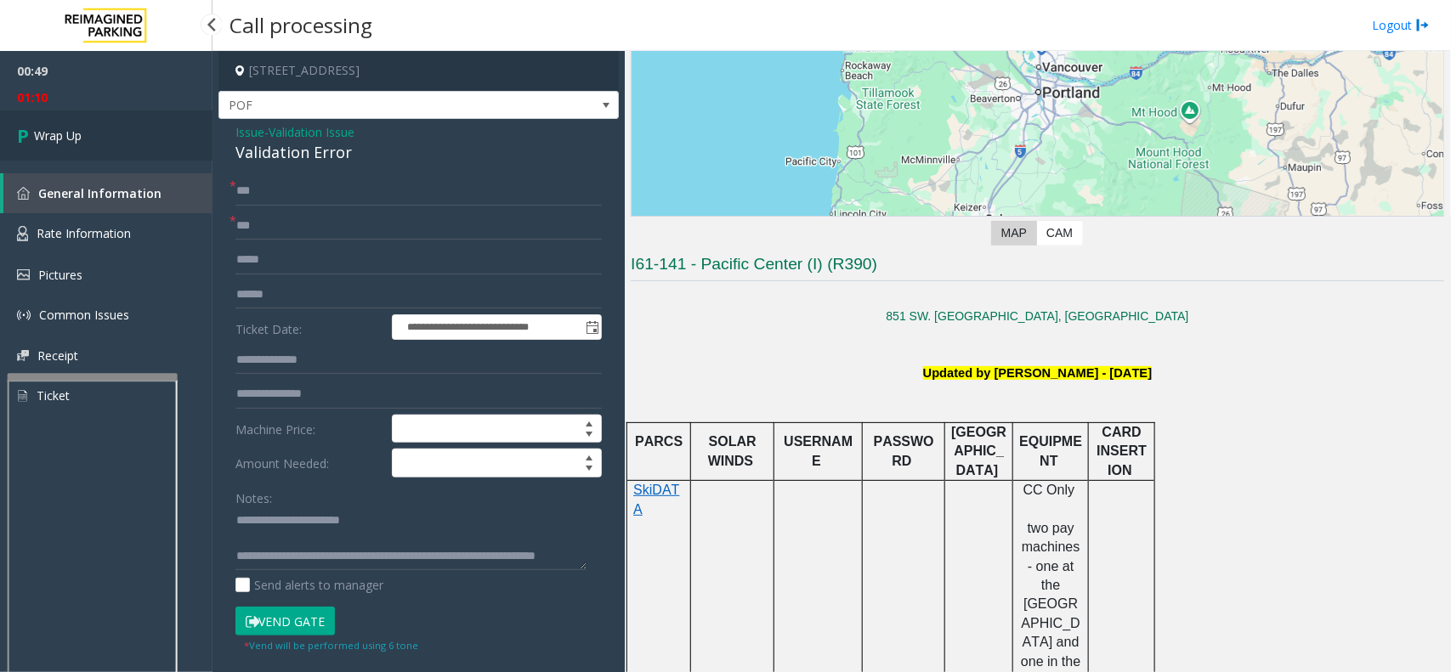
click at [151, 138] on link "Wrap Up" at bounding box center [106, 136] width 213 height 50
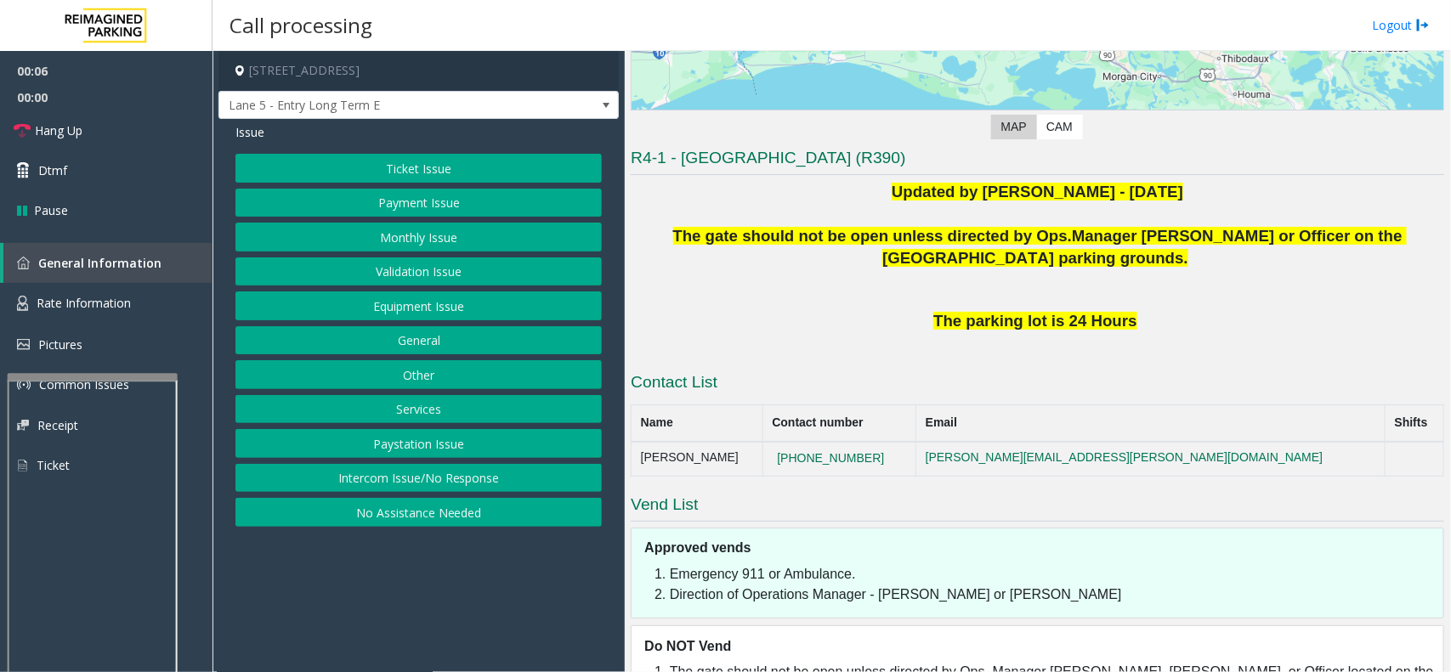
scroll to position [381, 0]
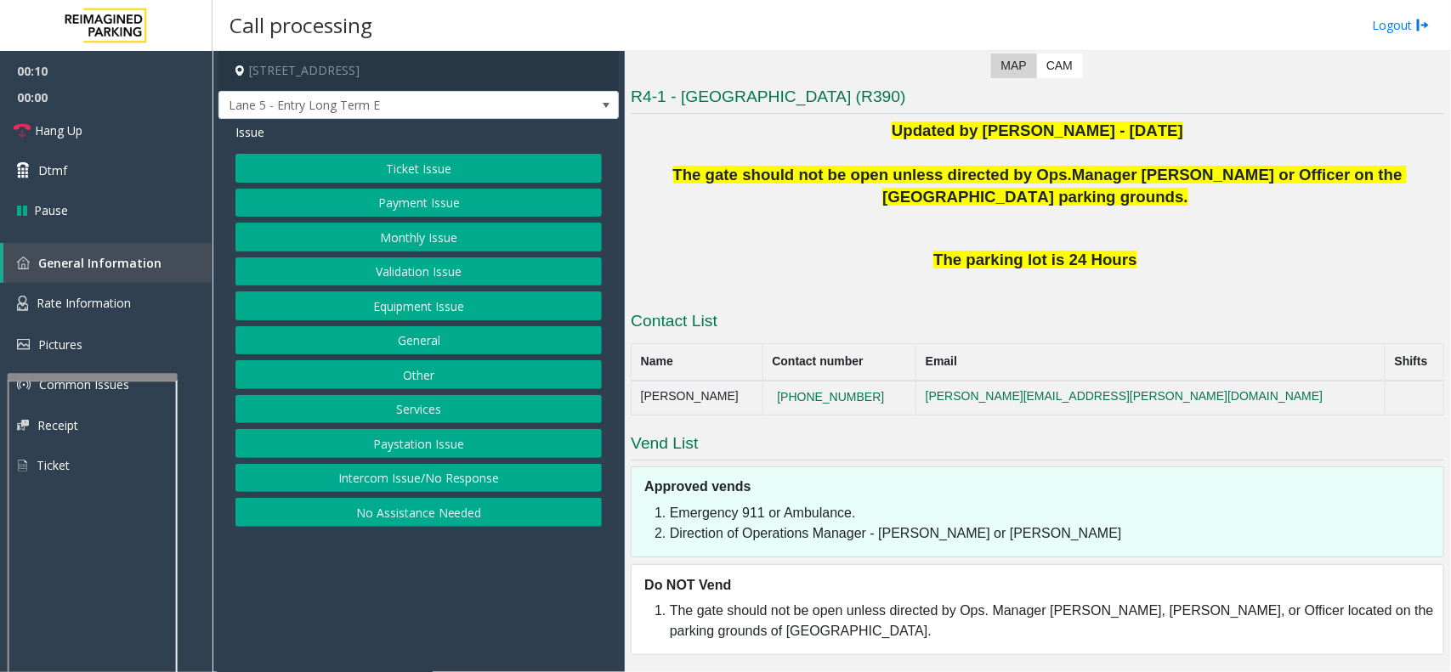
click at [544, 476] on button "Intercom Issue/No Response" at bounding box center [418, 478] width 366 height 29
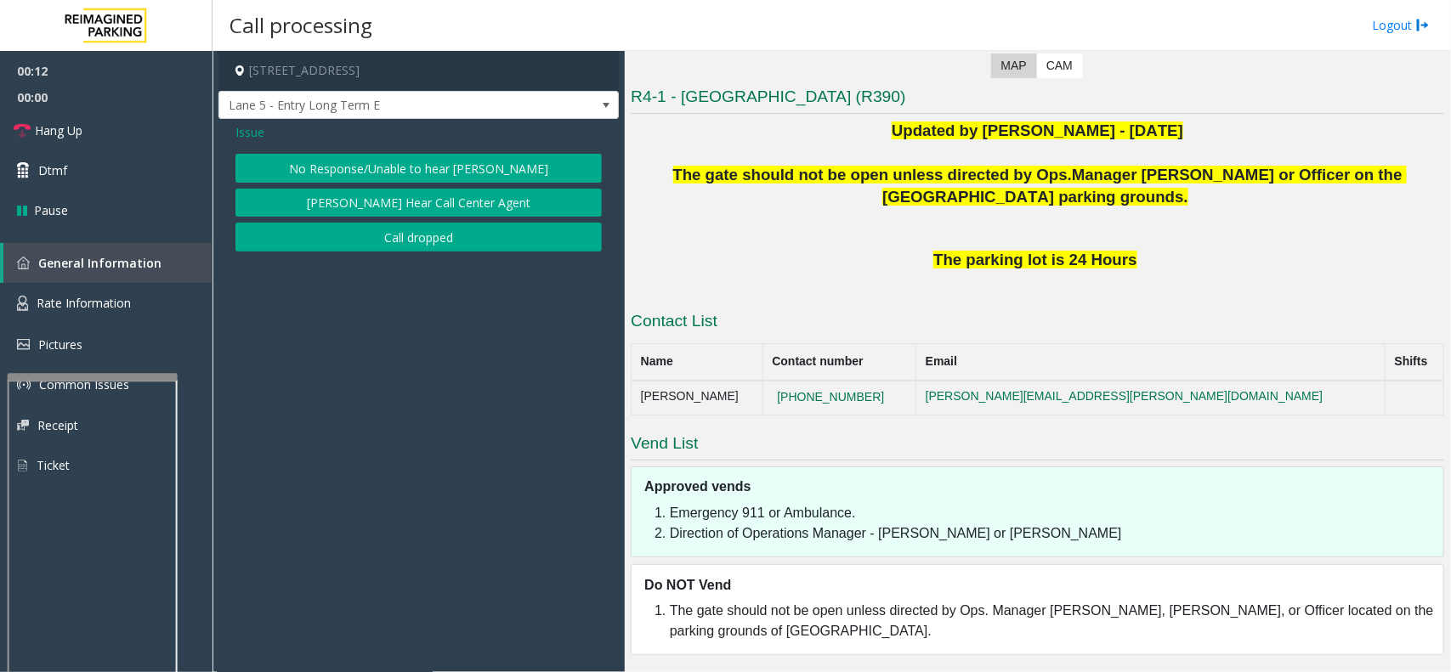
click at [393, 162] on button "No Response/Unable to hear [PERSON_NAME]" at bounding box center [418, 168] width 366 height 29
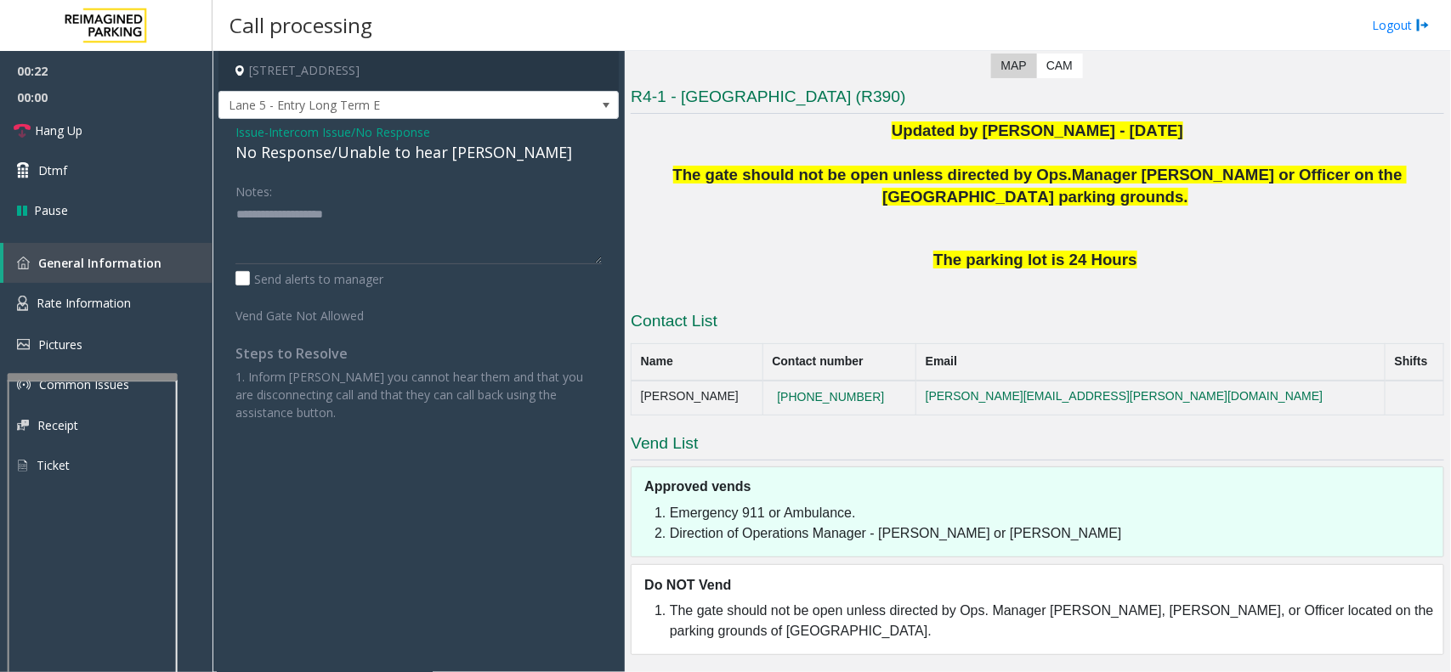
click at [257, 150] on div "No Response/Unable to hear [PERSON_NAME]" at bounding box center [418, 152] width 366 height 23
click at [264, 153] on div "No Response/Unable to hear [PERSON_NAME]" at bounding box center [418, 152] width 366 height 23
type textarea "**********"
click at [181, 138] on link "Hang Up" at bounding box center [106, 131] width 213 height 40
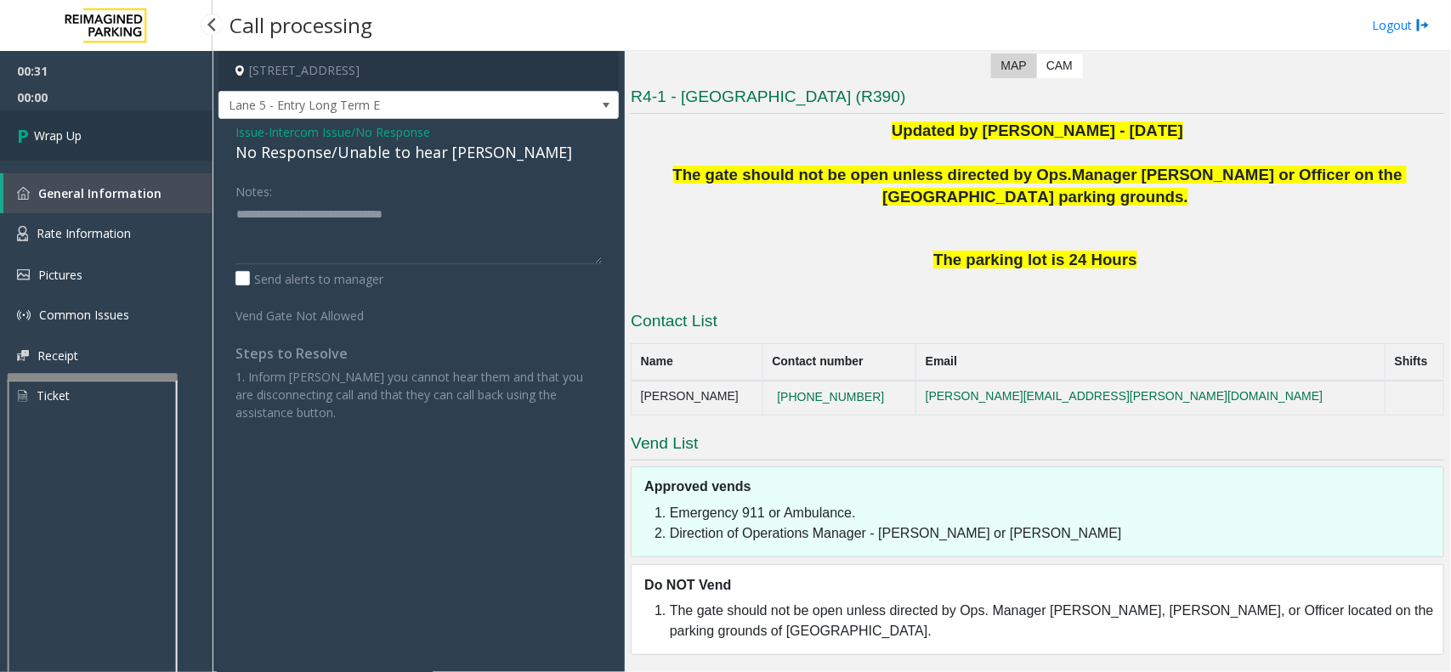
click at [151, 134] on link "Wrap Up" at bounding box center [106, 136] width 213 height 50
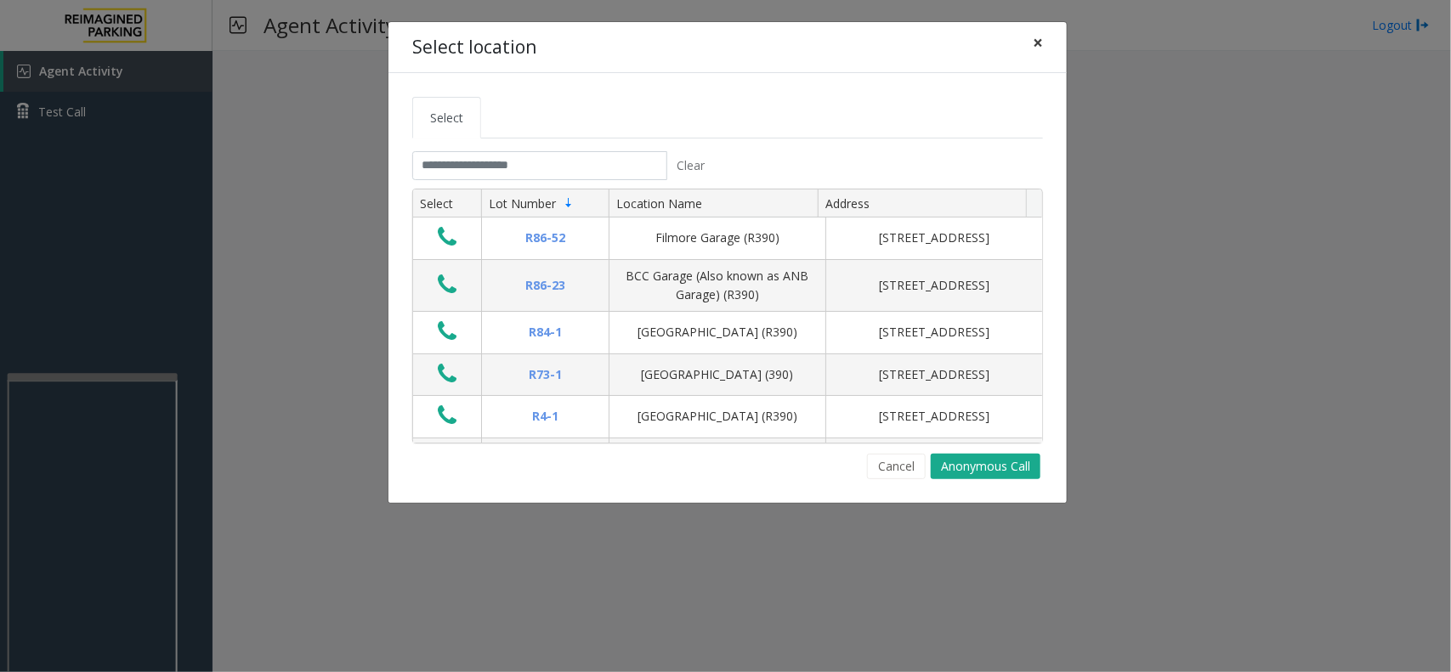
click at [1030, 45] on button "×" at bounding box center [1038, 43] width 34 height 42
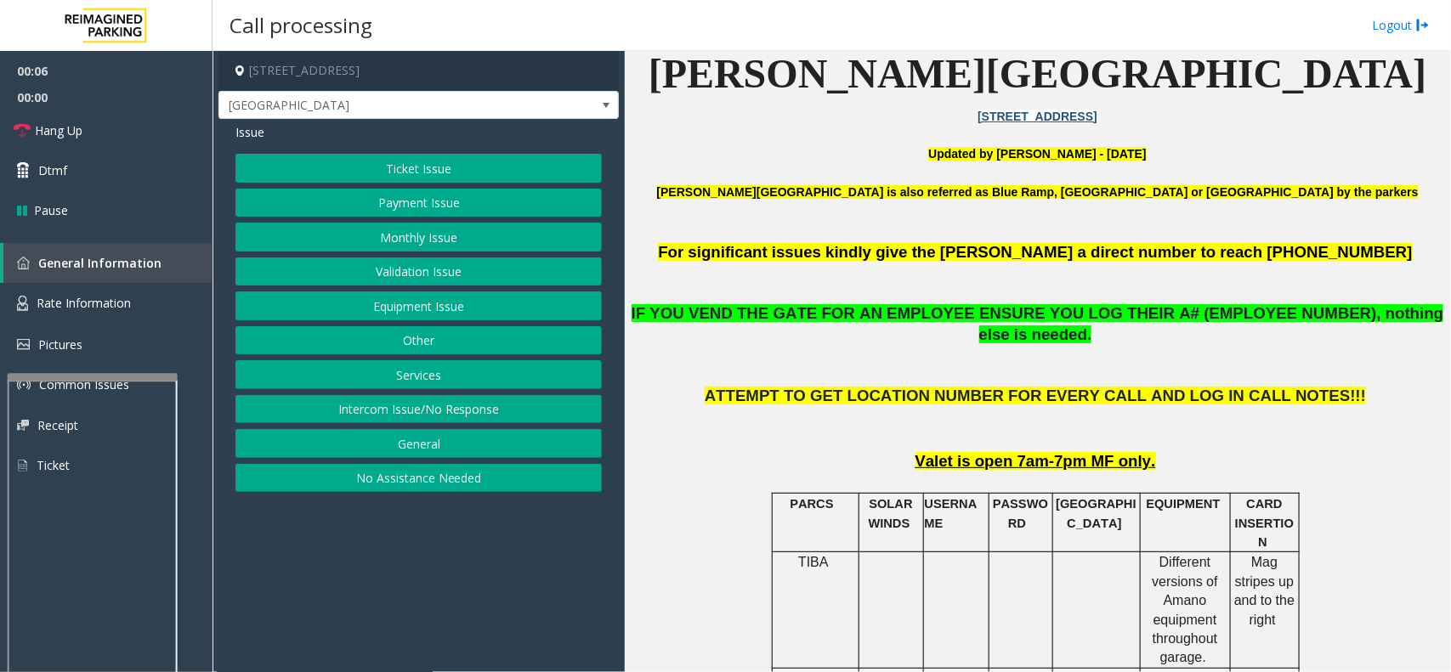
scroll to position [531, 0]
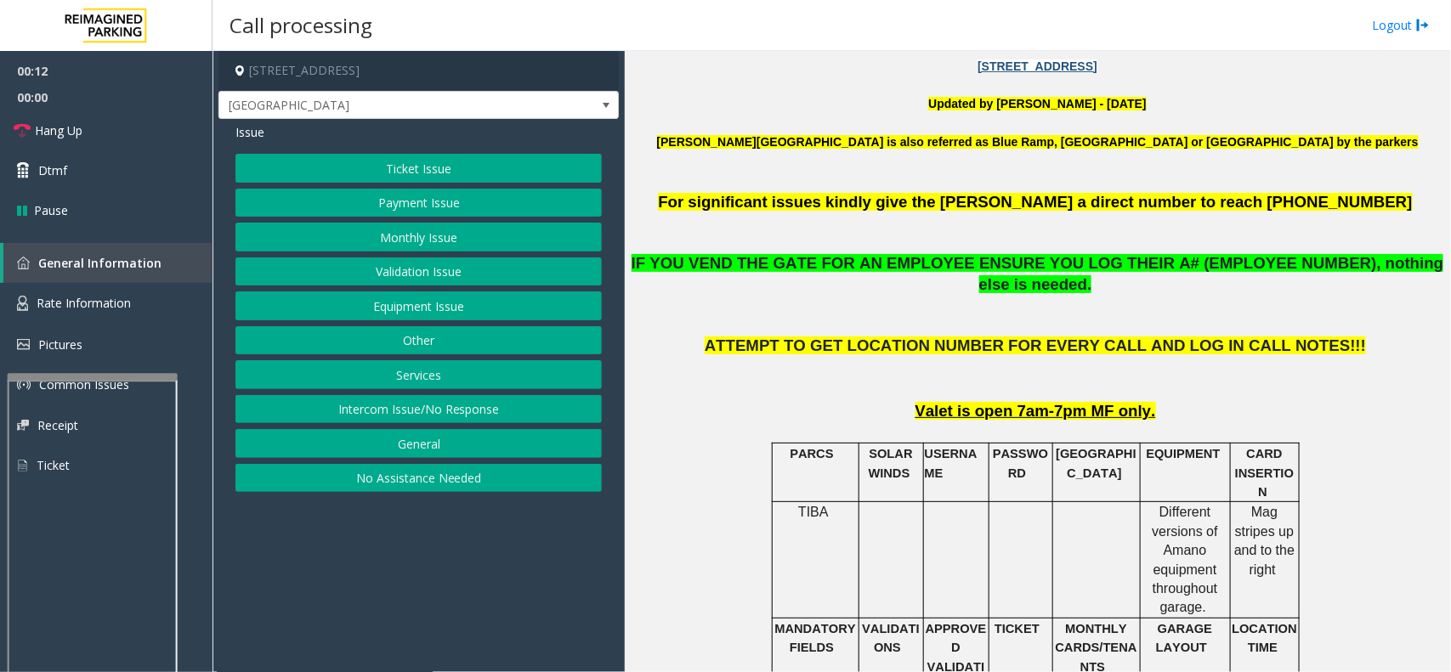
click at [337, 167] on button "Ticket Issue" at bounding box center [418, 168] width 366 height 29
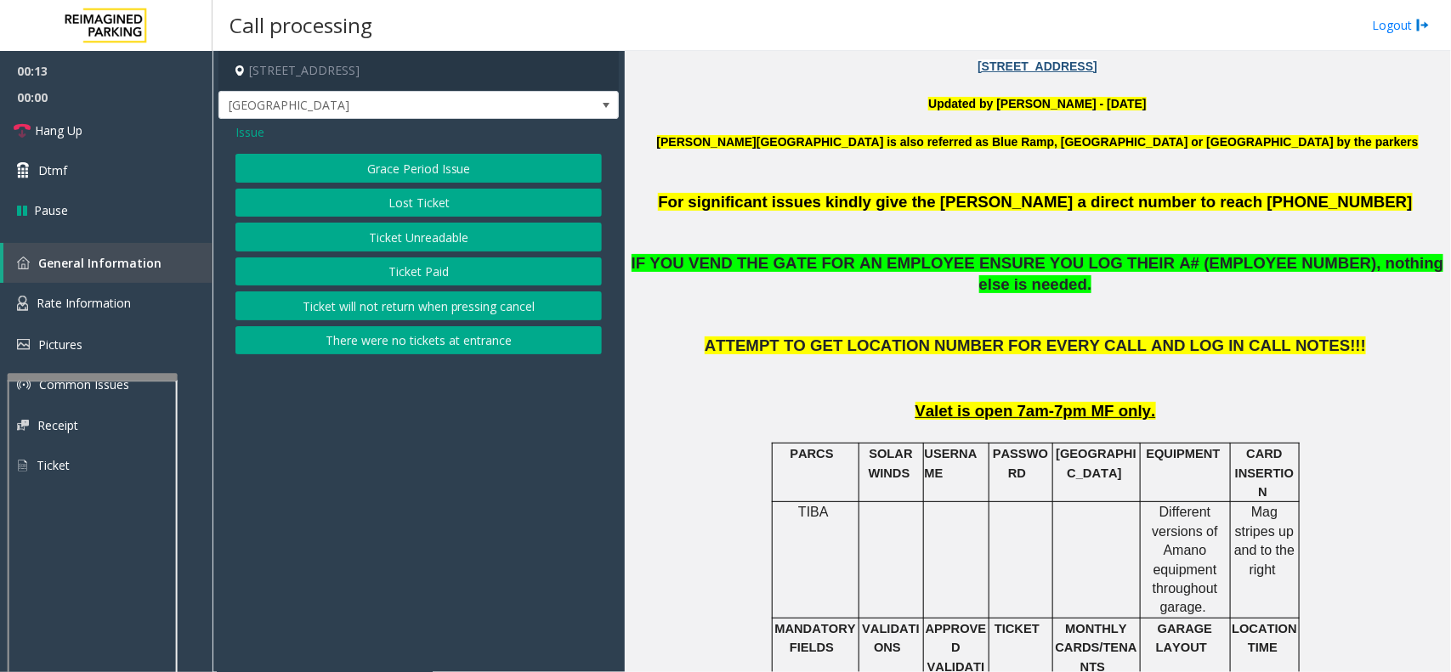
click at [337, 167] on button "Grace Period Issue" at bounding box center [418, 168] width 366 height 29
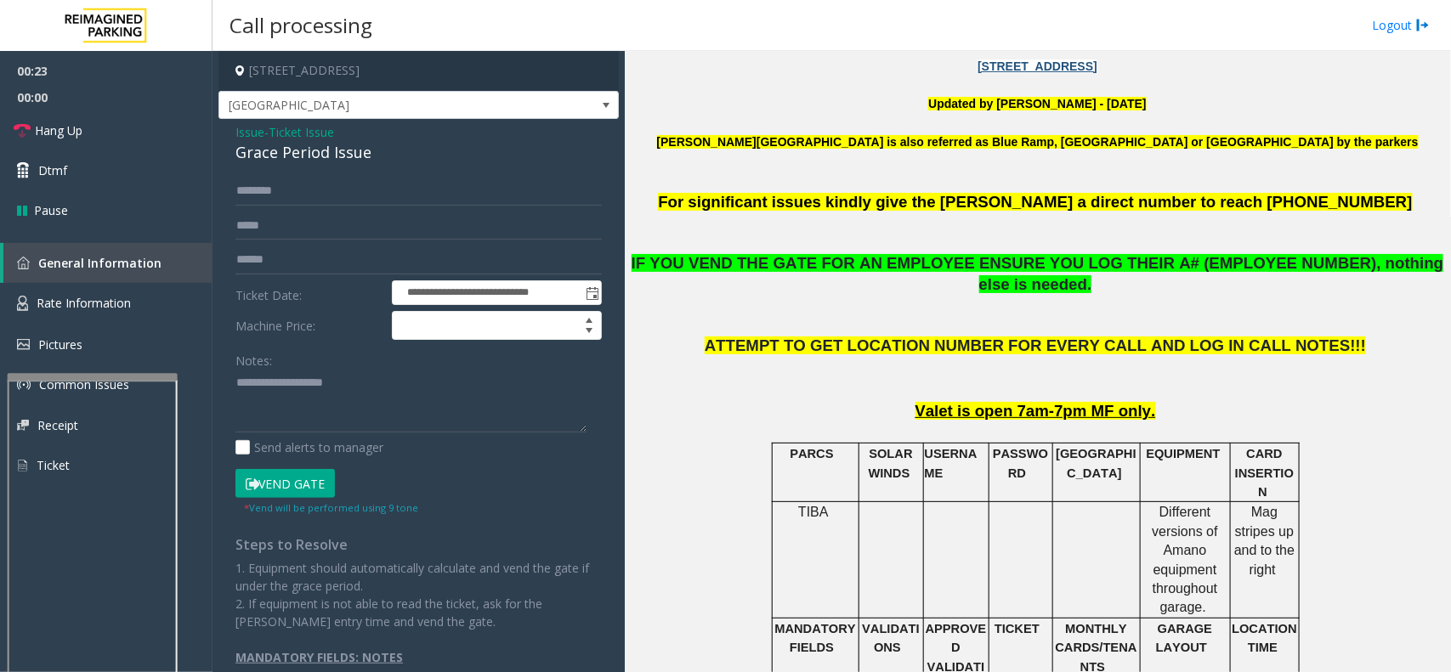
click at [281, 483] on button "Vend Gate" at bounding box center [284, 483] width 99 height 29
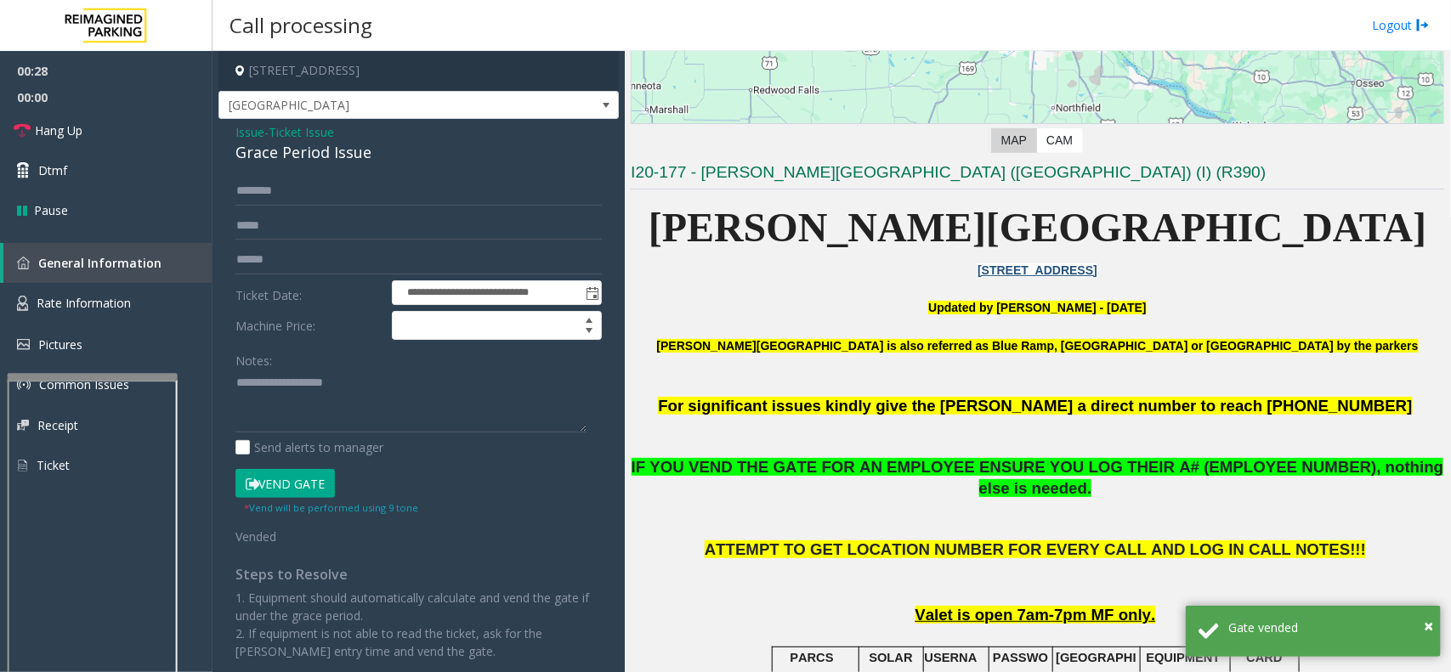
scroll to position [319, 0]
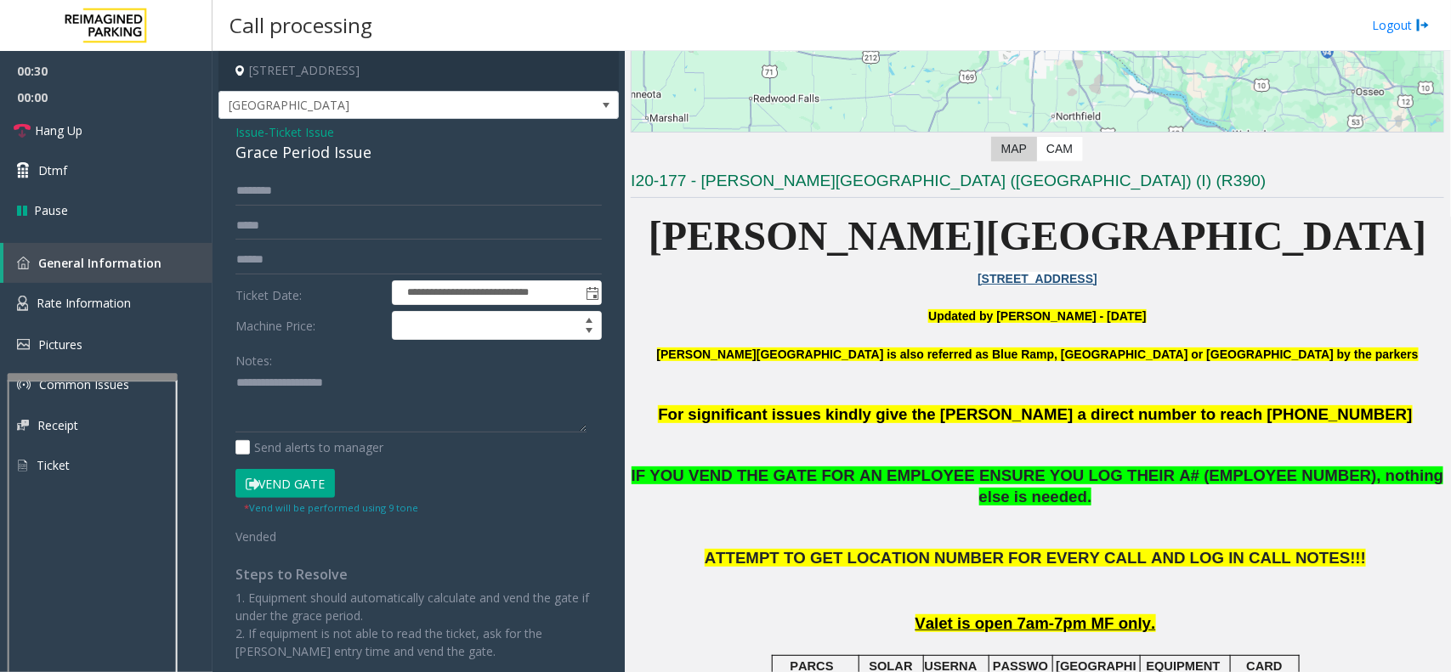
click at [306, 130] on span "Ticket Issue" at bounding box center [301, 132] width 65 height 18
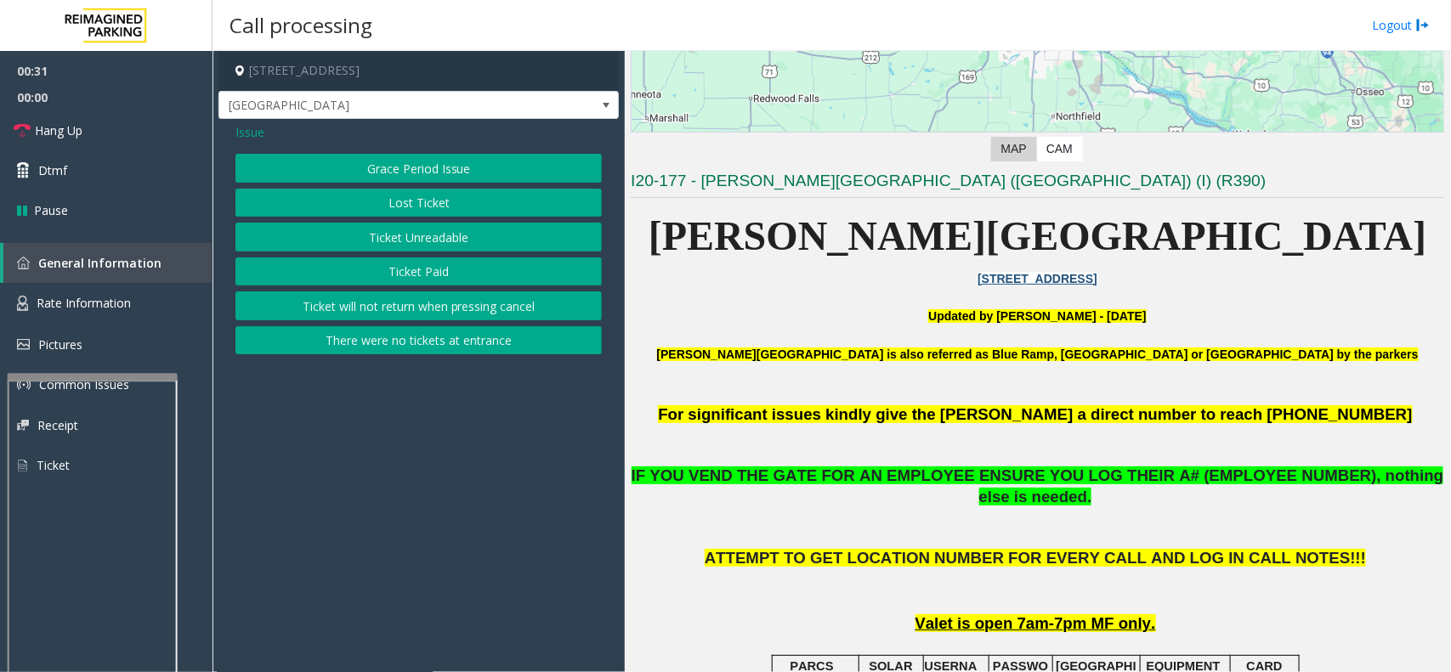
click at [243, 136] on span "Issue" at bounding box center [249, 132] width 29 height 18
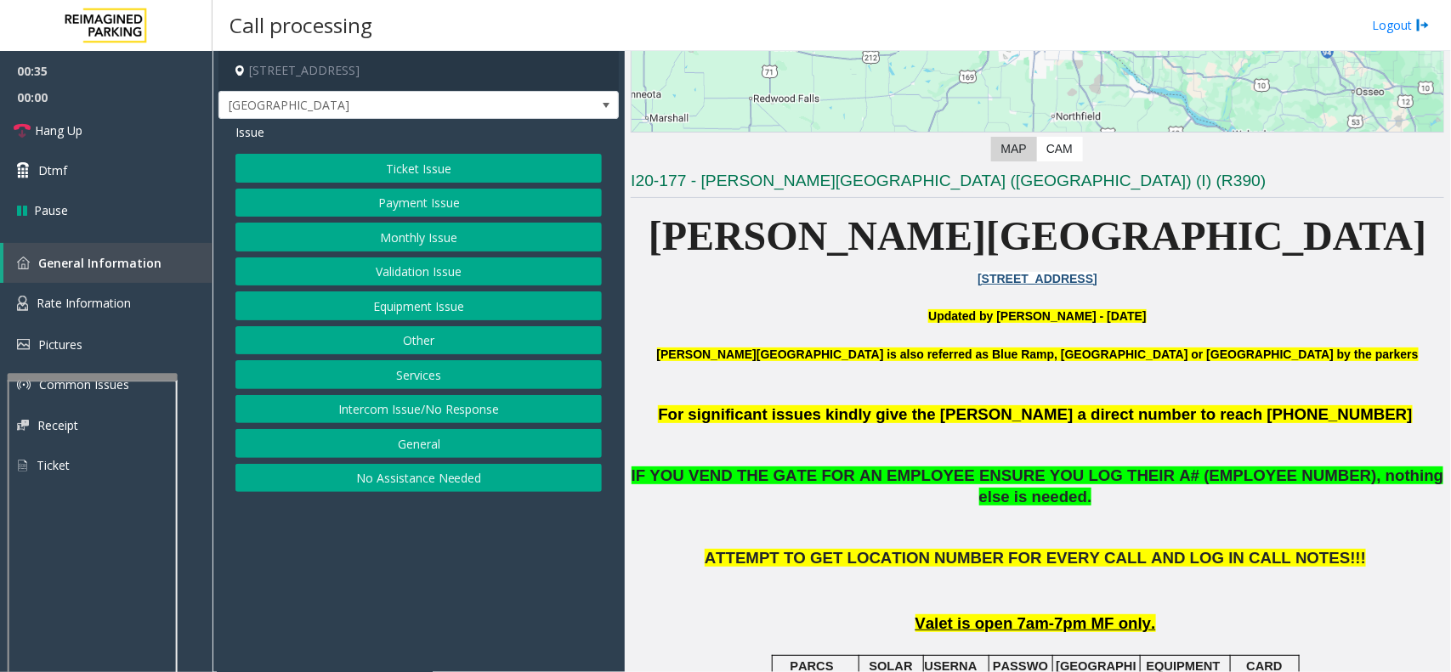
click at [405, 312] on button "Equipment Issue" at bounding box center [418, 306] width 366 height 29
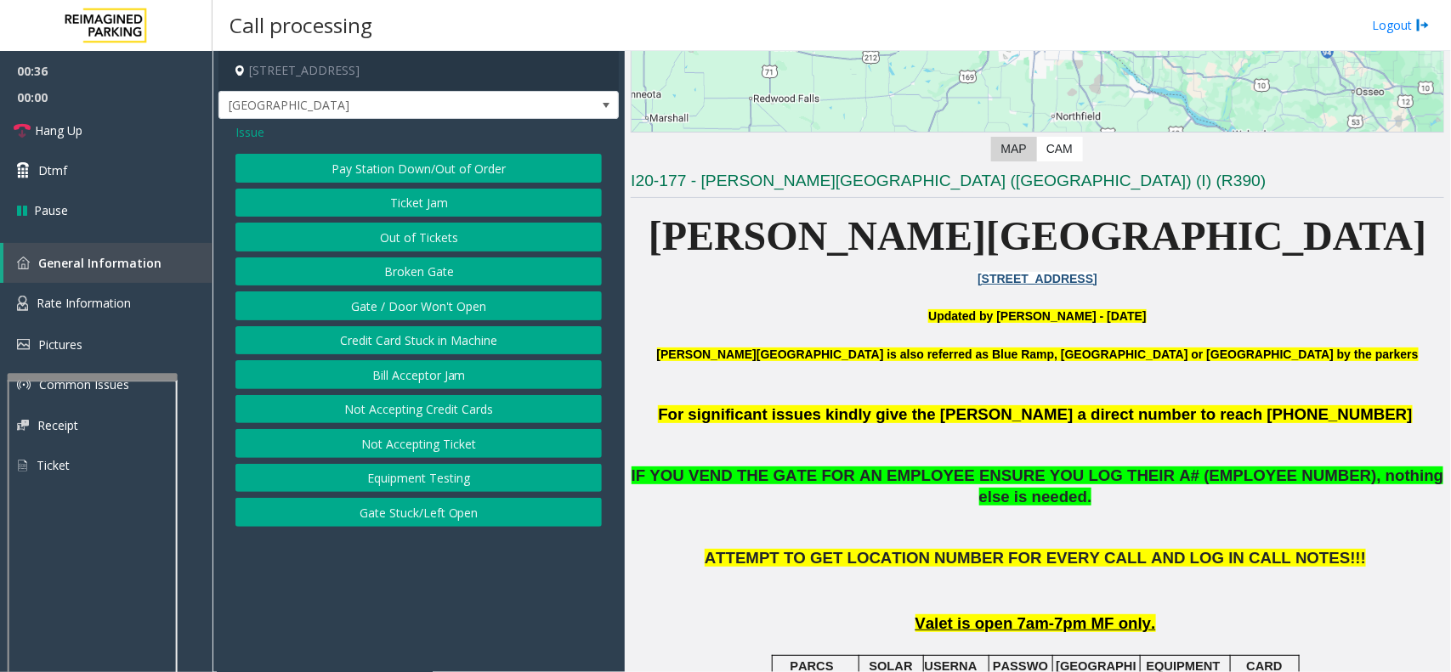
click at [417, 299] on button "Gate / Door Won't Open" at bounding box center [418, 306] width 366 height 29
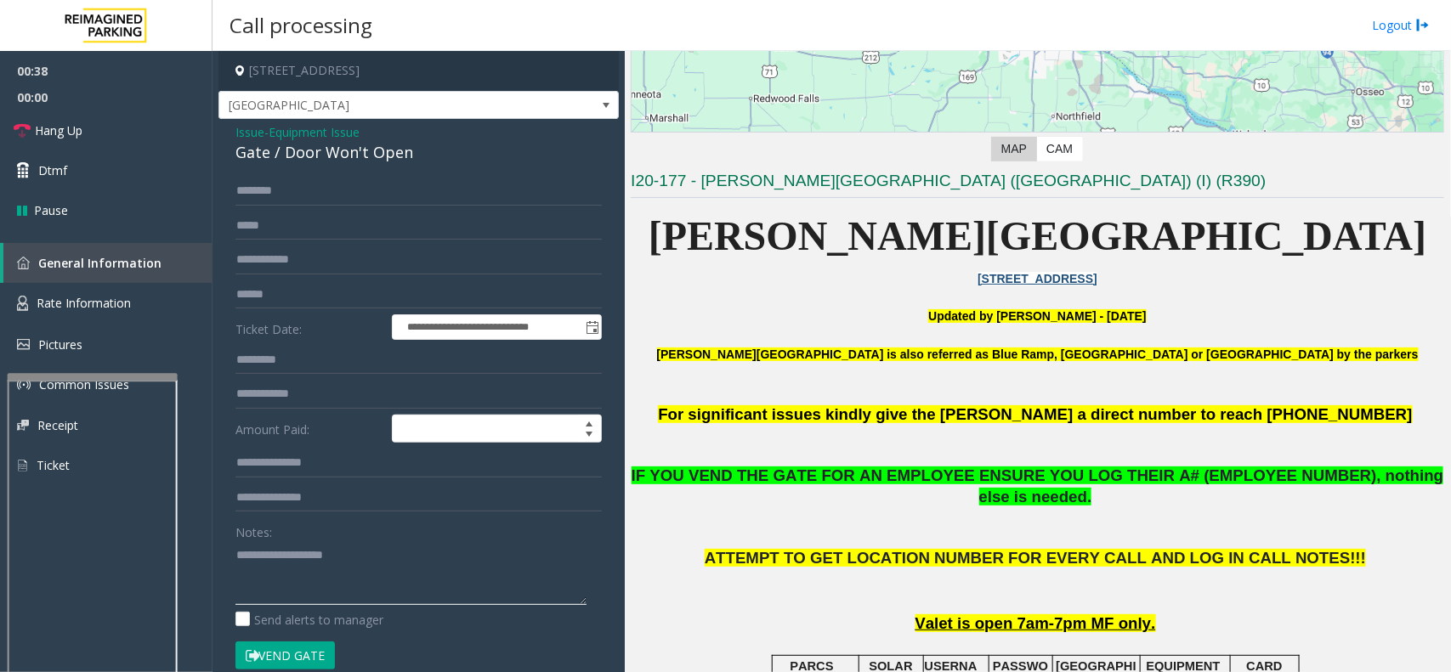
click at [313, 575] on textarea at bounding box center [410, 573] width 351 height 64
drag, startPoint x: 401, startPoint y: 562, endPoint x: 375, endPoint y: 565, distance: 26.6
click at [375, 565] on textarea at bounding box center [410, 573] width 351 height 64
paste textarea "**********"
type textarea "**********"
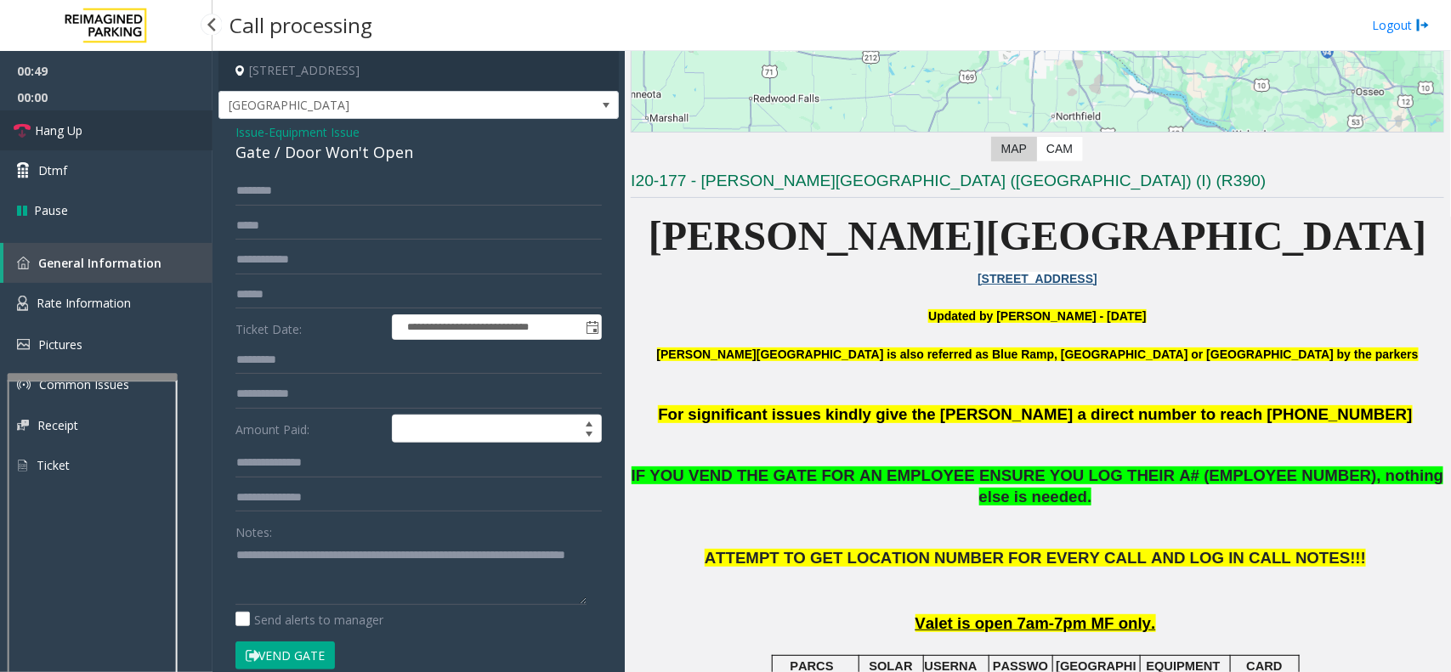
click at [82, 136] on span "Hang Up" at bounding box center [59, 131] width 48 height 18
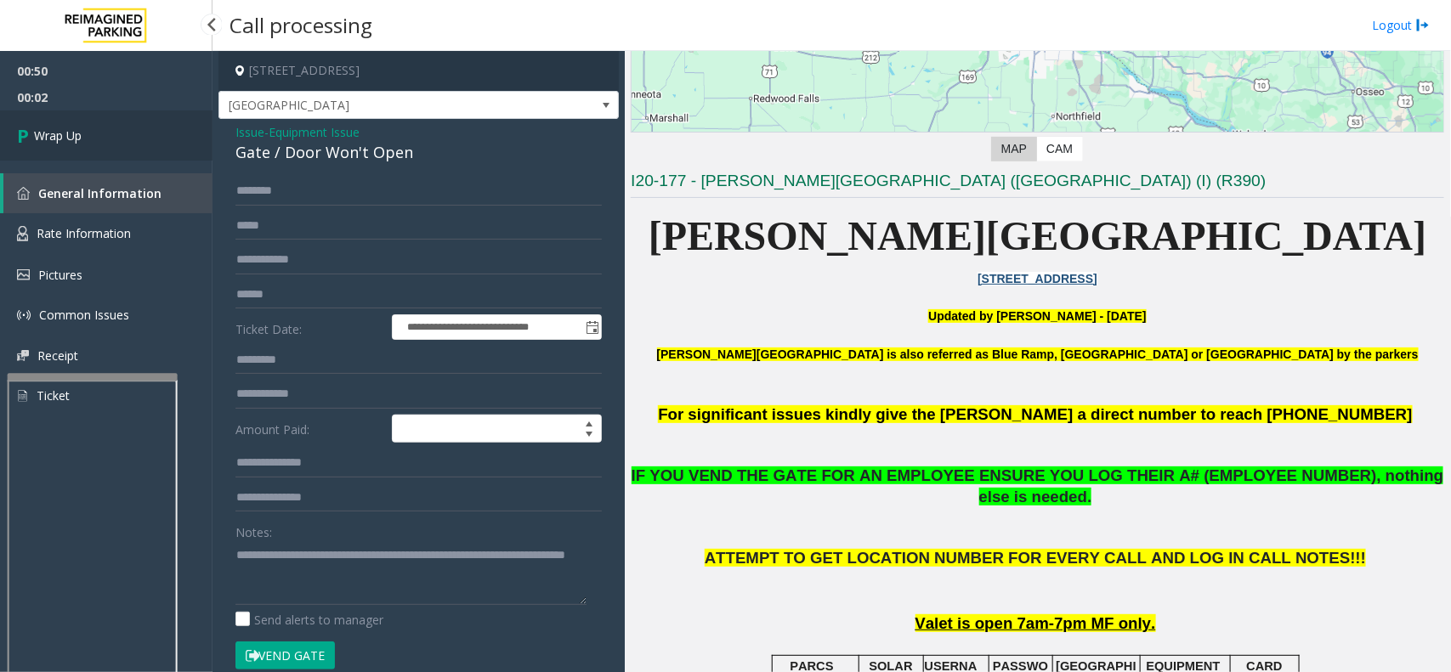
click at [82, 136] on link "Wrap Up" at bounding box center [106, 136] width 213 height 50
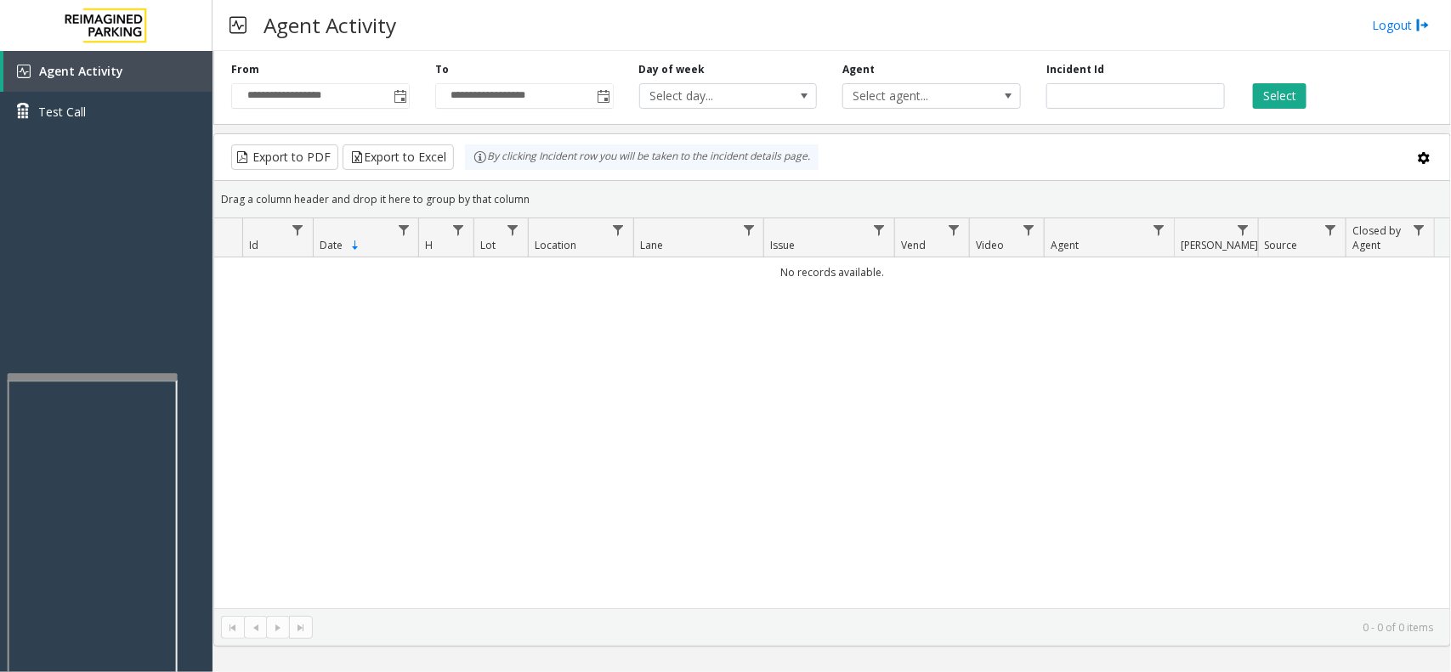
click at [833, 408] on div "No records available." at bounding box center [832, 433] width 1236 height 351
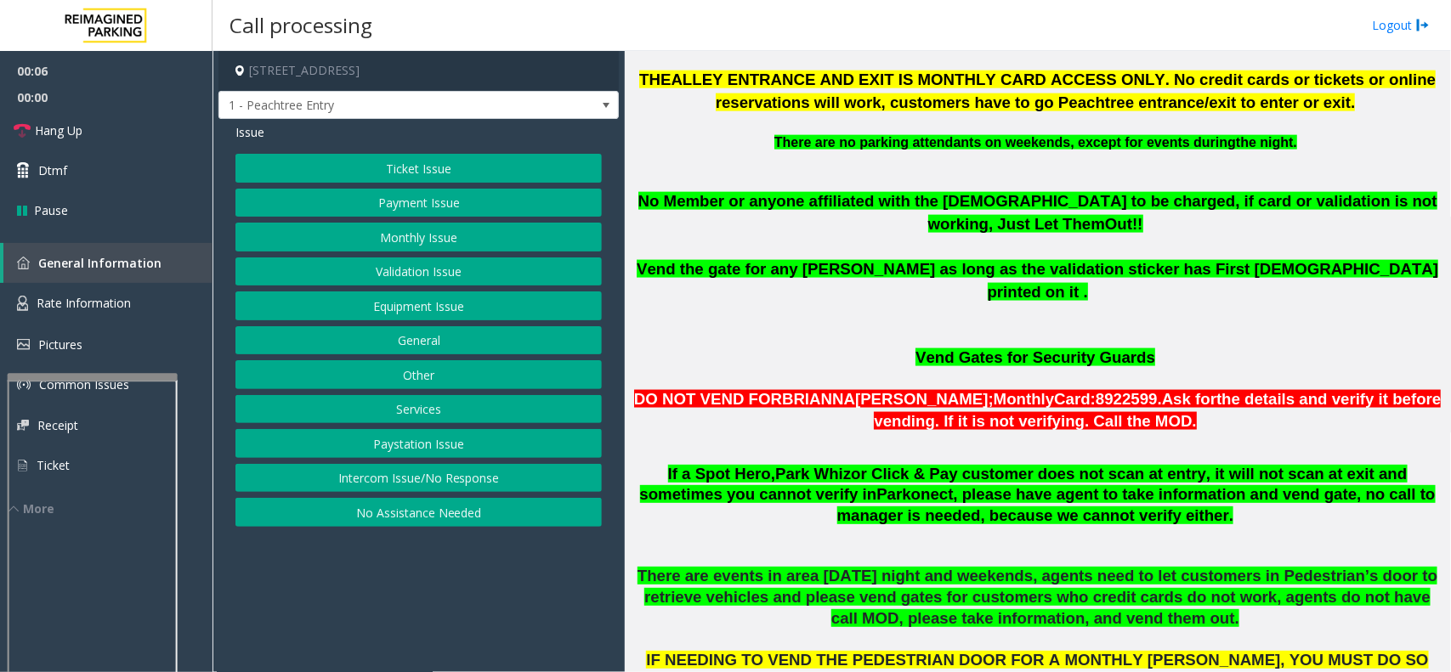
scroll to position [1063, 0]
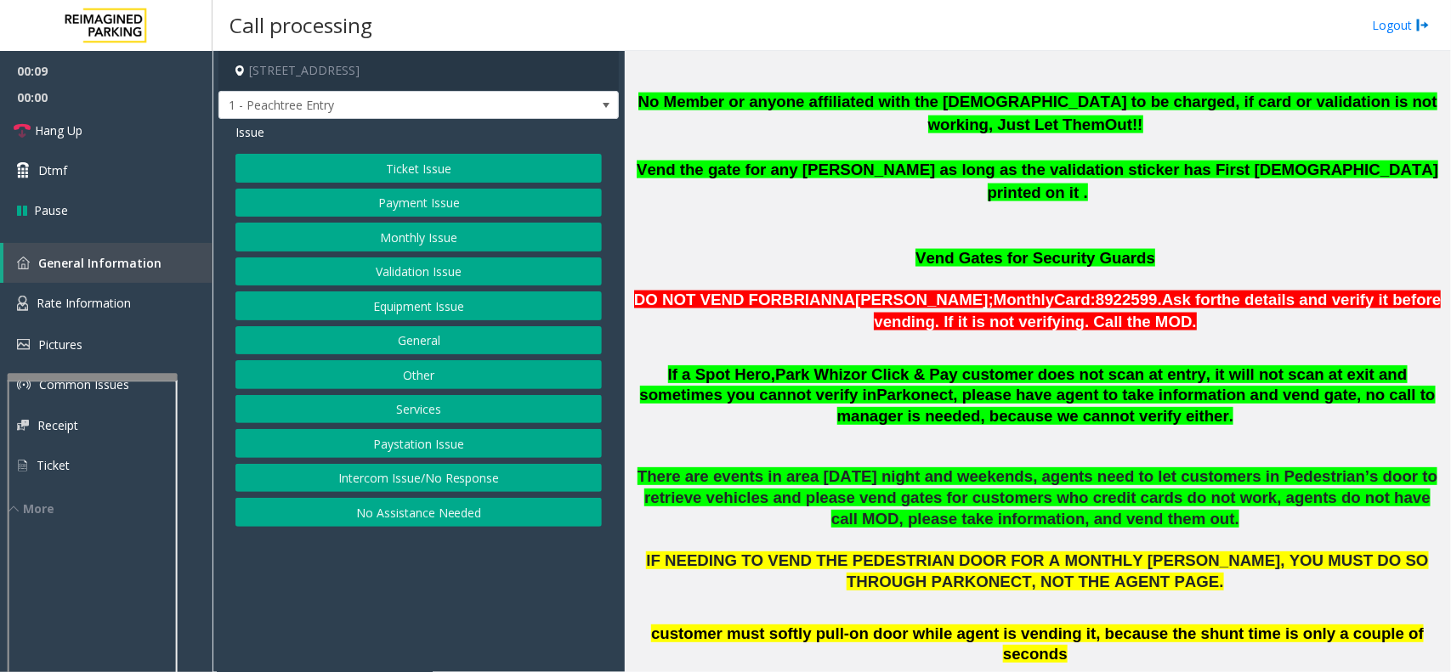
click at [534, 168] on button "Ticket Issue" at bounding box center [418, 168] width 366 height 29
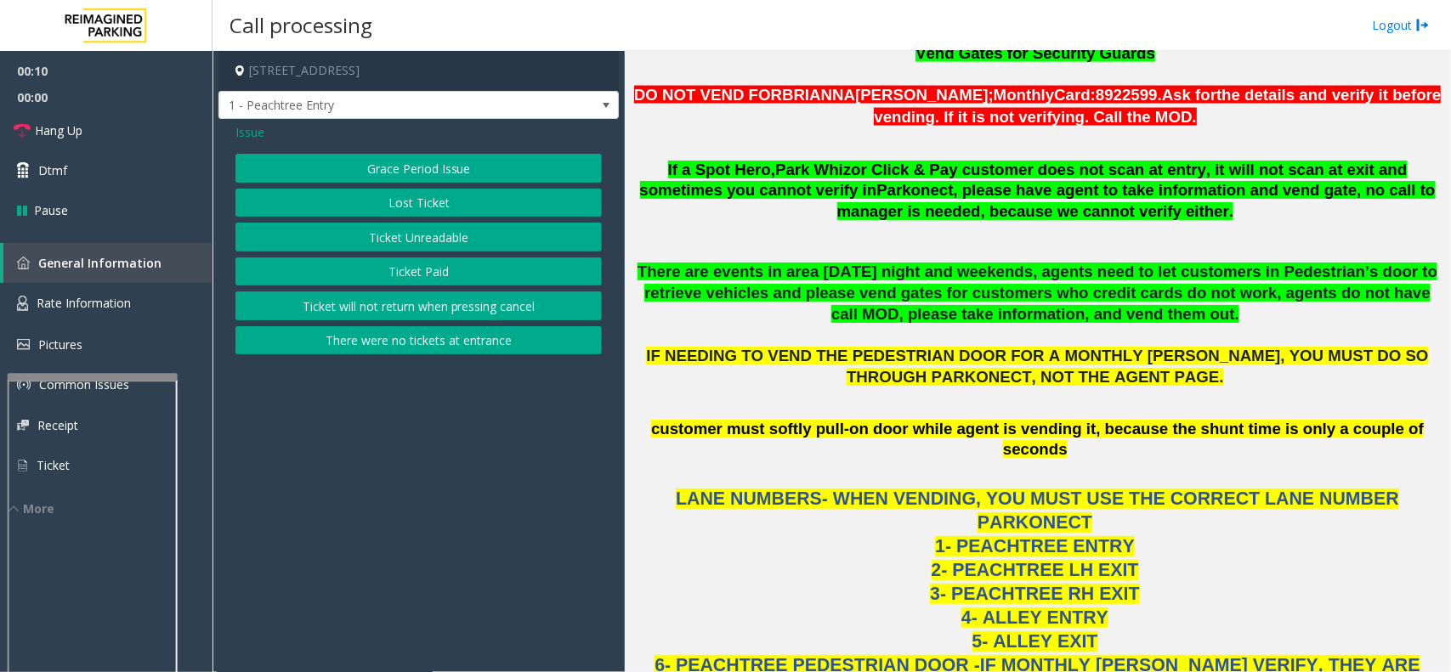
scroll to position [1275, 0]
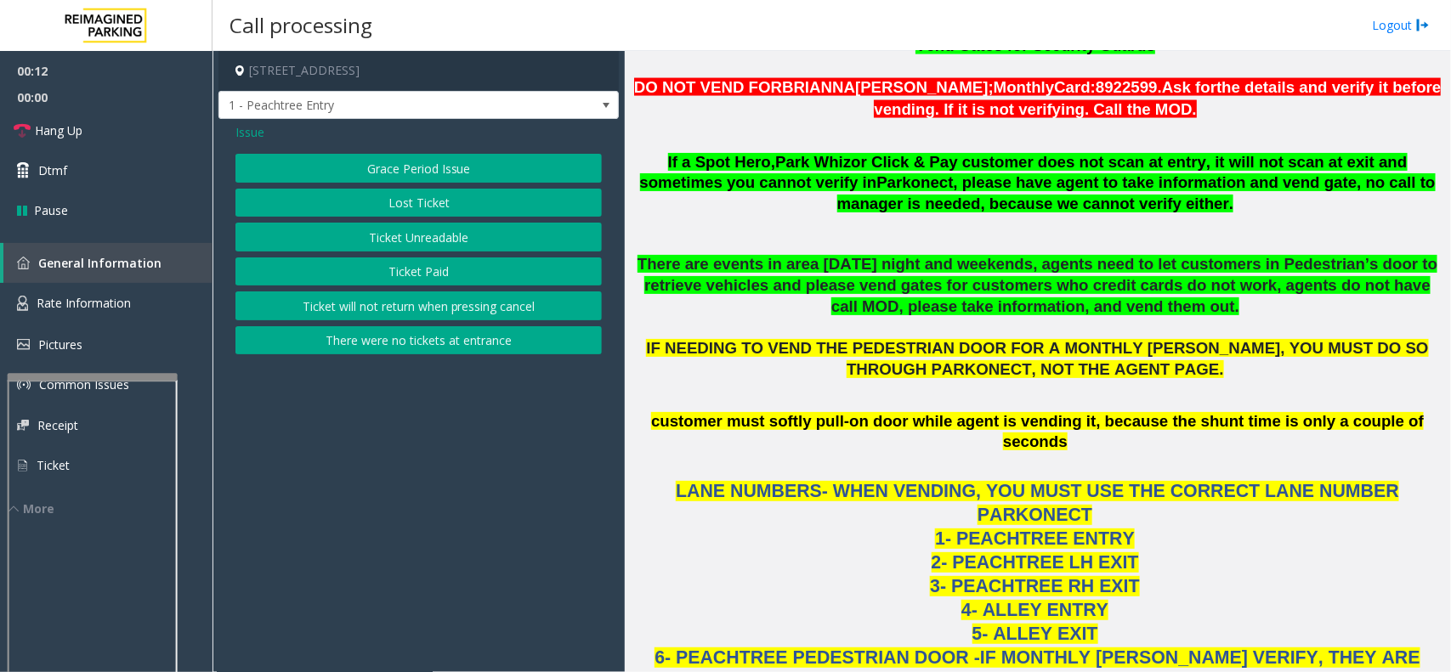
click at [408, 238] on button "Ticket Unreadable" at bounding box center [418, 237] width 366 height 29
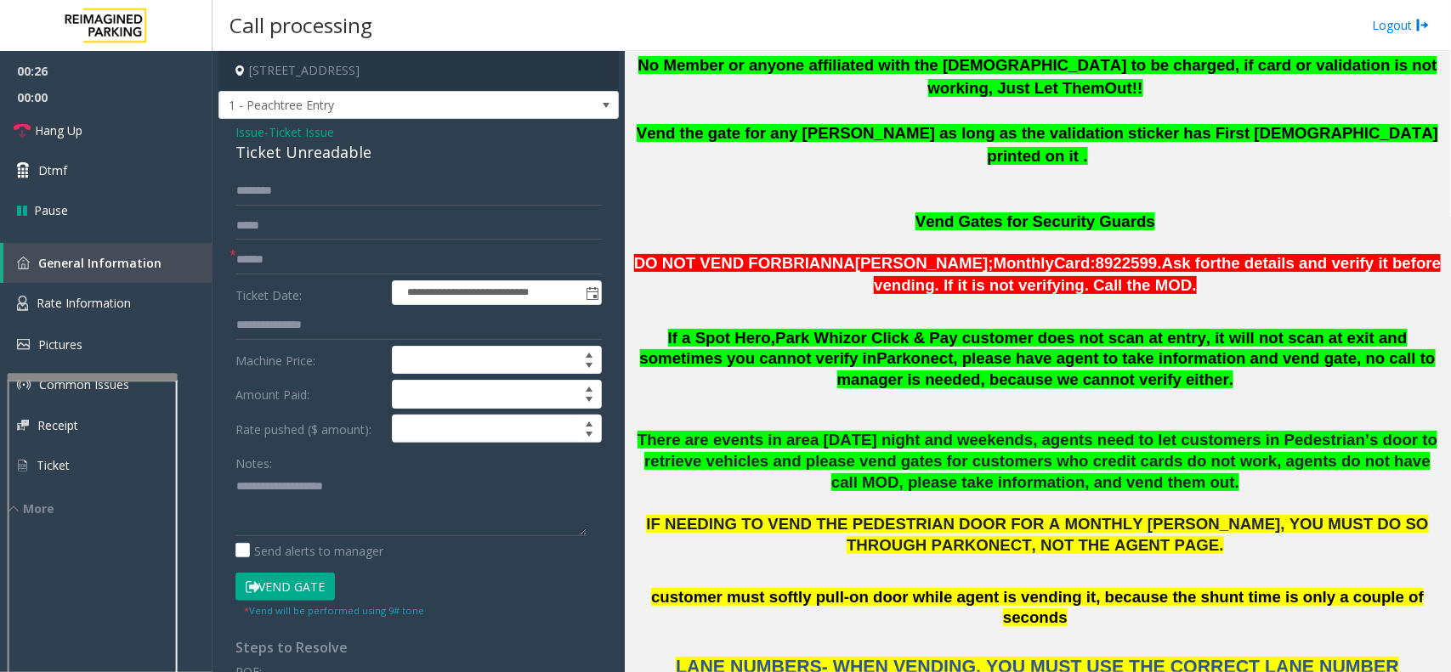
scroll to position [1063, 0]
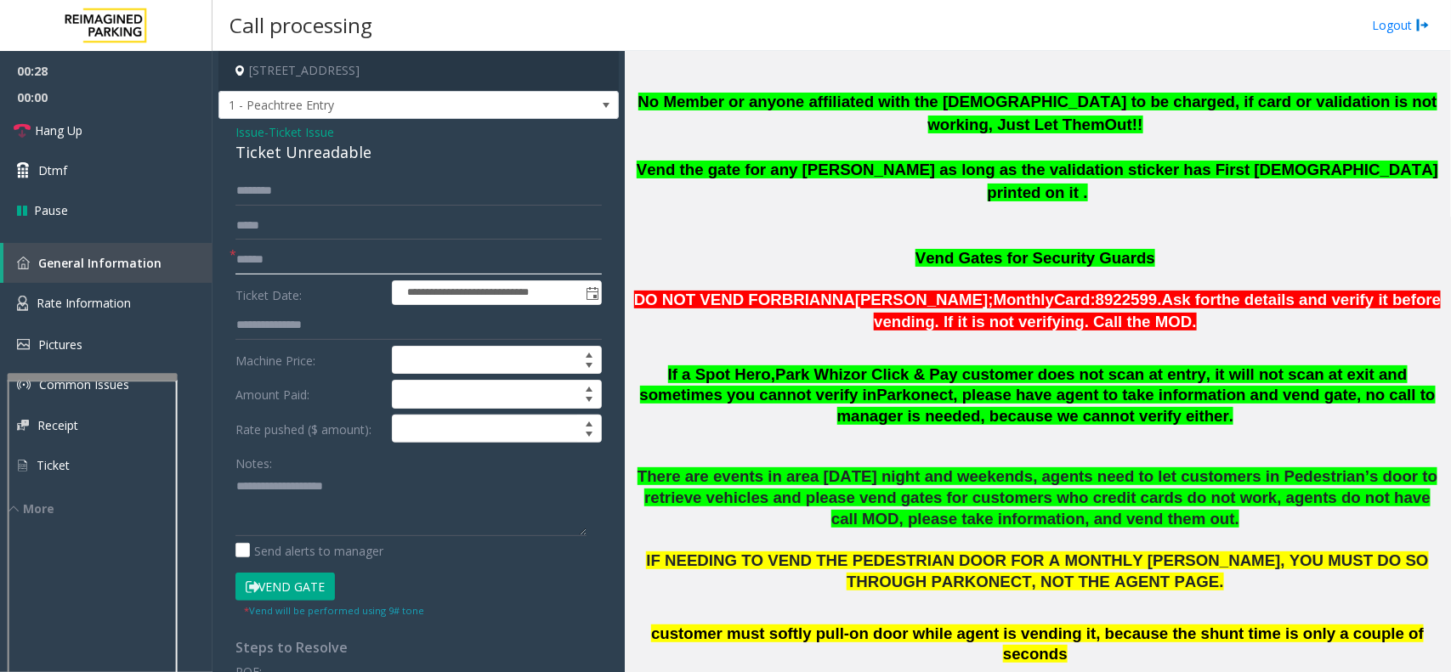
click at [296, 256] on input "text" at bounding box center [418, 260] width 366 height 29
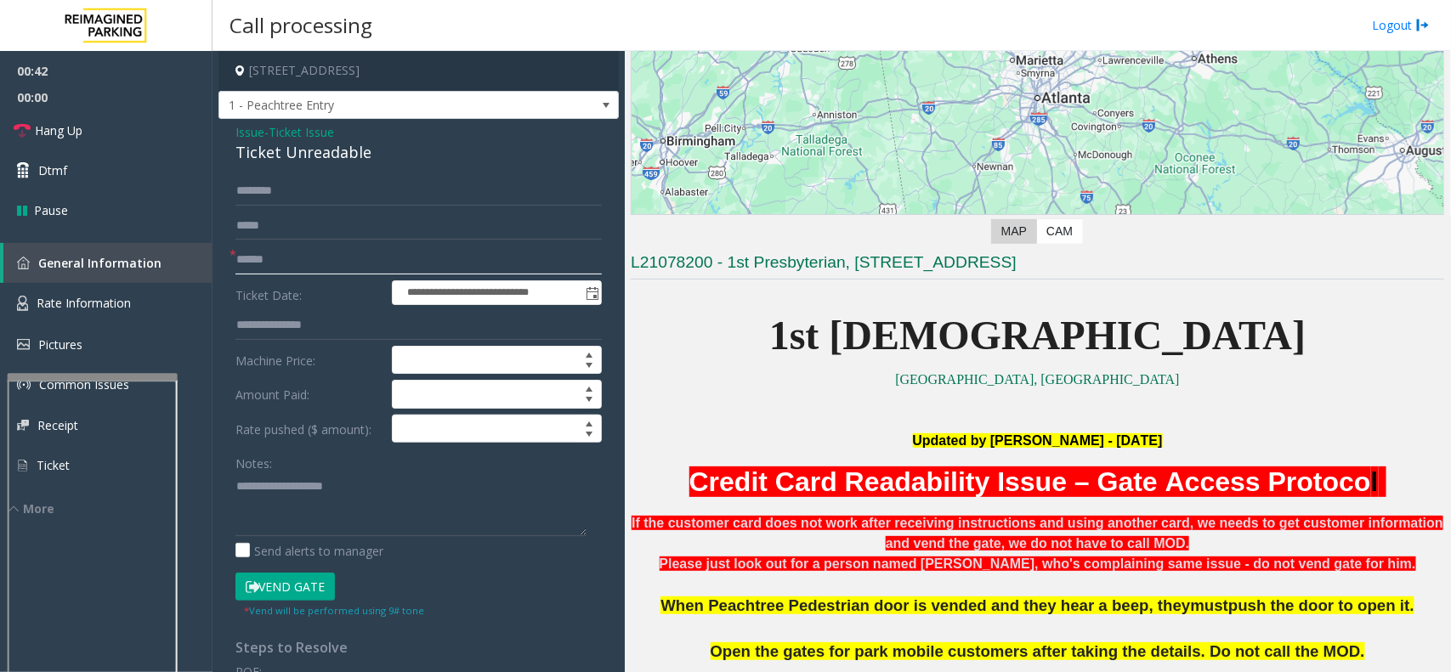
scroll to position [213, 0]
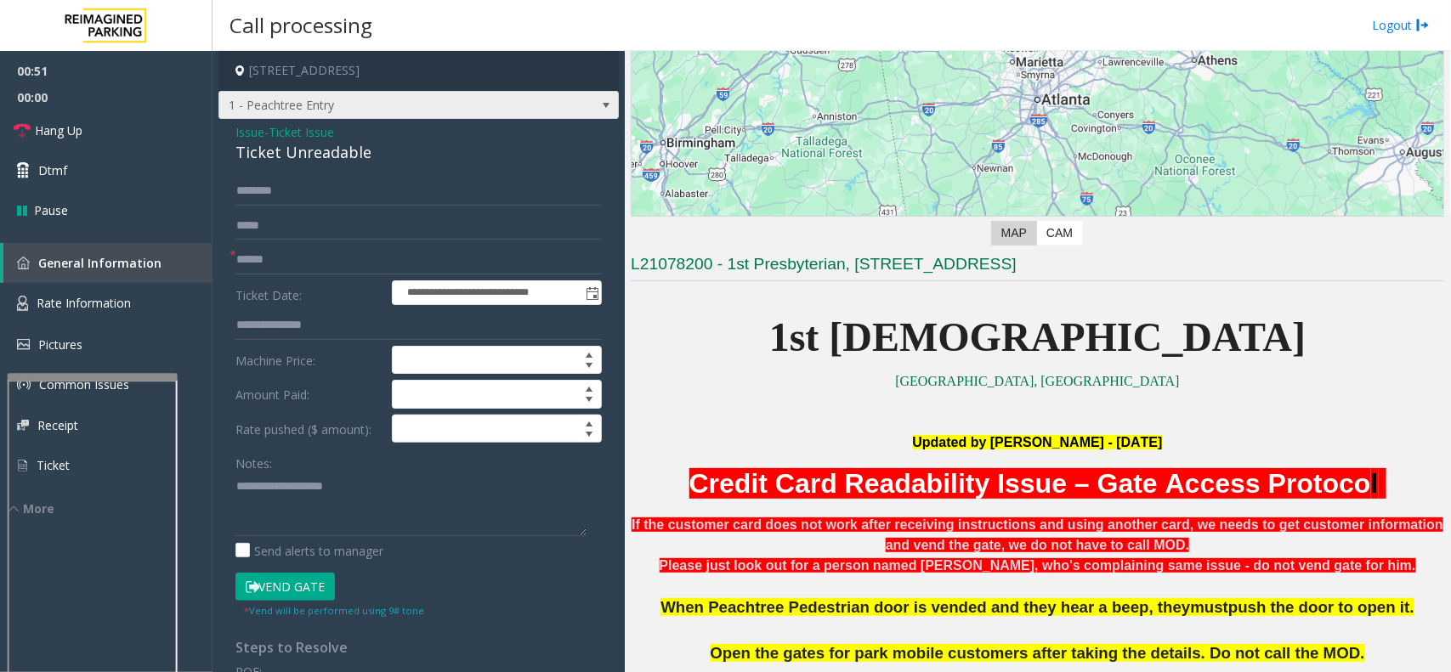
click at [402, 100] on span "1 - Peachtree Entry" at bounding box center [378, 105] width 319 height 27
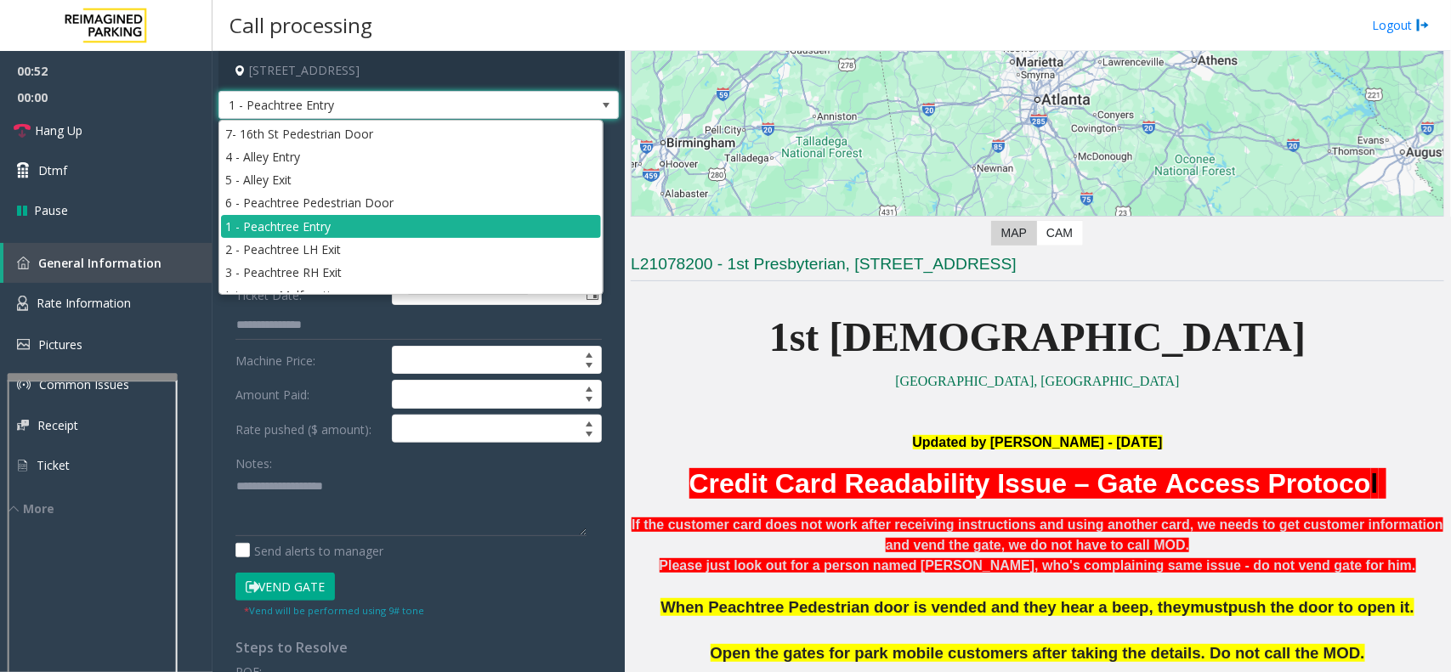
click at [396, 94] on span "1 - Peachtree Entry" at bounding box center [378, 105] width 319 height 27
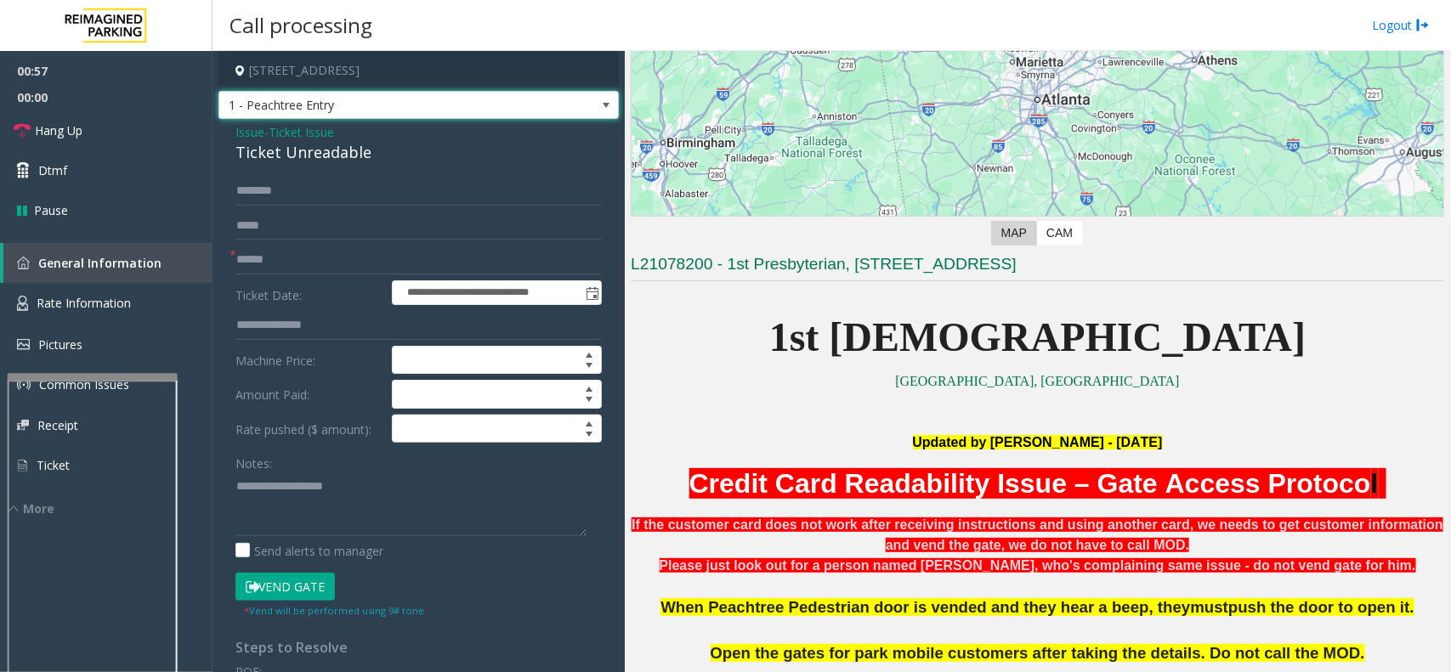
click at [296, 108] on span "1 - Peachtree Entry" at bounding box center [378, 105] width 319 height 27
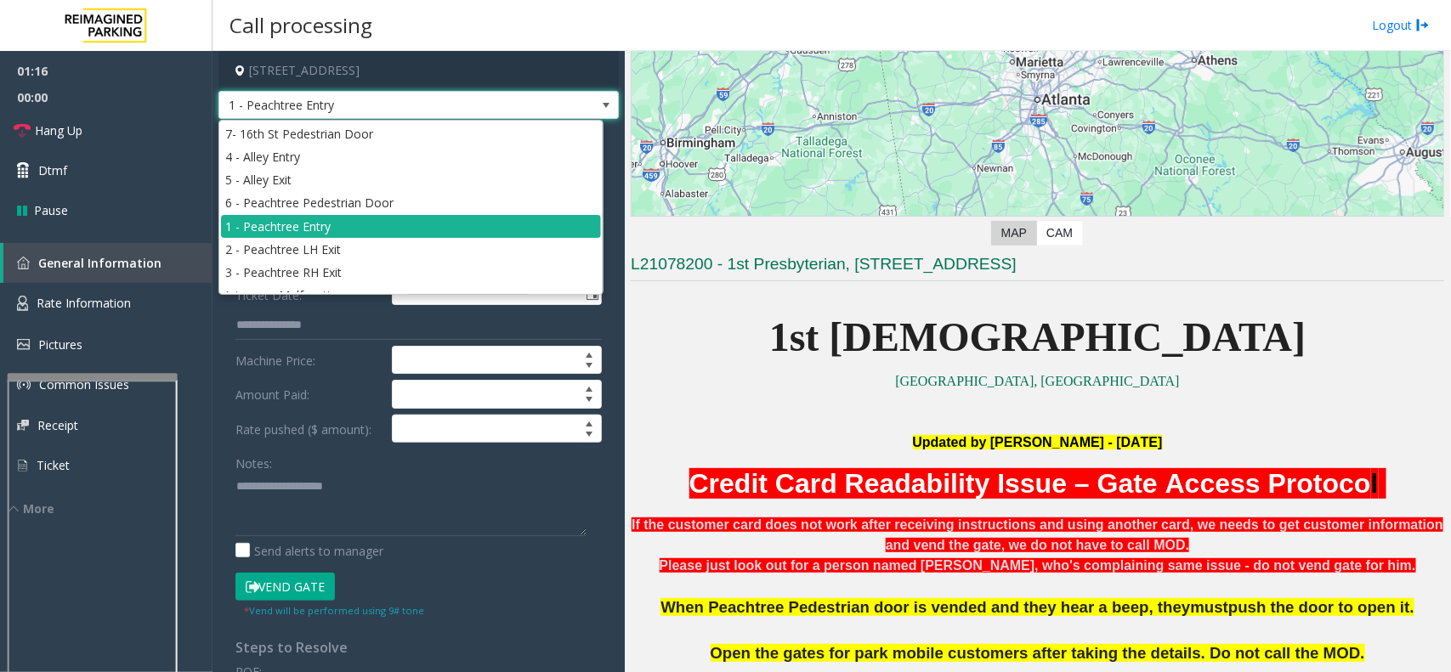
click at [379, 103] on span "1 - Peachtree Entry" at bounding box center [378, 105] width 319 height 27
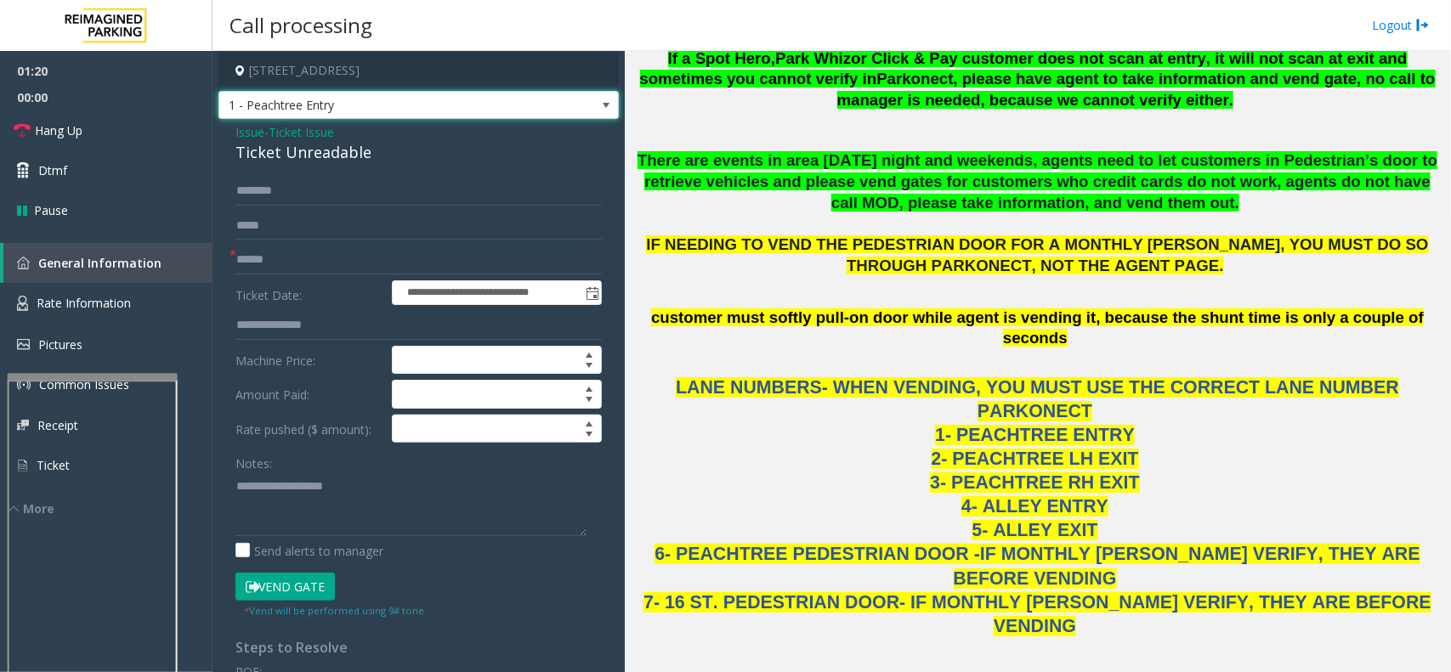
scroll to position [1381, 0]
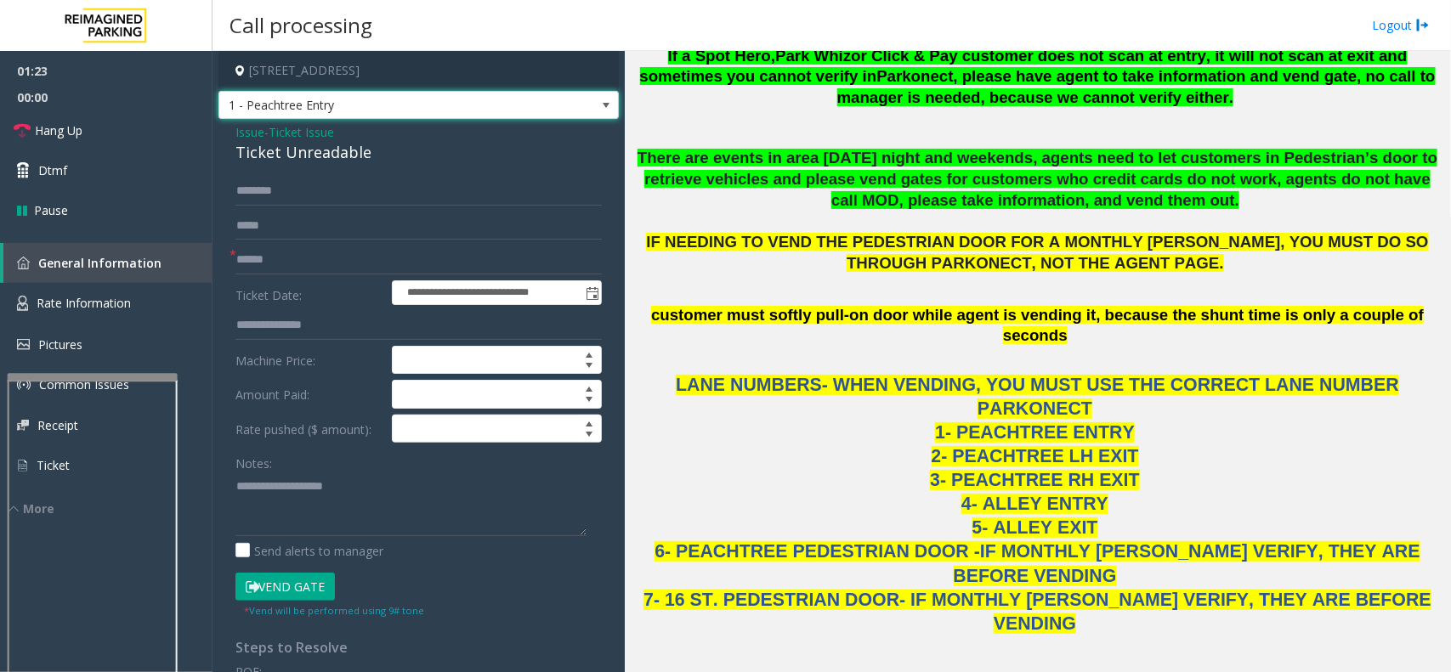
click at [247, 136] on span "Issue" at bounding box center [249, 132] width 29 height 18
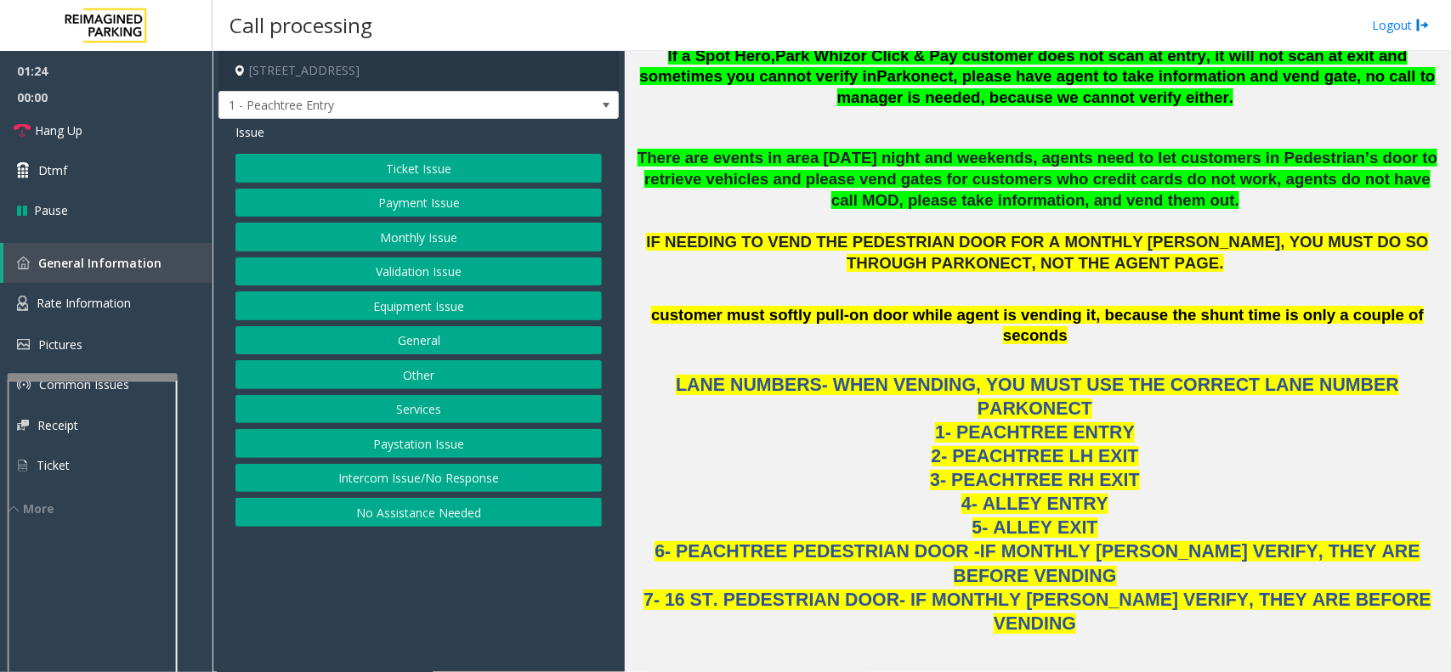
click at [311, 162] on button "Ticket Issue" at bounding box center [418, 168] width 366 height 29
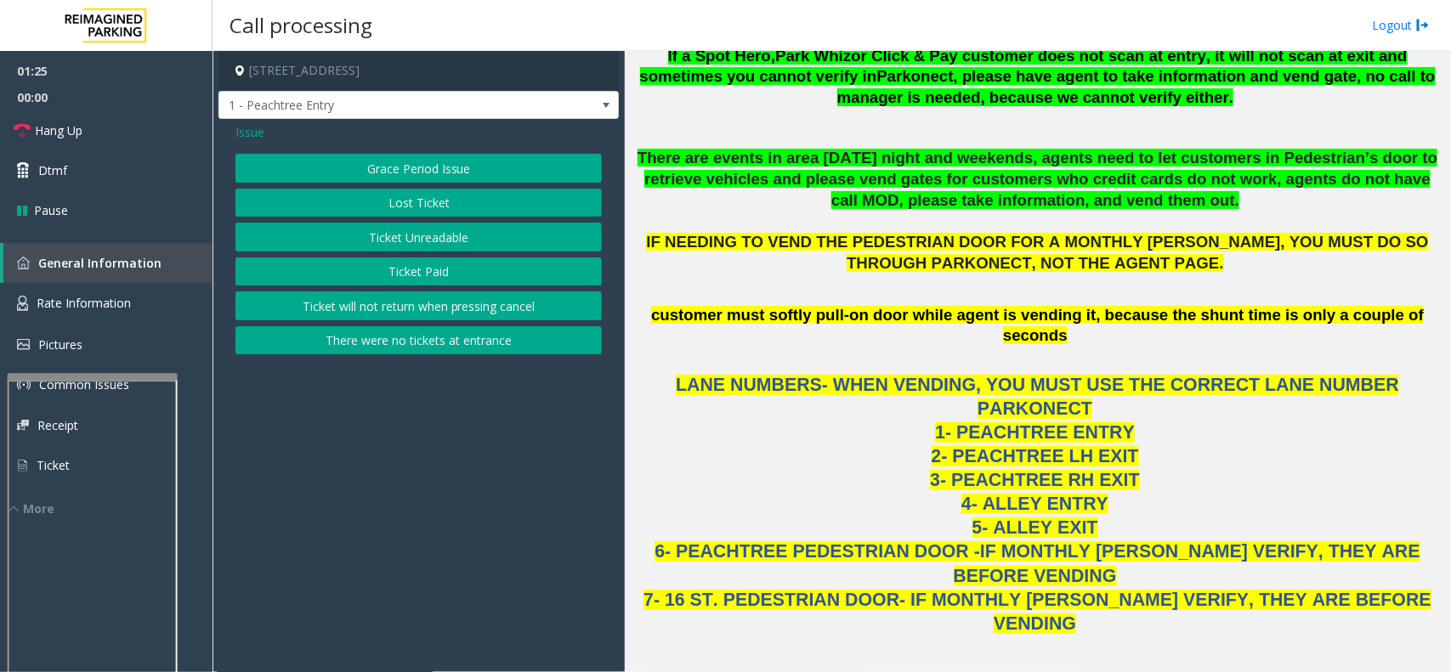
click at [384, 342] on button "There were no tickets at entrance" at bounding box center [418, 340] width 366 height 29
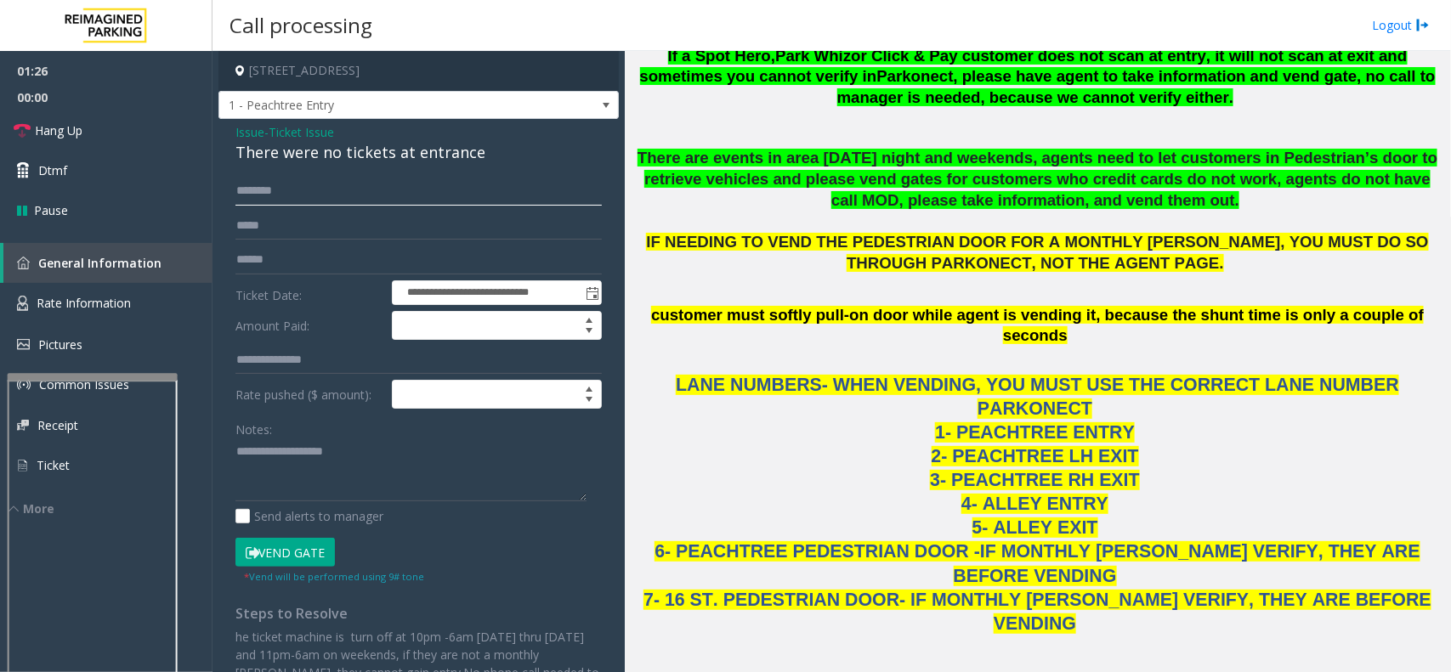
click at [294, 184] on input "text" at bounding box center [418, 191] width 366 height 29
paste textarea "**********"
click at [380, 167] on div "**********" at bounding box center [418, 507] width 400 height 776
click at [380, 162] on div "There were no tickets at entrance" at bounding box center [418, 152] width 366 height 23
click at [380, 146] on div "There were no tickets at entrance" at bounding box center [418, 152] width 366 height 23
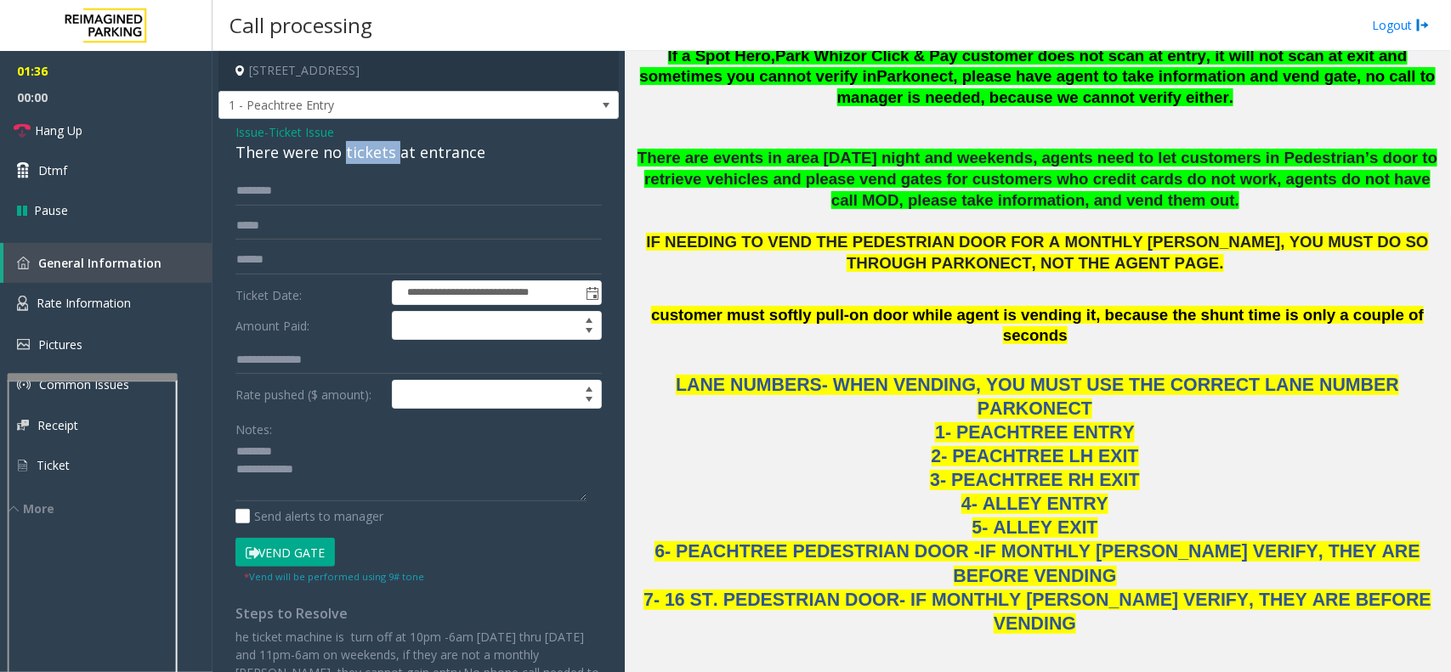
click at [380, 146] on div "There were no tickets at entrance" at bounding box center [418, 152] width 366 height 23
click at [328, 481] on textarea at bounding box center [410, 471] width 351 height 64
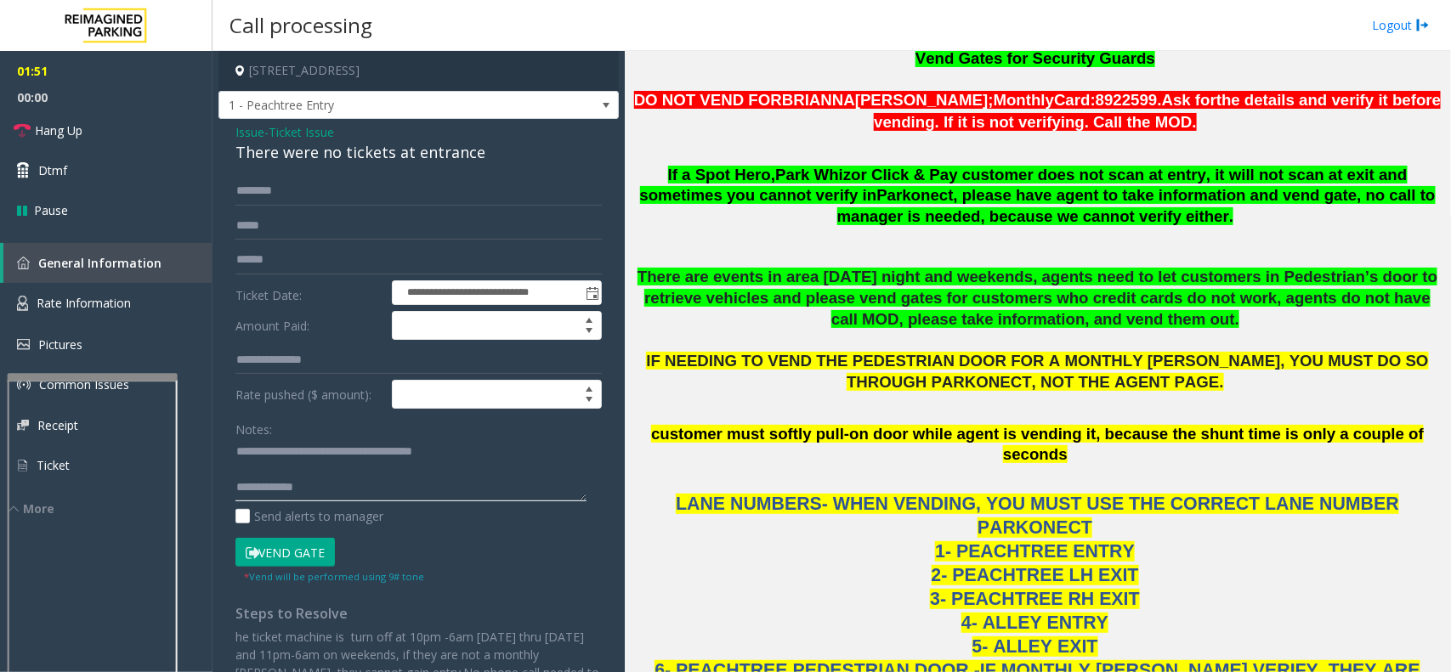
scroll to position [1169, 0]
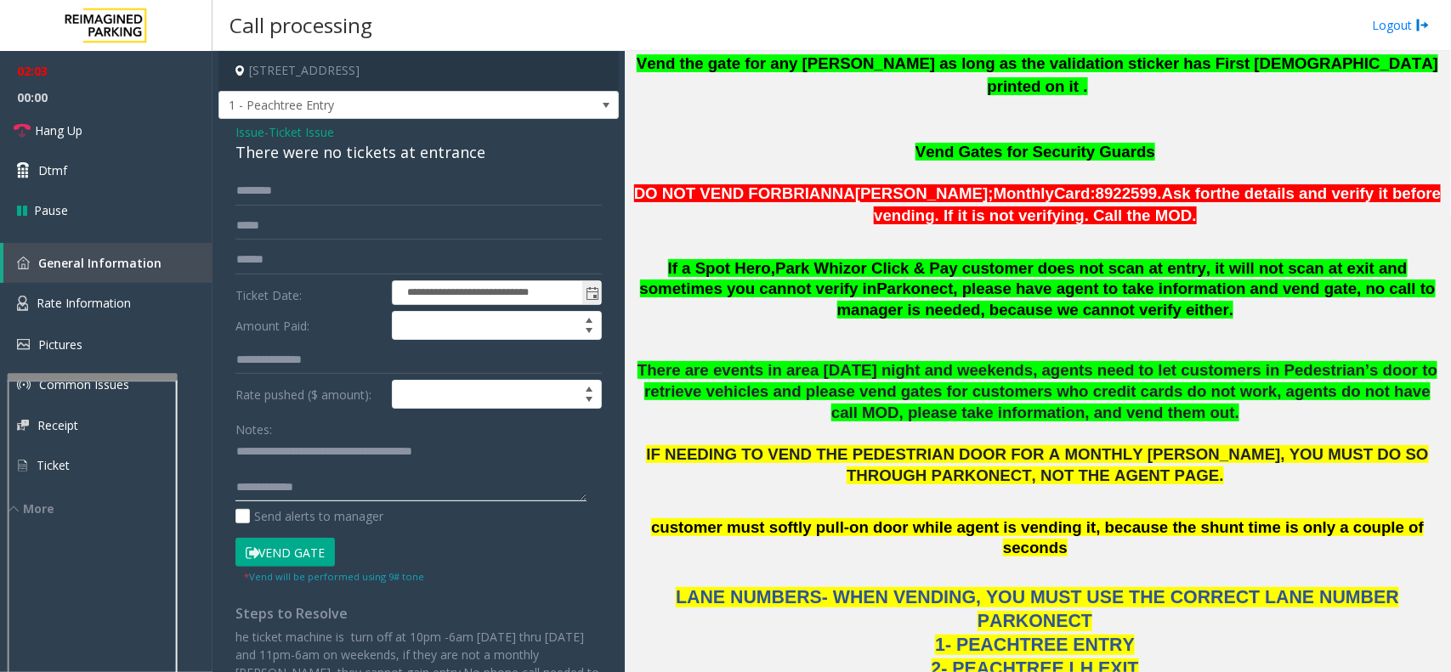
type textarea "**********"
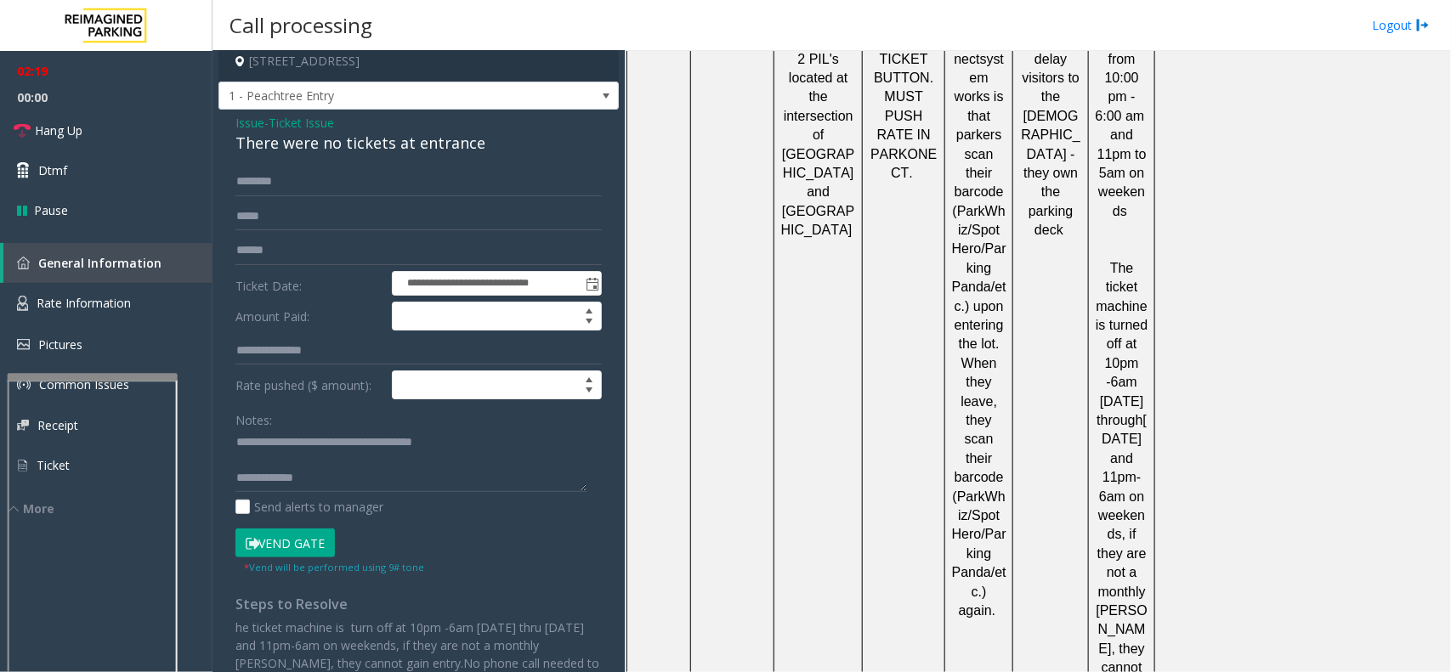
scroll to position [1029, 0]
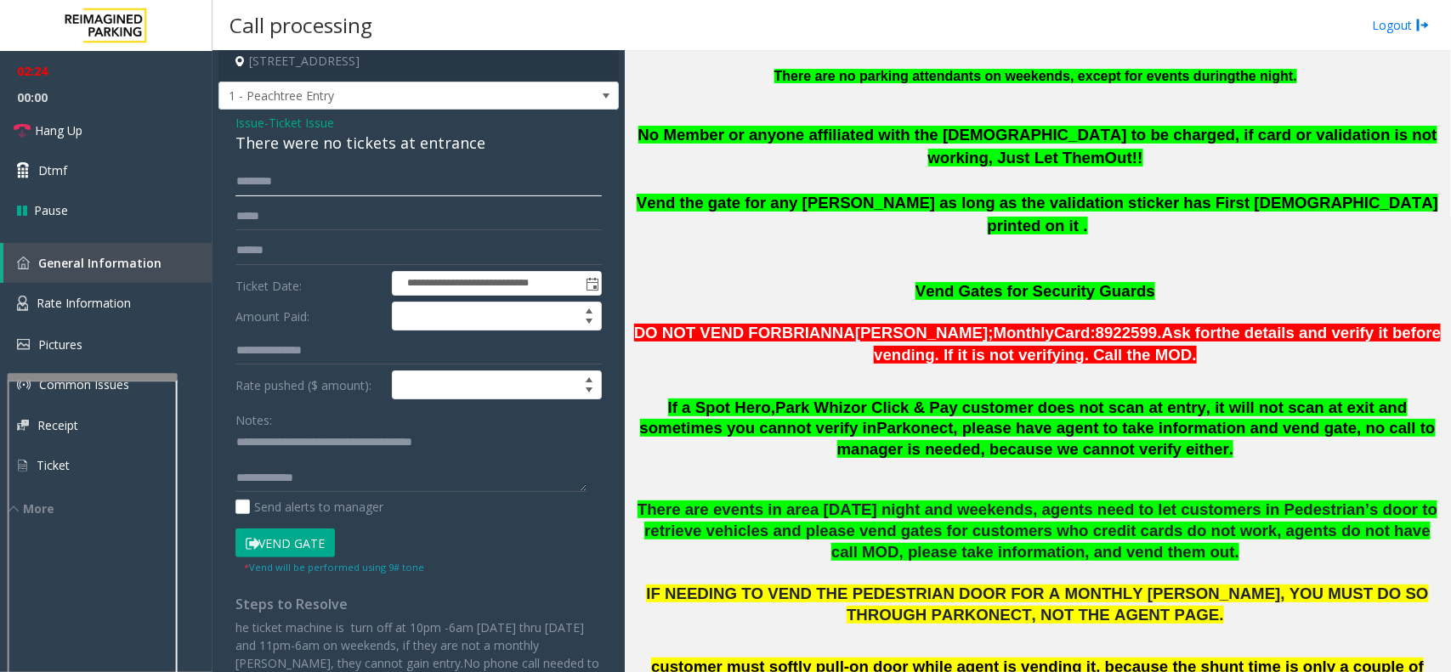
click at [289, 177] on input "text" at bounding box center [418, 181] width 366 height 29
type input "******"
click at [281, 549] on button "Vend Gate" at bounding box center [284, 543] width 99 height 29
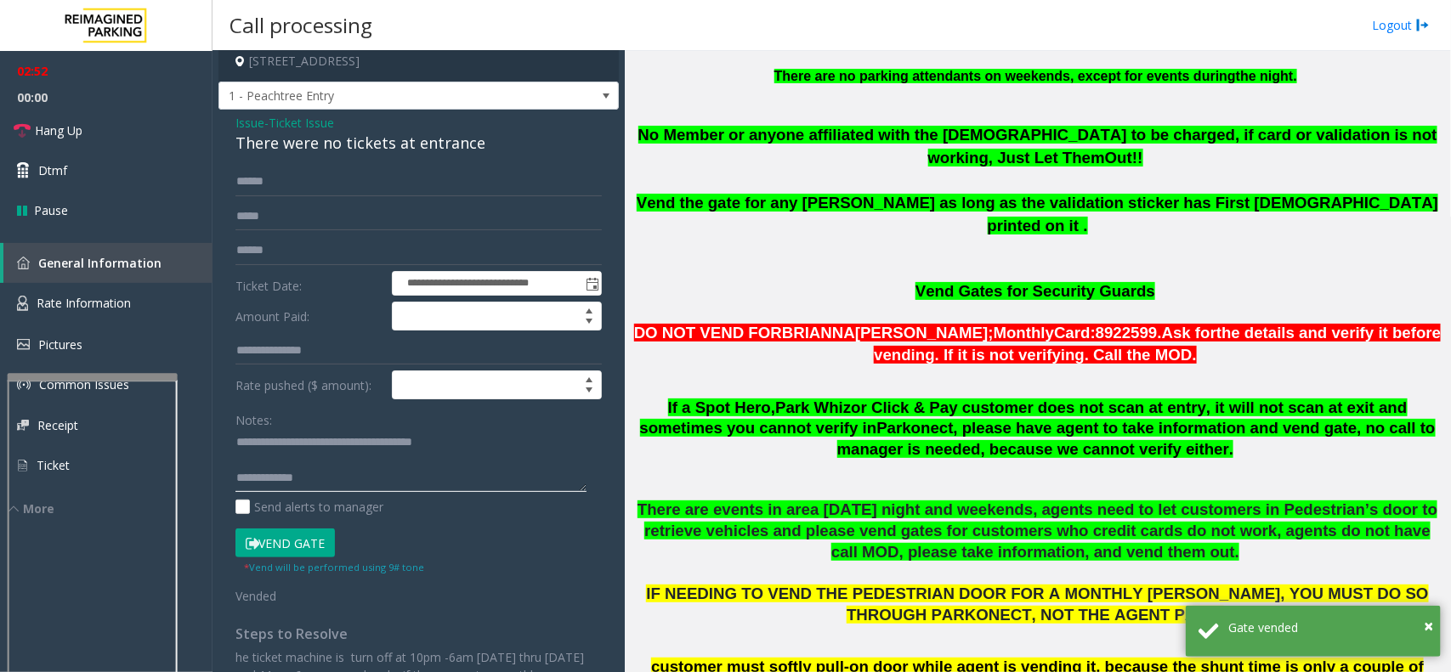
click at [323, 478] on textarea at bounding box center [410, 461] width 351 height 64
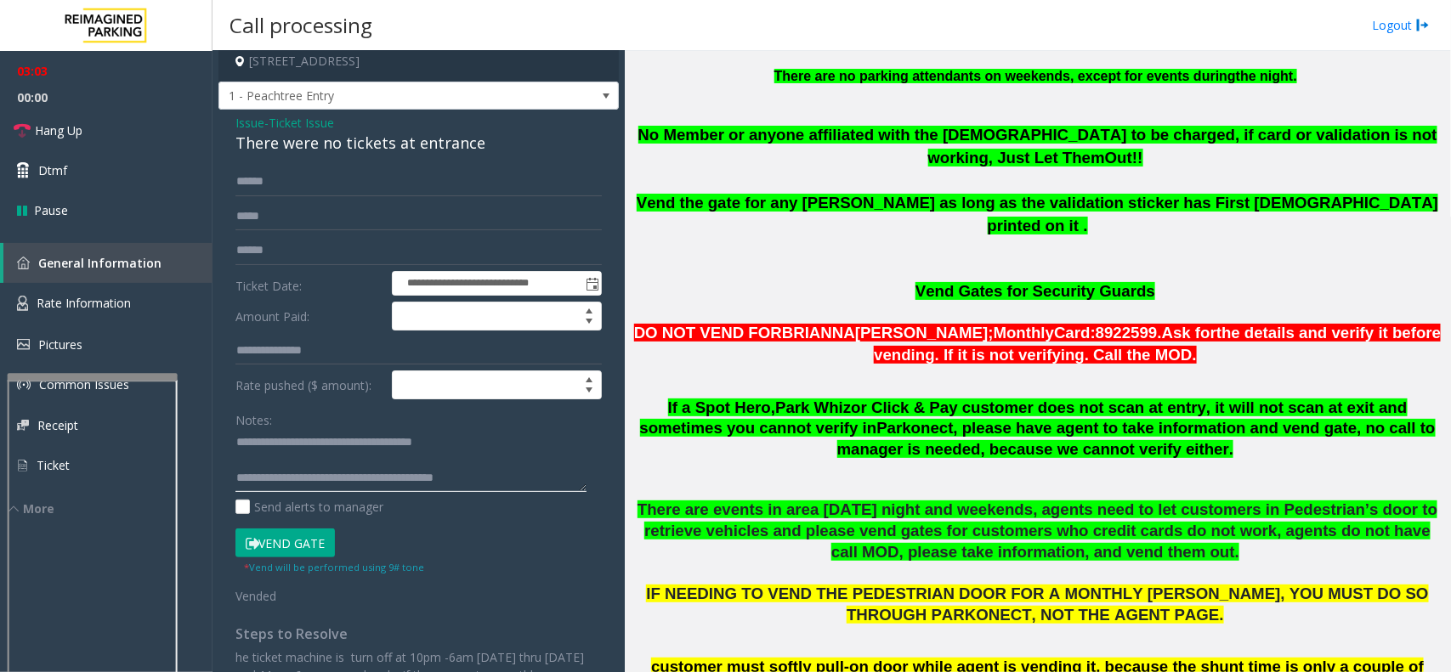
click at [412, 479] on textarea at bounding box center [410, 461] width 351 height 64
type textarea "**********"
click at [124, 136] on link "Hang Up" at bounding box center [106, 131] width 213 height 40
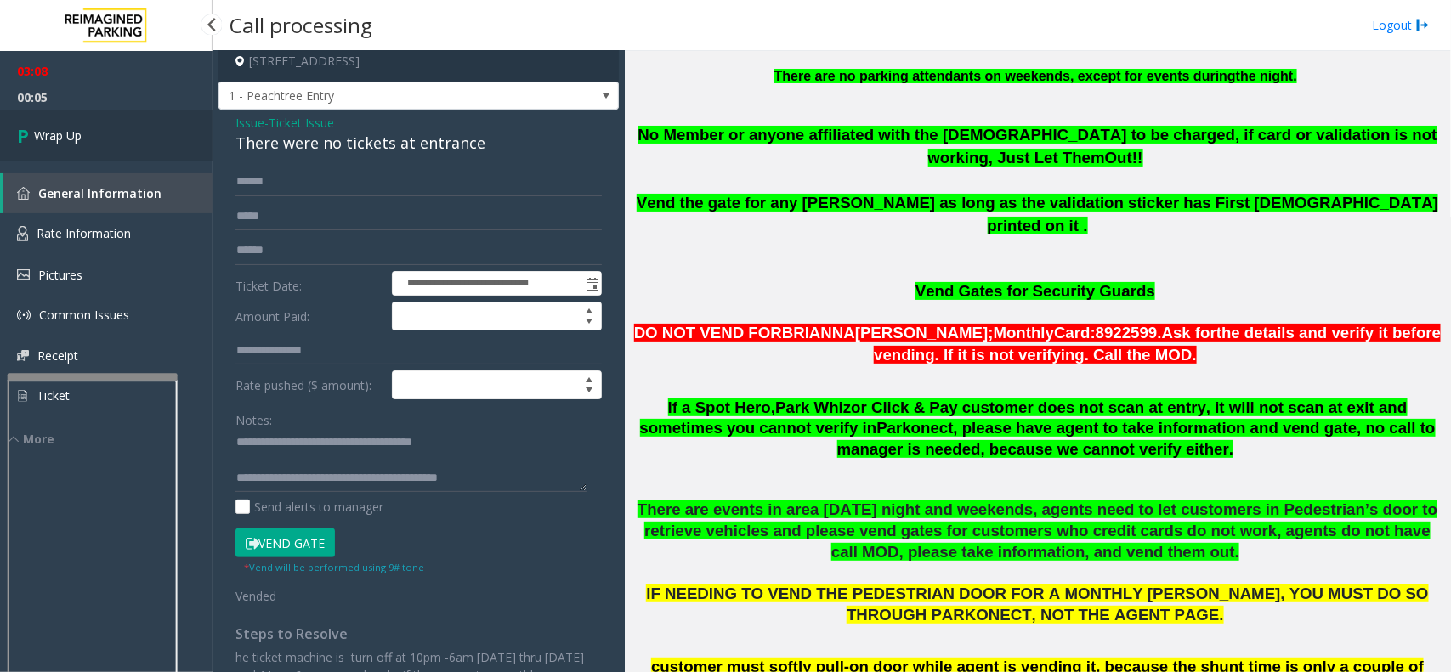
click at [111, 128] on link "Wrap Up" at bounding box center [106, 136] width 213 height 50
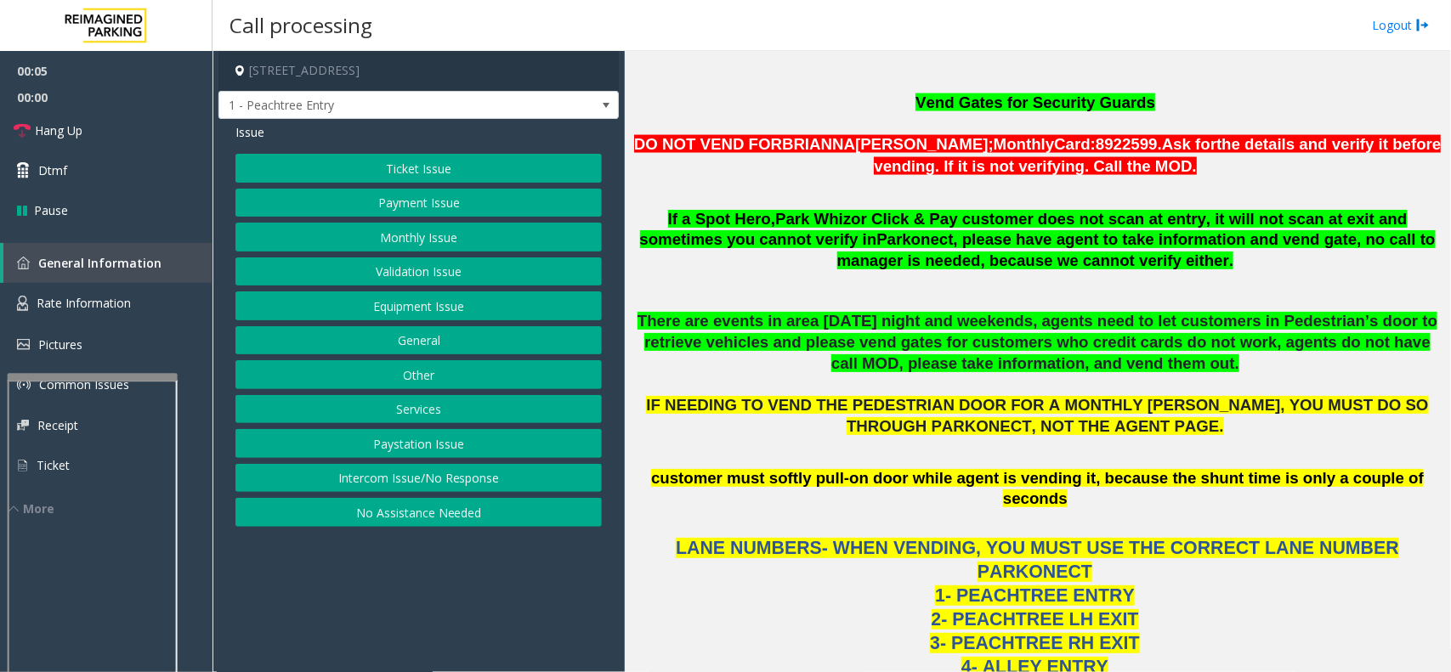
scroll to position [1275, 0]
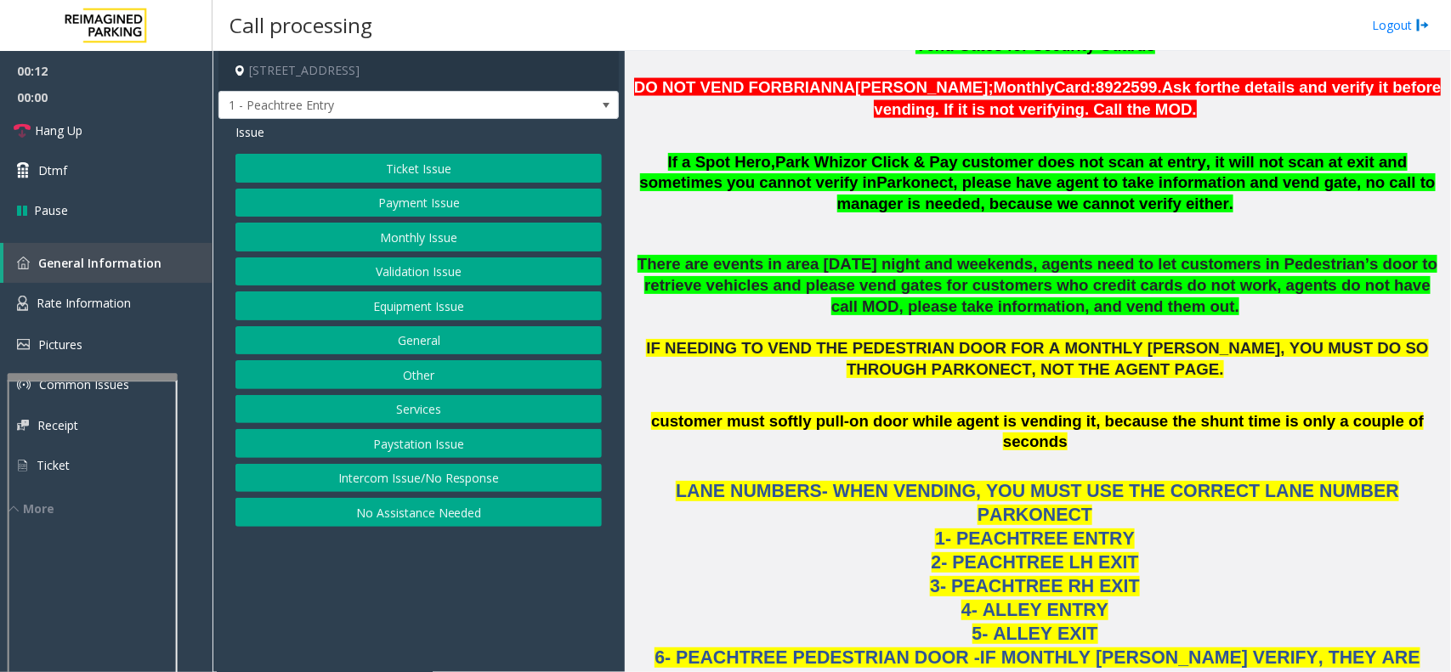
click at [411, 162] on button "Ticket Issue" at bounding box center [418, 168] width 366 height 29
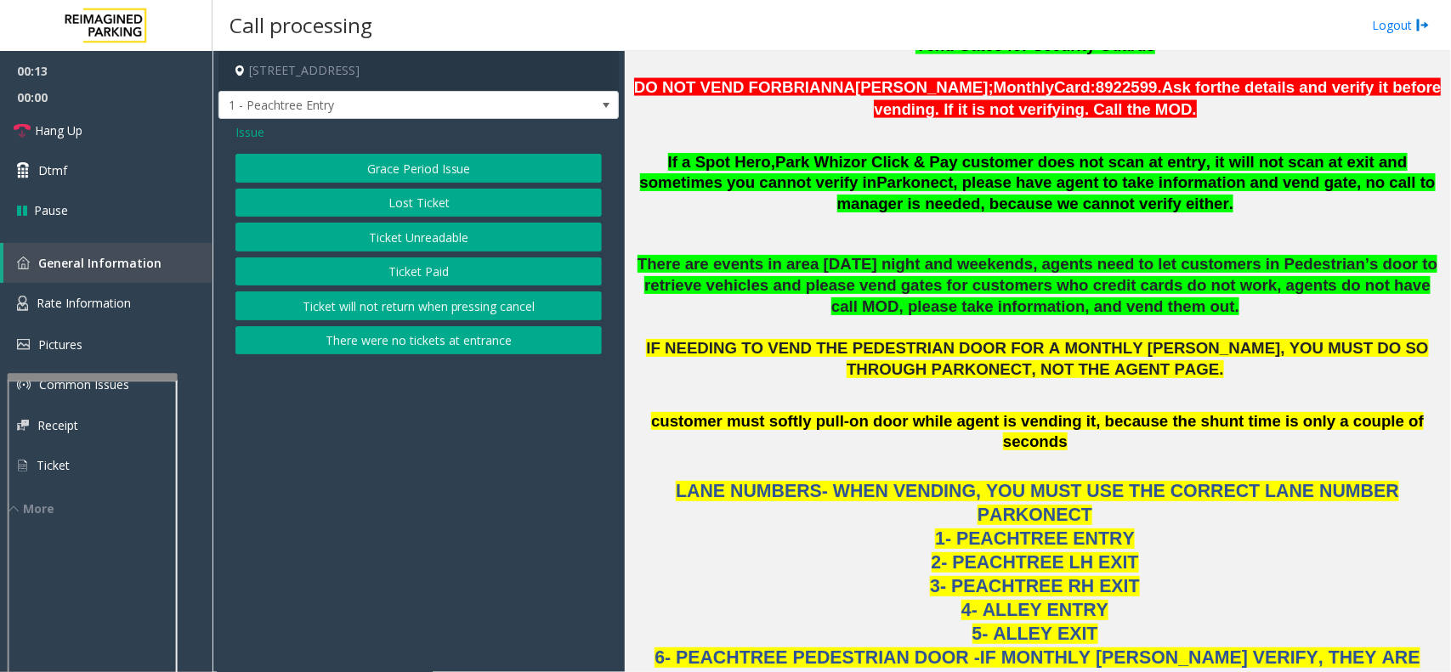
click at [423, 340] on button "There were no tickets at entrance" at bounding box center [418, 340] width 366 height 29
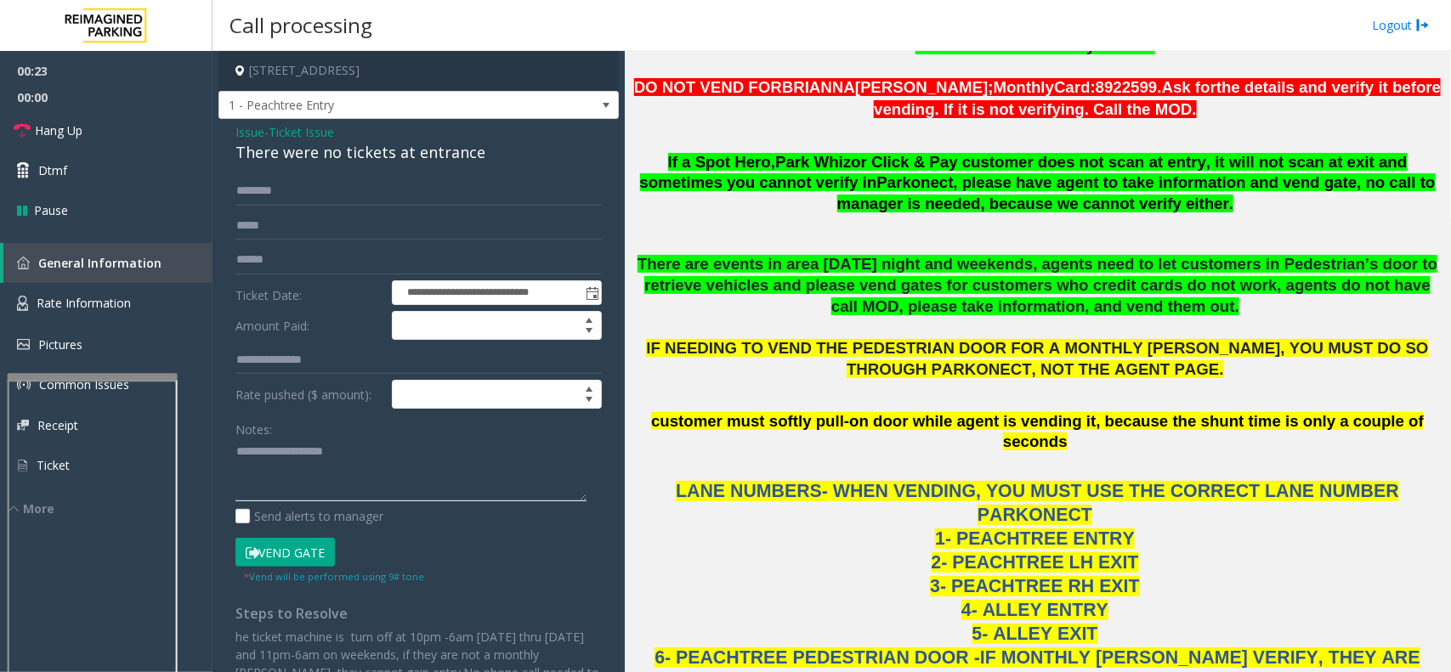
paste textarea "**********"
click at [400, 442] on textarea at bounding box center [410, 471] width 351 height 64
click at [358, 155] on div "There were no tickets at entrance" at bounding box center [418, 152] width 366 height 23
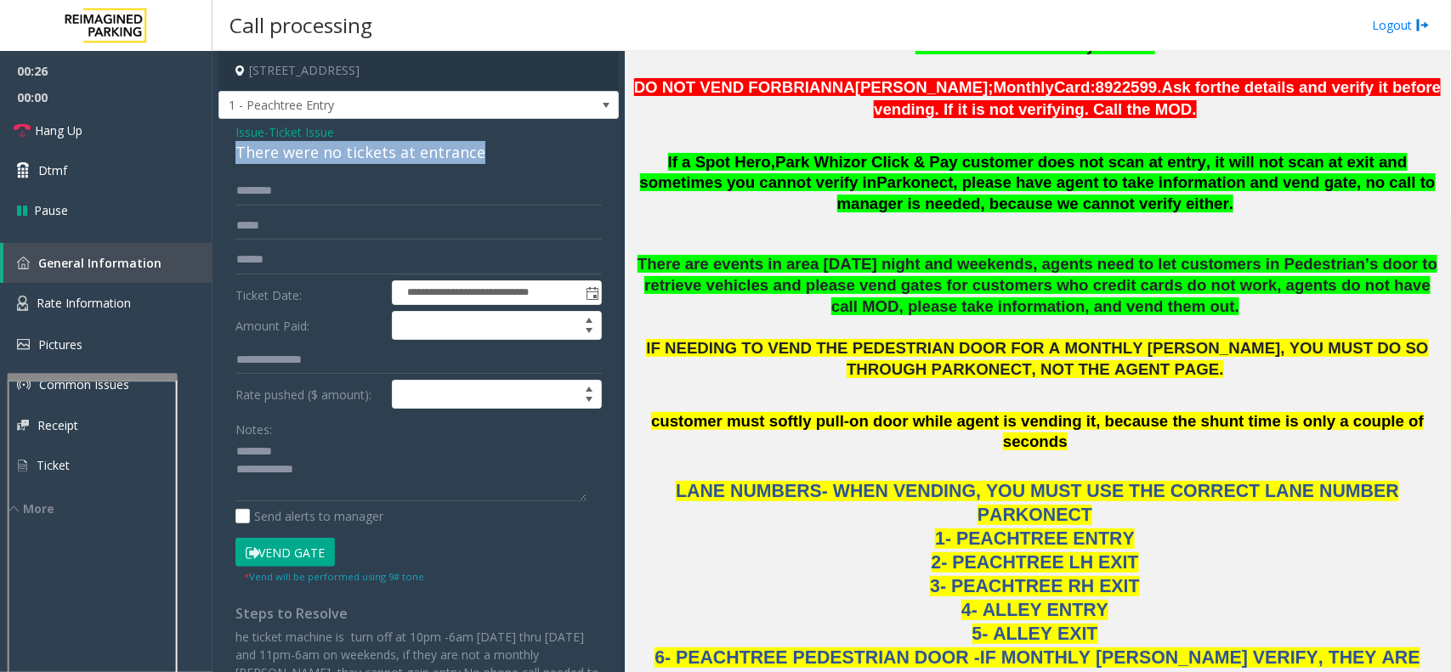
click at [358, 155] on div "There were no tickets at entrance" at bounding box center [418, 152] width 366 height 23
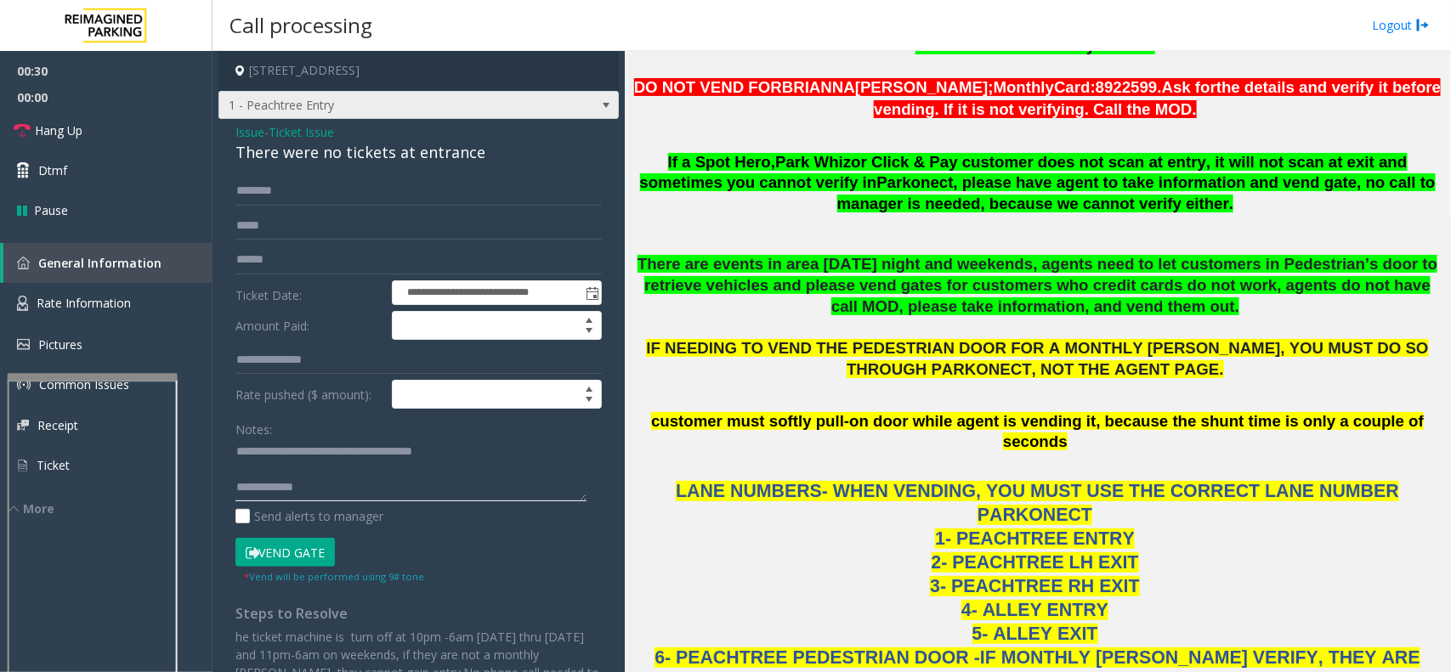
type textarea "**********"
click at [404, 108] on span "1 - Peachtree Entry" at bounding box center [378, 105] width 319 height 27
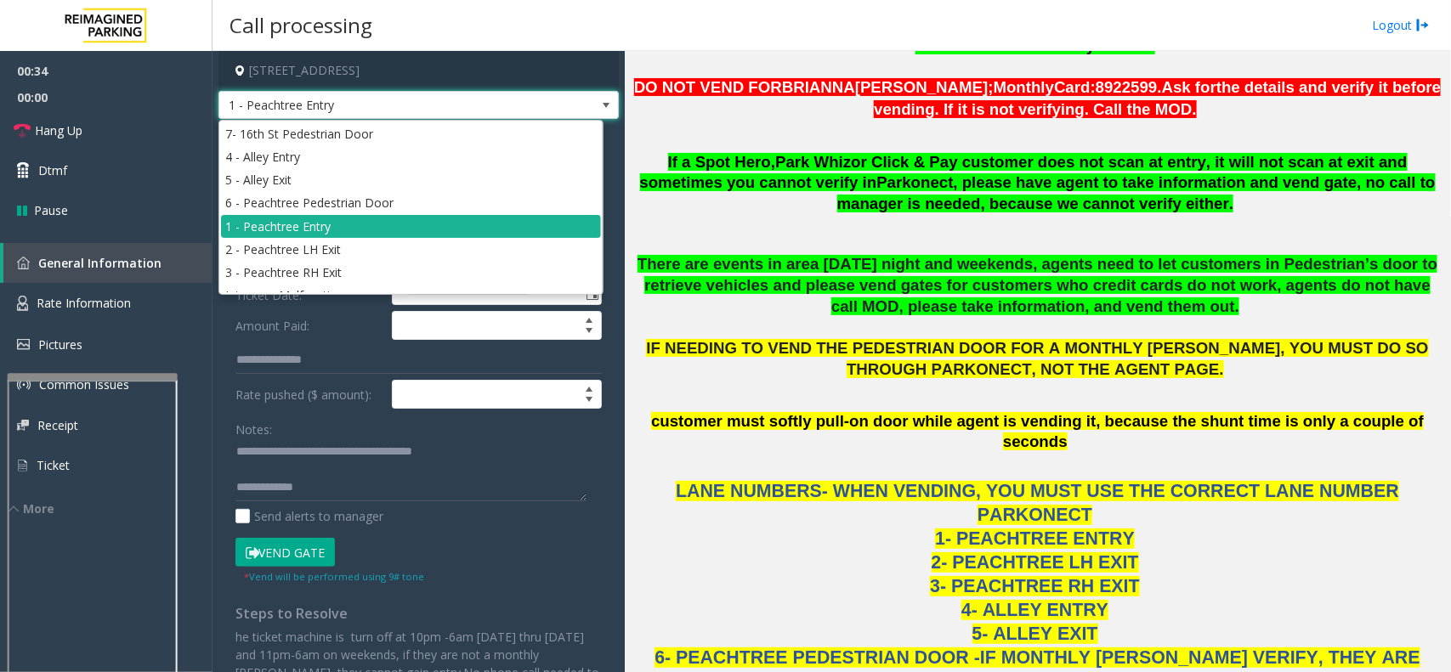
click at [310, 332] on label "Amount Paid:" at bounding box center [309, 325] width 156 height 29
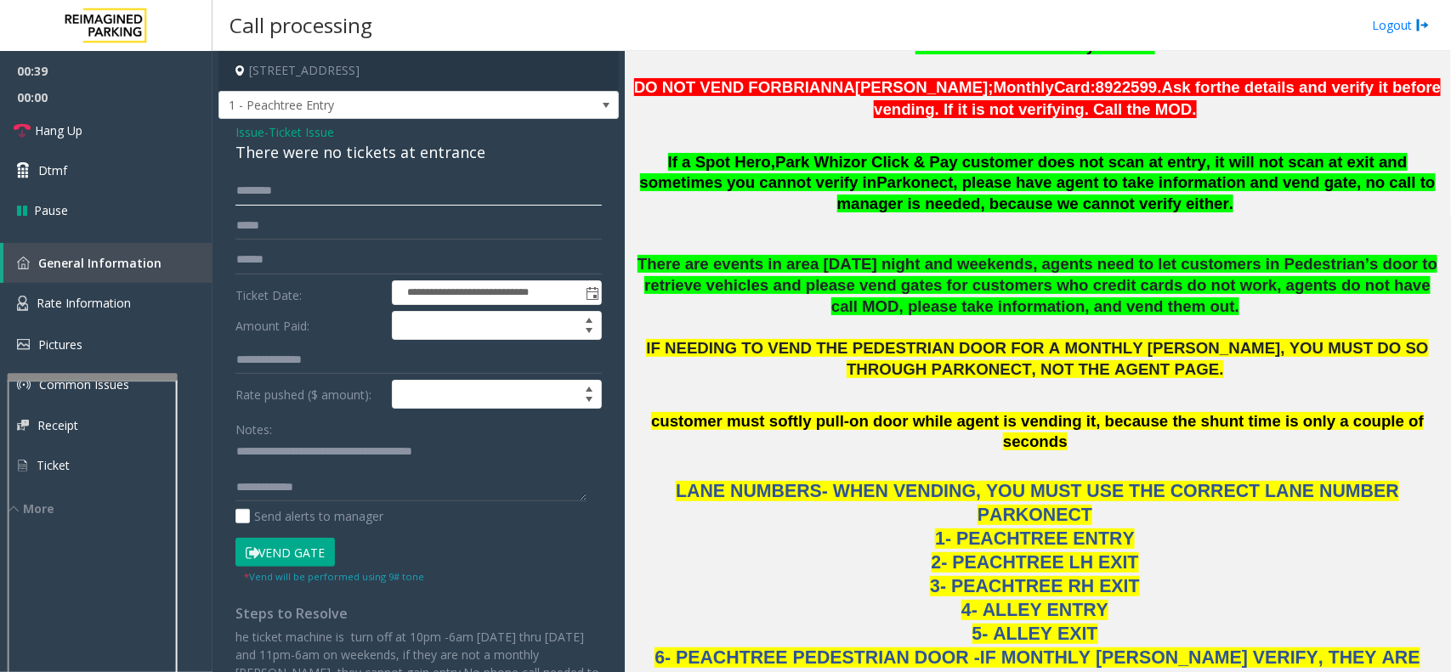
click at [306, 191] on input "text" at bounding box center [418, 191] width 366 height 29
click at [242, 191] on input "*****" at bounding box center [418, 191] width 366 height 29
type input "*****"
click at [290, 559] on button "Vend Gate" at bounding box center [284, 552] width 99 height 29
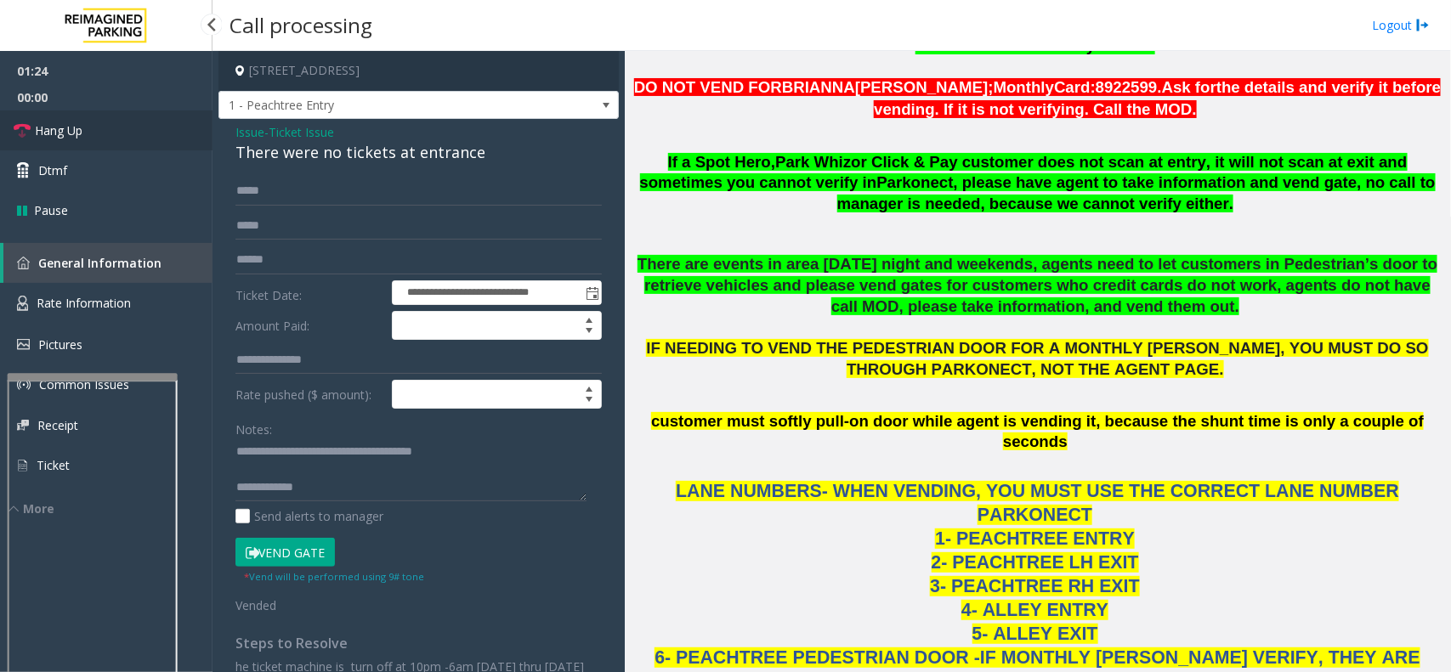
click at [88, 138] on link "Hang Up" at bounding box center [106, 131] width 213 height 40
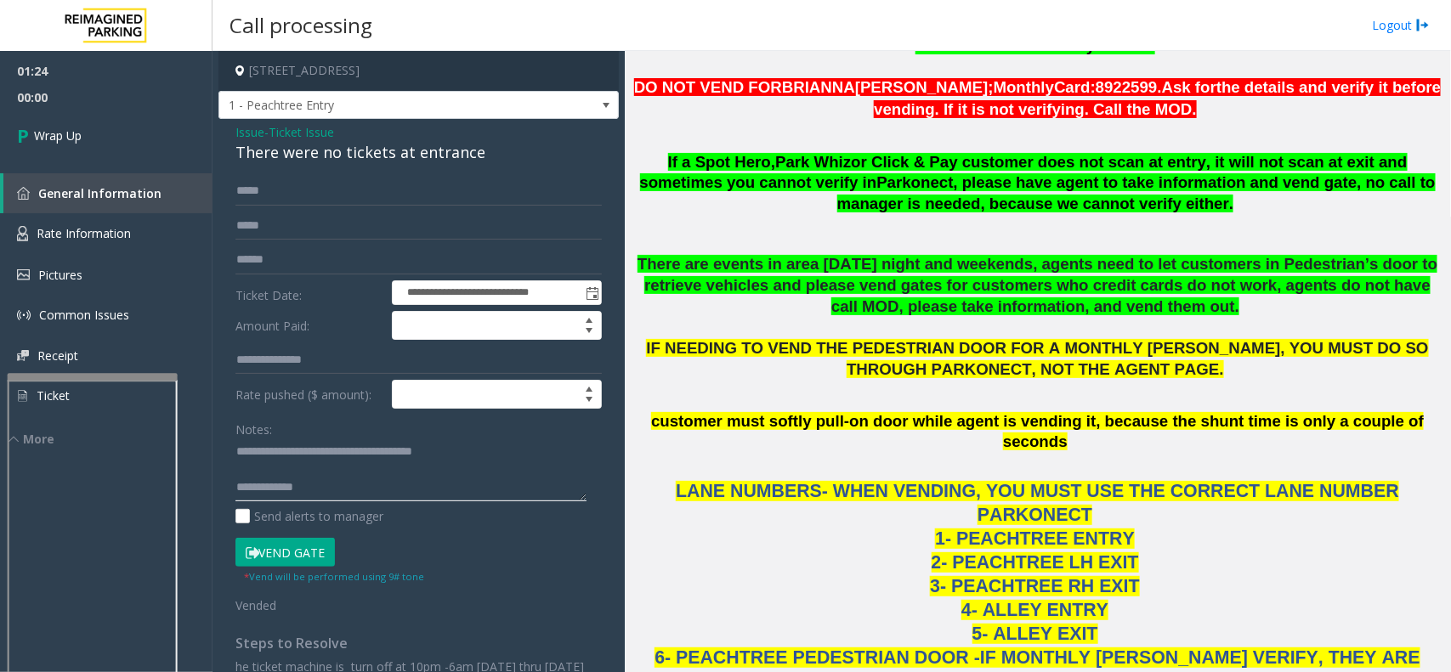
click at [397, 480] on textarea at bounding box center [410, 471] width 351 height 64
type textarea "**********"
click at [145, 119] on link "Wrap Up" at bounding box center [106, 136] width 213 height 50
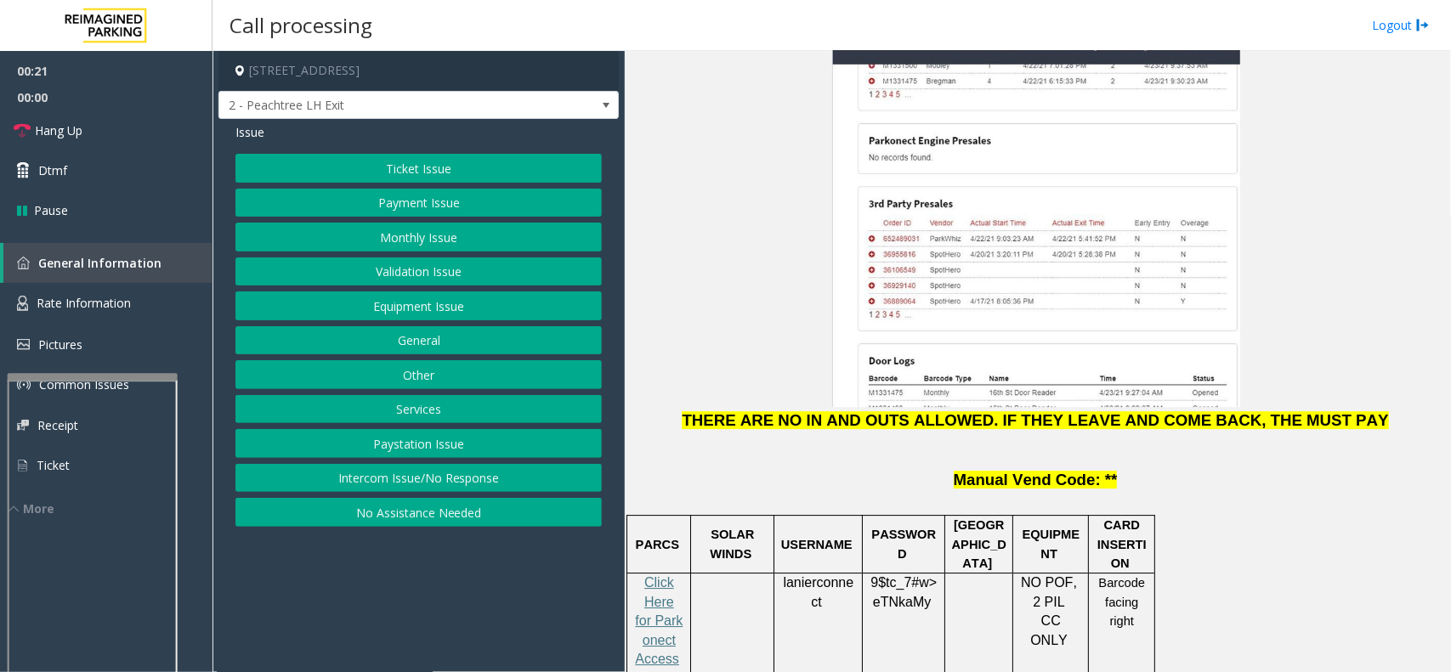
scroll to position [2125, 0]
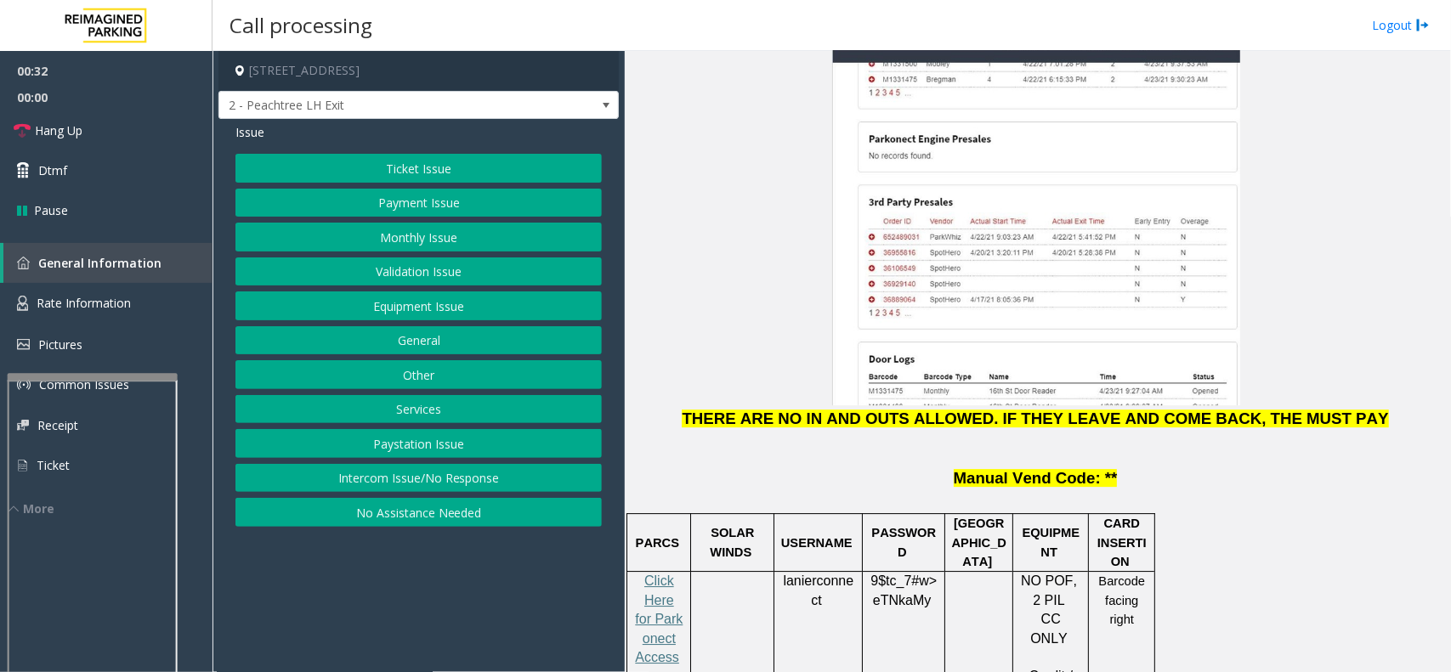
click at [465, 268] on button "Validation Issue" at bounding box center [418, 272] width 366 height 29
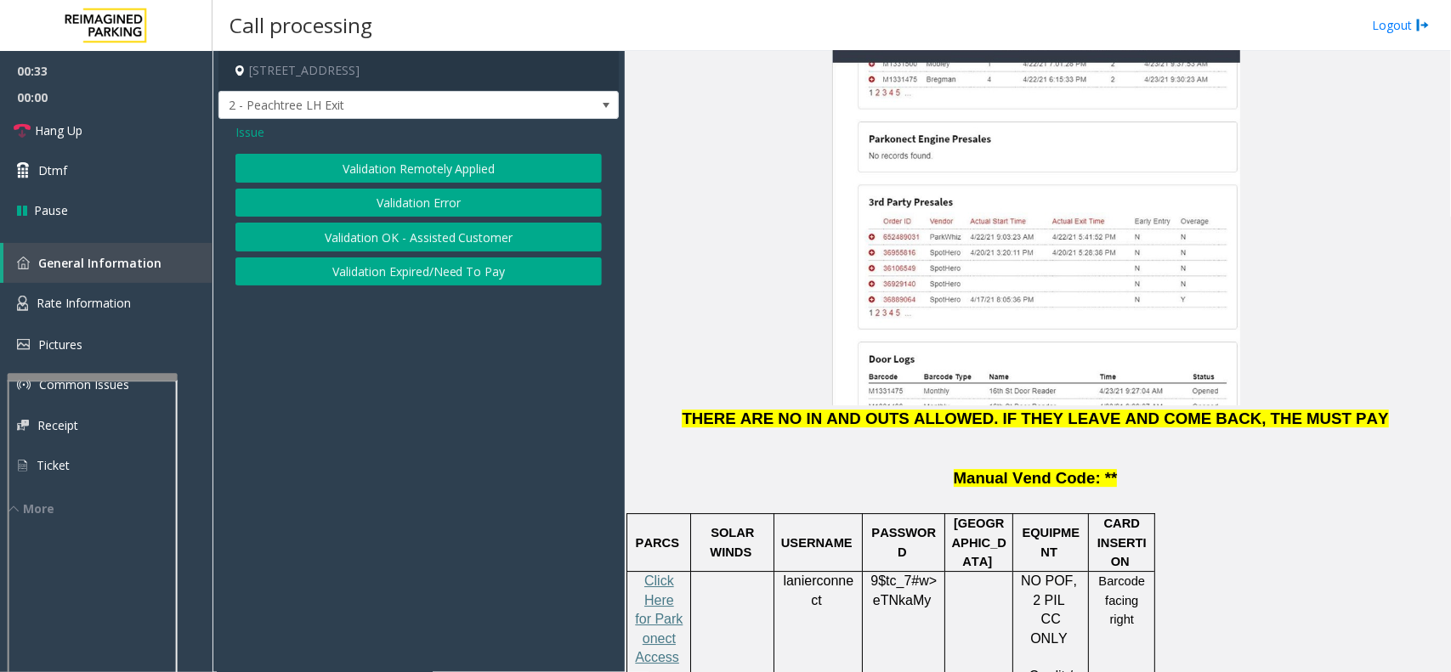
click at [465, 200] on button "Validation Error" at bounding box center [418, 203] width 366 height 29
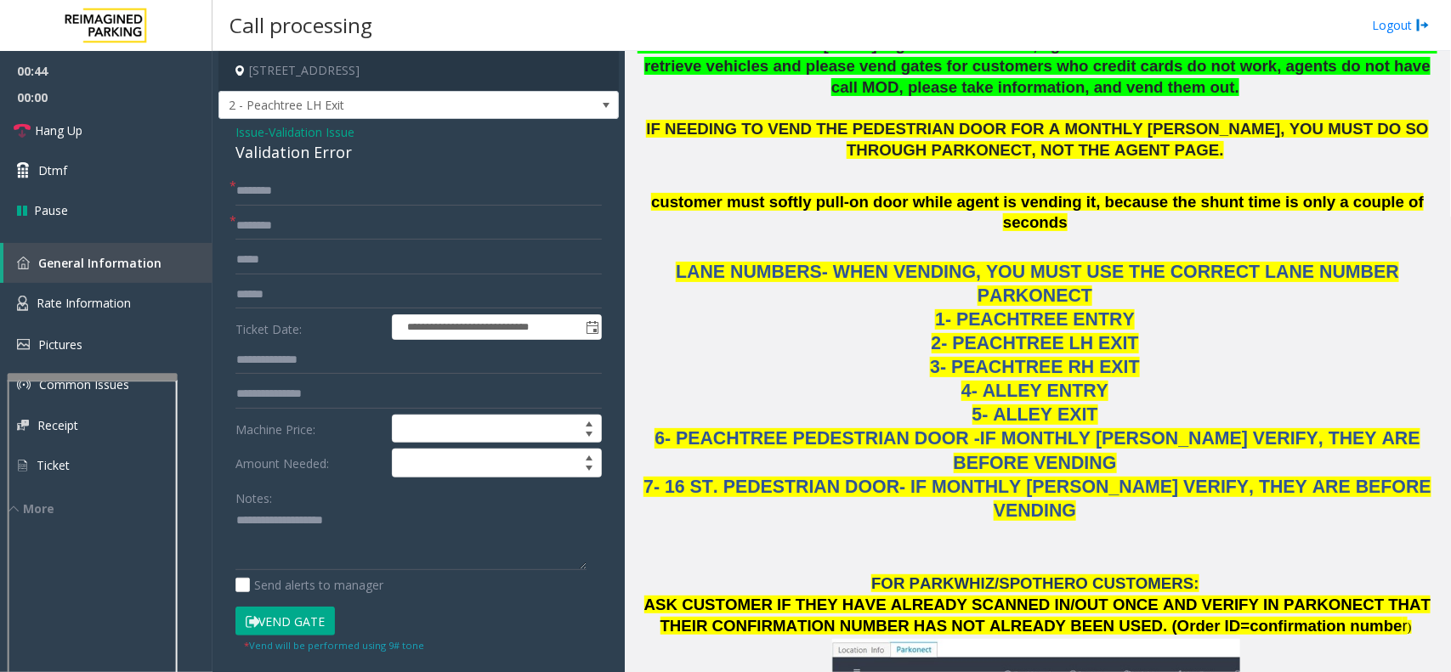
scroll to position [1488, 0]
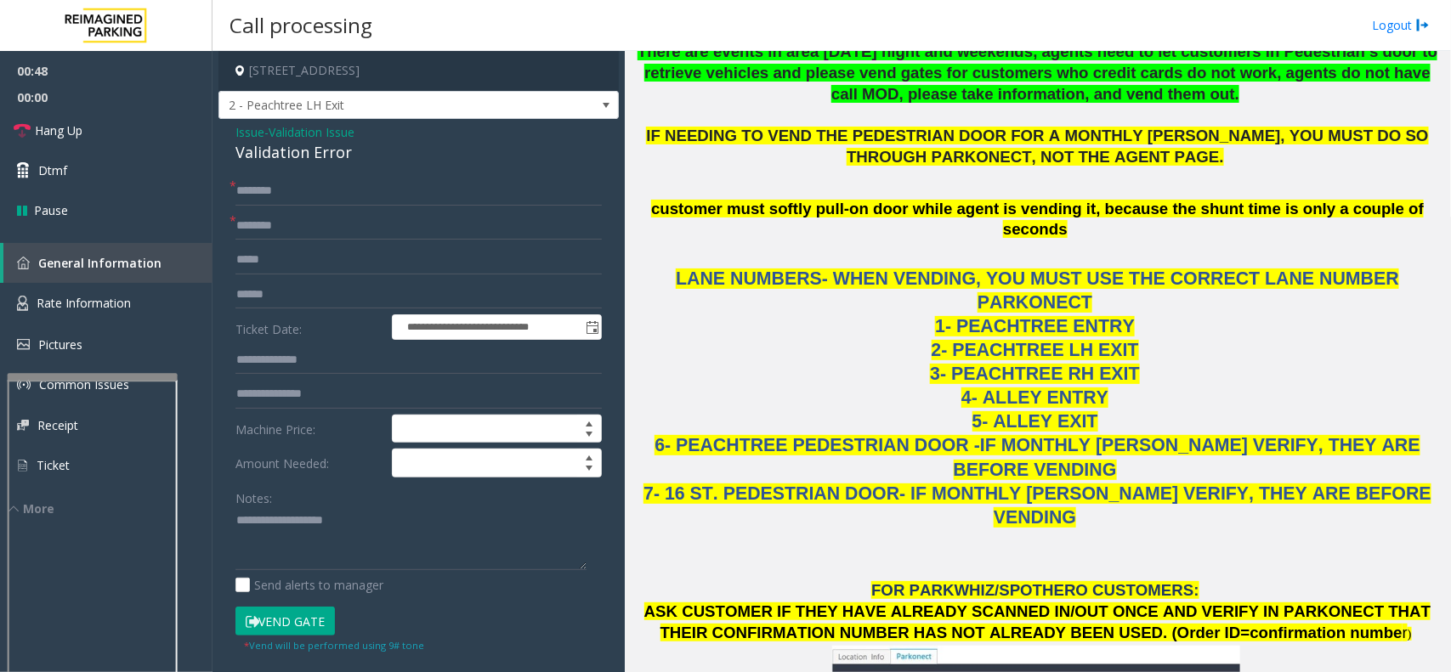
click at [298, 133] on span "Validation Issue" at bounding box center [312, 132] width 86 height 18
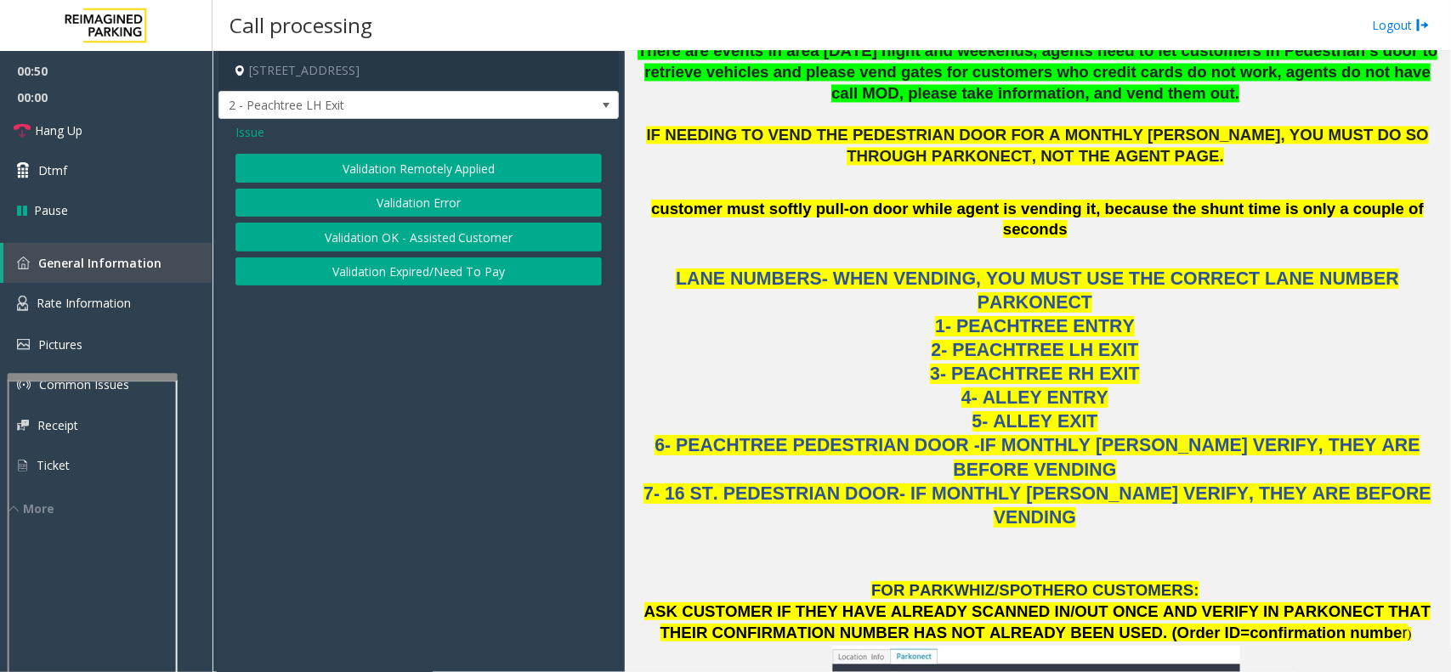
click at [245, 136] on span "Issue" at bounding box center [249, 132] width 29 height 18
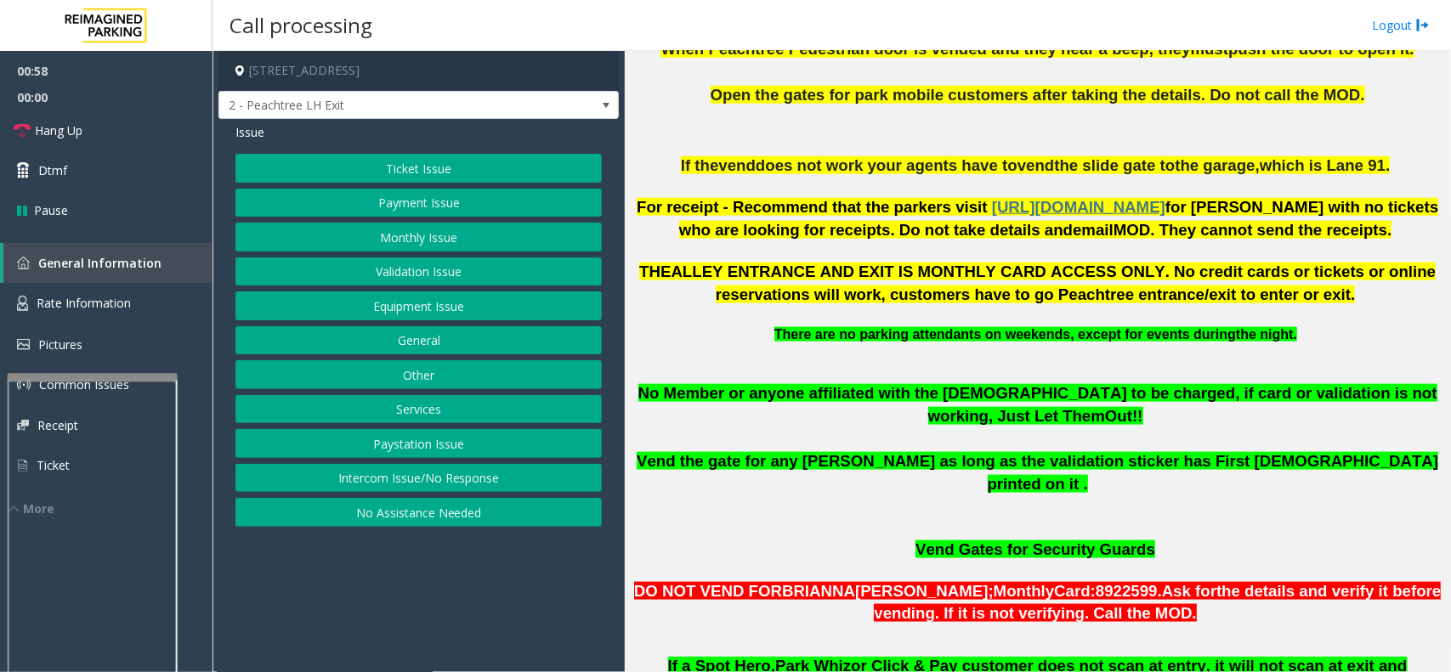
scroll to position [744, 0]
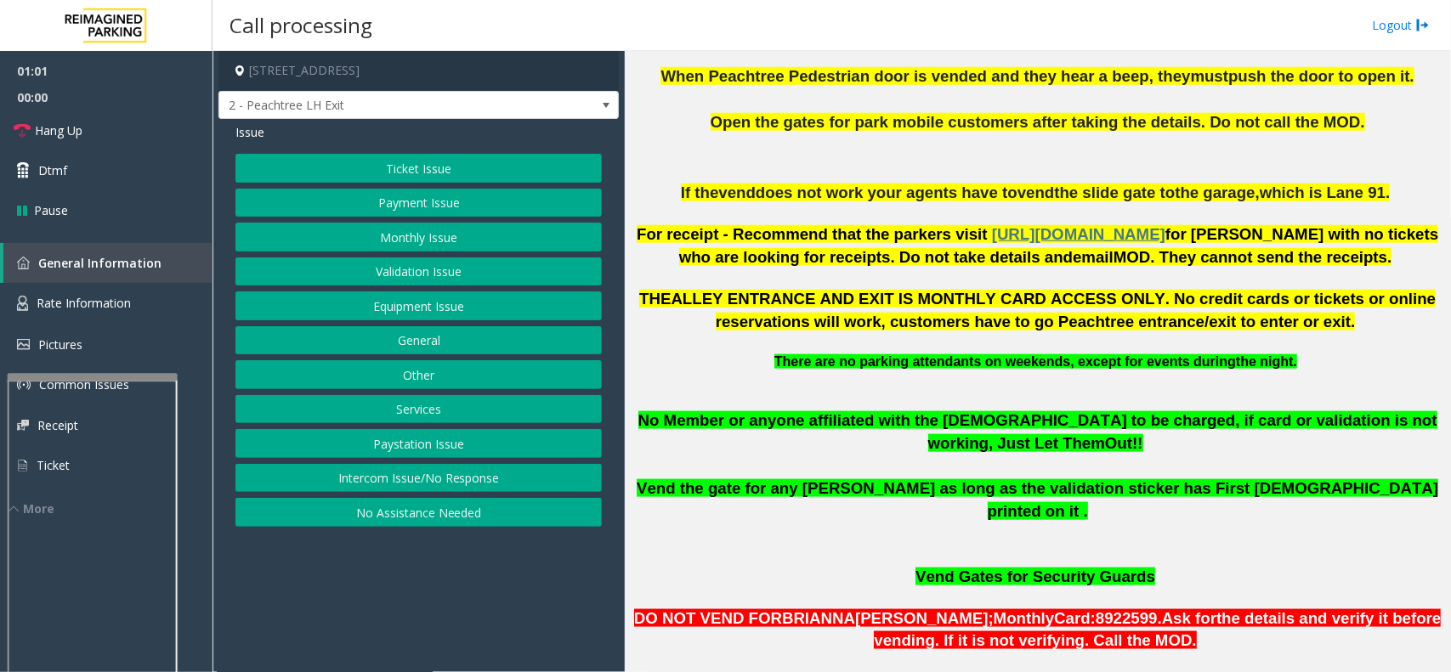
click at [461, 160] on button "Ticket Issue" at bounding box center [418, 168] width 366 height 29
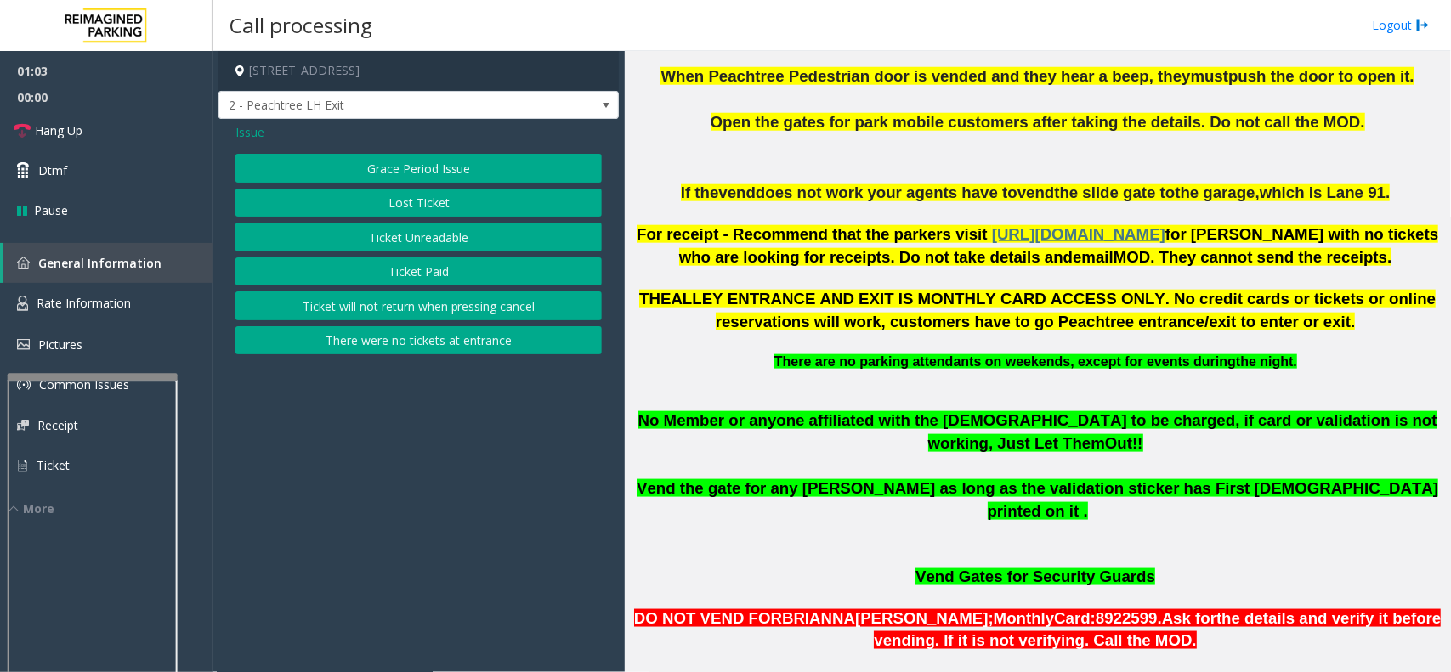
click at [449, 354] on button "There were no tickets at entrance" at bounding box center [418, 340] width 366 height 29
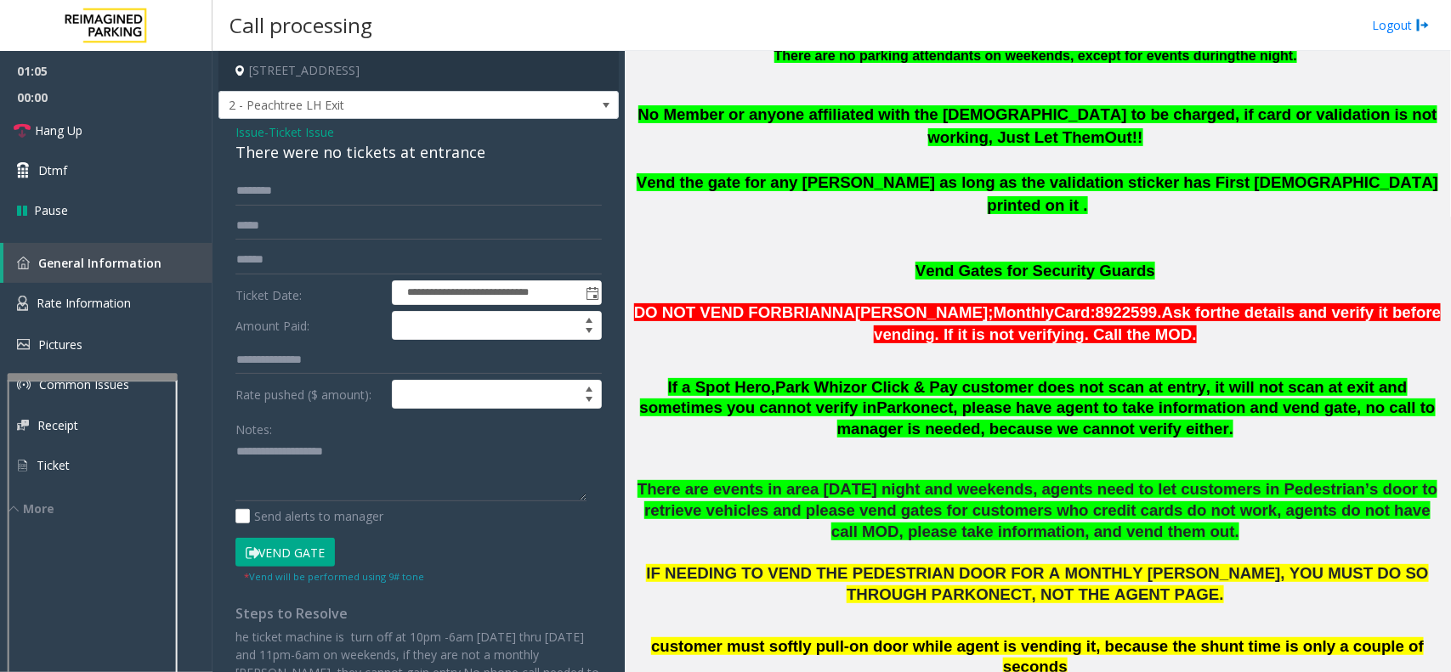
scroll to position [1063, 0]
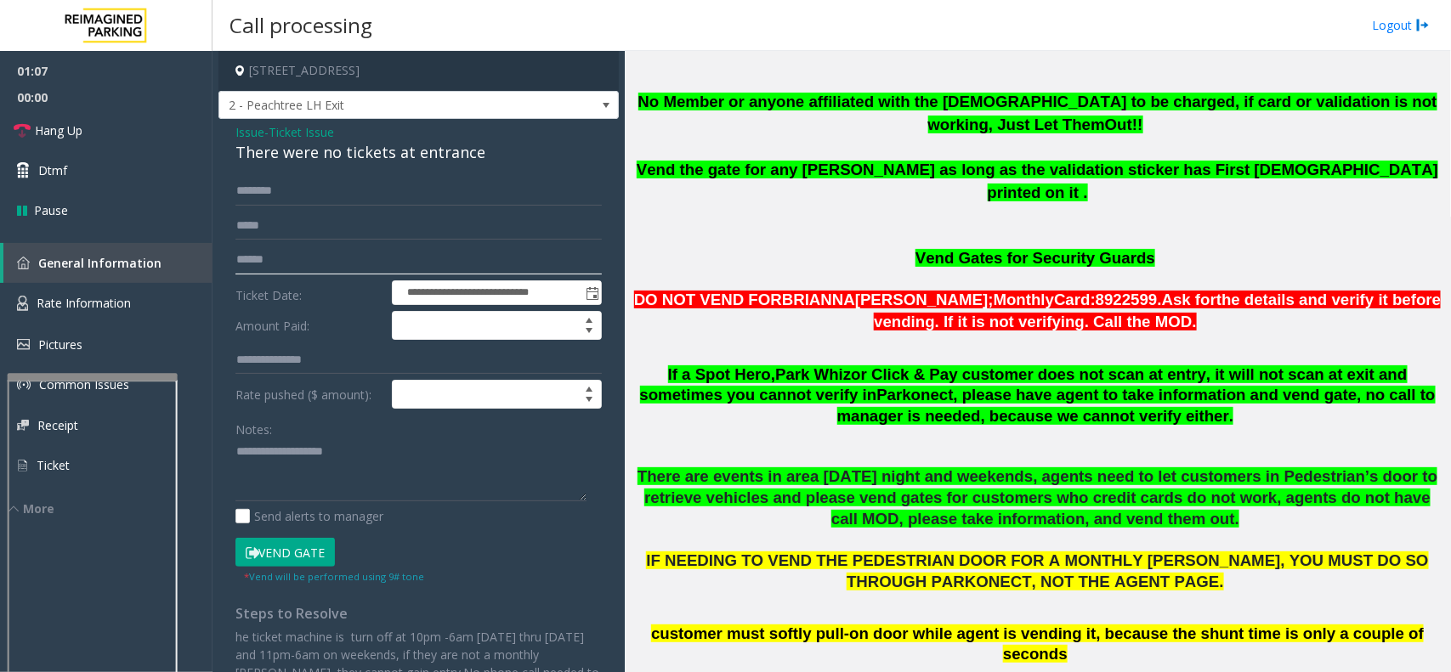
click at [316, 269] on input "text" at bounding box center [418, 260] width 366 height 29
paste textarea "**********"
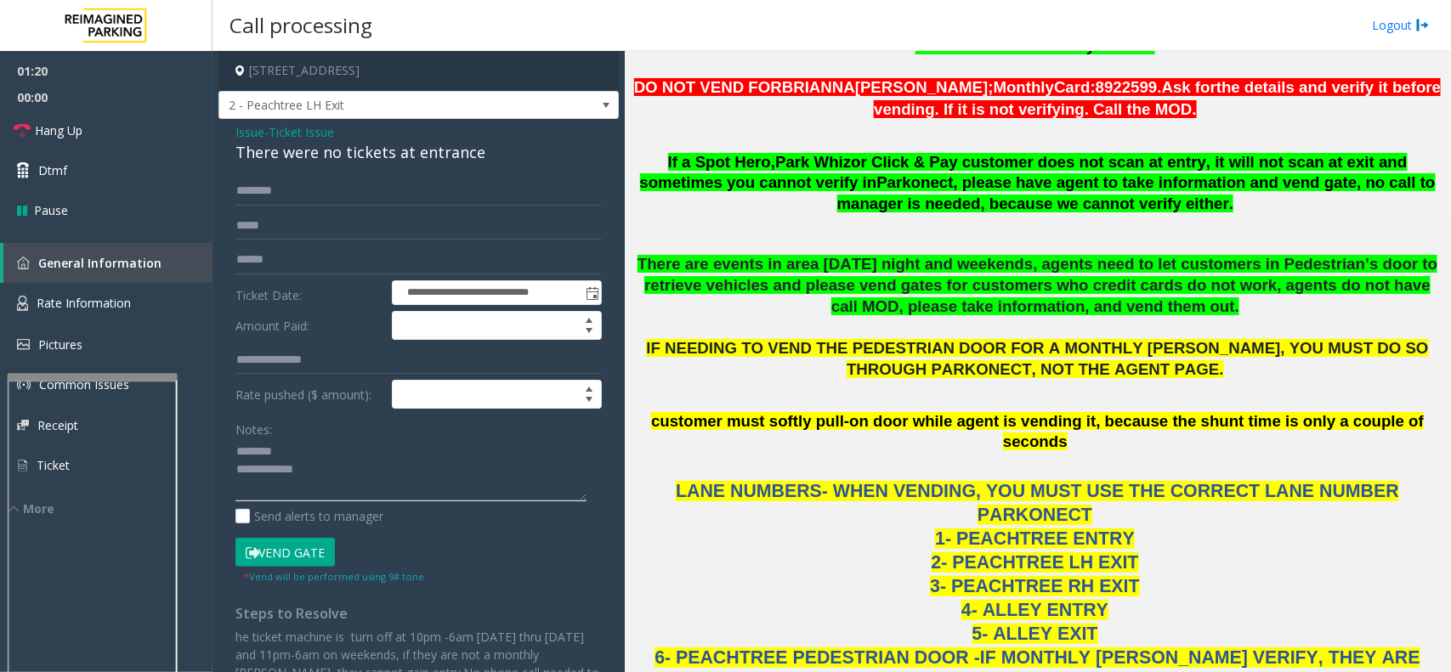
scroll to position [1169, 0]
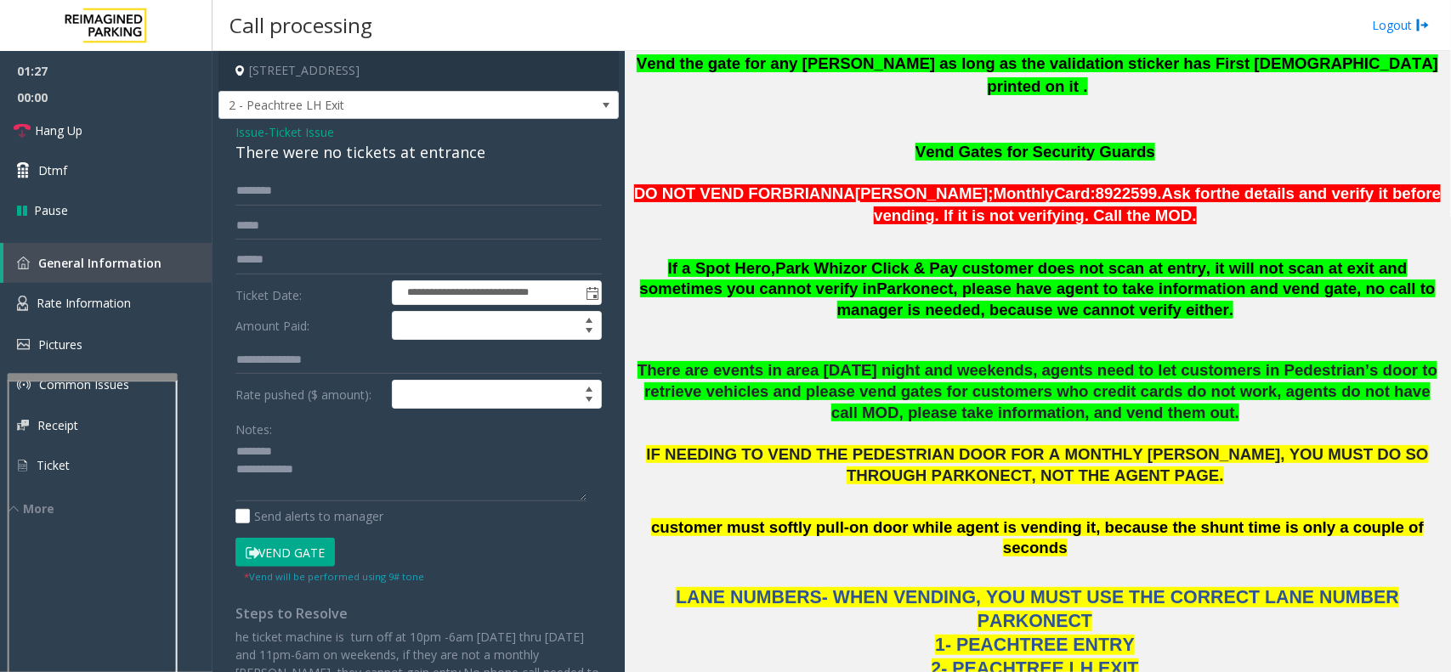
click at [324, 438] on div "Notes:" at bounding box center [418, 459] width 366 height 88
click at [320, 445] on textarea at bounding box center [410, 471] width 351 height 64
click at [388, 147] on div "There were no tickets at entrance" at bounding box center [418, 152] width 366 height 23
click at [388, 155] on div "There were no tickets at entrance" at bounding box center [418, 152] width 366 height 23
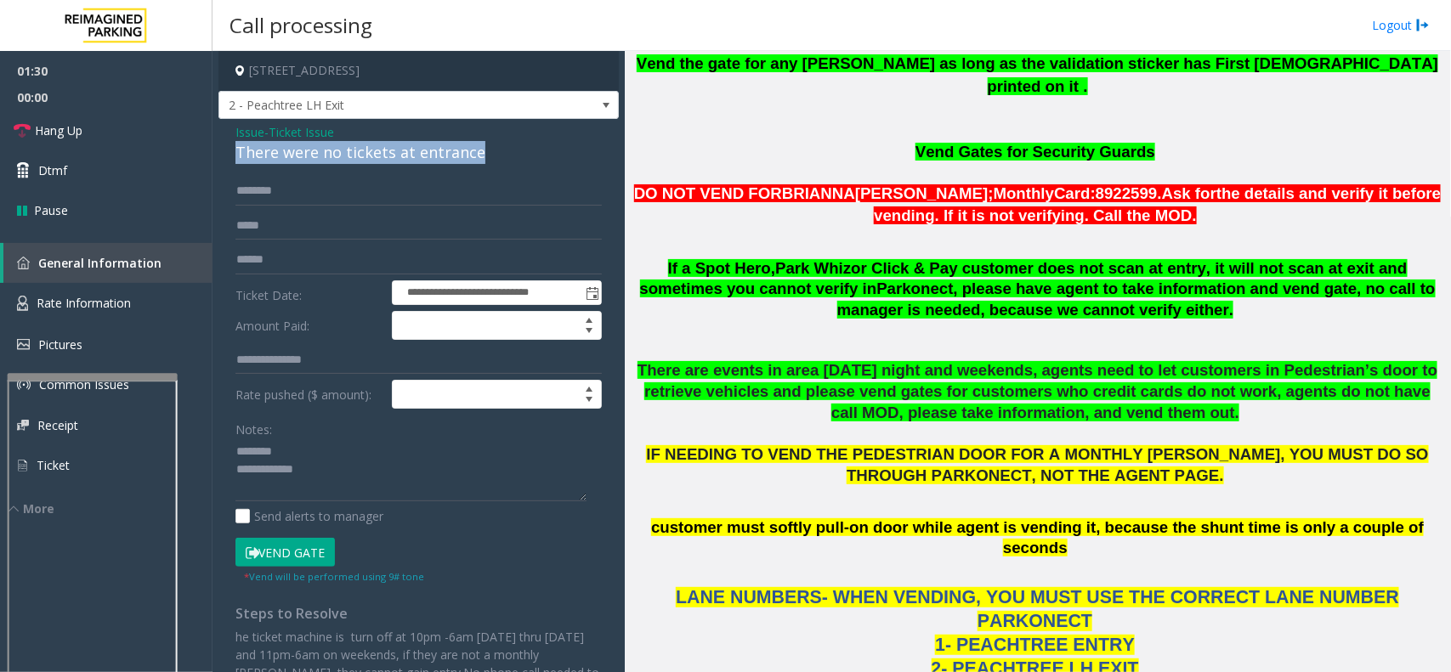
click at [388, 155] on div "There were no tickets at entrance" at bounding box center [418, 152] width 366 height 23
type textarea "**********"
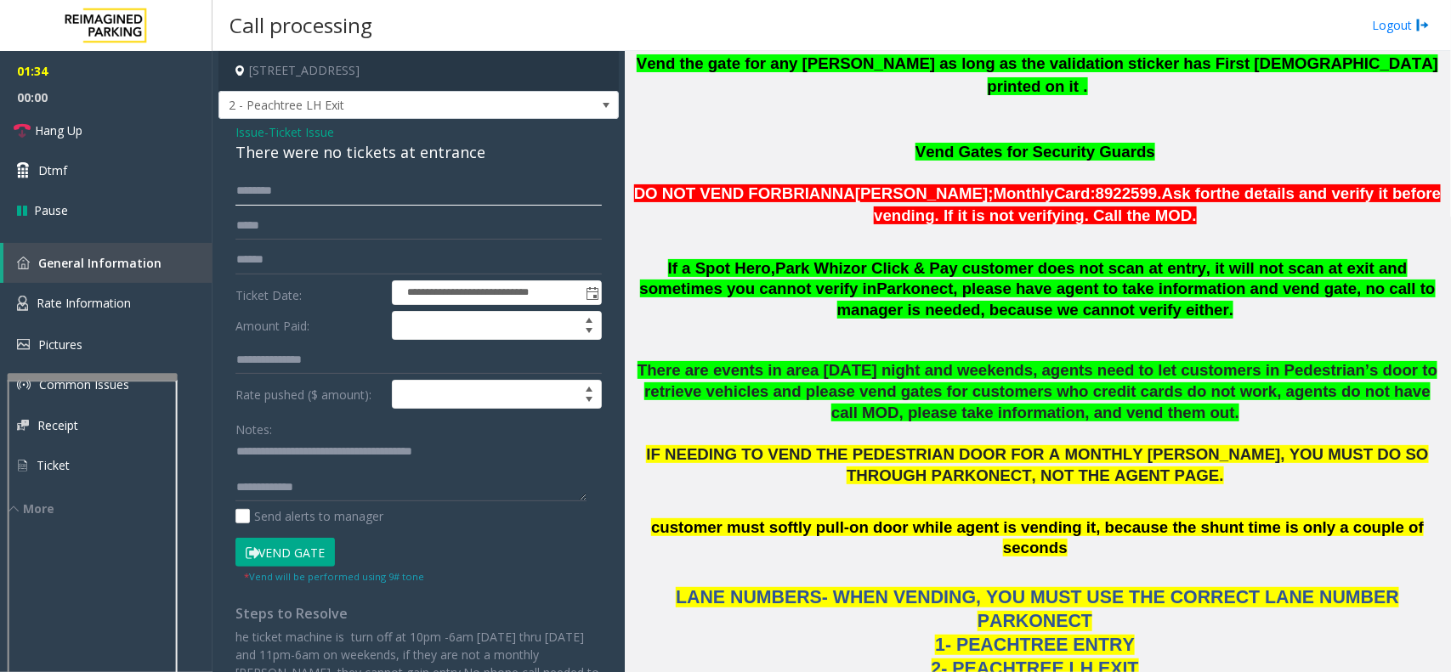
click at [349, 193] on input "text" at bounding box center [418, 191] width 366 height 29
type input "******"
click at [299, 258] on input "text" at bounding box center [418, 260] width 366 height 29
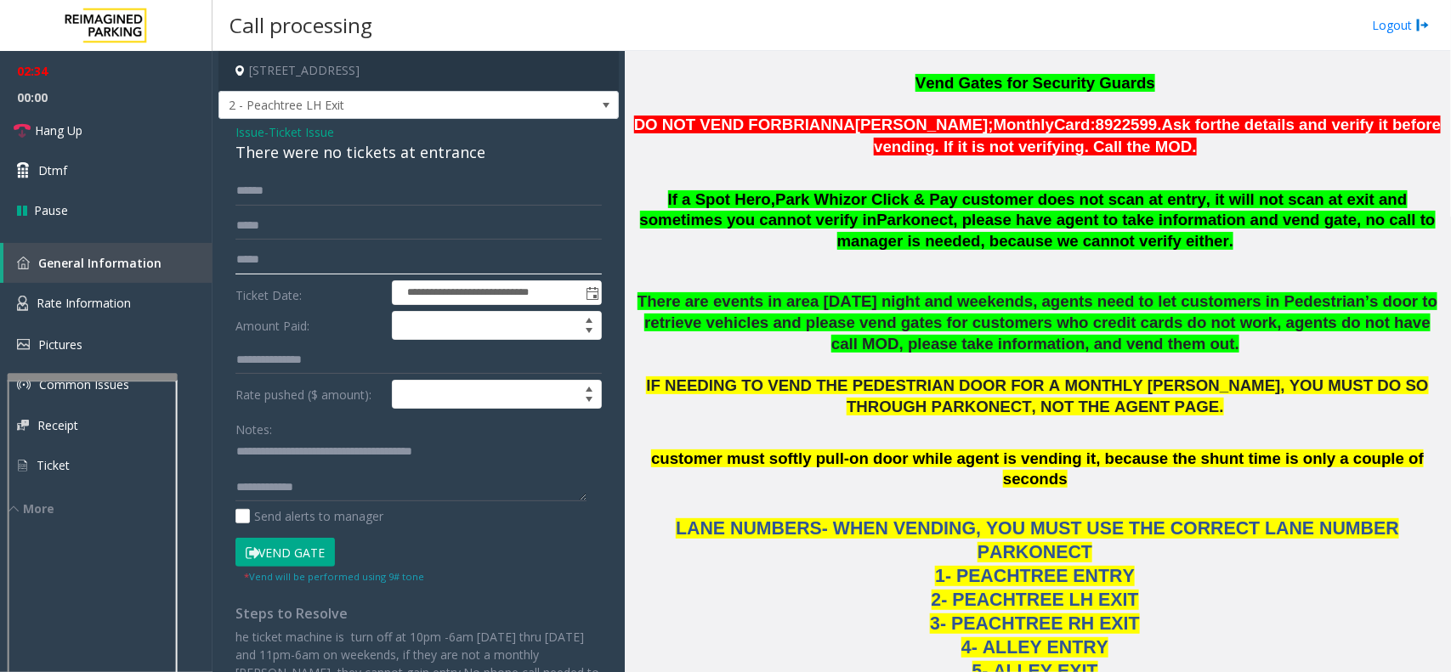
scroll to position [1275, 0]
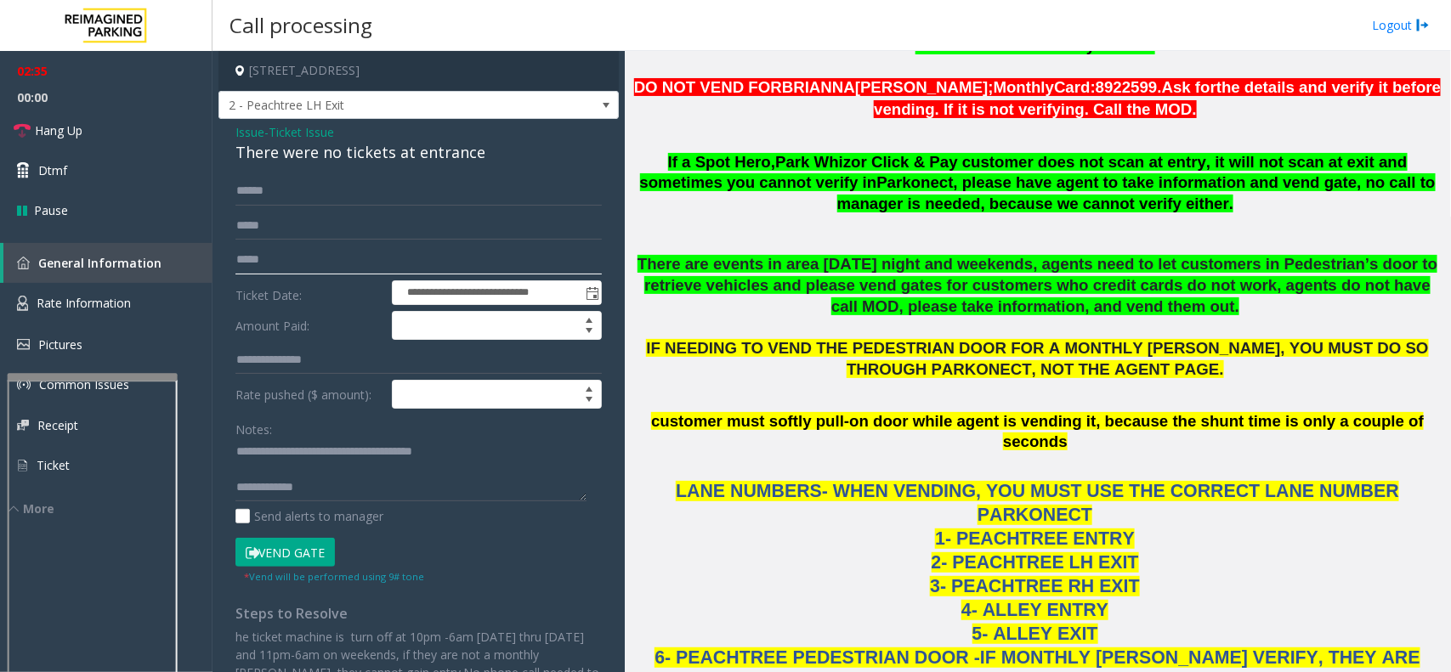
type input "*****"
click at [316, 545] on button "Vend Gate" at bounding box center [284, 552] width 99 height 29
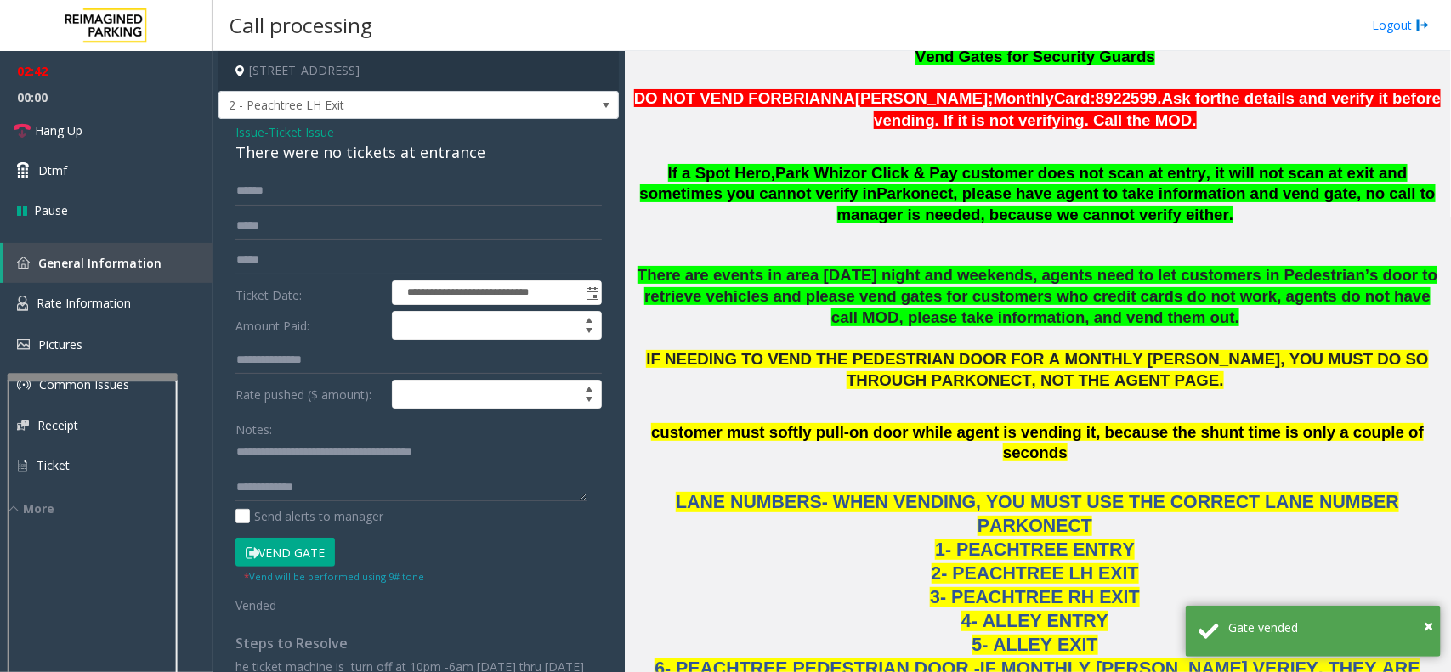
scroll to position [1169, 0]
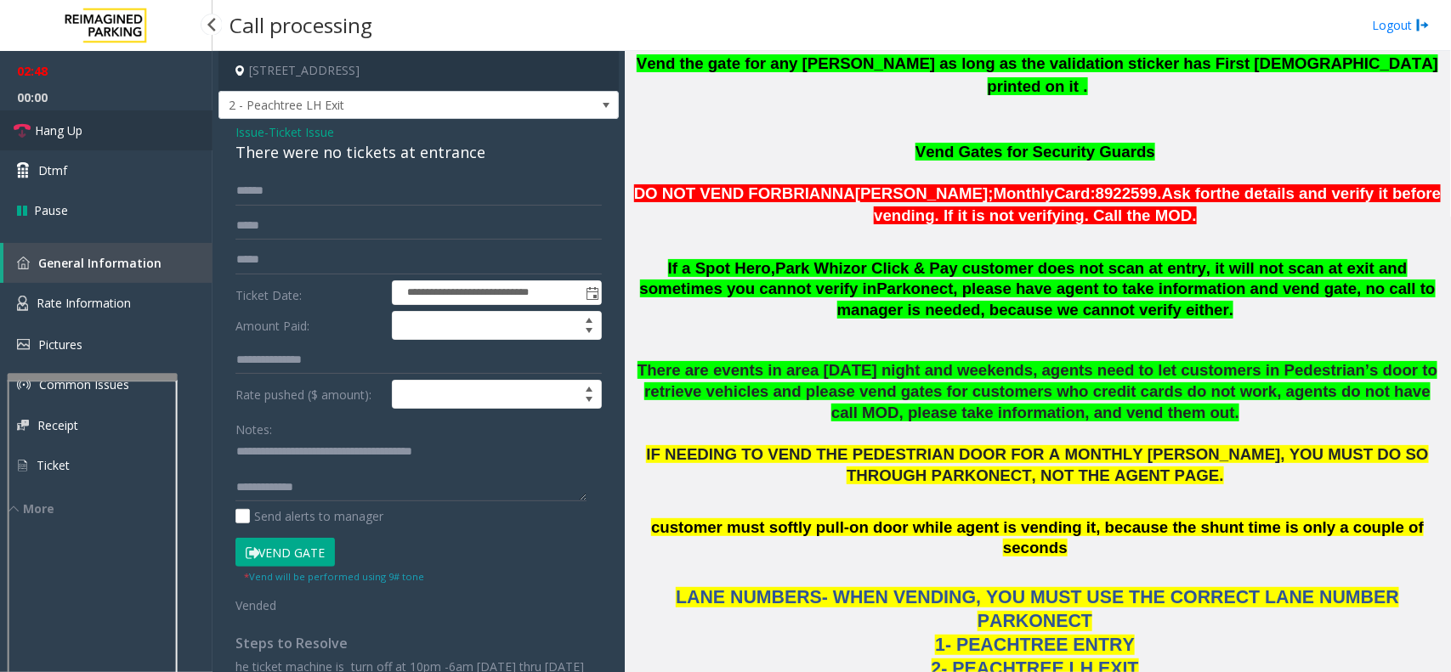
click at [95, 133] on link "Hang Up" at bounding box center [106, 131] width 213 height 40
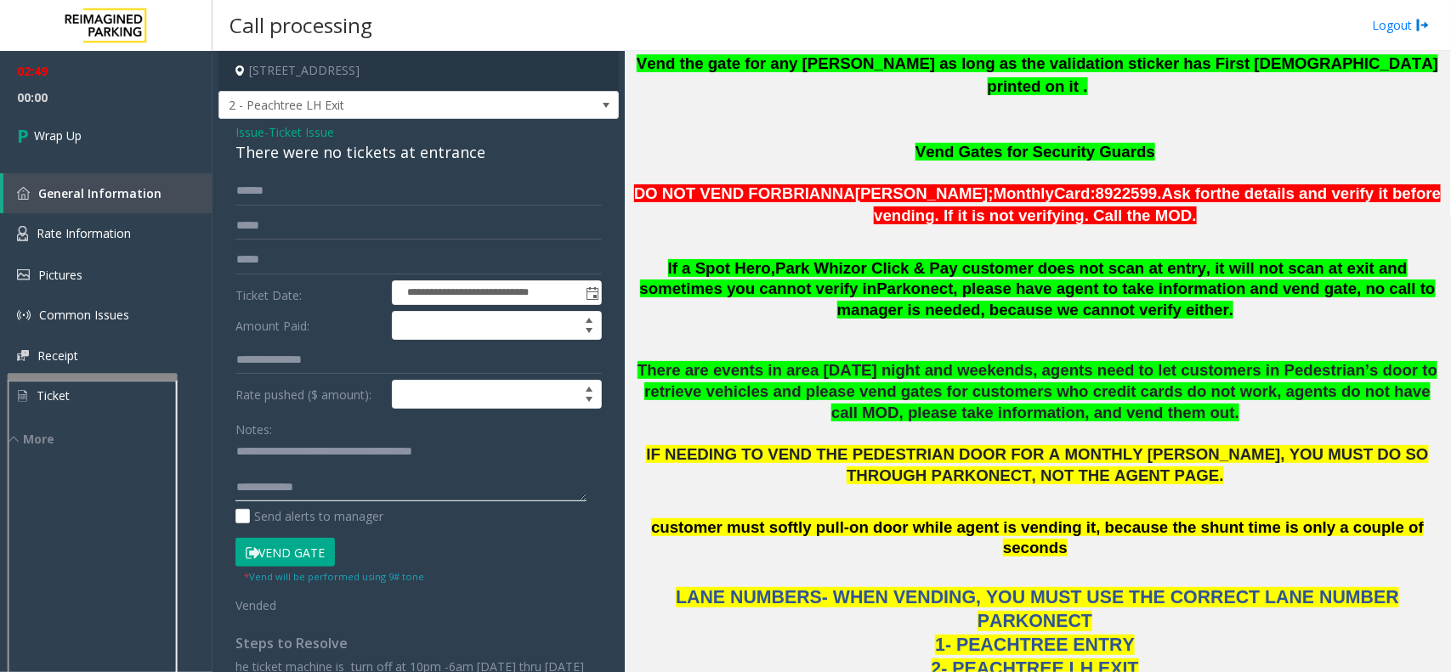
click at [333, 483] on textarea at bounding box center [410, 471] width 351 height 64
type textarea "**********"
click at [62, 115] on link "Wrap Up" at bounding box center [106, 136] width 213 height 50
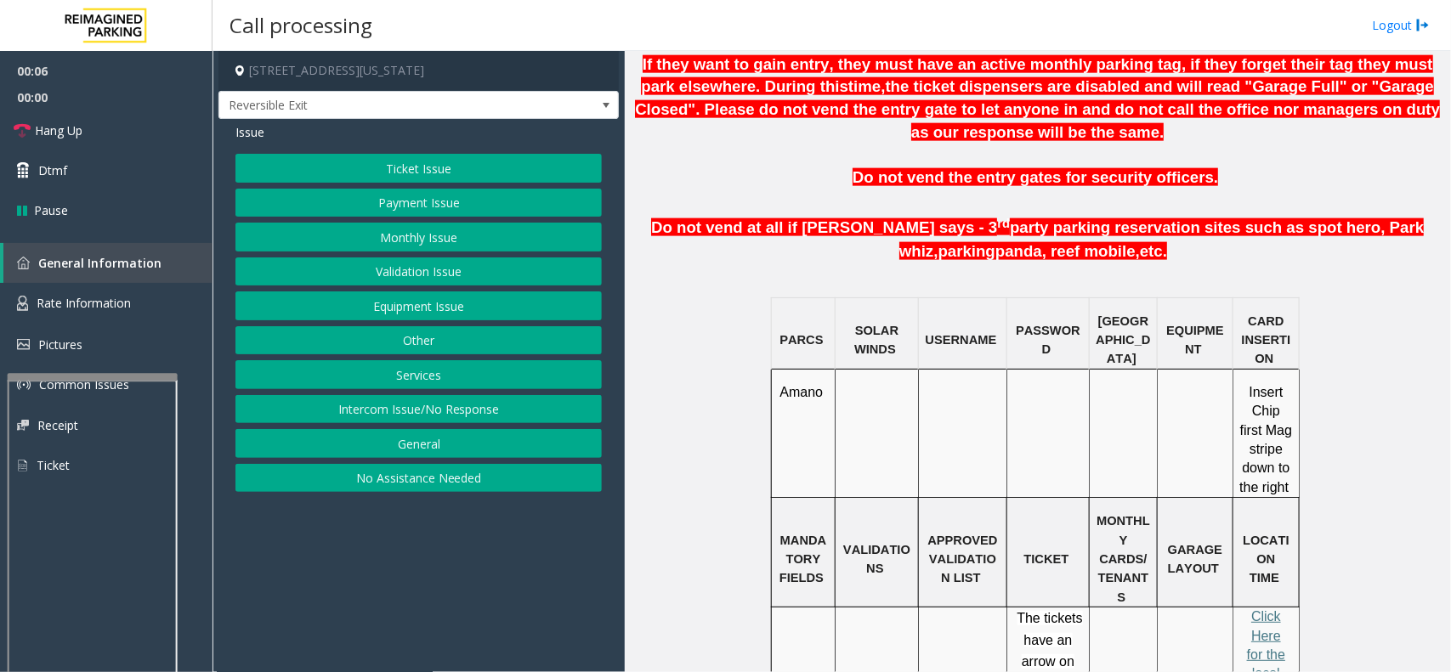
scroll to position [1063, 0]
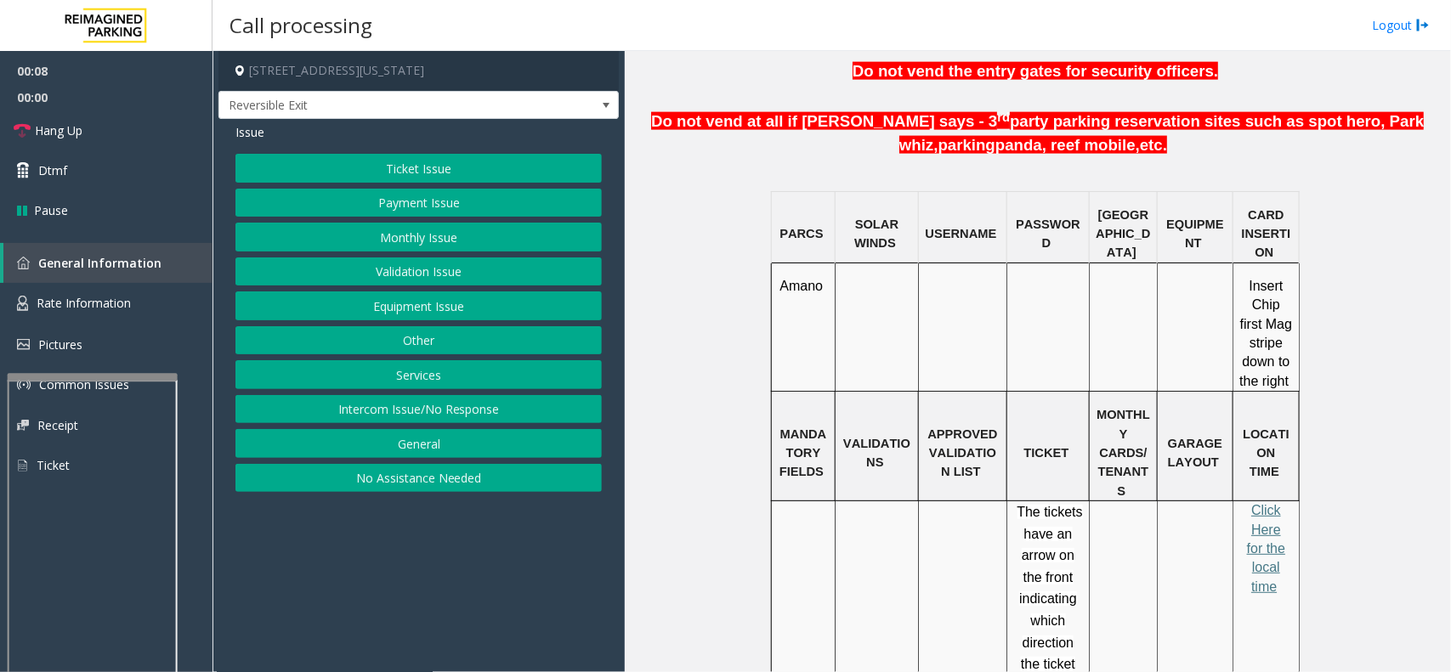
click at [422, 234] on button "Monthly Issue" at bounding box center [418, 237] width 366 height 29
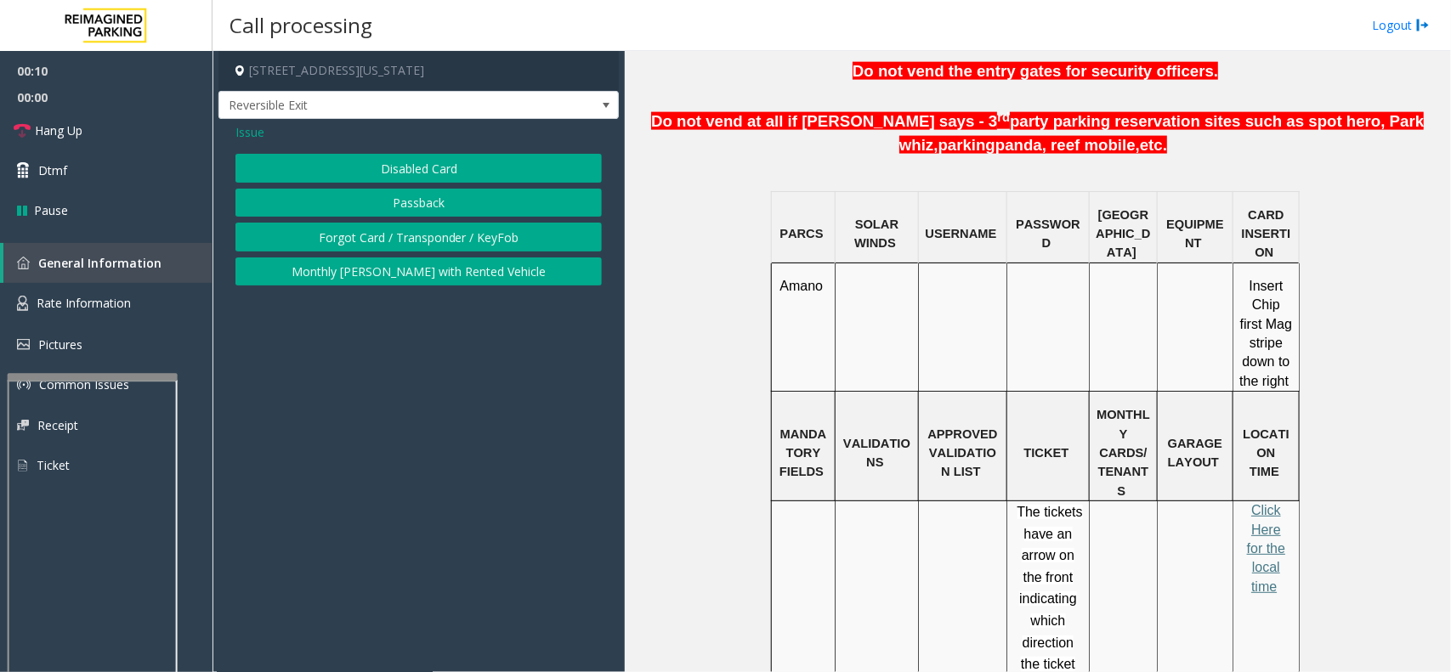
click at [385, 166] on button "Disabled Card" at bounding box center [418, 168] width 366 height 29
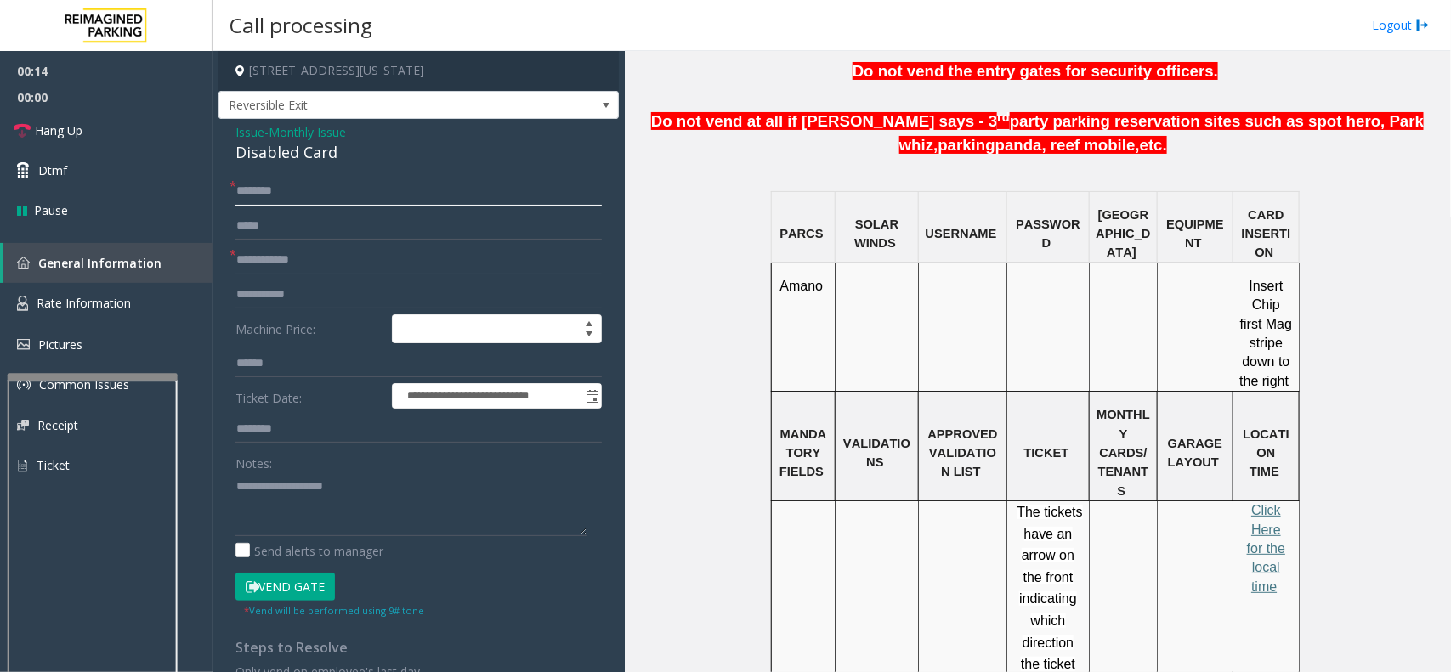
click at [359, 180] on input "text" at bounding box center [418, 191] width 366 height 29
paste textarea "**********"
type textarea "**********"
click at [313, 196] on input "text" at bounding box center [418, 191] width 366 height 29
type input "******"
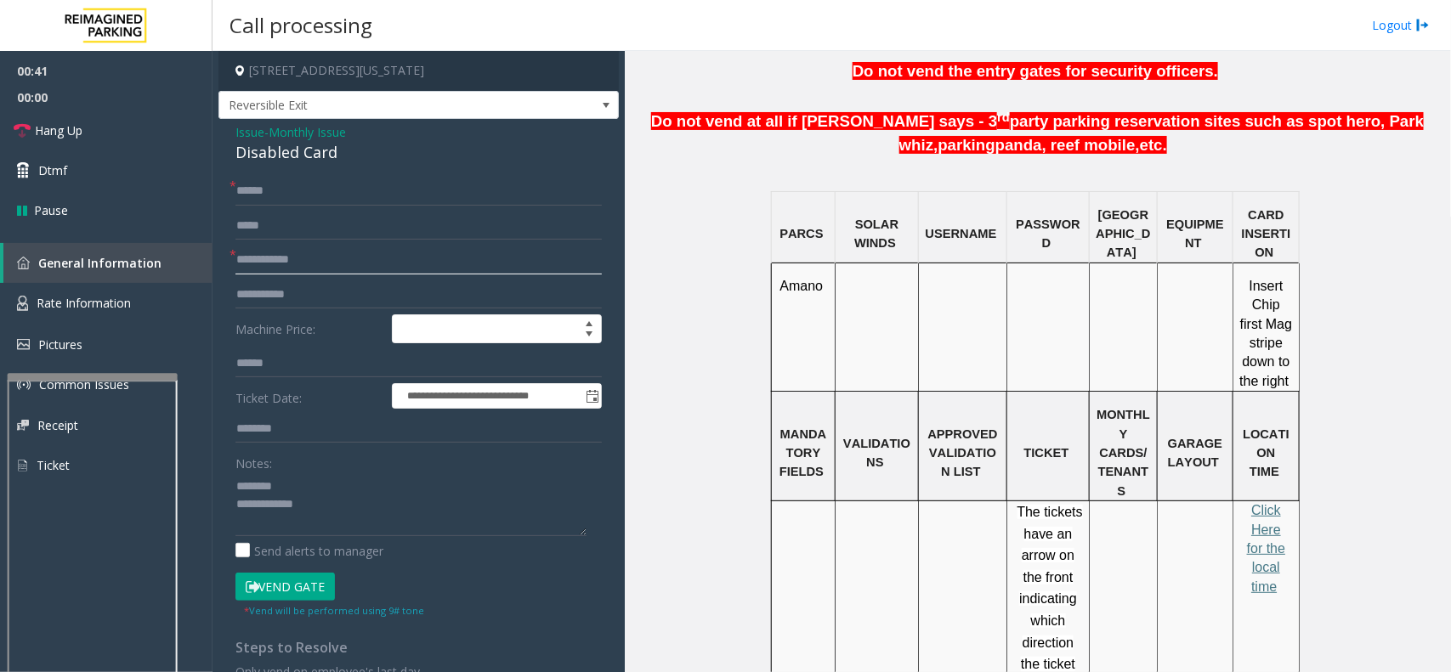
click at [299, 265] on input "text" at bounding box center [418, 260] width 366 height 29
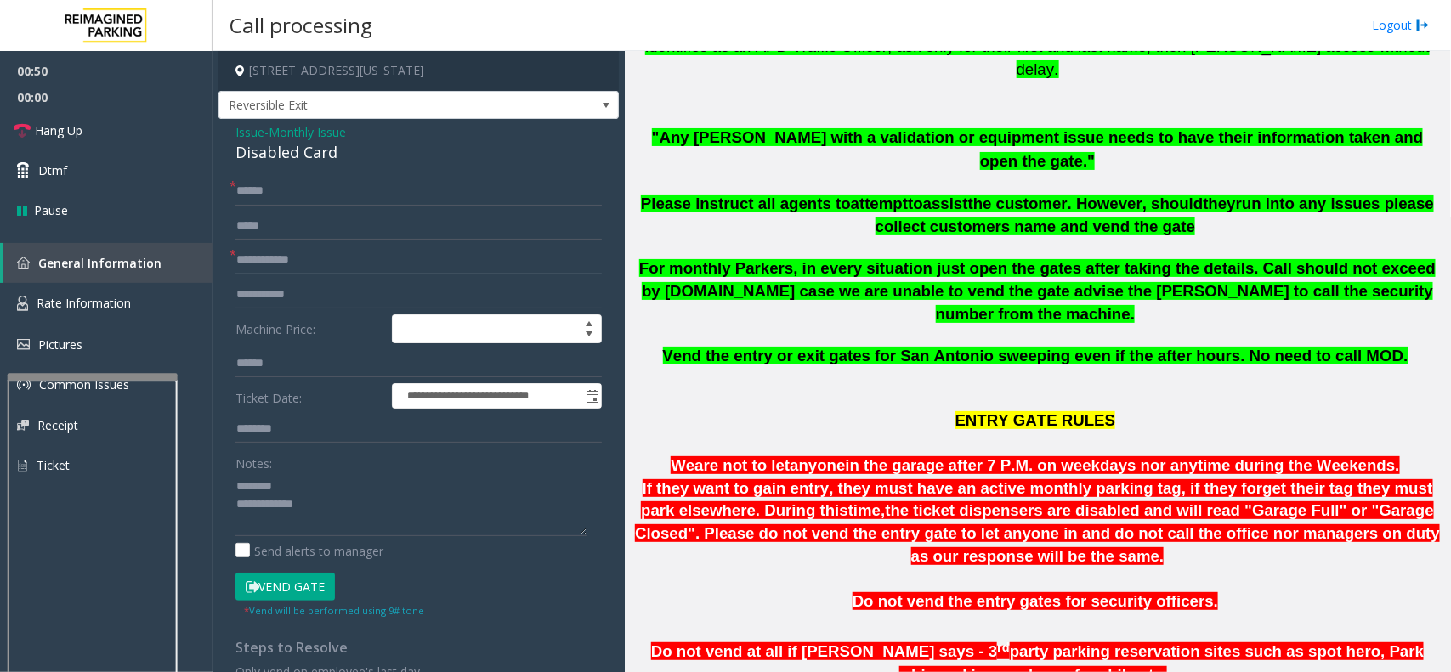
scroll to position [531, 0]
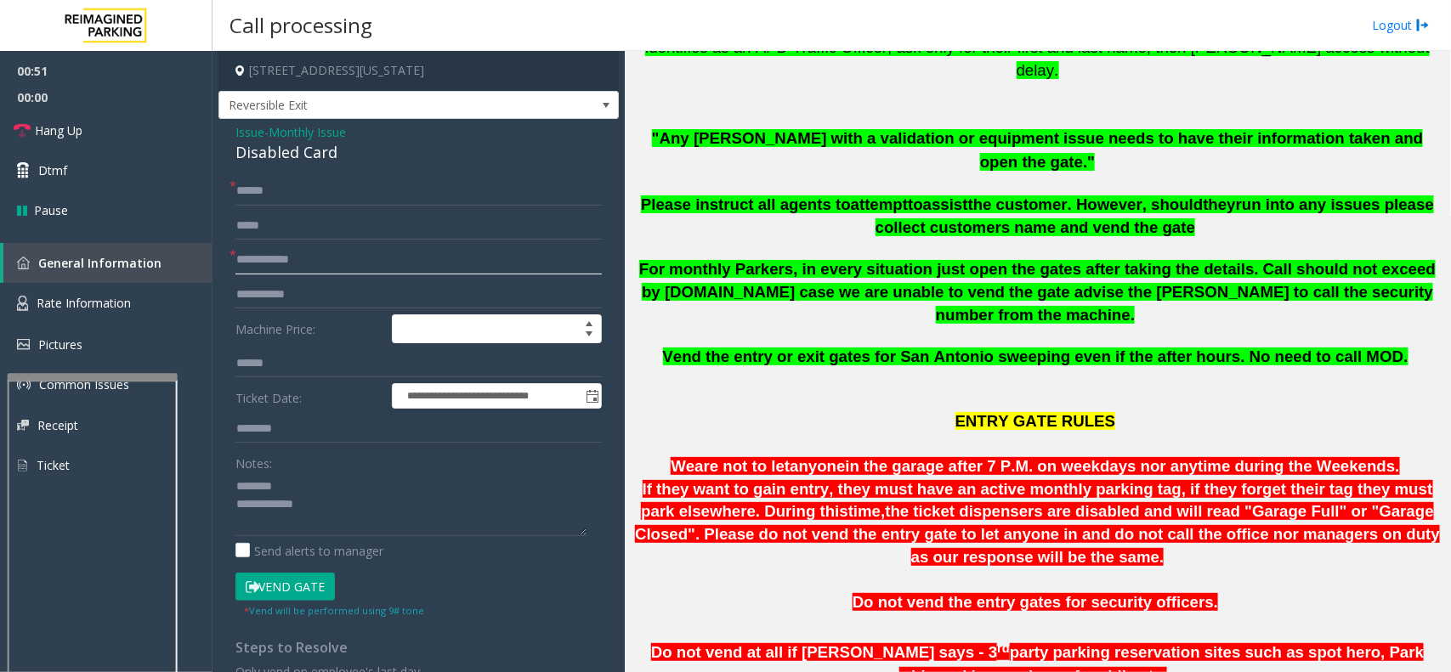
click at [447, 266] on input "text" at bounding box center [418, 260] width 366 height 29
click at [251, 261] on input "*********" at bounding box center [418, 260] width 366 height 29
click at [315, 252] on input "*********" at bounding box center [418, 260] width 366 height 29
type input "*********"
click at [278, 583] on button "Vend Gate" at bounding box center [284, 587] width 99 height 29
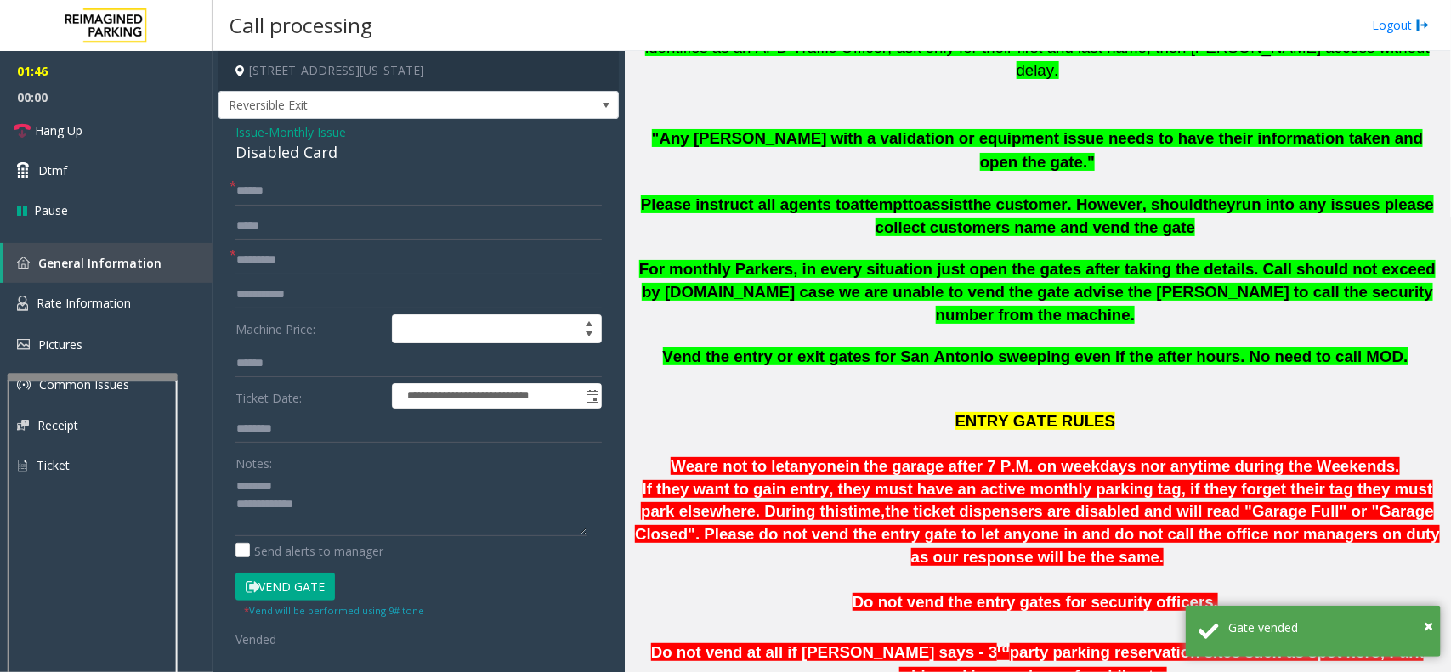
click at [287, 153] on div "Disabled Card" at bounding box center [418, 152] width 366 height 23
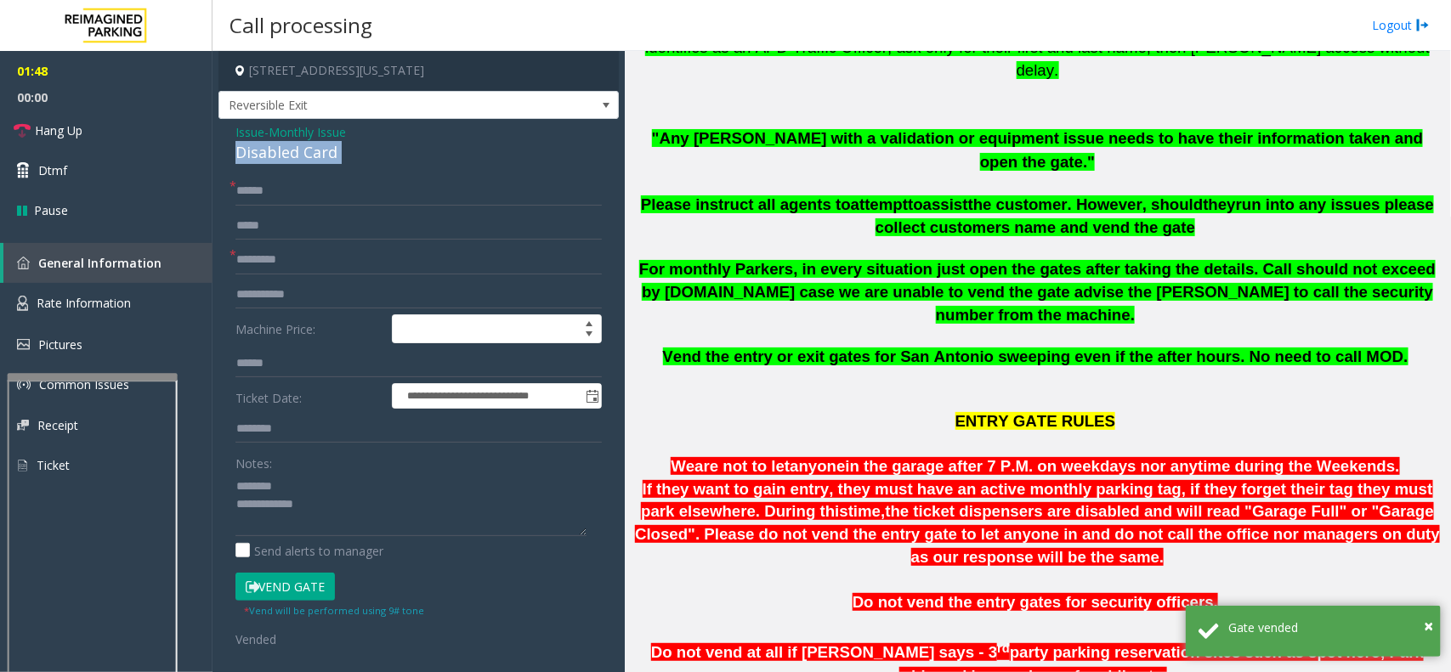
drag, startPoint x: 287, startPoint y: 153, endPoint x: 311, endPoint y: 150, distance: 23.9
click at [311, 150] on div "Disabled Card" at bounding box center [418, 152] width 366 height 23
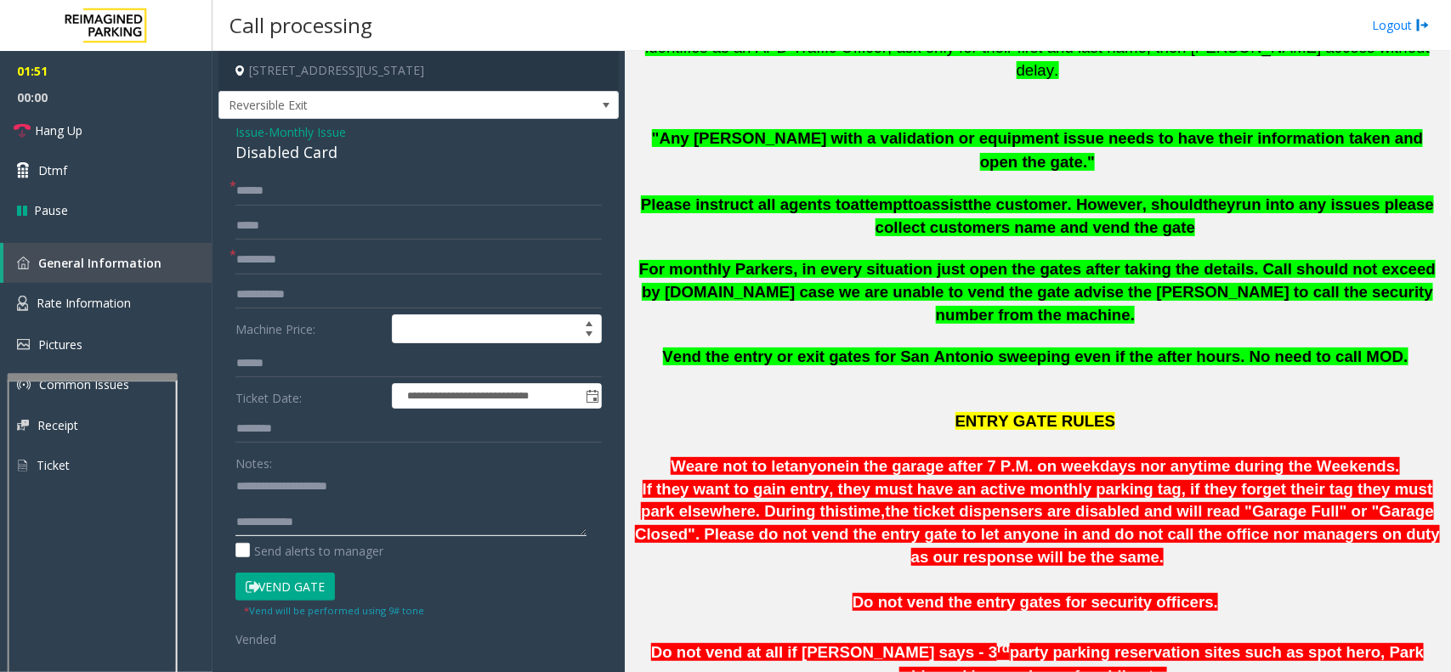
click at [358, 525] on textarea at bounding box center [410, 505] width 351 height 64
type textarea "**********"
click at [113, 128] on link "Hang Up" at bounding box center [106, 131] width 213 height 40
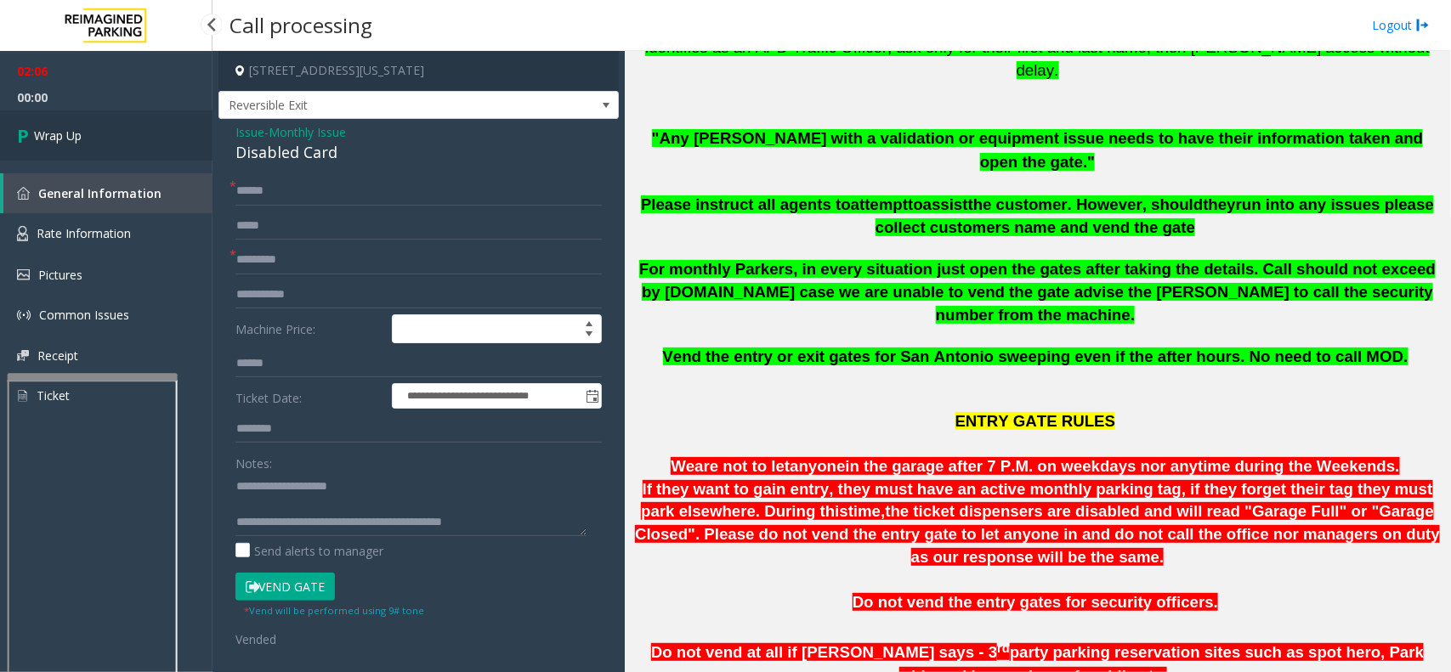
click at [113, 128] on link "Wrap Up" at bounding box center [106, 136] width 213 height 50
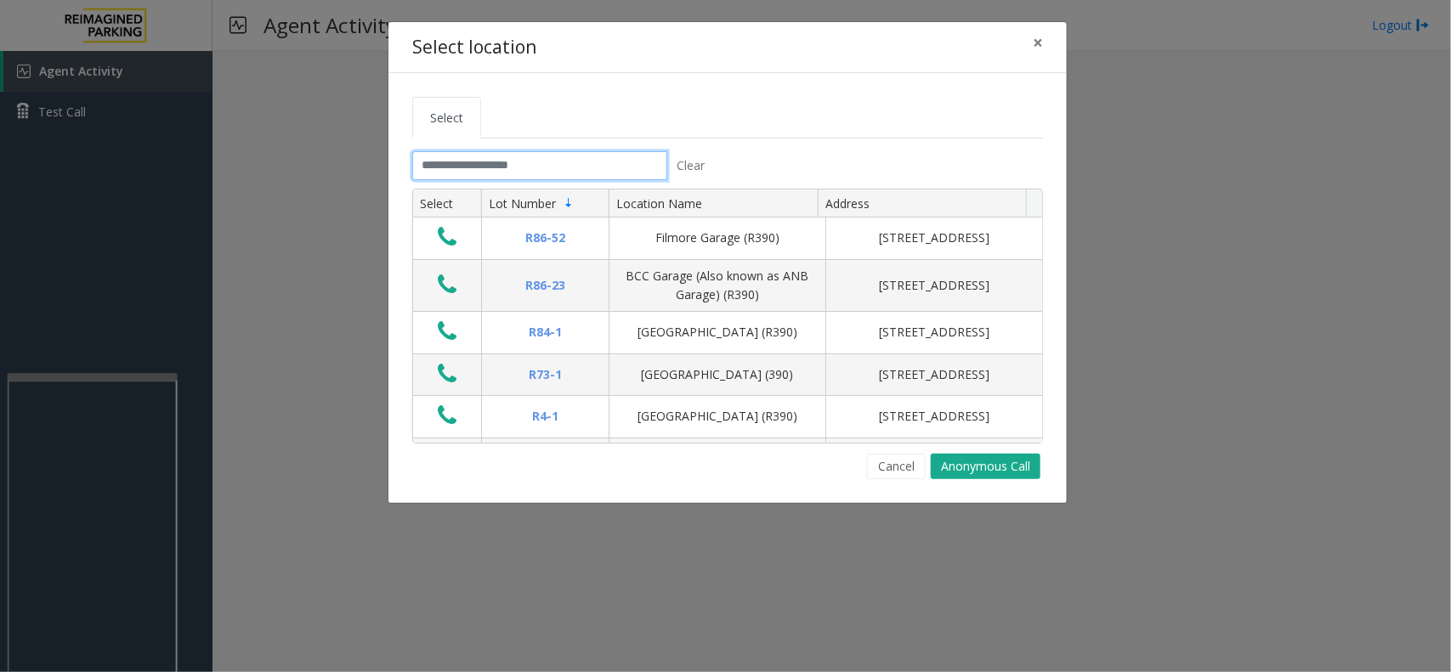
click at [544, 164] on input "text" at bounding box center [539, 165] width 255 height 29
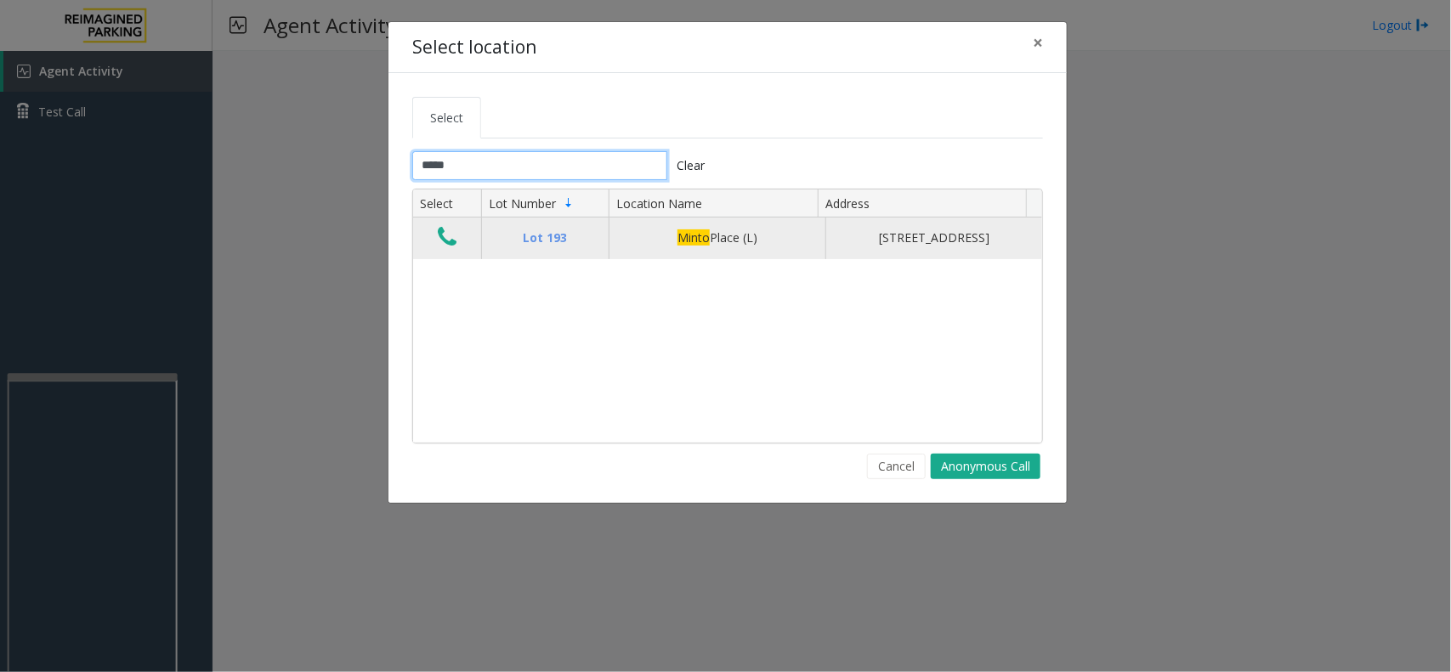
type input "*****"
click at [463, 236] on td "Data table" at bounding box center [447, 238] width 68 height 41
click at [445, 248] on icon "Data table" at bounding box center [447, 237] width 19 height 24
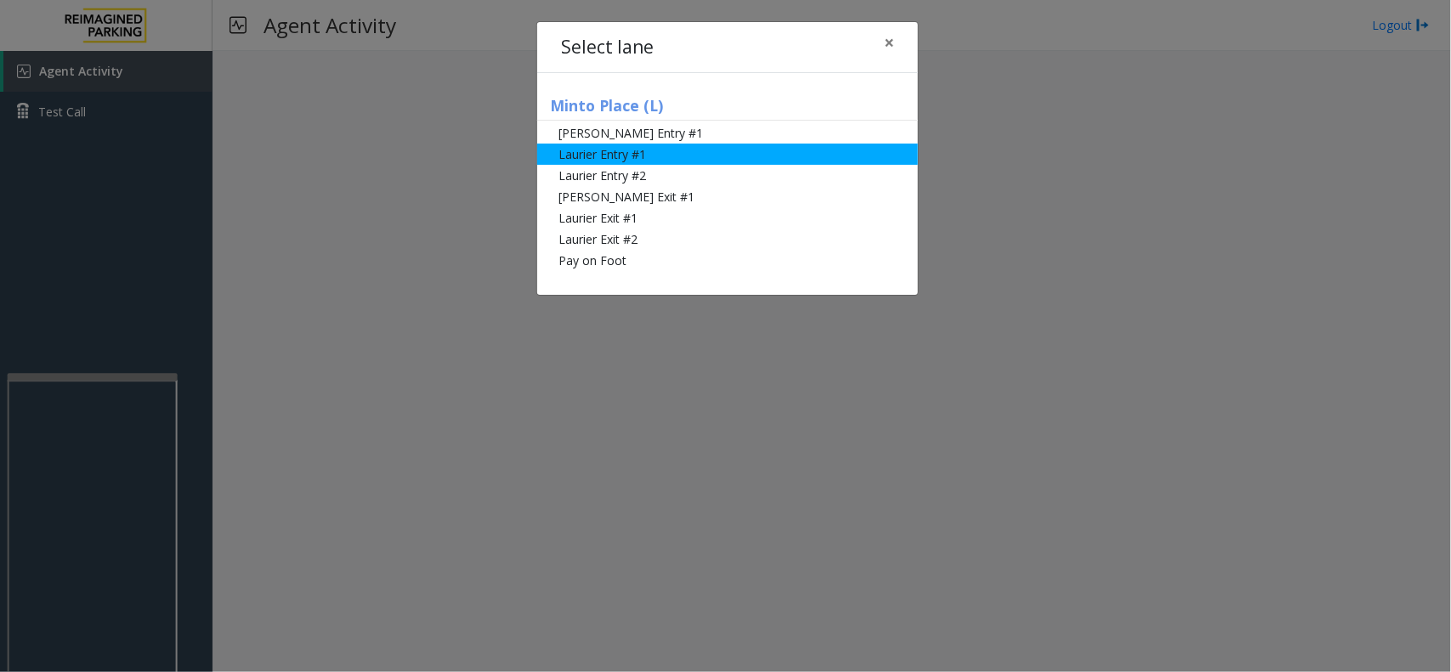
click at [610, 163] on li "Laurier Entry #1" at bounding box center [727, 154] width 381 height 21
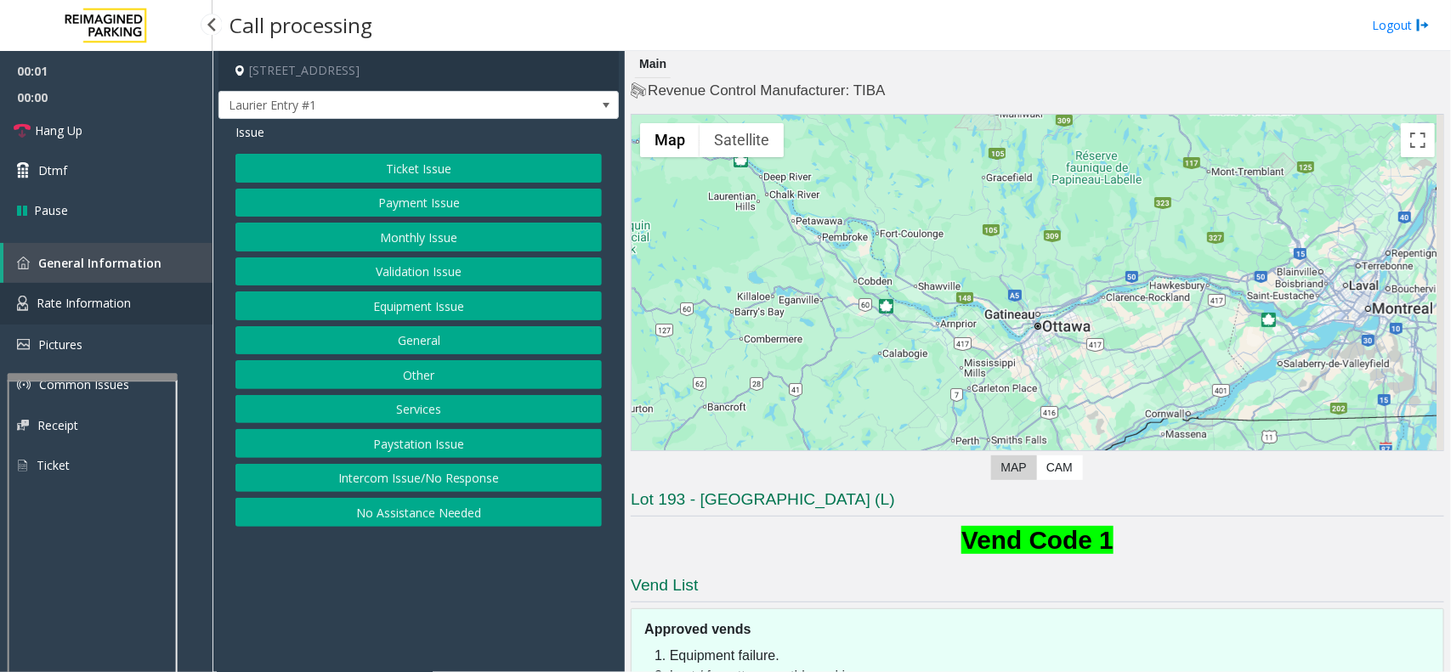
click at [100, 308] on span "Rate Information" at bounding box center [84, 303] width 94 height 16
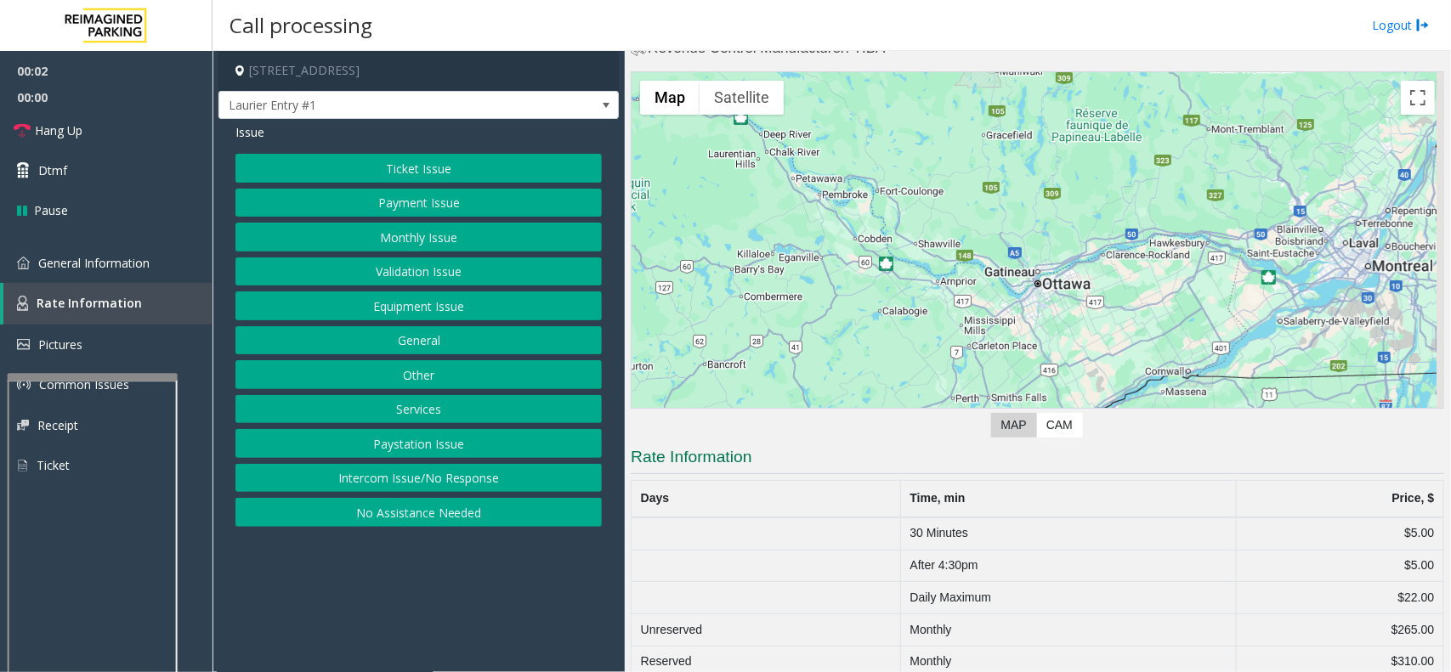
scroll to position [65, 0]
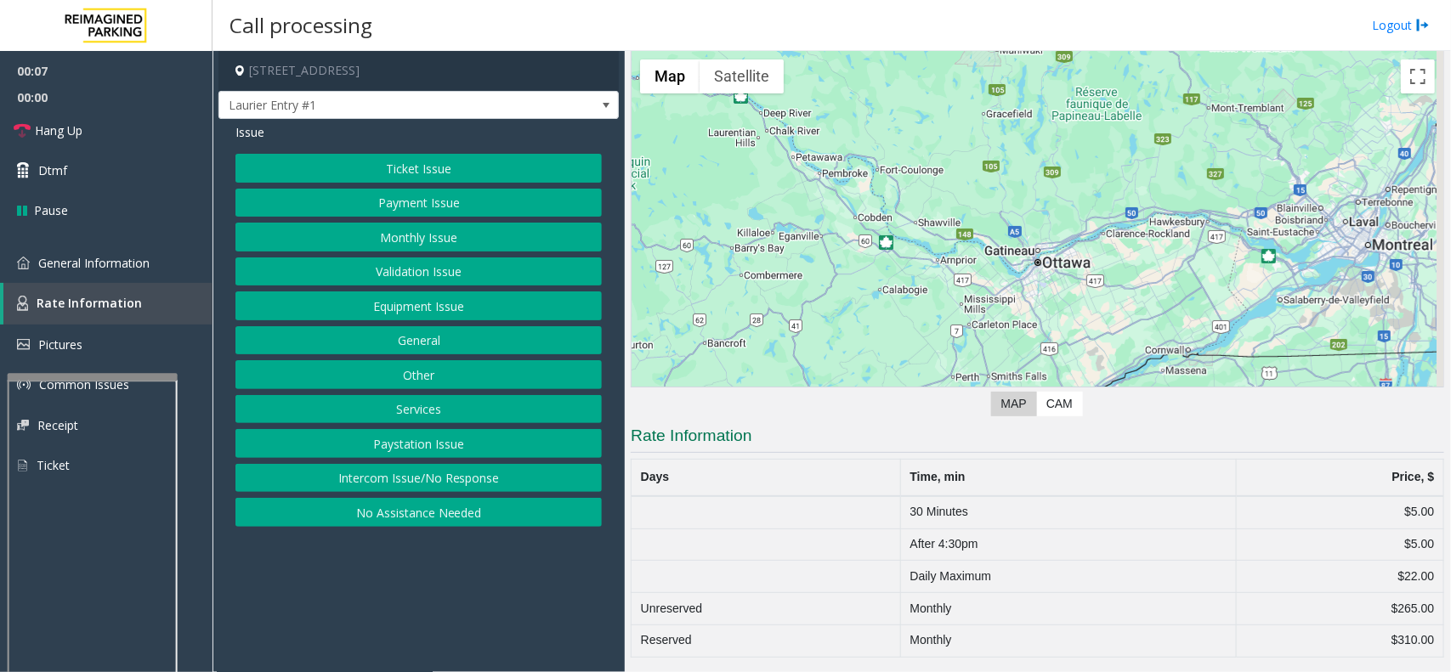
click at [366, 167] on button "Ticket Issue" at bounding box center [418, 168] width 366 height 29
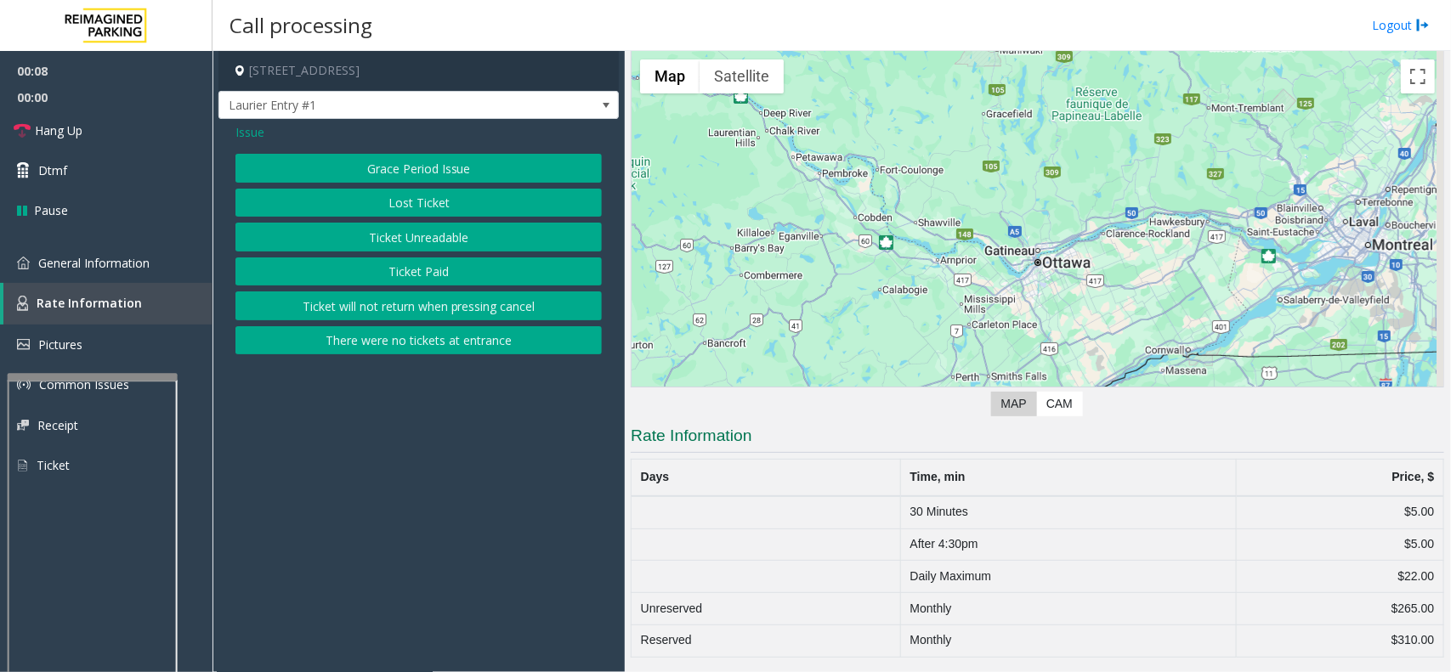
click at [395, 204] on button "Lost Ticket" at bounding box center [418, 203] width 366 height 29
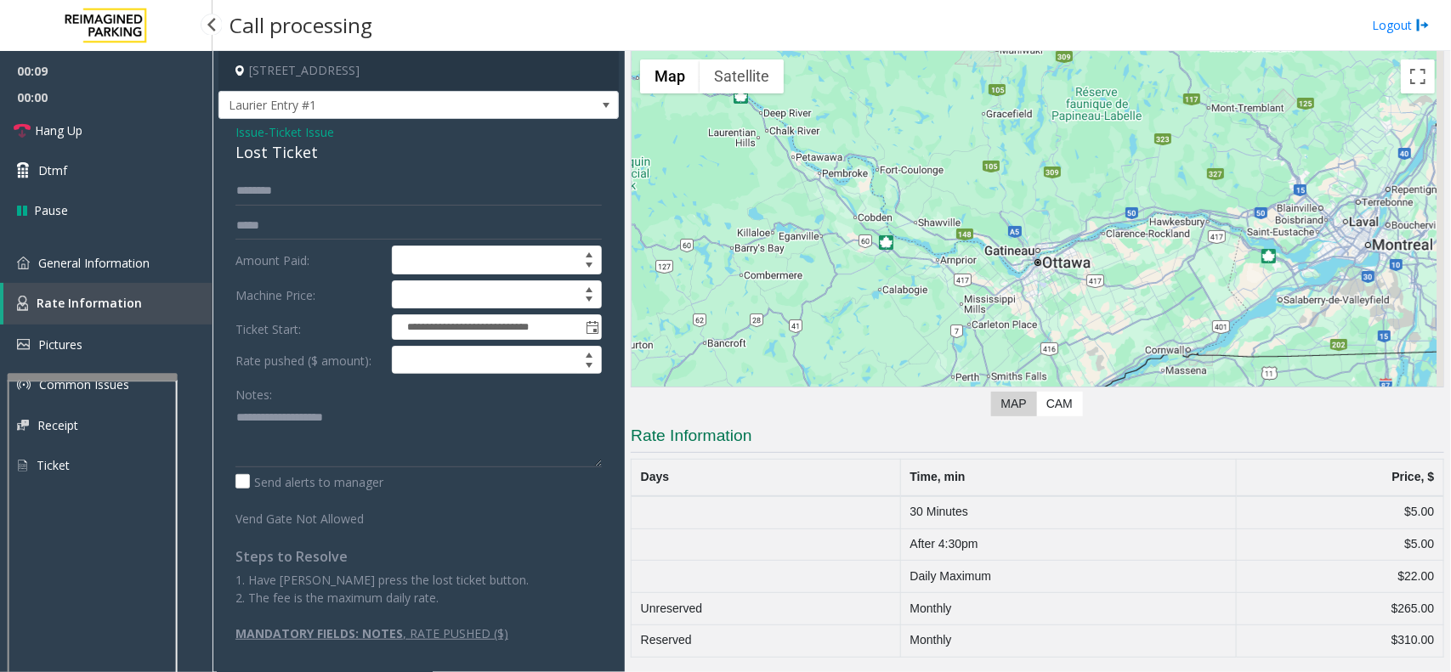
click at [107, 303] on span "Rate Information" at bounding box center [89, 303] width 105 height 16
click at [99, 265] on span "General Information" at bounding box center [93, 263] width 111 height 16
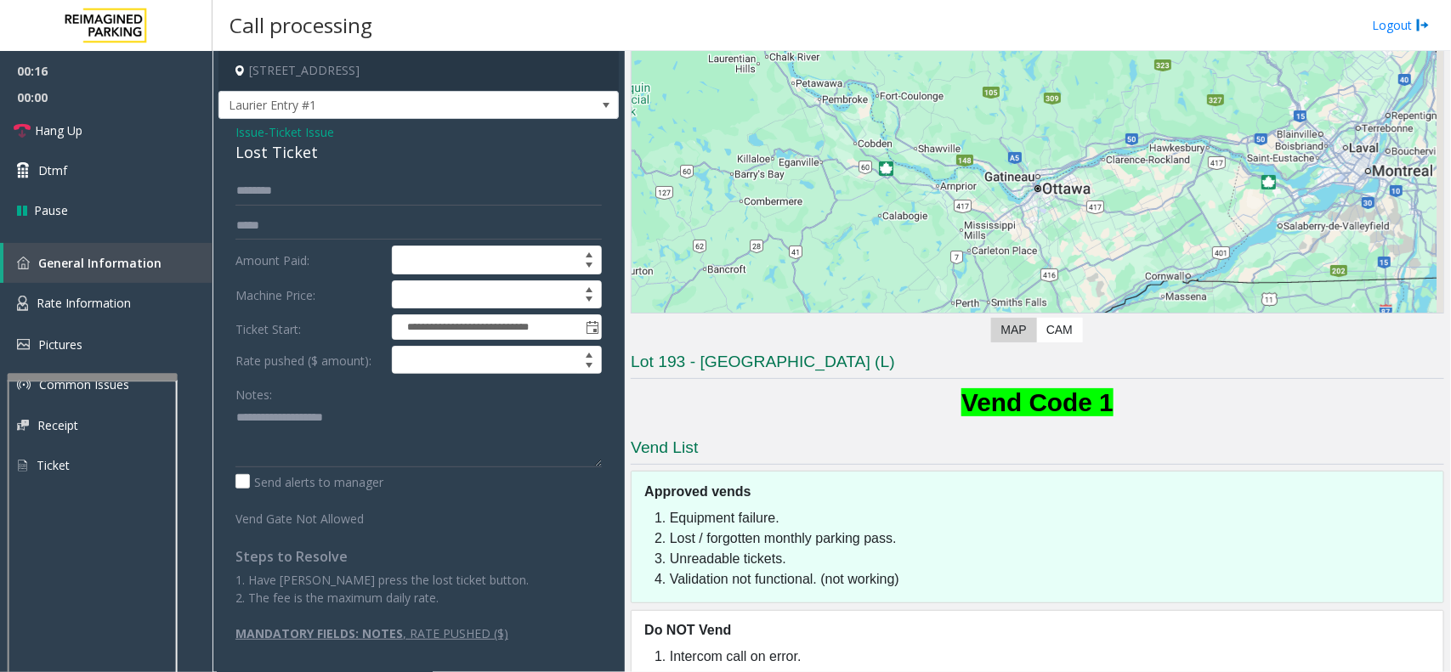
scroll to position [164, 0]
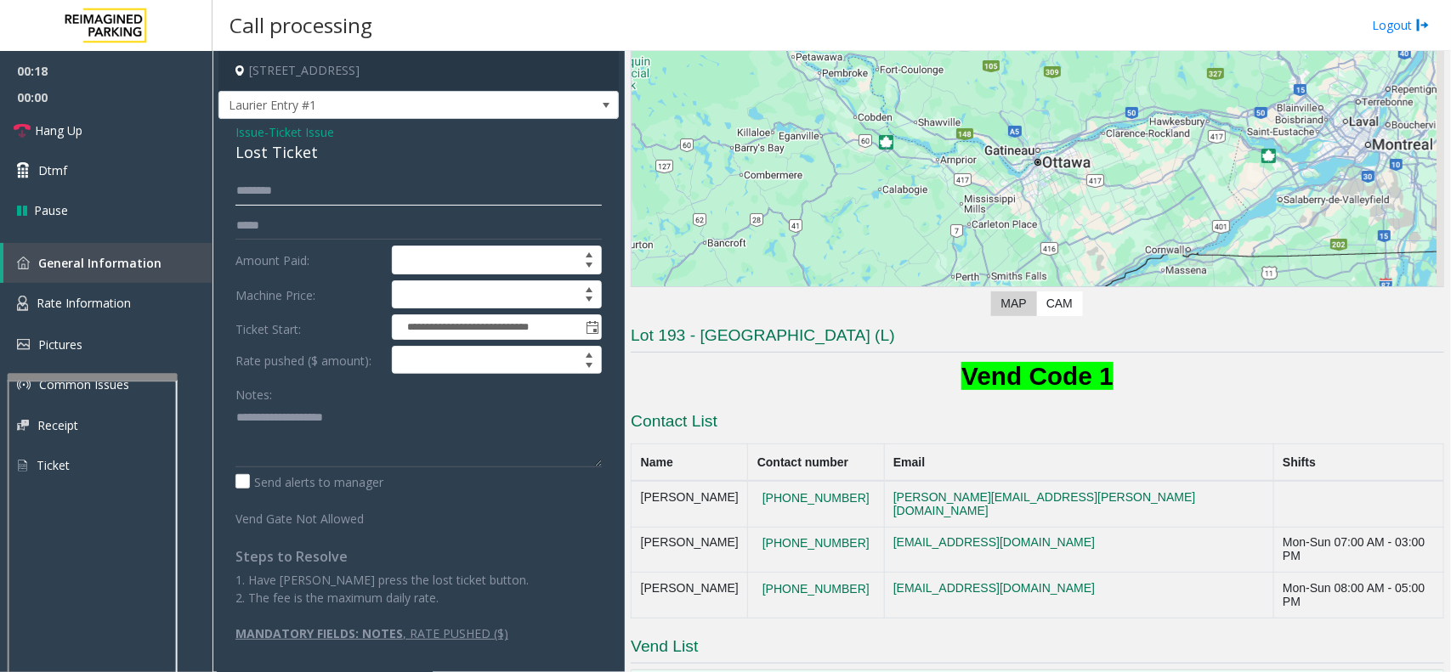
click at [253, 201] on input "text" at bounding box center [418, 191] width 366 height 29
type input "*"
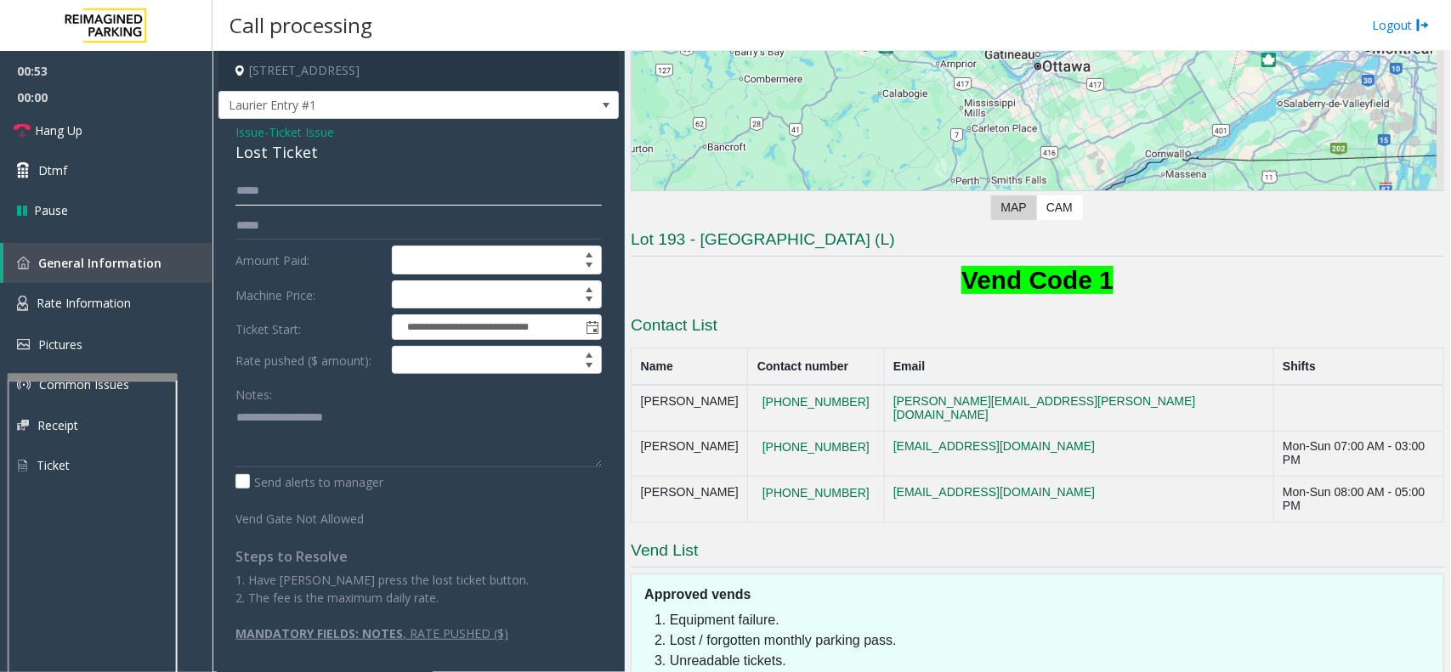
scroll to position [354, 0]
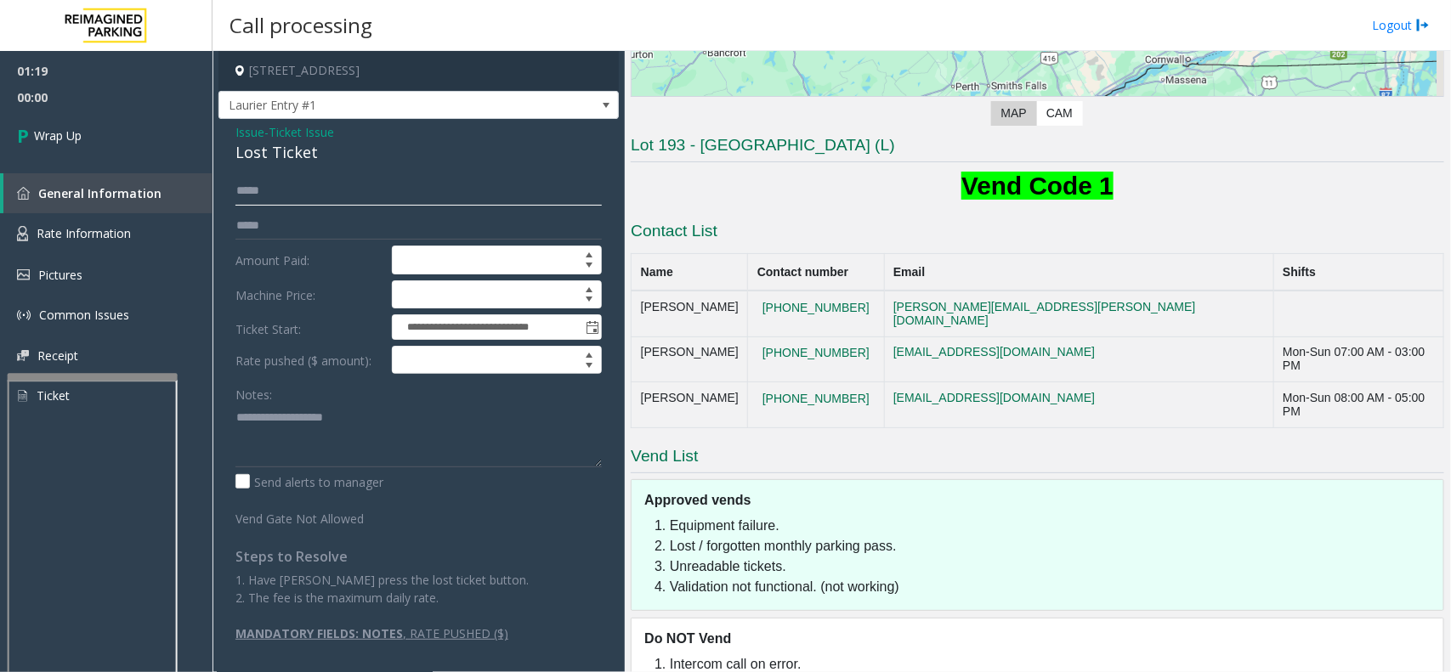
type input "*****"
paste textarea "**********"
click at [269, 145] on div "Lost Ticket" at bounding box center [418, 152] width 366 height 23
drag, startPoint x: 269, startPoint y: 145, endPoint x: 277, endPoint y: 151, distance: 10.4
click at [277, 151] on div "Lost Ticket" at bounding box center [418, 152] width 366 height 23
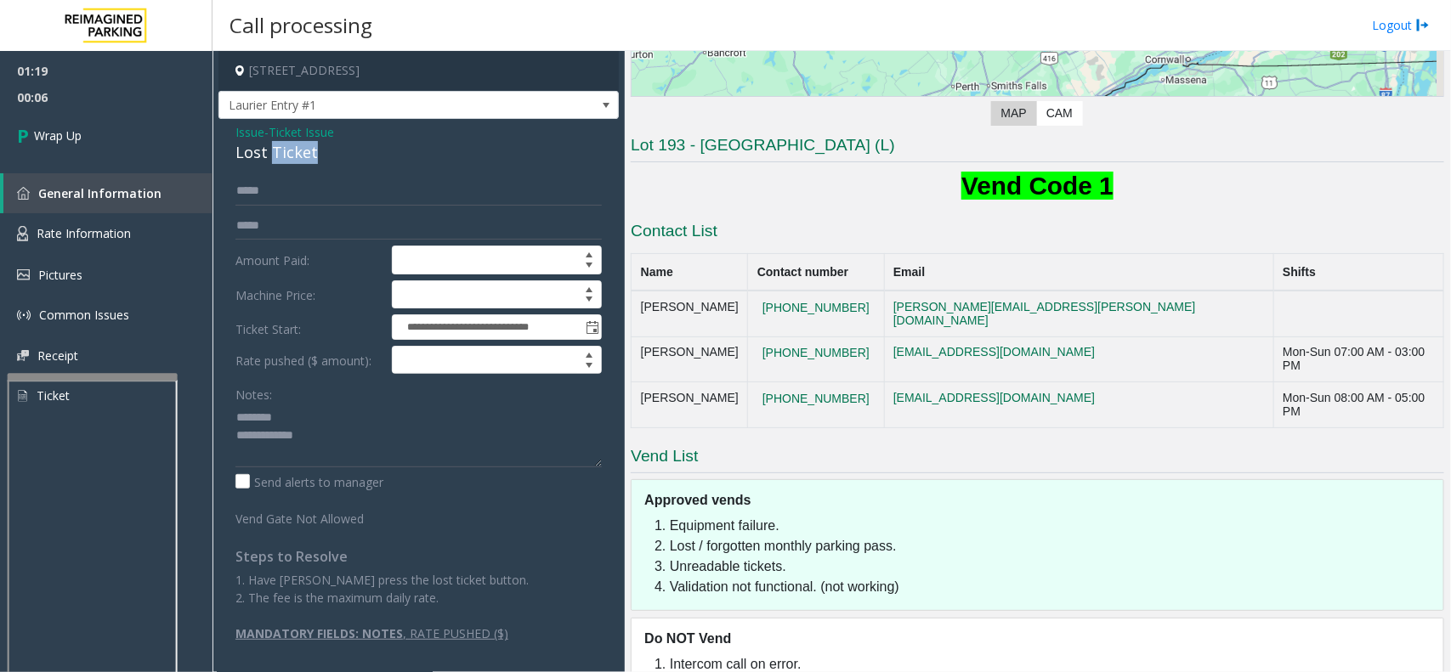
click at [278, 154] on div "Lost Ticket" at bounding box center [418, 152] width 366 height 23
click at [249, 154] on div "Lost Ticket" at bounding box center [418, 152] width 366 height 23
click at [251, 154] on div "Lost Ticket" at bounding box center [418, 152] width 366 height 23
drag, startPoint x: 251, startPoint y: 154, endPoint x: 285, endPoint y: 158, distance: 34.3
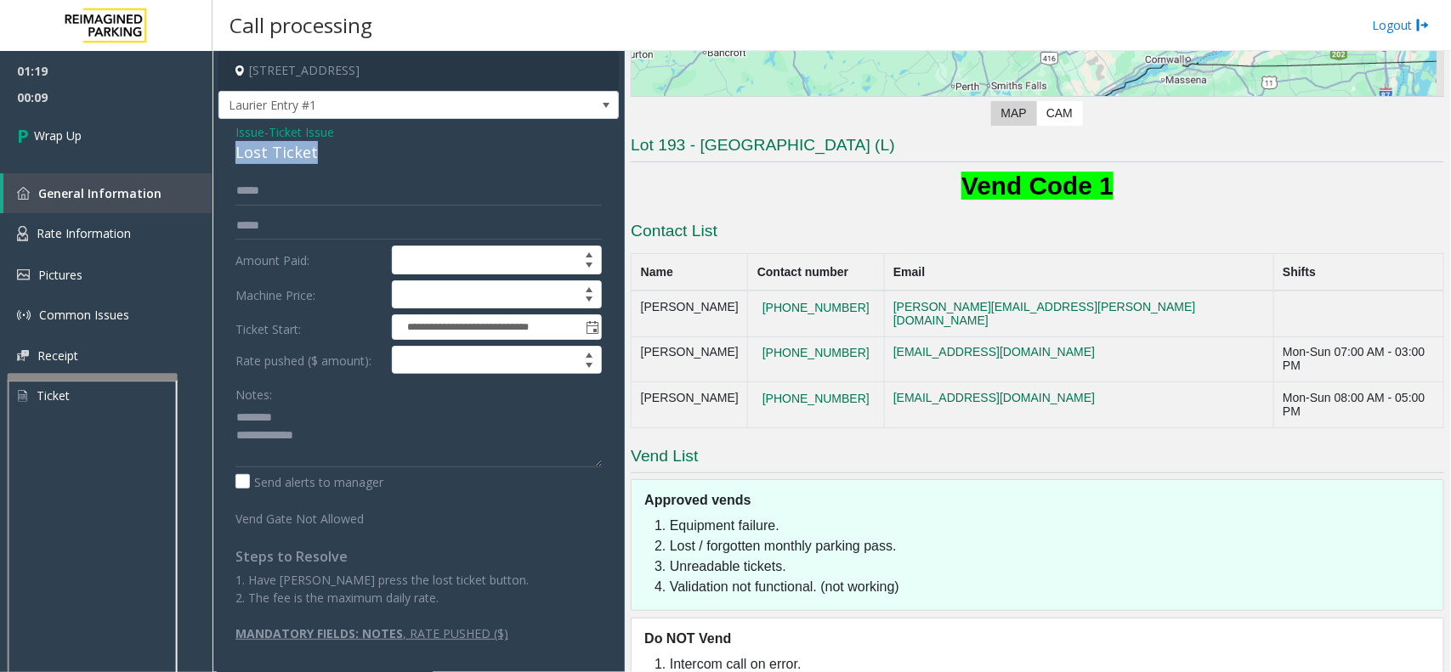
click at [286, 158] on div "Lost Ticket" at bounding box center [418, 152] width 366 height 23
click at [344, 444] on textarea at bounding box center [418, 436] width 366 height 64
click at [354, 460] on textarea at bounding box center [418, 436] width 366 height 64
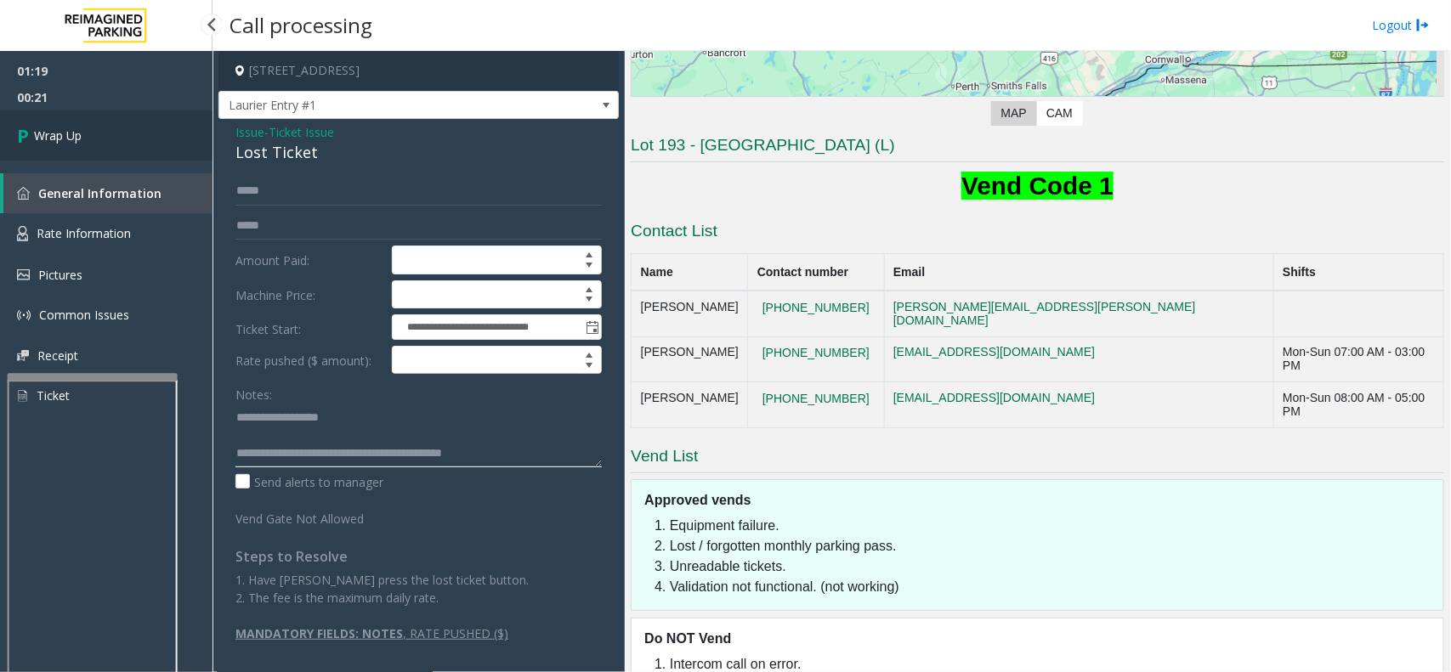
type textarea "**********"
click at [60, 124] on link "Wrap Up" at bounding box center [106, 136] width 213 height 50
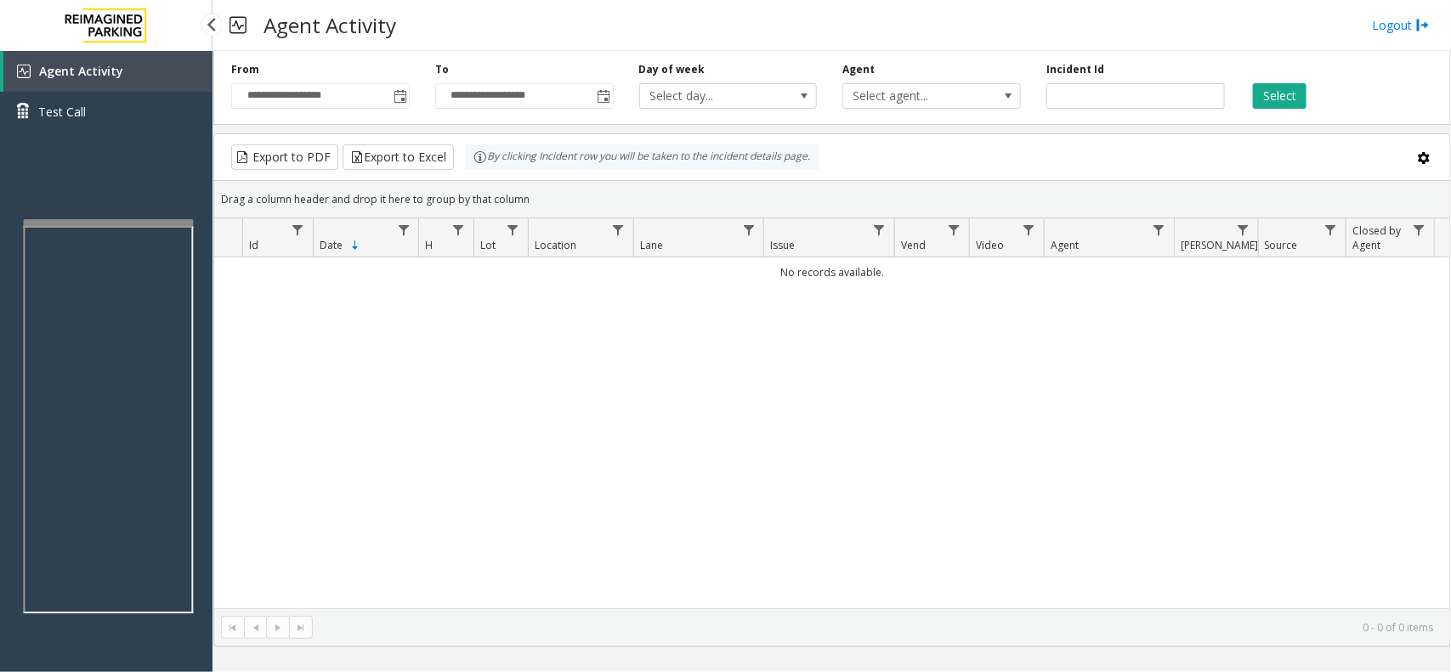
click at [132, 201] on app-root "**********" at bounding box center [725, 336] width 1451 height 672
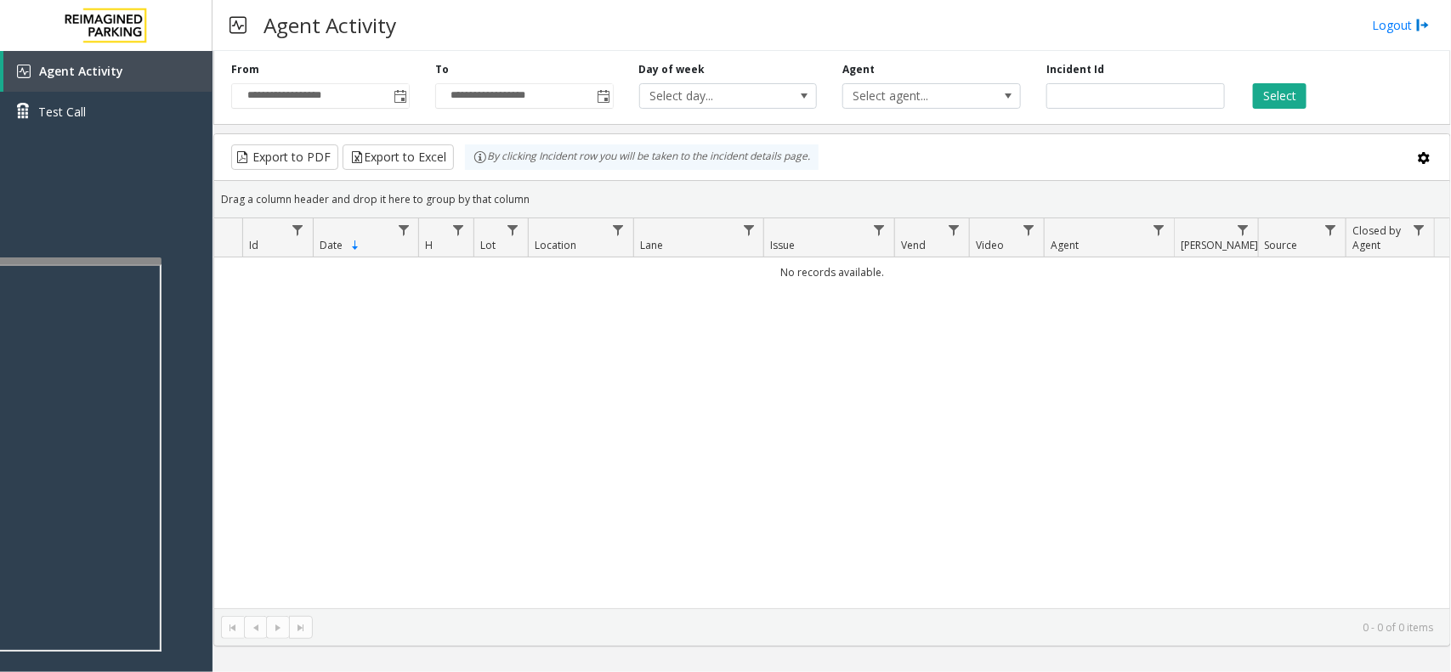
click at [72, 266] on div at bounding box center [76, 457] width 170 height 399
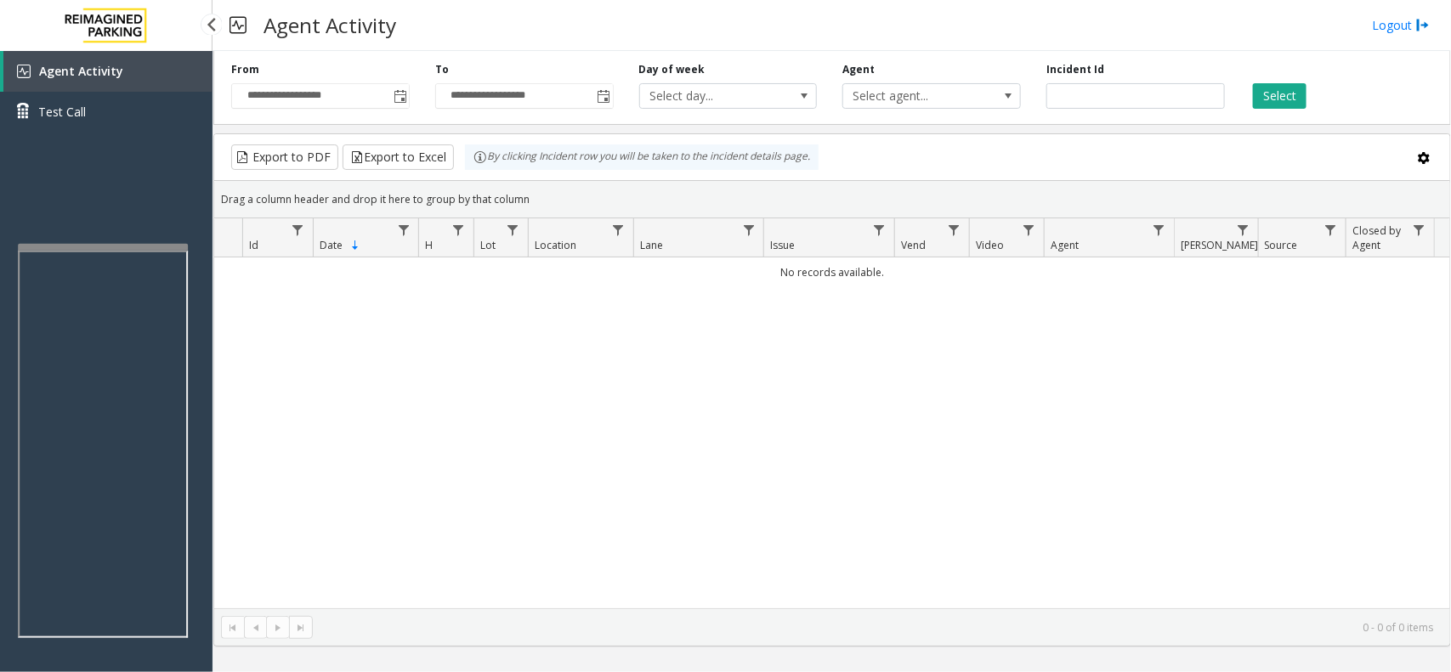
click at [125, 240] on app-root "**********" at bounding box center [725, 336] width 1451 height 672
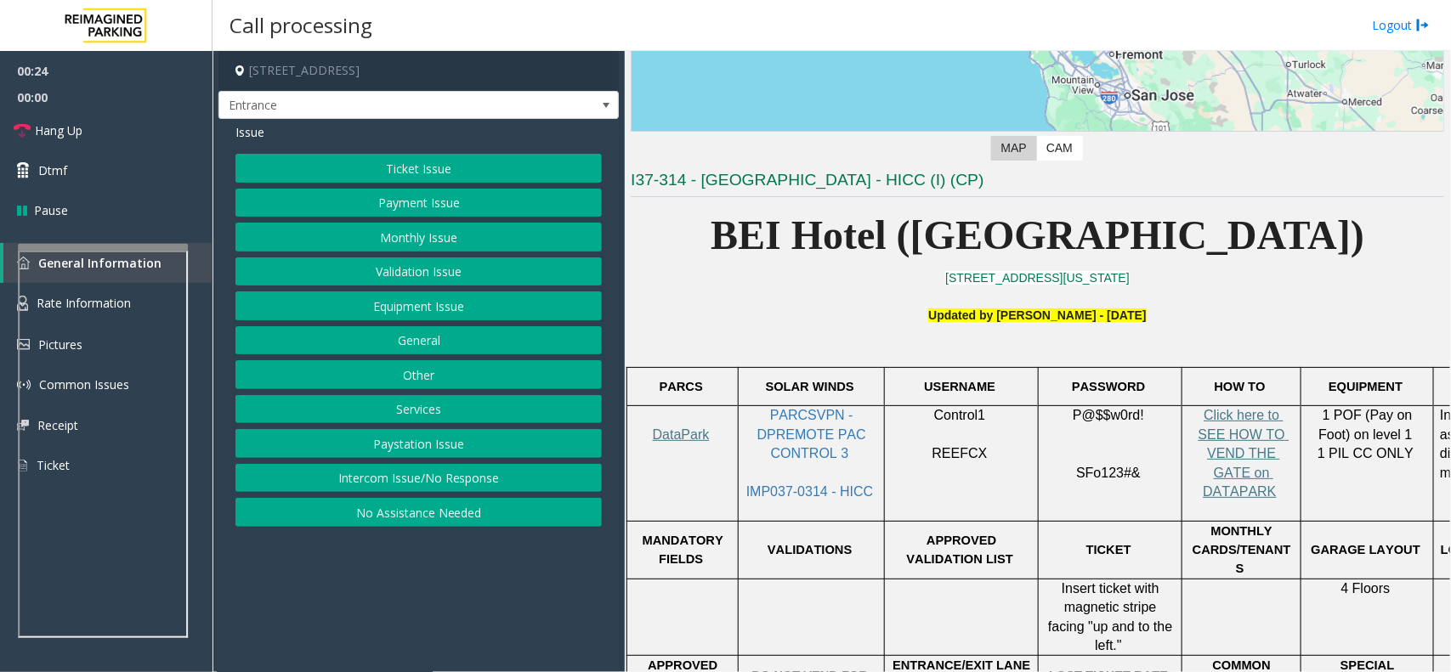
scroll to position [319, 0]
click at [483, 168] on button "Ticket Issue" at bounding box center [418, 168] width 366 height 29
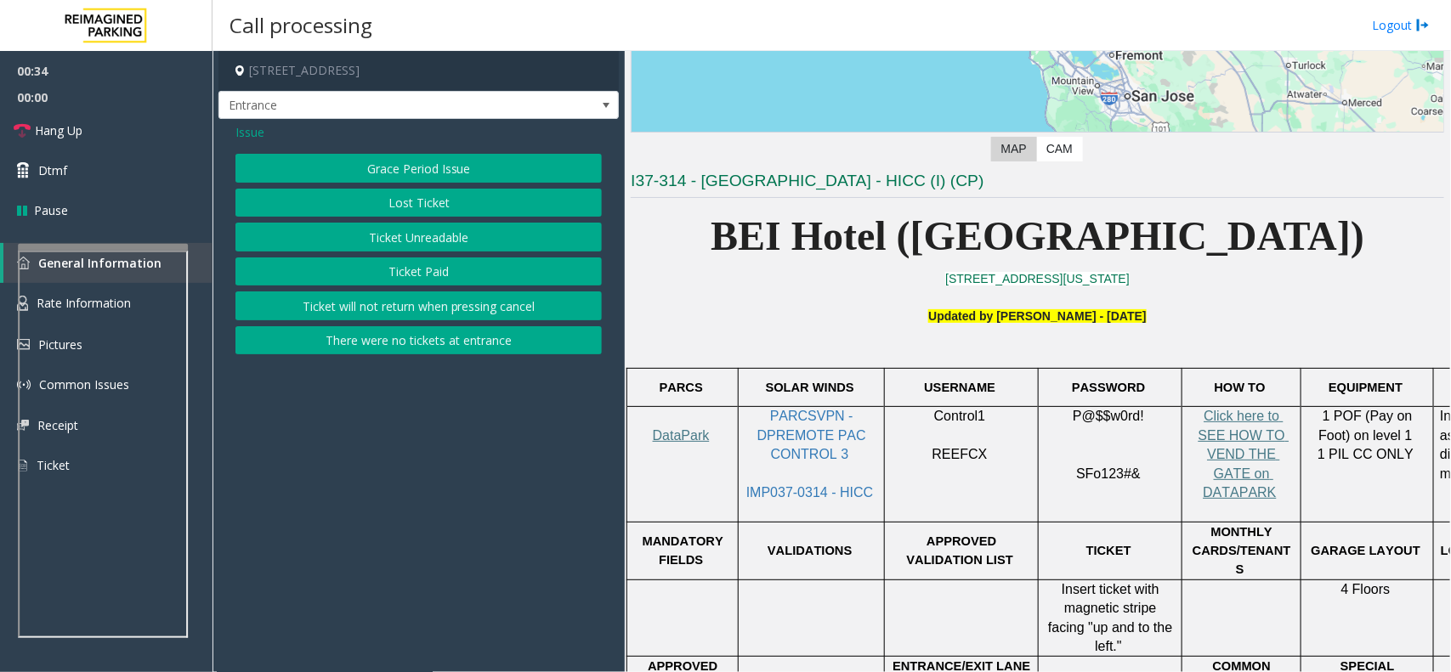
click at [447, 230] on button "Ticket Unreadable" at bounding box center [418, 237] width 366 height 29
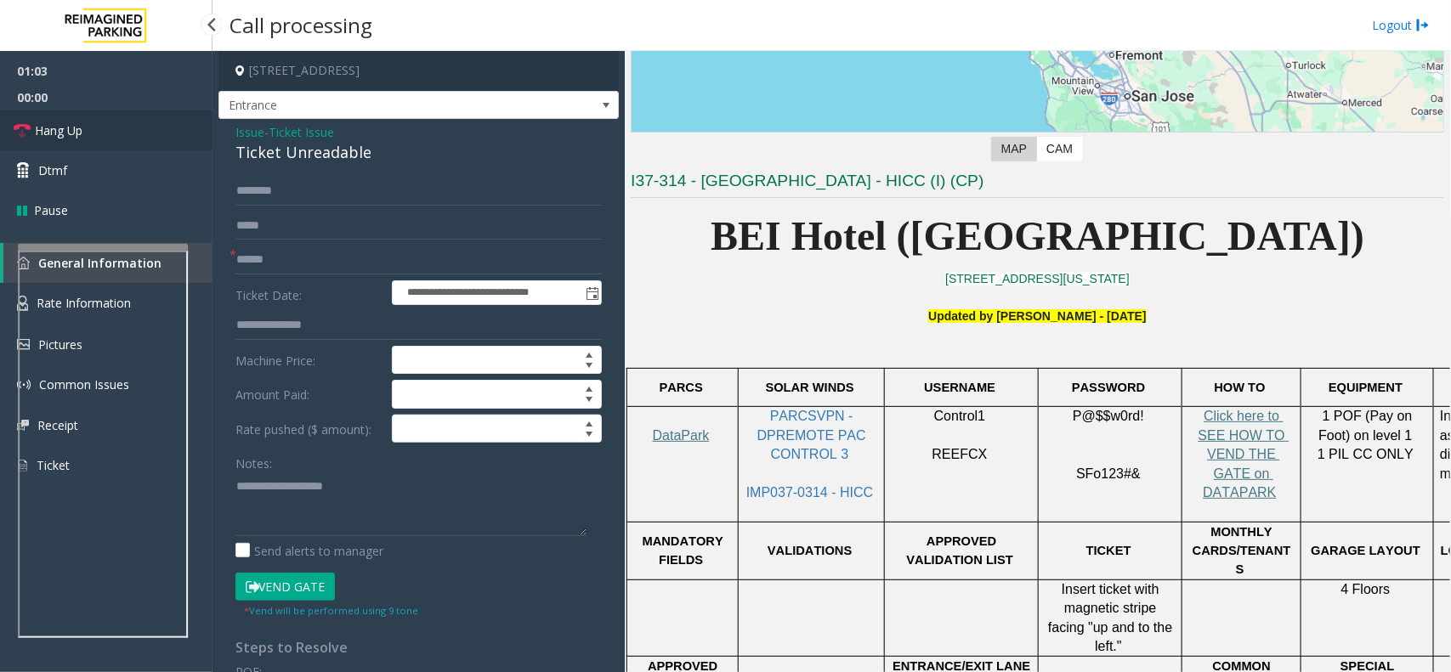
click at [142, 133] on link "Hang Up" at bounding box center [106, 131] width 213 height 40
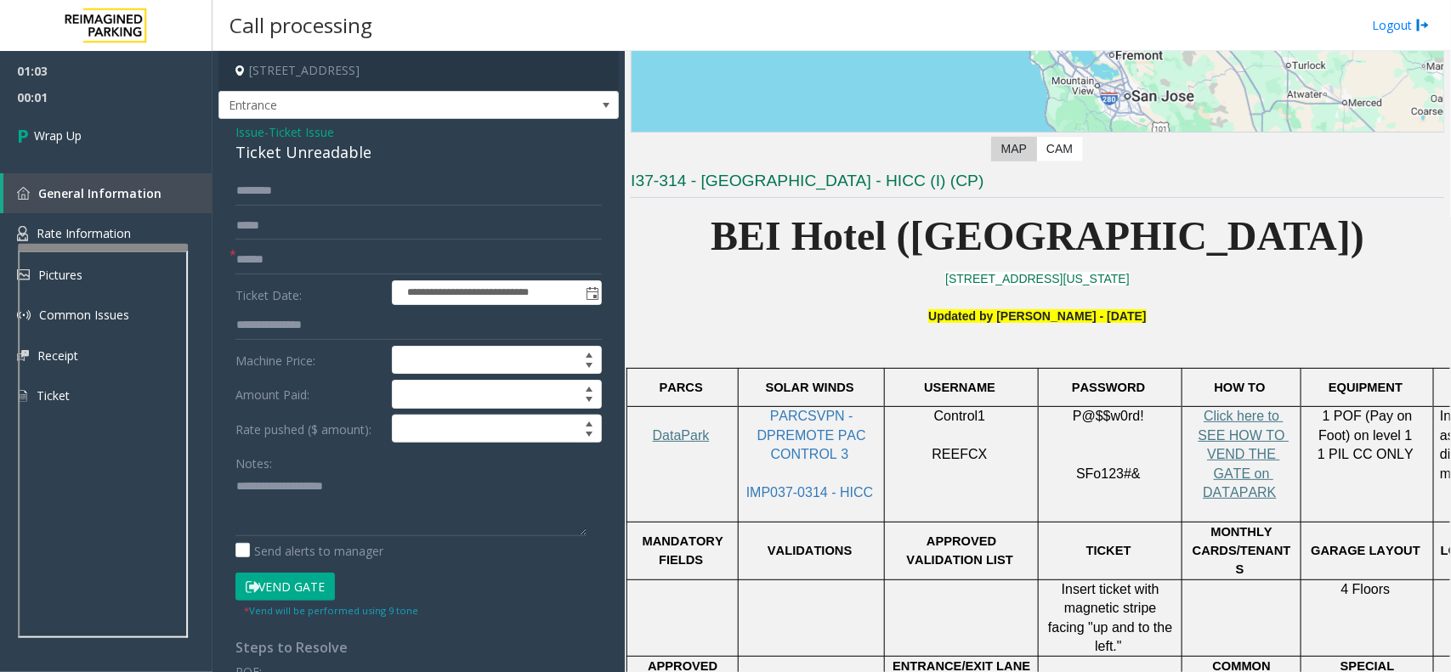
click at [252, 129] on span "Issue" at bounding box center [249, 132] width 29 height 18
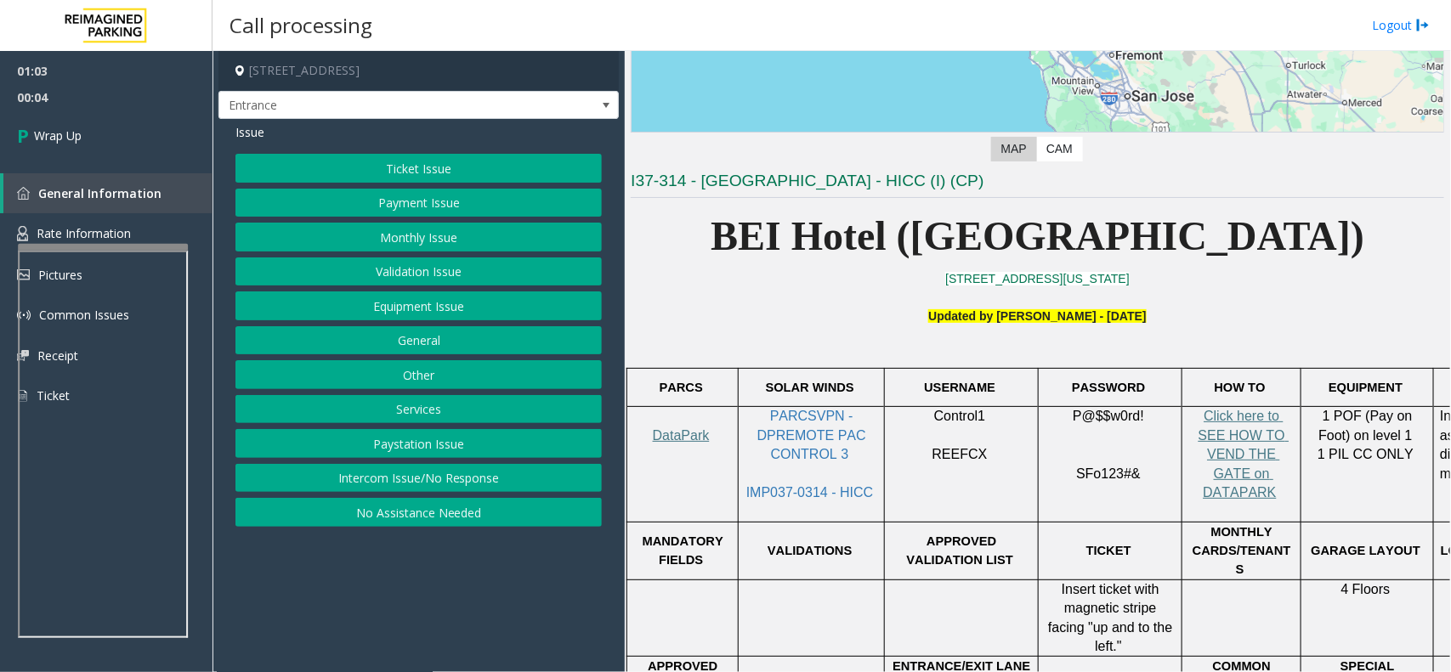
click at [411, 344] on button "General" at bounding box center [418, 340] width 366 height 29
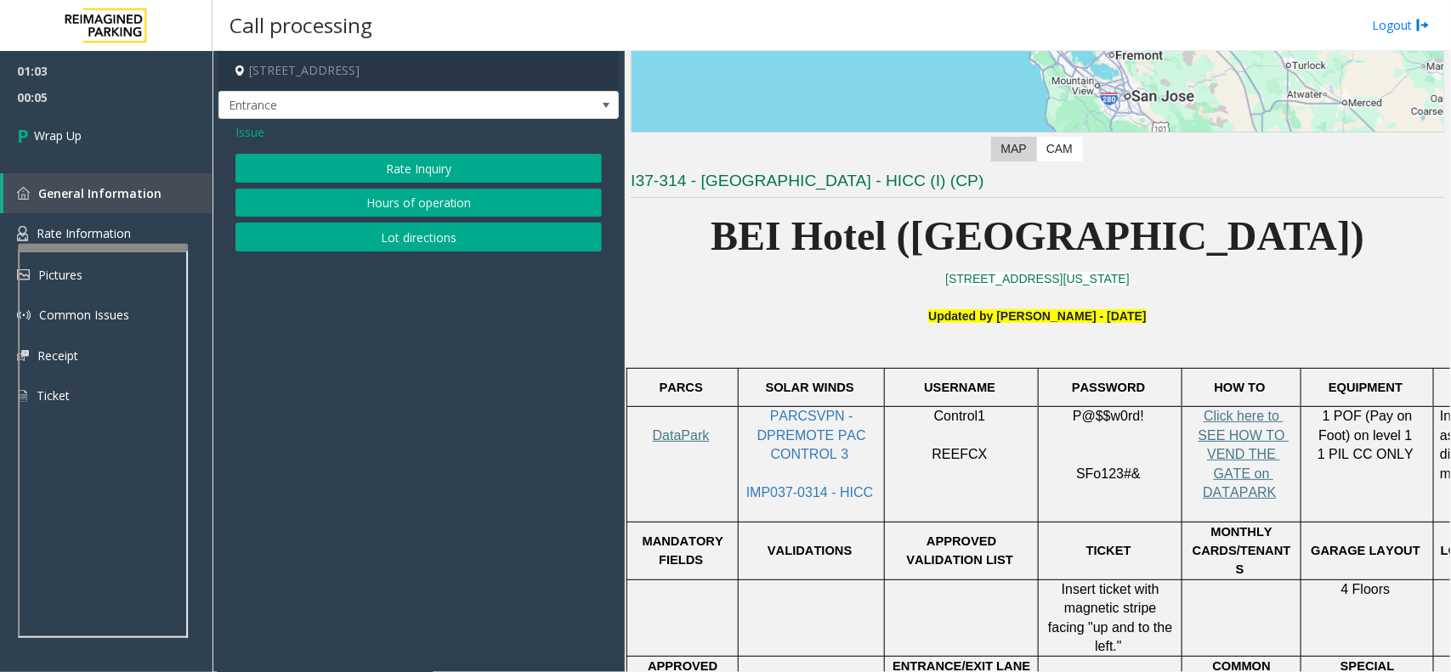
click at [248, 128] on span "Issue" at bounding box center [249, 132] width 29 height 18
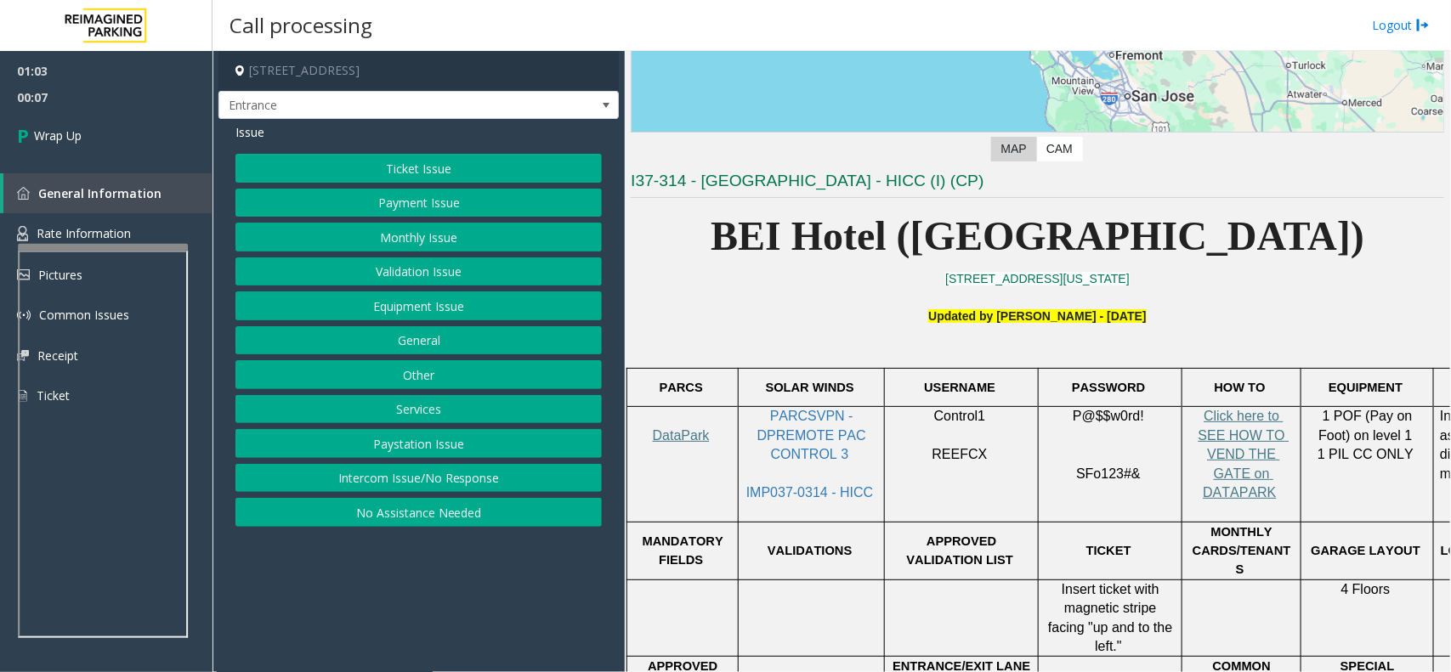
click at [411, 307] on button "Equipment Issue" at bounding box center [418, 306] width 366 height 29
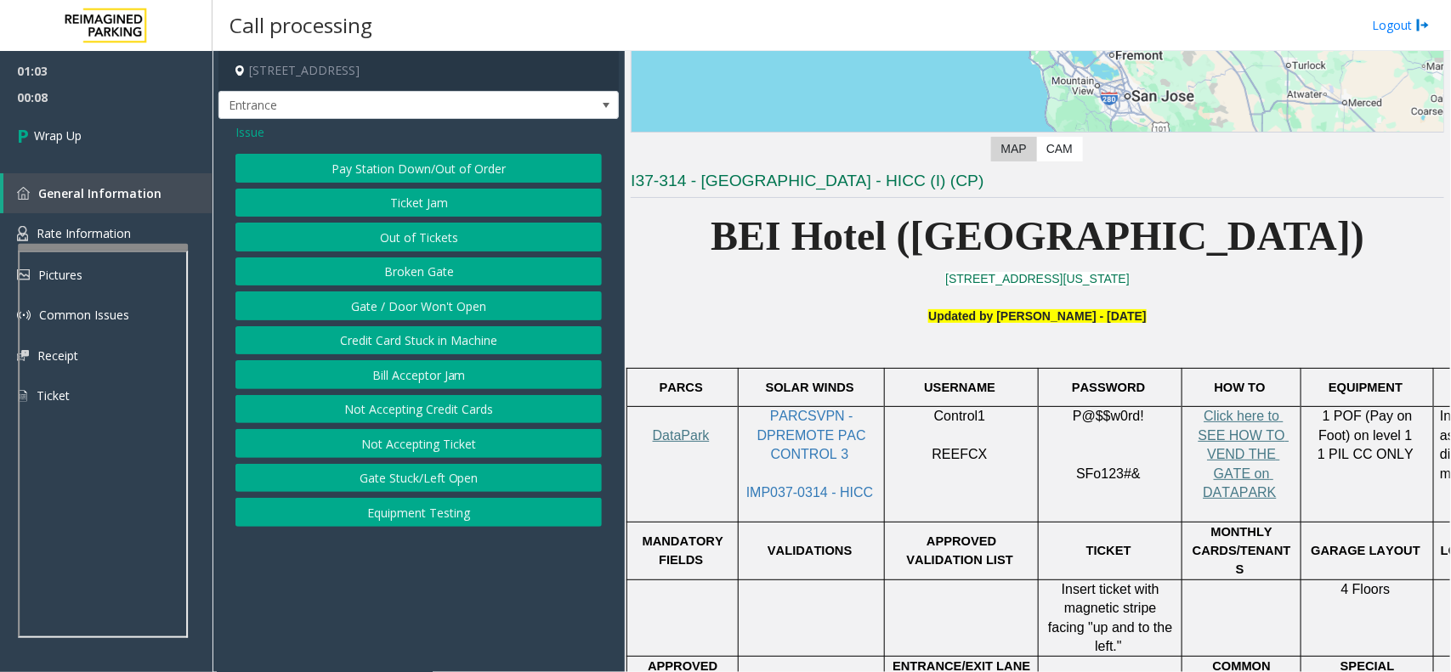
click at [419, 307] on button "Gate / Door Won't Open" at bounding box center [418, 306] width 366 height 29
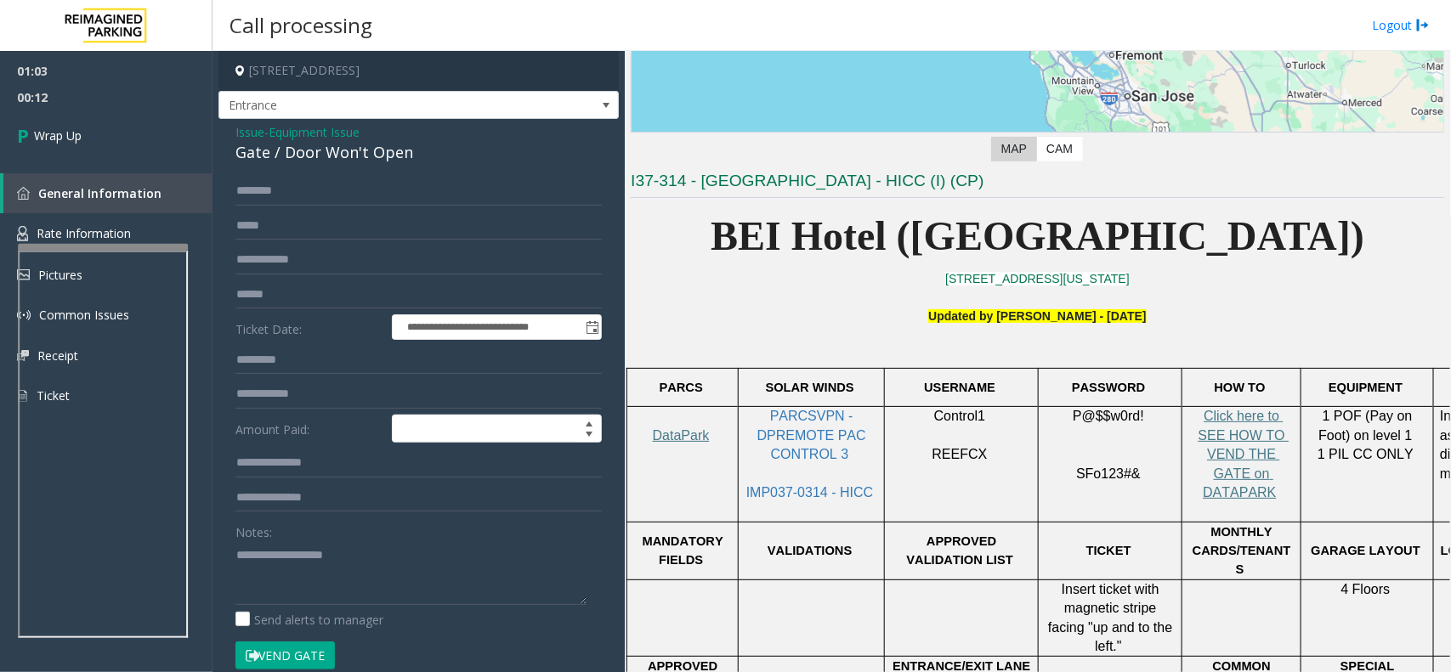
click at [307, 149] on div "Gate / Door Won't Open" at bounding box center [418, 152] width 366 height 23
click at [303, 150] on div "Gate / Door Won't Open" at bounding box center [418, 152] width 366 height 23
click at [306, 150] on div "Gate / Door Won't Open" at bounding box center [418, 152] width 366 height 23
click at [307, 150] on div "Gate / Door Won't Open" at bounding box center [418, 152] width 366 height 23
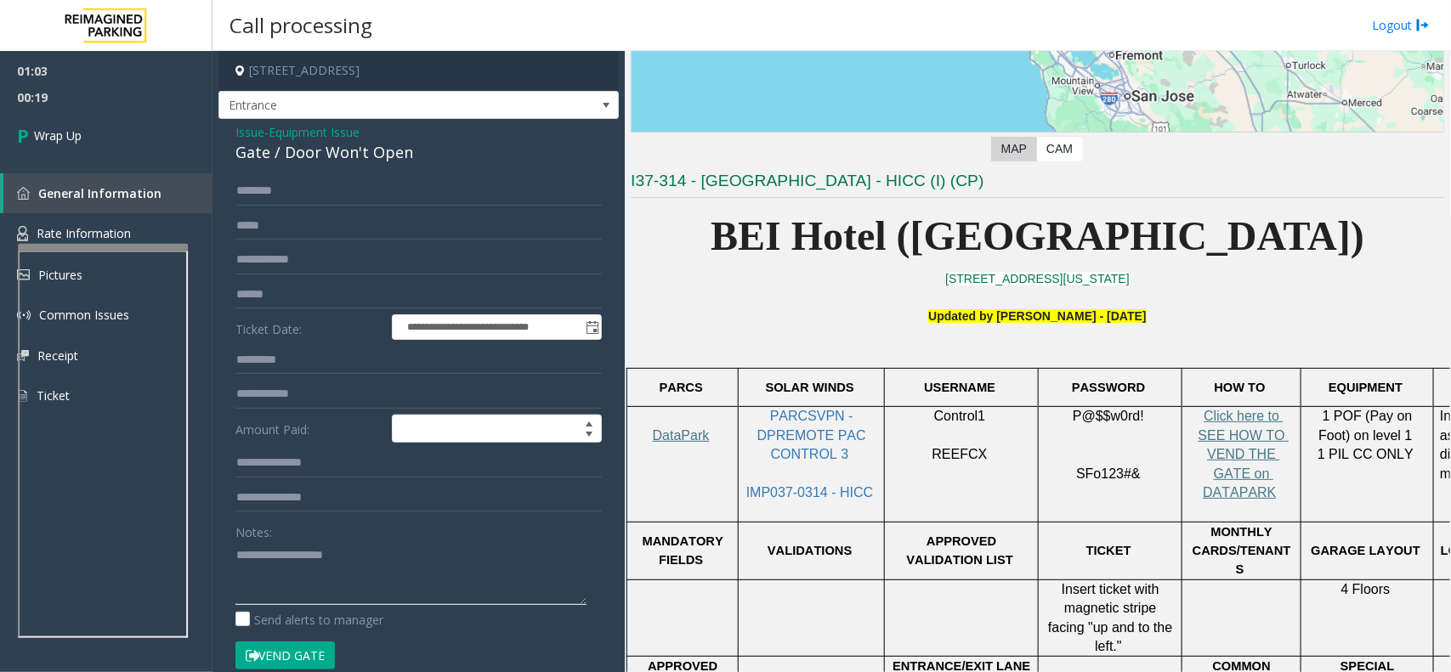
paste textarea "**********"
click at [247, 153] on div "Gate / Door Won't Open" at bounding box center [418, 152] width 366 height 23
drag, startPoint x: 247, startPoint y: 153, endPoint x: 298, endPoint y: 151, distance: 51.0
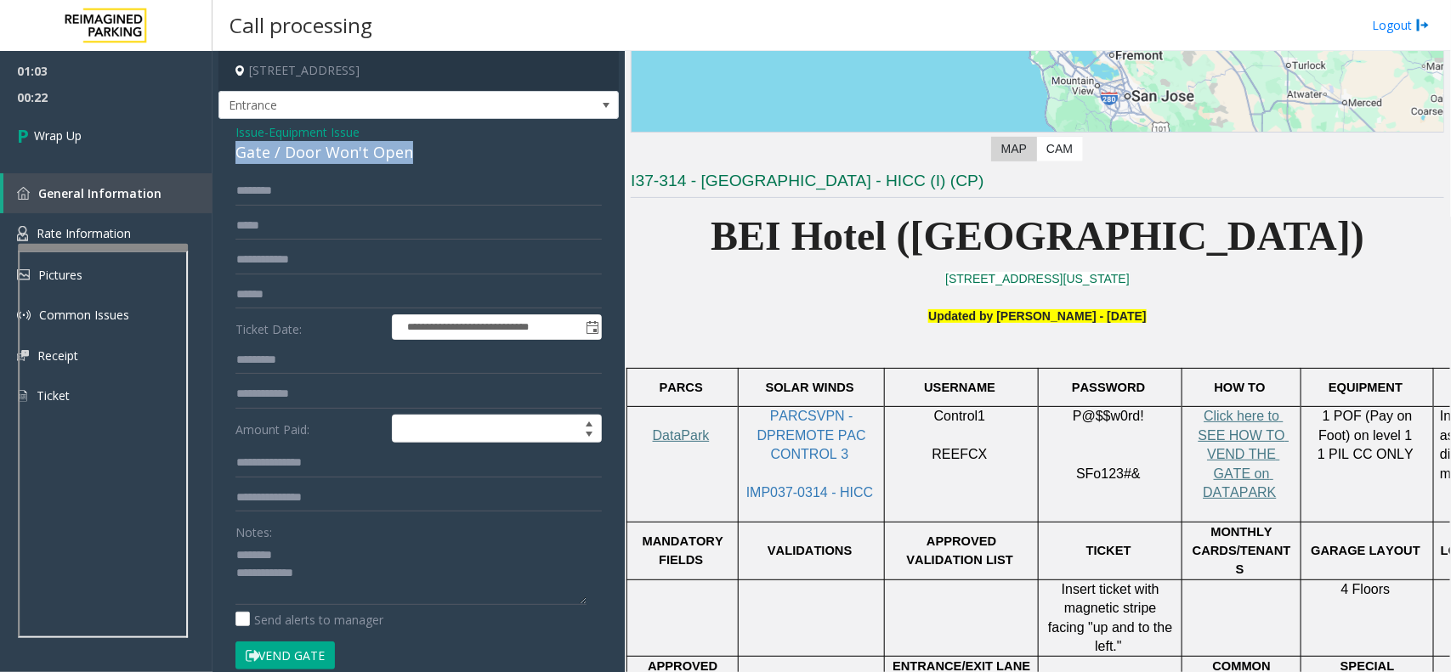
click at [298, 151] on div "Gate / Door Won't Open" at bounding box center [418, 152] width 366 height 23
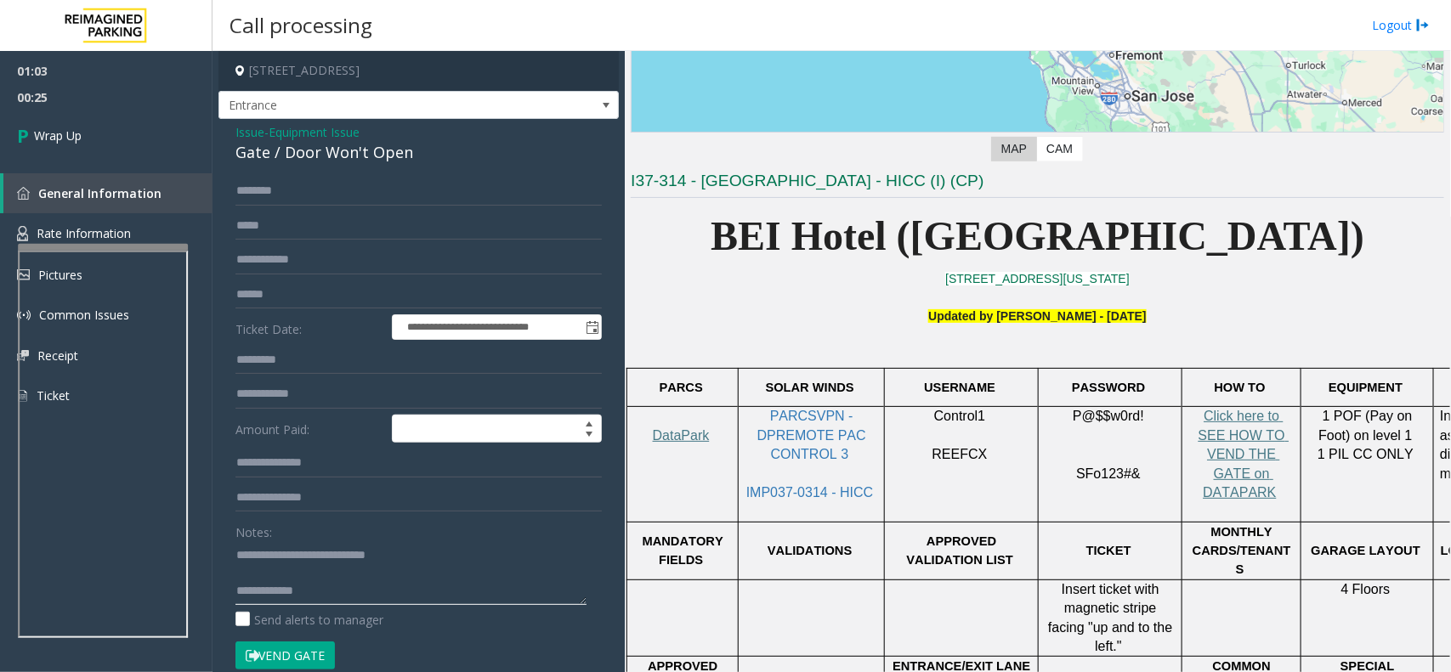
click at [381, 587] on textarea at bounding box center [410, 573] width 351 height 64
type textarea "**********"
click at [60, 132] on span "Wrap Up" at bounding box center [58, 136] width 48 height 18
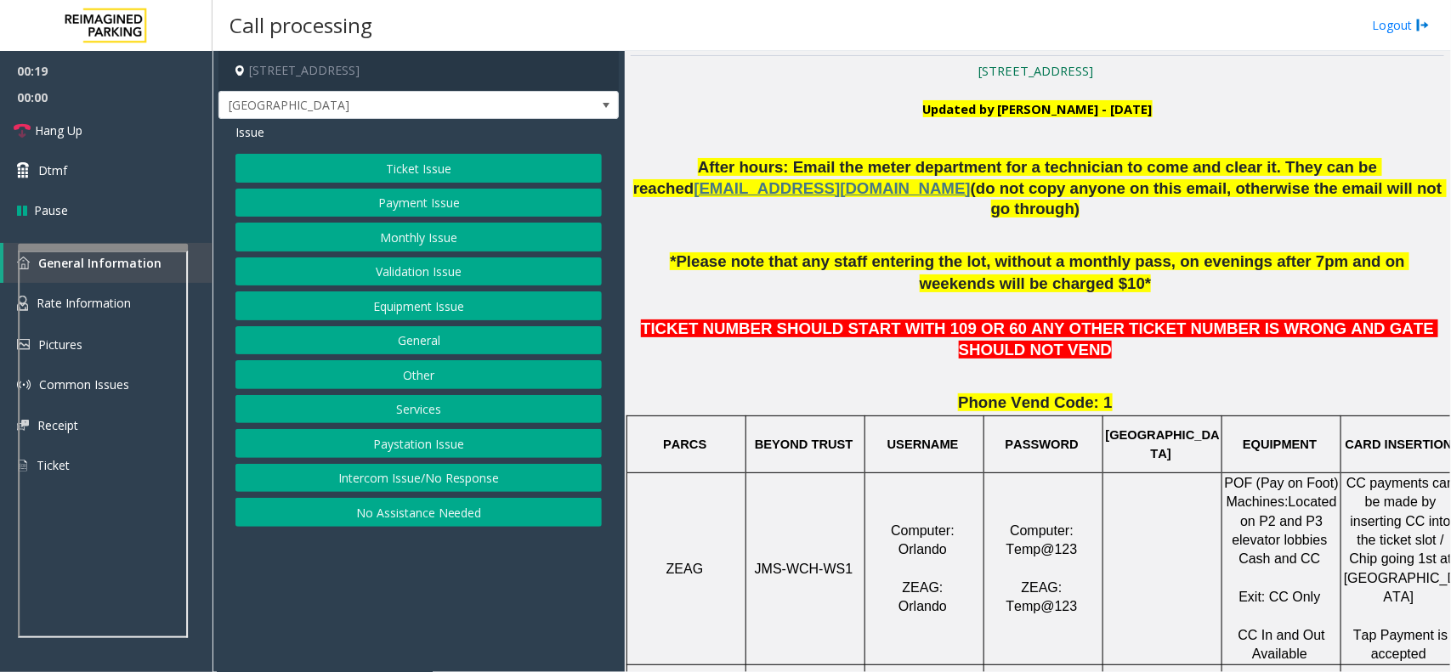
scroll to position [531, 0]
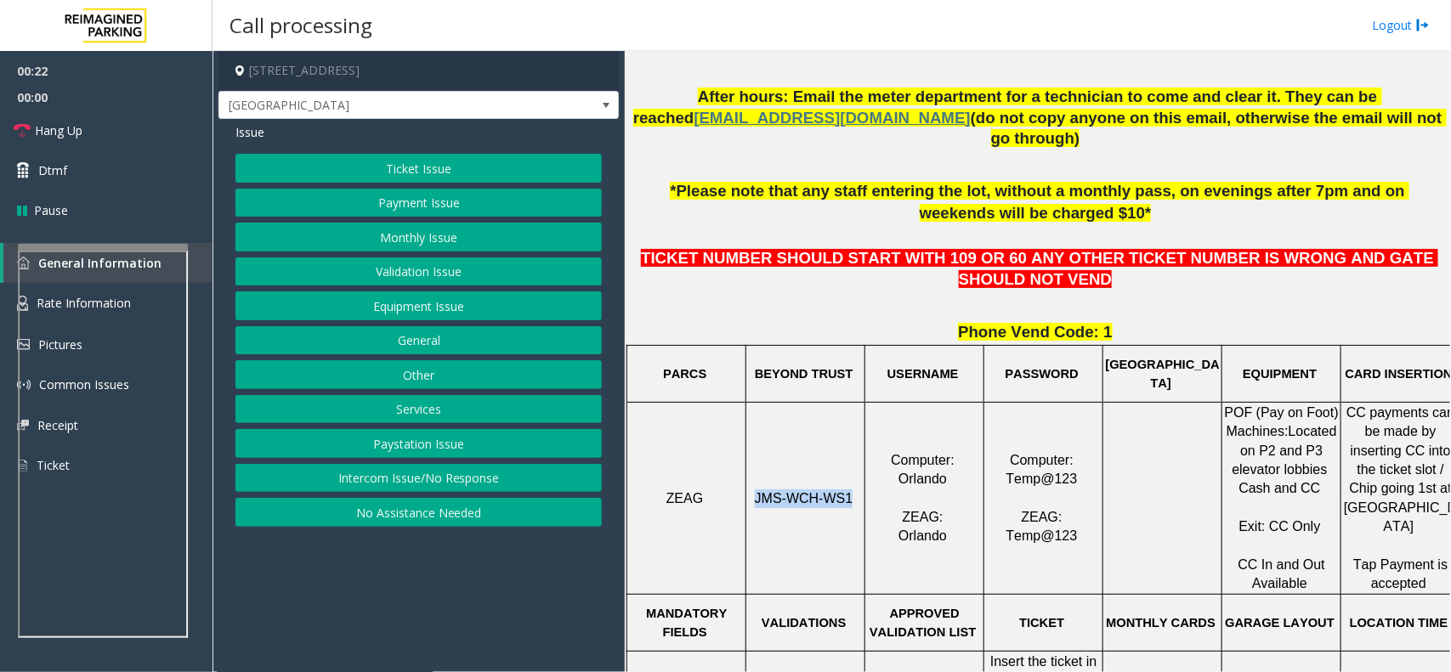
drag, startPoint x: 847, startPoint y: 480, endPoint x: 751, endPoint y: 473, distance: 96.3
click at [751, 490] on p "JMS-WCH-WS1" at bounding box center [805, 499] width 116 height 19
copy span "JMS-WCH-WS1"
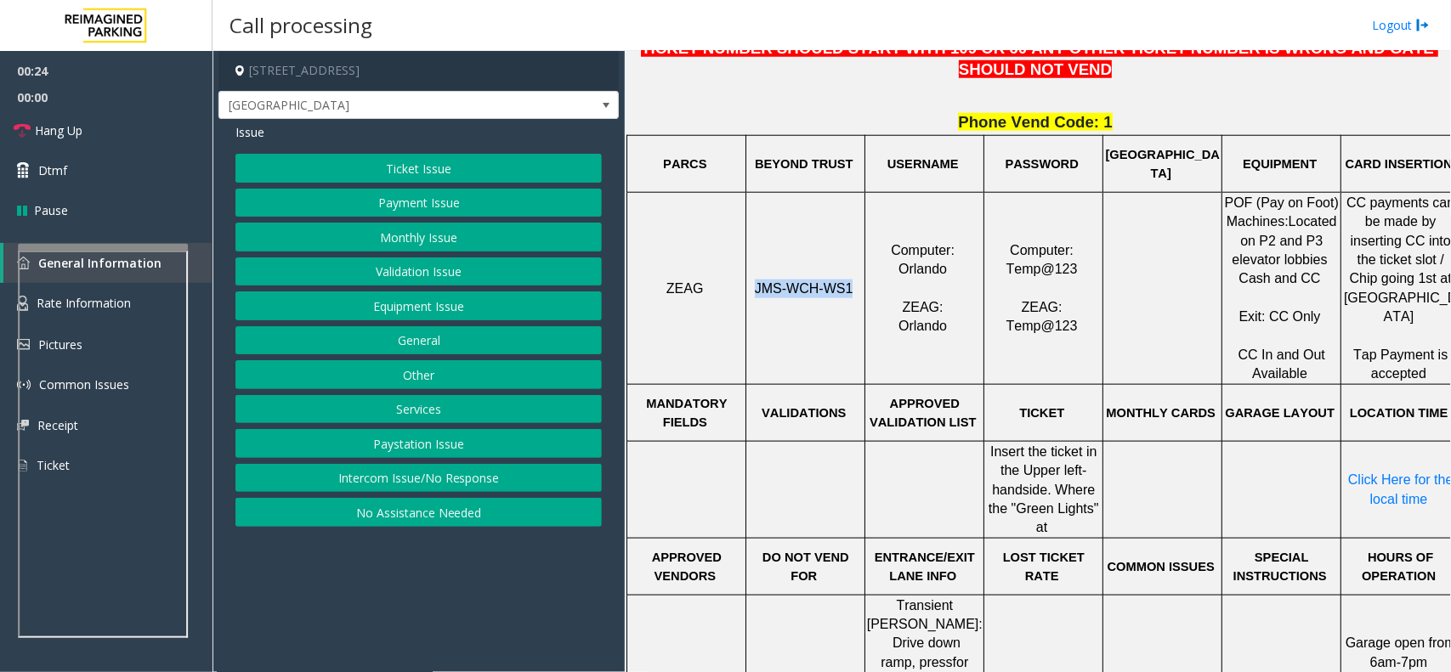
scroll to position [744, 0]
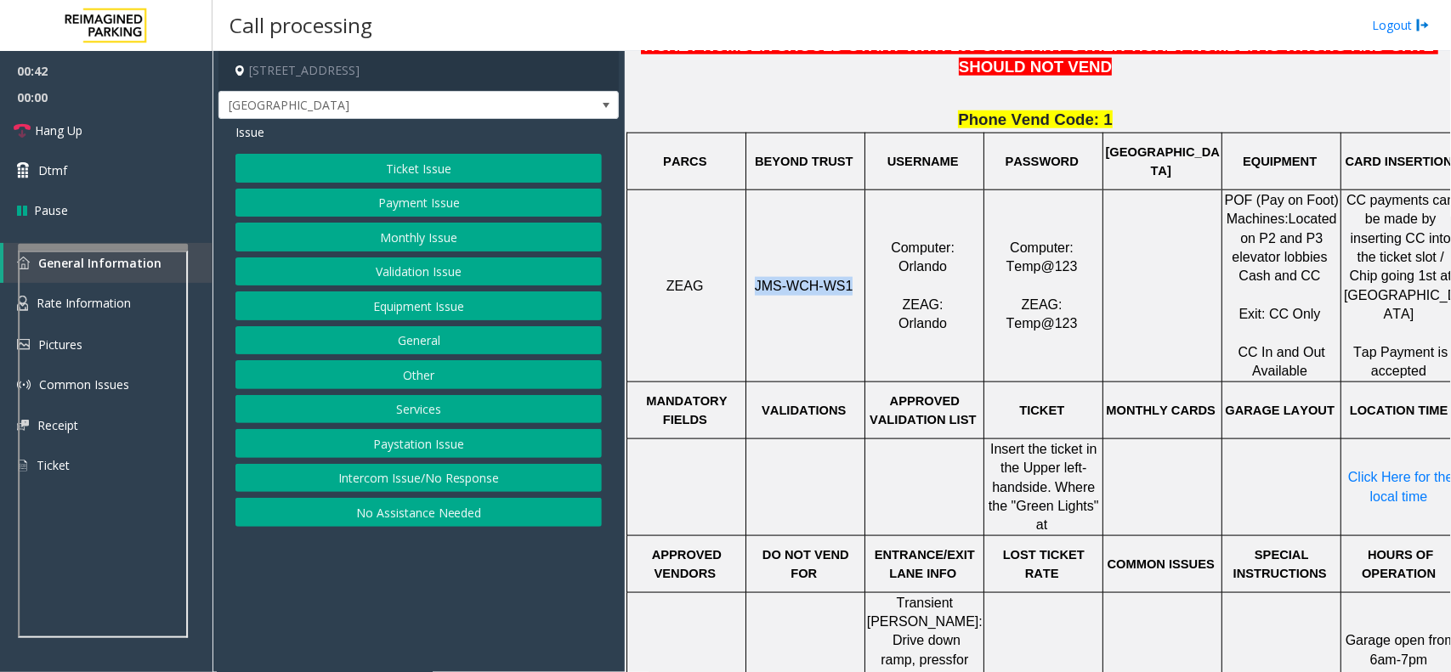
click at [463, 171] on button "Ticket Issue" at bounding box center [418, 168] width 366 height 29
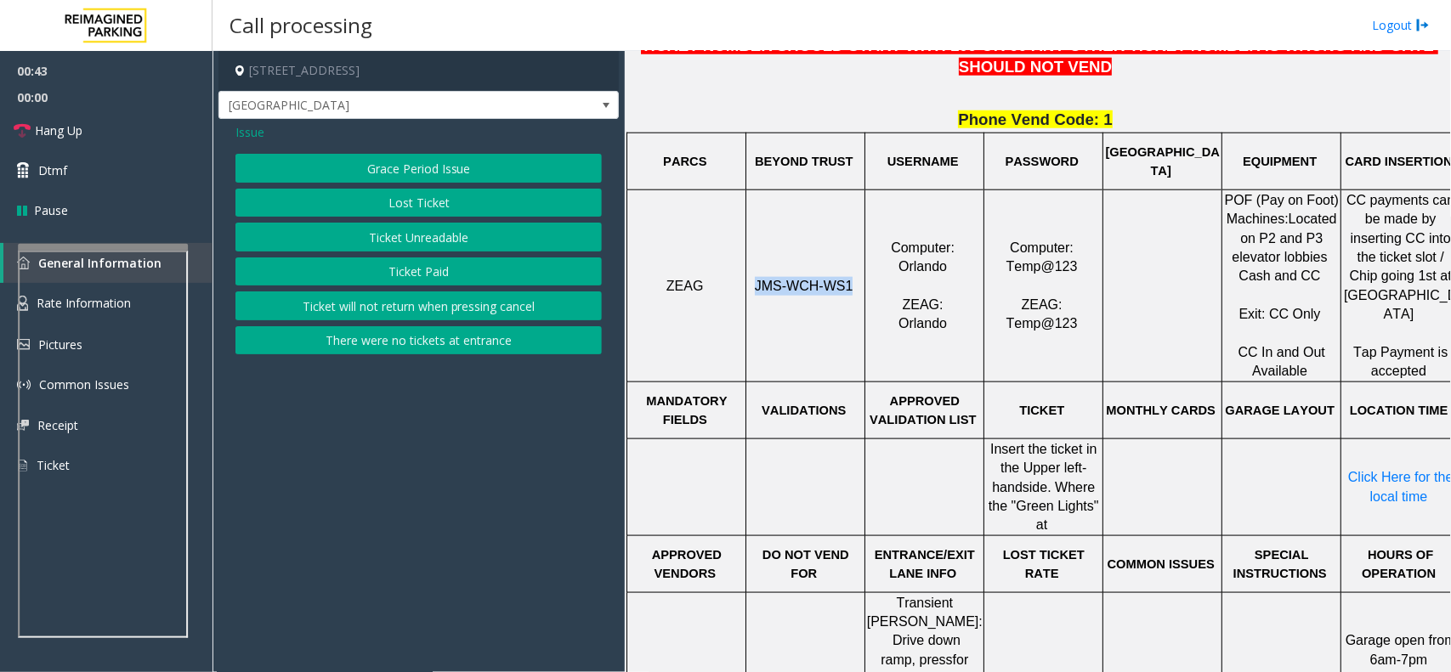
click at [469, 230] on button "Ticket Unreadable" at bounding box center [418, 237] width 366 height 29
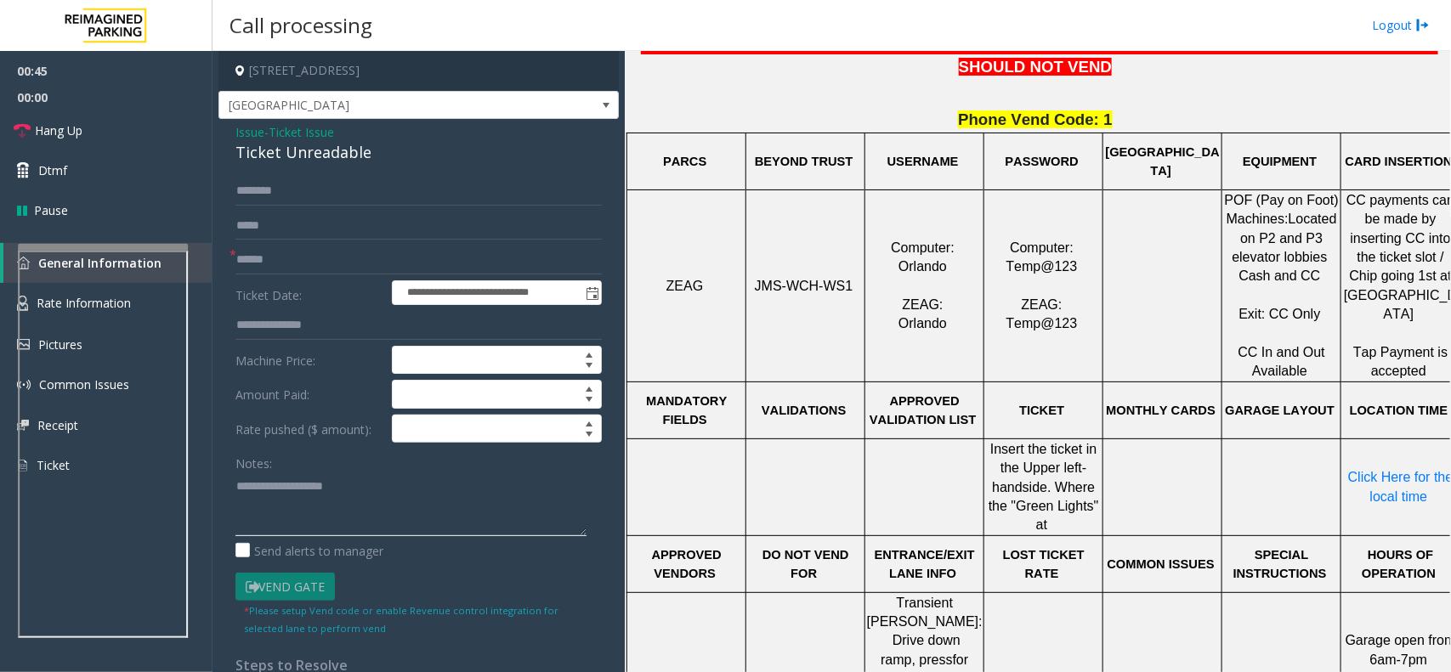
paste textarea "**********"
type textarea "**********"
click at [247, 258] on input "text" at bounding box center [418, 260] width 366 height 29
click at [266, 265] on input "text" at bounding box center [418, 260] width 366 height 29
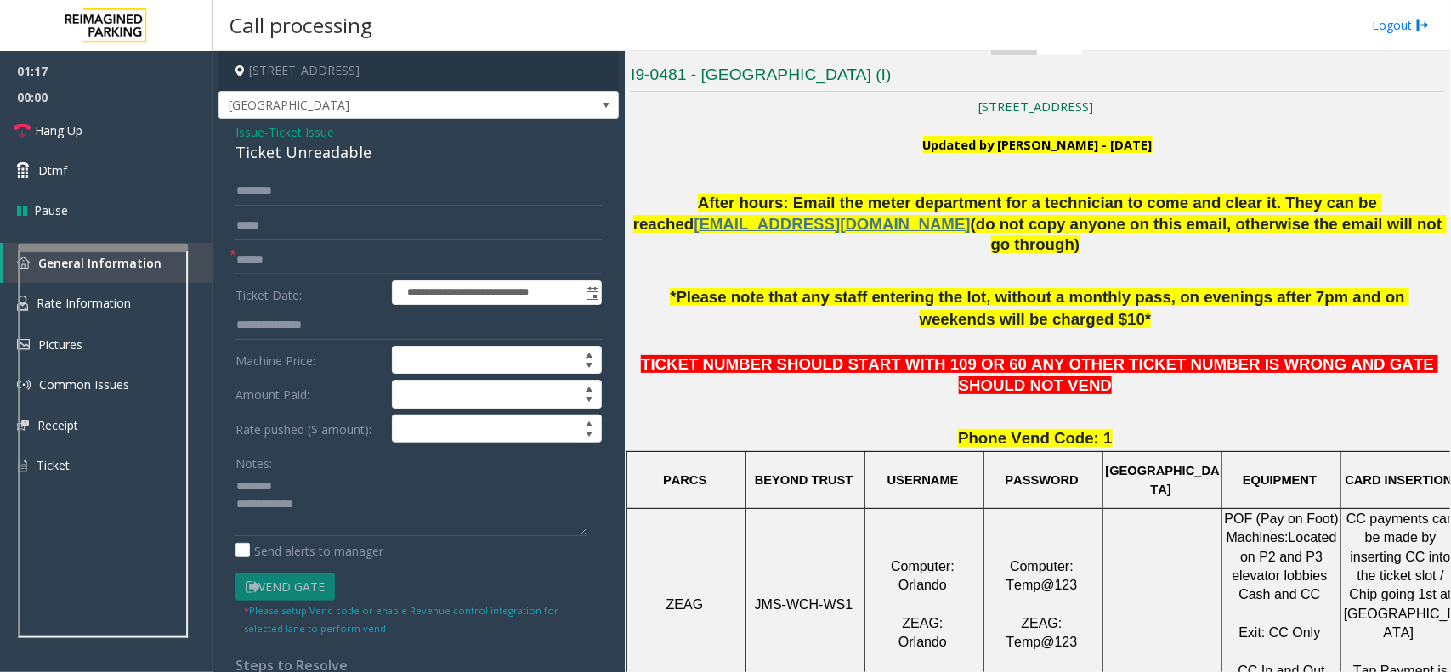
type input "******"
click at [306, 189] on input "text" at bounding box center [418, 191] width 366 height 29
type input "********"
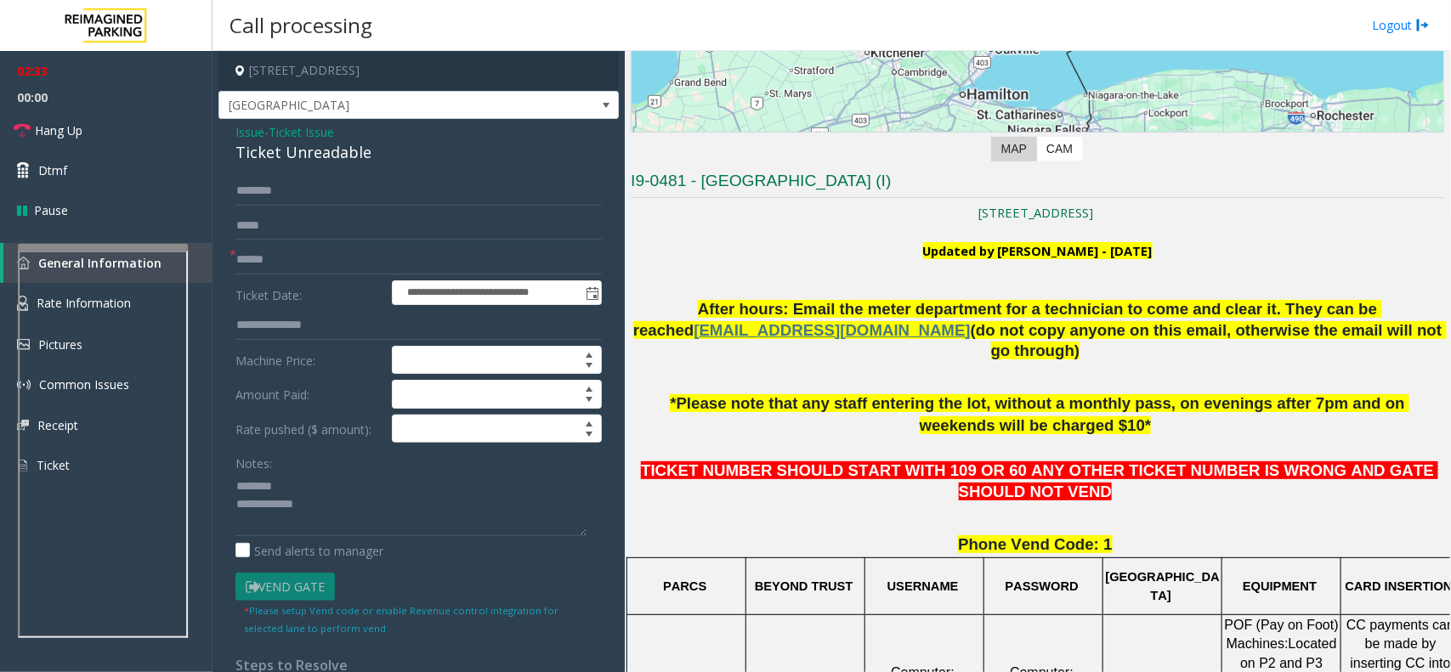
scroll to position [106, 0]
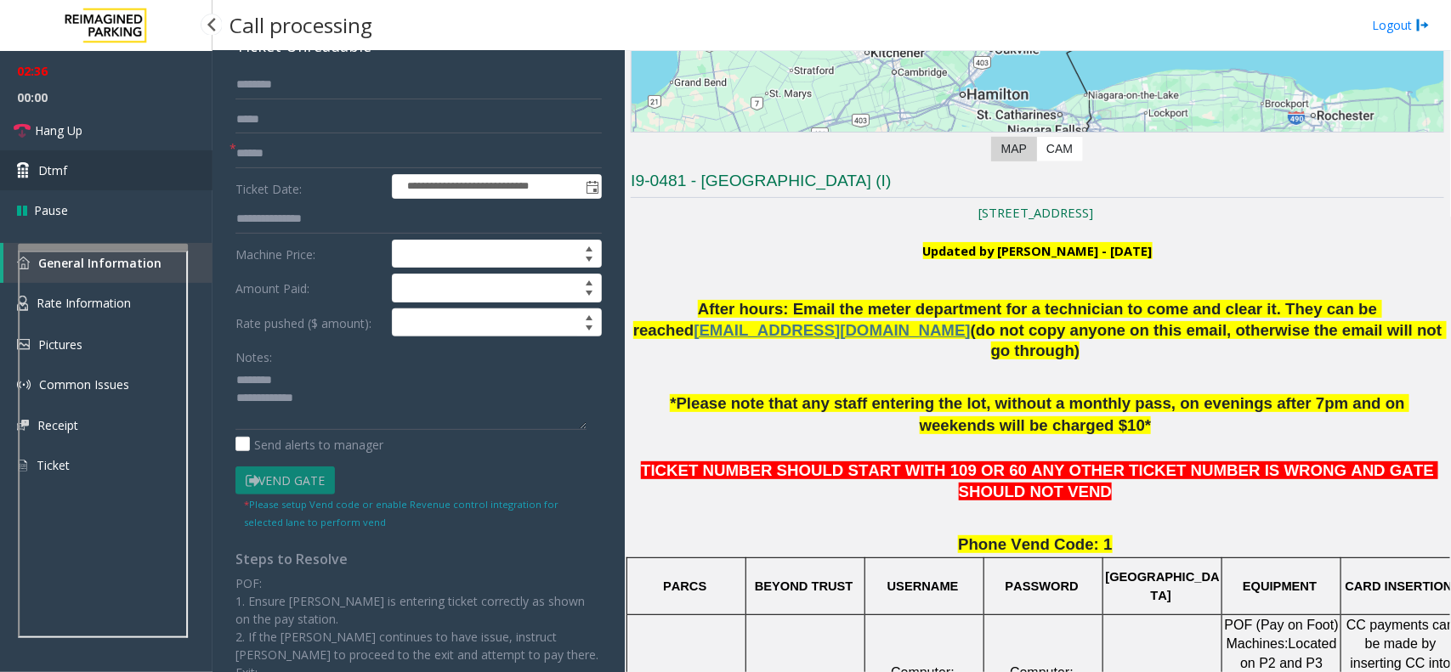
click at [48, 177] on span "Dtmf" at bounding box center [52, 171] width 29 height 18
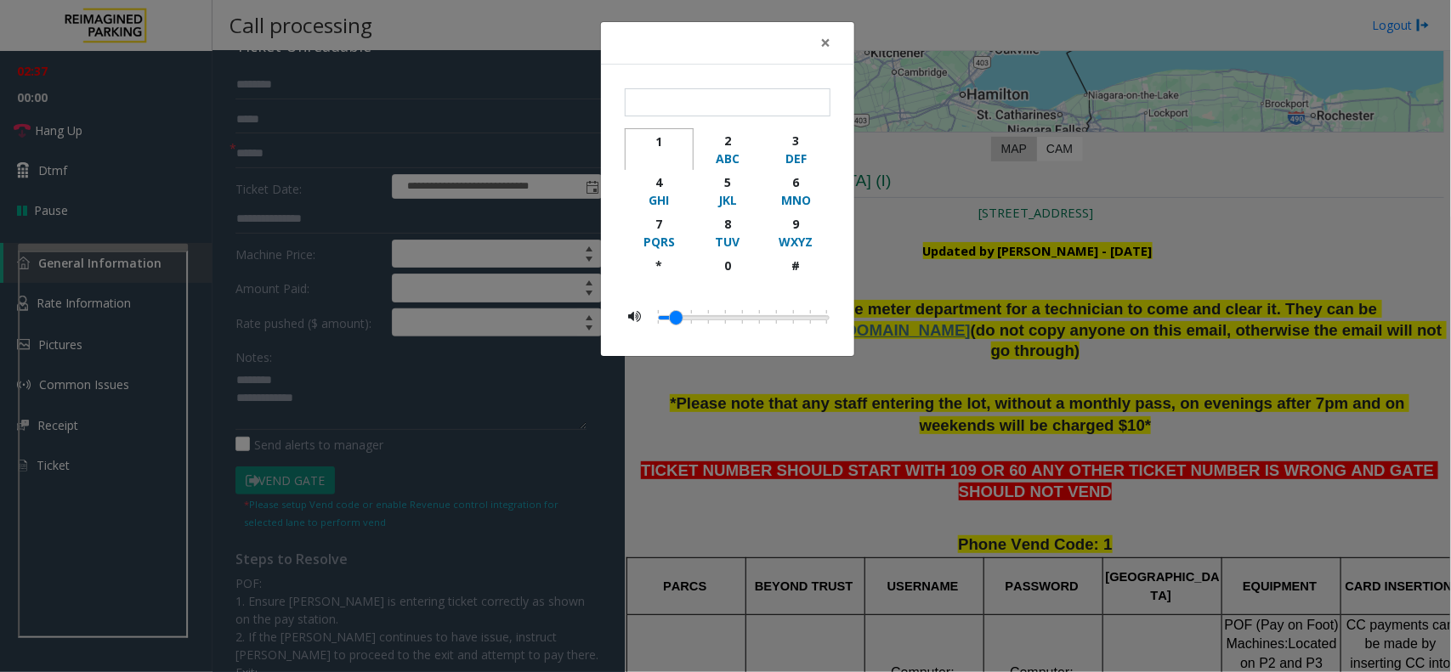
click at [643, 150] on div "button" at bounding box center [659, 158] width 47 height 17
type input "*"
click at [813, 35] on button "×" at bounding box center [825, 43] width 34 height 42
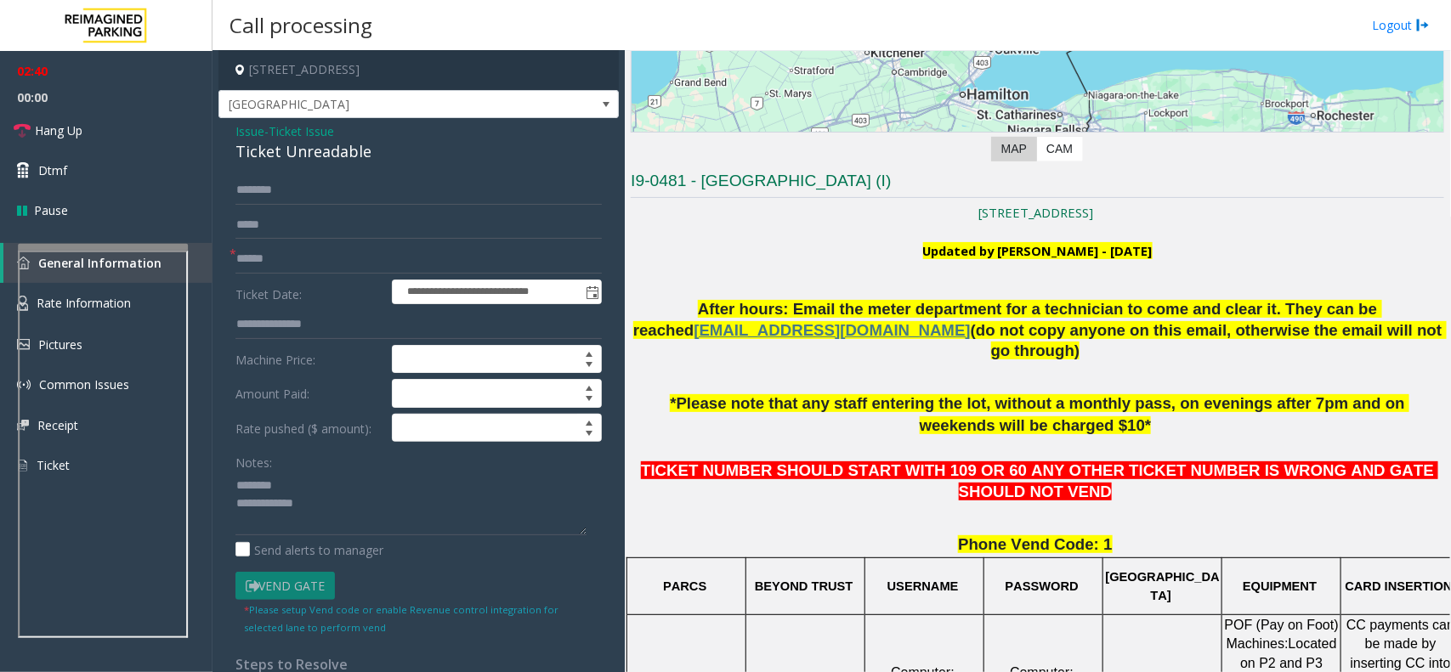
scroll to position [0, 0]
click at [338, 153] on div "Ticket Unreadable" at bounding box center [418, 152] width 366 height 23
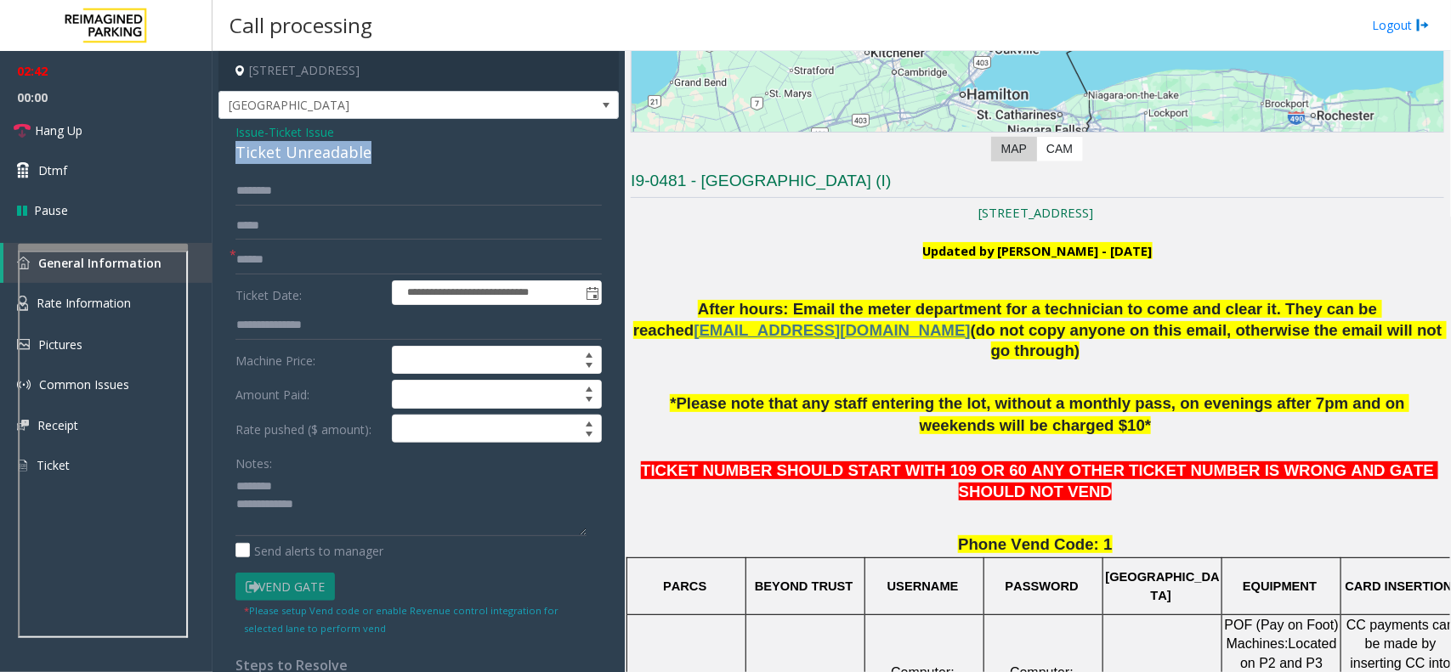
click at [338, 153] on div "Ticket Unreadable" at bounding box center [418, 152] width 366 height 23
click at [361, 514] on textarea at bounding box center [410, 505] width 351 height 64
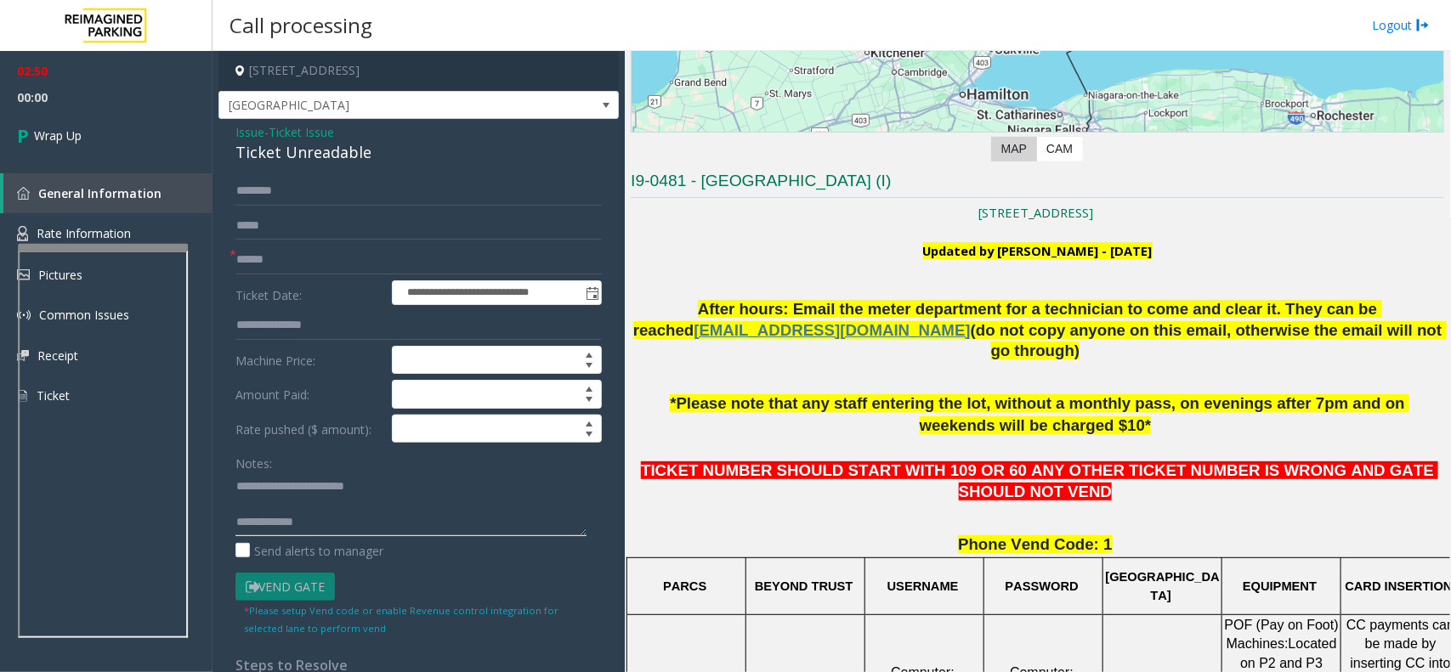
click at [366, 523] on textarea at bounding box center [410, 505] width 351 height 64
paste textarea "**********"
type textarea "**********"
click at [71, 128] on span "Wrap Up" at bounding box center [58, 136] width 48 height 18
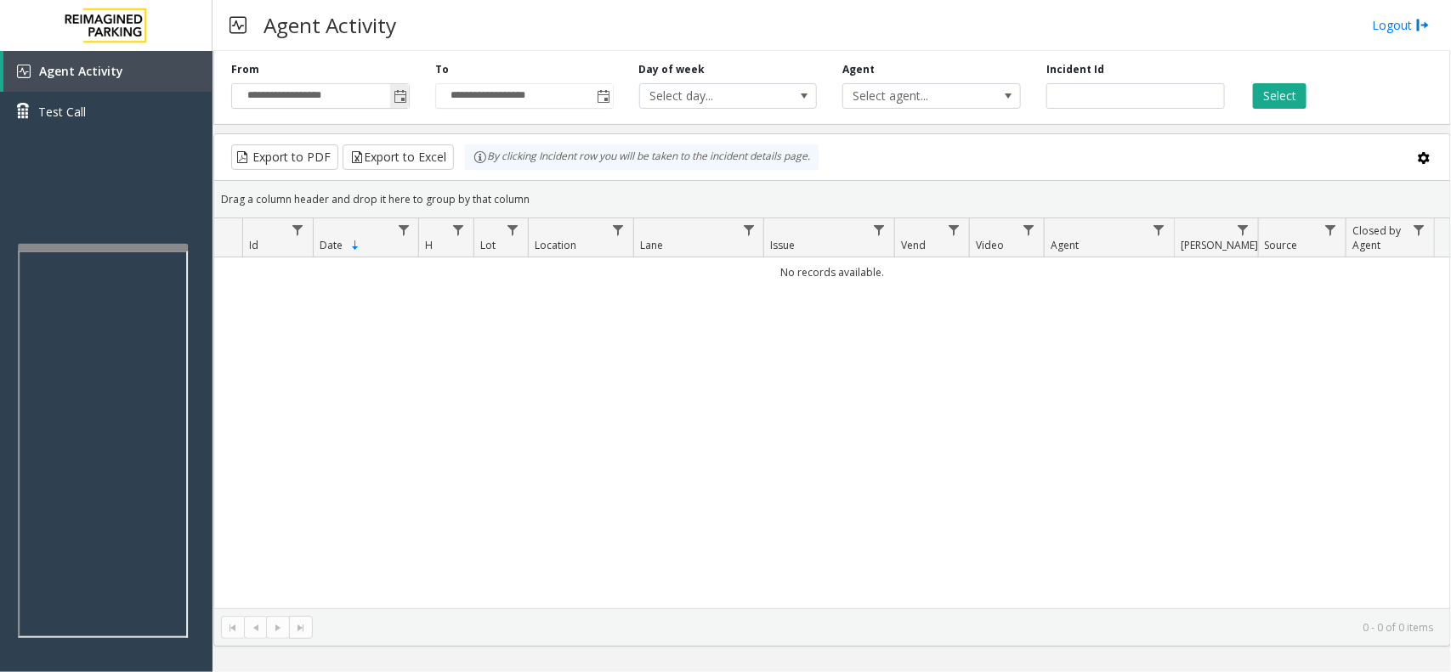
click at [404, 89] on span "Toggle popup" at bounding box center [399, 95] width 19 height 27
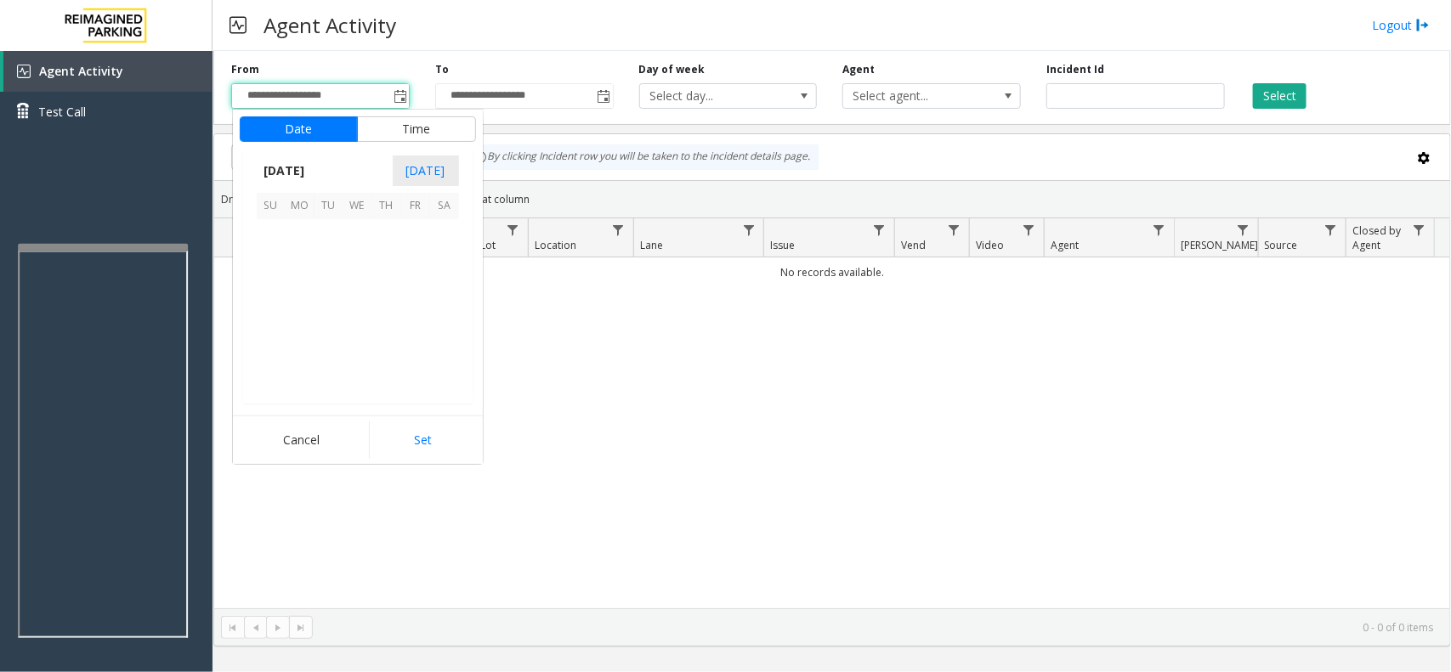
scroll to position [305135, 0]
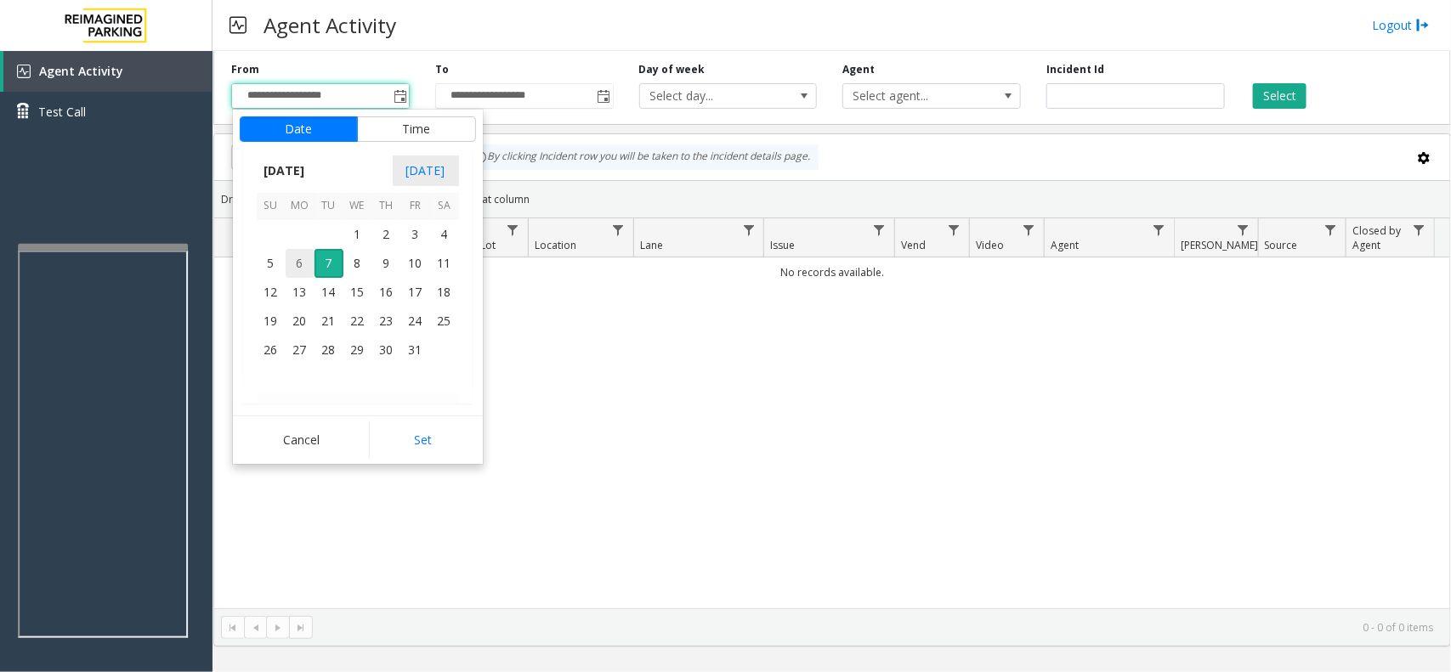
click at [310, 257] on span "6" at bounding box center [300, 263] width 29 height 29
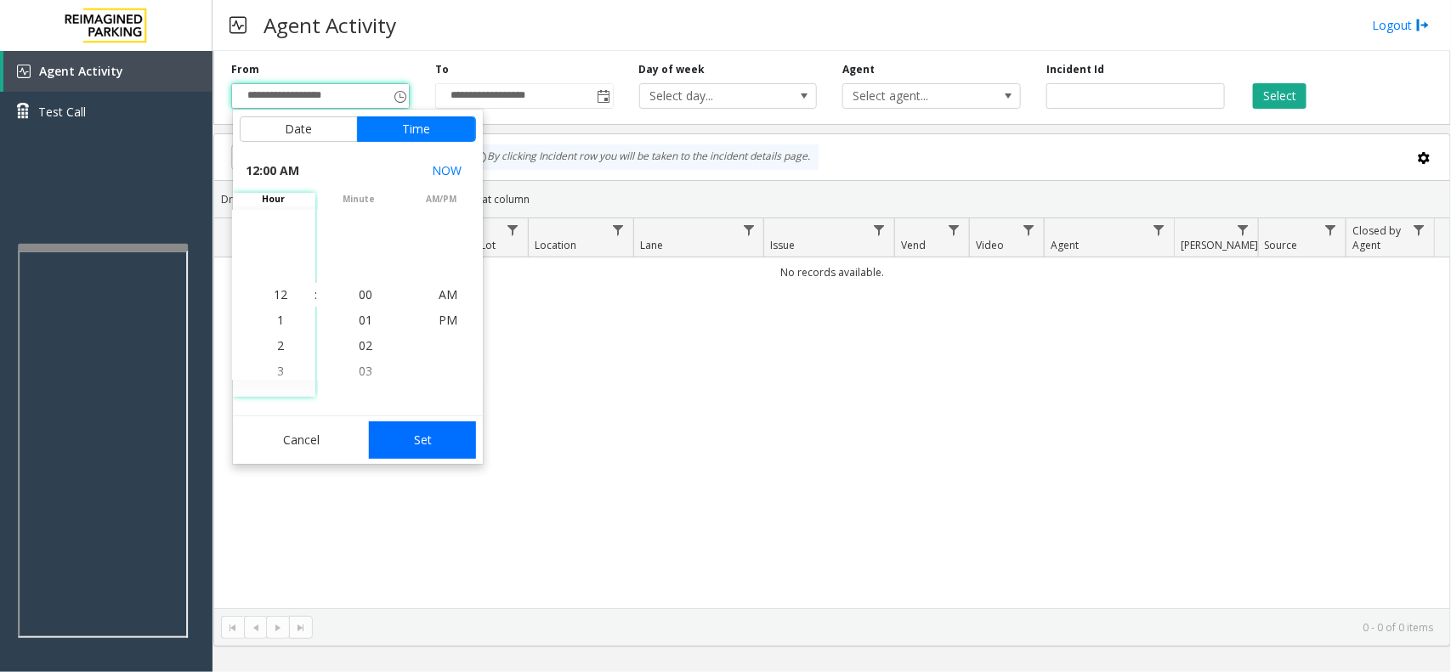
click at [435, 447] on button "Set" at bounding box center [422, 440] width 107 height 37
type input "**********"
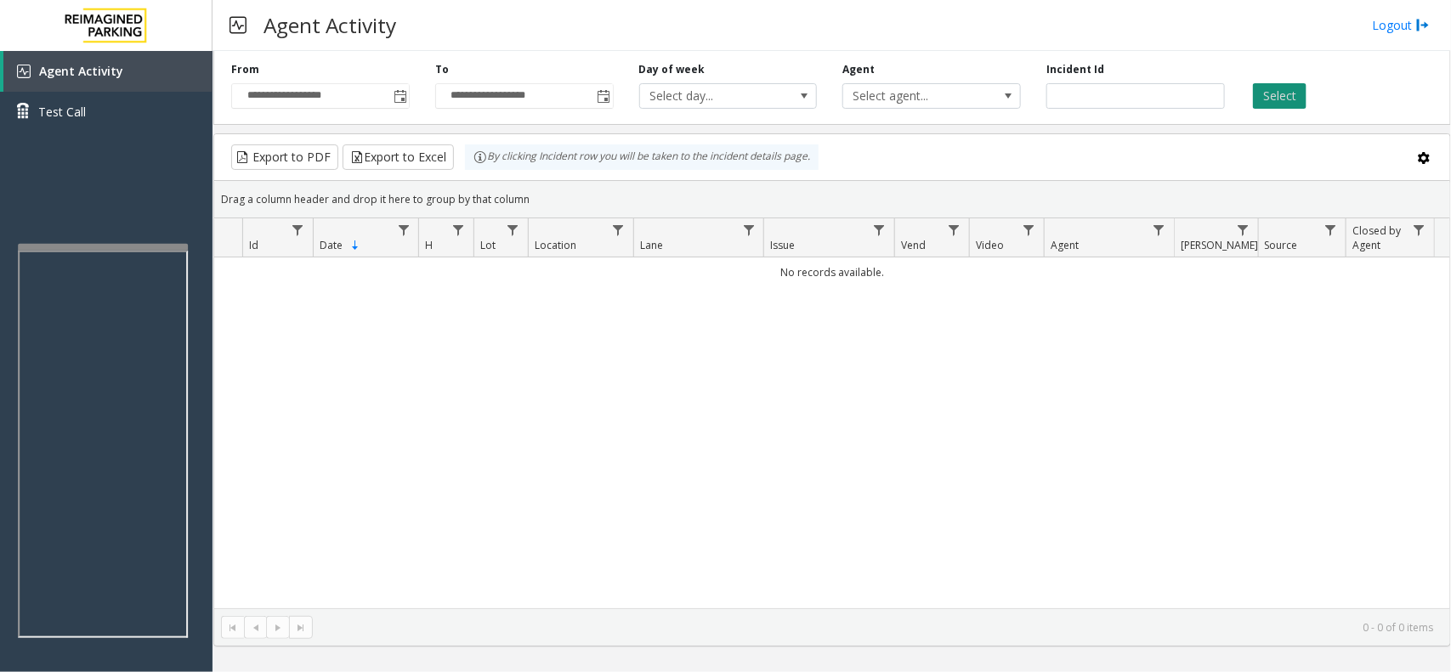
click at [1264, 95] on button "Select" at bounding box center [1280, 96] width 54 height 26
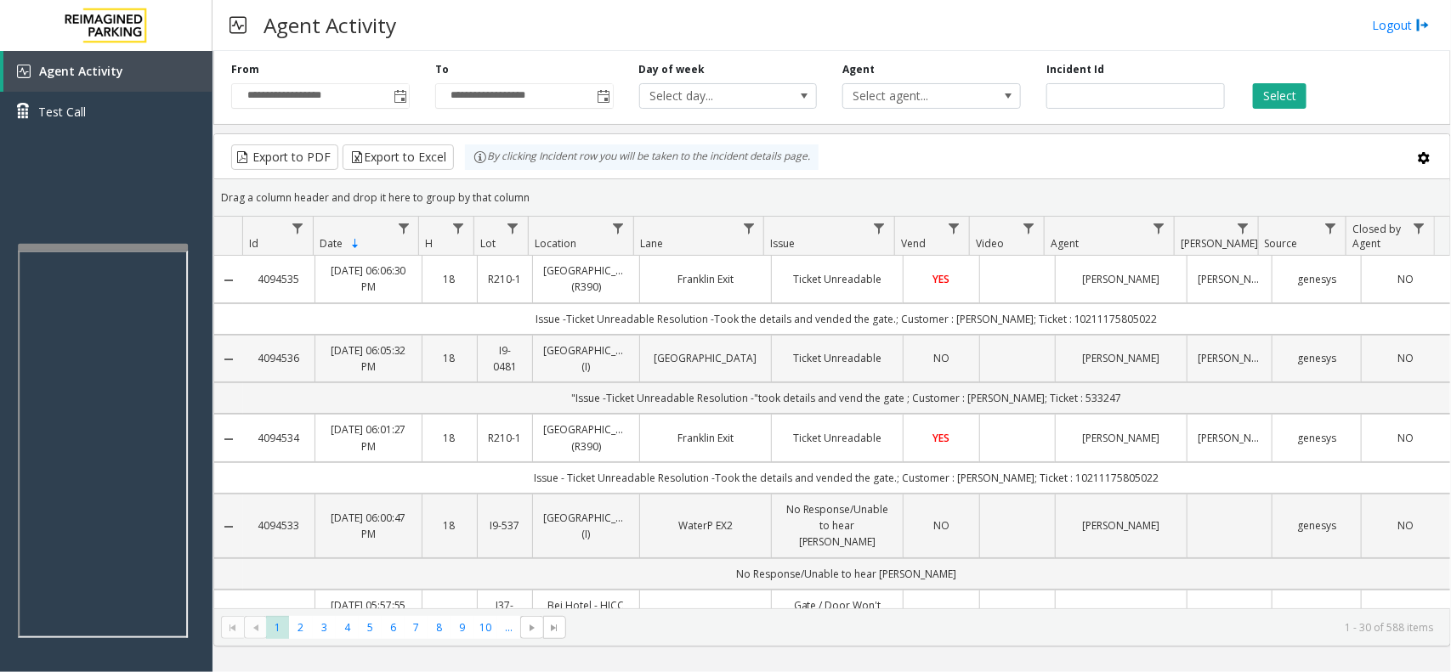
click at [785, 375] on td "Ticket Unreadable" at bounding box center [837, 359] width 132 height 48
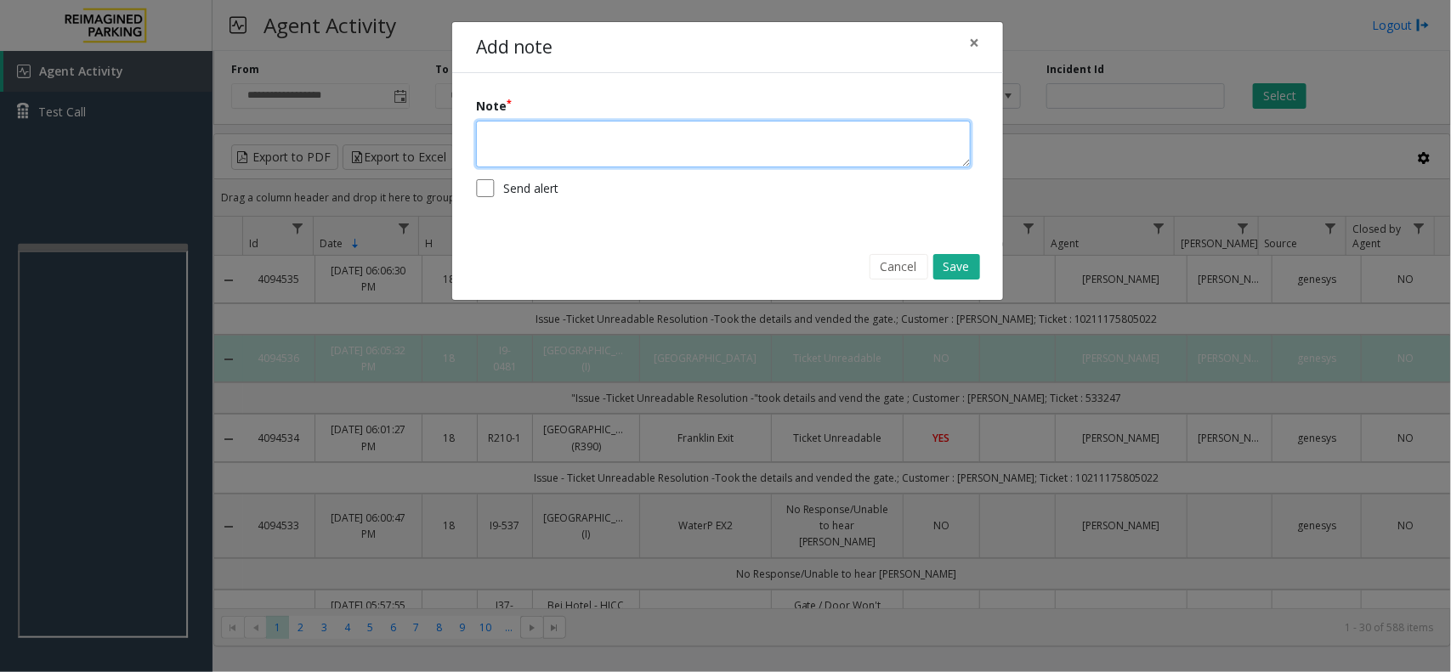
click at [655, 137] on textarea at bounding box center [723, 144] width 495 height 47
click at [966, 45] on button "×" at bounding box center [974, 43] width 34 height 42
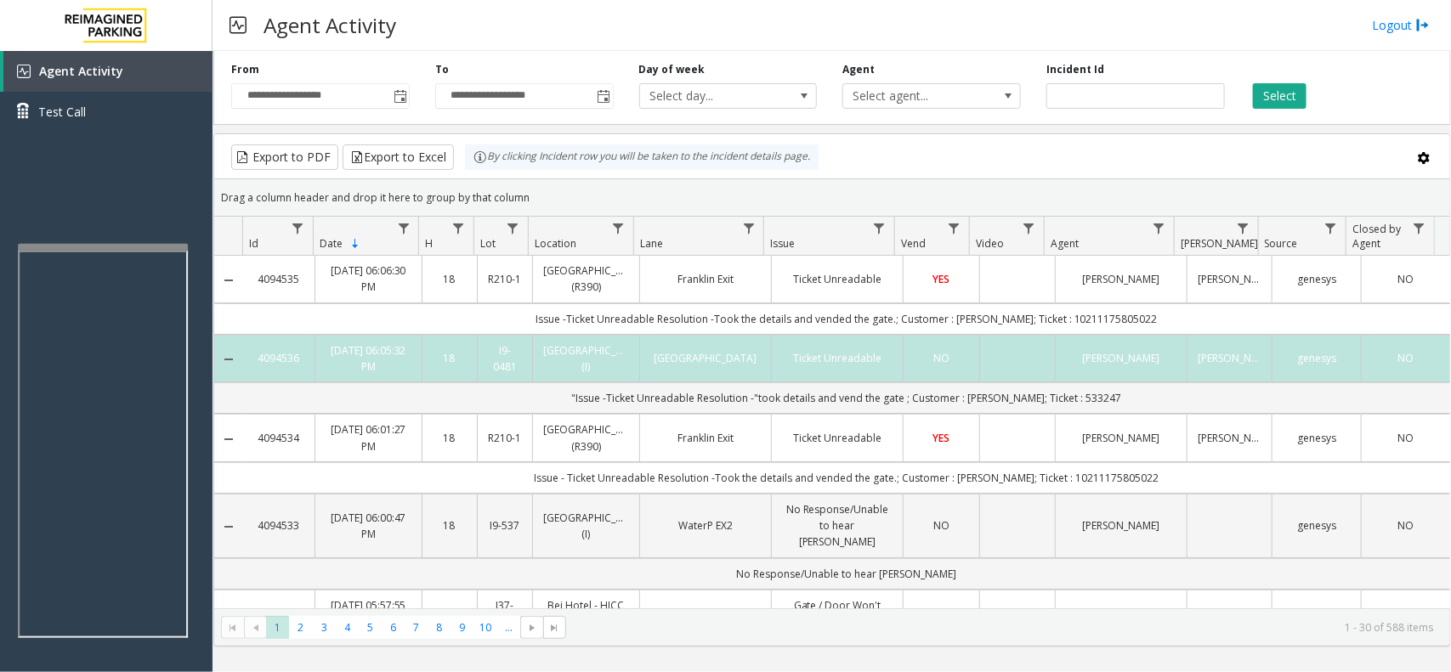
click at [723, 52] on div "**********" at bounding box center [832, 84] width 1238 height 81
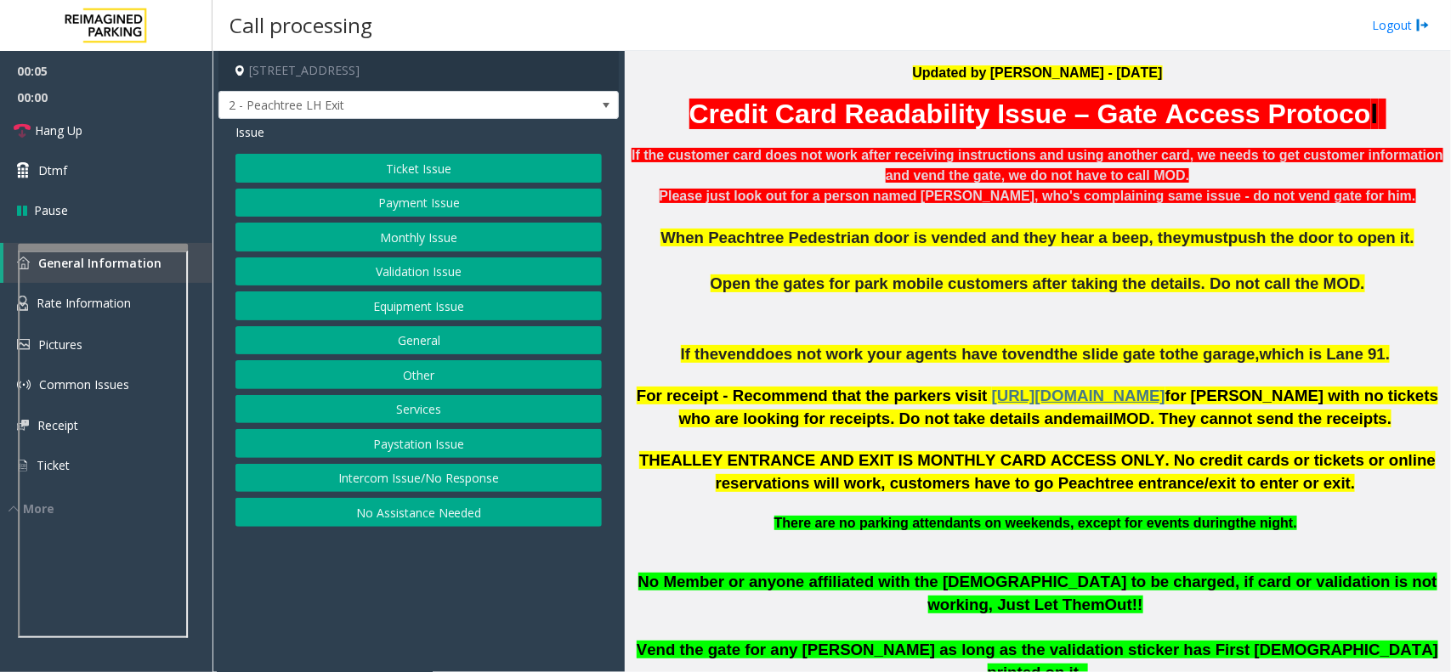
scroll to position [638, 0]
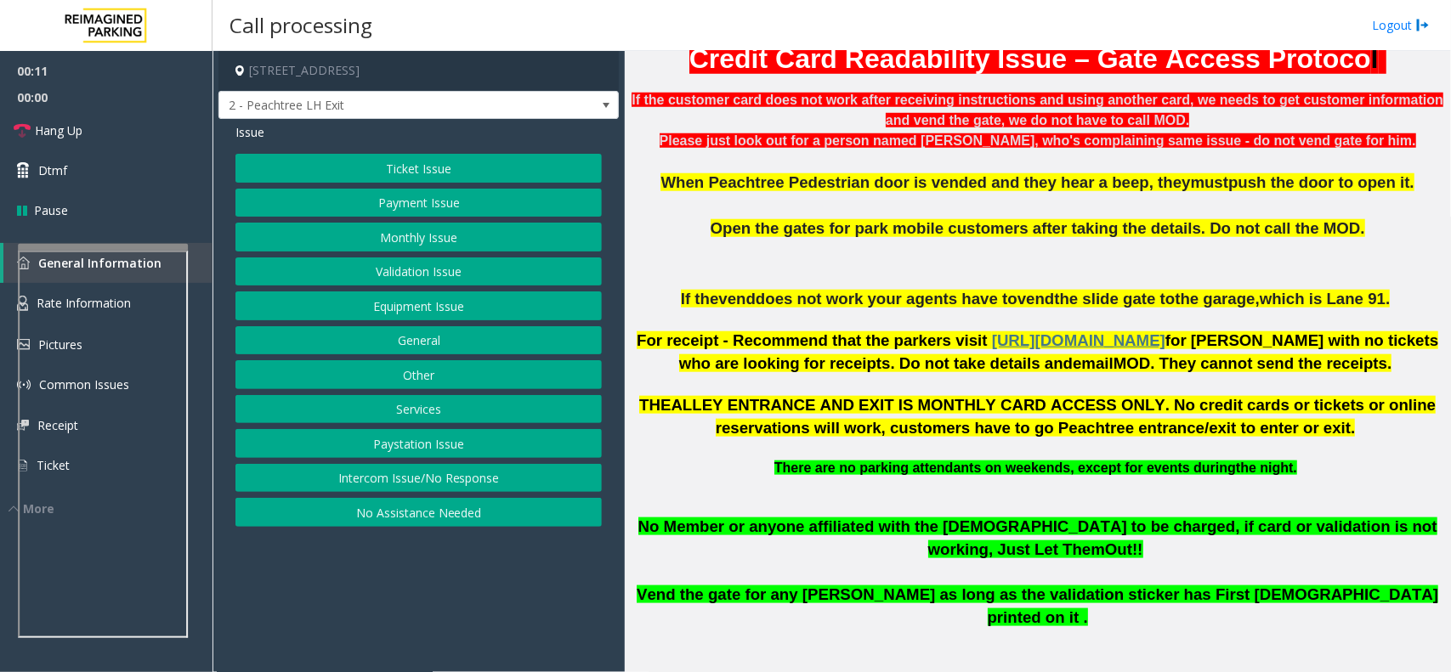
click at [418, 167] on button "Ticket Issue" at bounding box center [418, 168] width 366 height 29
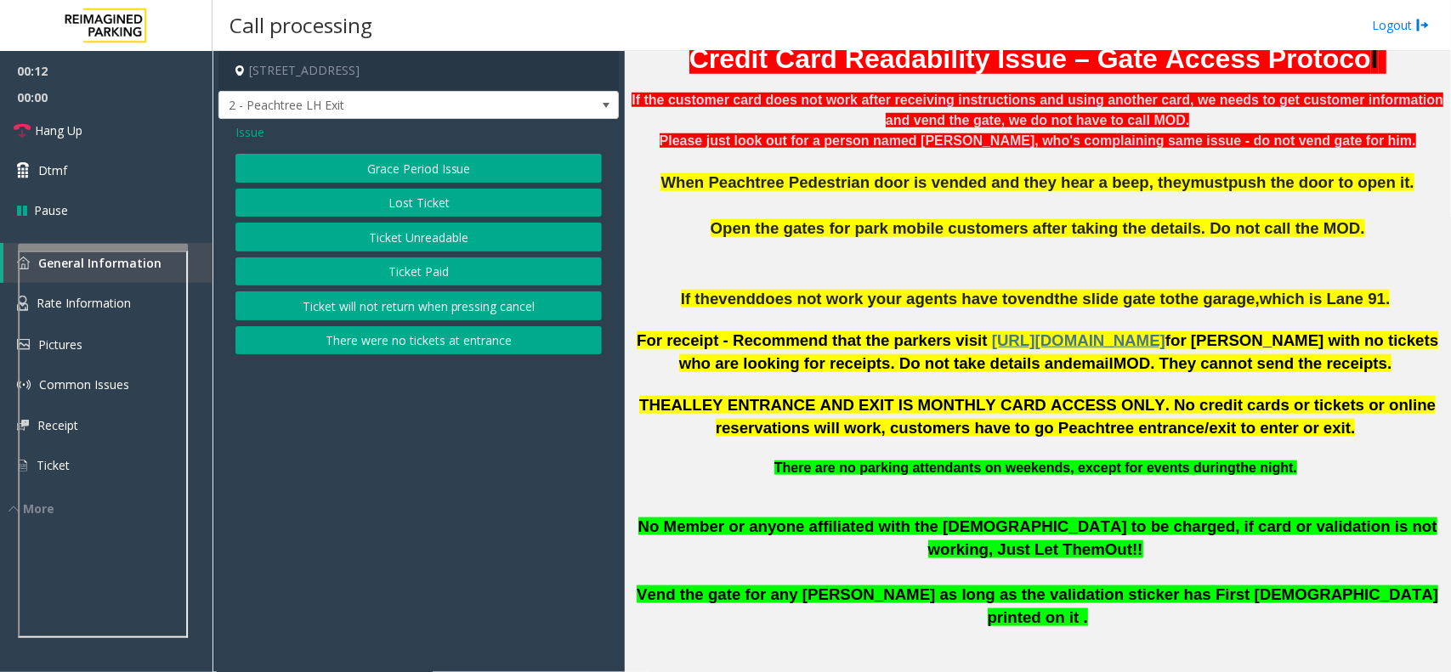
click at [438, 337] on button "There were no tickets at entrance" at bounding box center [418, 340] width 366 height 29
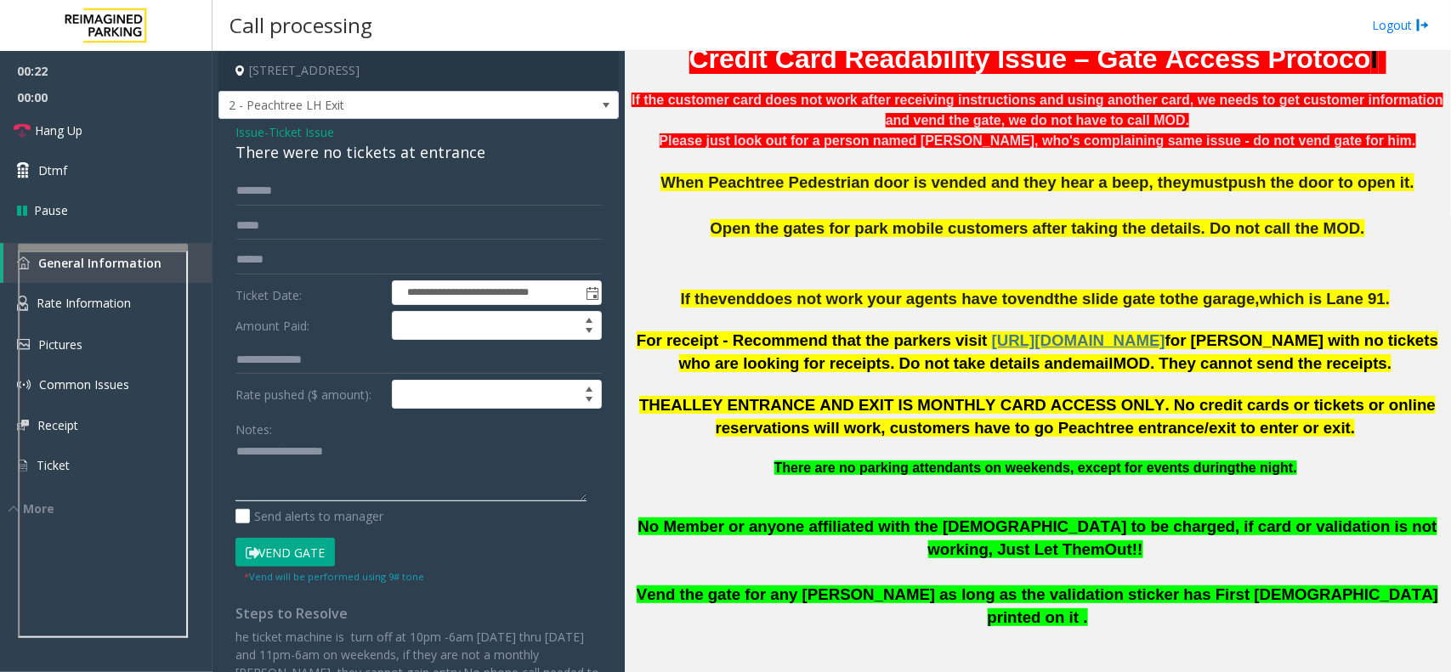
paste textarea "**********"
type textarea "**********"
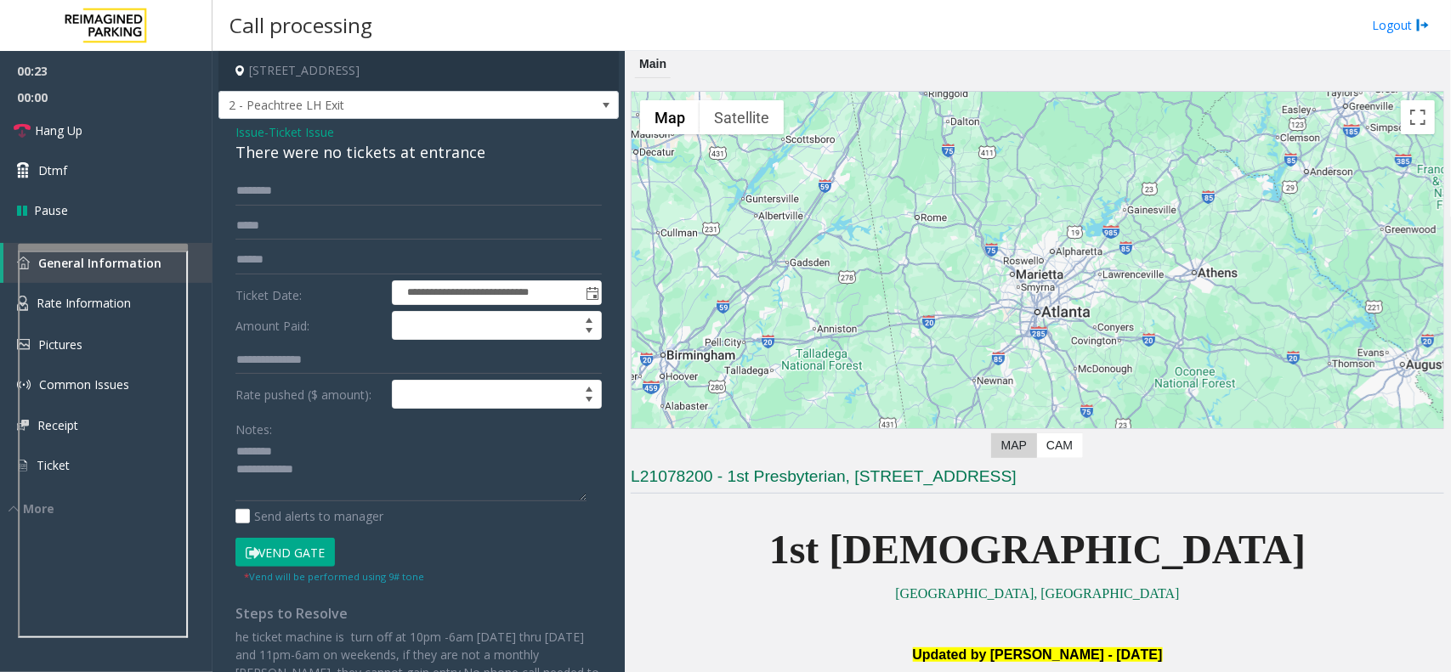
scroll to position [638, 0]
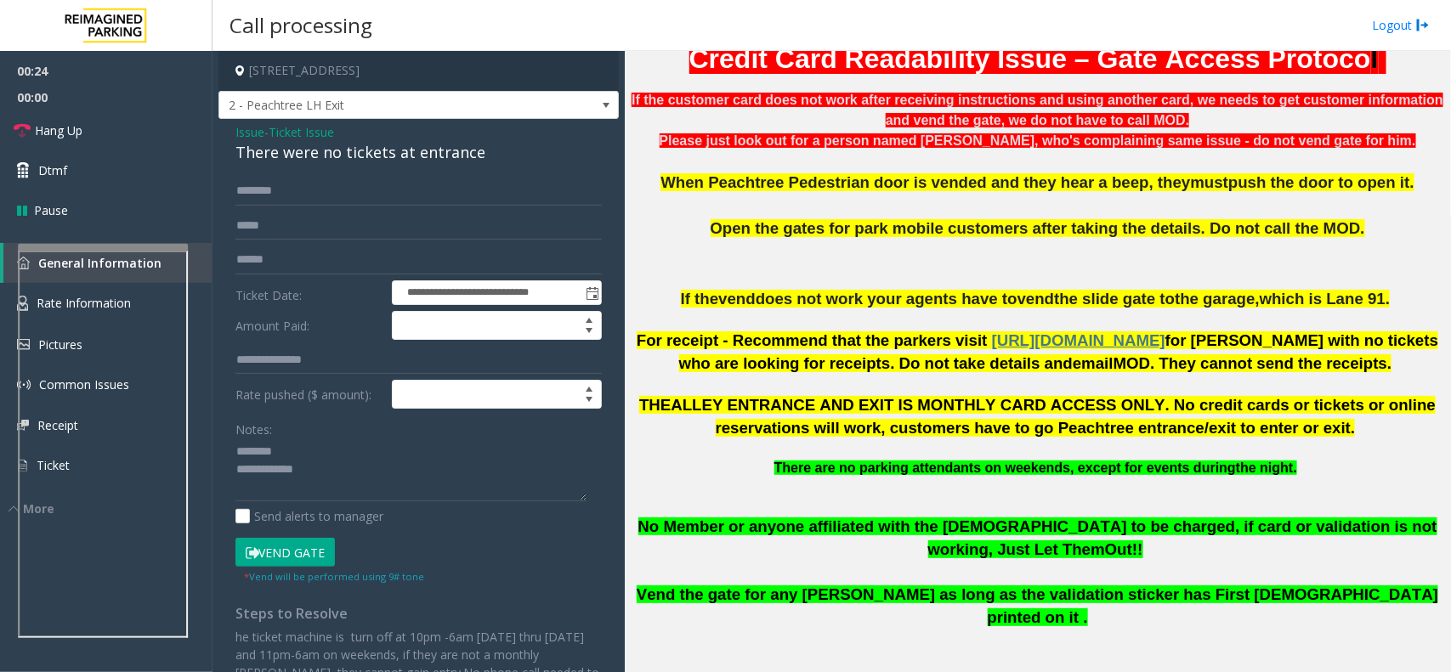
click at [320, 158] on div "There were no tickets at entrance" at bounding box center [418, 152] width 366 height 23
click at [323, 157] on div "There were no tickets at entrance" at bounding box center [418, 152] width 366 height 23
drag, startPoint x: 323, startPoint y: 157, endPoint x: 362, endPoint y: 150, distance: 39.7
click at [362, 150] on div "There were no tickets at entrance" at bounding box center [418, 152] width 366 height 23
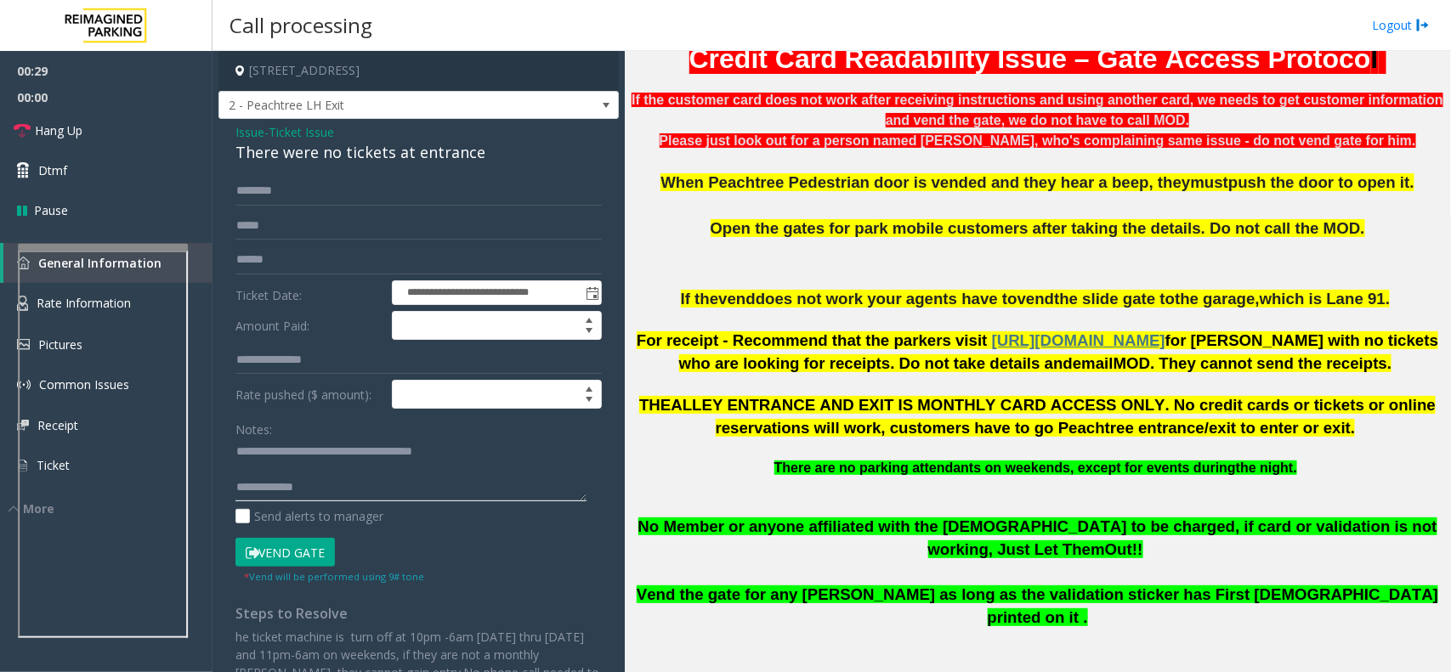
type textarea "**********"
click at [302, 191] on input "text" at bounding box center [418, 191] width 366 height 29
type input "*"
type input "******"
click at [404, 487] on textarea at bounding box center [410, 471] width 351 height 64
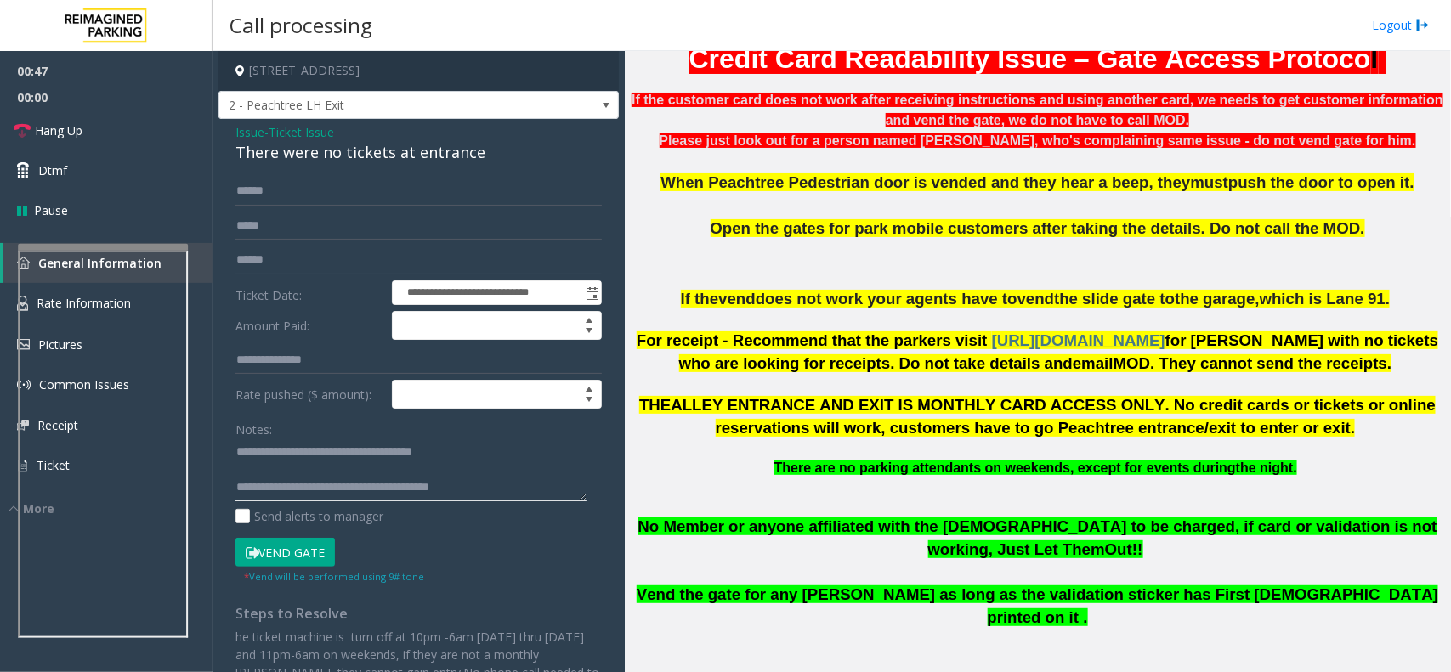
type textarea "**********"
click at [304, 551] on button "Vend Gate" at bounding box center [284, 552] width 99 height 29
click at [170, 137] on link "Hang Up" at bounding box center [106, 131] width 213 height 40
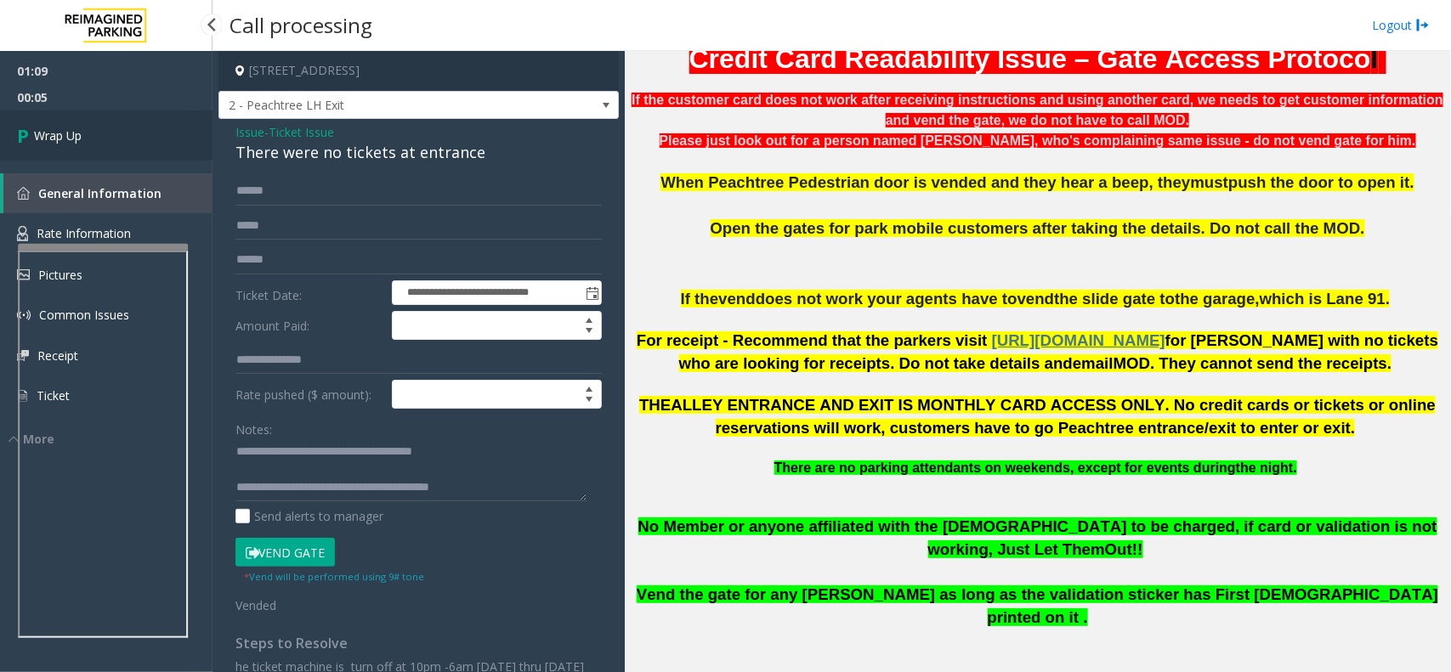
click at [170, 137] on link "Wrap Up" at bounding box center [106, 136] width 213 height 50
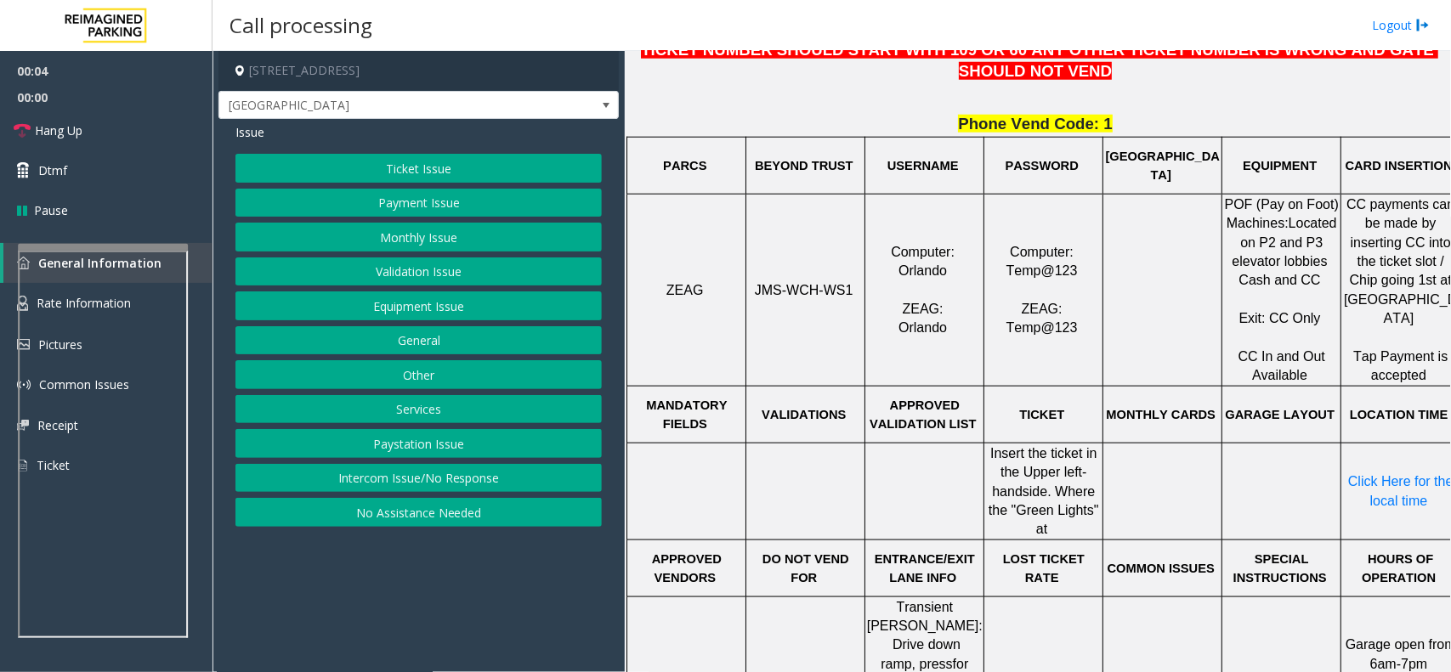
scroll to position [744, 0]
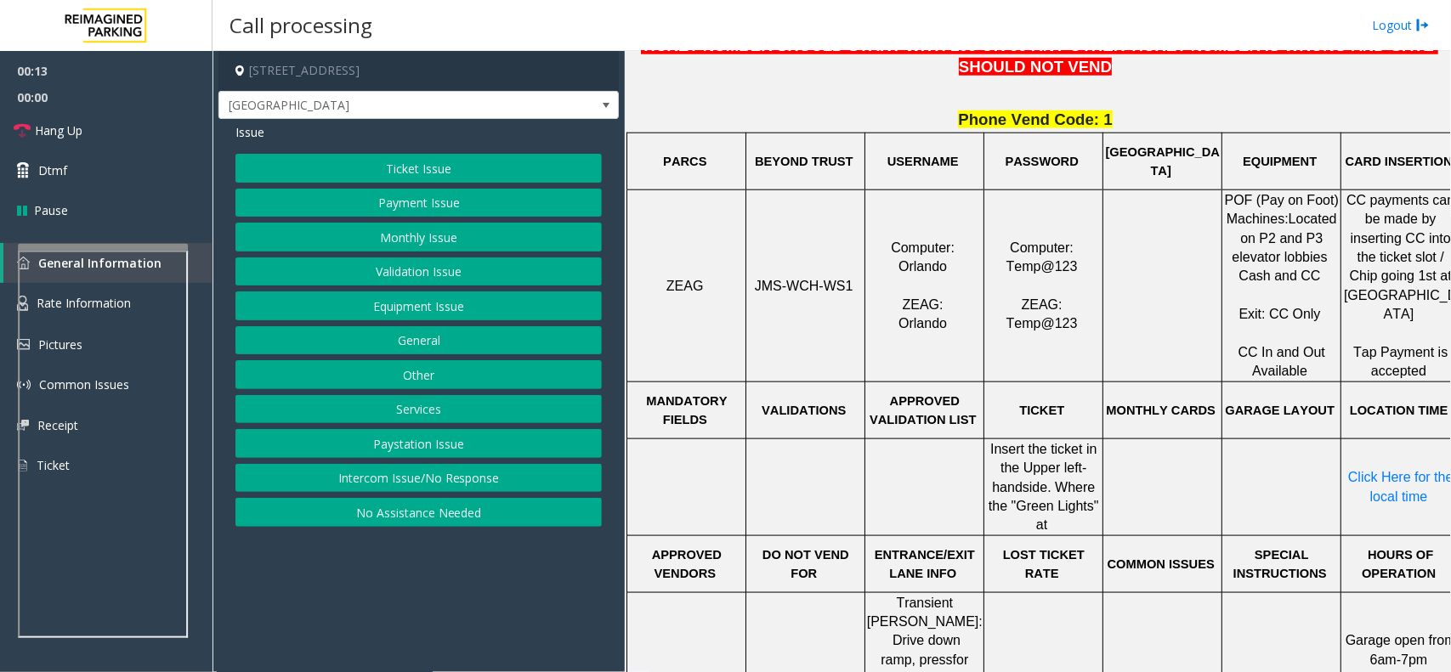
click at [555, 168] on button "Ticket Issue" at bounding box center [418, 168] width 366 height 29
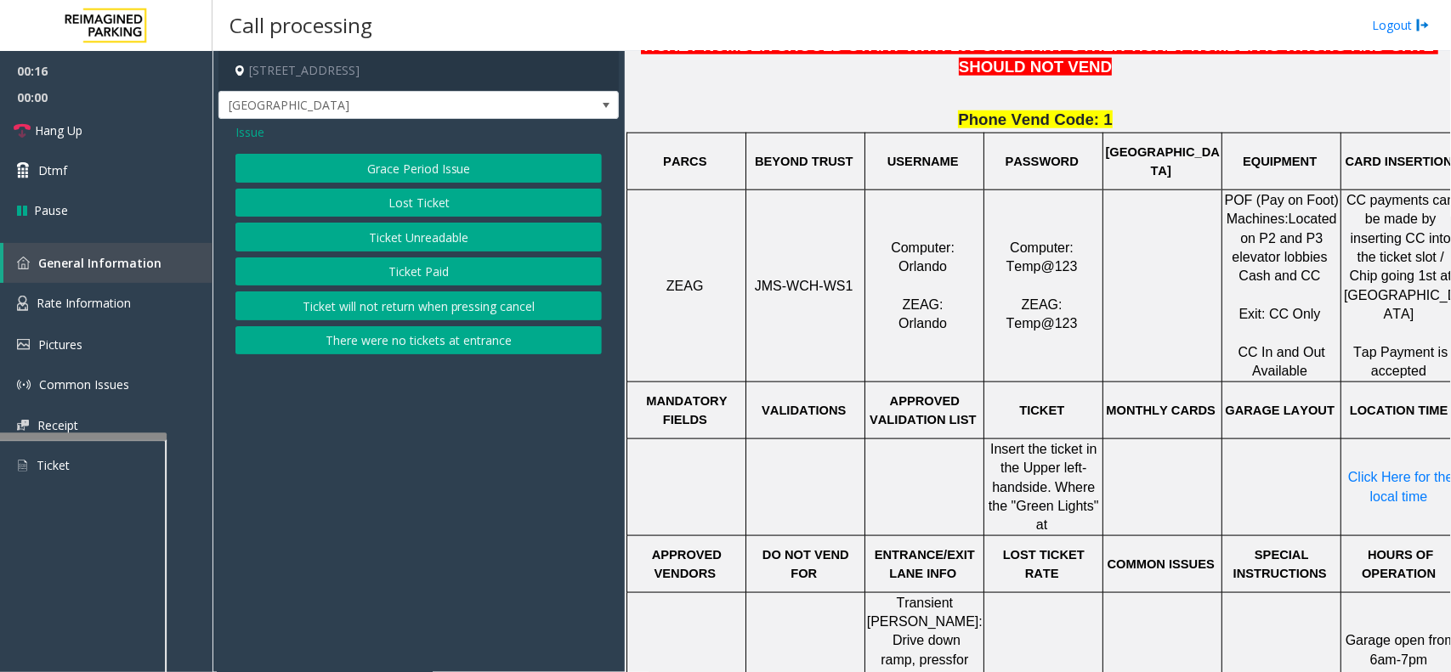
click at [145, 434] on div at bounding box center [82, 436] width 170 height 7
click at [122, 313] on link "Rate Information" at bounding box center [106, 304] width 213 height 42
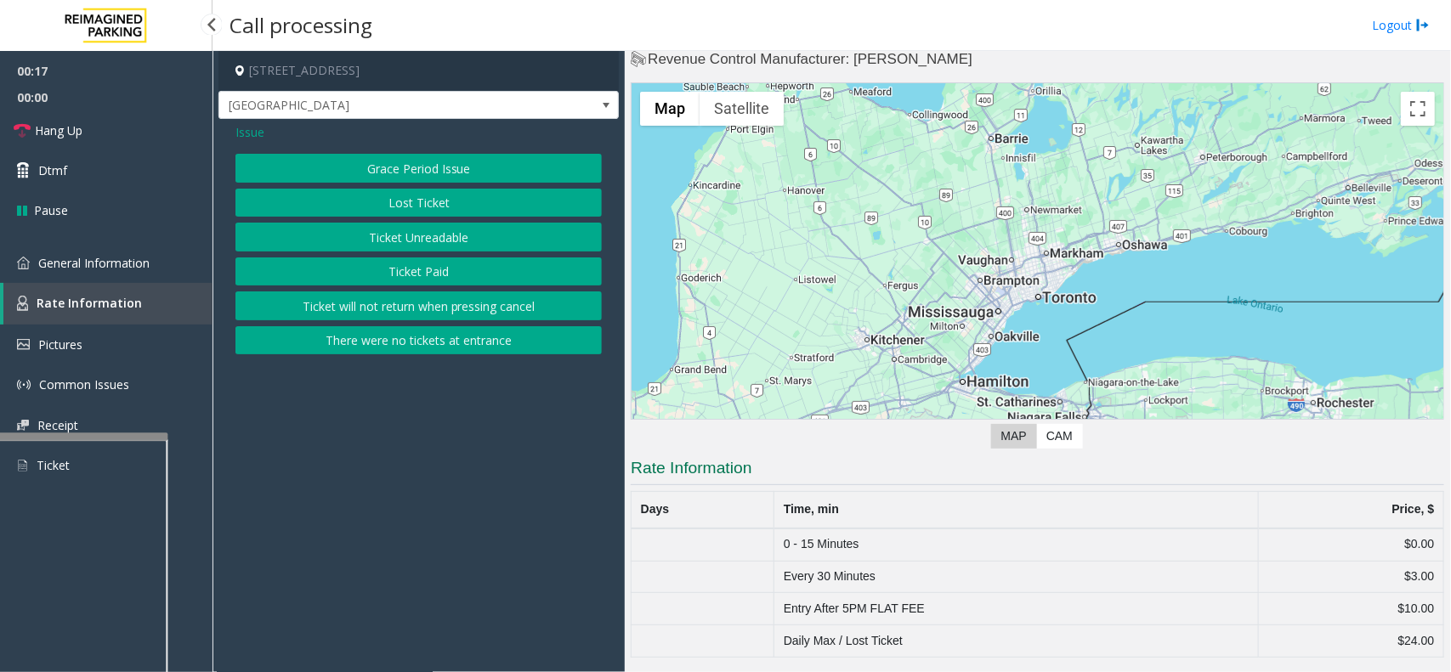
scroll to position [32, 0]
click at [128, 266] on span "General Information" at bounding box center [93, 263] width 111 height 16
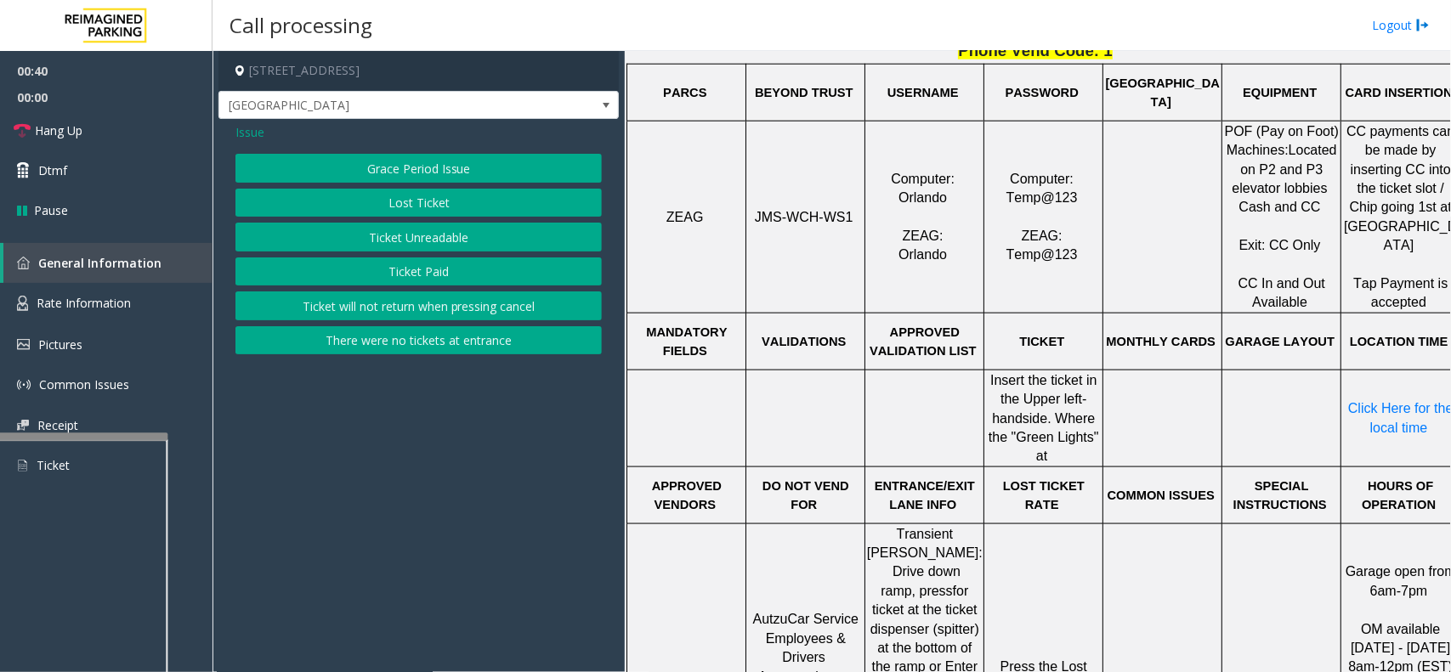
scroll to position [850, 0]
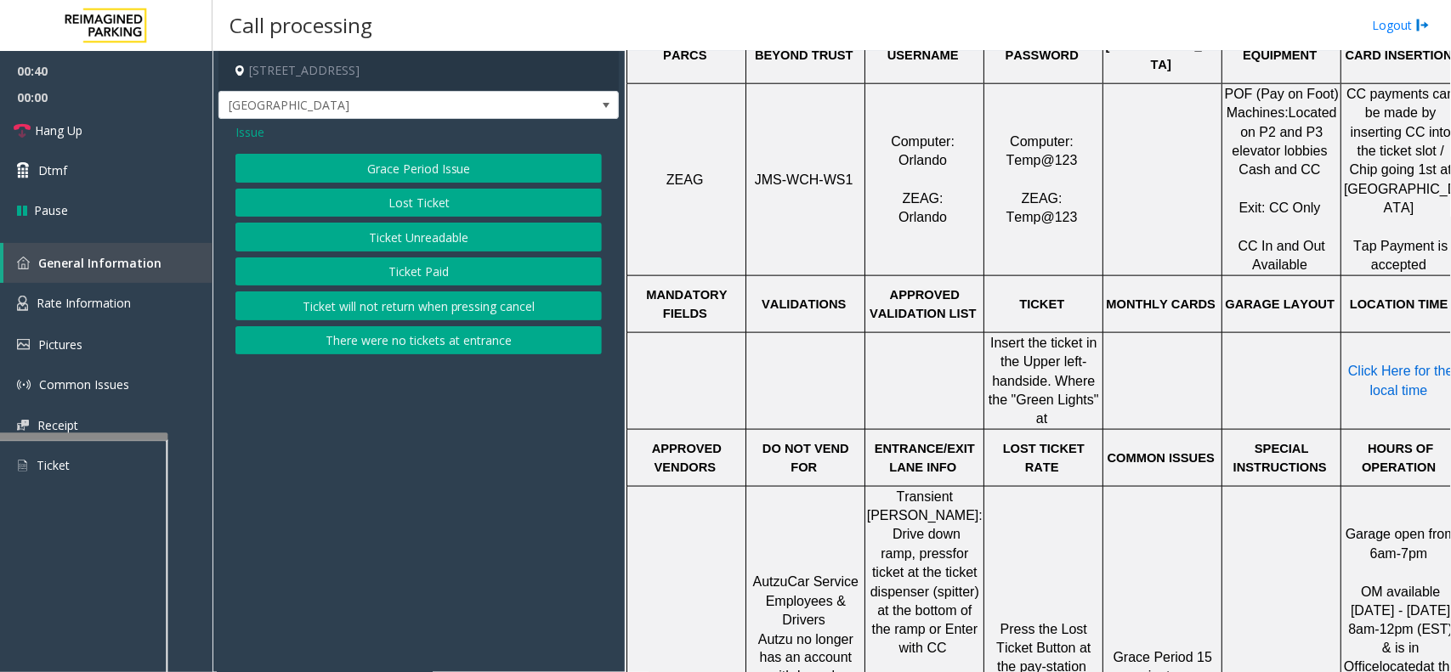
click at [1375, 364] on span "Click Here for the local time" at bounding box center [1402, 380] width 109 height 33
drag, startPoint x: 1235, startPoint y: 345, endPoint x: 1340, endPoint y: 354, distance: 104.9
click at [1401, 364] on span "Click Here for the local time" at bounding box center [1402, 380] width 109 height 33
click at [268, 129] on div "Issue" at bounding box center [418, 132] width 366 height 18
click at [259, 133] on span "Issue" at bounding box center [249, 132] width 29 height 18
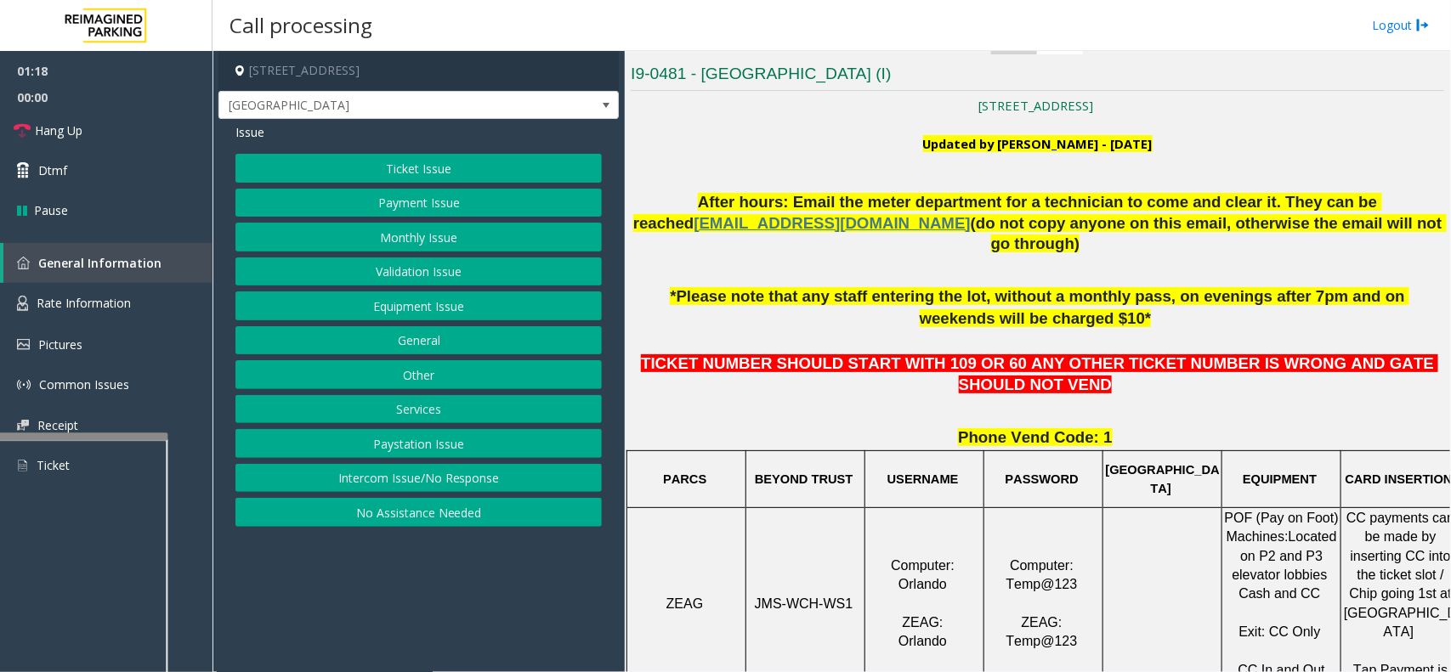
scroll to position [425, 0]
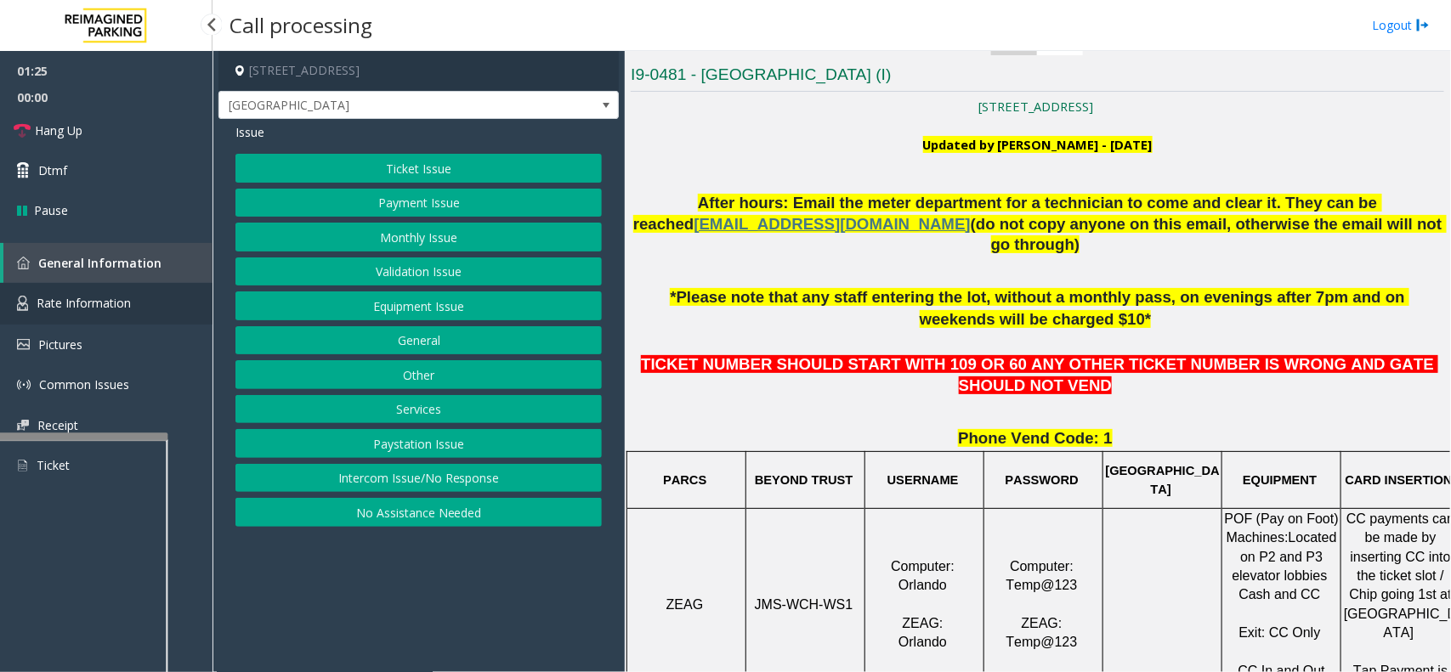
click at [126, 308] on span "Rate Information" at bounding box center [84, 303] width 94 height 16
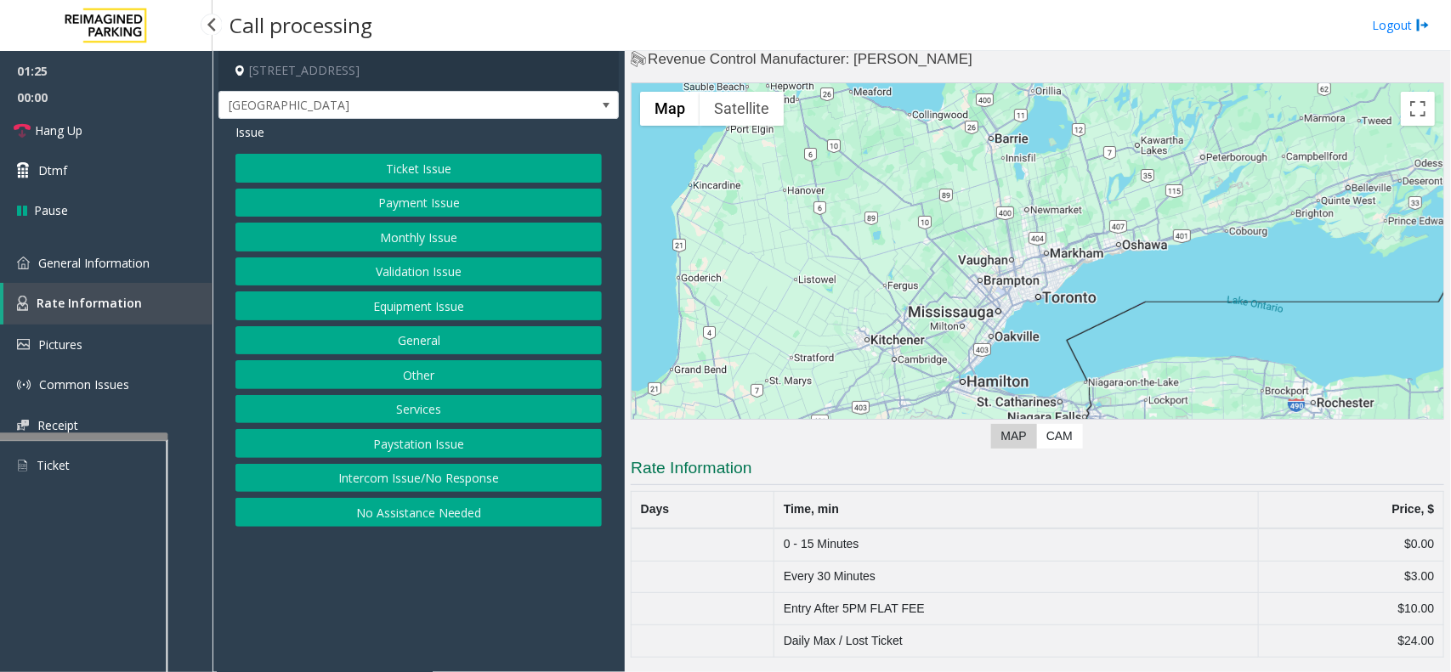
scroll to position [32, 0]
click at [136, 264] on span "General Information" at bounding box center [93, 263] width 111 height 16
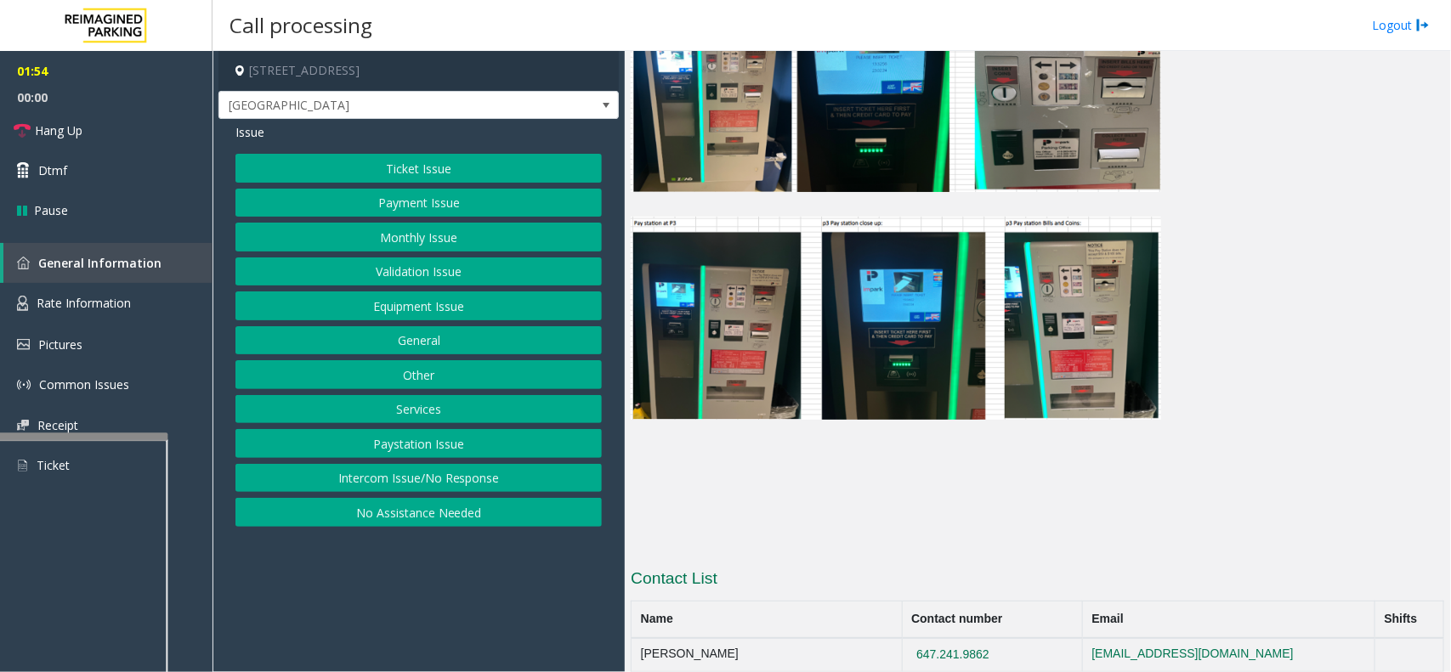
scroll to position [4080, 0]
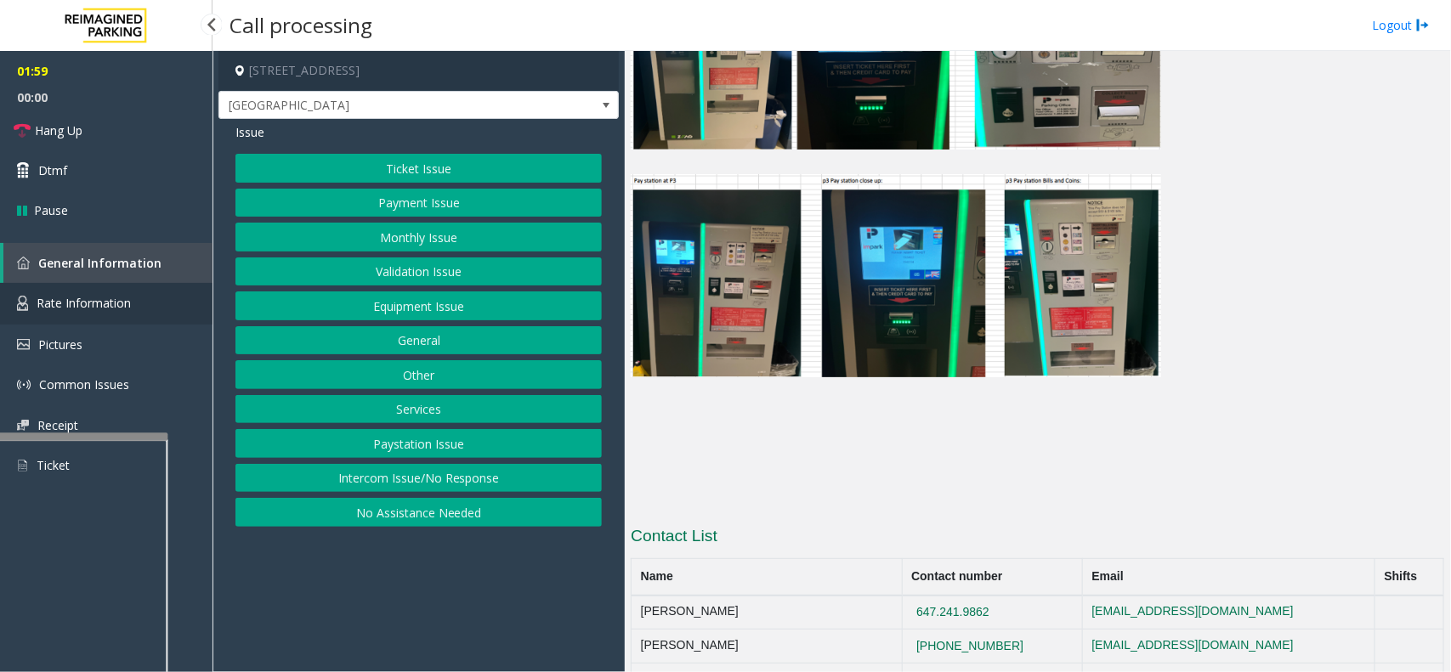
click at [58, 295] on span "Rate Information" at bounding box center [84, 303] width 94 height 16
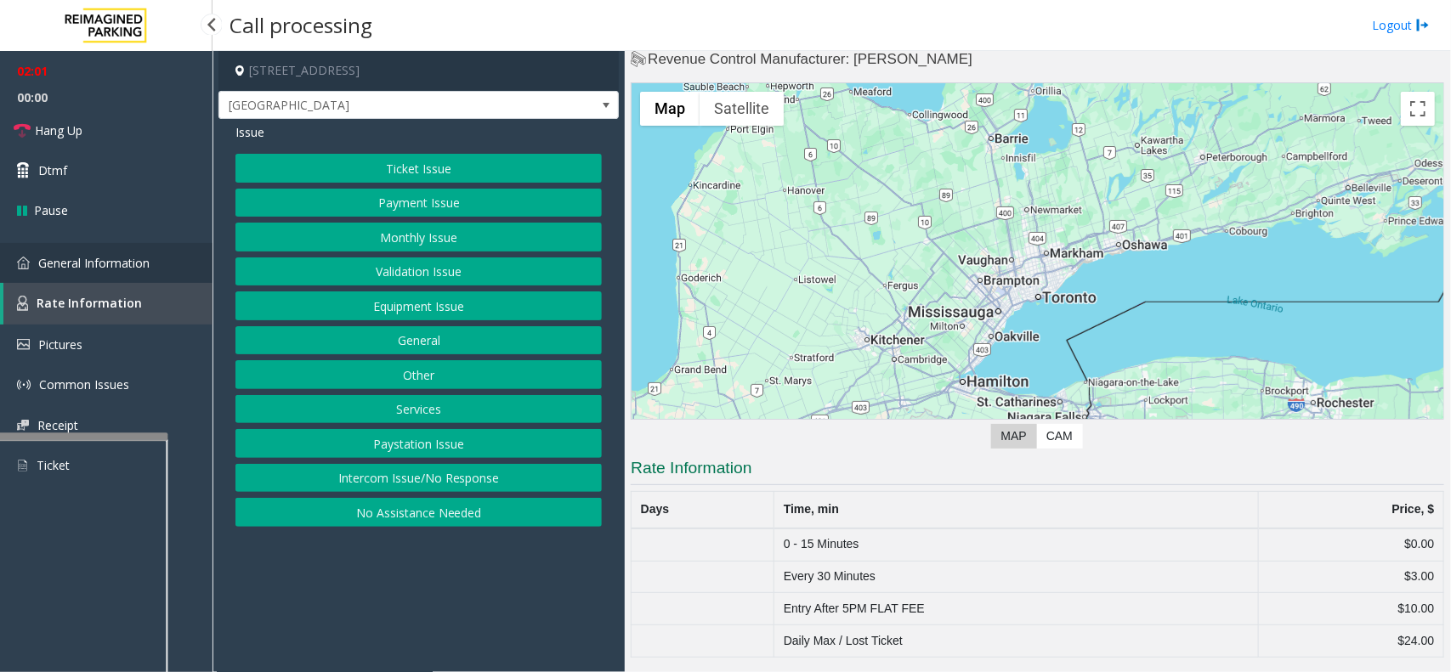
click at [36, 269] on link "General Information" at bounding box center [106, 263] width 213 height 40
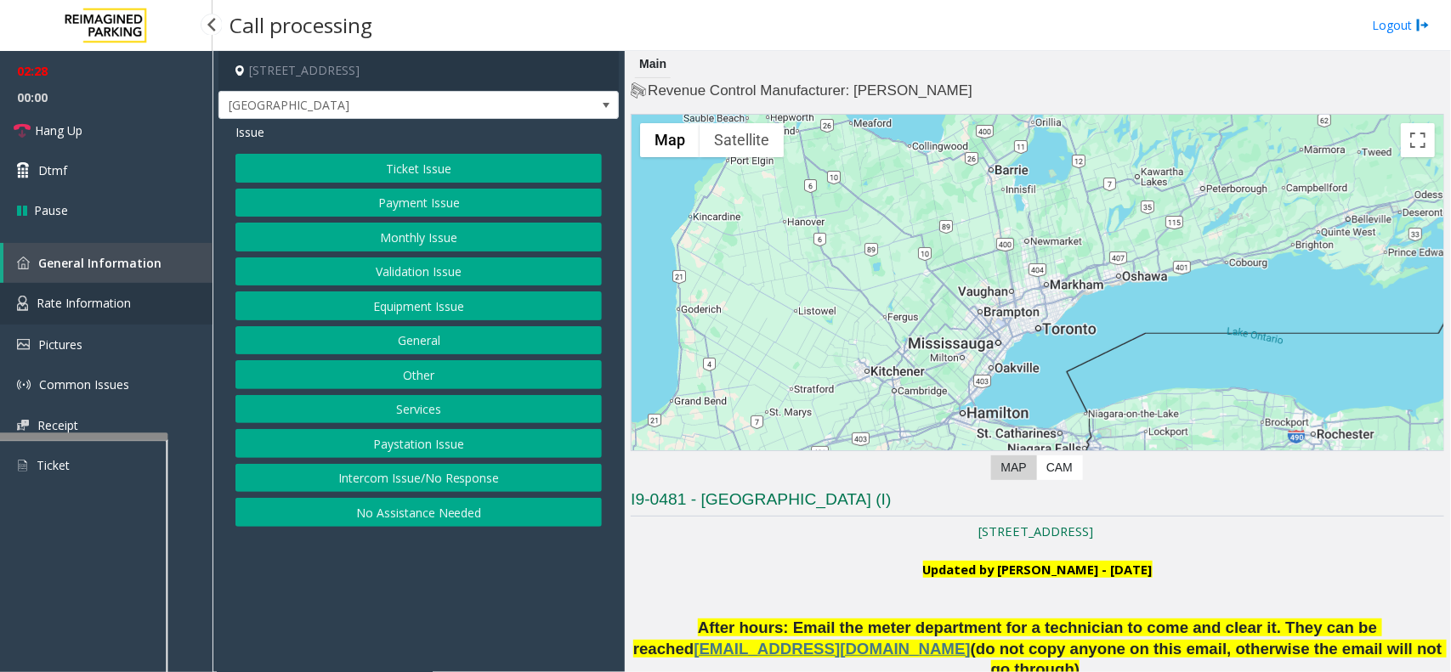
click at [106, 295] on span "Rate Information" at bounding box center [84, 303] width 94 height 16
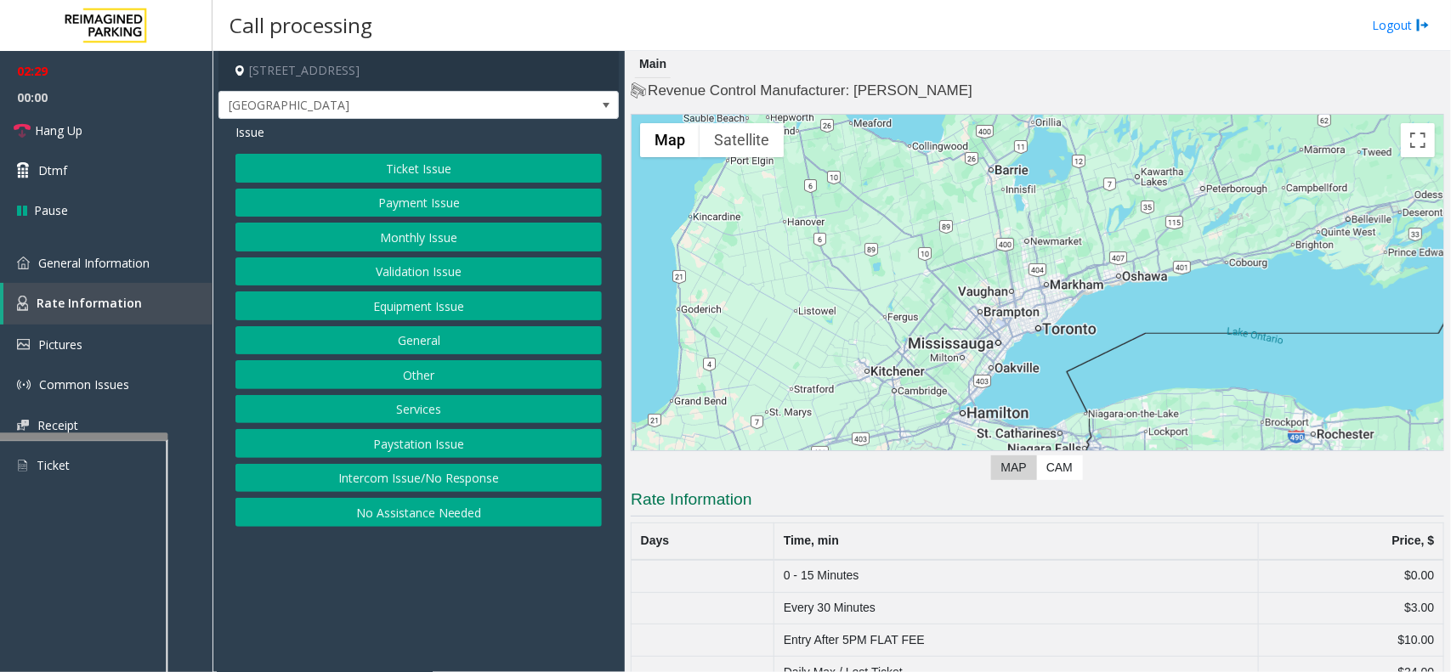
scroll to position [32, 0]
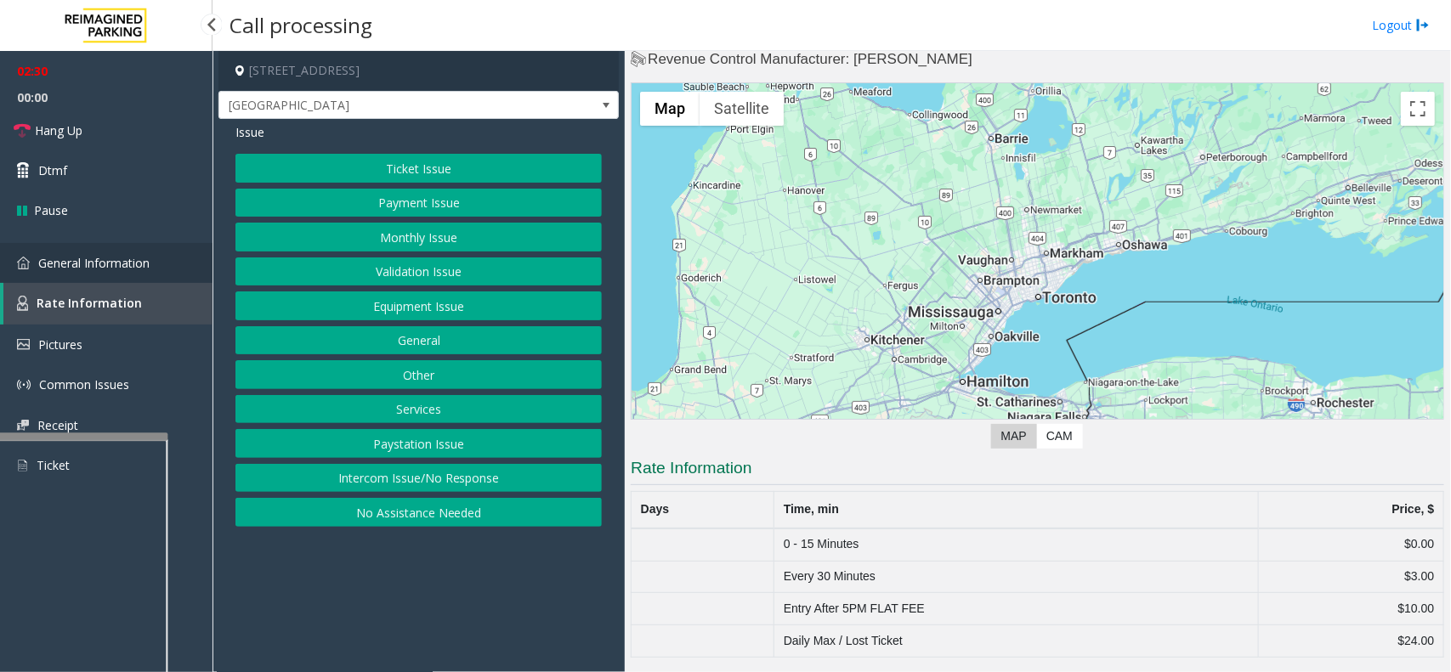
click at [166, 255] on link "General Information" at bounding box center [106, 263] width 213 height 40
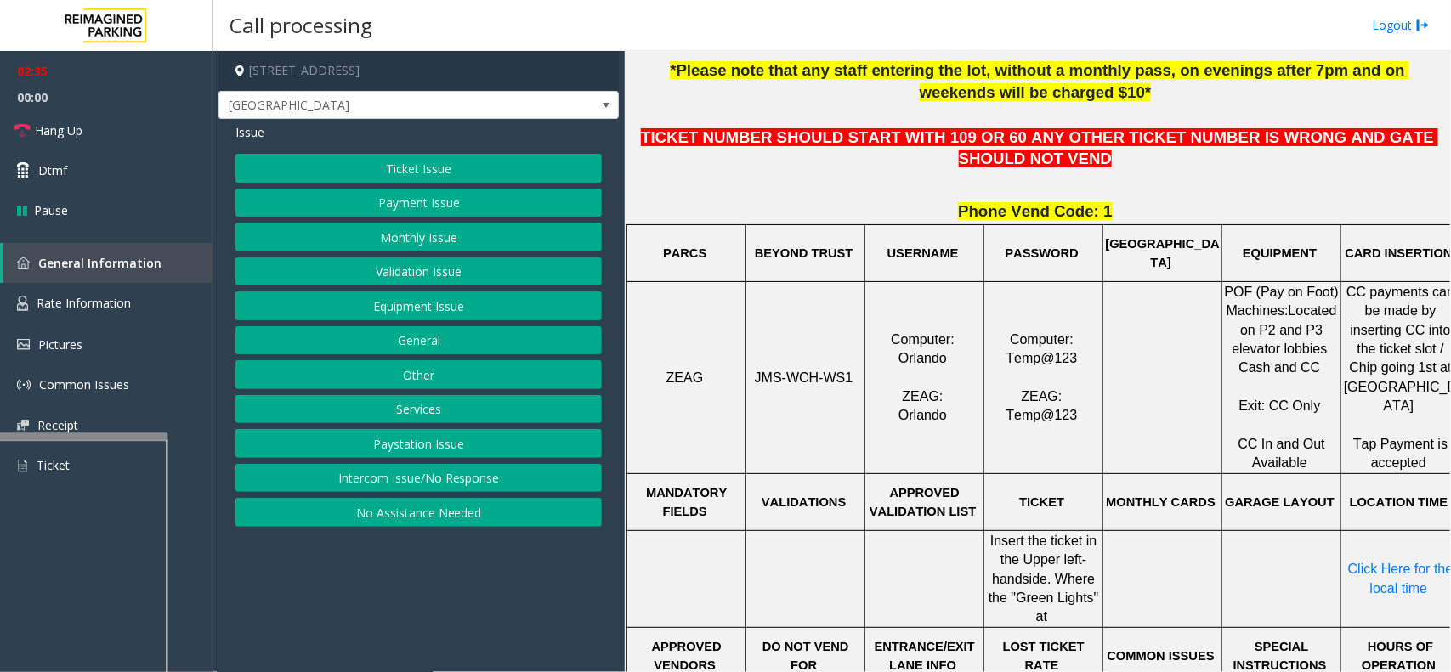
scroll to position [670, 0]
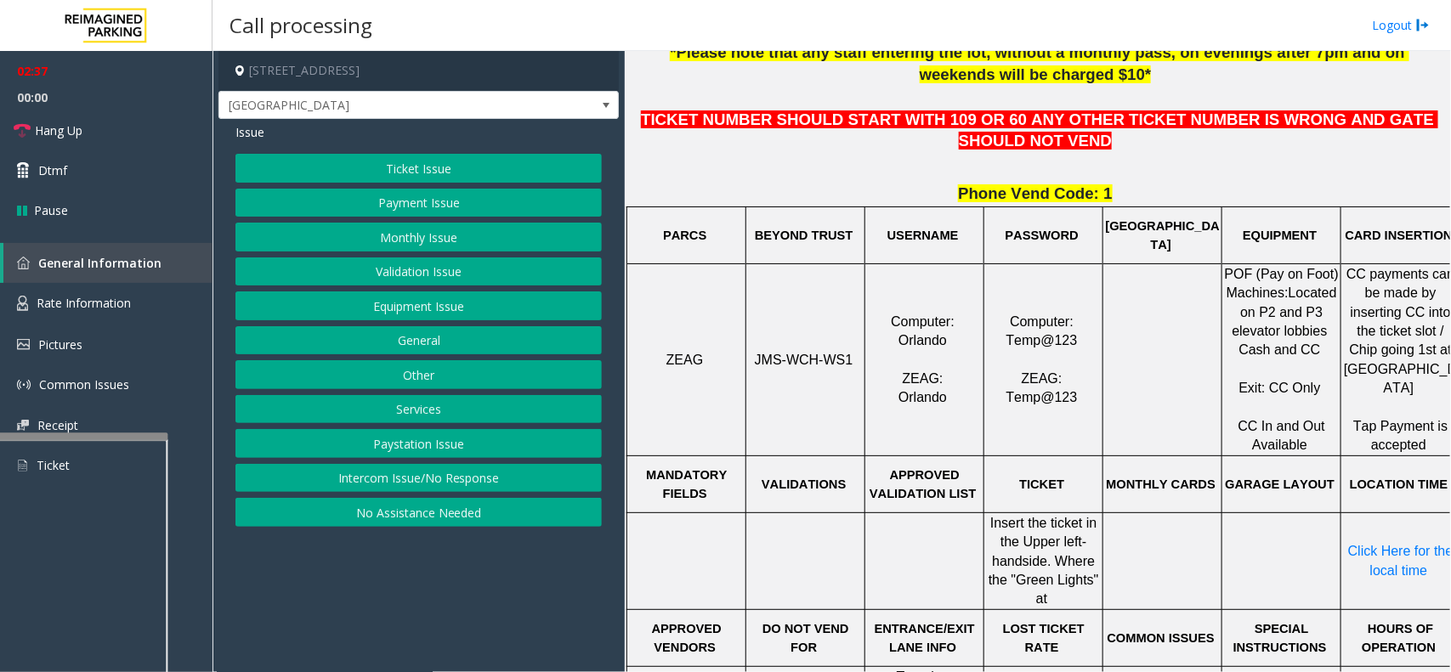
click at [428, 191] on button "Payment Issue" at bounding box center [418, 203] width 366 height 29
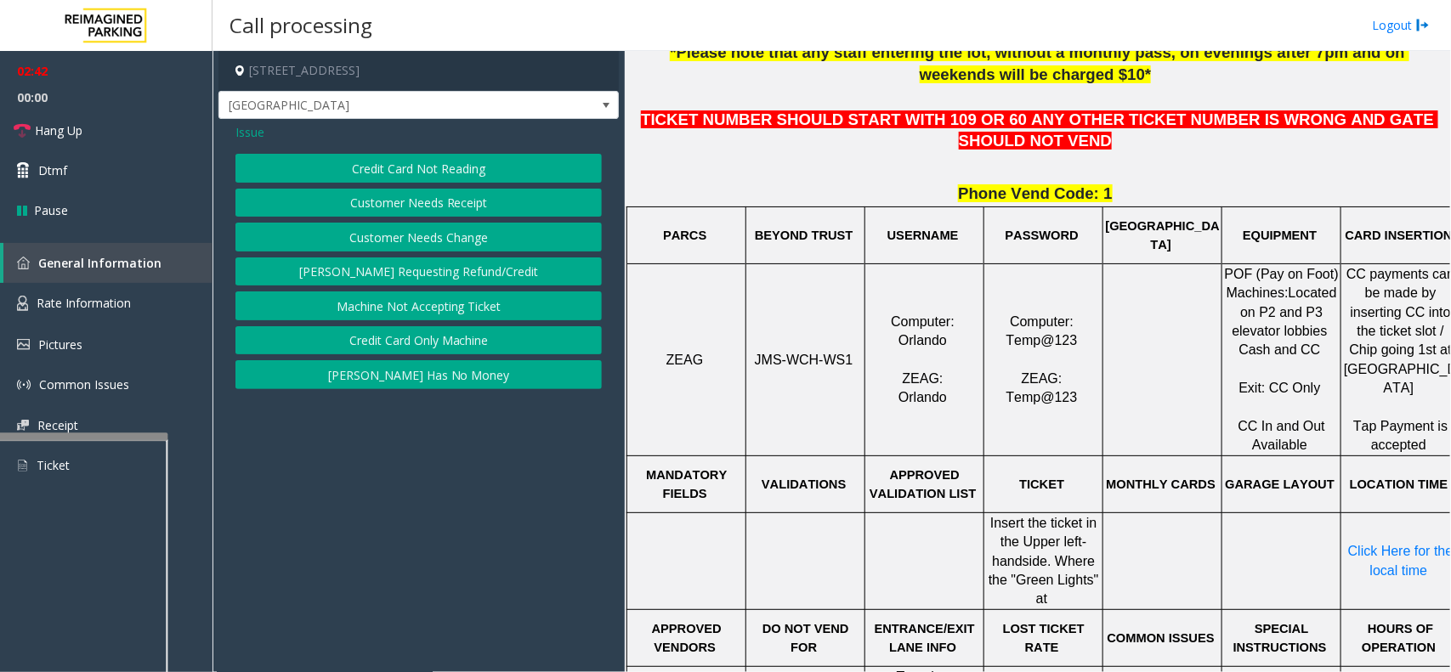
click at [247, 130] on span "Issue" at bounding box center [249, 132] width 29 height 18
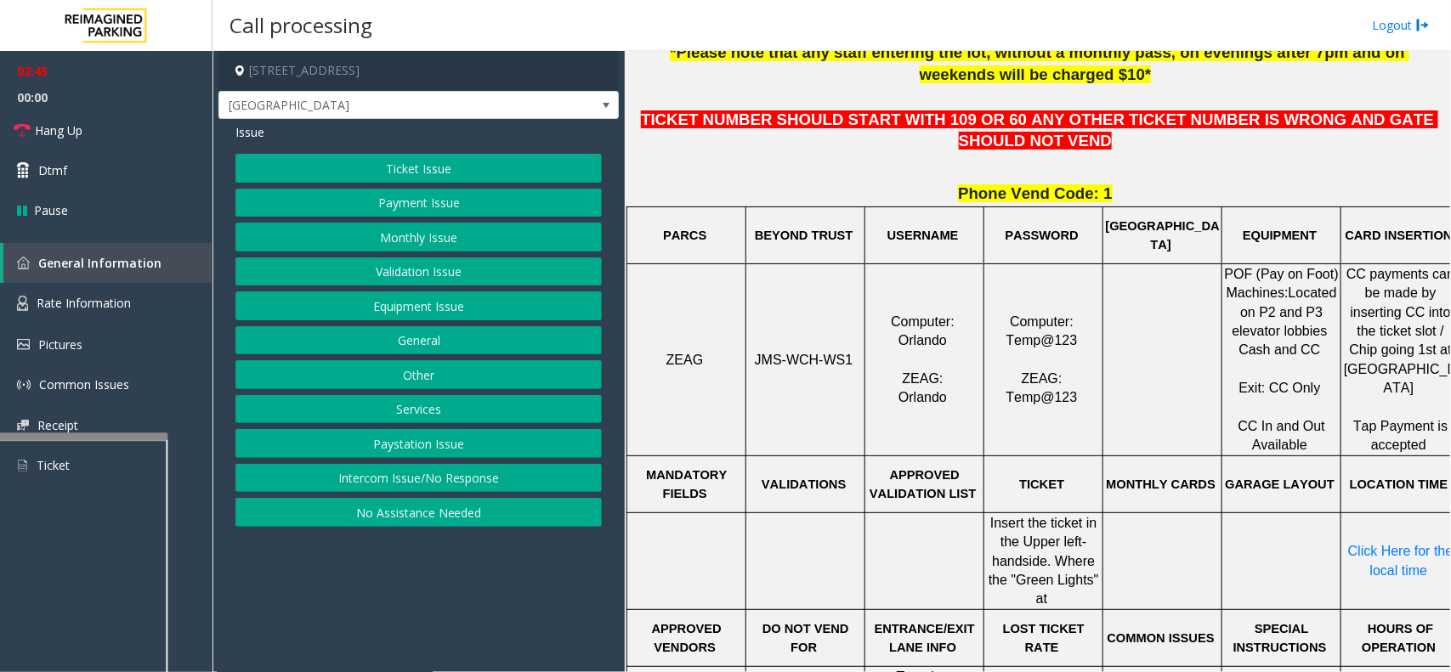
click at [410, 304] on button "Equipment Issue" at bounding box center [418, 306] width 366 height 29
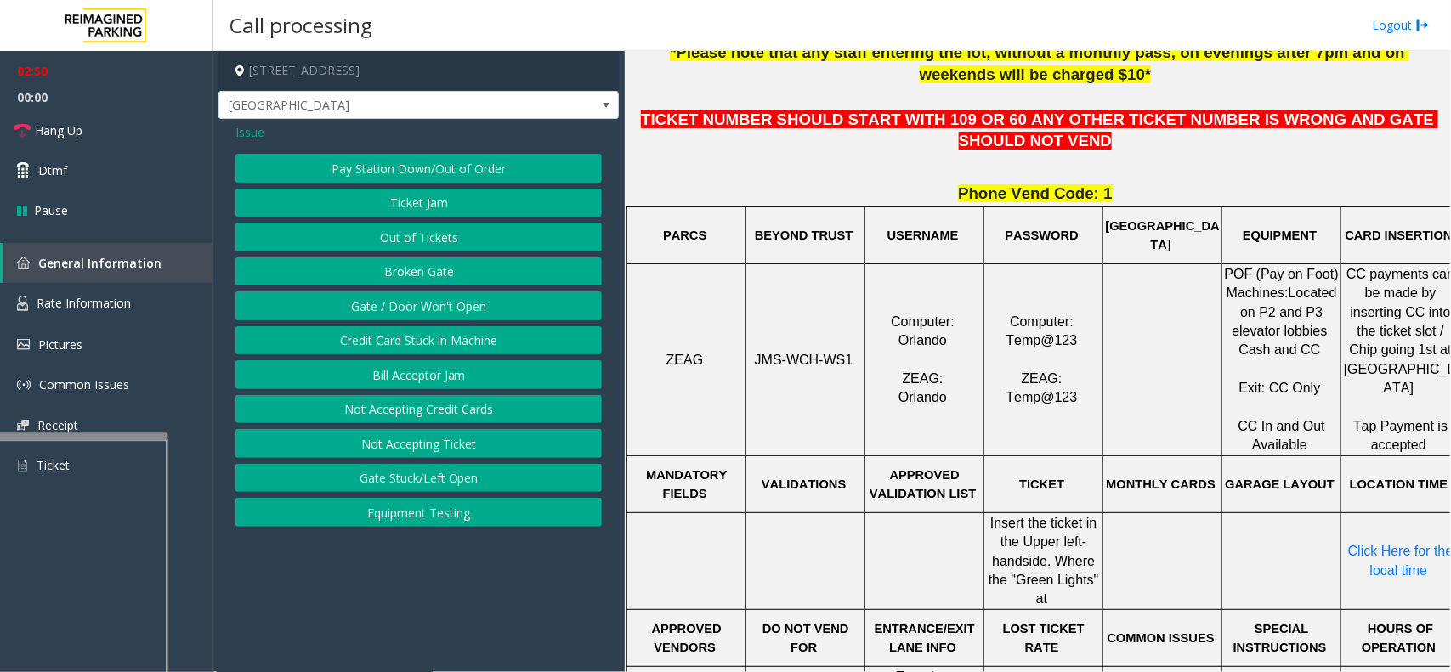
click at [252, 126] on span "Issue" at bounding box center [249, 132] width 29 height 18
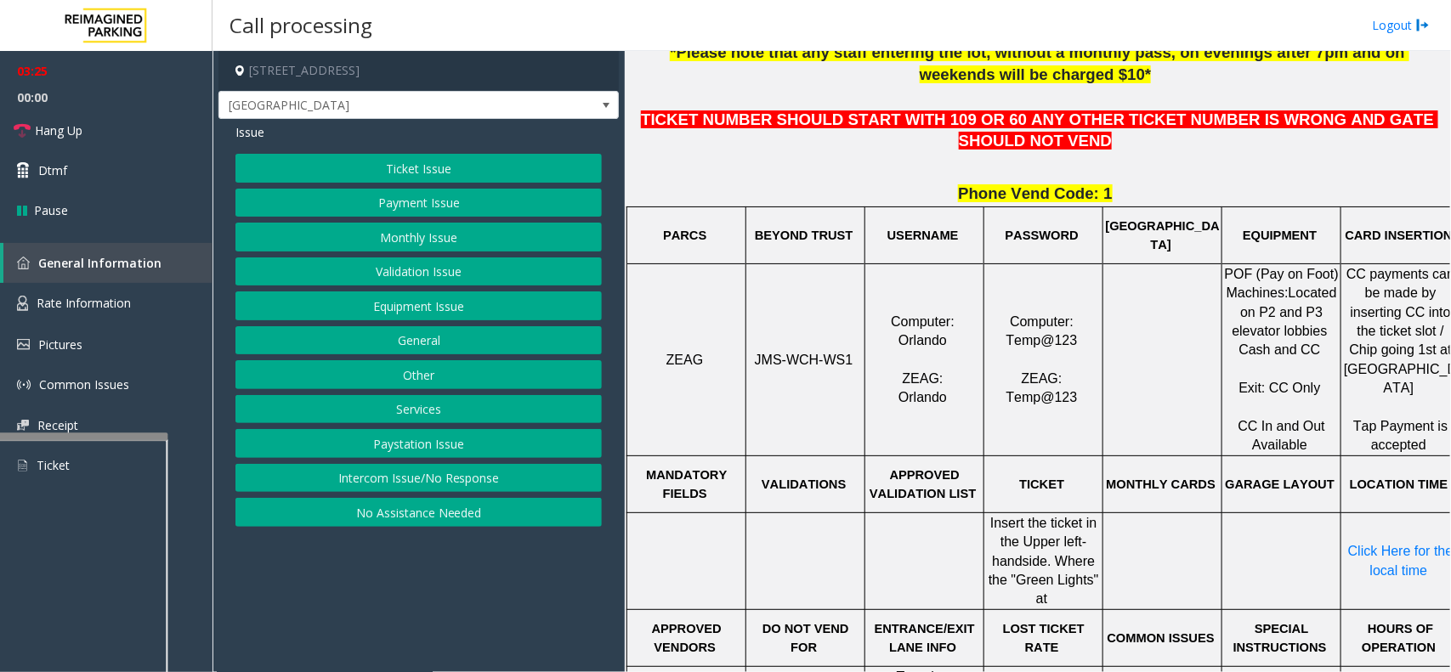
click at [448, 160] on button "Ticket Issue" at bounding box center [418, 168] width 366 height 29
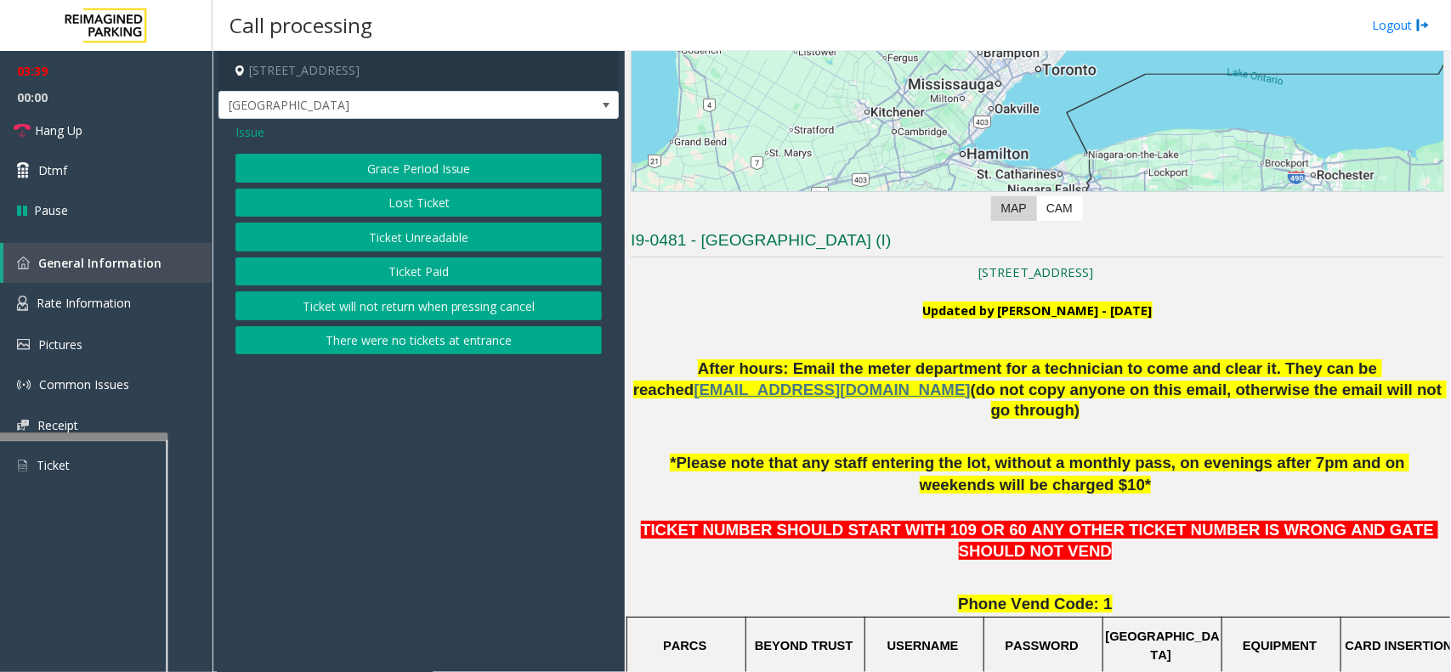
scroll to position [319, 0]
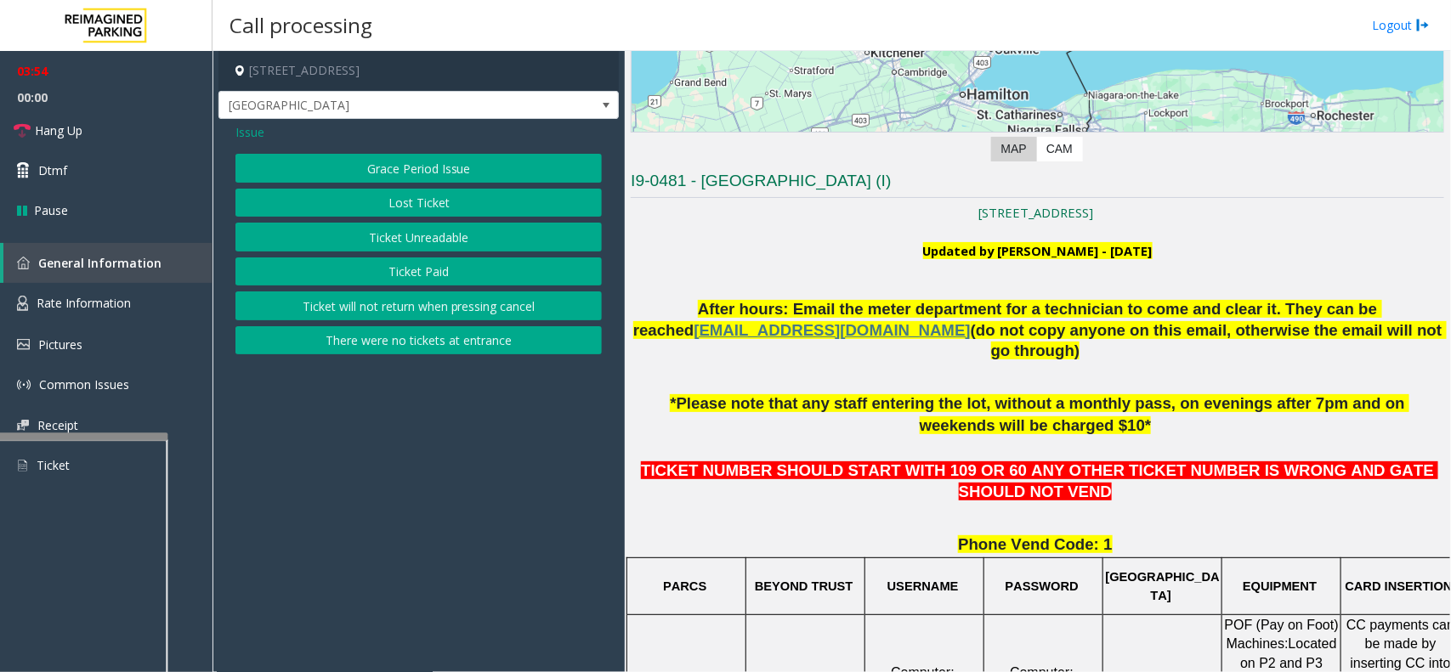
click at [411, 248] on button "Ticket Unreadable" at bounding box center [418, 237] width 366 height 29
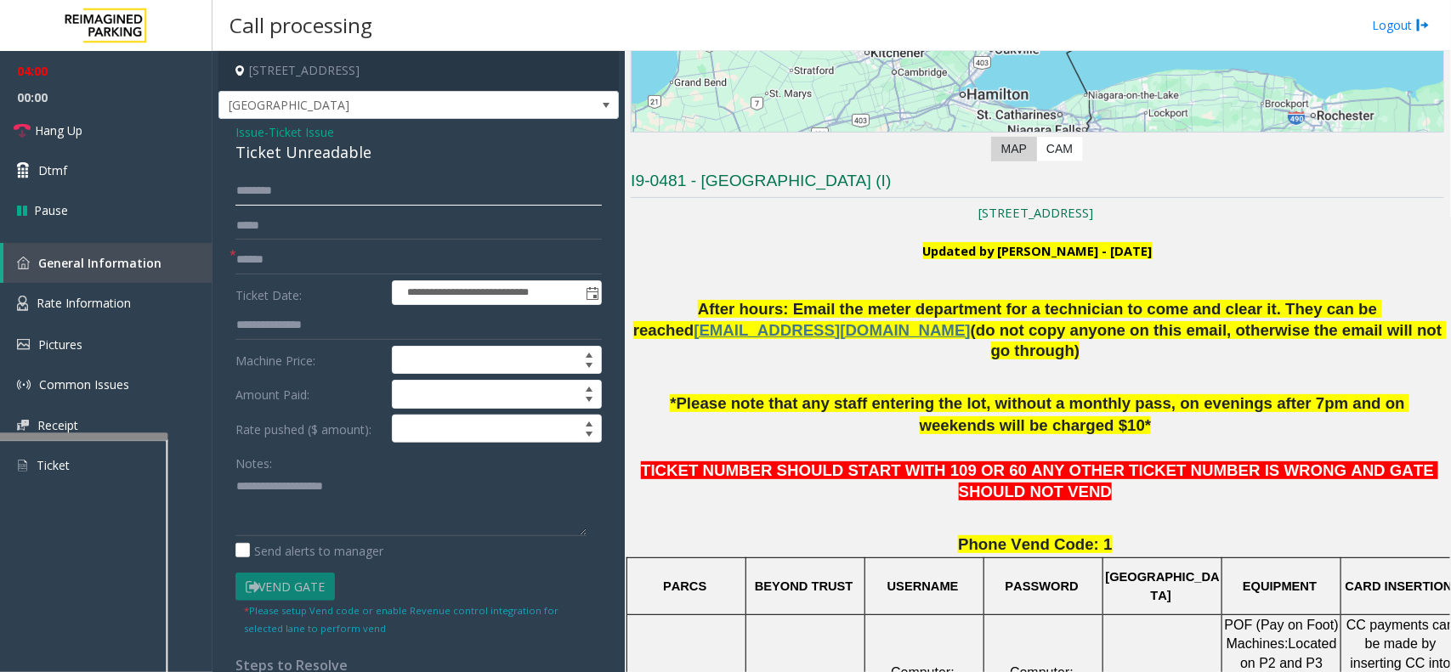
click at [312, 192] on input "text" at bounding box center [418, 191] width 366 height 29
paste textarea "**********"
type textarea "**********"
click at [289, 197] on input "text" at bounding box center [418, 191] width 366 height 29
click at [266, 264] on input "text" at bounding box center [418, 260] width 366 height 29
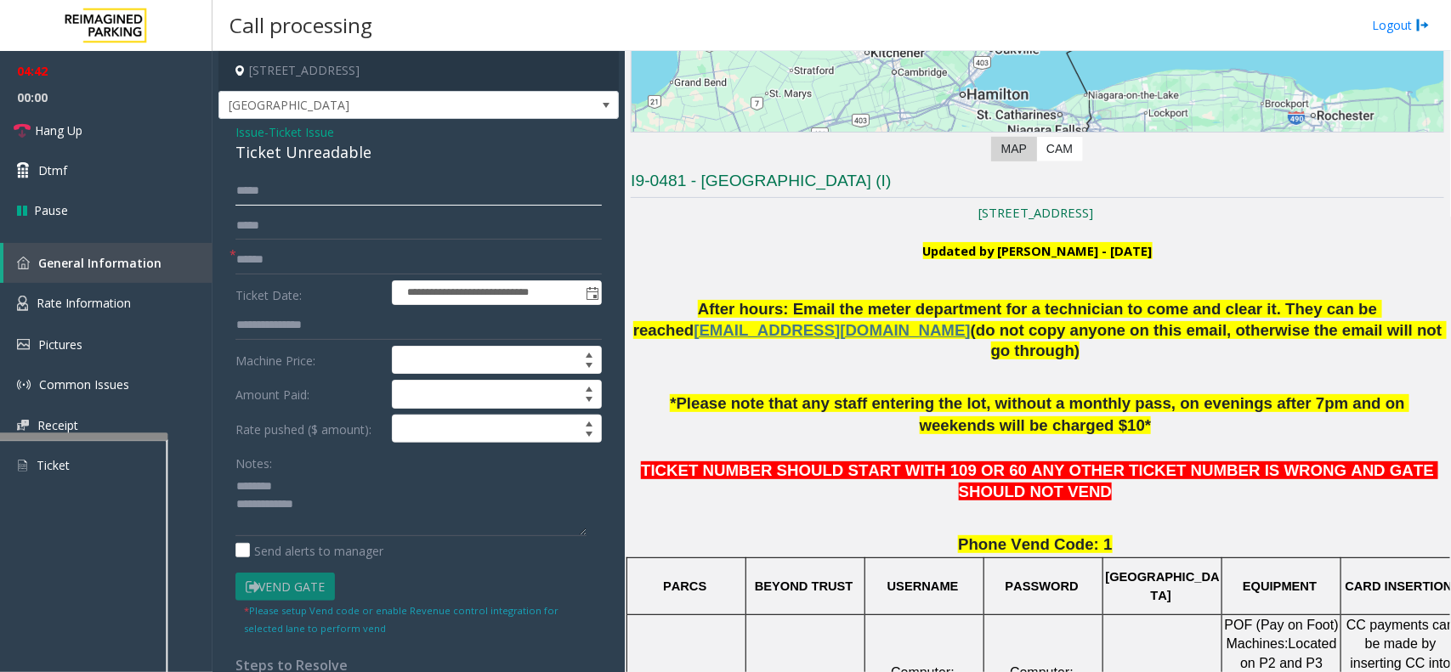
click at [248, 196] on input "*****" at bounding box center [418, 191] width 366 height 29
click at [240, 191] on input "*****" at bounding box center [418, 191] width 366 height 29
click at [243, 189] on input "*****" at bounding box center [418, 191] width 366 height 29
type input "*****"
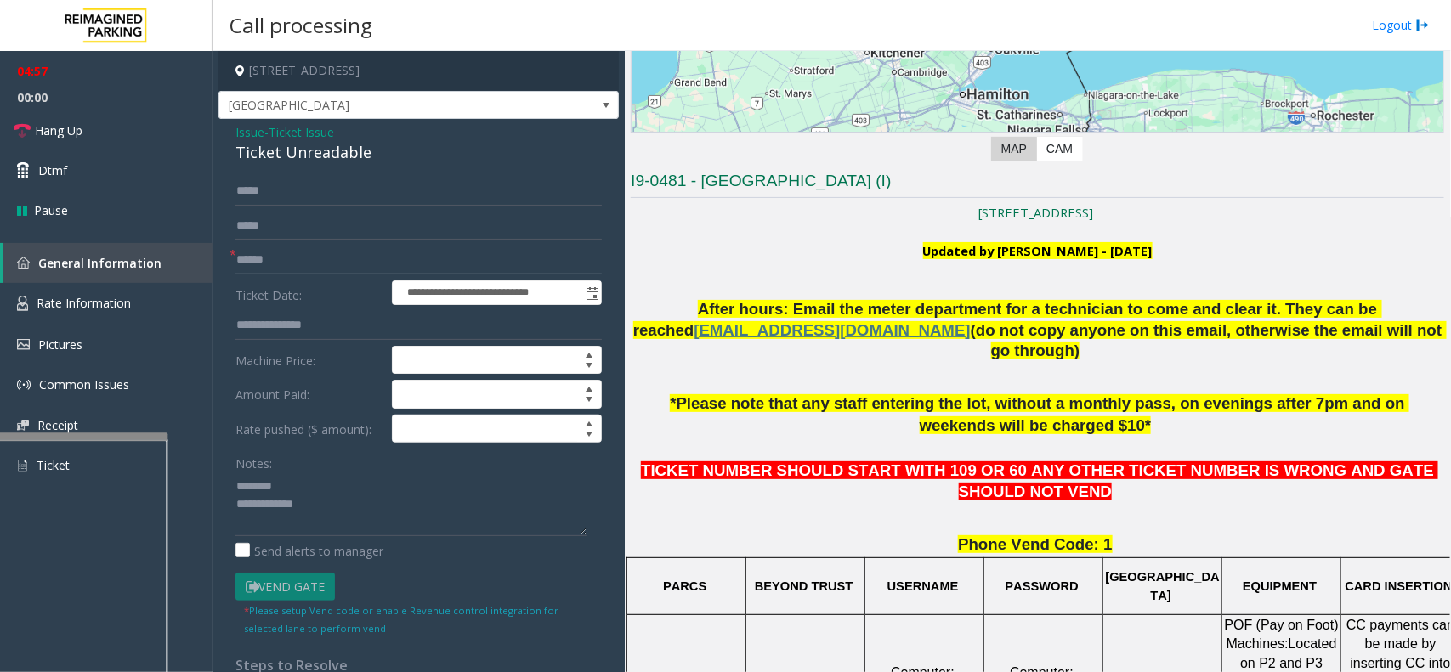
click at [282, 259] on input "text" at bounding box center [418, 260] width 366 height 29
type input "*****"
click at [111, 181] on link "Dtmf" at bounding box center [106, 170] width 213 height 40
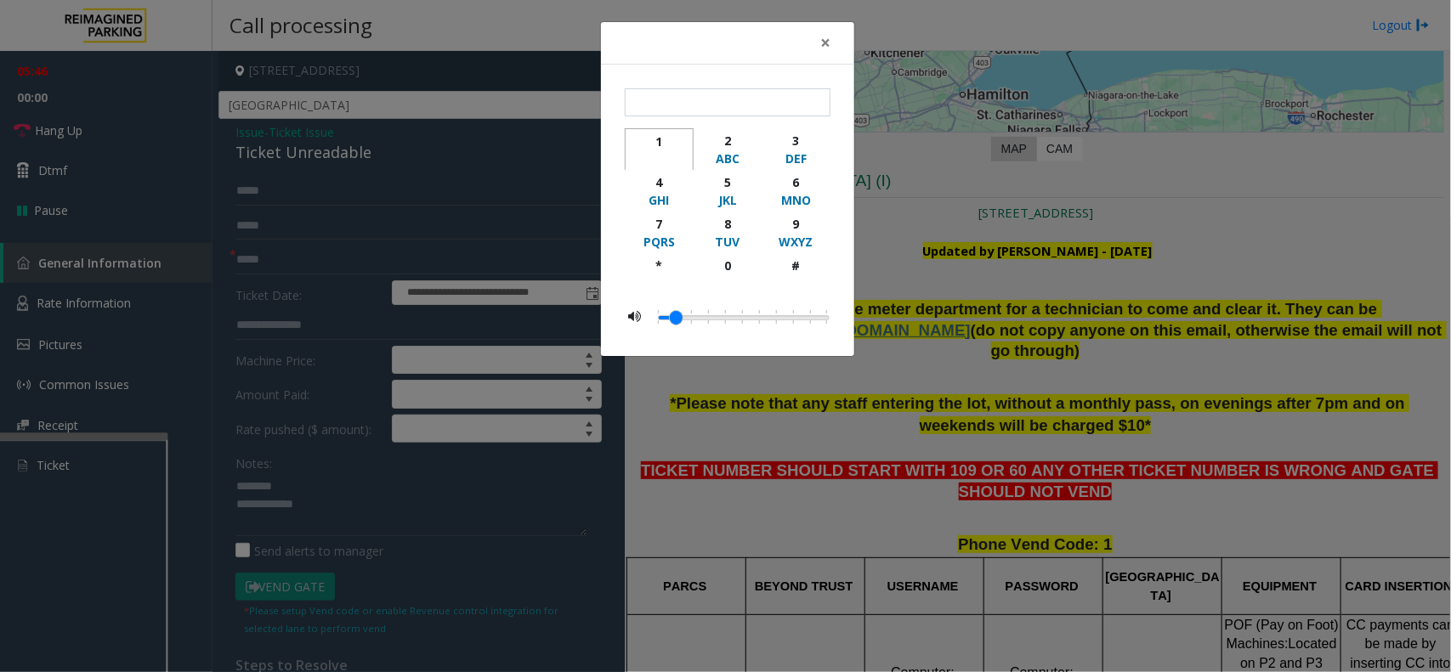
click at [652, 145] on div "1" at bounding box center [659, 142] width 47 height 18
click at [659, 158] on div "button" at bounding box center [659, 158] width 47 height 17
drag, startPoint x: 775, startPoint y: 82, endPoint x: 775, endPoint y: 92, distance: 9.4
click at [775, 92] on div "** 1 2 ABC 3 DEF 4 GHI 5 JKL 6 MNO 7 PQRS 8 TUV 9 WXYZ * 0 #" at bounding box center [727, 211] width 253 height 292
click at [775, 96] on input "**" at bounding box center [728, 102] width 206 height 29
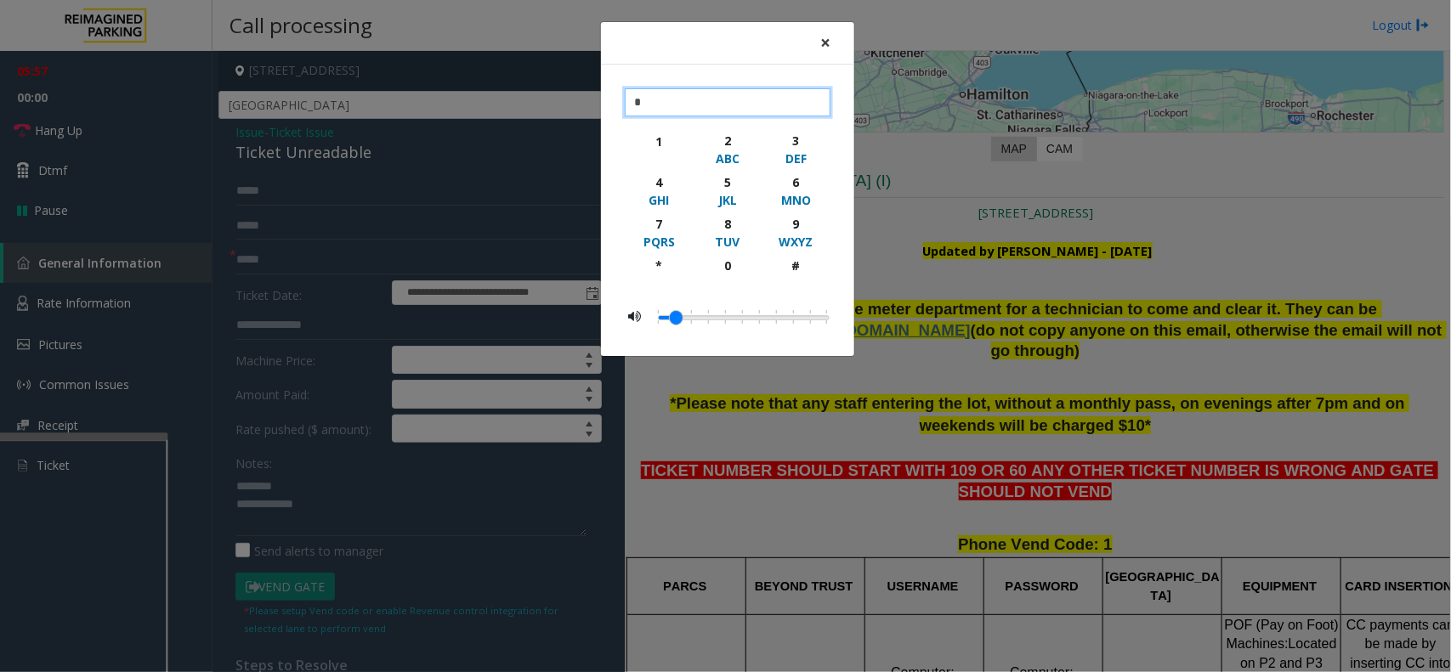
type input "*"
click at [819, 54] on button "×" at bounding box center [825, 43] width 34 height 42
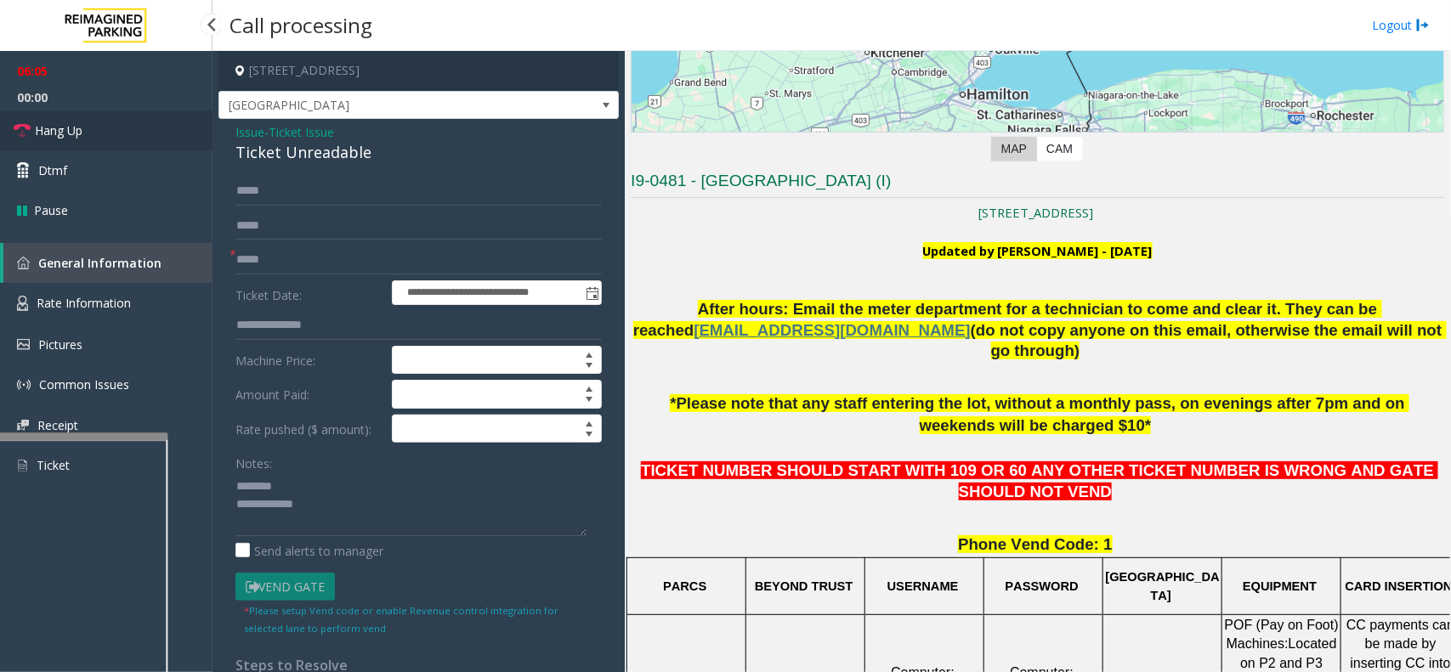
click at [96, 142] on link "Hang Up" at bounding box center [106, 131] width 213 height 40
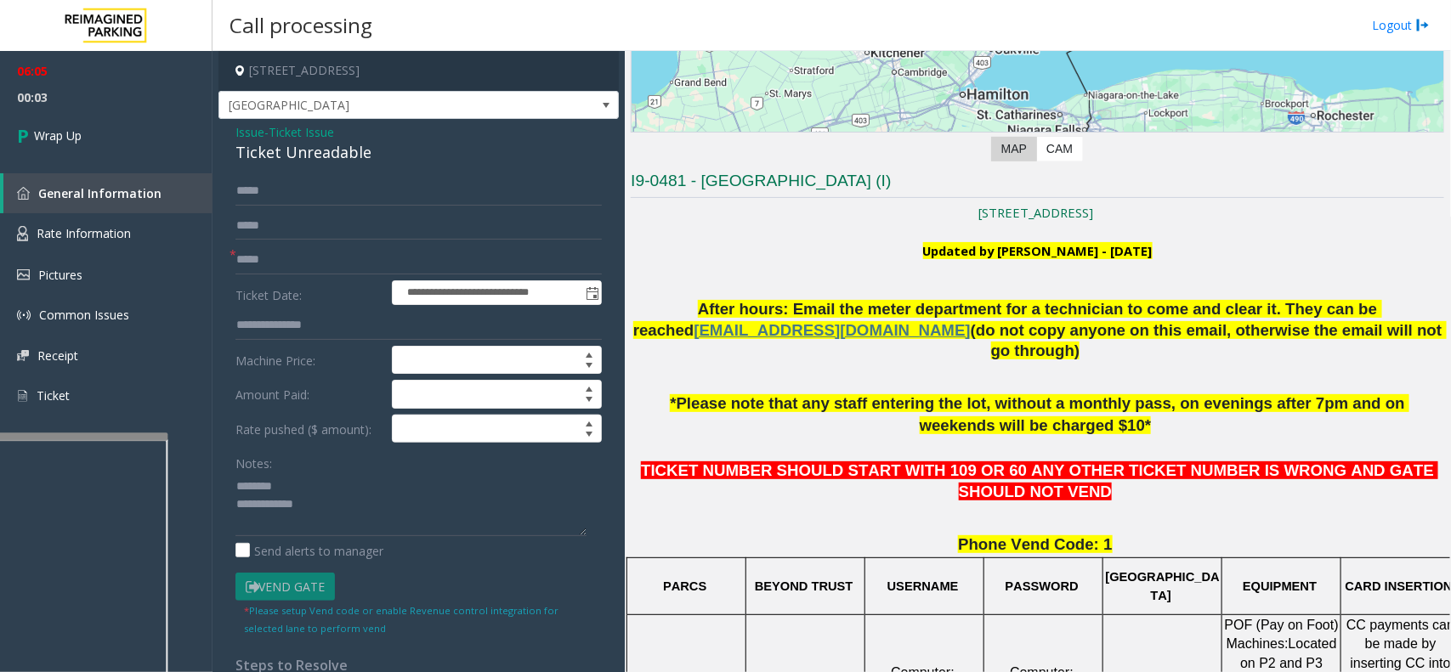
click at [303, 125] on span "Ticket Issue" at bounding box center [301, 132] width 65 height 18
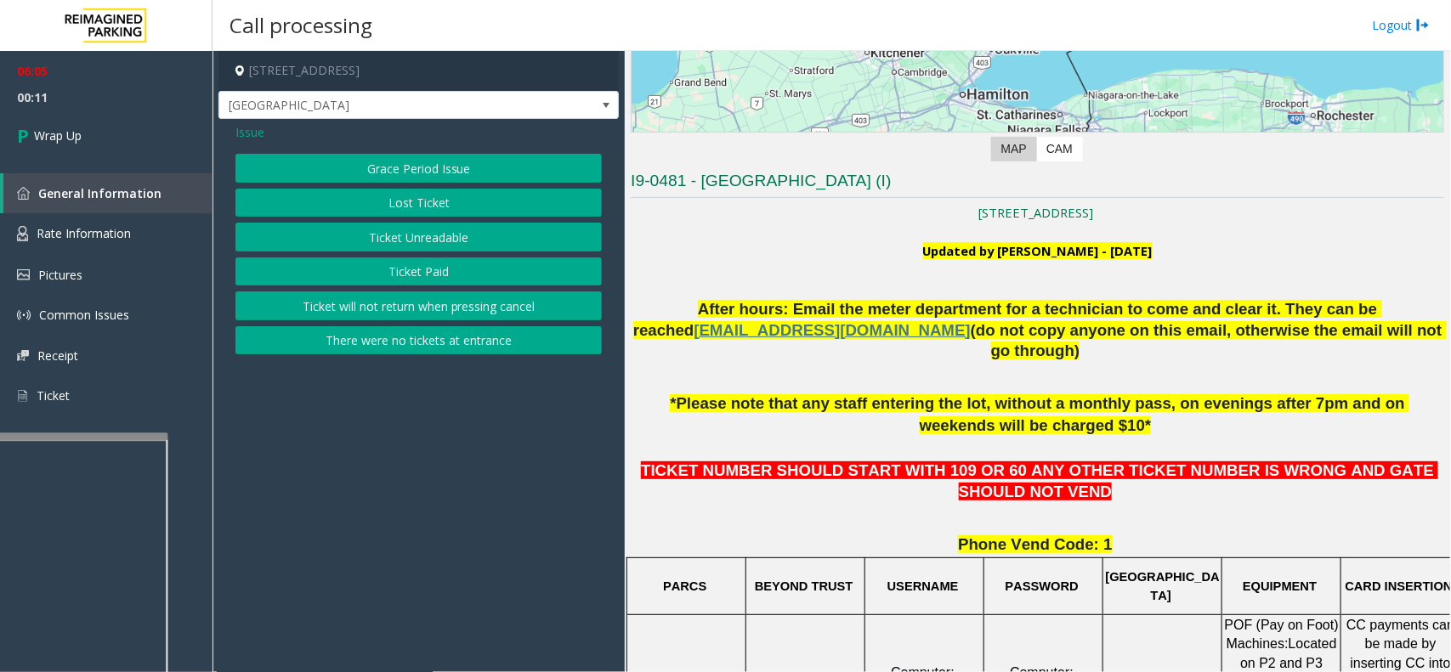
click at [238, 134] on span "Issue" at bounding box center [249, 132] width 29 height 18
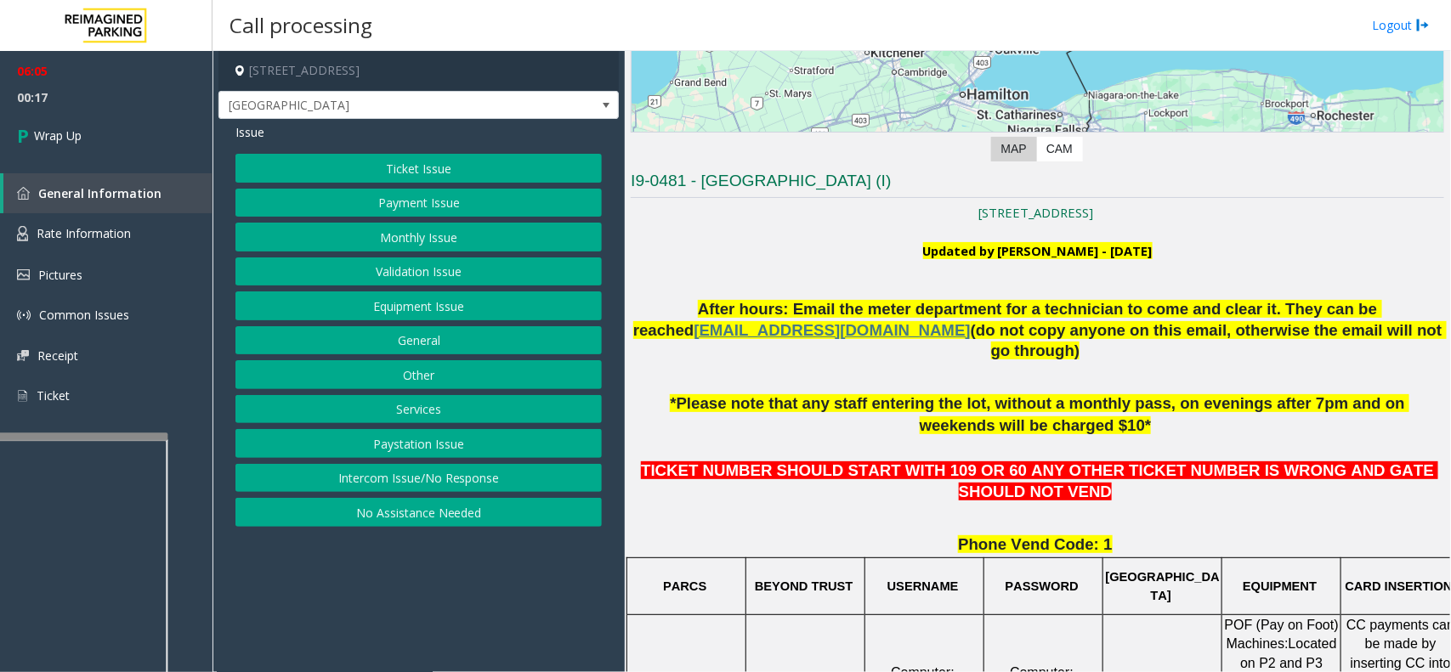
click at [383, 306] on button "Equipment Issue" at bounding box center [418, 306] width 366 height 29
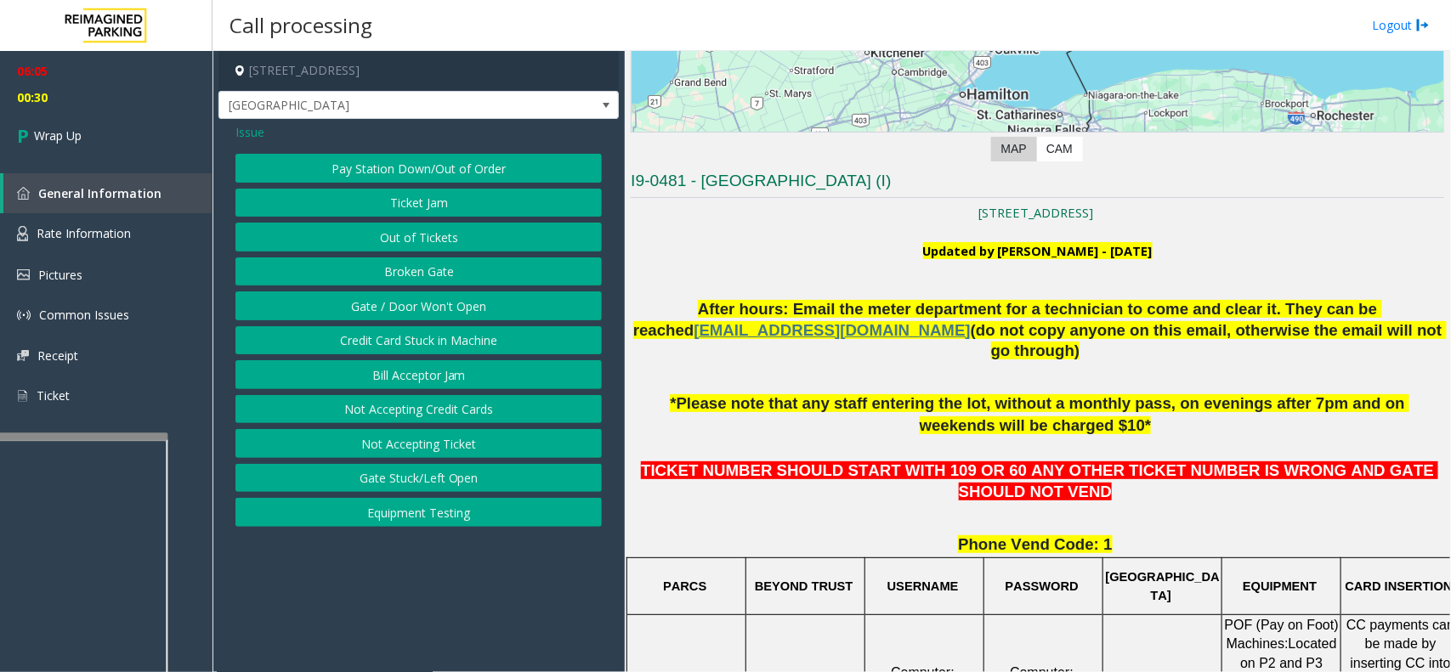
click at [243, 122] on div "Issue Pay Station Down/Out of Order Ticket Jam Out of Tickets Broken Gate Gate …" at bounding box center [418, 327] width 400 height 417
click at [255, 138] on span "Issue" at bounding box center [249, 132] width 29 height 18
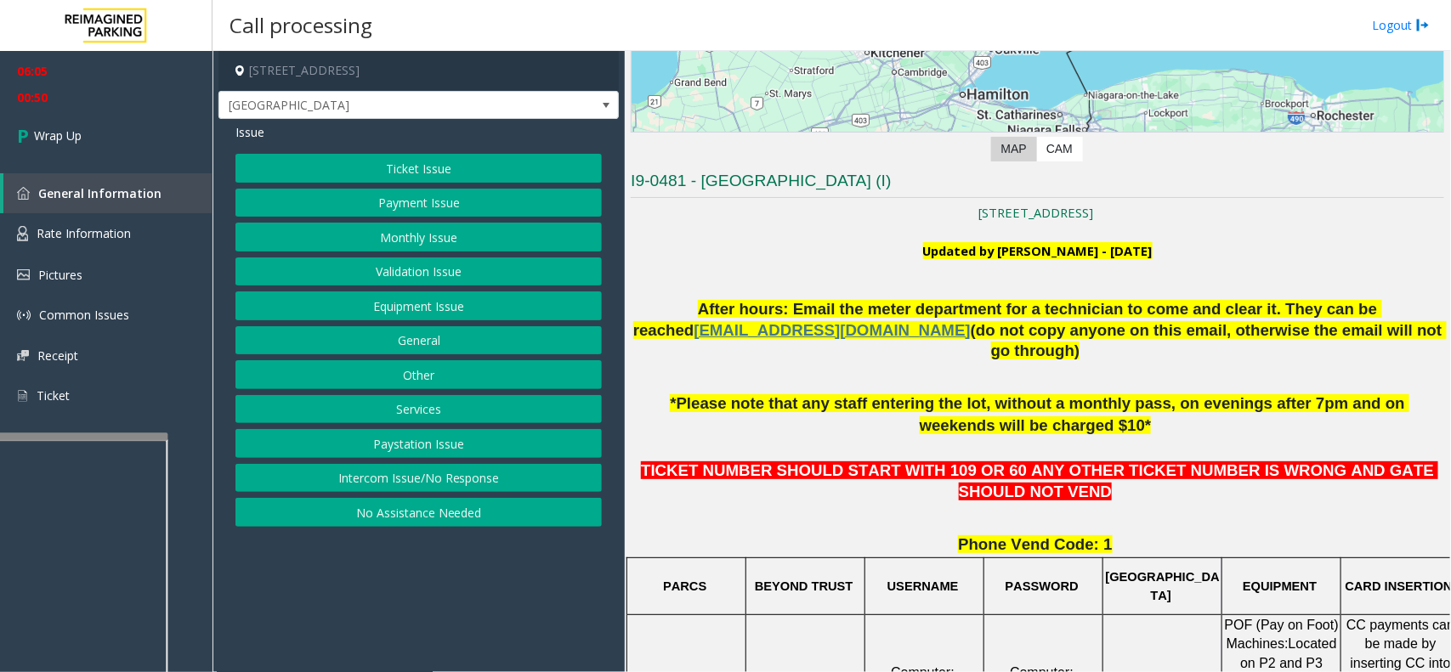
click at [436, 345] on button "General" at bounding box center [418, 340] width 366 height 29
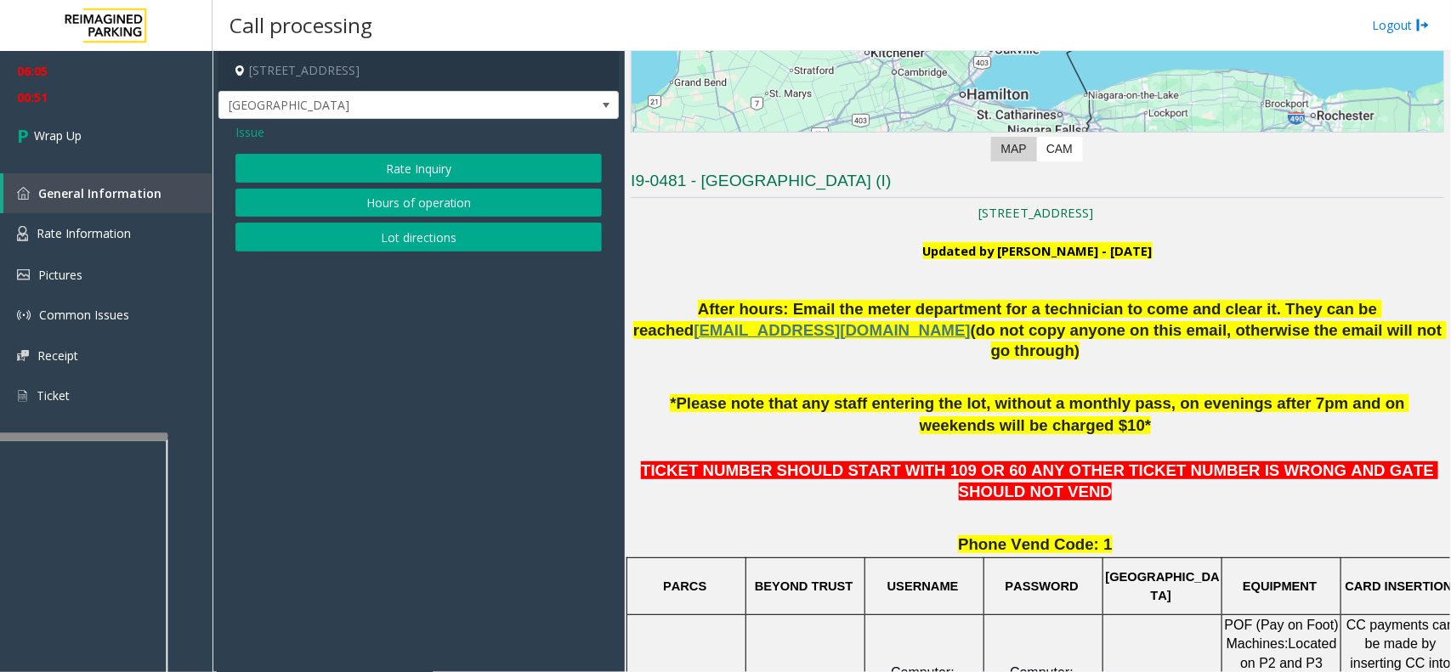
click at [240, 130] on span "Issue" at bounding box center [249, 132] width 29 height 18
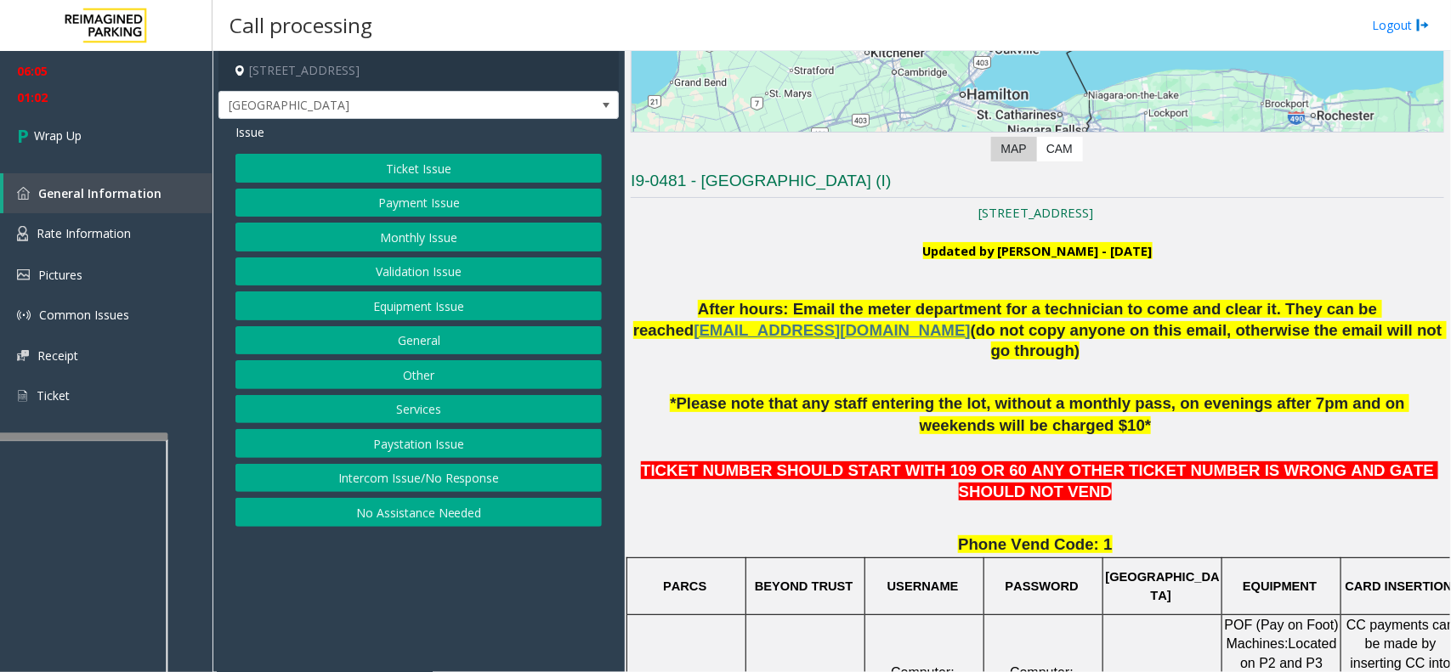
click at [434, 376] on button "Other" at bounding box center [418, 374] width 366 height 29
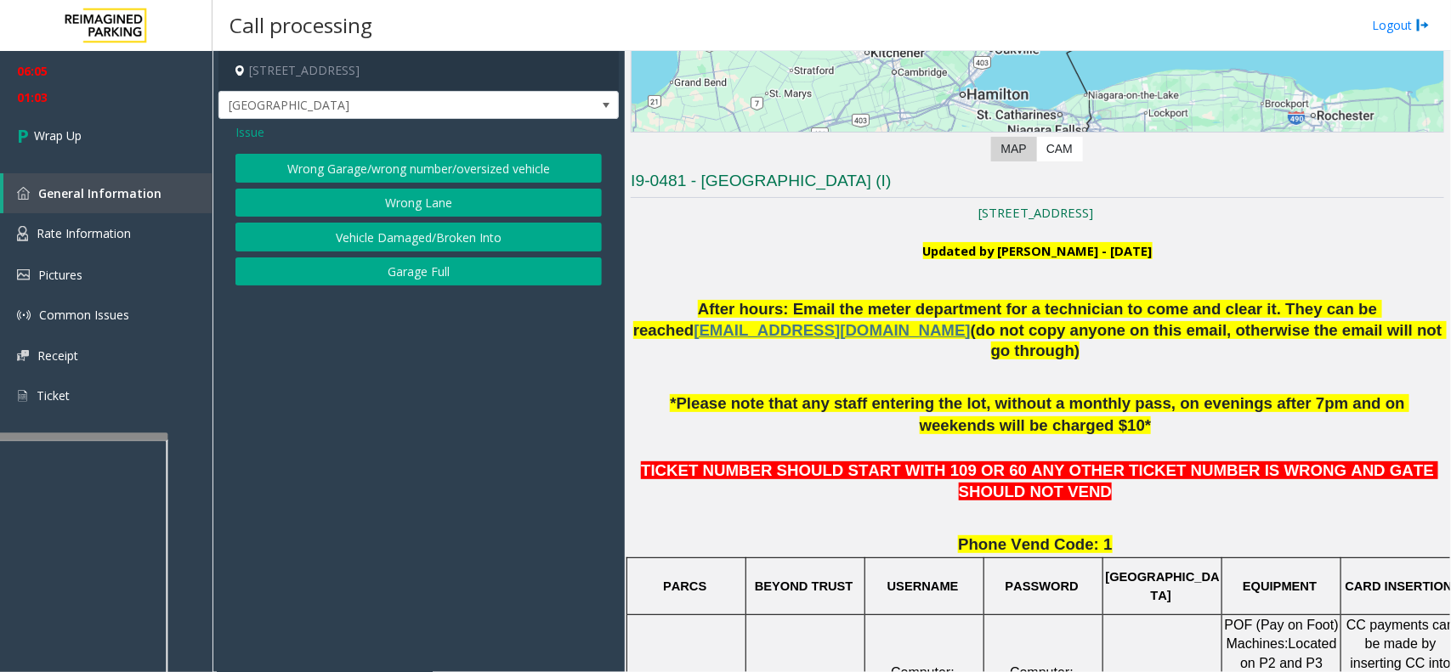
click at [252, 120] on div "Issue Wrong Garage/wrong number/oversized vehicle Wrong Lane Vehicle Damaged/Br…" at bounding box center [418, 206] width 400 height 175
click at [240, 134] on span "Issue" at bounding box center [249, 132] width 29 height 18
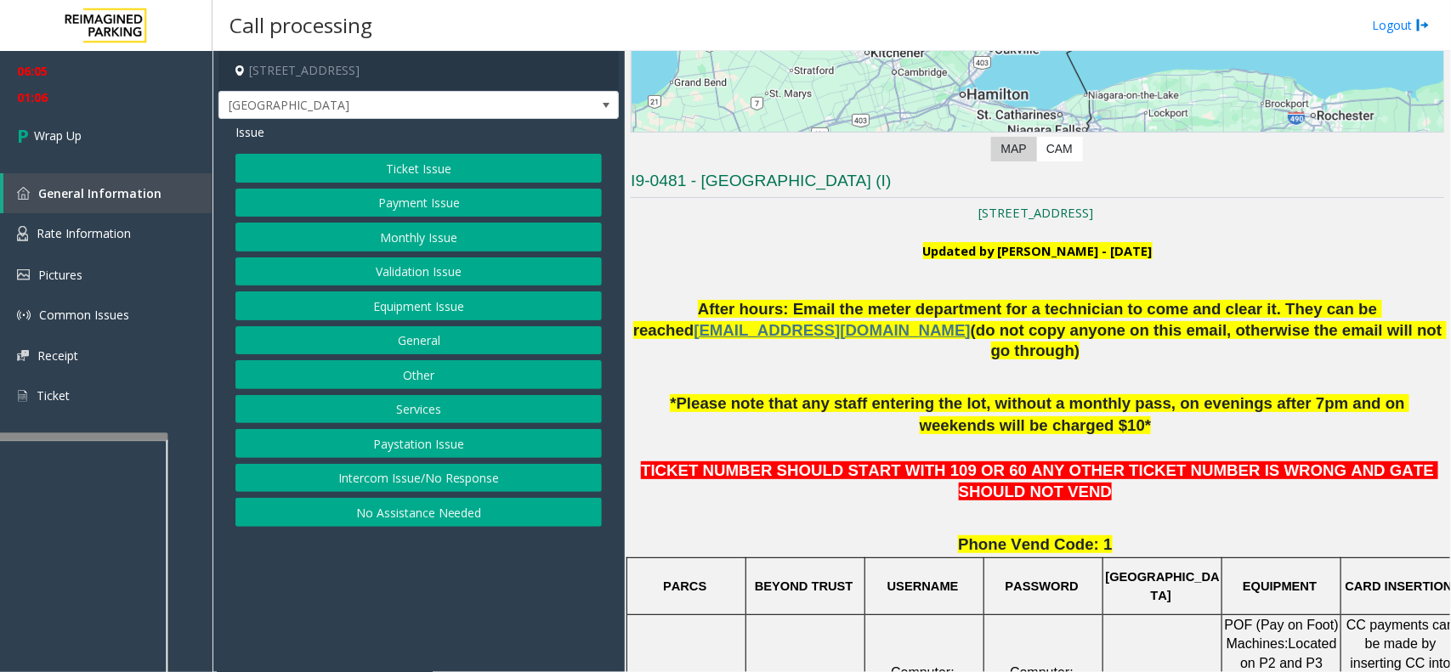
click at [378, 338] on button "General" at bounding box center [418, 340] width 366 height 29
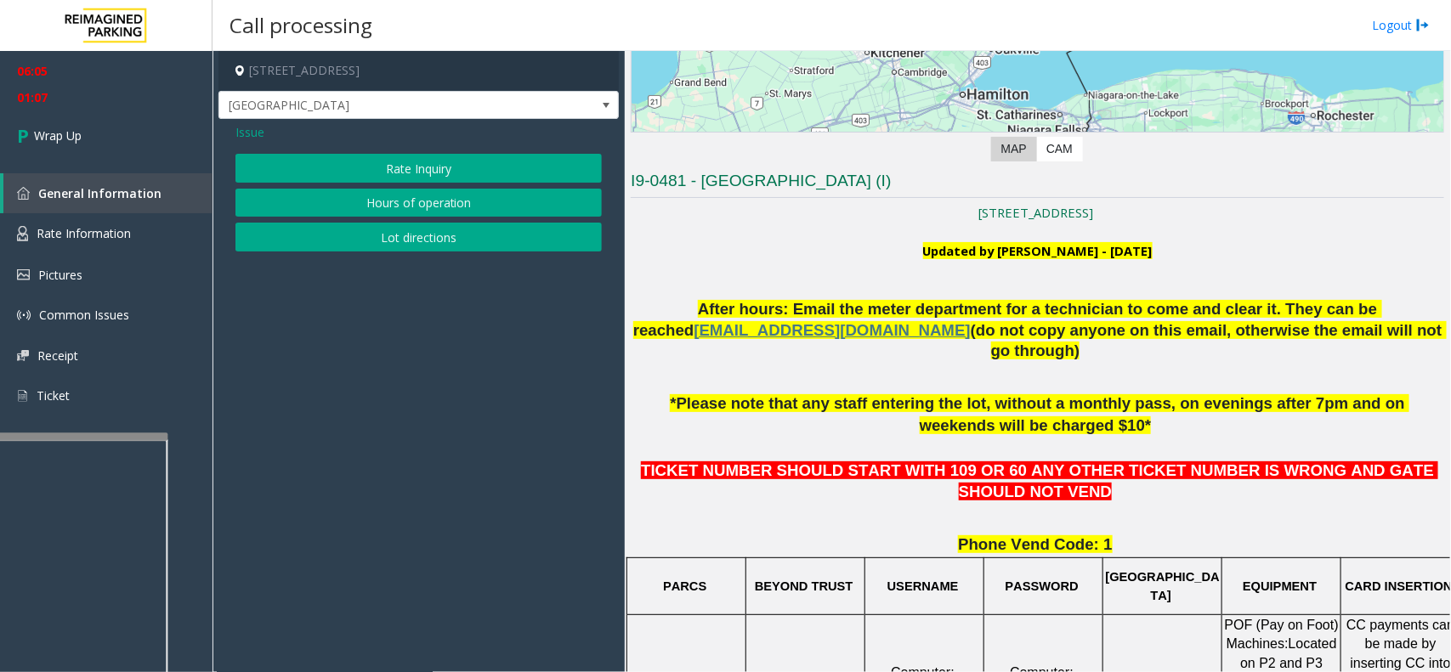
click at [252, 125] on span "Issue" at bounding box center [249, 132] width 29 height 18
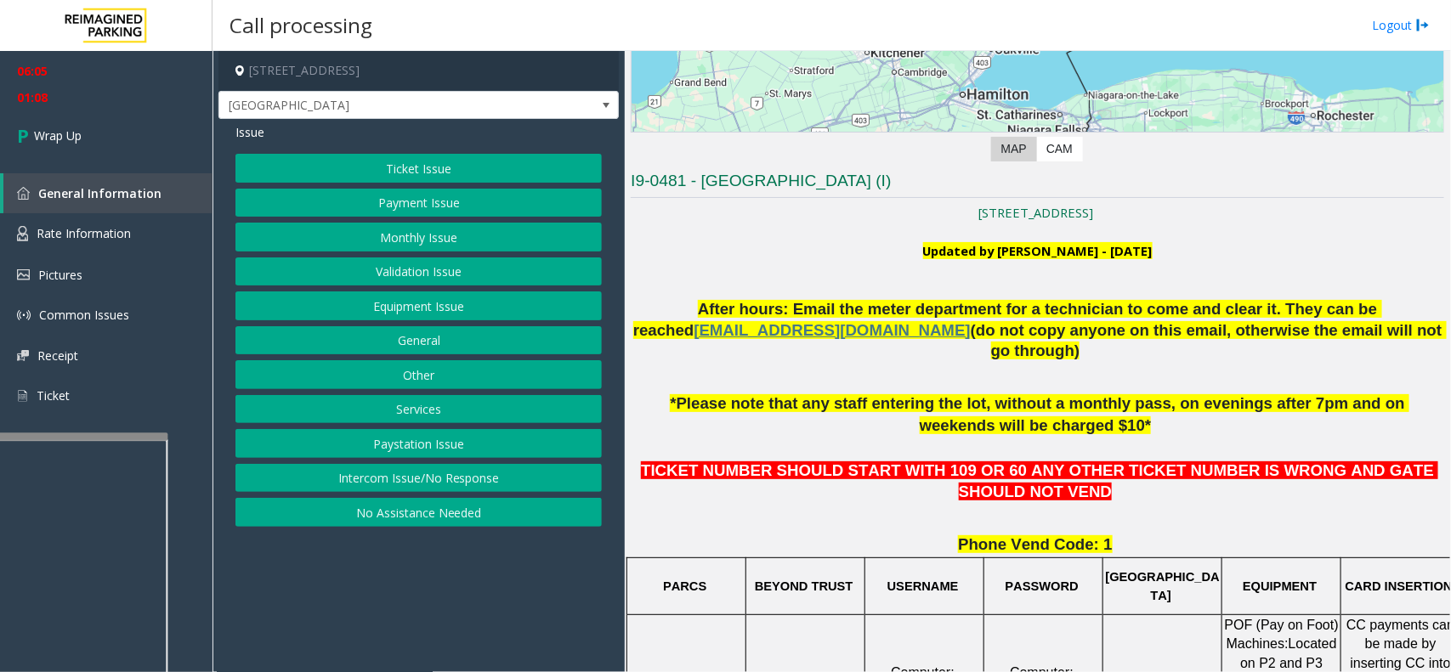
click at [411, 374] on button "Other" at bounding box center [418, 374] width 366 height 29
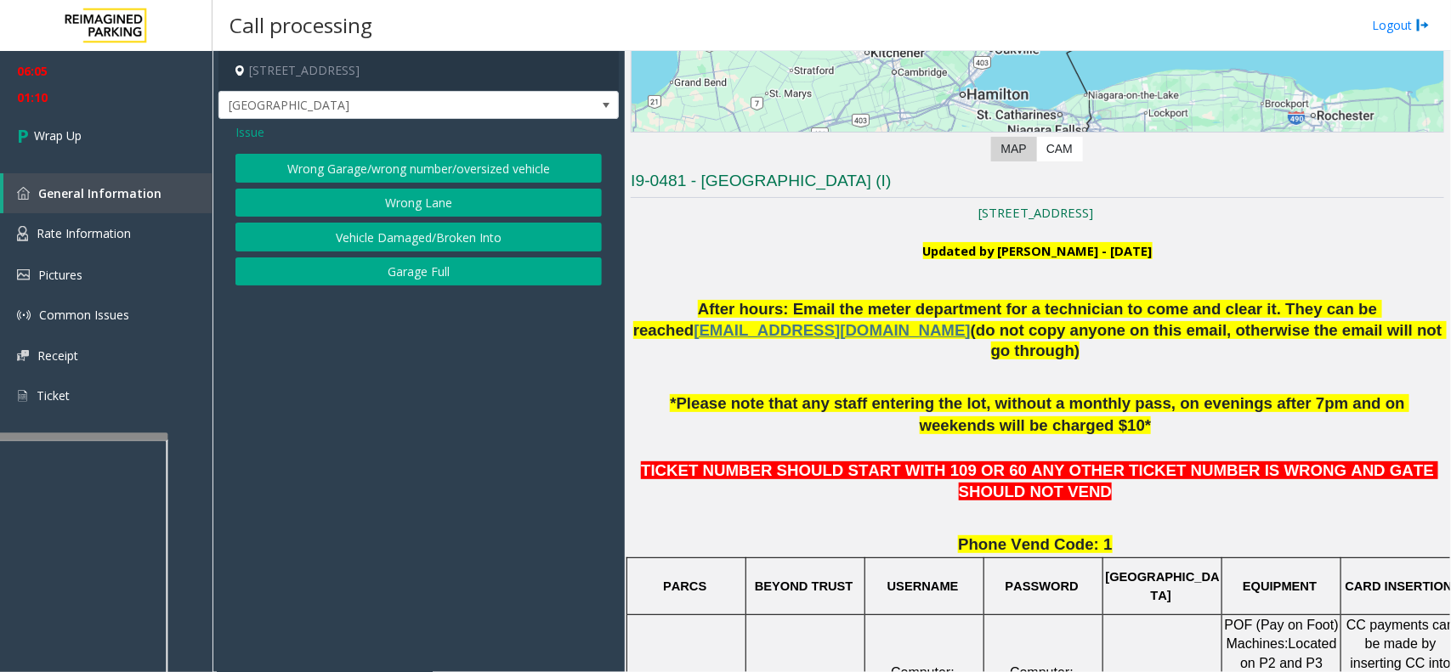
click at [264, 137] on span "Issue" at bounding box center [249, 132] width 29 height 18
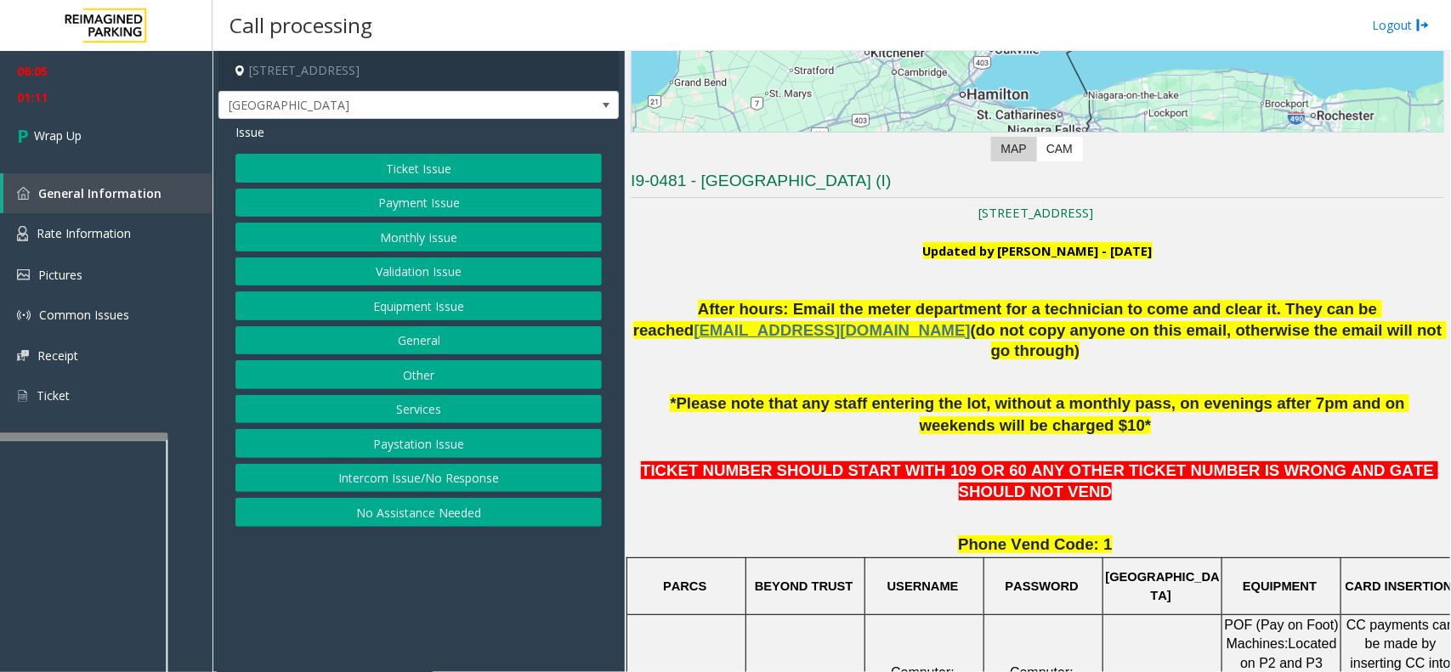
click at [400, 315] on button "Equipment Issue" at bounding box center [418, 306] width 366 height 29
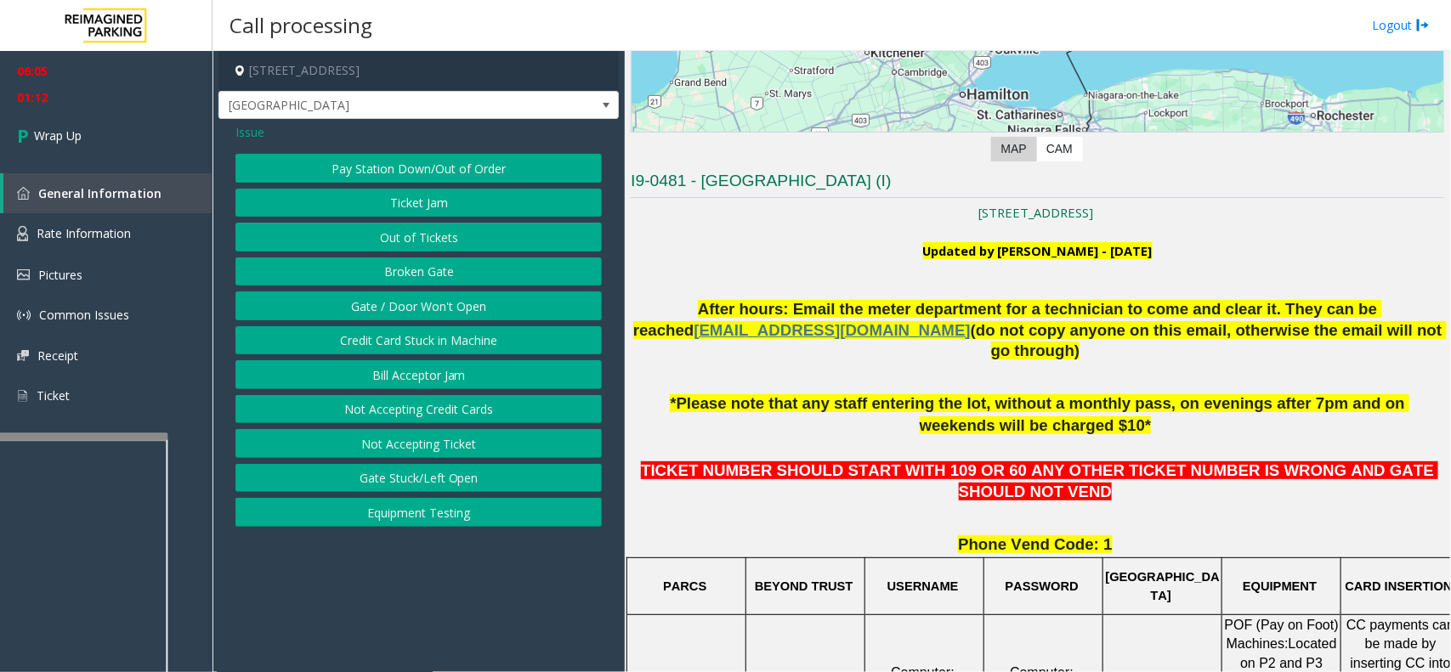
click at [400, 300] on button "Gate / Door Won't Open" at bounding box center [418, 306] width 366 height 29
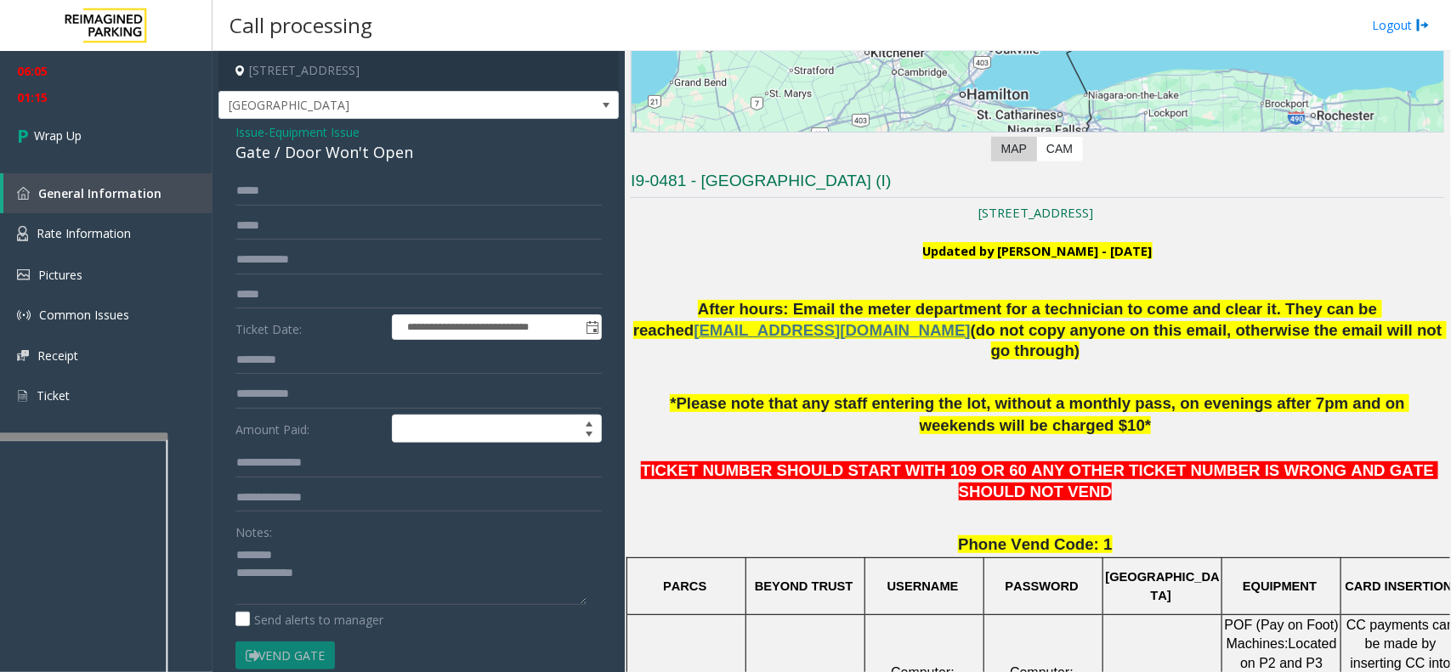
click at [376, 541] on div "Notes:" at bounding box center [418, 562] width 366 height 88
click at [374, 150] on div "Gate / Door Won't Open" at bounding box center [418, 152] width 366 height 23
drag, startPoint x: 374, startPoint y: 150, endPoint x: 389, endPoint y: 153, distance: 15.5
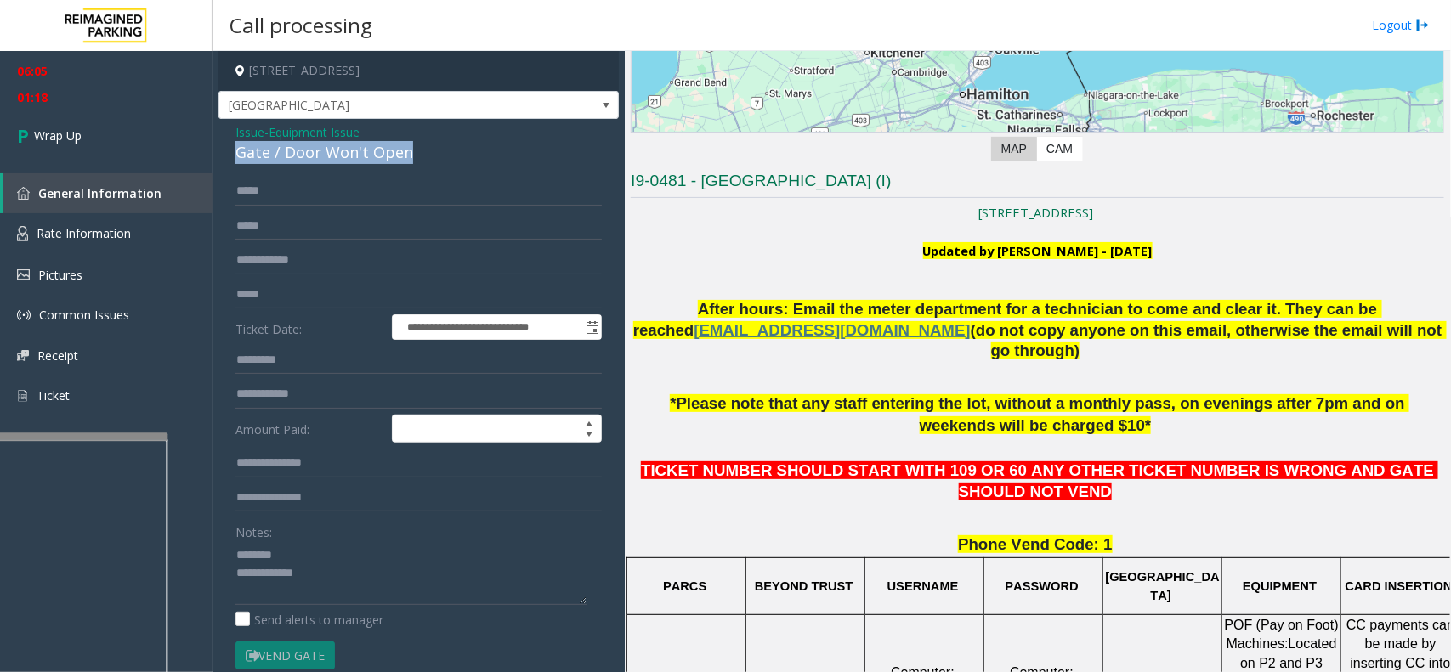
click at [389, 153] on div "Gate / Door Won't Open" at bounding box center [418, 152] width 366 height 23
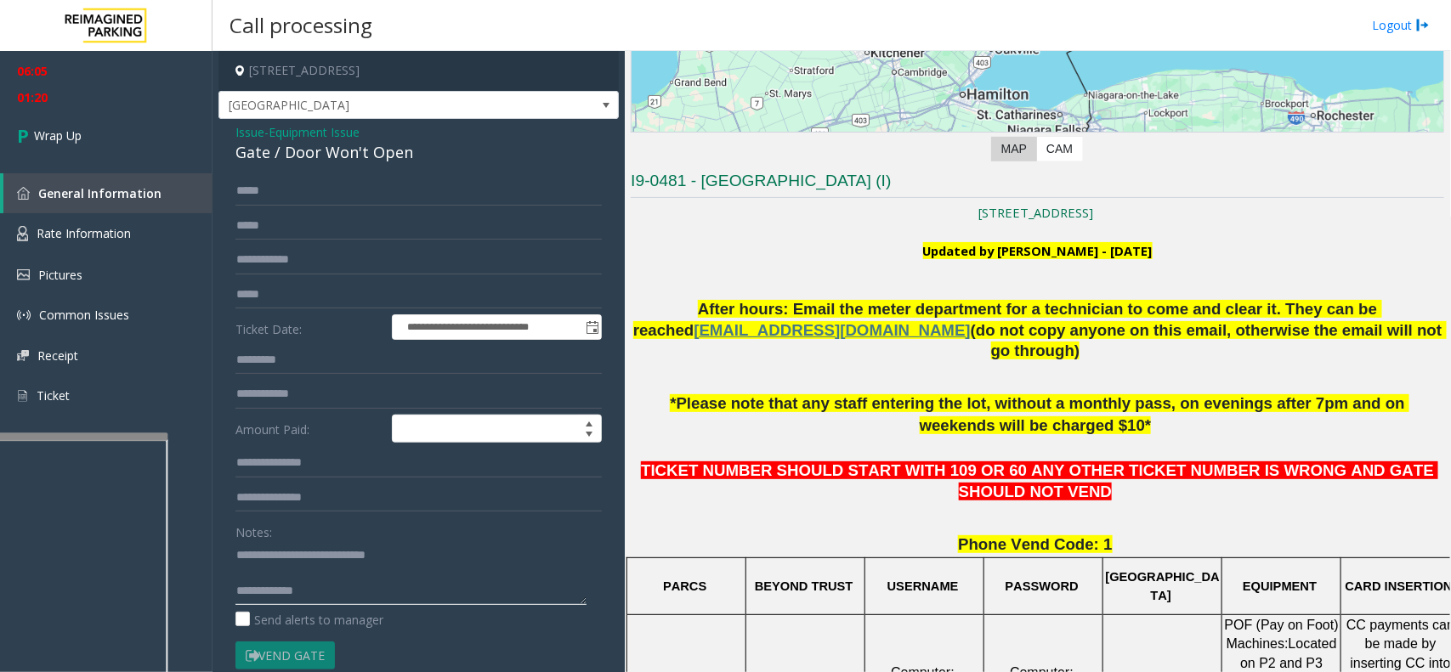
click at [434, 572] on textarea at bounding box center [410, 573] width 351 height 64
click at [429, 579] on textarea at bounding box center [410, 573] width 351 height 64
click at [429, 600] on textarea at bounding box center [410, 573] width 351 height 64
type textarea "**********"
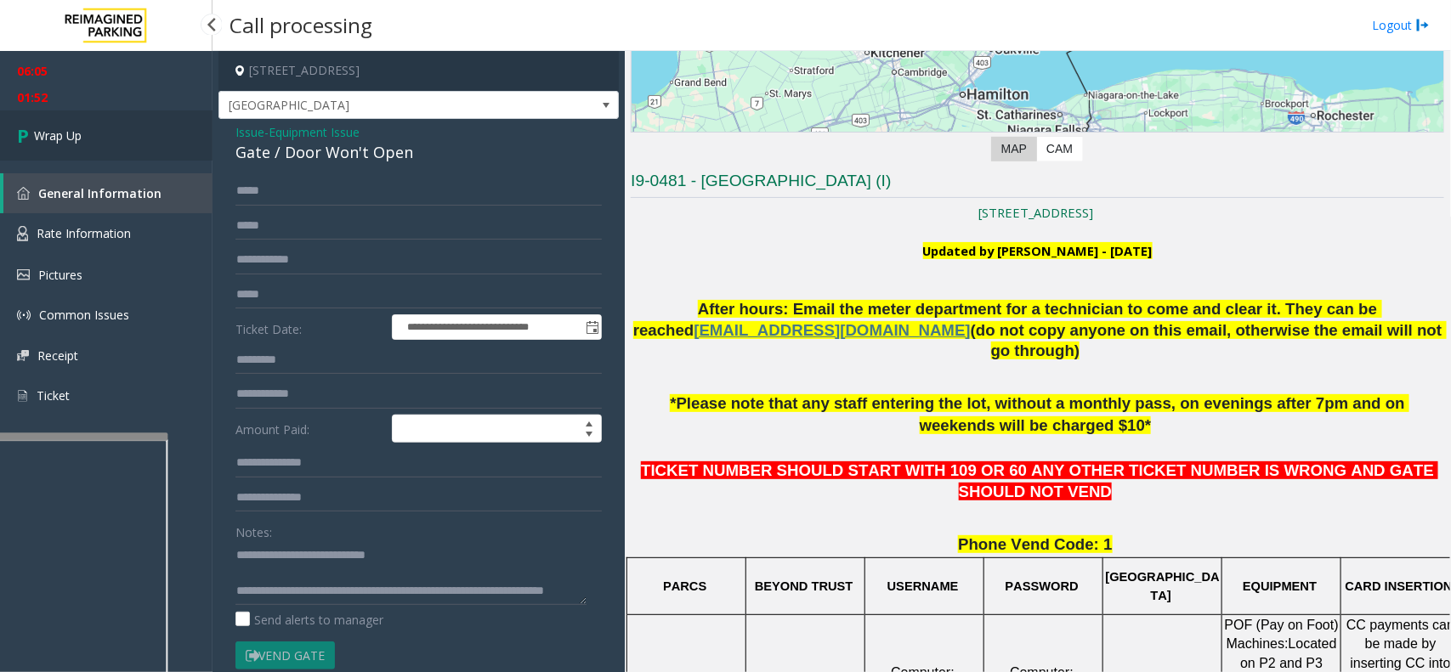
click at [82, 128] on link "Wrap Up" at bounding box center [106, 136] width 213 height 50
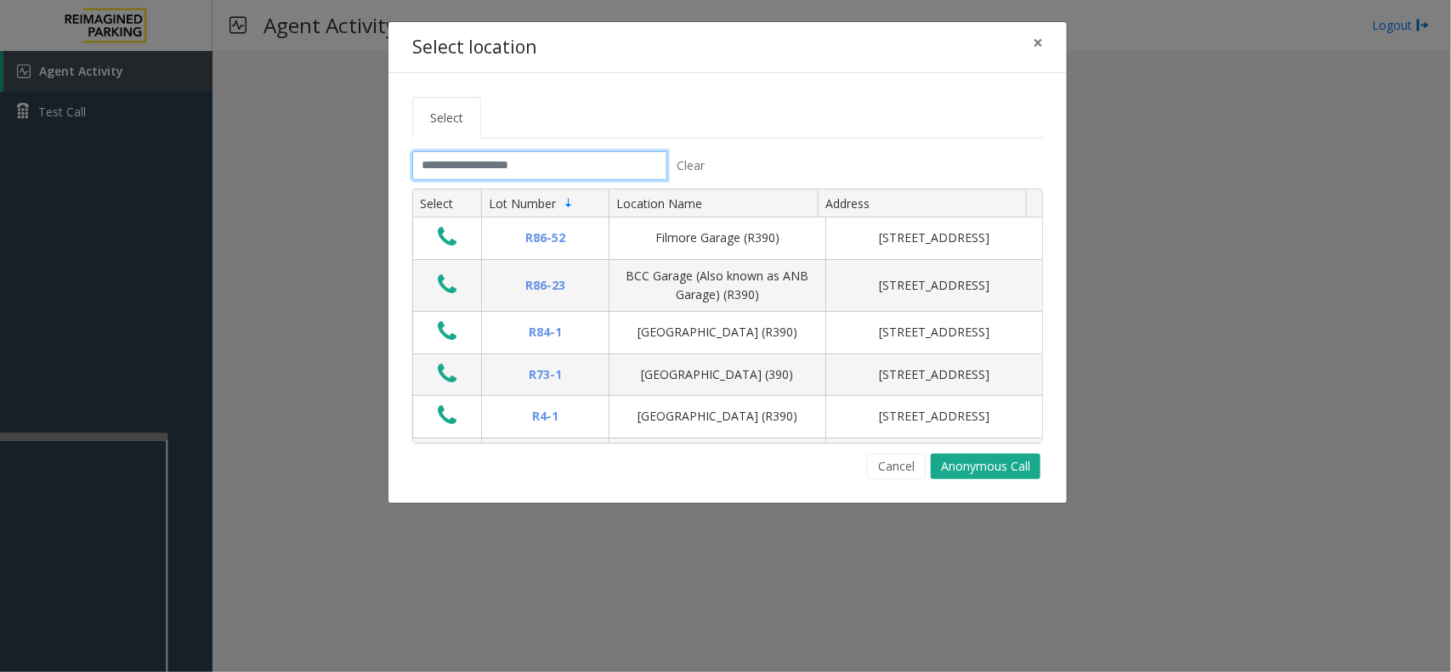
click at [523, 170] on input "text" at bounding box center [539, 165] width 255 height 29
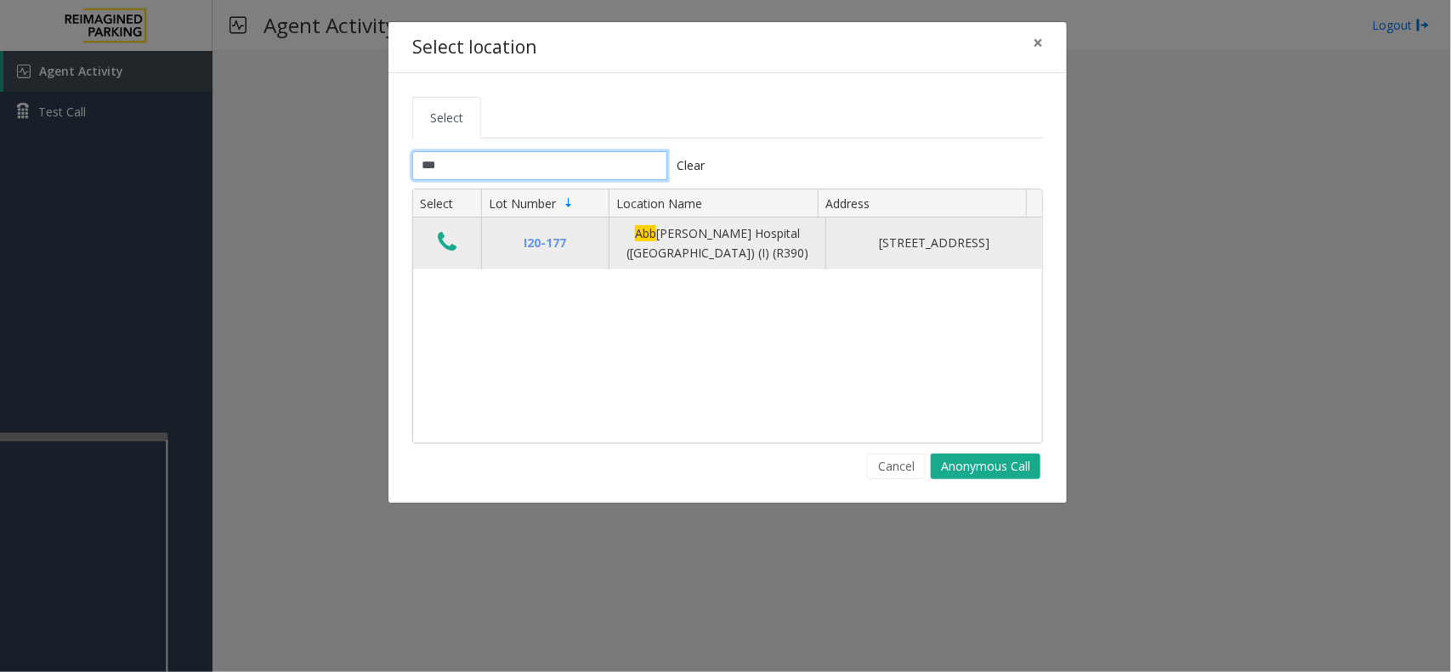
type input "***"
click at [444, 243] on icon "Data table" at bounding box center [447, 242] width 19 height 24
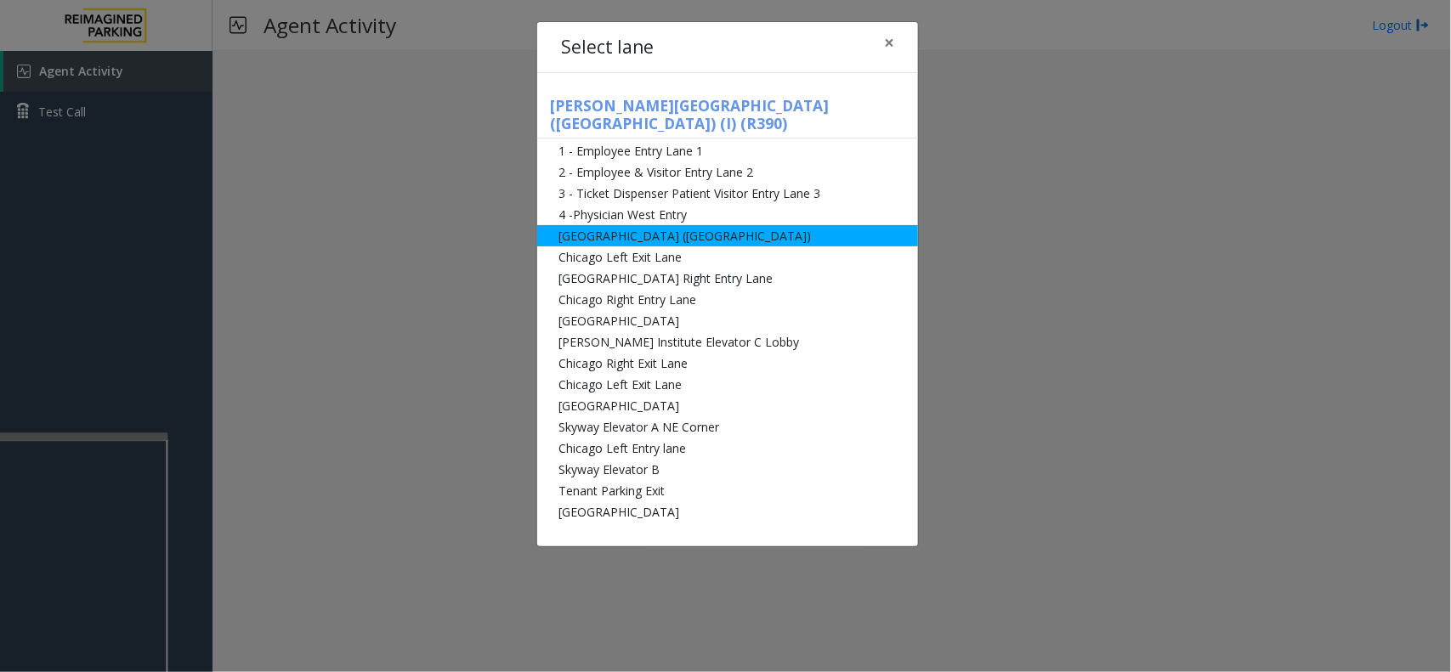
click at [719, 225] on li "[GEOGRAPHIC_DATA] ([GEOGRAPHIC_DATA])" at bounding box center [727, 235] width 381 height 21
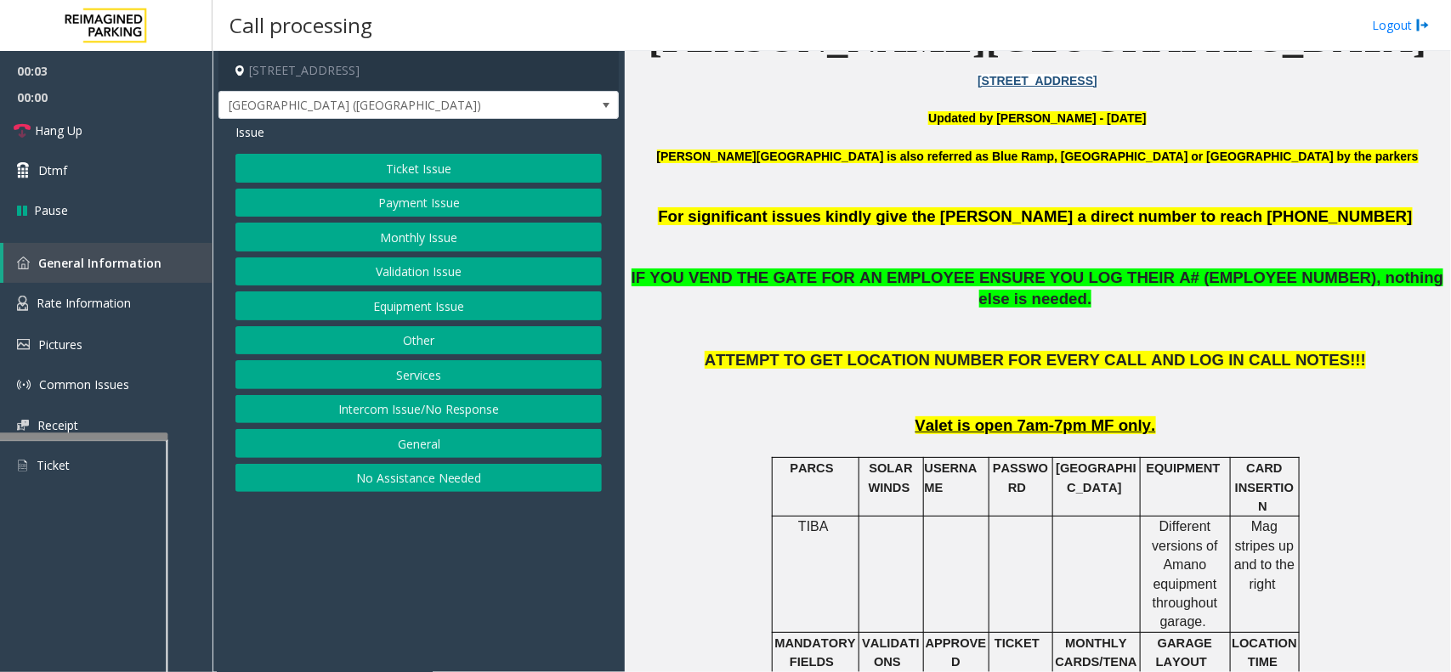
scroll to position [531, 0]
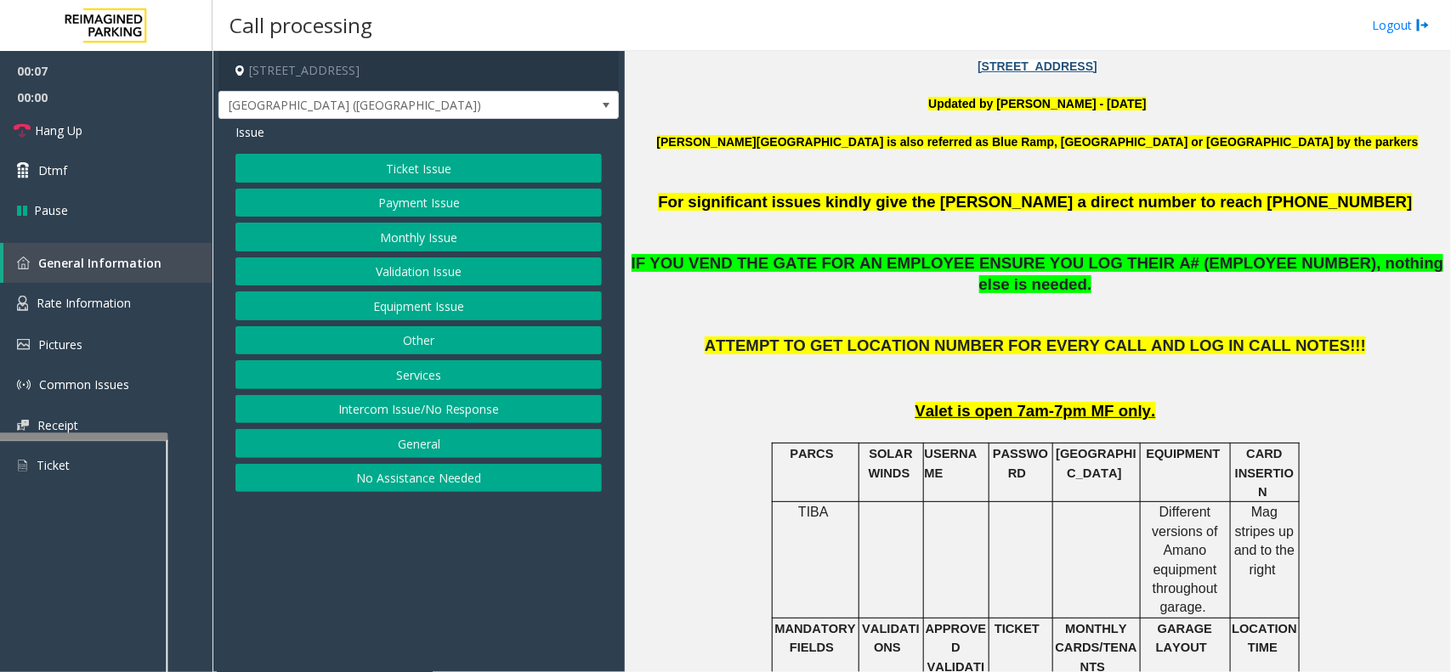
click at [439, 410] on button "Intercom Issue/No Response" at bounding box center [418, 409] width 366 height 29
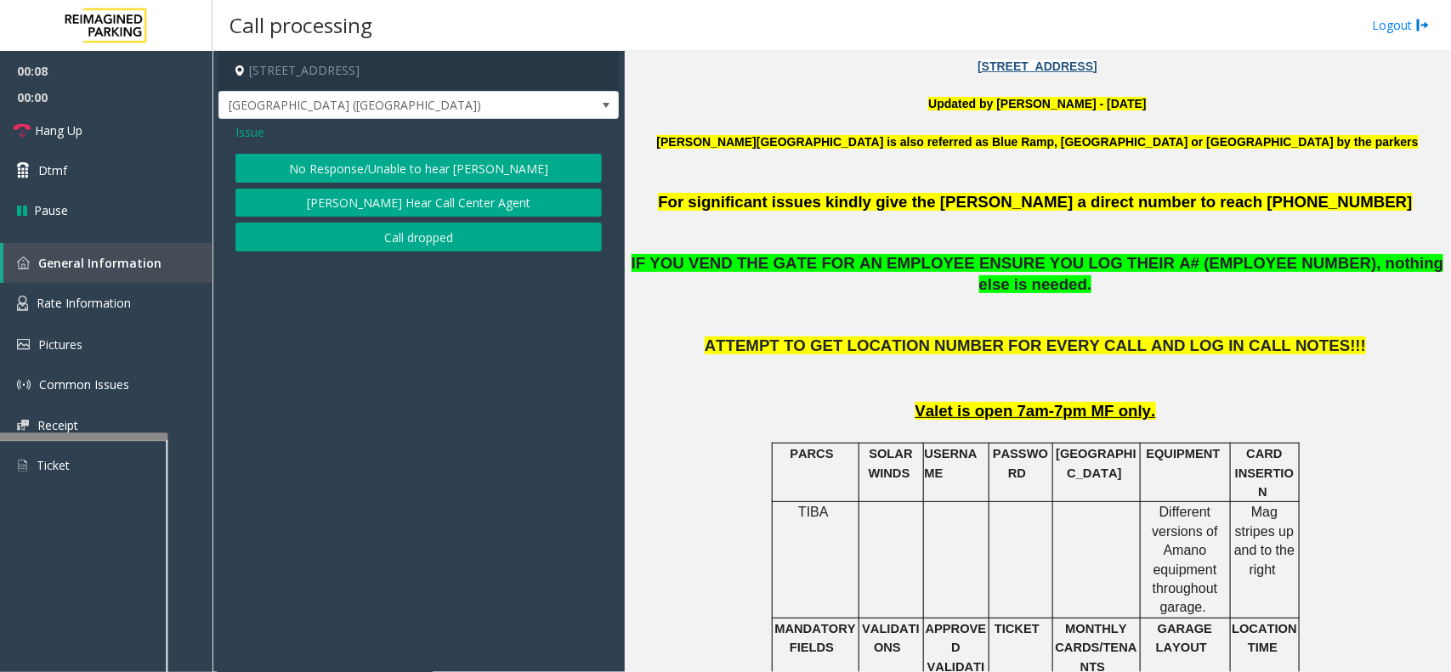
click at [252, 129] on span "Issue" at bounding box center [249, 132] width 29 height 18
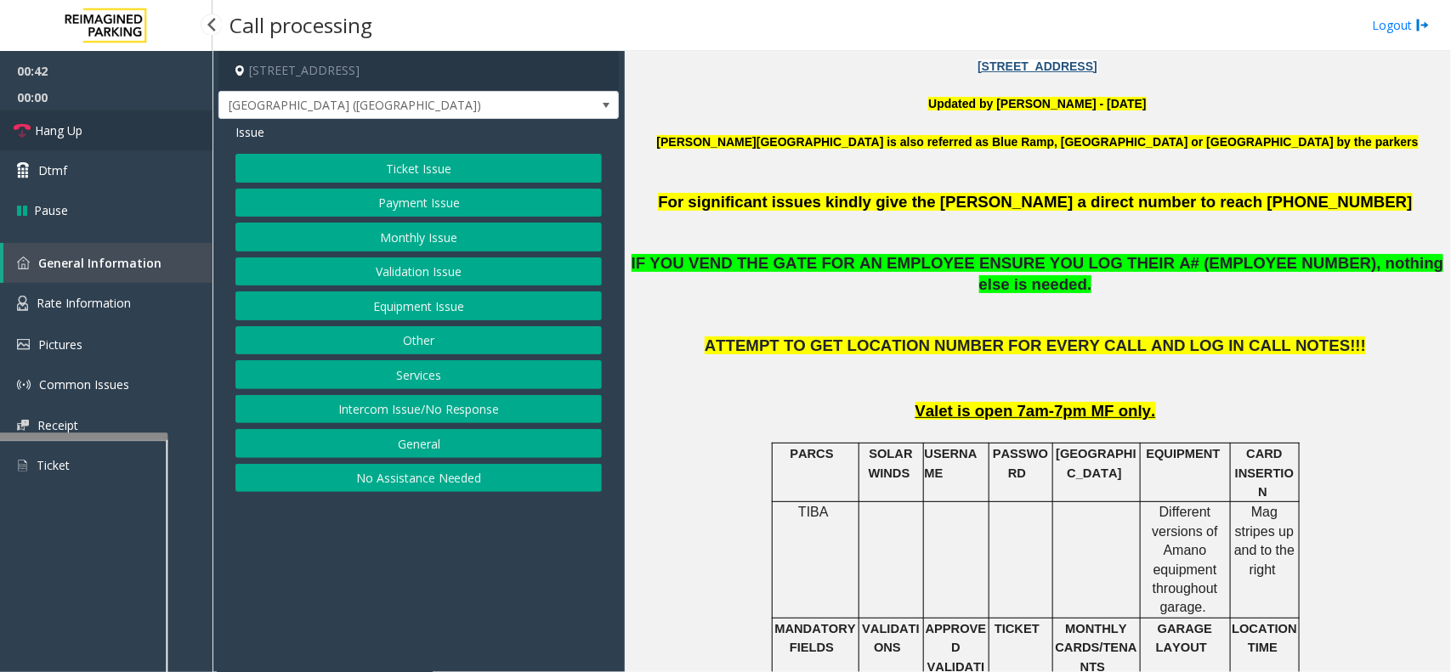
click at [153, 136] on link "Hang Up" at bounding box center [106, 131] width 213 height 40
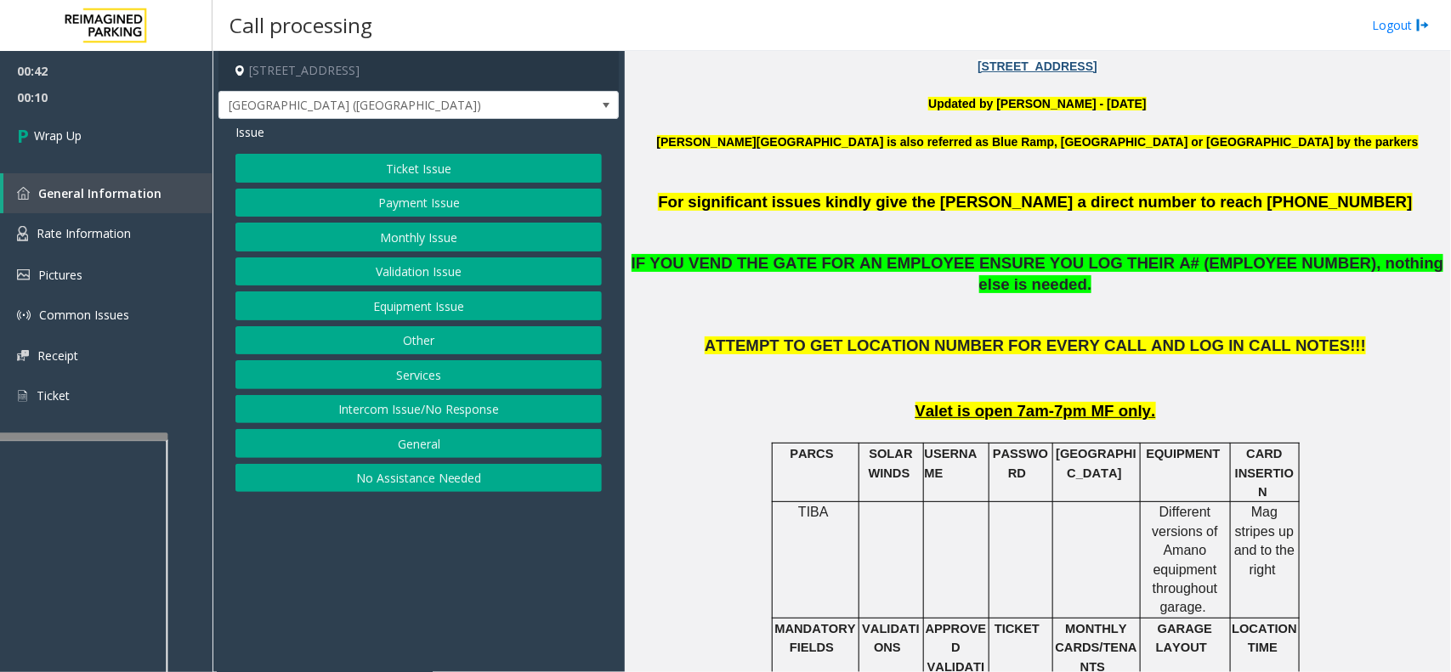
click at [376, 404] on button "Intercom Issue/No Response" at bounding box center [418, 409] width 366 height 29
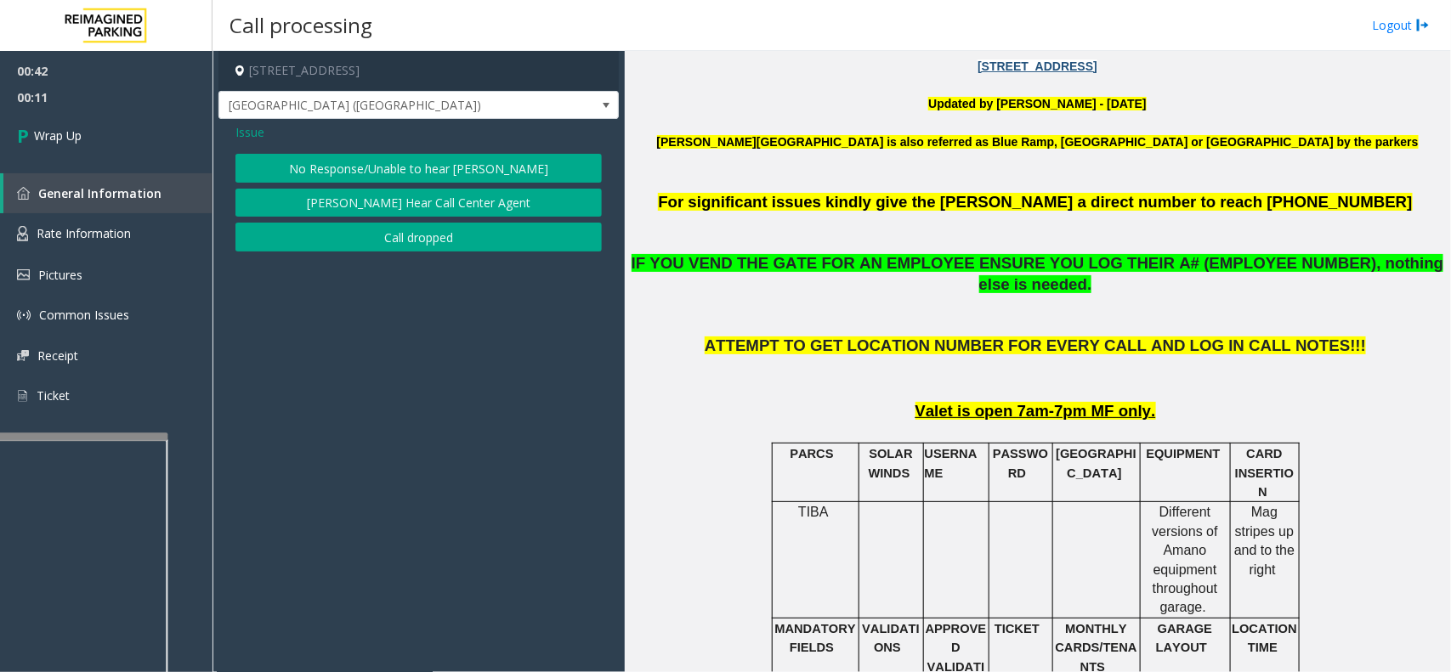
click at [338, 168] on button "No Response/Unable to hear [PERSON_NAME]" at bounding box center [418, 168] width 366 height 29
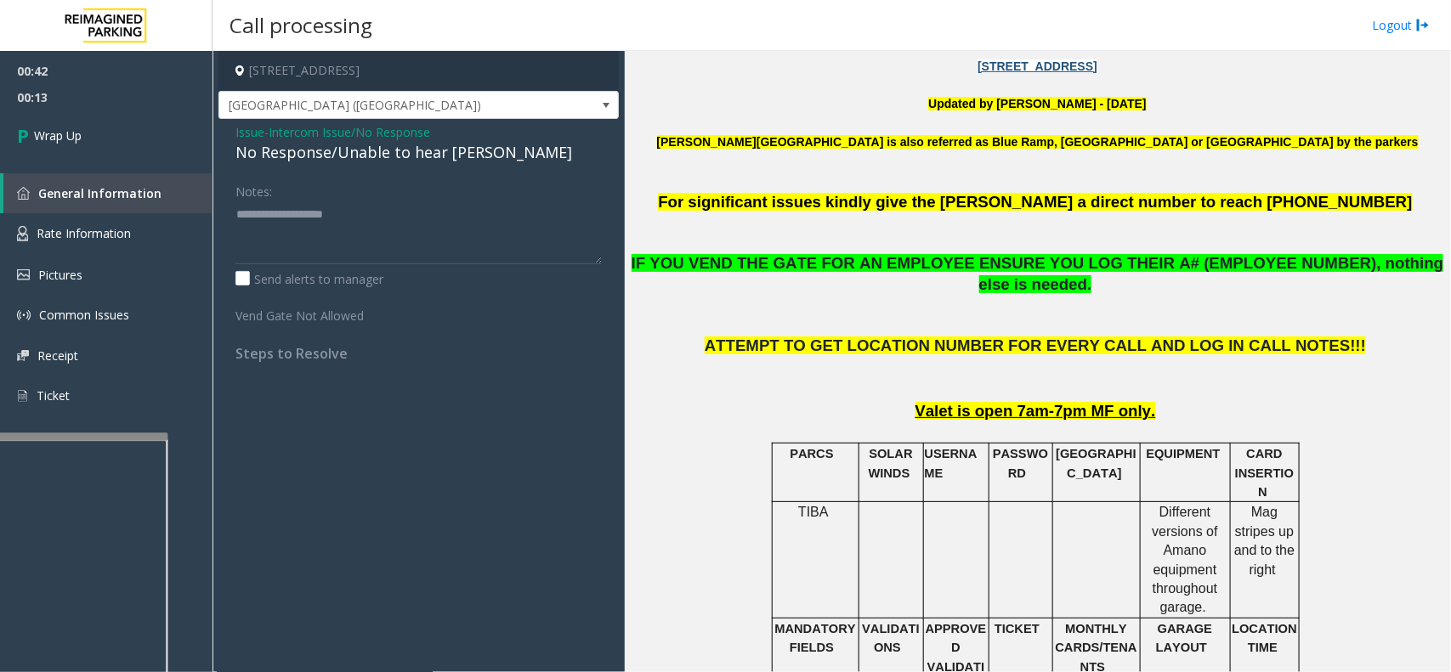
click at [281, 155] on div "No Response/Unable to hear [PERSON_NAME]" at bounding box center [418, 152] width 366 height 23
drag, startPoint x: 281, startPoint y: 155, endPoint x: 346, endPoint y: 153, distance: 65.5
click at [346, 153] on div "No Response/Unable to hear [PERSON_NAME]" at bounding box center [418, 152] width 366 height 23
type textarea "**********"
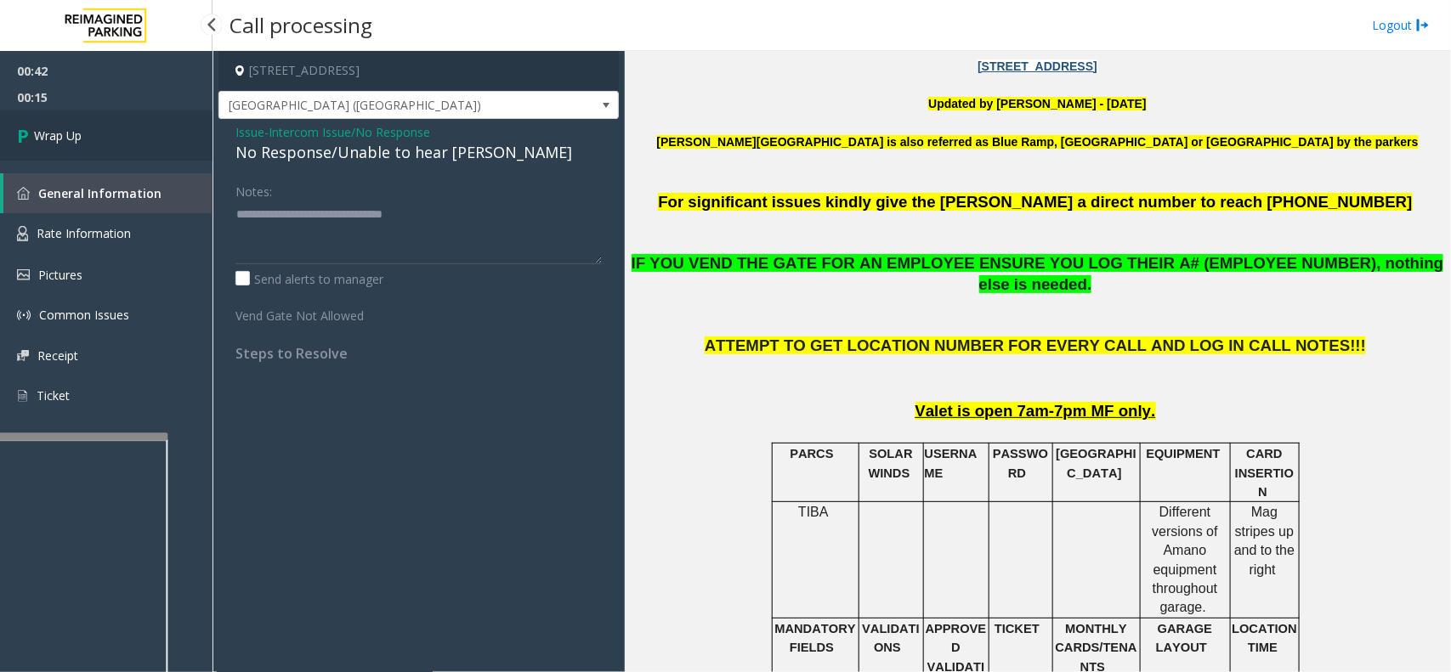
click at [103, 123] on link "Wrap Up" at bounding box center [106, 136] width 213 height 50
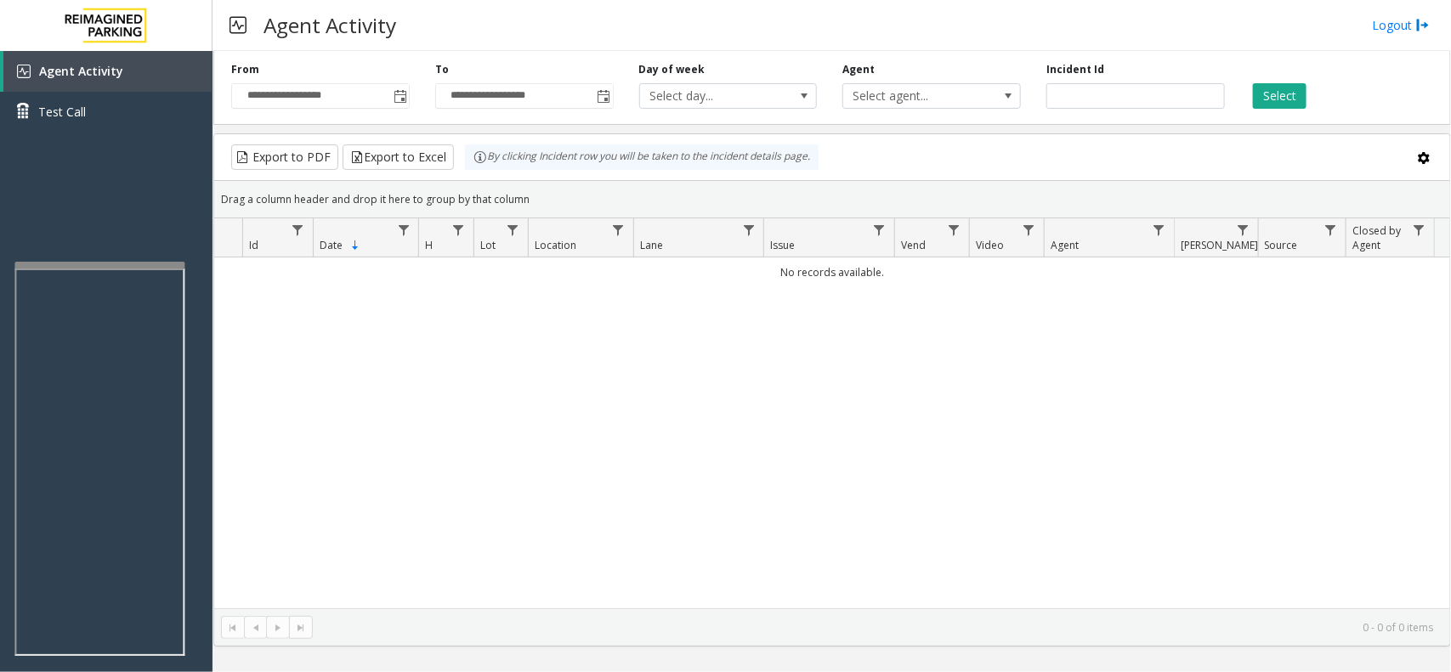
click at [139, 264] on div at bounding box center [99, 265] width 170 height 7
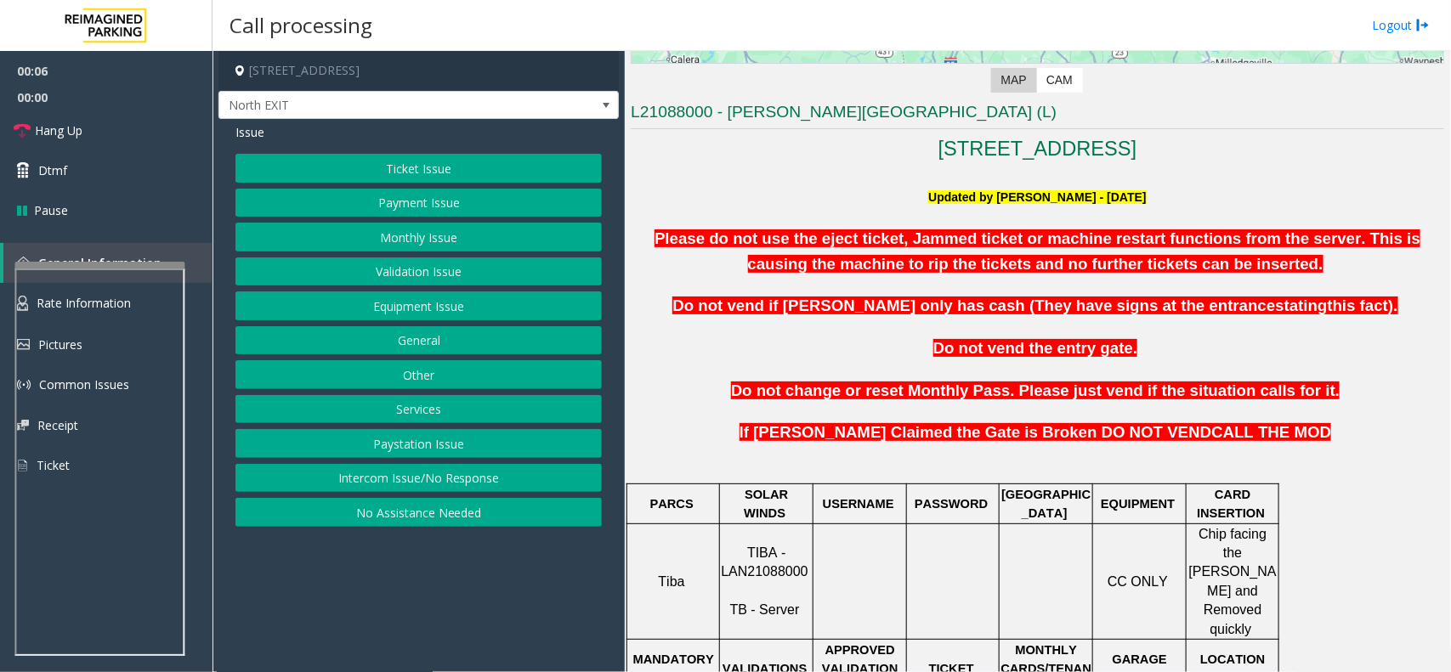
scroll to position [425, 0]
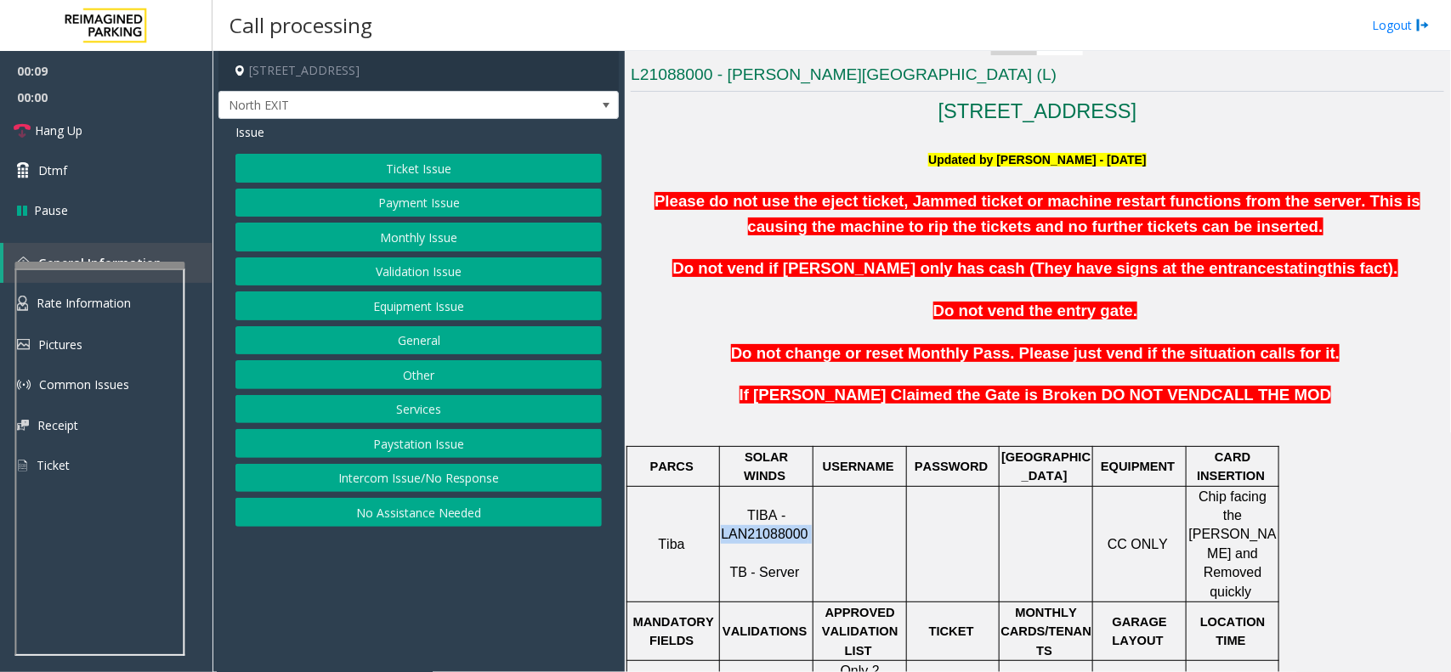
drag, startPoint x: 806, startPoint y: 511, endPoint x: 720, endPoint y: 519, distance: 86.3
click at [720, 519] on div "TIBA - LAN21088000 TB - Server" at bounding box center [766, 544] width 93 height 77
copy p "LAN21088000"
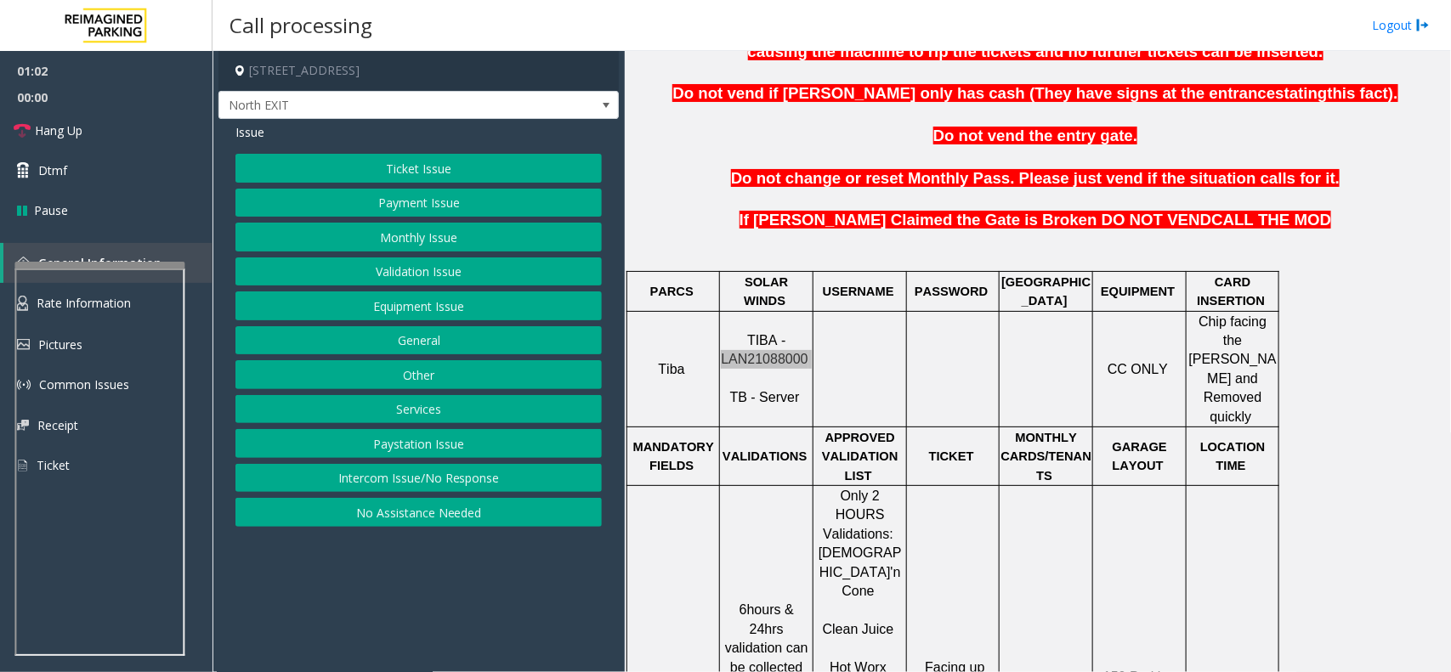
scroll to position [638, 0]
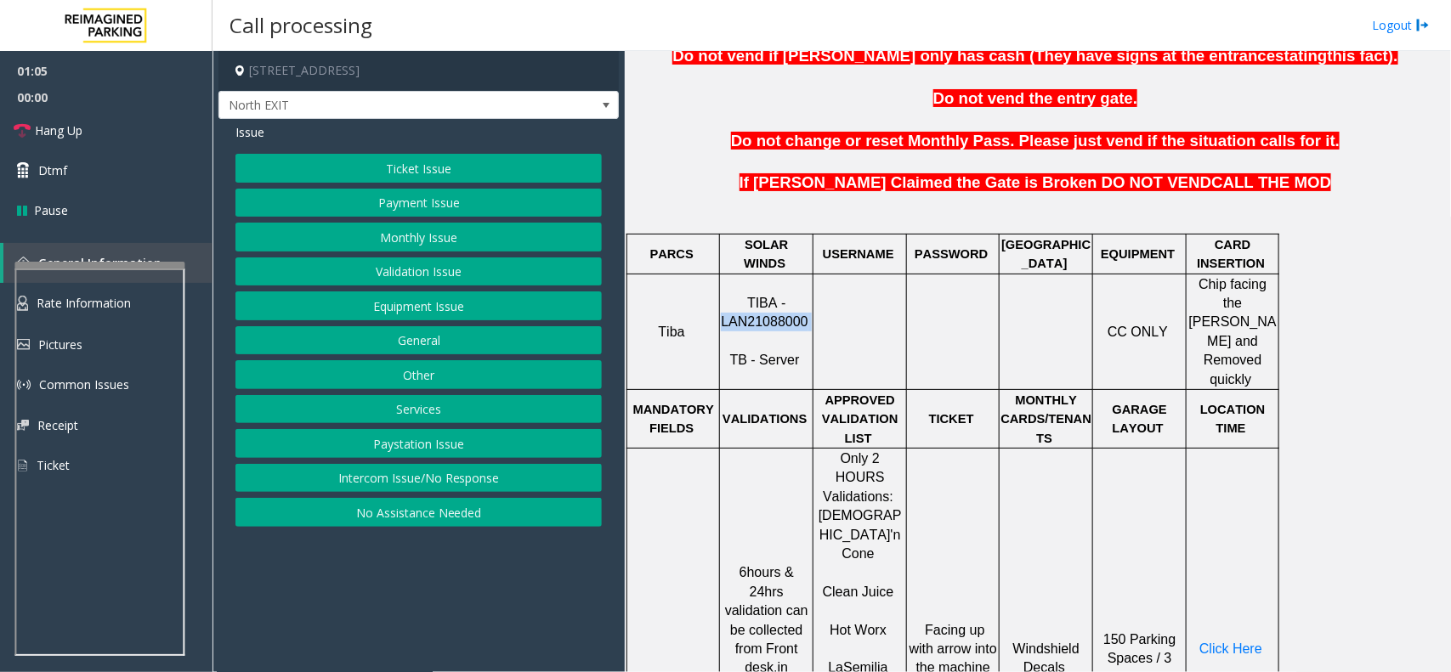
click at [466, 201] on button "Payment Issue" at bounding box center [418, 203] width 366 height 29
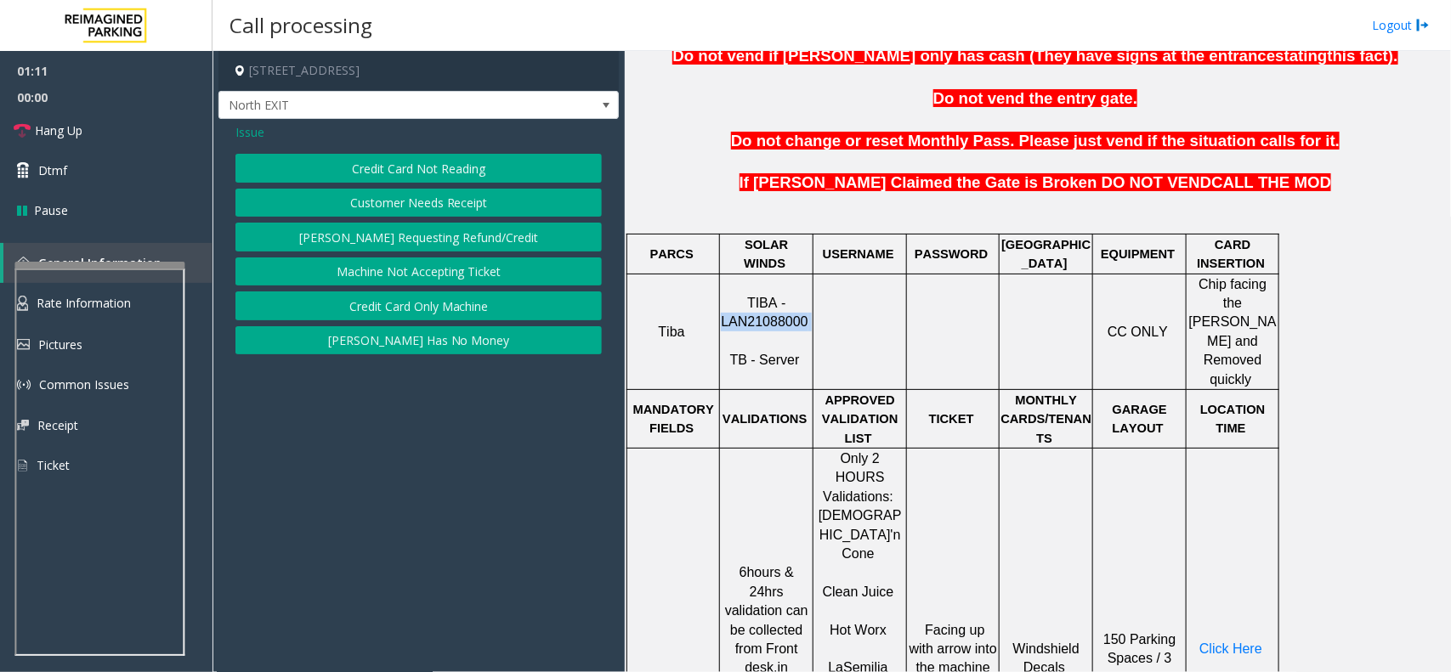
click at [364, 274] on button "Machine Not Accepting Ticket" at bounding box center [418, 272] width 366 height 29
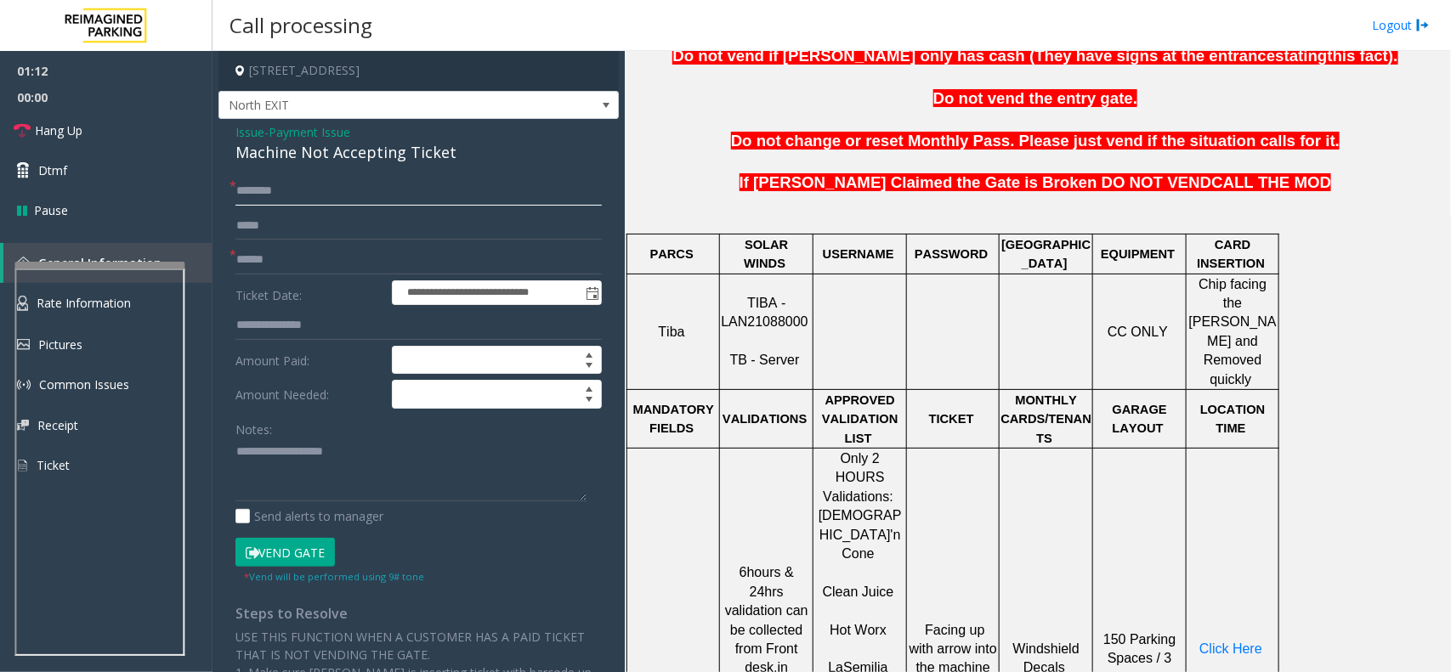
click at [274, 190] on input "text" at bounding box center [418, 191] width 366 height 29
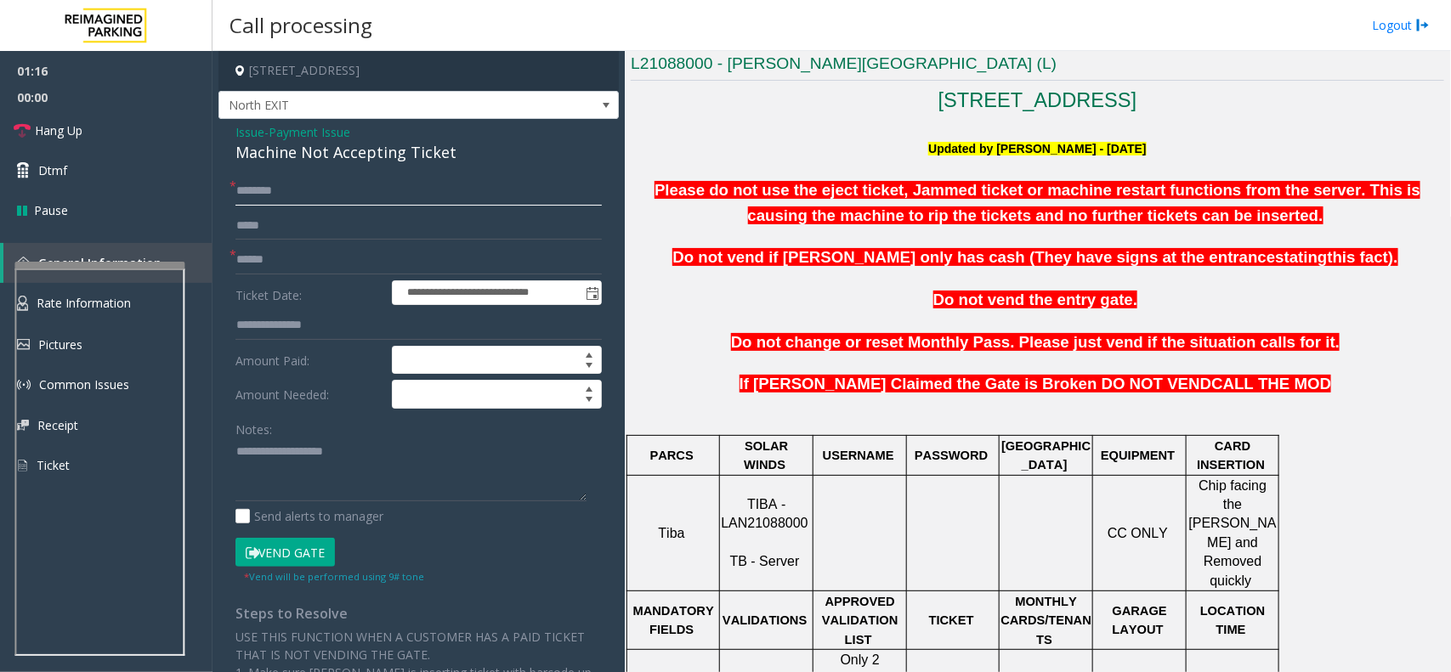
scroll to position [425, 0]
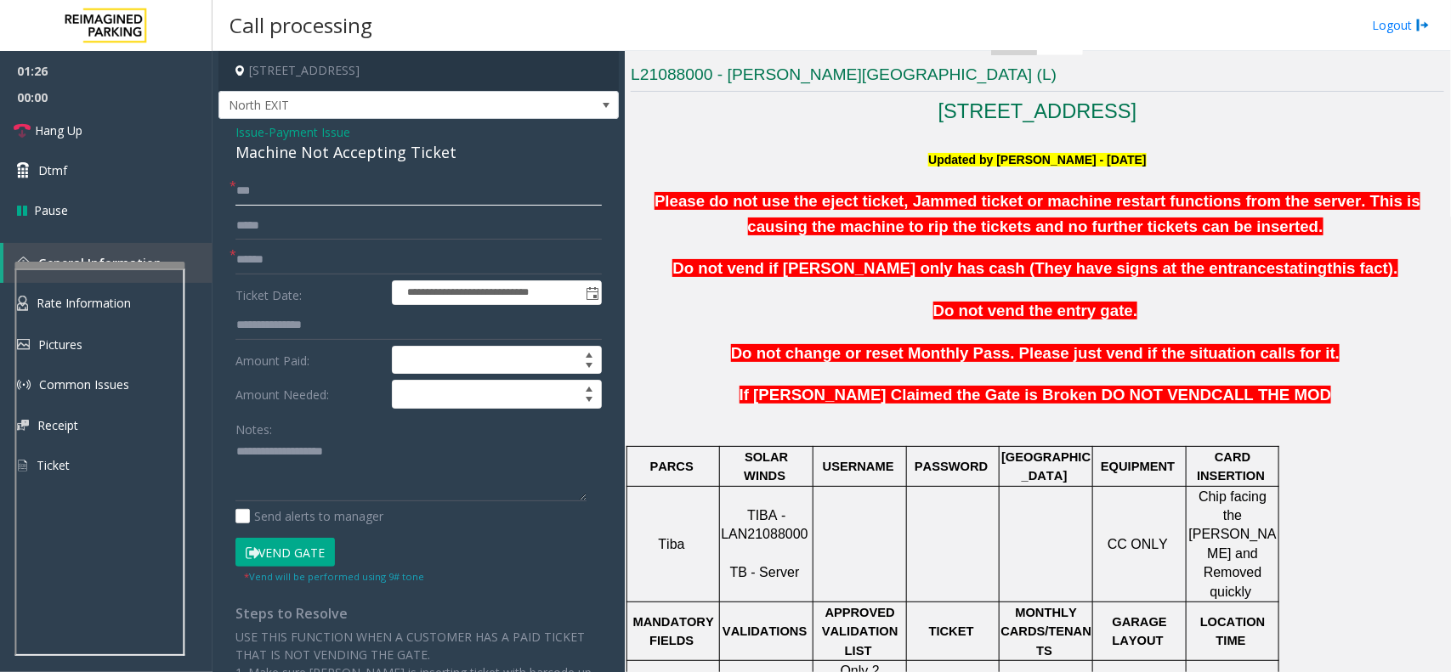
type input "***"
click at [343, 261] on input "text" at bounding box center [418, 260] width 366 height 29
type input "*********"
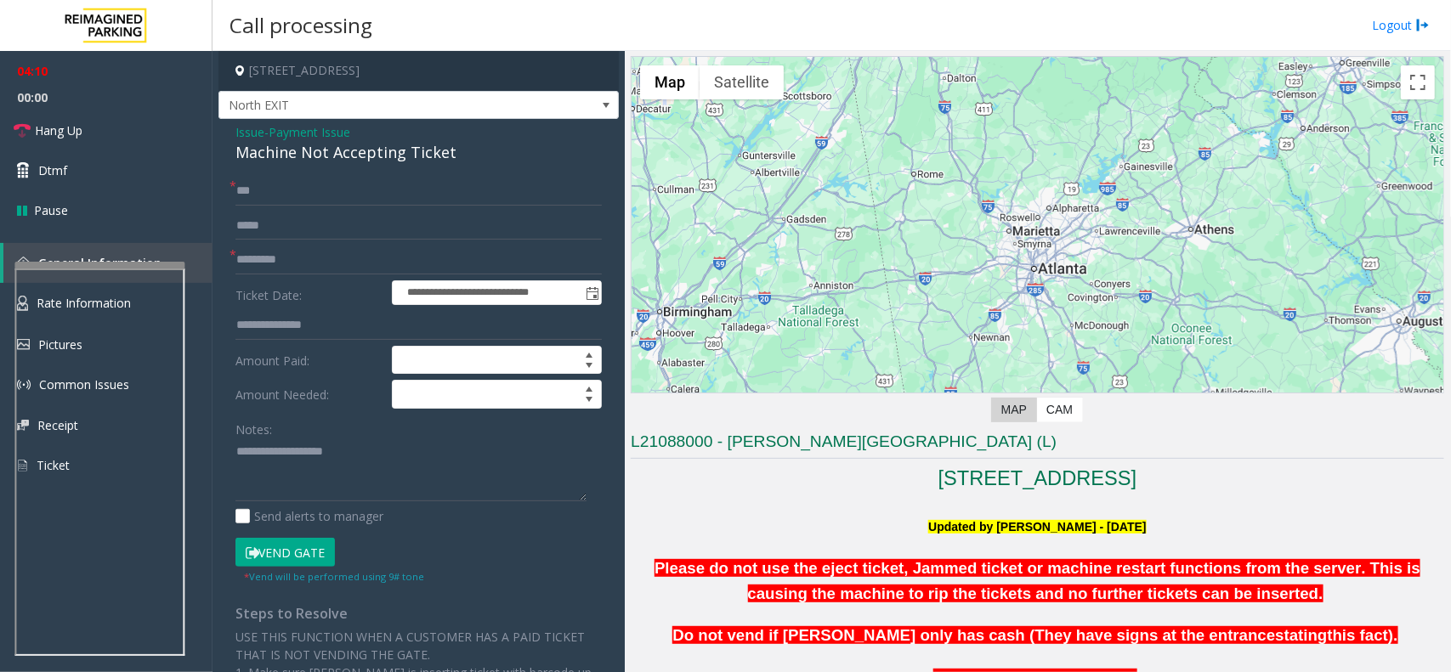
scroll to position [213, 0]
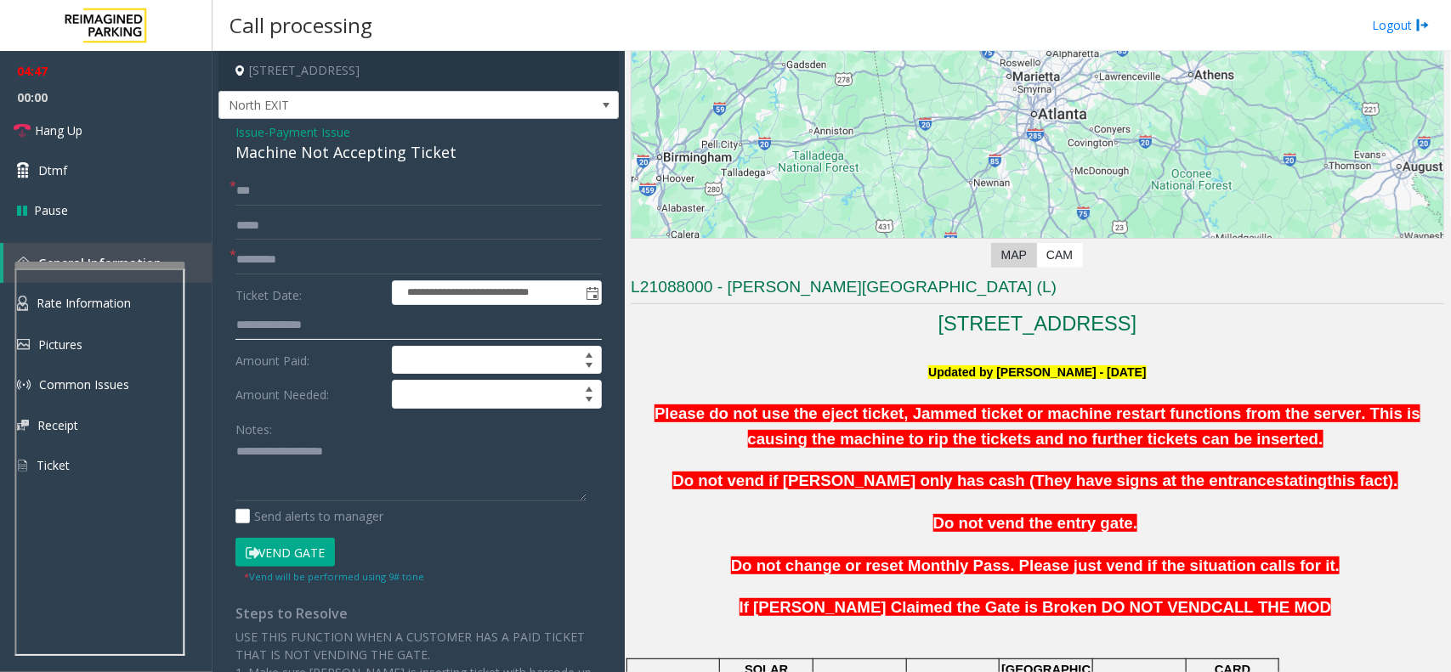
click at [289, 324] on input "text" at bounding box center [418, 325] width 366 height 29
type input "****"
click at [277, 545] on button "Vend Gate" at bounding box center [284, 552] width 99 height 29
click at [96, 140] on link "Hang Up" at bounding box center [106, 131] width 213 height 40
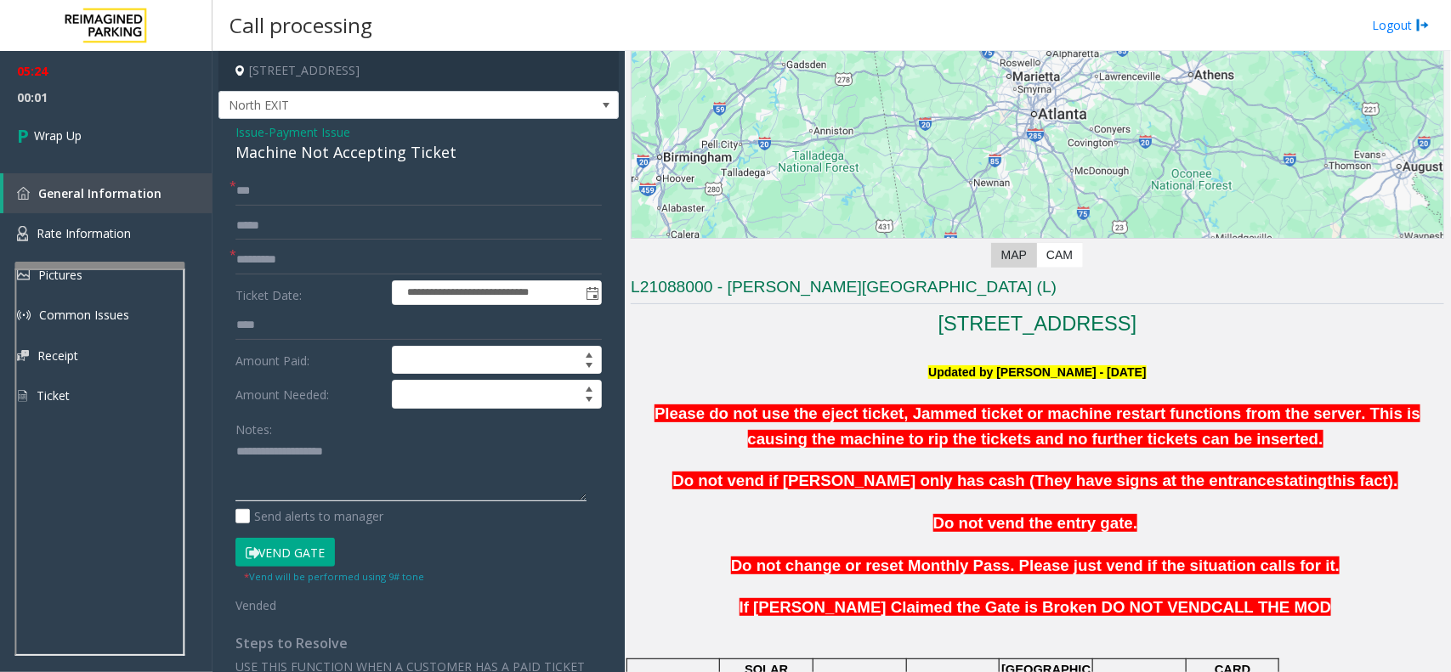
paste textarea "**********"
click at [235, 452] on textarea at bounding box center [410, 471] width 351 height 64
click at [238, 451] on textarea at bounding box center [410, 471] width 351 height 64
type textarea "**********"
click at [290, 329] on input "****" at bounding box center [418, 325] width 366 height 29
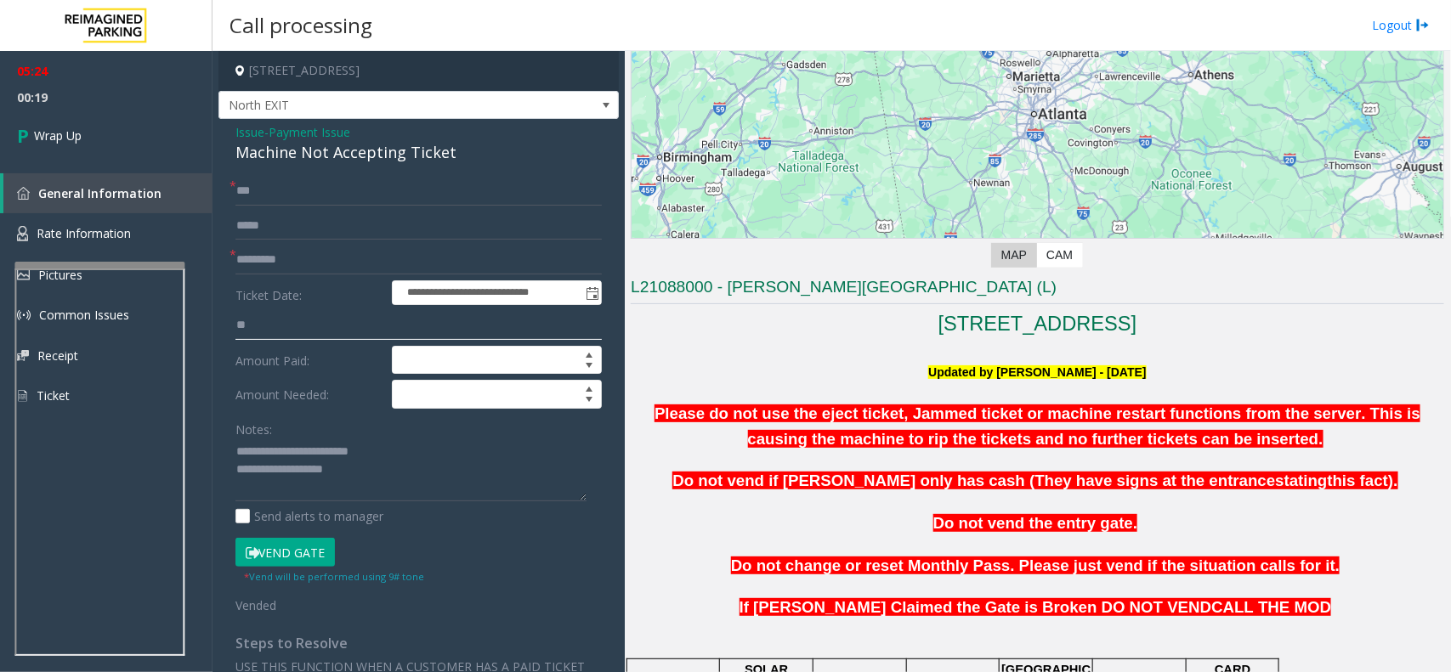
type input "*"
click at [371, 473] on textarea at bounding box center [410, 471] width 351 height 64
click at [379, 502] on textarea at bounding box center [410, 471] width 351 height 64
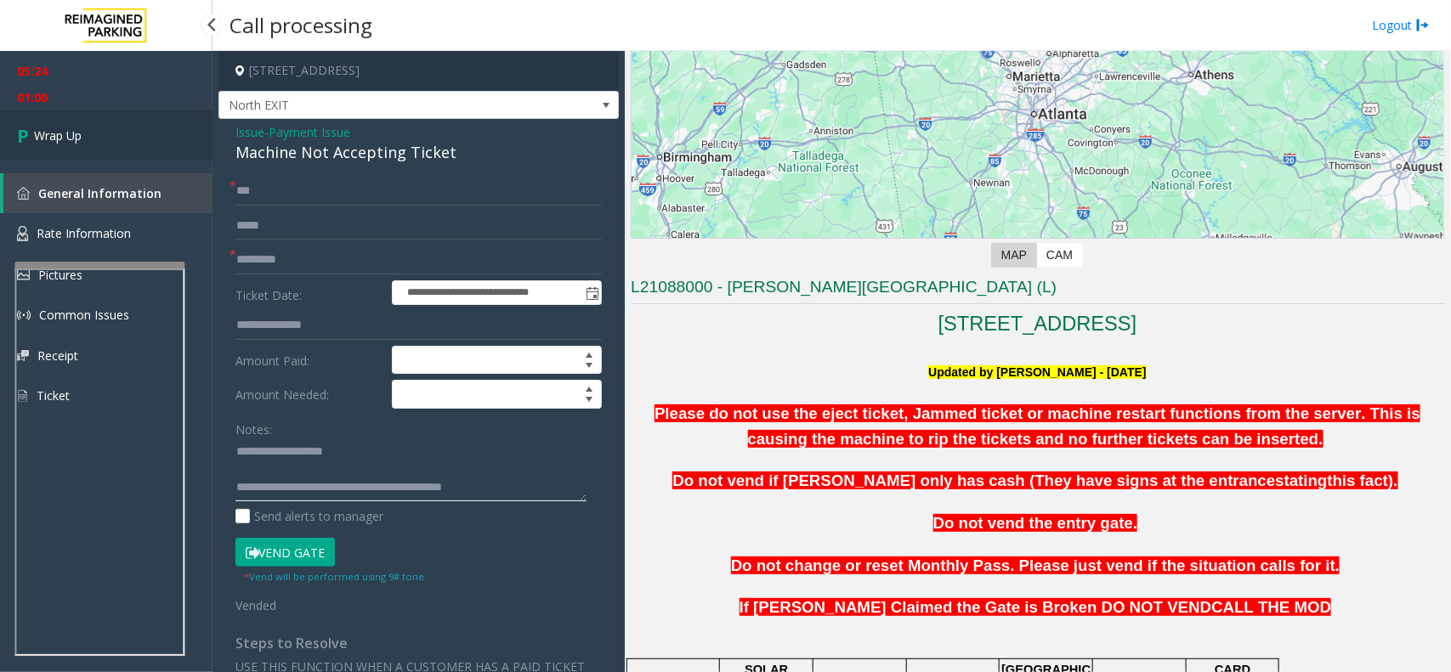
type textarea "**********"
click at [124, 121] on link "Wrap Up" at bounding box center [106, 136] width 213 height 50
